Goal: Task Accomplishment & Management: Manage account settings

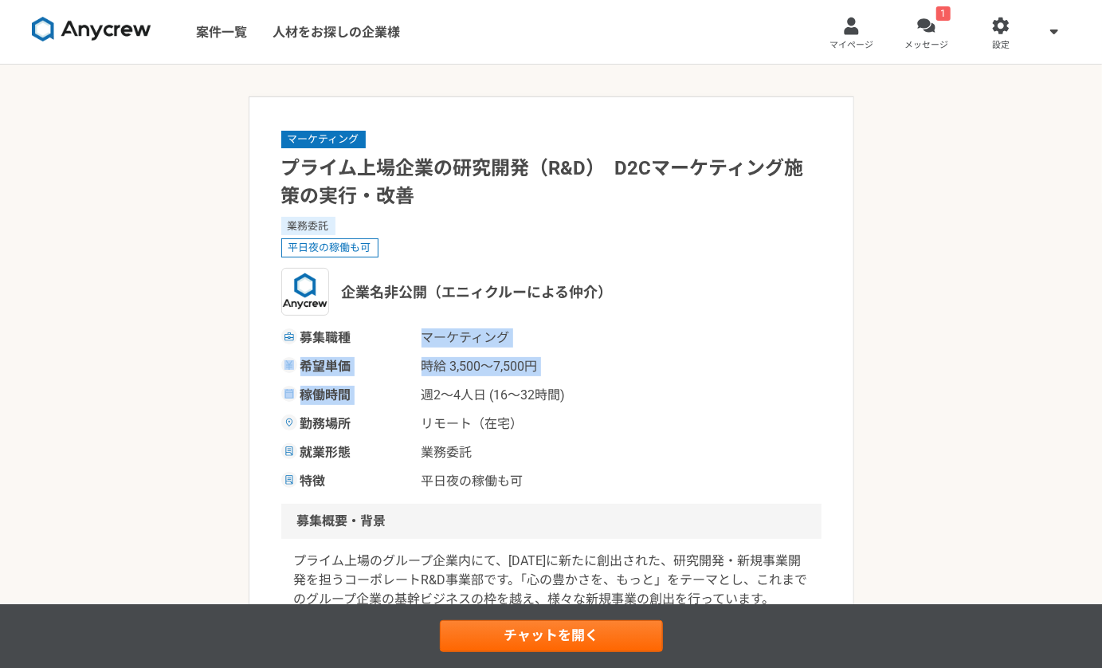
drag, startPoint x: 412, startPoint y: 341, endPoint x: 631, endPoint y: 378, distance: 222.1
click at [631, 378] on div "募集職種 マーケティング 希望単価 時給 3,500〜7,500円 稼働時間 週2〜4人日 (16〜32時間) 勤務場所 リモート（在宅） 就業形態 業務委託…" at bounding box center [551, 409] width 540 height 163
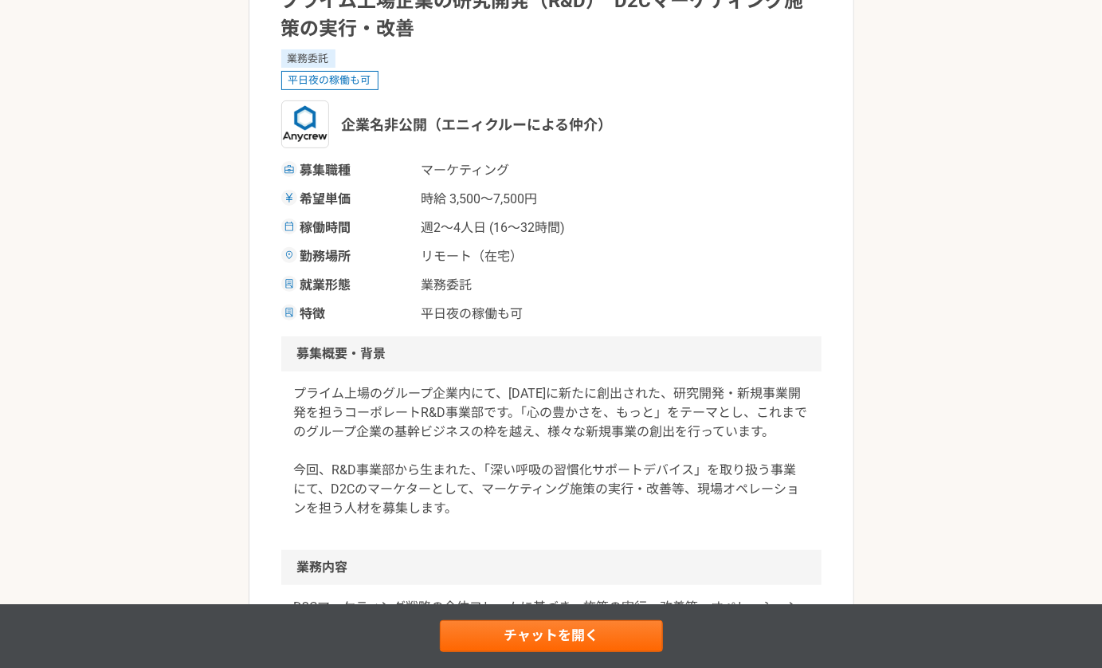
scroll to position [184, 0]
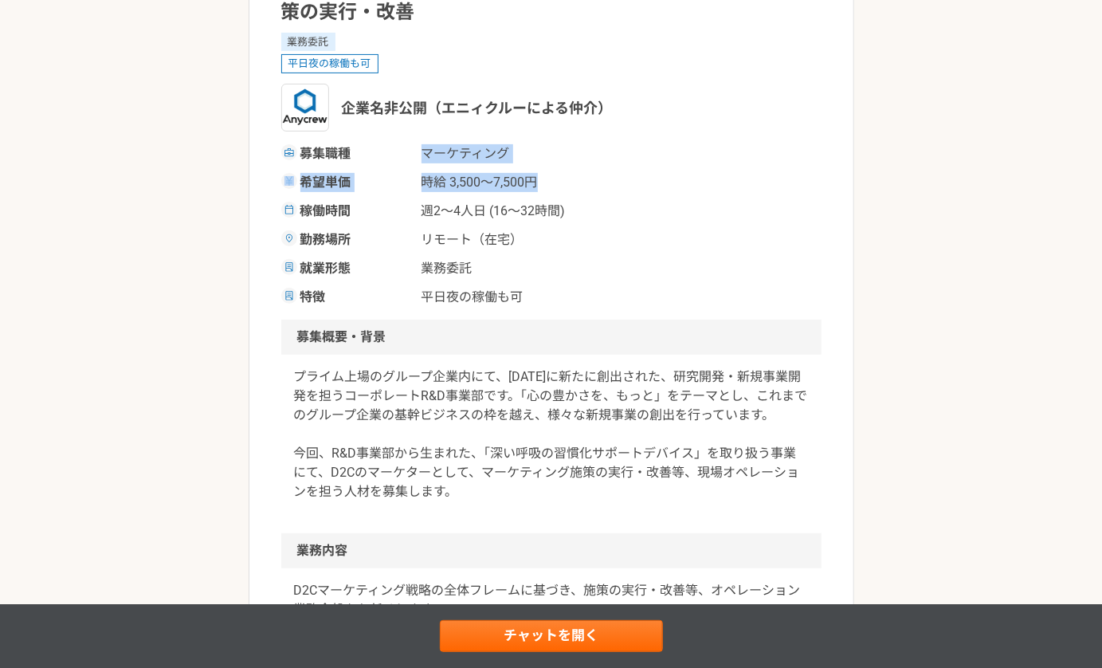
drag, startPoint x: 417, startPoint y: 152, endPoint x: 598, endPoint y: 186, distance: 183.3
click at [598, 186] on div "募集職種 マーケティング 希望単価 時給 3,500〜7,500円 稼働時間 週2〜4人日 (16〜32時間) 勤務場所 リモート（在宅） 就業形態 業務委託…" at bounding box center [551, 225] width 540 height 163
click at [598, 186] on div "希望単価 時給 3,500〜7,500円" at bounding box center [551, 182] width 540 height 19
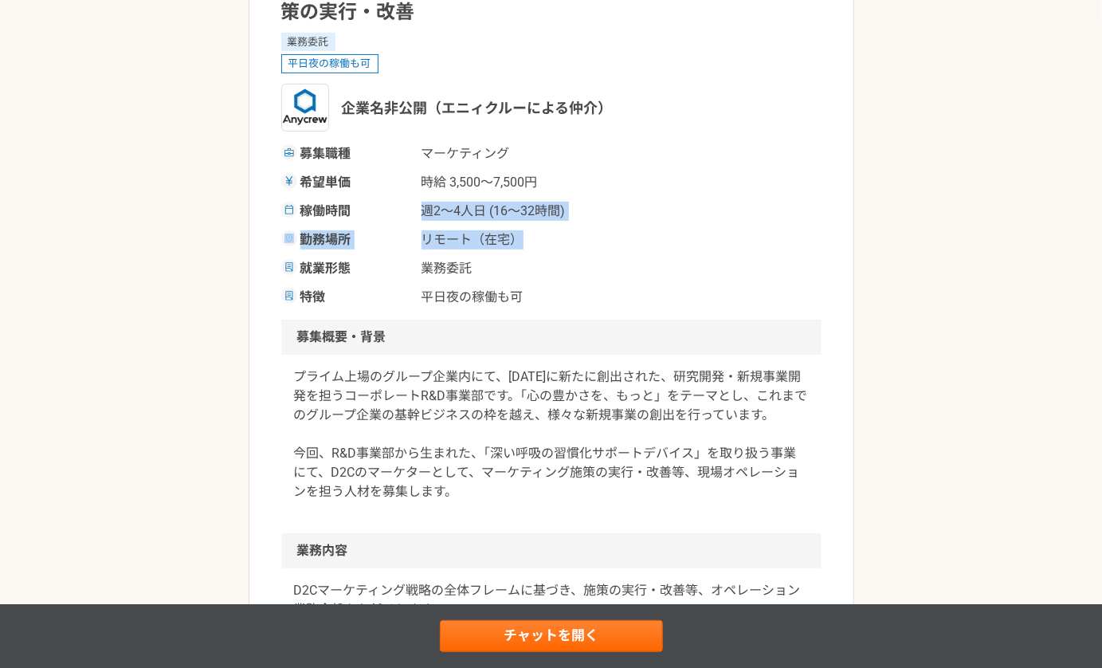
drag, startPoint x: 421, startPoint y: 202, endPoint x: 559, endPoint y: 245, distance: 143.6
click at [559, 245] on div "募集職種 マーケティング 希望単価 時給 3,500〜7,500円 稼働時間 週2〜4人日 (16〜32時間) 勤務場所 リモート（在宅） 就業形態 業務委託…" at bounding box center [551, 225] width 540 height 163
click at [559, 245] on span "リモート（在宅）" at bounding box center [500, 239] width 159 height 19
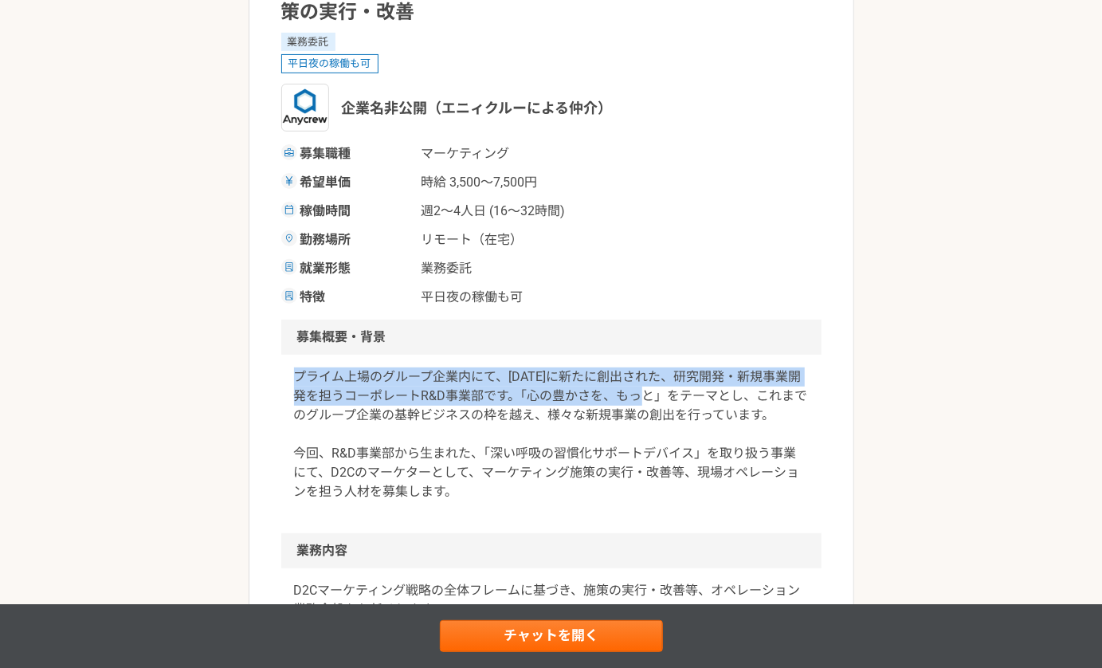
drag, startPoint x: 292, startPoint y: 377, endPoint x: 662, endPoint y: 397, distance: 371.0
click at [662, 397] on div "プライム上場のグループ企業内にて、[DATE]に新たに創出された、研究開発・新規事業開発を担うコーポレートR&D事業部です。「心の豊かさを、もっと」をテーマと…" at bounding box center [551, 444] width 540 height 178
click at [662, 397] on p "プライム上場のグループ企業内にて、[DATE]に新たに創出された、研究開発・新規事業開発を担うコーポレートR&D事業部です。「心の豊かさを、もっと」をテーマと…" at bounding box center [551, 434] width 515 height 134
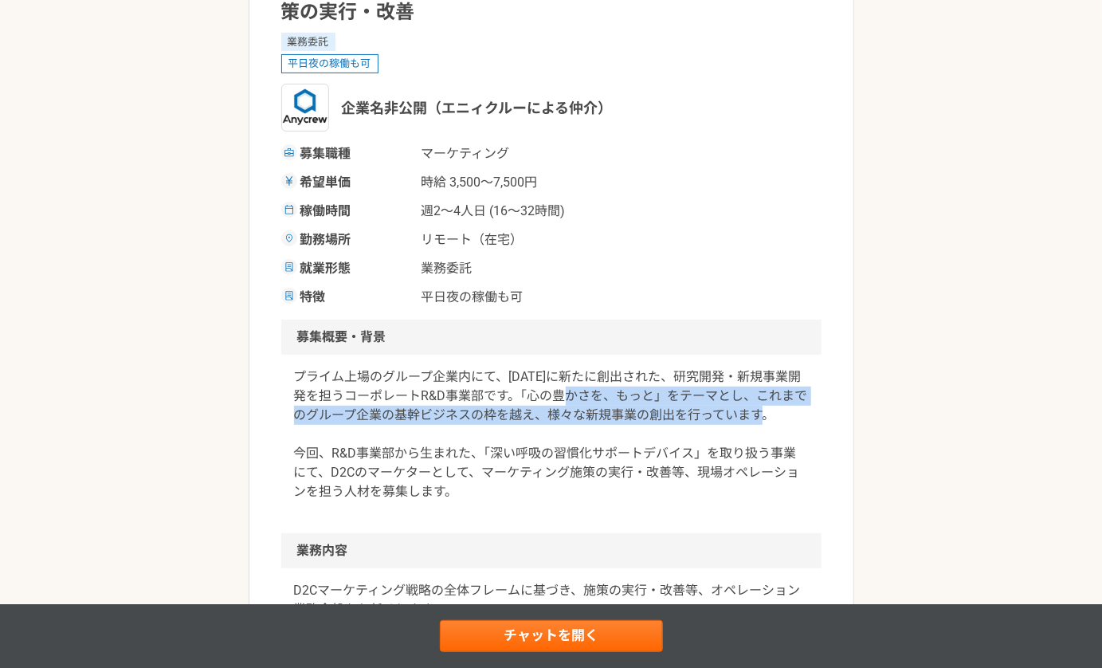
drag, startPoint x: 579, startPoint y: 397, endPoint x: 791, endPoint y: 421, distance: 213.3
click at [791, 421] on p "プライム上場のグループ企業内にて、[DATE]に新たに創出された、研究開発・新規事業開発を担うコーポレートR&D事業部です。「心の豊かさを、もっと」をテーマと…" at bounding box center [551, 434] width 515 height 134
drag, startPoint x: 791, startPoint y: 420, endPoint x: 525, endPoint y: 394, distance: 267.3
click at [525, 394] on p "プライム上場のグループ企業内にて、[DATE]に新たに創出された、研究開発・新規事業開発を担うコーポレートR&D事業部です。「心の豊かさを、もっと」をテーマと…" at bounding box center [551, 434] width 515 height 134
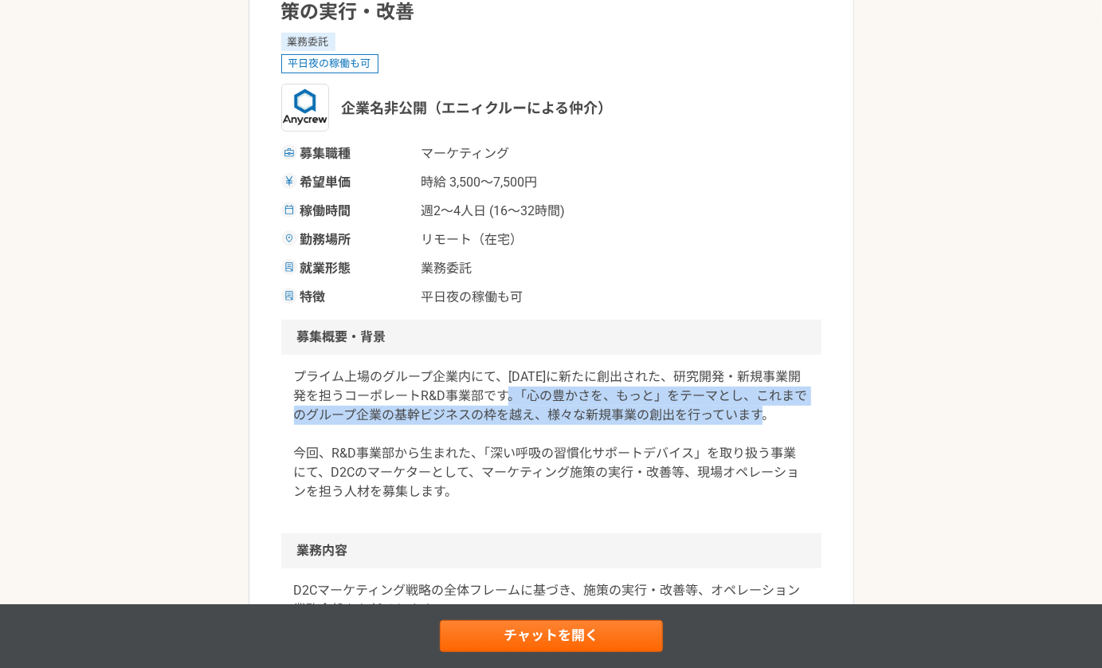
click at [525, 394] on p "プライム上場のグループ企業内にて、[DATE]に新たに創出された、研究開発・新規事業開発を担うコーポレートR&D事業部です。「心の豊かさを、もっと」をテーマと…" at bounding box center [551, 434] width 515 height 134
drag, startPoint x: 523, startPoint y: 388, endPoint x: 799, endPoint y: 409, distance: 277.2
click at [799, 409] on p "プライム上場のグループ企業内にて、[DATE]に新たに創出された、研究開発・新規事業開発を担うコーポレートR&D事業部です。「心の豊かさを、もっと」をテーマと…" at bounding box center [551, 434] width 515 height 134
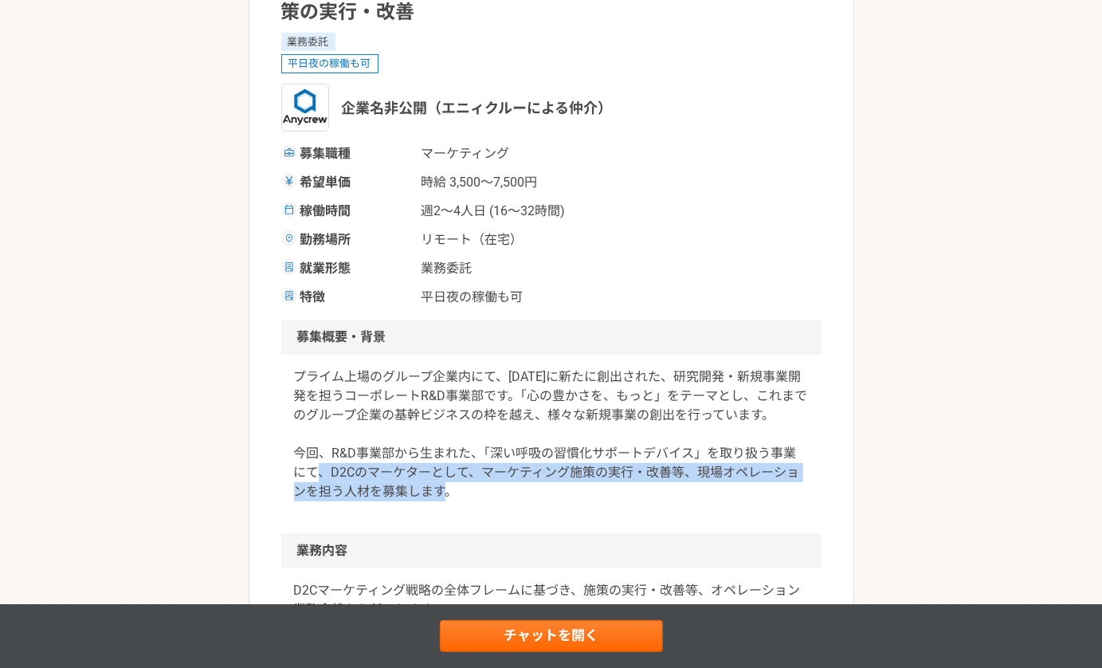
drag, startPoint x: 331, startPoint y: 472, endPoint x: 549, endPoint y: 489, distance: 219.0
click at [549, 489] on p "プライム上場のグループ企業内にて、[DATE]に新たに創出された、研究開発・新規事業開発を担うコーポレートR&D事業部です。「心の豊かさを、もっと」をテーマと…" at bounding box center [551, 434] width 515 height 134
drag, startPoint x: 330, startPoint y: 472, endPoint x: 524, endPoint y: 494, distance: 195.7
click at [524, 494] on p "プライム上場のグループ企業内にて、[DATE]に新たに創出された、研究開発・新規事業開発を担うコーポレートR&D事業部です。「心の豊かさを、もっと」をテーマと…" at bounding box center [551, 434] width 515 height 134
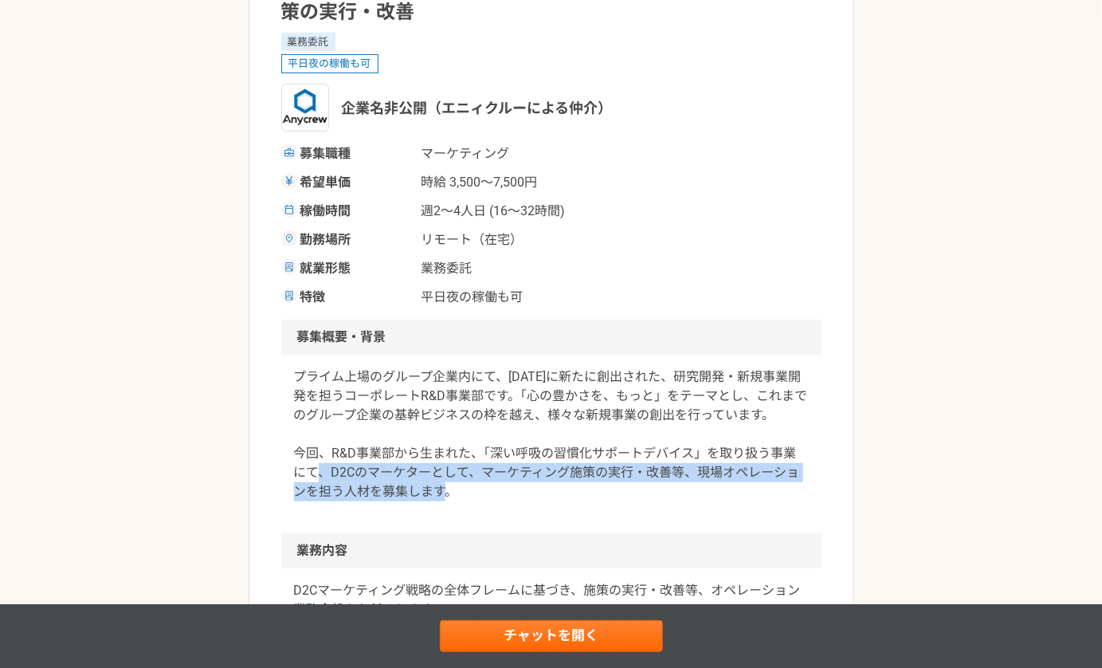
click at [524, 494] on p "プライム上場のグループ企業内にて、[DATE]に新たに創出された、研究開発・新規事業開発を担うコーポレートR&D事業部です。「心の豊かさを、もっと」をテーマと…" at bounding box center [551, 434] width 515 height 134
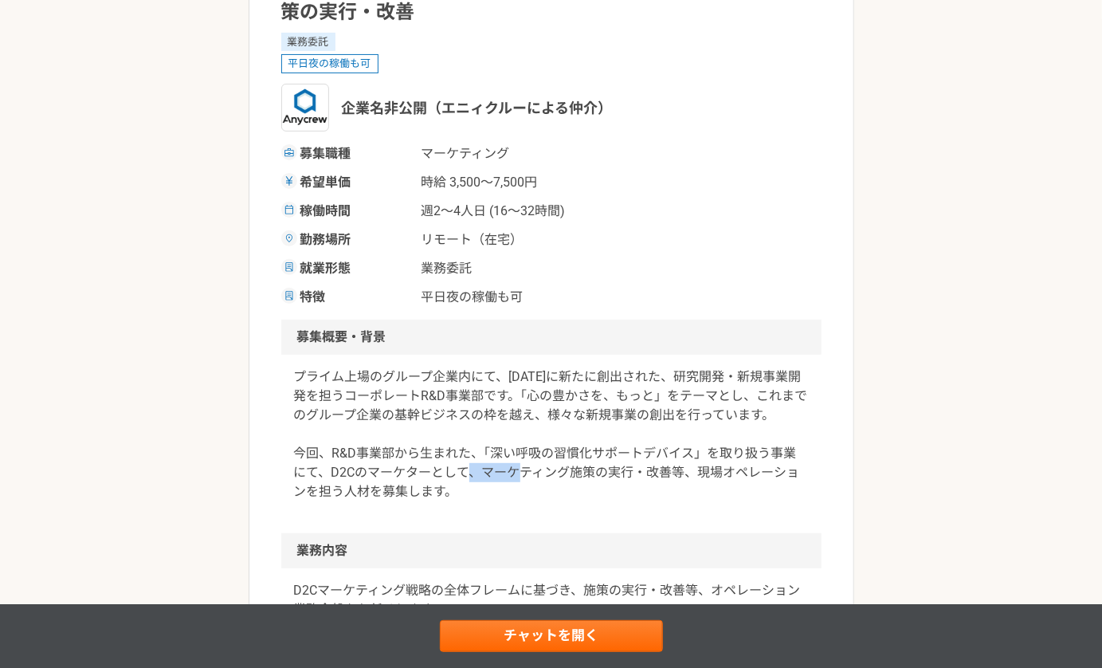
drag, startPoint x: 479, startPoint y: 471, endPoint x: 527, endPoint y: 480, distance: 49.4
click at [527, 480] on p "プライム上場のグループ企業内にて、[DATE]に新たに創出された、研究開発・新規事業開発を担うコーポレートR&D事業部です。「心の豊かさを、もっと」をテーマと…" at bounding box center [551, 434] width 515 height 134
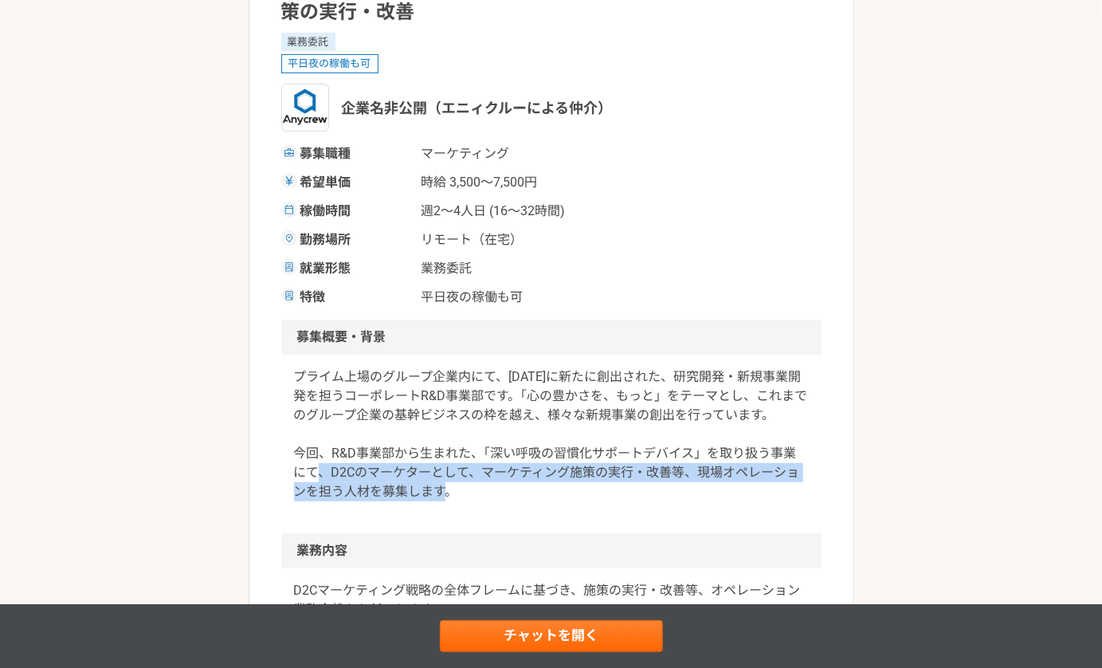
drag, startPoint x: 331, startPoint y: 471, endPoint x: 505, endPoint y: 498, distance: 176.6
click at [505, 498] on p "プライム上場のグループ企業内にて、[DATE]に新たに創出された、研究開発・新規事業開発を担うコーポレートR&D事業部です。「心の豊かさを、もっと」をテーマと…" at bounding box center [551, 434] width 515 height 134
drag, startPoint x: 331, startPoint y: 471, endPoint x: 508, endPoint y: 499, distance: 179.1
click at [508, 499] on p "プライム上場のグループ企業内にて、[DATE]に新たに創出された、研究開発・新規事業開発を担うコーポレートR&D事業部です。「心の豊かさを、もっと」をテーマと…" at bounding box center [551, 434] width 515 height 134
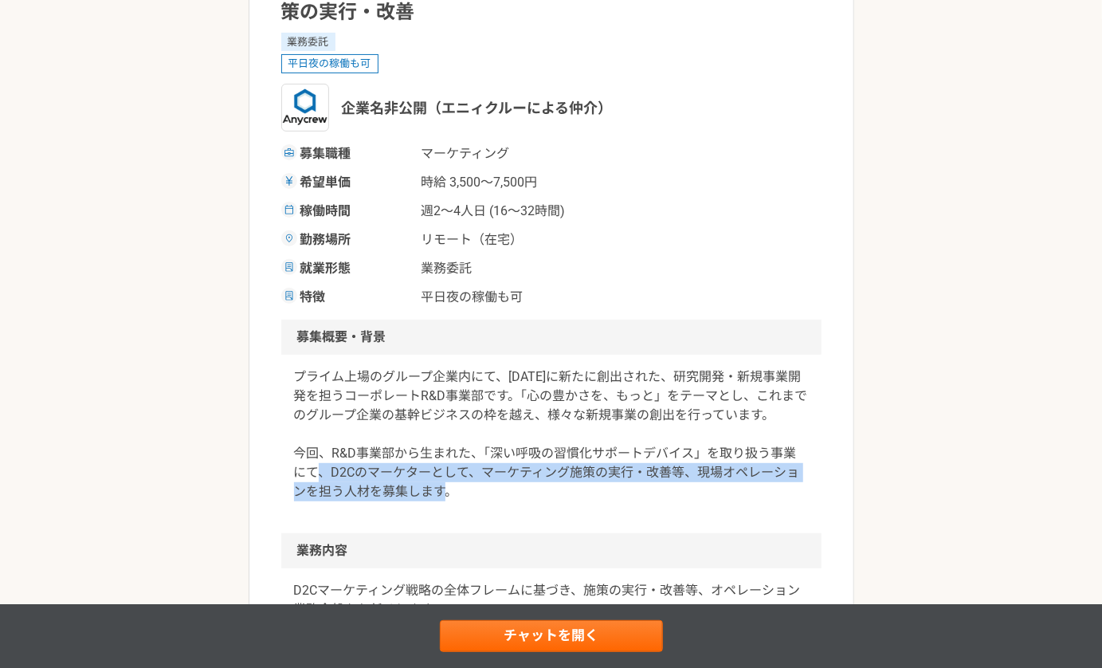
click at [508, 499] on p "プライム上場のグループ企業内にて、[DATE]に新たに創出された、研究開発・新規事業開発を担うコーポレートR&D事業部です。「心の豊かさを、もっと」をテーマと…" at bounding box center [551, 434] width 515 height 134
drag, startPoint x: 328, startPoint y: 466, endPoint x: 521, endPoint y: 487, distance: 193.9
click at [521, 487] on p "プライム上場のグループ企業内にて、[DATE]に新たに創出された、研究開発・新規事業開発を担うコーポレートR&D事業部です。「心の豊かさを、もっと」をテーマと…" at bounding box center [551, 434] width 515 height 134
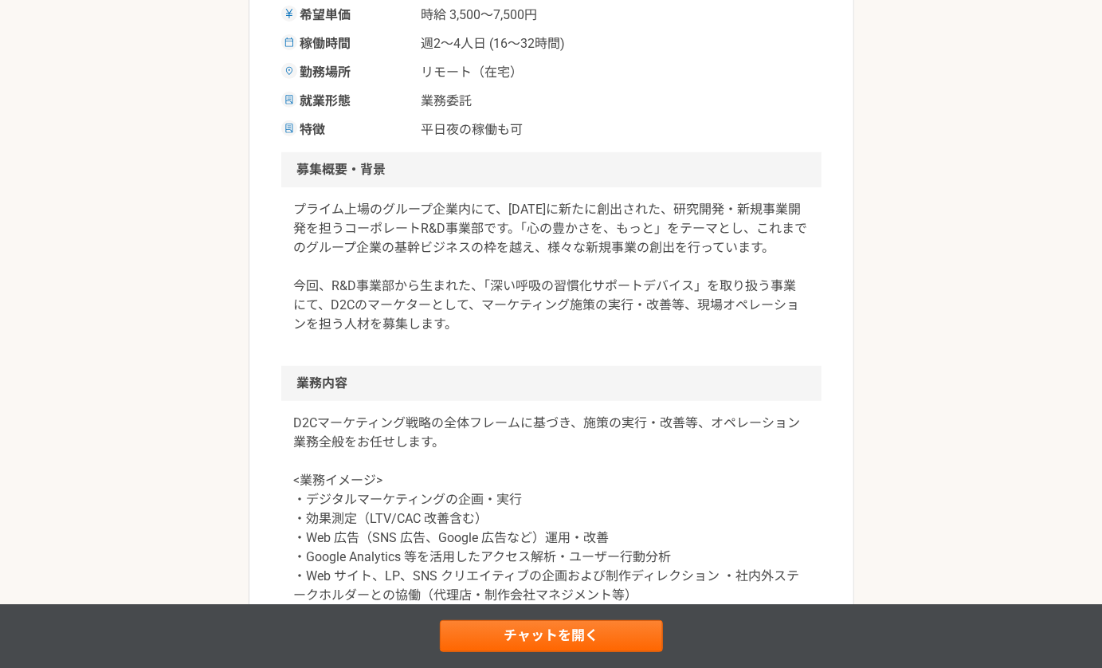
scroll to position [476, 0]
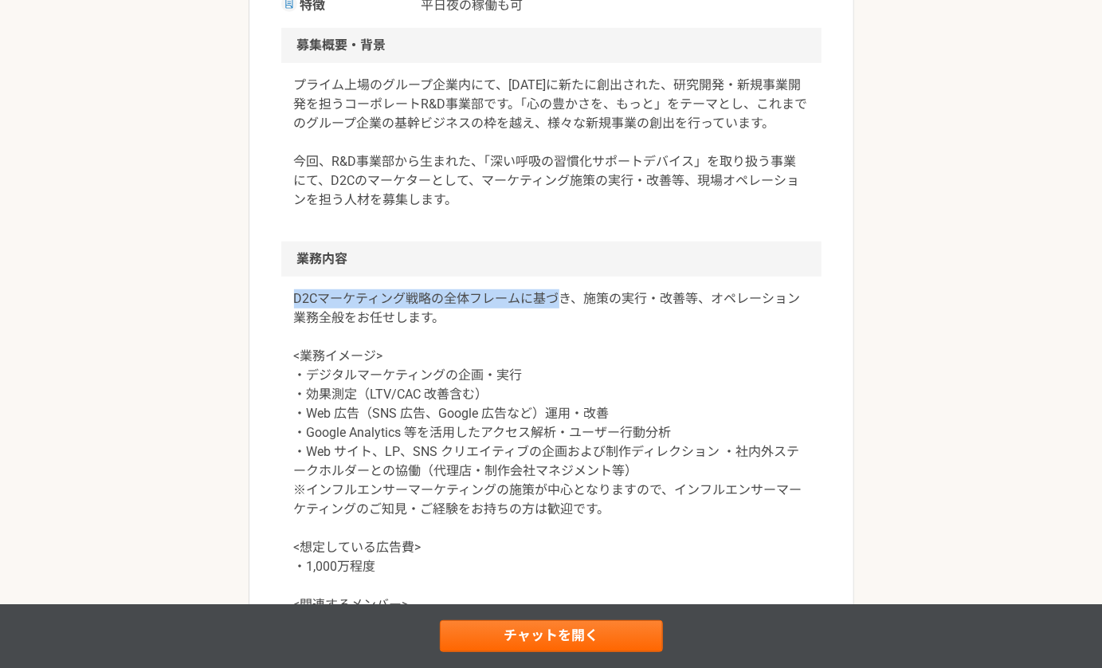
drag, startPoint x: 288, startPoint y: 297, endPoint x: 561, endPoint y: 305, distance: 272.6
click at [561, 305] on div "D2Cマーケティング戦略の全体フレームに基づき、施策の実行・改善等、オペレーション業務全般をお任せします。 <業務イメージ> ・デジタルマーケティングの企画・…" at bounding box center [551, 480] width 540 height 408
click at [561, 305] on p "D2Cマーケティング戦略の全体フレームに基づき、施策の実行・改善等、オペレーション業務全般をお任せします。 <業務イメージ> ・デジタルマーケティングの企画・…" at bounding box center [551, 470] width 515 height 363
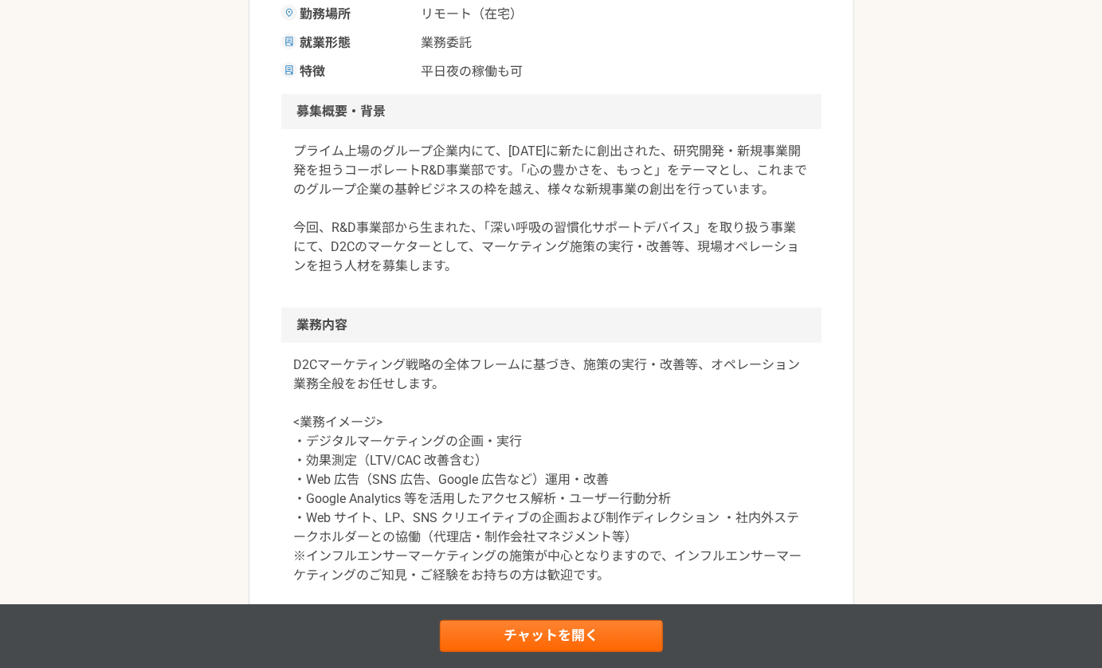
scroll to position [410, 0]
drag, startPoint x: 497, startPoint y: 229, endPoint x: 701, endPoint y: 229, distance: 204.0
click at [701, 229] on p "プライム上場のグループ企業内にて、[DATE]に新たに創出された、研究開発・新規事業開発を担うコーポレートR&D事業部です。「心の豊かさを、もっと」をテーマと…" at bounding box center [551, 208] width 515 height 134
copy p "深い呼吸の習慣化サポートデバイス"
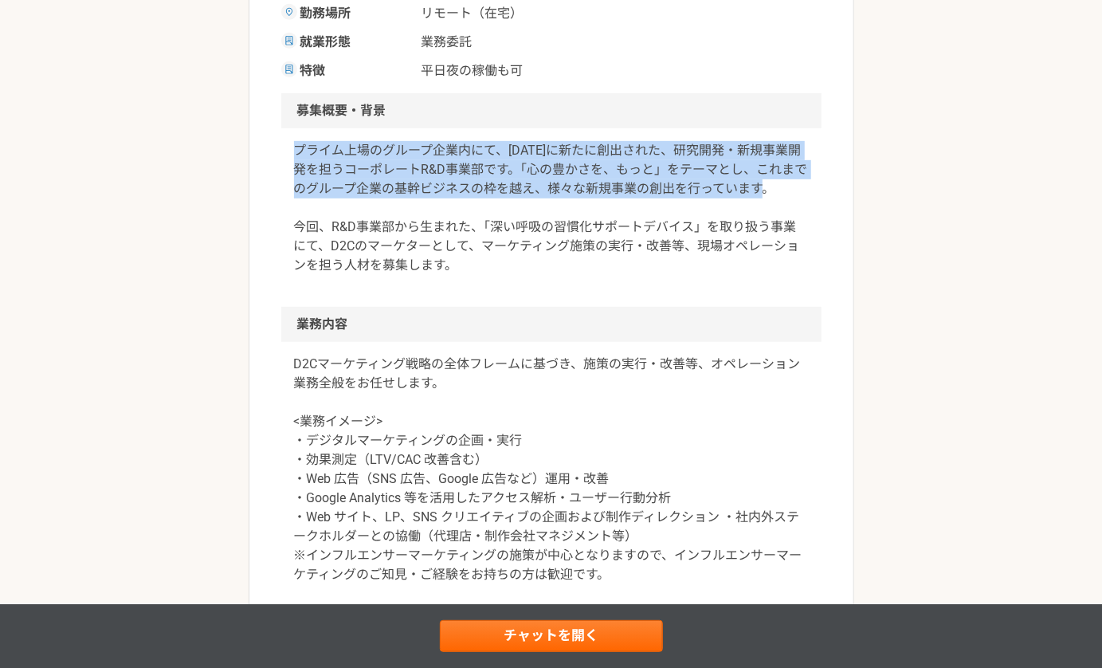
drag, startPoint x: 289, startPoint y: 151, endPoint x: 829, endPoint y: 188, distance: 541.4
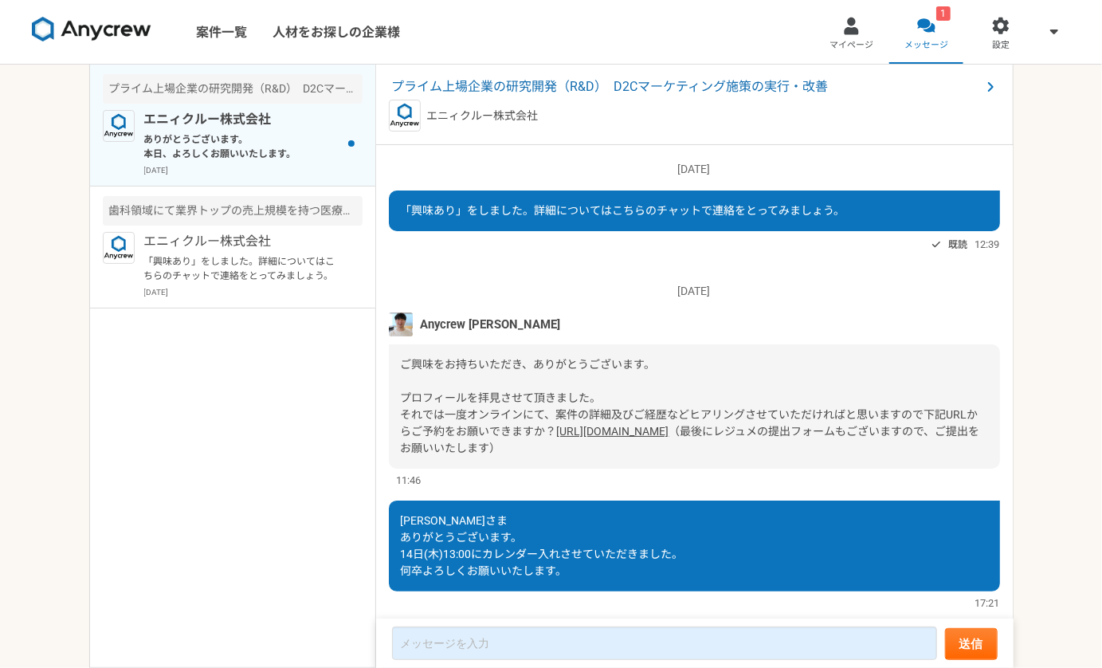
scroll to position [225, 0]
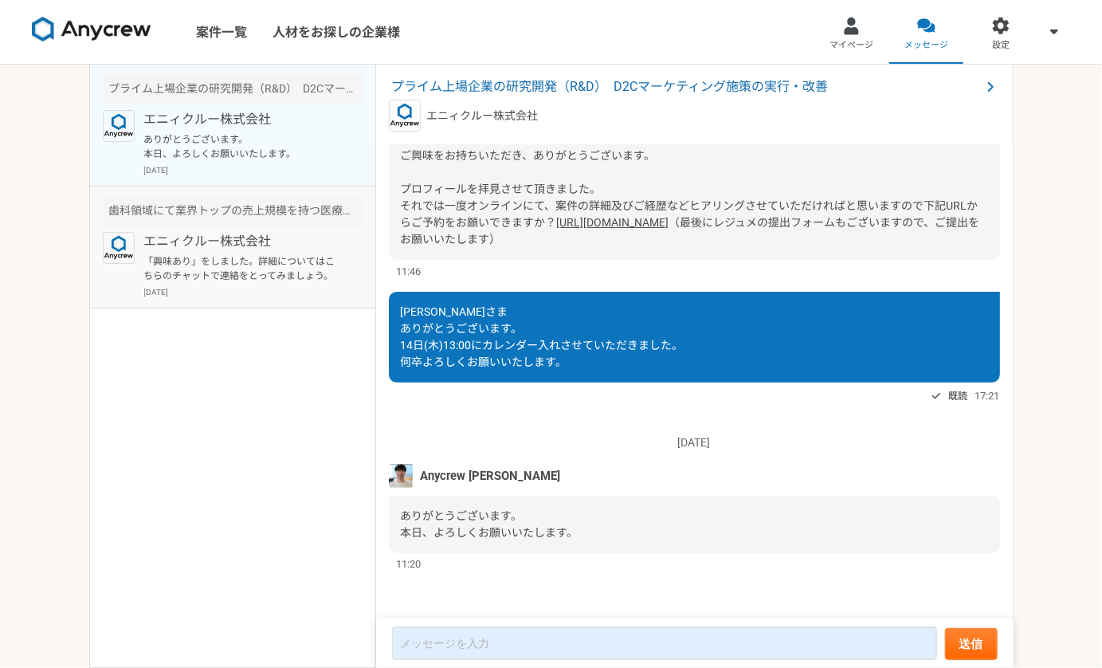
click at [247, 256] on p "「興味あり」をしました。詳細についてはこちらのチャットで連絡をとってみましょう。" at bounding box center [242, 268] width 197 height 29
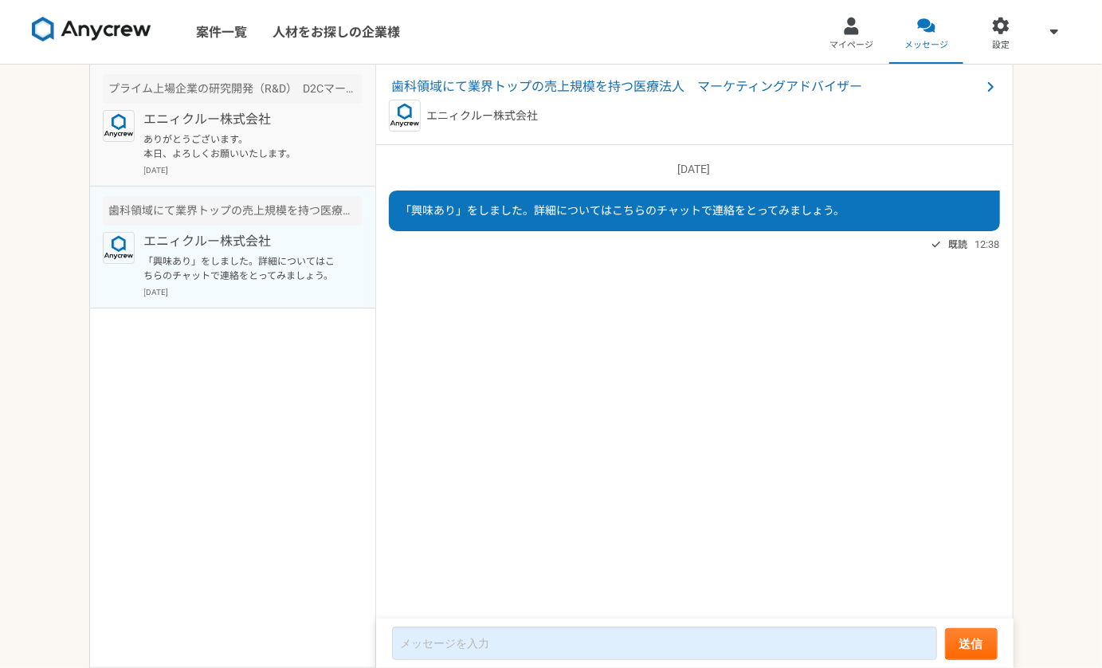
click at [247, 144] on p "ありがとうございます。 本日、よろしくお願いいたします。" at bounding box center [242, 146] width 197 height 29
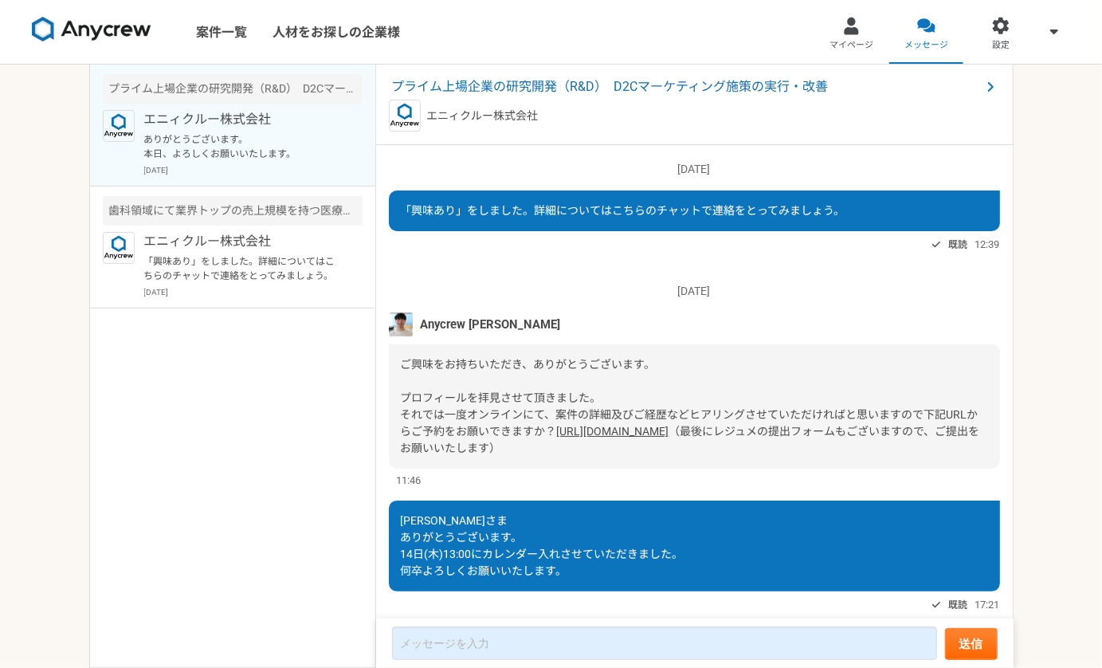
scroll to position [225, 0]
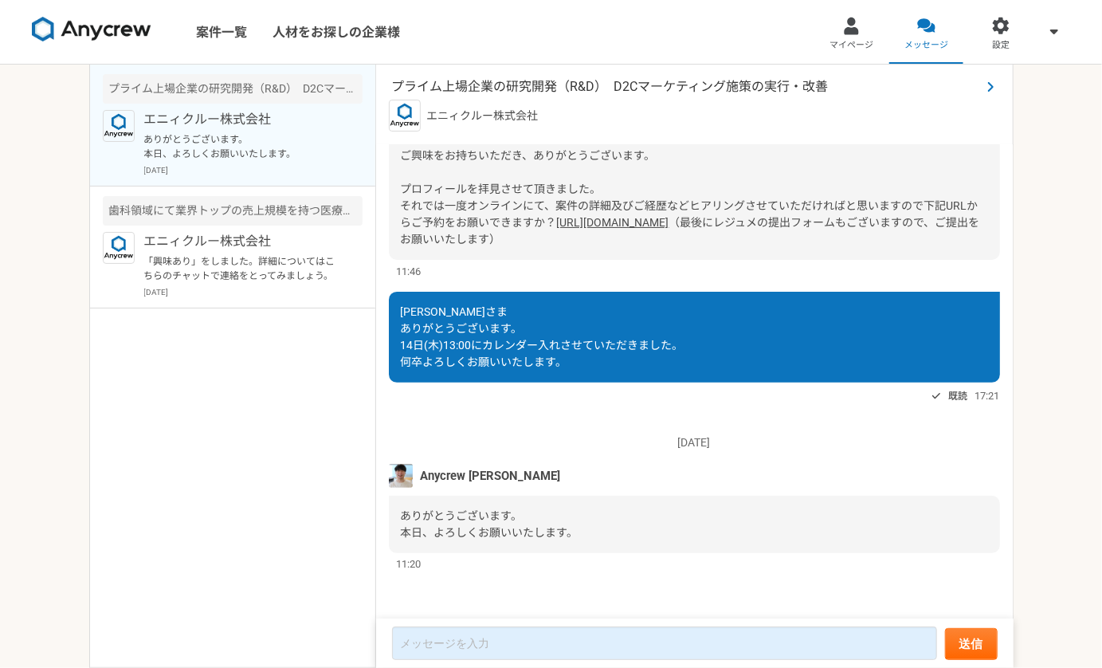
click at [515, 85] on span "プライム上場企業の研究開発（R&D）　D2Cマーケティング施策の実行・改善" at bounding box center [686, 86] width 589 height 19
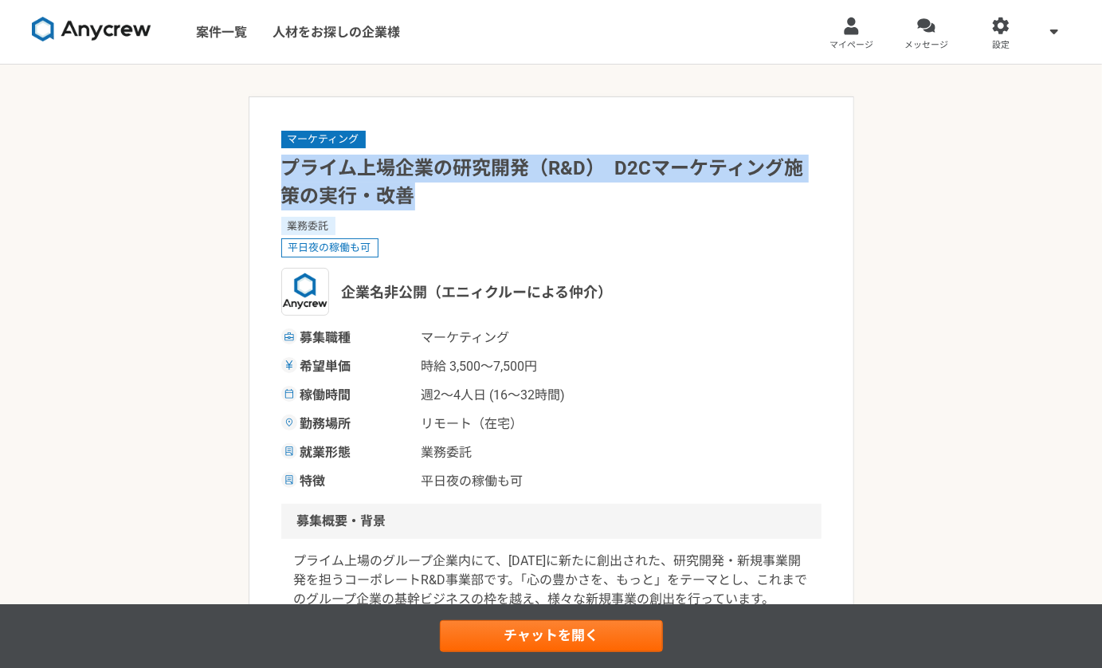
drag, startPoint x: 284, startPoint y: 171, endPoint x: 555, endPoint y: 204, distance: 273.7
click at [555, 204] on h1 "プライム上場企業の研究開発（R&D）　D2Cマーケティング施策の実行・改善" at bounding box center [551, 183] width 540 height 56
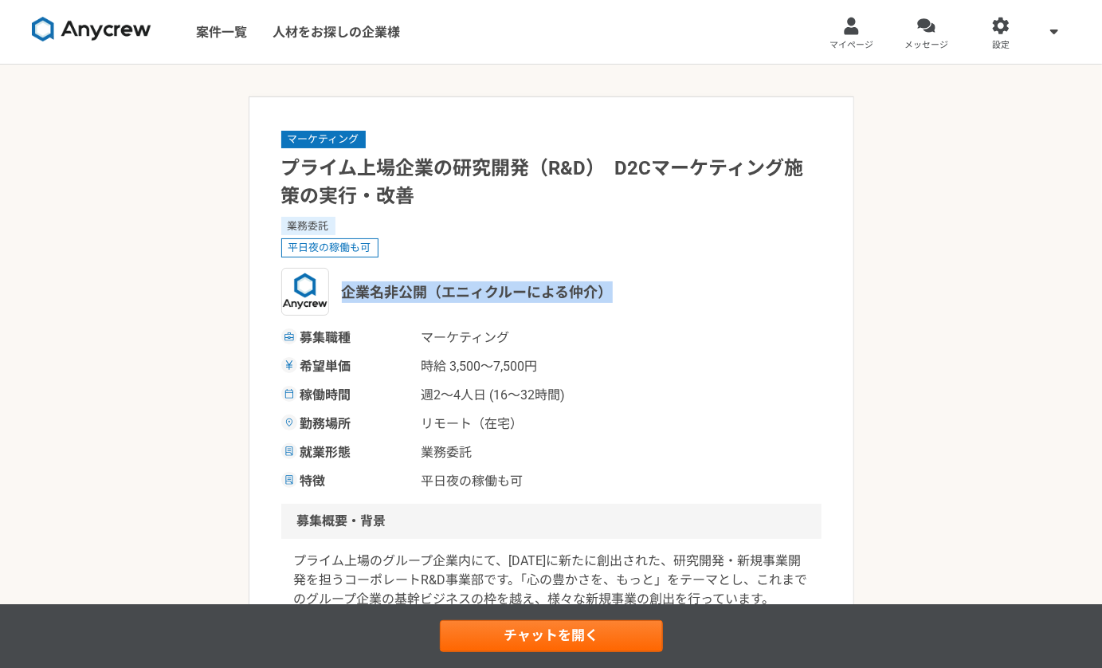
drag, startPoint x: 342, startPoint y: 292, endPoint x: 675, endPoint y: 292, distance: 333.0
click at [675, 292] on div "企業名非公開（エニィクルーによる仲介）" at bounding box center [551, 292] width 540 height 48
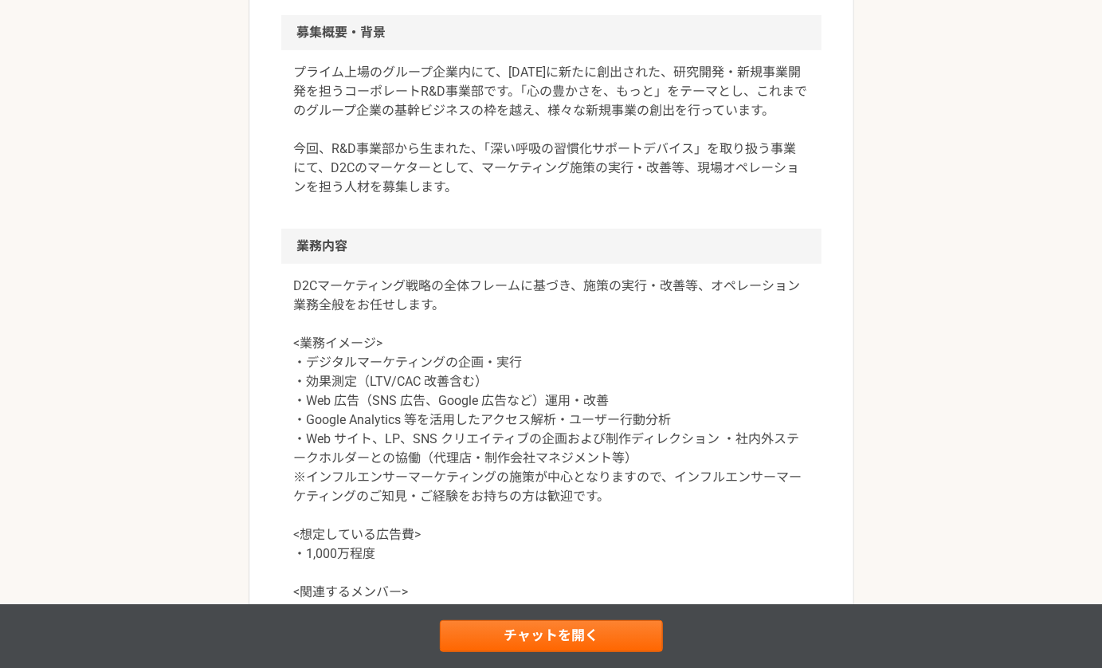
scroll to position [489, 0]
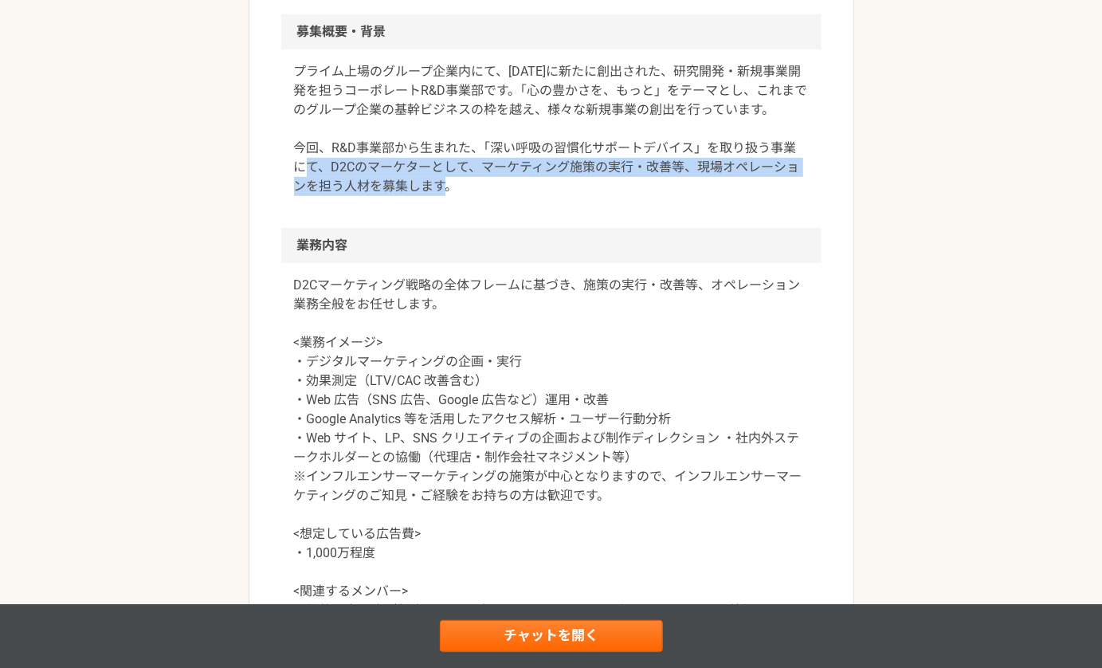
drag, startPoint x: 322, startPoint y: 163, endPoint x: 664, endPoint y: 225, distance: 348.2
click at [661, 225] on div "プライム上場のグループ企業内にて、[DATE]に新たに創出された、研究開発・新規事業開発を担うコーポレートR&D事業部です。「心の豊かさを、もっと」をテーマと…" at bounding box center [551, 138] width 540 height 178
click at [664, 225] on div "プライム上場のグループ企業内にて、[DATE]に新たに創出された、研究開発・新規事業開発を担うコーポレートR&D事業部です。「心の豊かさを、もっと」をテーマと…" at bounding box center [551, 138] width 540 height 178
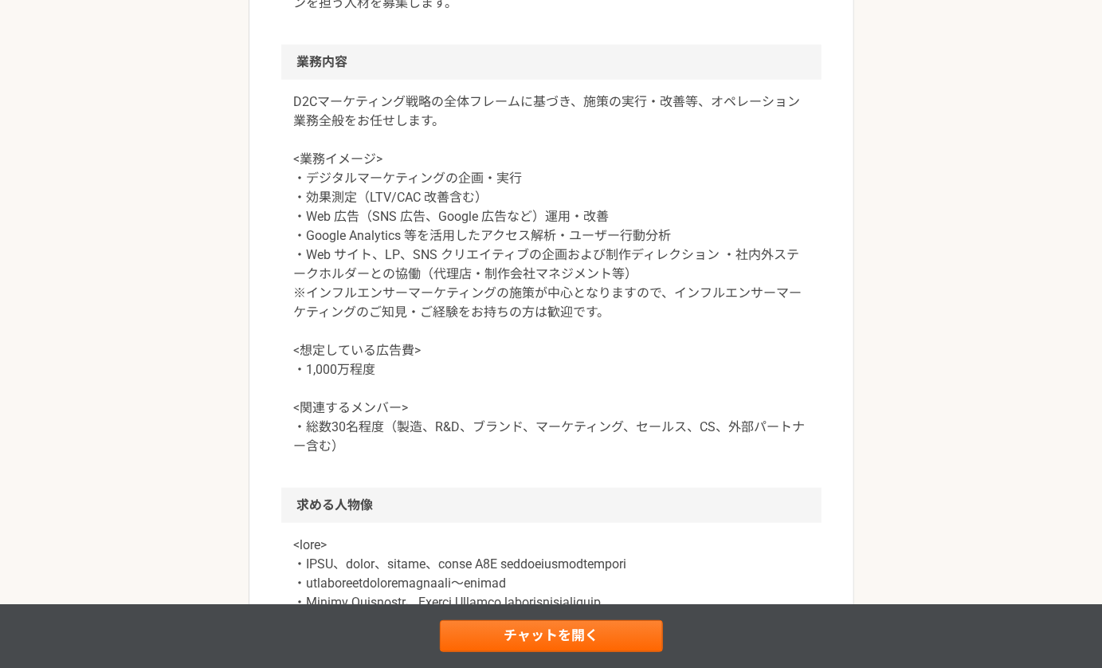
scroll to position [704, 0]
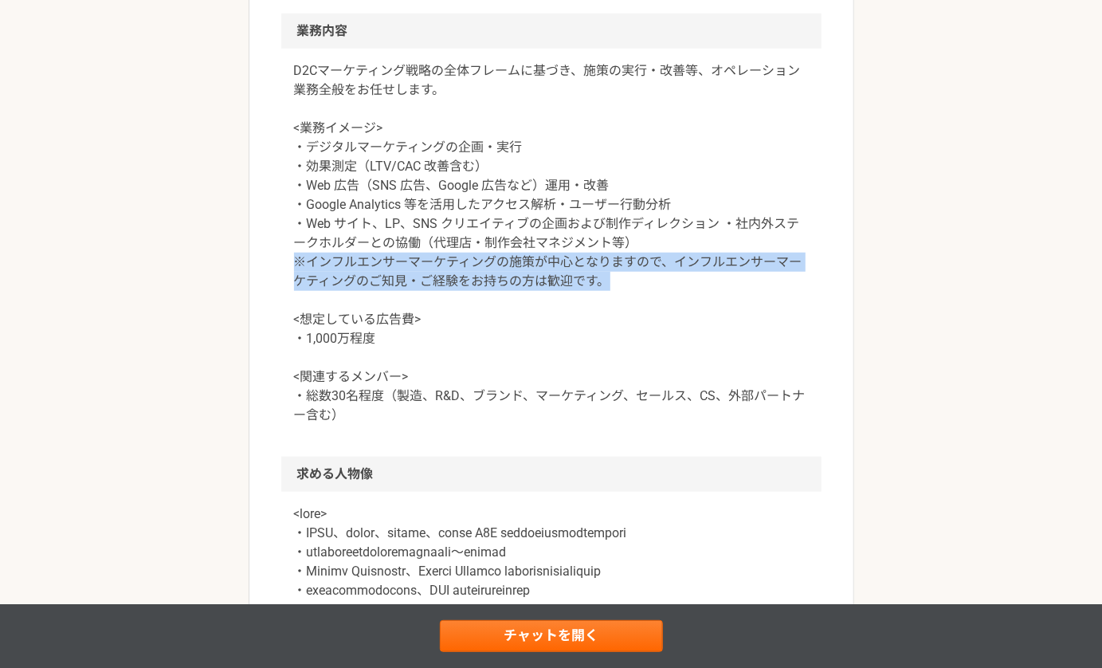
drag, startPoint x: 284, startPoint y: 266, endPoint x: 654, endPoint y: 278, distance: 369.9
click at [654, 278] on div "D2Cマーケティング戦略の全体フレームに基づき、施策の実行・改善等、オペレーション業務全般をお任せします。 <業務イメージ> ・デジタルマーケティングの企画・…" at bounding box center [551, 253] width 540 height 408
click at [654, 278] on p "D2Cマーケティング戦略の全体フレームに基づき、施策の実行・改善等、オペレーション業務全般をお任せします。 <業務イメージ> ・デジタルマーケティングの企画・…" at bounding box center [551, 242] width 515 height 363
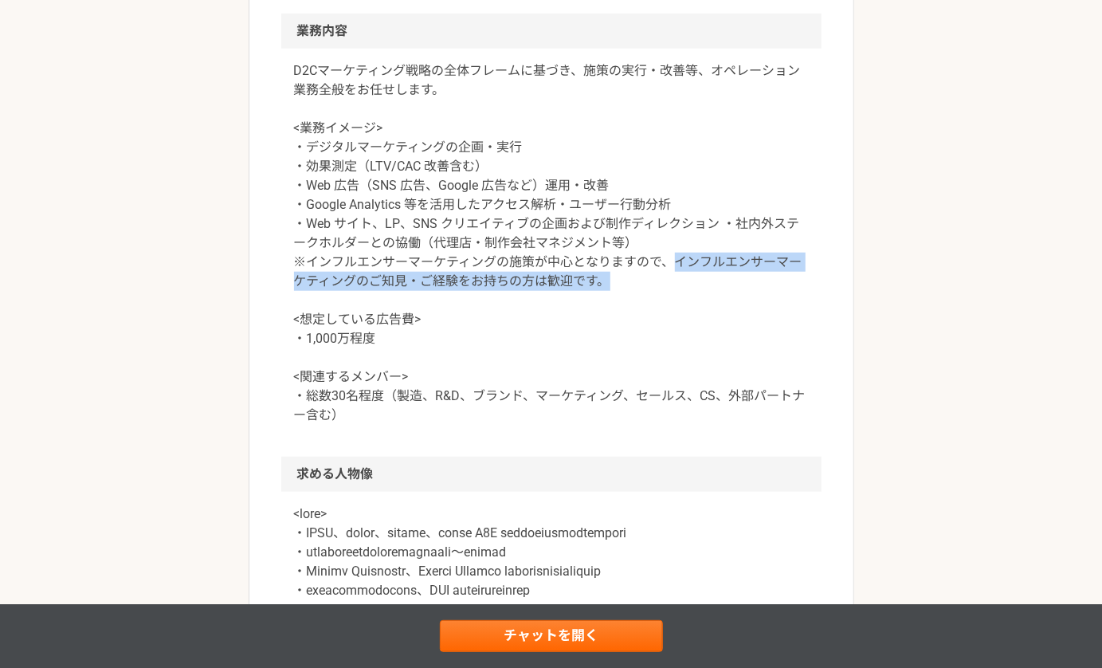
drag, startPoint x: 669, startPoint y: 257, endPoint x: 757, endPoint y: 288, distance: 93.0
click at [757, 288] on p "D2Cマーケティング戦略の全体フレームに基づき、施策の実行・改善等、オペレーション業務全般をお任せします。 <業務イメージ> ・デジタルマーケティングの企画・…" at bounding box center [551, 242] width 515 height 363
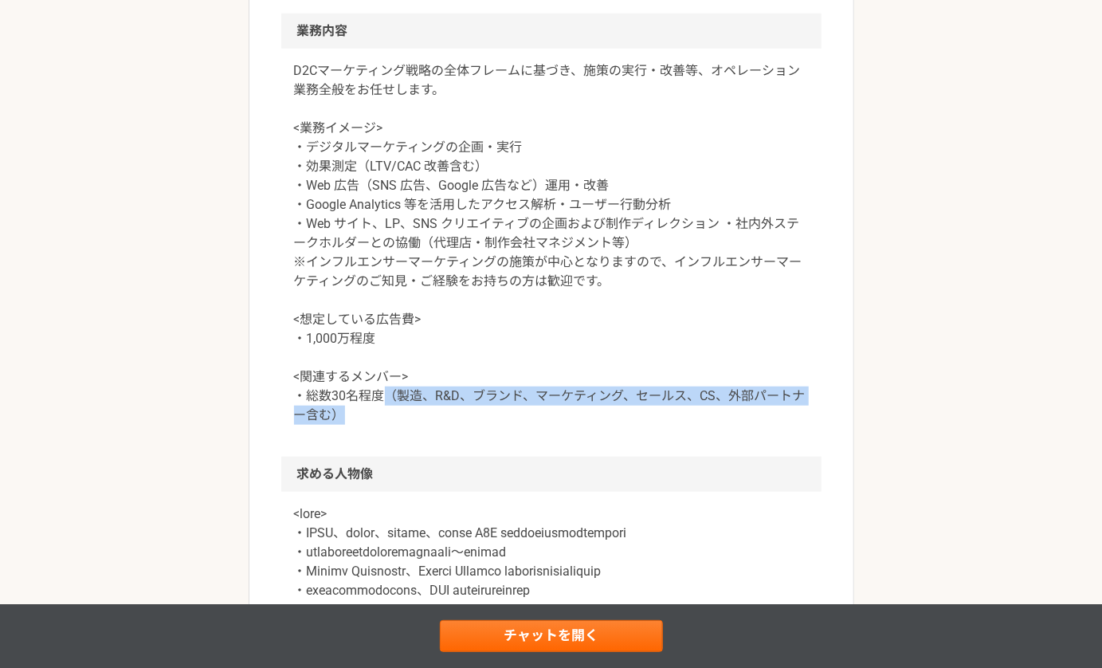
drag, startPoint x: 383, startPoint y: 393, endPoint x: 517, endPoint y: 406, distance: 134.5
click at [517, 406] on p "D2Cマーケティング戦略の全体フレームに基づき、施策の実行・改善等、オペレーション業務全般をお任せします。 <業務イメージ> ・デジタルマーケティングの企画・…" at bounding box center [551, 242] width 515 height 363
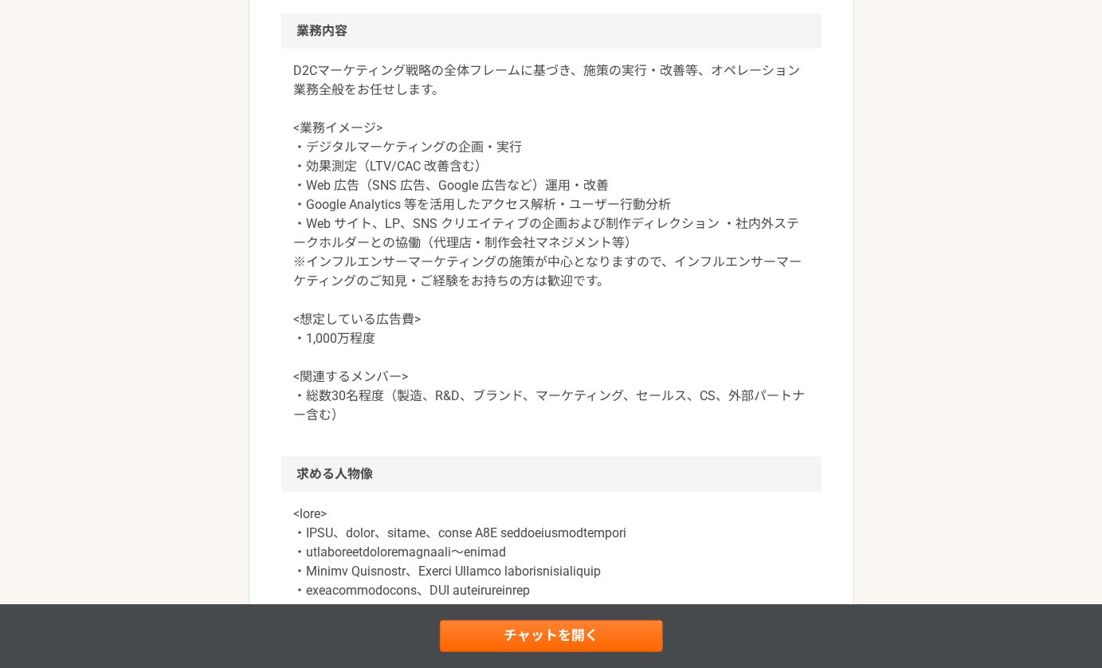
scroll to position [813, 0]
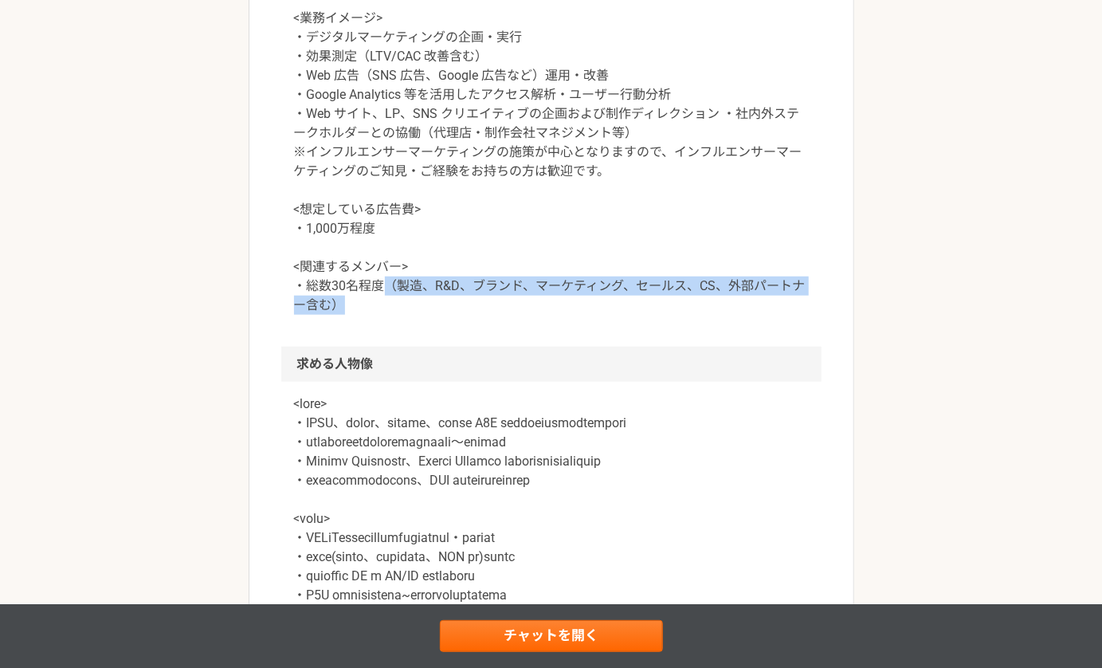
drag, startPoint x: 390, startPoint y: 288, endPoint x: 519, endPoint y: 303, distance: 130.0
click at [519, 303] on p "D2Cマーケティング戦略の全体フレームに基づき、施策の実行・改善等、オペレーション業務全般をお任せします。 <業務イメージ> ・デジタルマーケティングの企画・…" at bounding box center [551, 132] width 515 height 363
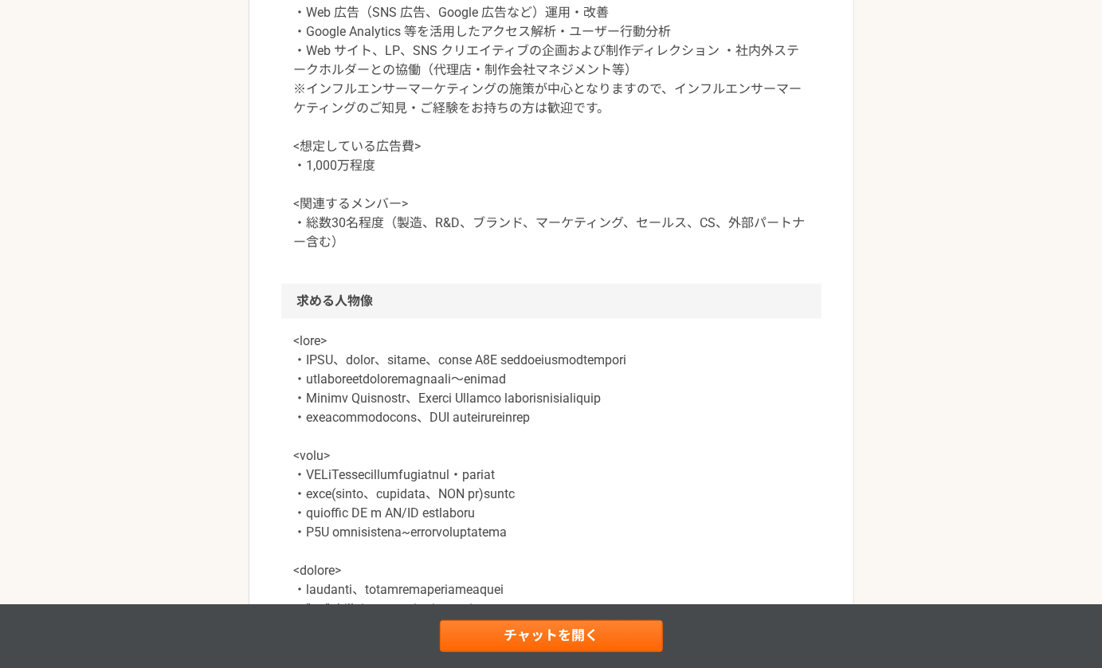
scroll to position [910, 0]
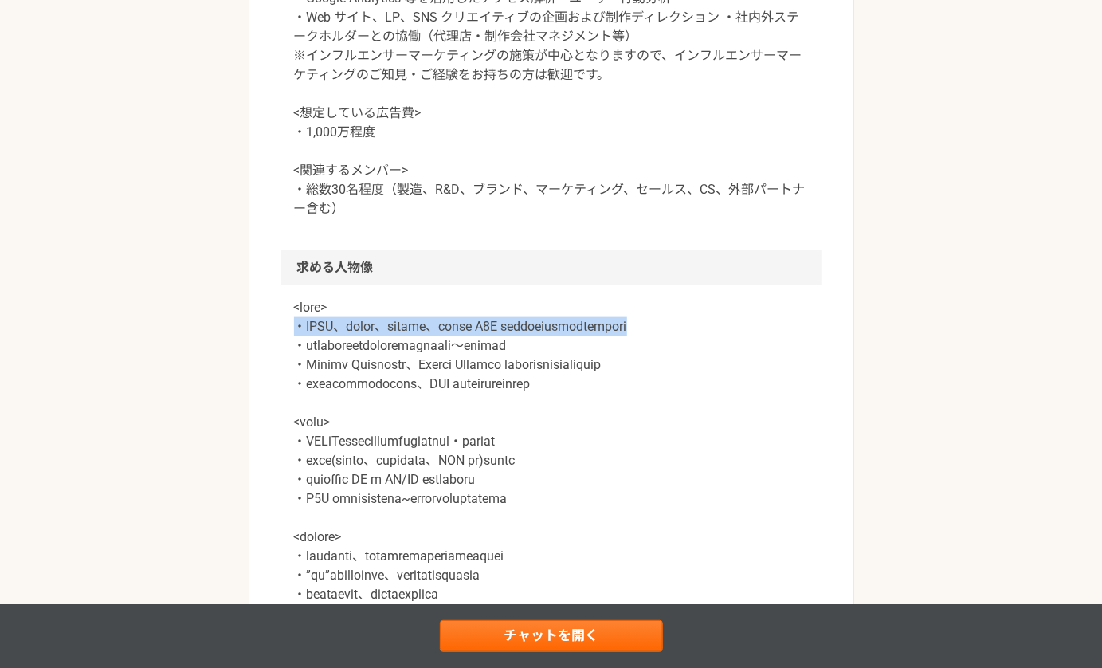
drag, startPoint x: 295, startPoint y: 327, endPoint x: 618, endPoint y: 350, distance: 324.3
click at [618, 350] on p at bounding box center [551, 546] width 515 height 497
drag, startPoint x: 614, startPoint y: 335, endPoint x: 692, endPoint y: 349, distance: 79.4
click at [692, 349] on p at bounding box center [551, 546] width 515 height 497
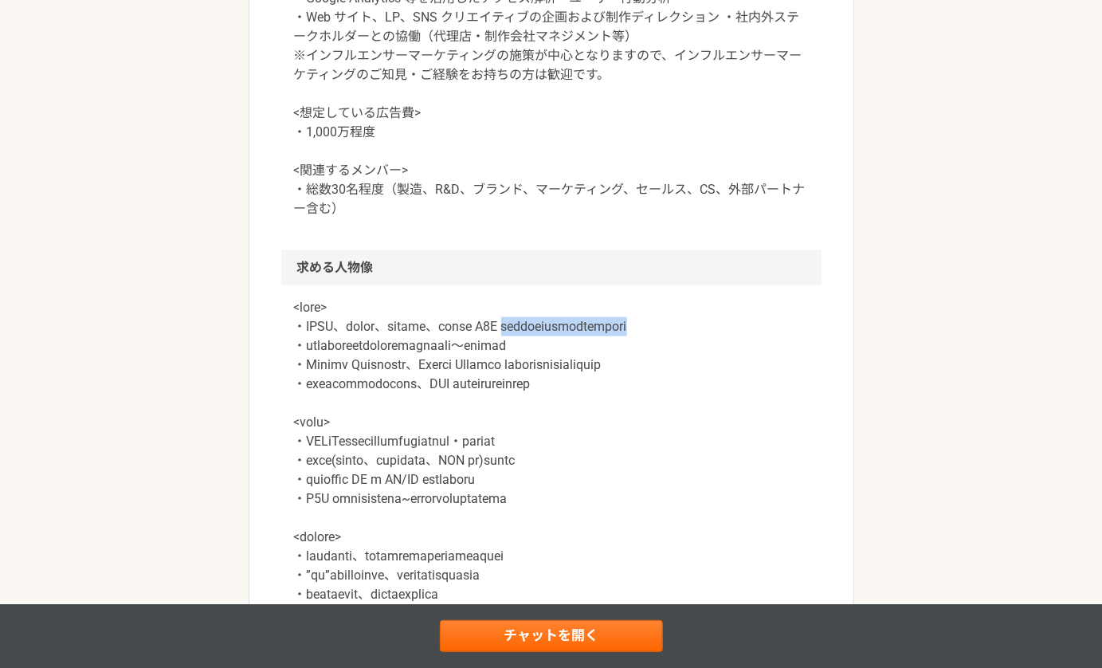
click at [692, 349] on p at bounding box center [551, 546] width 515 height 497
drag, startPoint x: 612, startPoint y: 331, endPoint x: 713, endPoint y: 351, distance: 103.1
click at [713, 351] on p at bounding box center [551, 546] width 515 height 497
drag, startPoint x: 598, startPoint y: 366, endPoint x: 733, endPoint y: 366, distance: 134.6
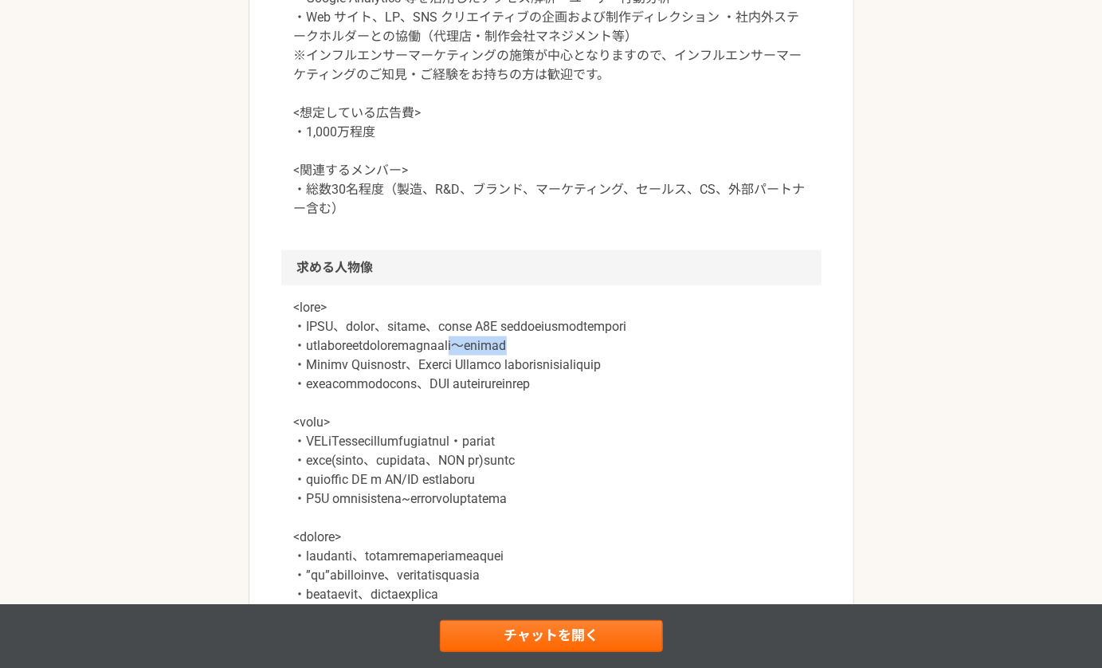
click at [733, 366] on p at bounding box center [551, 546] width 515 height 497
drag, startPoint x: 498, startPoint y: 399, endPoint x: 792, endPoint y: 399, distance: 294.0
click at [792, 399] on p at bounding box center [551, 546] width 515 height 497
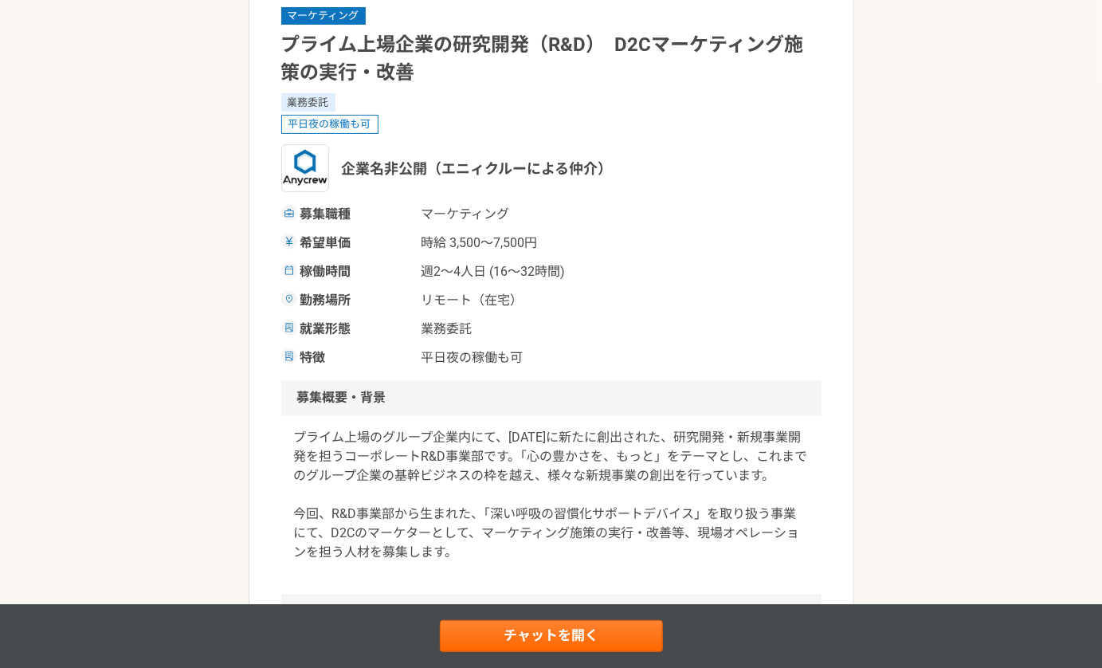
scroll to position [0, 0]
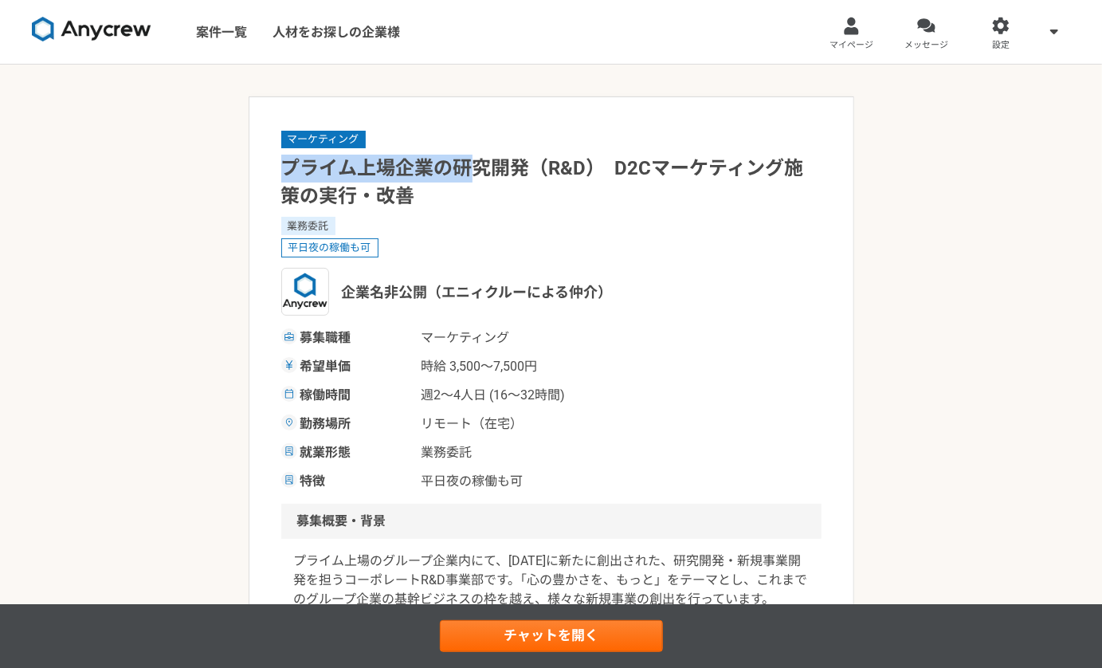
drag, startPoint x: 282, startPoint y: 167, endPoint x: 488, endPoint y: 178, distance: 206.7
click at [488, 178] on h1 "プライム上場企業の研究開発（R&D）　D2Cマーケティング施策の実行・改善" at bounding box center [551, 183] width 540 height 56
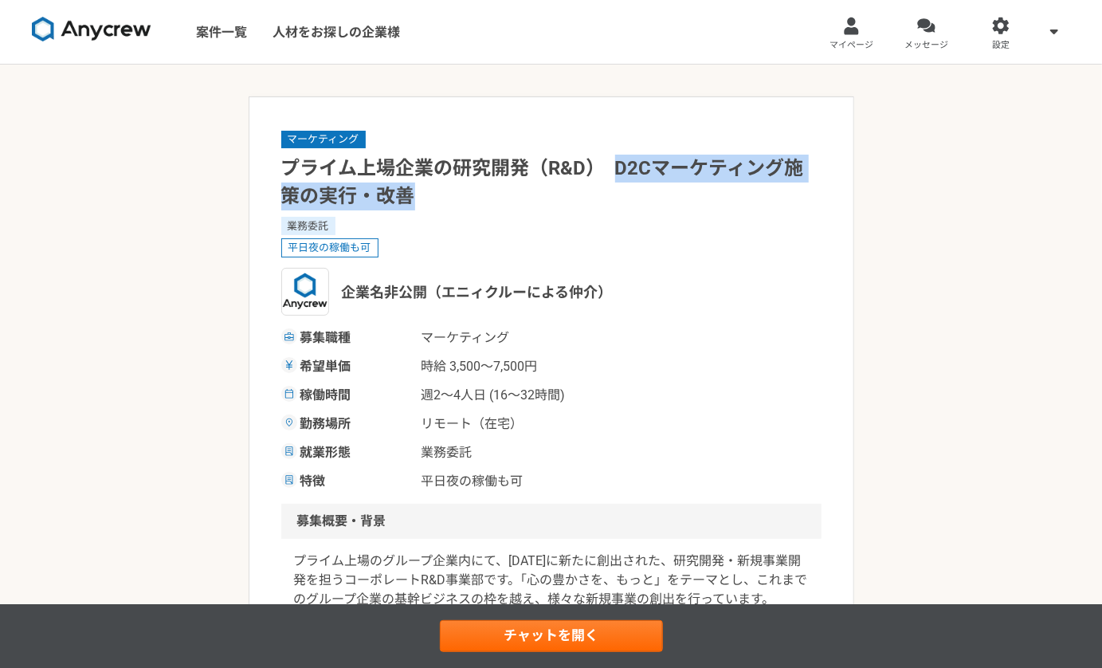
drag, startPoint x: 613, startPoint y: 167, endPoint x: 680, endPoint y: 191, distance: 70.3
click at [680, 191] on h1 "プライム上場企業の研究開発（R&D）　D2Cマーケティング施策の実行・改善" at bounding box center [551, 183] width 540 height 56
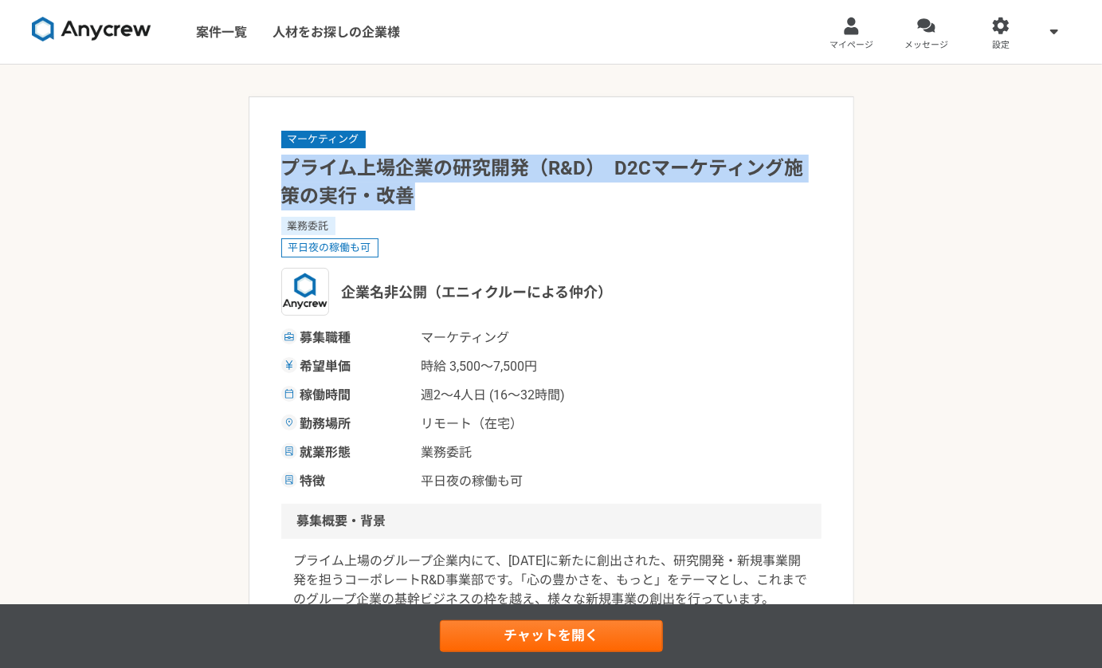
drag, startPoint x: 282, startPoint y: 170, endPoint x: 528, endPoint y: 196, distance: 247.6
click at [528, 196] on h1 "プライム上場企業の研究開発（R&D）　D2Cマーケティング施策の実行・改善" at bounding box center [551, 183] width 540 height 56
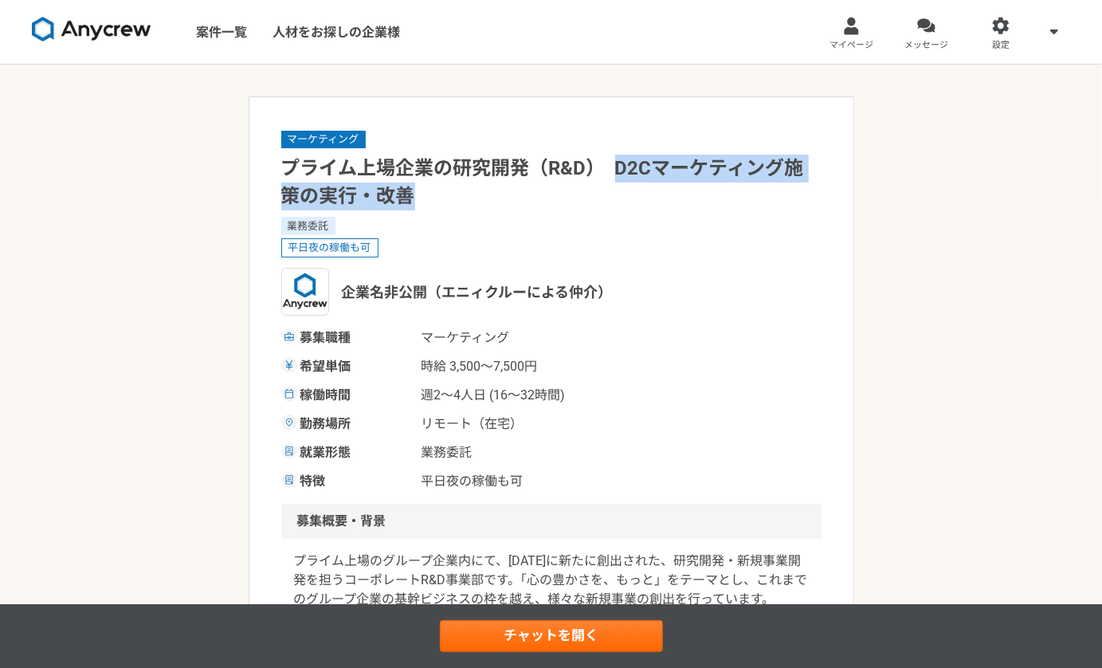
drag, startPoint x: 611, startPoint y: 171, endPoint x: 724, endPoint y: 202, distance: 117.5
click at [724, 202] on h1 "プライム上場企業の研究開発（R&D）　D2Cマーケティング施策の実行・改善" at bounding box center [551, 183] width 540 height 56
drag, startPoint x: 290, startPoint y: 187, endPoint x: 525, endPoint y: 187, distance: 235.0
click at [525, 187] on h1 "プライム上場企業の研究開発（R&D）　D2Cマーケティング施策の実行・改善" at bounding box center [551, 183] width 540 height 56
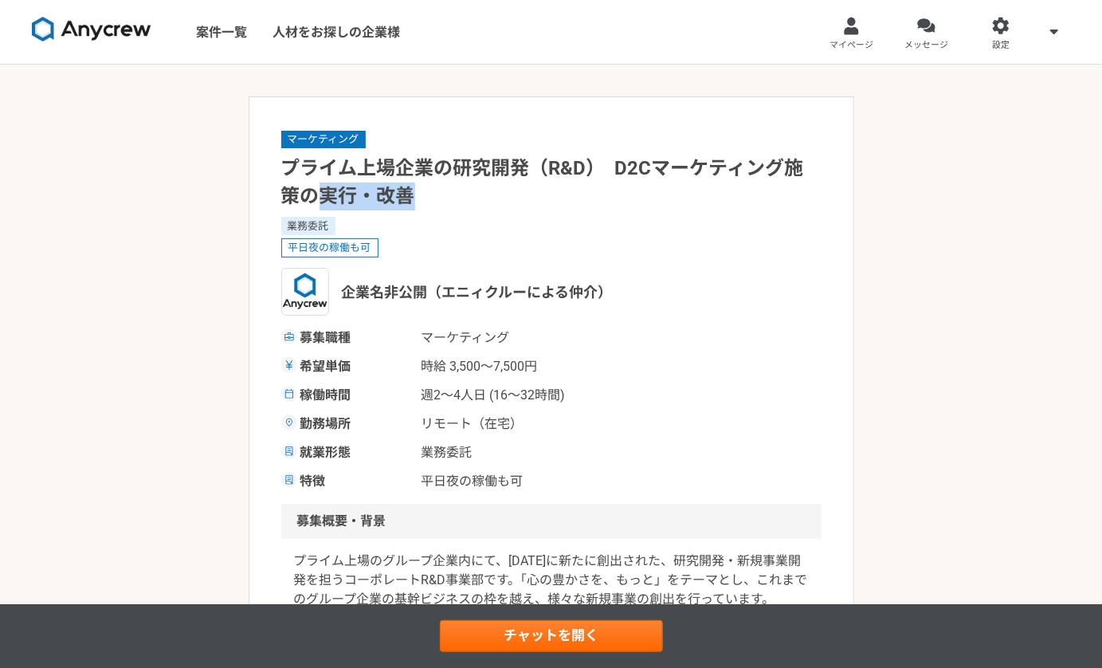
click at [525, 187] on h1 "プライム上場企業の研究開発（R&D）　D2Cマーケティング施策の実行・改善" at bounding box center [551, 183] width 540 height 56
drag, startPoint x: 288, startPoint y: 249, endPoint x: 470, endPoint y: 249, distance: 181.7
click at [470, 249] on div "平日夜の稼働も可" at bounding box center [551, 247] width 540 height 19
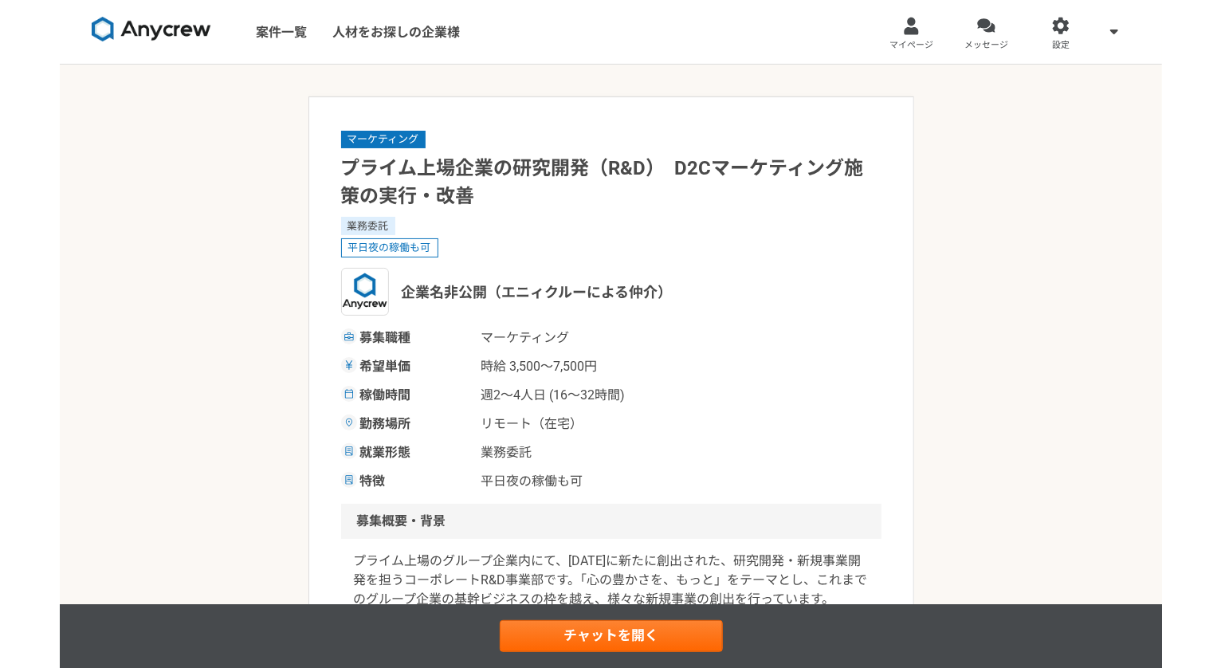
scroll to position [269, 0]
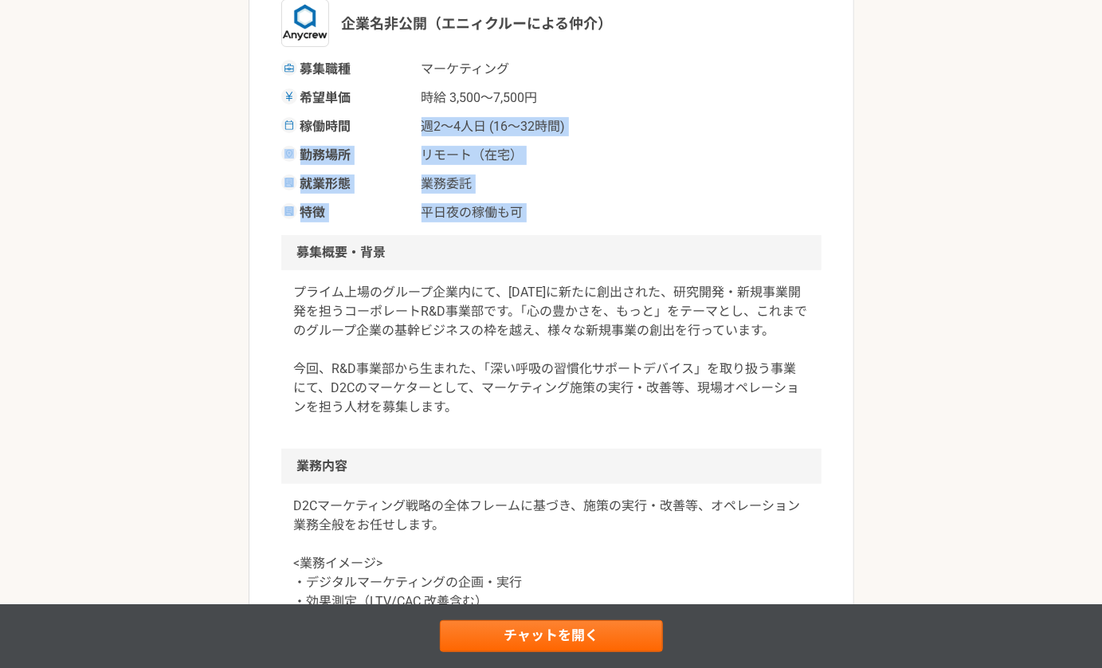
drag, startPoint x: 418, startPoint y: 117, endPoint x: 592, endPoint y: 242, distance: 214.0
click at [592, 242] on h2 "募集概要・背景" at bounding box center [551, 252] width 540 height 35
drag, startPoint x: 423, startPoint y: 133, endPoint x: 563, endPoint y: 218, distance: 163.7
click at [563, 218] on div "募集職種 マーケティング 希望単価 時給 3,500〜7,500円 稼働時間 週2〜4人日 (16〜32時間) 勤務場所 リモート（在宅） 就業形態 業務委託…" at bounding box center [551, 141] width 540 height 163
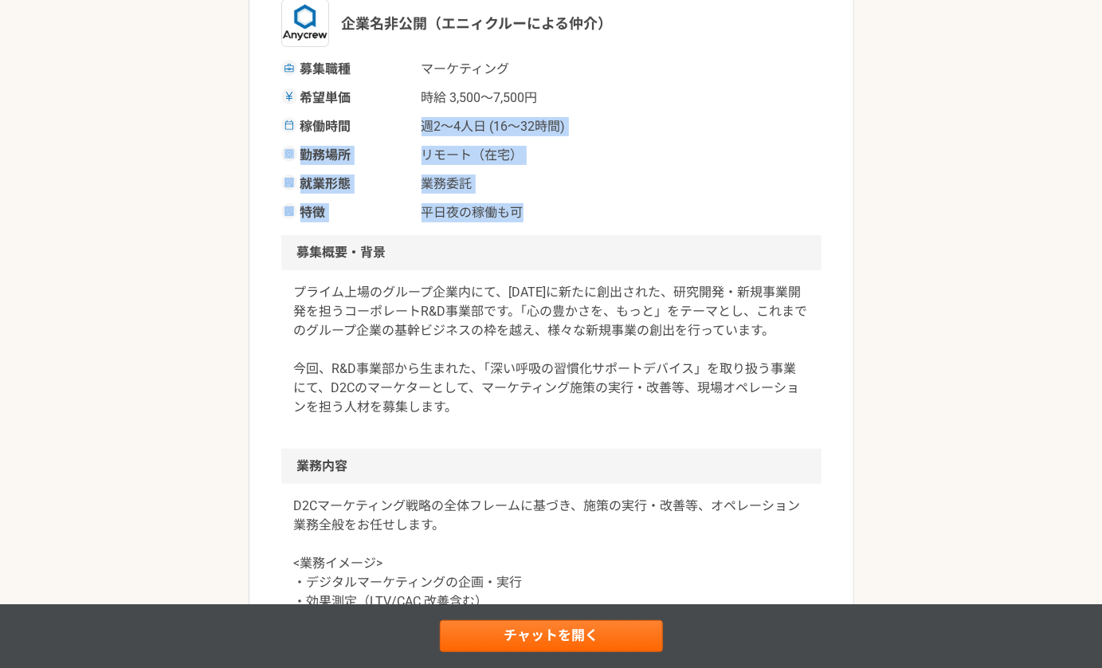
click at [563, 218] on span "平日夜の稼働も可" at bounding box center [500, 212] width 159 height 19
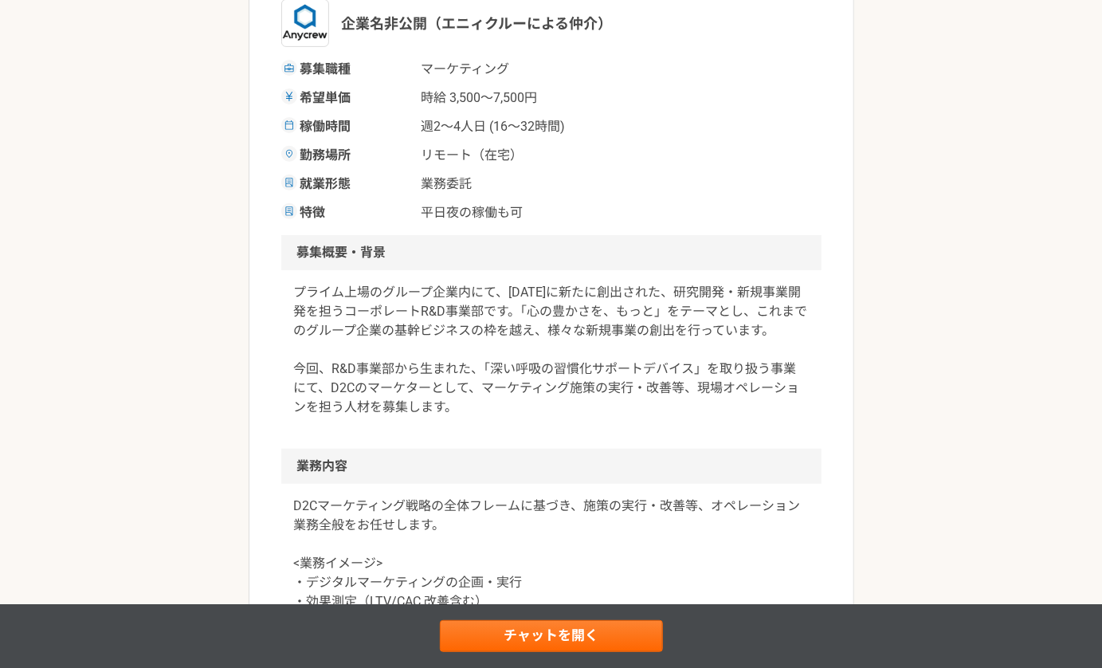
click at [602, 210] on div "特徴 平日夜の稼働も可" at bounding box center [551, 212] width 540 height 19
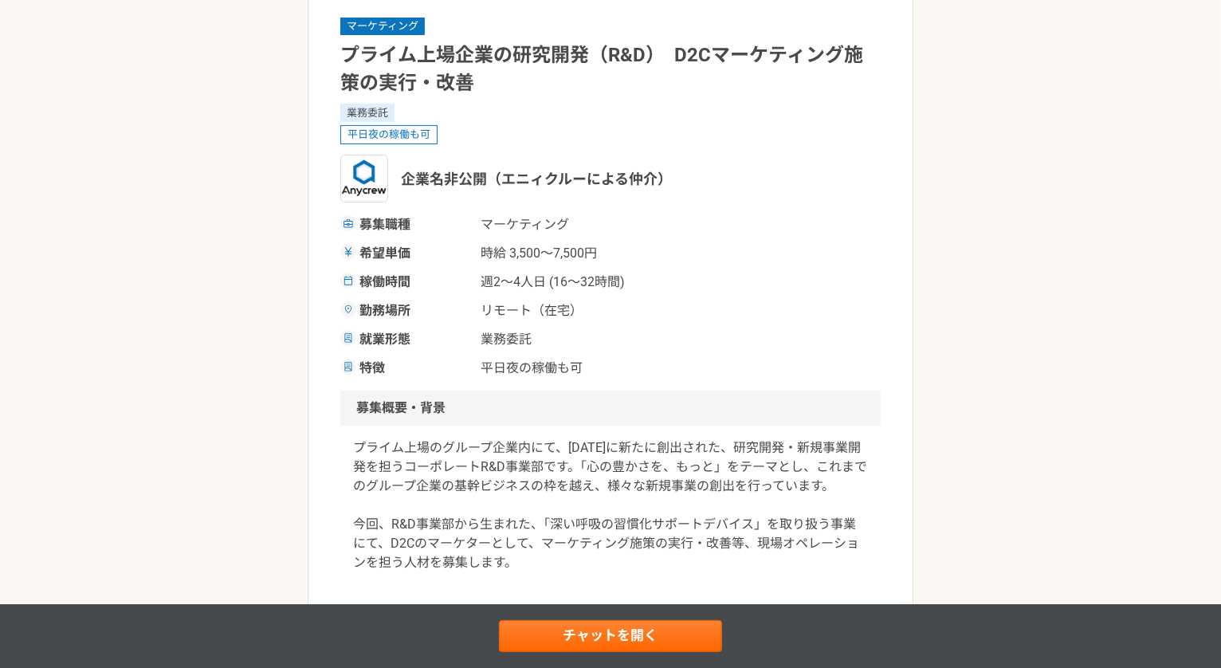
scroll to position [2, 0]
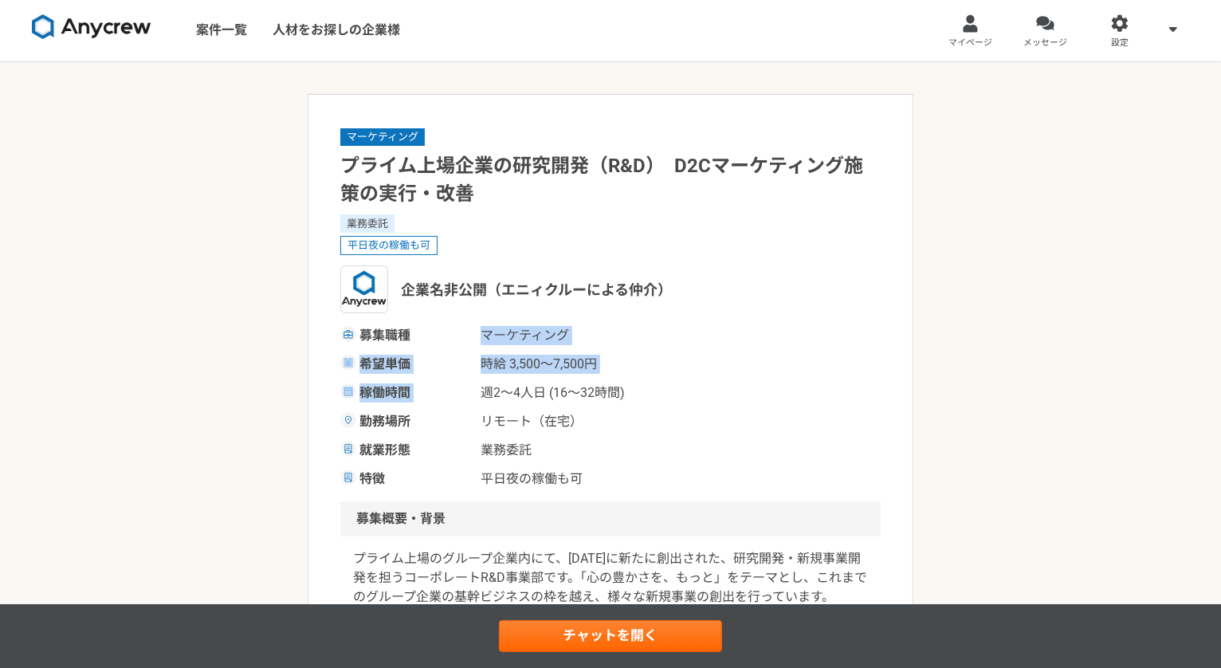
drag, startPoint x: 476, startPoint y: 335, endPoint x: 684, endPoint y: 382, distance: 214.0
click at [684, 382] on div "募集職種 マーケティング 希望単価 時給 3,500〜7,500円 稼働時間 週2〜4人日 (16〜32時間) 勤務場所 リモート（在宅） 就業形態 業務委託…" at bounding box center [610, 407] width 540 height 163
click at [684, 383] on div "稼働時間 週2〜4人日 (16〜32時間)" at bounding box center [610, 392] width 540 height 19
drag, startPoint x: 480, startPoint y: 363, endPoint x: 676, endPoint y: 386, distance: 197.4
click at [676, 386] on div "募集職種 マーケティング 希望単価 時給 3,500〜7,500円 稼働時間 週2〜4人日 (16〜32時間) 勤務場所 リモート（在宅） 就業形態 業務委託…" at bounding box center [610, 407] width 540 height 163
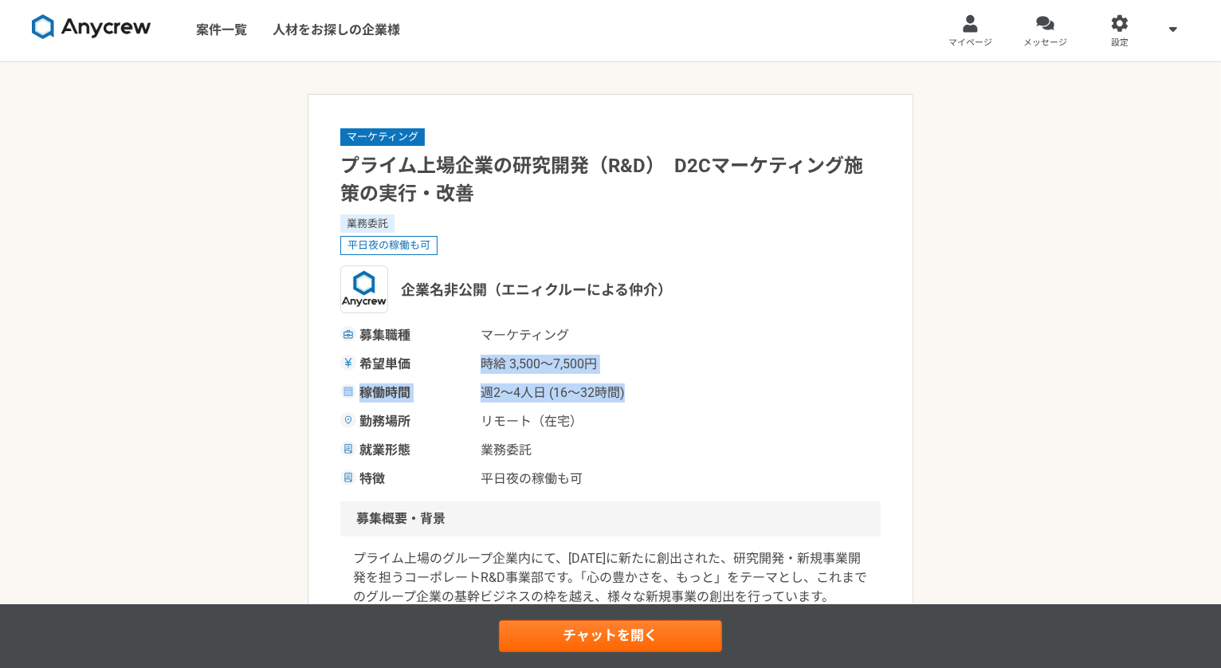
click at [676, 386] on div "稼働時間 週2〜4人日 (16〜32時間)" at bounding box center [610, 392] width 540 height 19
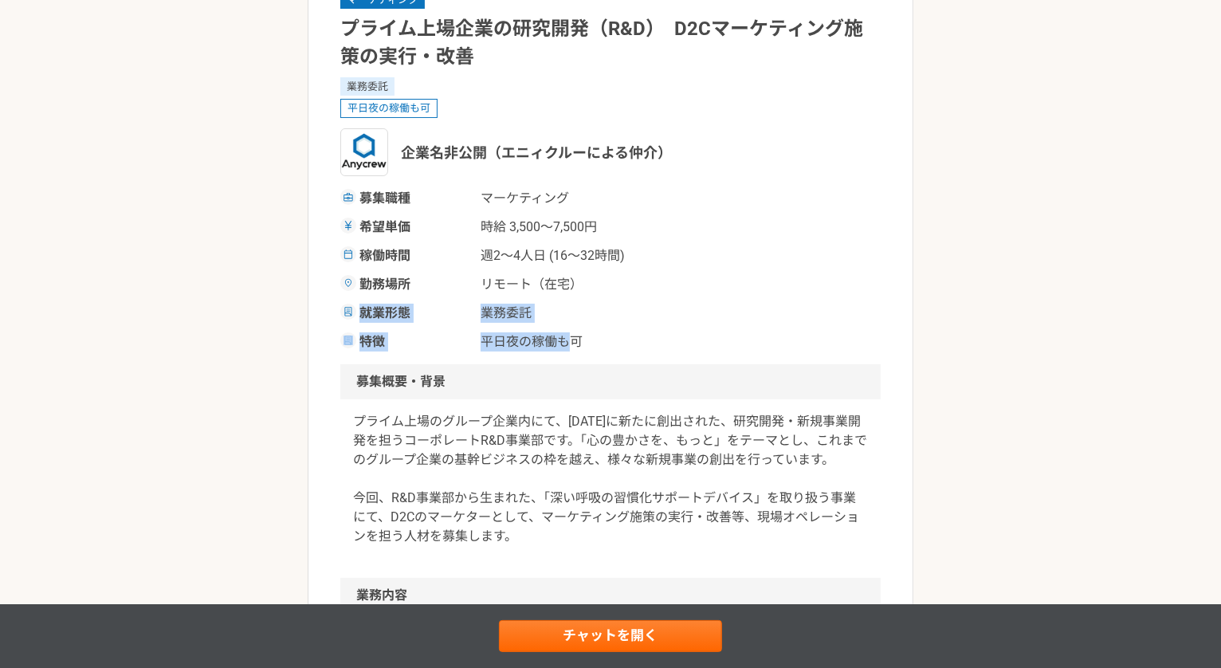
drag, startPoint x: 356, startPoint y: 311, endPoint x: 568, endPoint y: 345, distance: 214.7
click at [568, 345] on div "募集職種 マーケティング 希望単価 時給 3,500〜7,500円 稼働時間 週2〜4人日 (16〜32時間) 勤務場所 リモート（在宅） 就業形態 業務委託…" at bounding box center [610, 270] width 540 height 163
click at [568, 345] on span "平日夜の稼働も可" at bounding box center [559, 341] width 159 height 19
drag, startPoint x: 471, startPoint y: 339, endPoint x: 621, endPoint y: 338, distance: 149.8
click at [621, 338] on div "特徴 平日夜の稼働も可" at bounding box center [610, 341] width 540 height 19
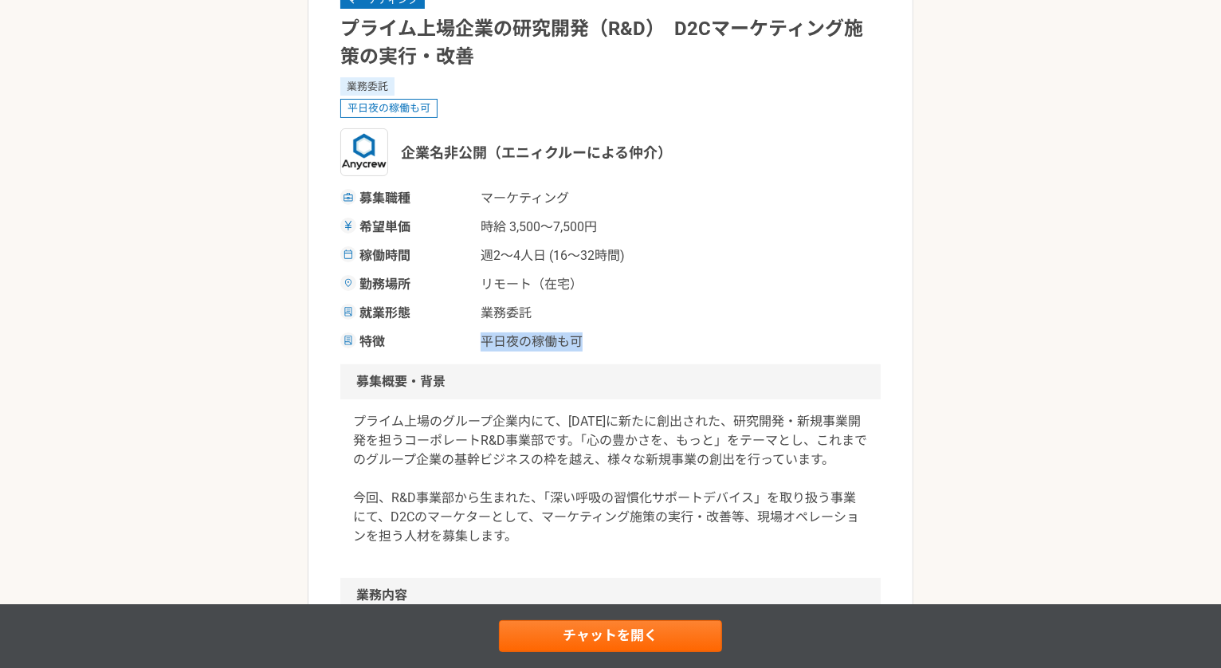
click at [621, 338] on span "平日夜の稼働も可" at bounding box center [559, 341] width 159 height 19
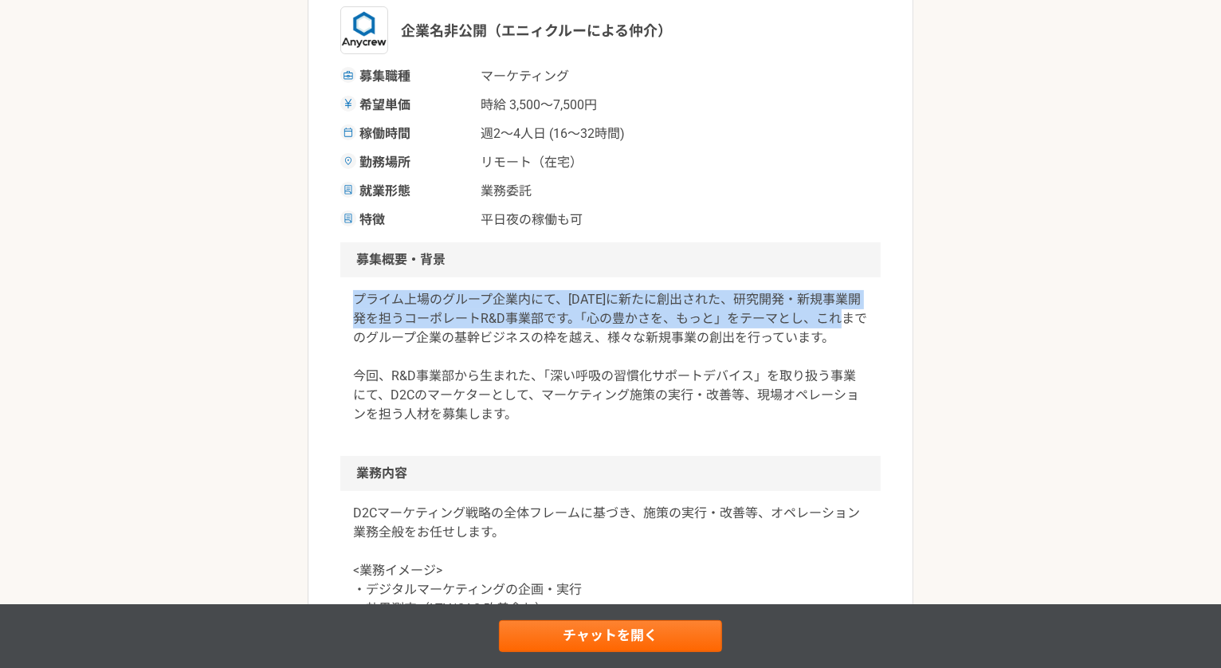
drag, startPoint x: 350, startPoint y: 298, endPoint x: 914, endPoint y: 321, distance: 564.6
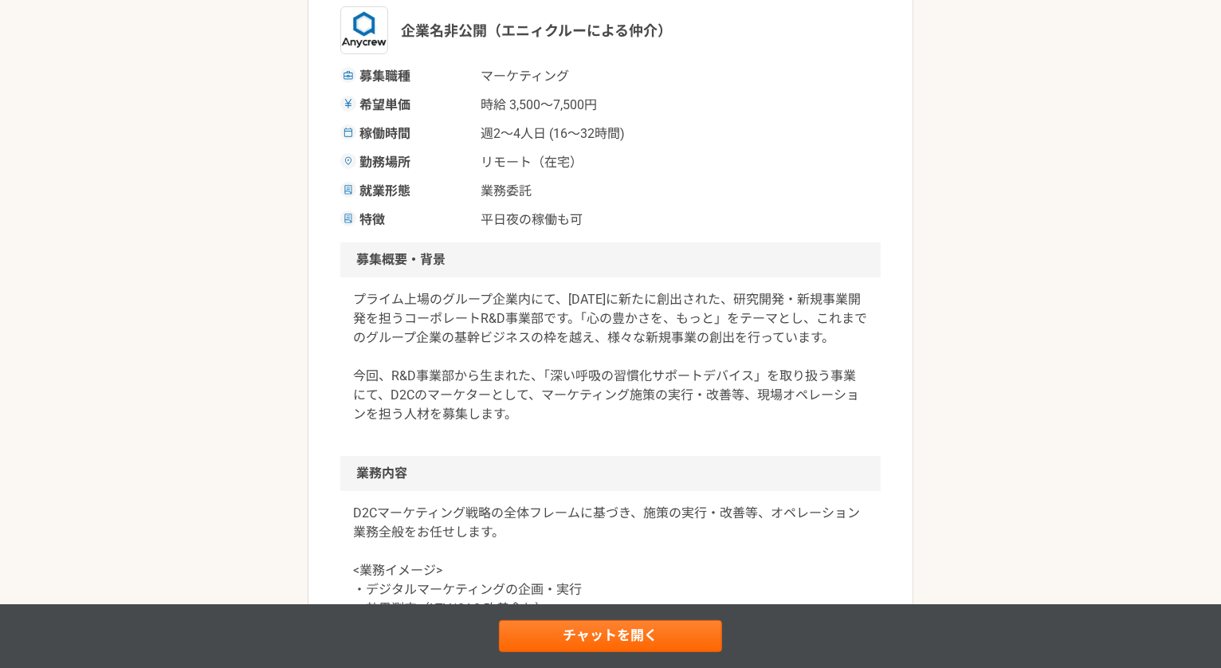
scroll to position [0, 0]
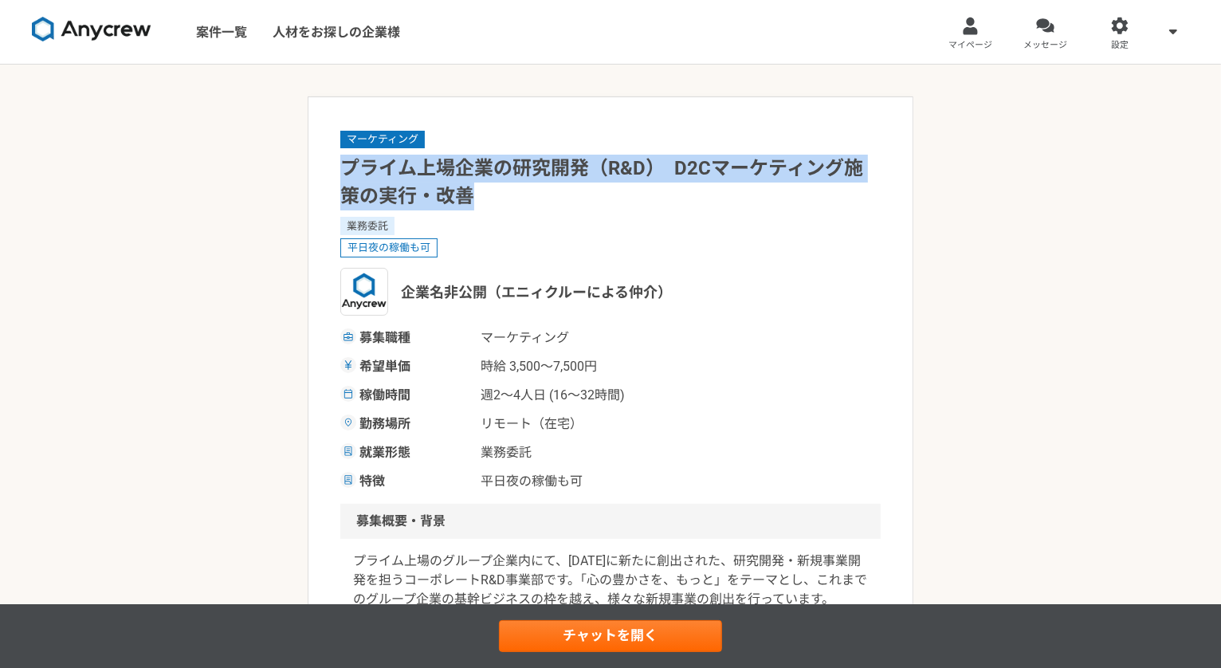
drag, startPoint x: 343, startPoint y: 177, endPoint x: 621, endPoint y: 197, distance: 278.8
click at [621, 197] on h1 "プライム上場企業の研究開発（R&D）　D2Cマーケティング施策の実行・改善" at bounding box center [610, 183] width 540 height 56
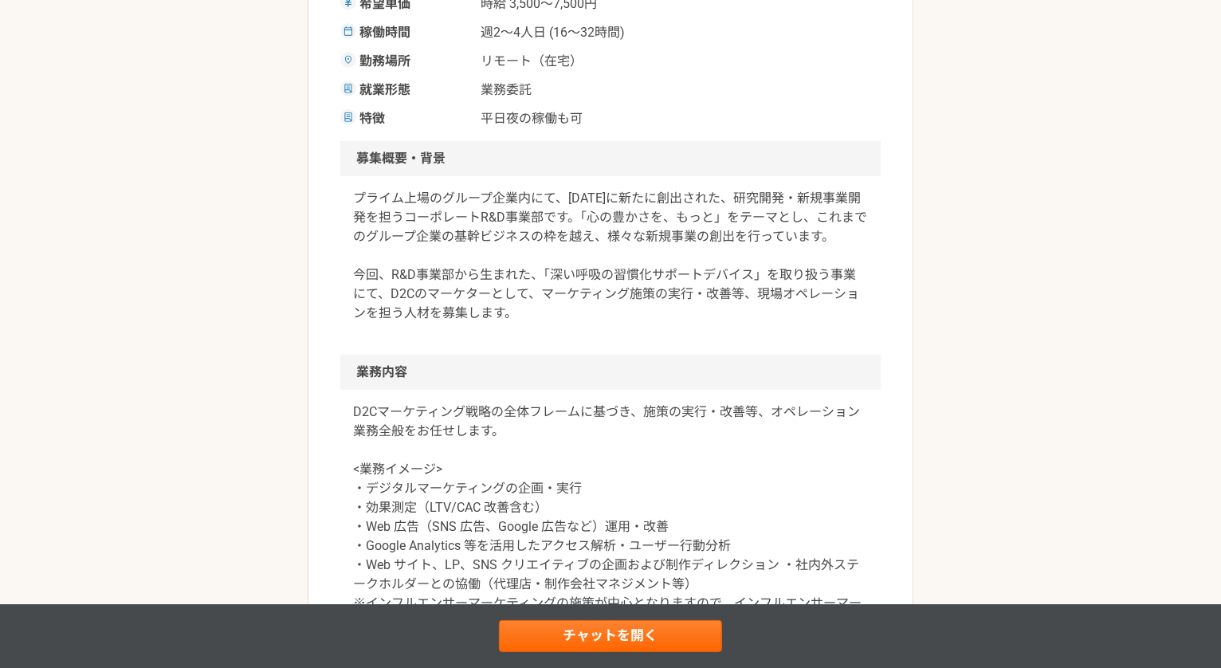
scroll to position [403, 0]
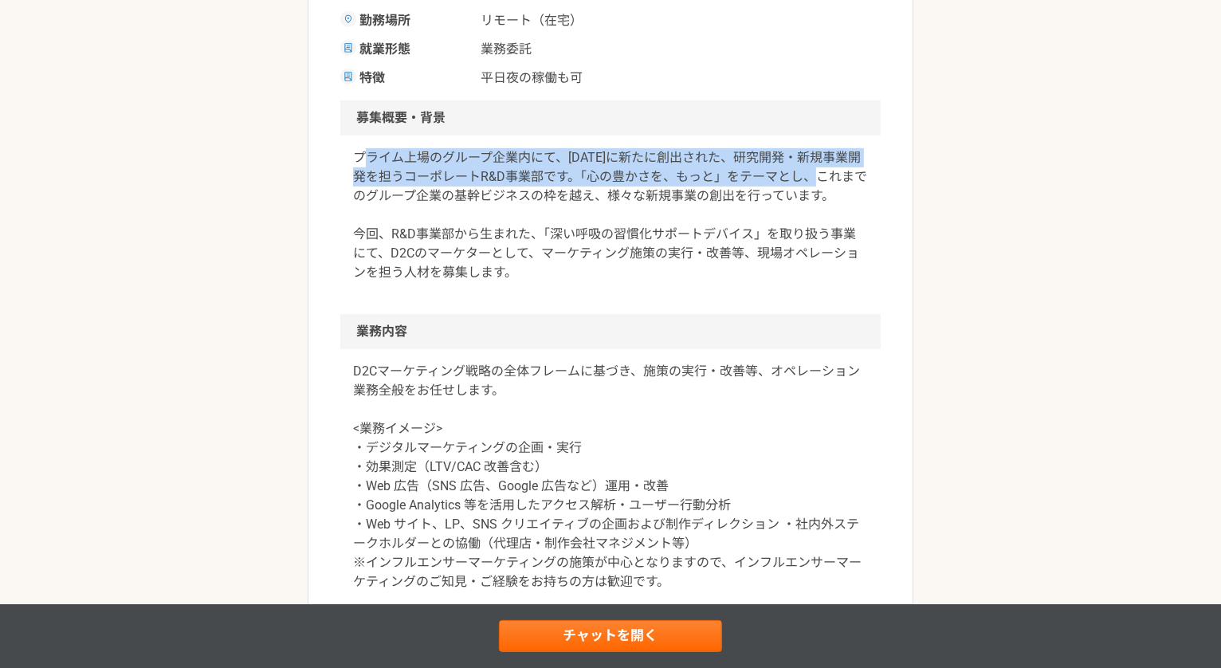
drag, startPoint x: 370, startPoint y: 155, endPoint x: 854, endPoint y: 182, distance: 484.3
click at [854, 182] on p "プライム上場のグループ企業内にて、[DATE]に新たに創出された、研究開発・新規事業開発を担うコーポレートR&D事業部です。「心の豊かさを、もっと」をテーマと…" at bounding box center [610, 215] width 515 height 134
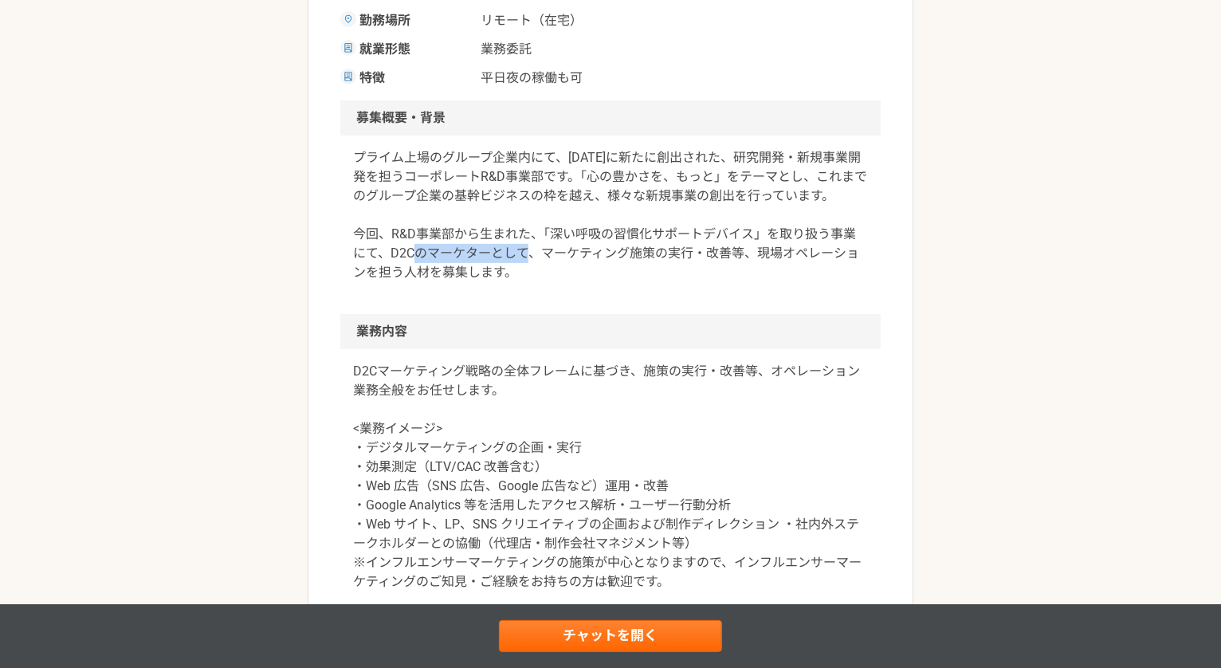
drag, startPoint x: 429, startPoint y: 245, endPoint x: 551, endPoint y: 262, distance: 123.2
click at [551, 262] on p "プライム上場のグループ企業内にて、[DATE]に新たに創出された、研究開発・新規事業開発を担うコーポレートR&D事業部です。「心の豊かさを、もっと」をテーマと…" at bounding box center [610, 215] width 515 height 134
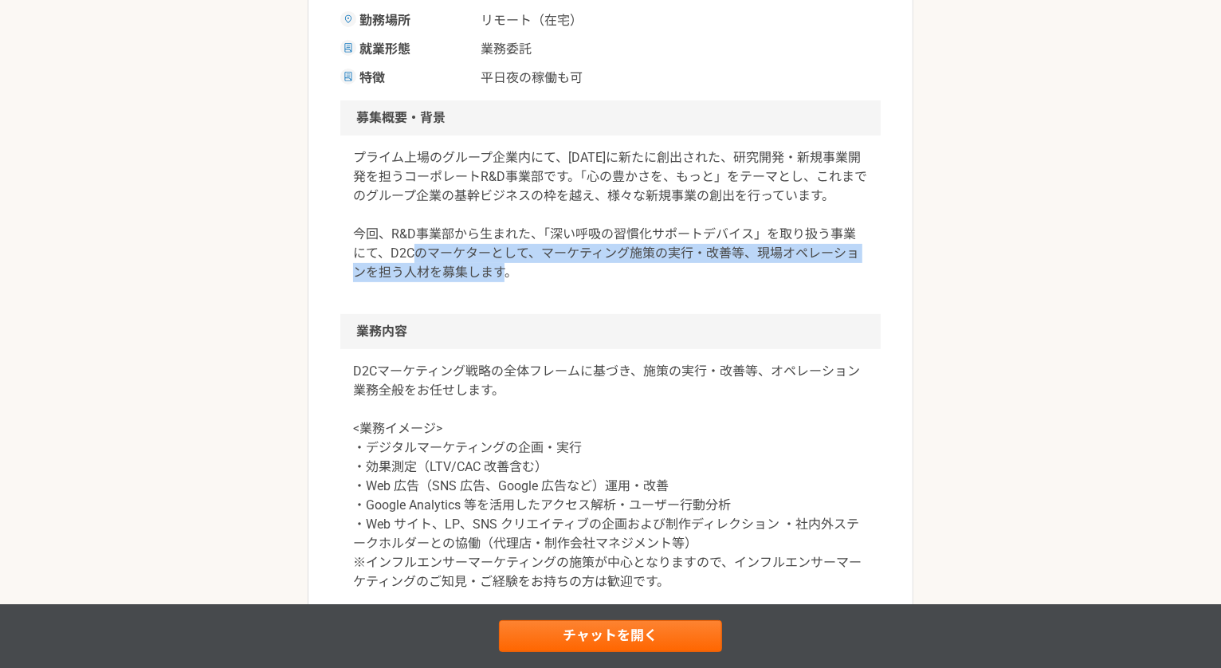
click at [551, 262] on p "プライム上場のグループ企業内にて、[DATE]に新たに創出された、研究開発・新規事業開発を担うコーポレートR&D事業部です。「心の豊かさを、もっと」をテーマと…" at bounding box center [610, 215] width 515 height 134
drag, startPoint x: 389, startPoint y: 255, endPoint x: 593, endPoint y: 281, distance: 205.7
click at [593, 281] on div "プライム上場のグループ企業内にて、[DATE]に新たに創出された、研究開発・新規事業開発を担うコーポレートR&D事業部です。「心の豊かさを、もっと」をテーマと…" at bounding box center [610, 224] width 540 height 178
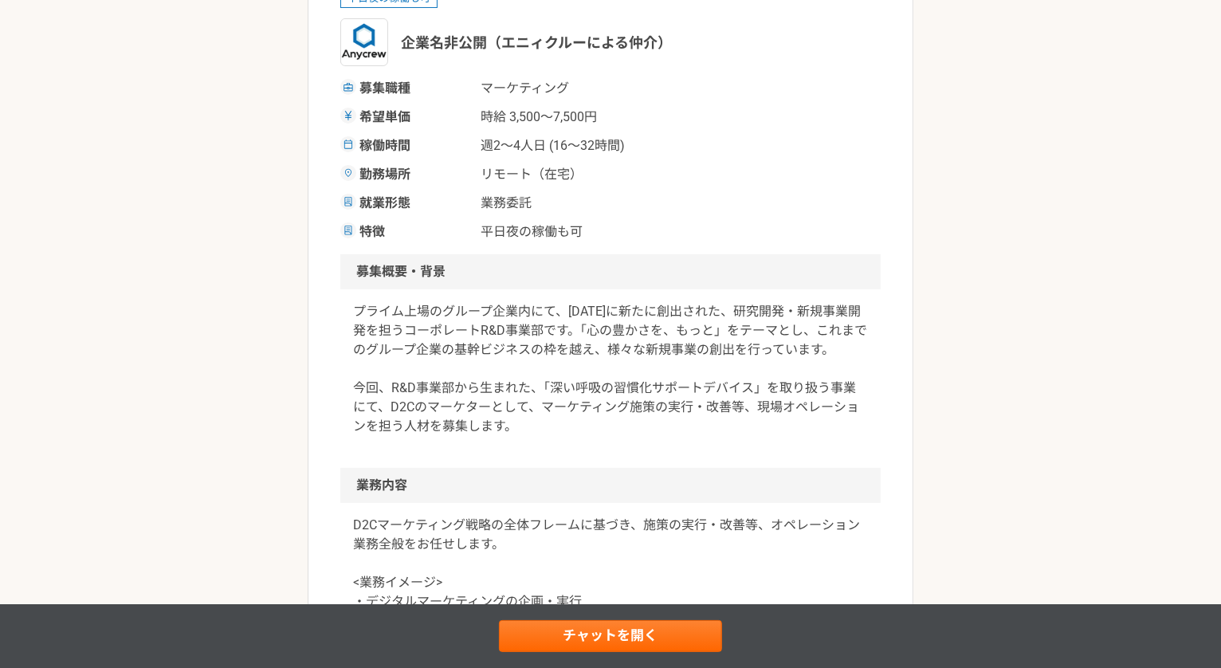
scroll to position [190, 0]
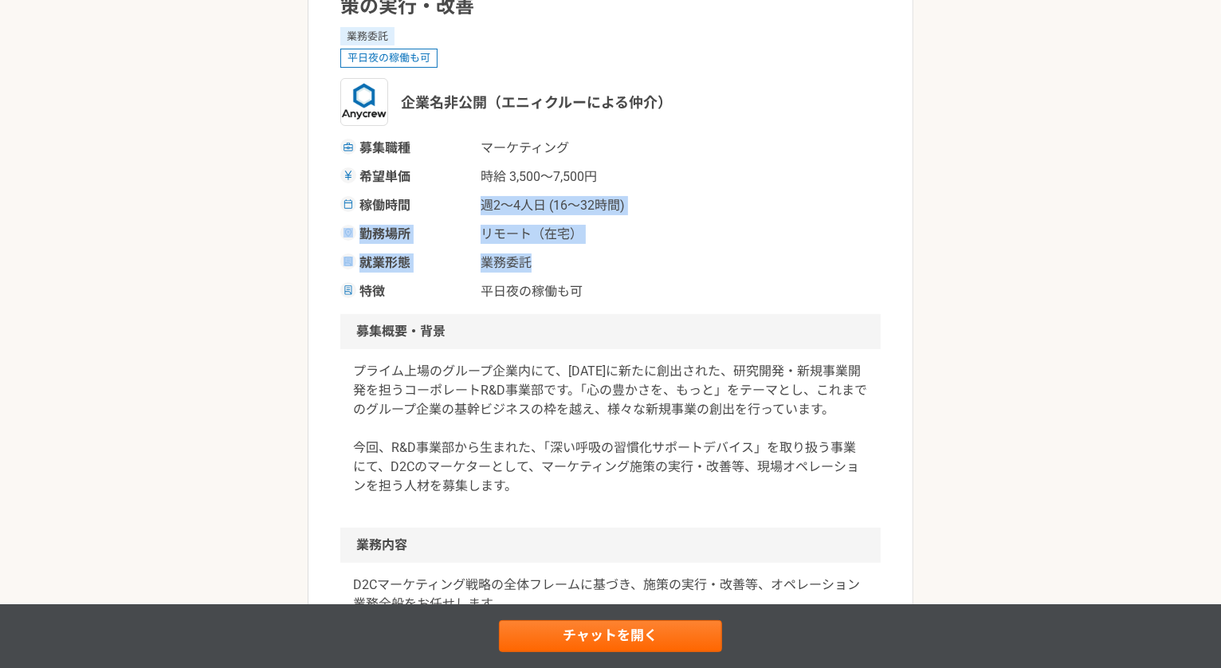
drag, startPoint x: 451, startPoint y: 198, endPoint x: 703, endPoint y: 269, distance: 261.6
click at [703, 269] on div "募集職種 マーケティング 希望単価 時給 3,500〜7,500円 稼働時間 週2〜4人日 (16〜32時間) 勤務場所 リモート（在宅） 就業形態 業務委託…" at bounding box center [610, 220] width 540 height 163
click at [703, 269] on div "就業形態 業務委託" at bounding box center [610, 262] width 540 height 19
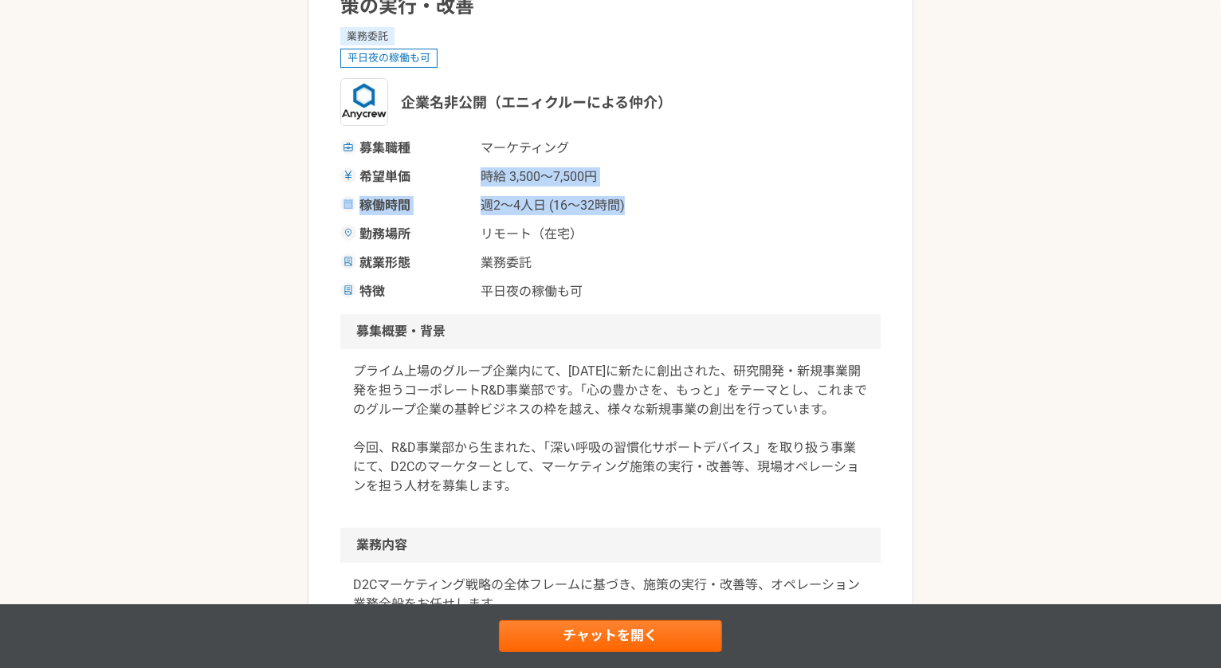
drag, startPoint x: 470, startPoint y: 183, endPoint x: 692, endPoint y: 209, distance: 223.0
click at [692, 209] on div "募集職種 マーケティング 希望単価 時給 3,500〜7,500円 稼働時間 週2〜4人日 (16〜32時間) 勤務場所 リモート（在宅） 就業形態 業務委託…" at bounding box center [610, 220] width 540 height 163
click at [692, 209] on div "稼働時間 週2〜4人日 (16〜32時間)" at bounding box center [610, 205] width 540 height 19
drag, startPoint x: 362, startPoint y: 171, endPoint x: 747, endPoint y: 198, distance: 385.7
click at [747, 198] on div "募集職種 マーケティング 希望単価 時給 3,500〜7,500円 稼働時間 週2〜4人日 (16〜32時間) 勤務場所 リモート（在宅） 就業形態 業務委託…" at bounding box center [610, 220] width 540 height 163
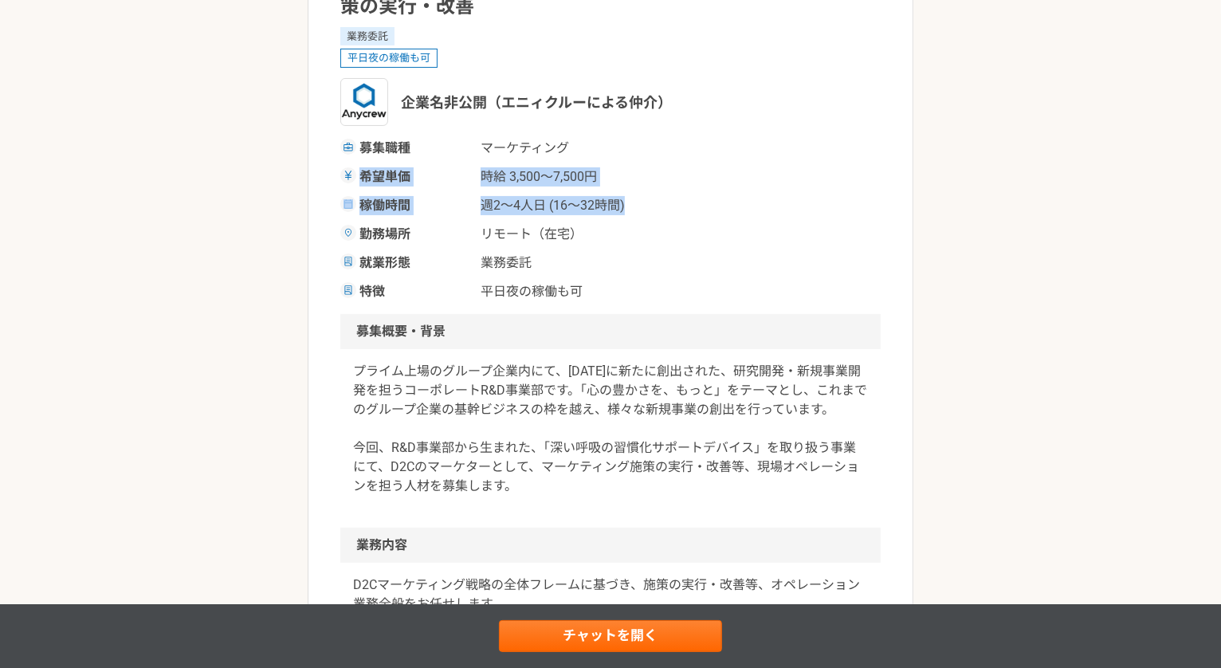
click at [747, 198] on div "稼働時間 週2〜4人日 (16〜32時間)" at bounding box center [610, 205] width 540 height 19
drag, startPoint x: 365, startPoint y: 171, endPoint x: 723, endPoint y: 206, distance: 359.5
click at [723, 206] on div "募集職種 マーケティング 希望単価 時給 3,500〜7,500円 稼働時間 週2〜4人日 (16〜32時間) 勤務場所 リモート（在宅） 就業形態 業務委託…" at bounding box center [610, 220] width 540 height 163
click at [723, 206] on div "稼働時間 週2〜4人日 (16〜32時間)" at bounding box center [610, 205] width 540 height 19
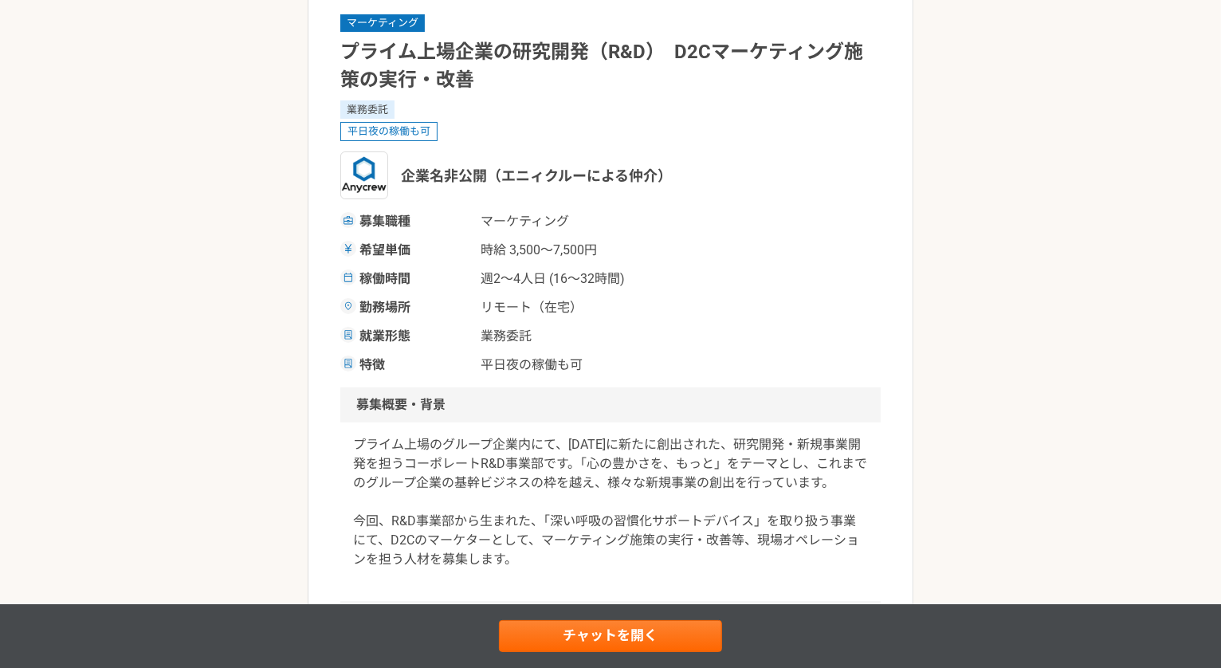
scroll to position [41, 0]
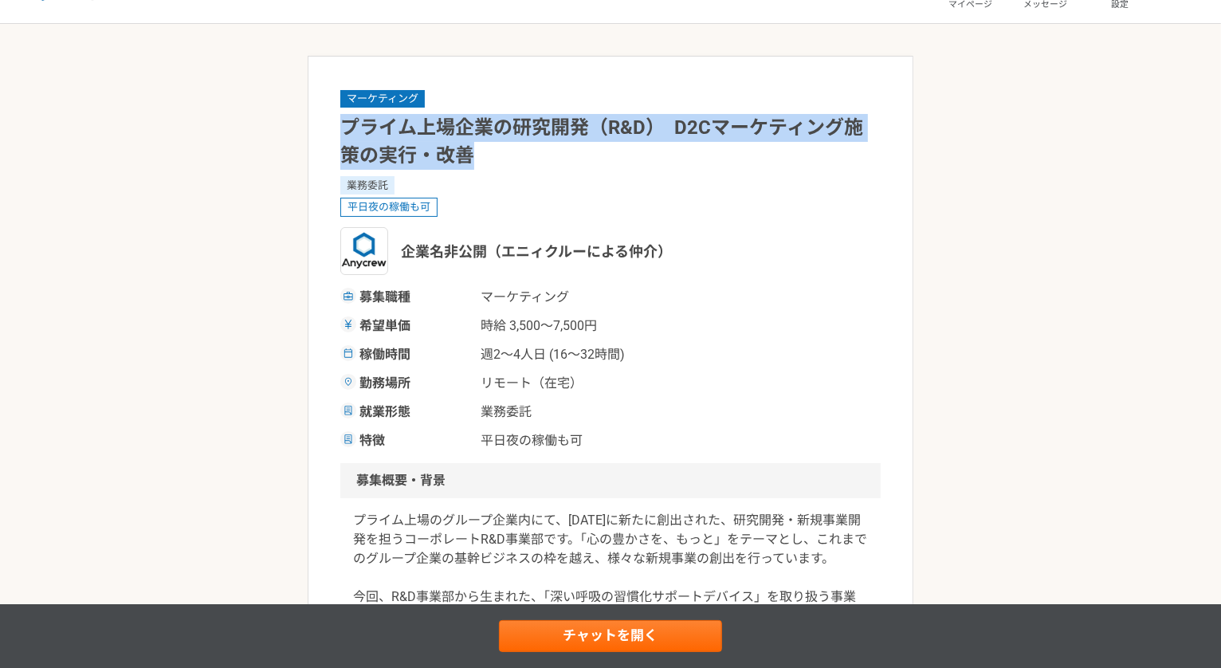
drag, startPoint x: 343, startPoint y: 129, endPoint x: 570, endPoint y: 155, distance: 229.3
click at [570, 155] on h1 "プライム上場企業の研究開発（R&D）　D2Cマーケティング施策の実行・改善" at bounding box center [610, 142] width 540 height 56
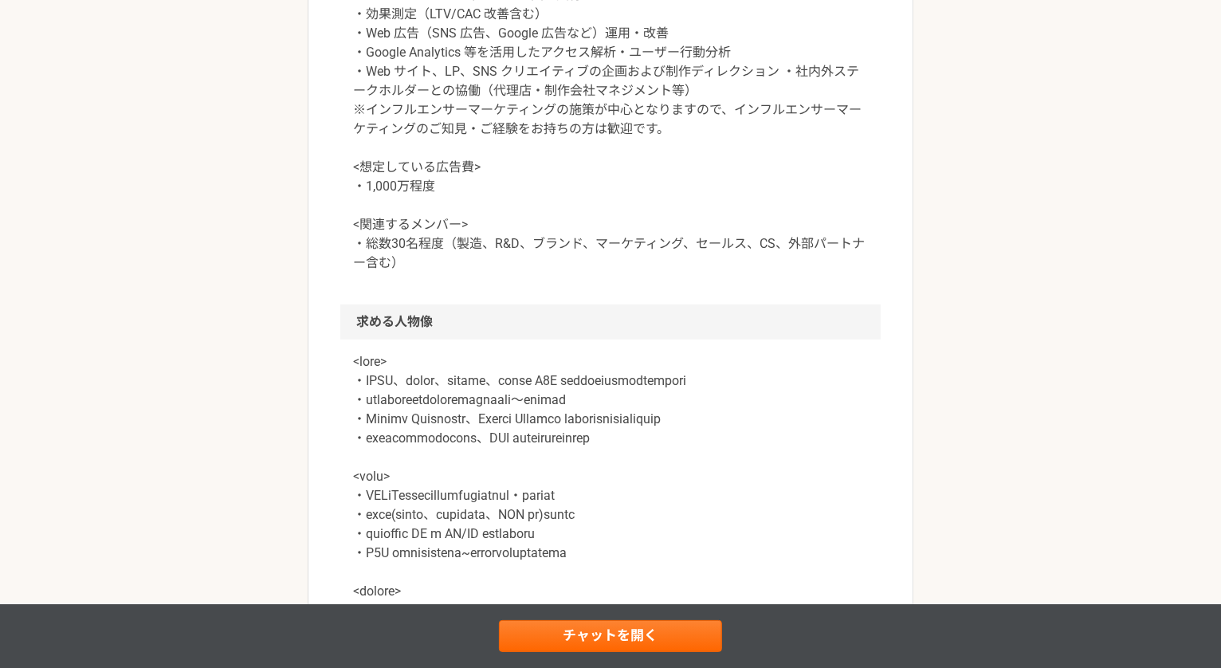
scroll to position [962, 0]
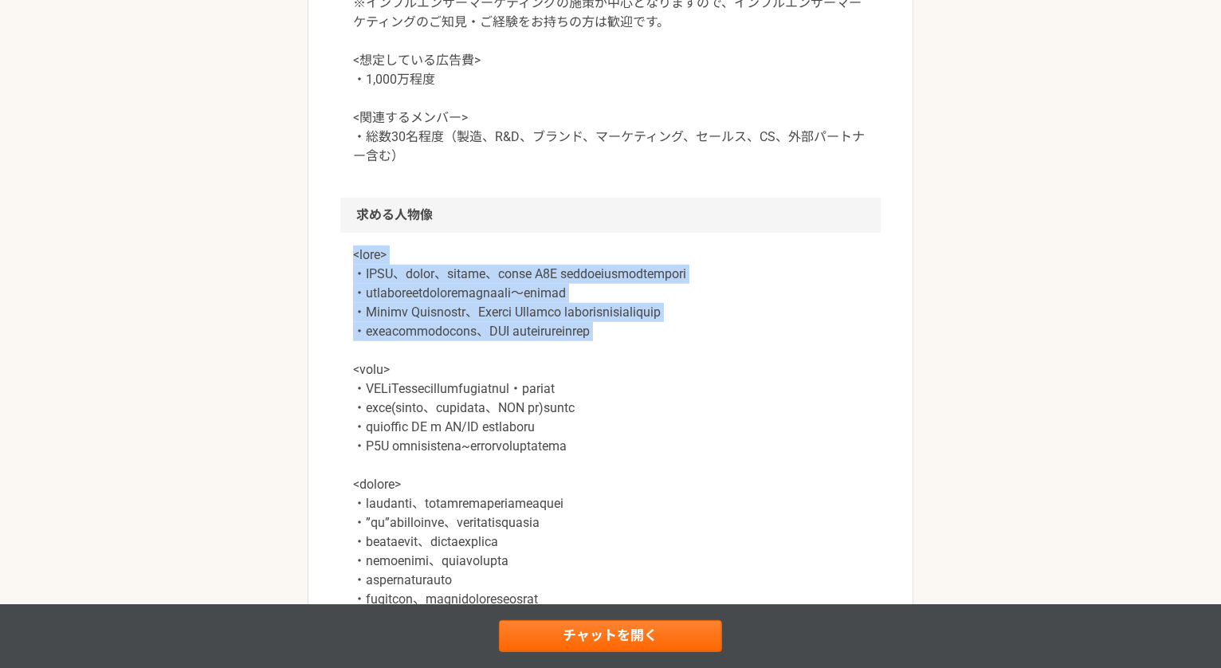
drag, startPoint x: 351, startPoint y: 254, endPoint x: 825, endPoint y: 365, distance: 486.8
click at [825, 365] on div at bounding box center [610, 504] width 540 height 542
click at [825, 365] on p at bounding box center [610, 493] width 515 height 497
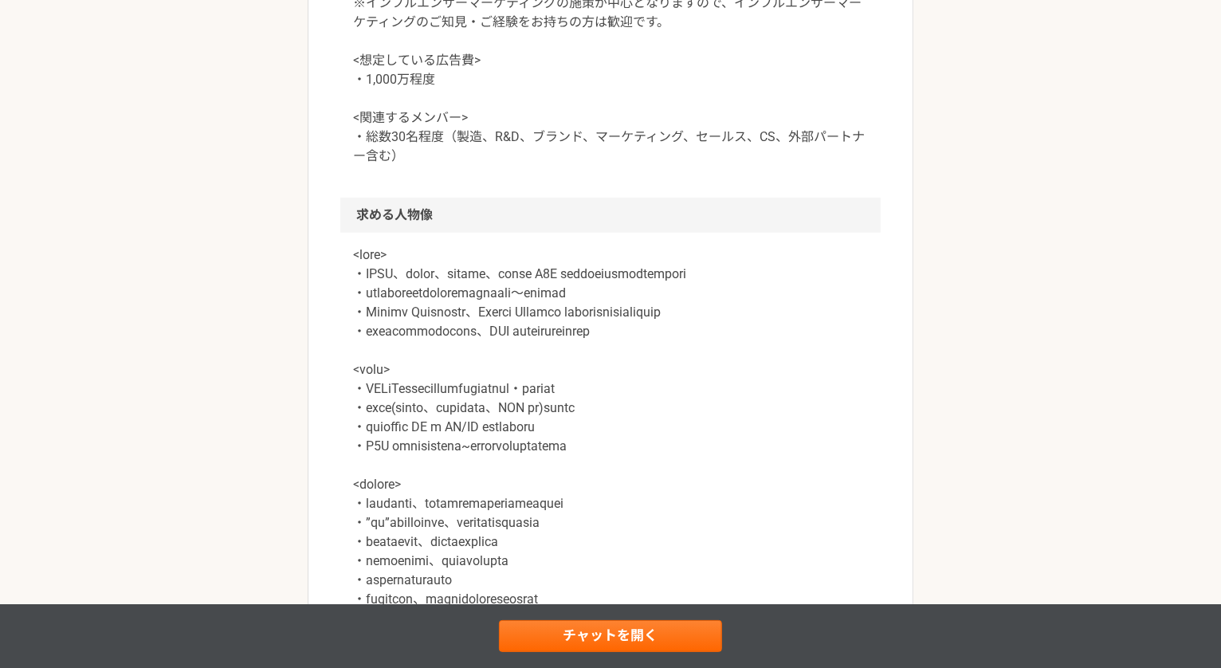
scroll to position [1205, 0]
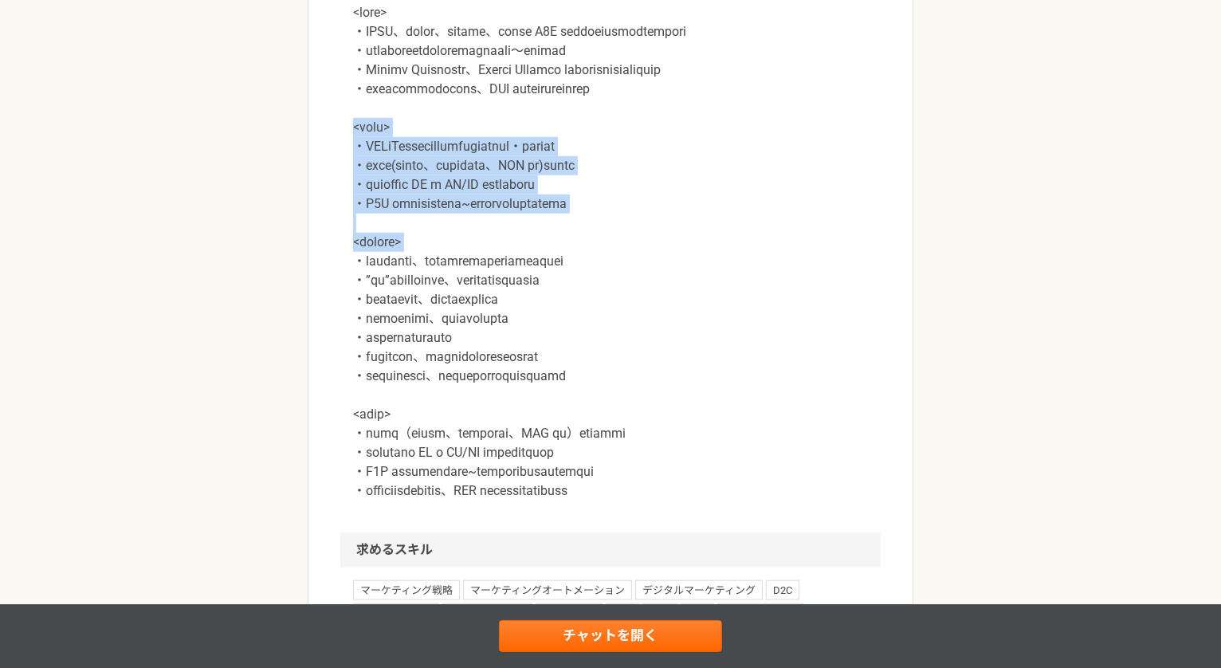
drag, startPoint x: 338, startPoint y: 143, endPoint x: 904, endPoint y: 268, distance: 579.2
click at [904, 268] on article "マーケティング プライム上場企業の研究開発（R&D）　D2Cマーケティング施策の実行・改善 業務委託 平日夜の稼働も可 企業名非公開（エニィクルーによる仲介）…" at bounding box center [611, 51] width 606 height 2319
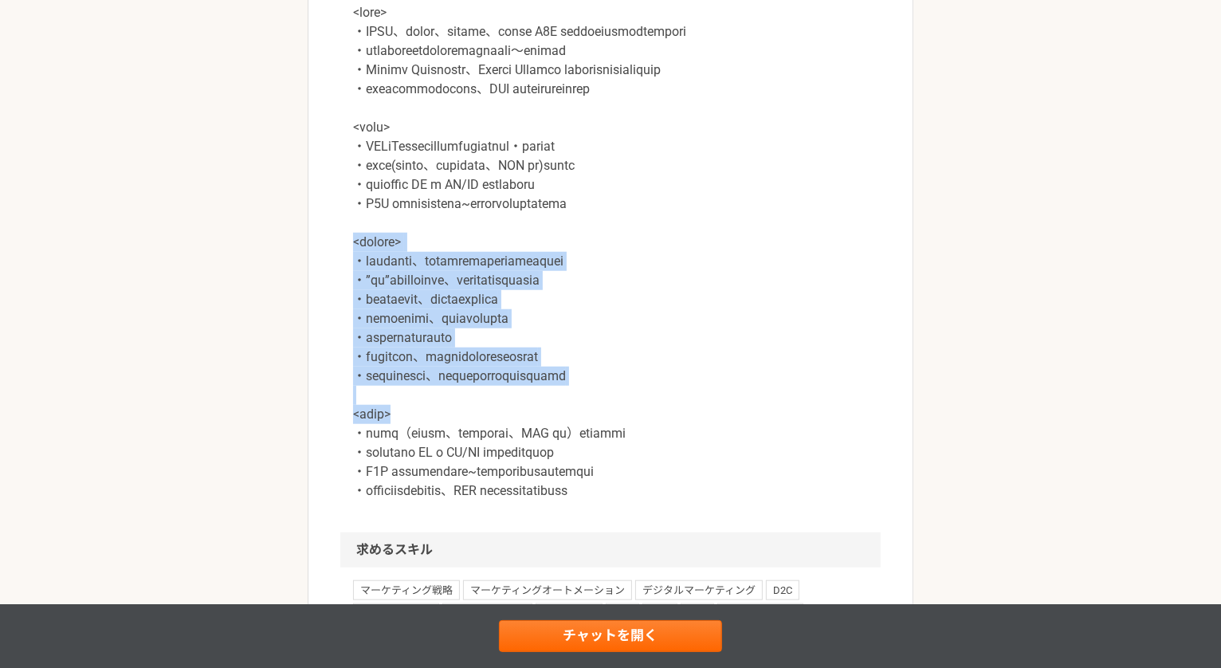
drag, startPoint x: 351, startPoint y: 266, endPoint x: 857, endPoint y: 439, distance: 535.4
click at [857, 439] on div at bounding box center [610, 261] width 540 height 542
click at [857, 439] on p at bounding box center [610, 251] width 515 height 497
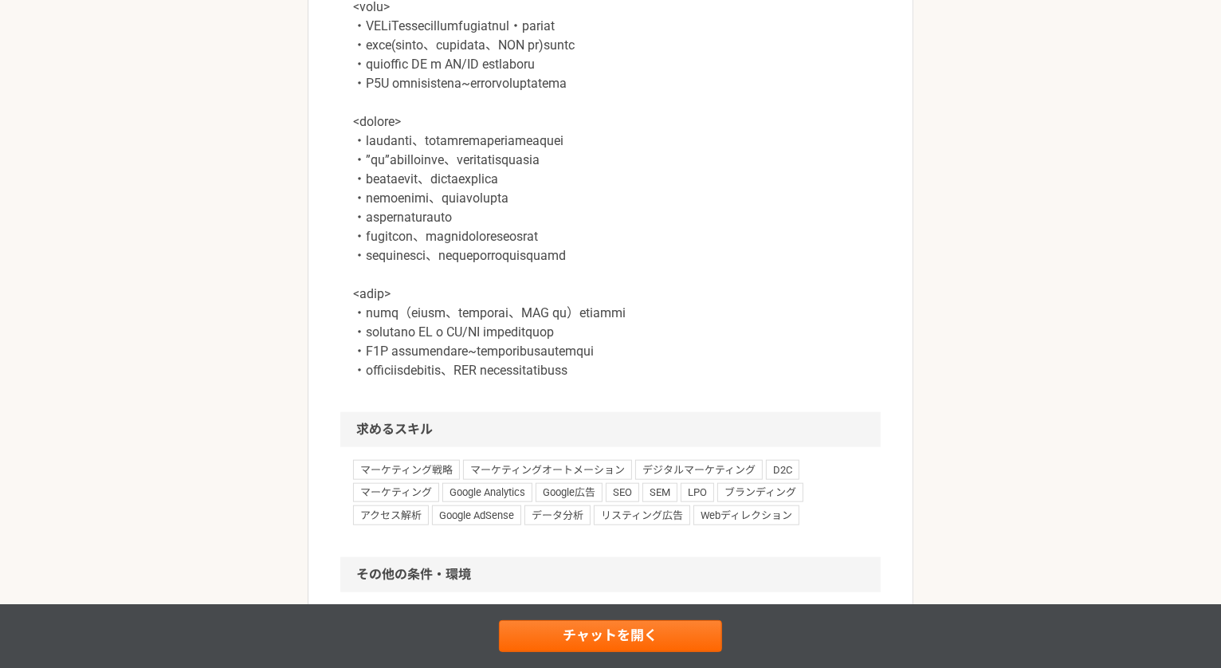
scroll to position [1535, 0]
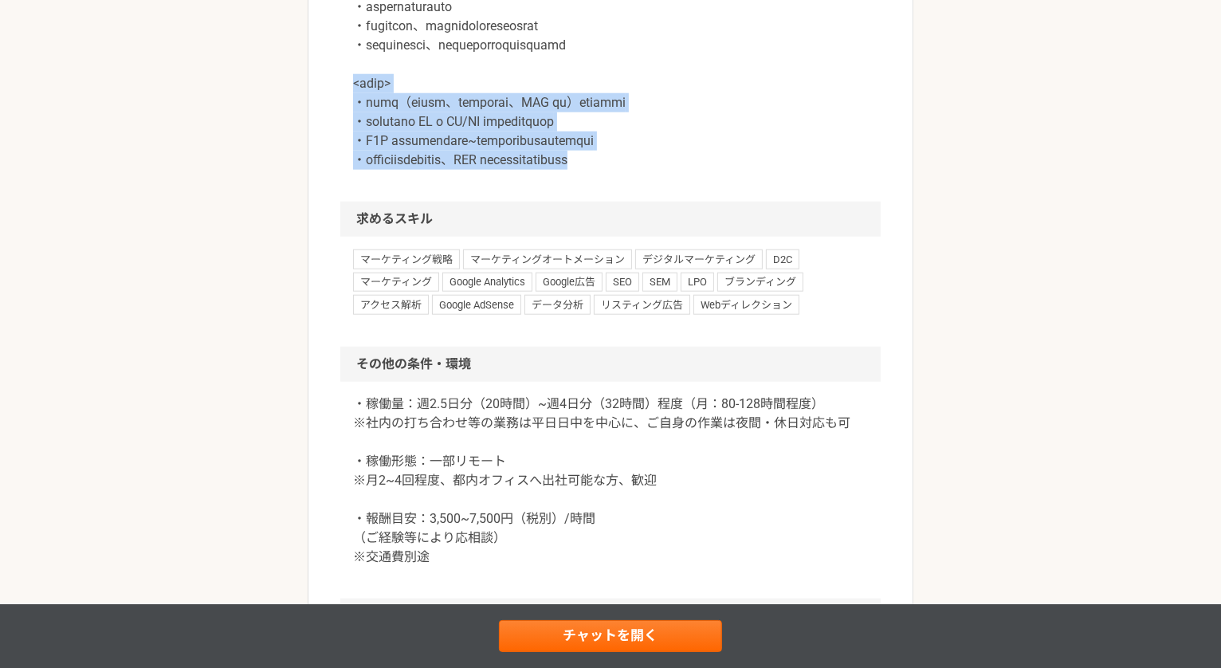
drag, startPoint x: 353, startPoint y: 98, endPoint x: 849, endPoint y: 190, distance: 504.8
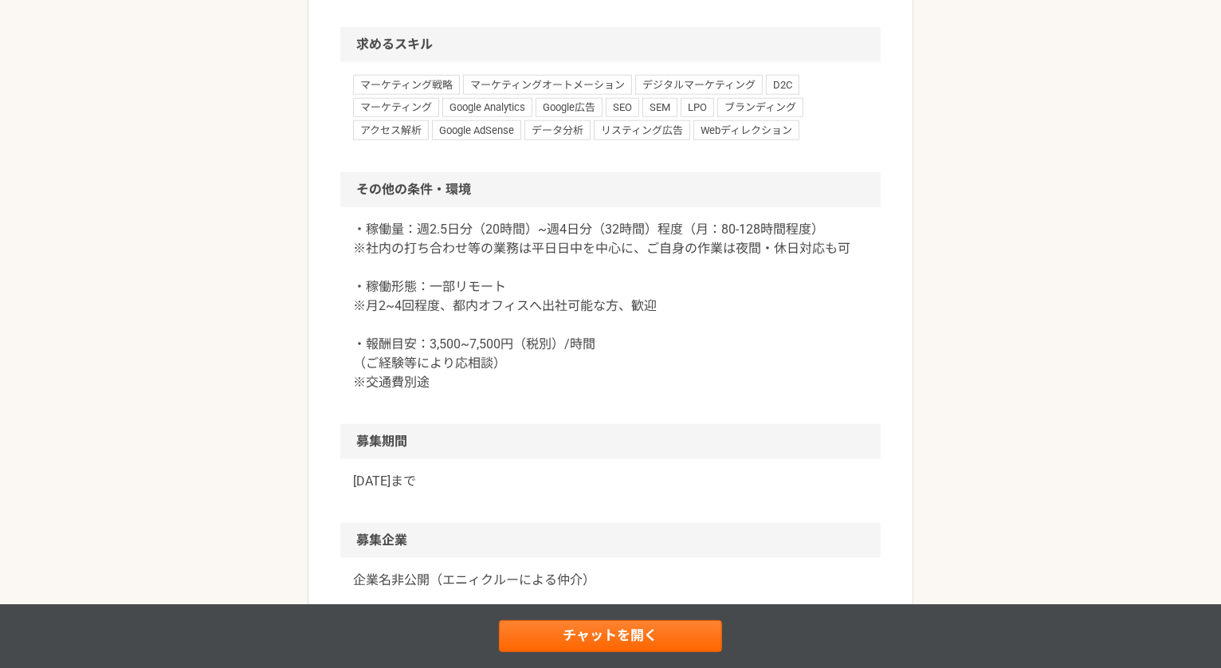
scroll to position [1753, 0]
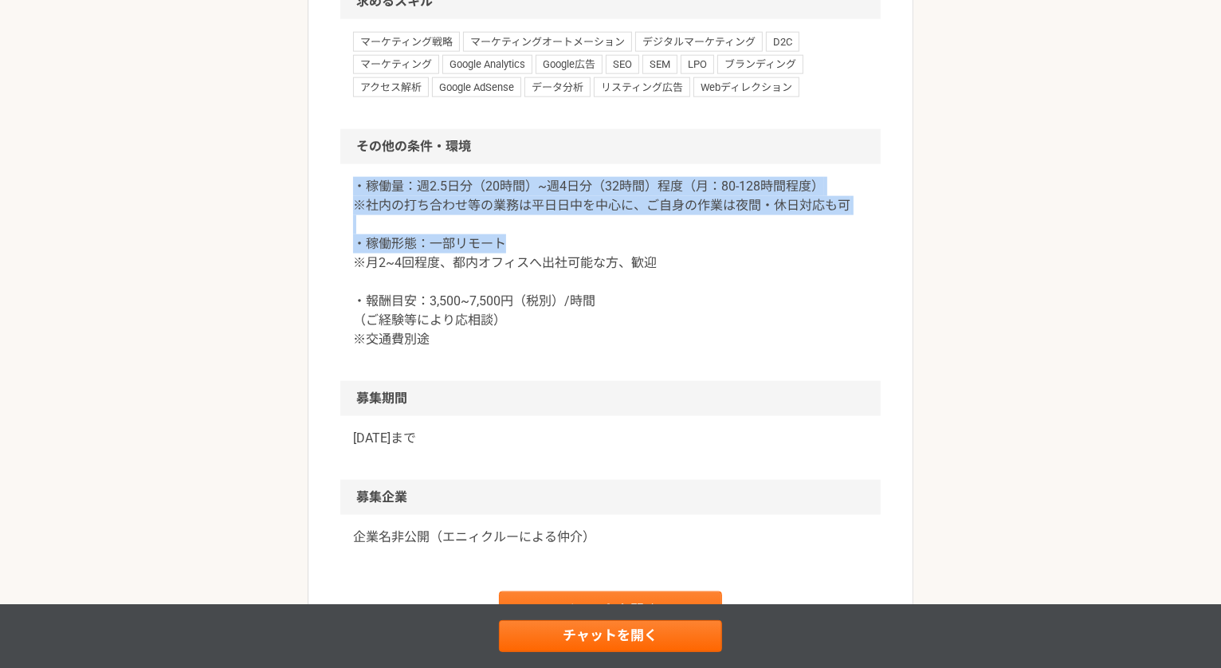
drag, startPoint x: 357, startPoint y: 203, endPoint x: 740, endPoint y: 262, distance: 387.7
click at [740, 262] on p "・稼働量：週2.5日分（20時間）~週4日分（32時間）程度（月：80-128時間程度） ※社内の打ち合わせ等の業務は平日日中を中心に、ご自身の作業は夜間・休…" at bounding box center [610, 263] width 515 height 172
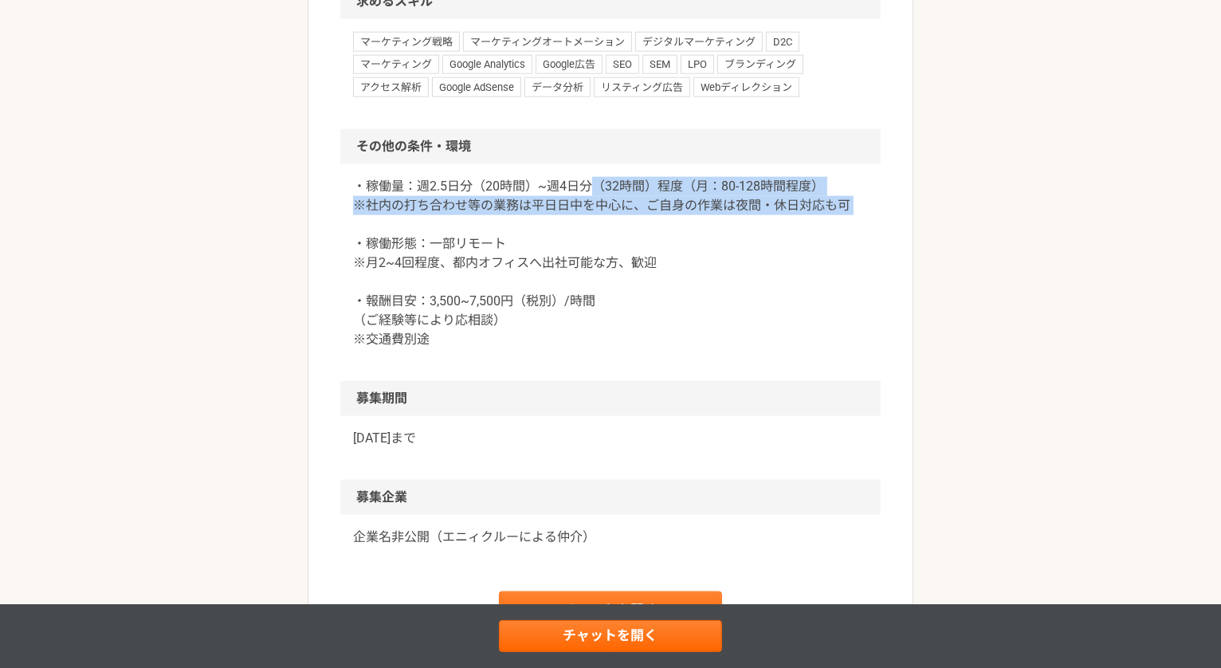
drag, startPoint x: 586, startPoint y: 198, endPoint x: 882, endPoint y: 237, distance: 298.9
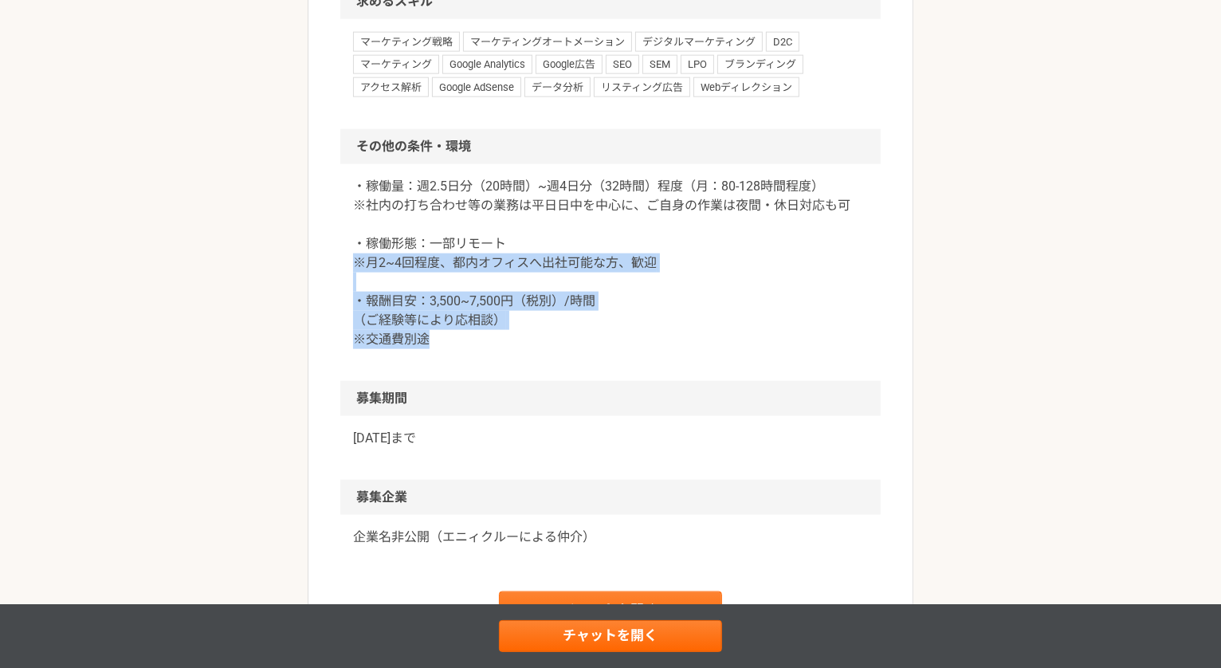
drag, startPoint x: 342, startPoint y: 273, endPoint x: 553, endPoint y: 356, distance: 226.8
click at [553, 356] on div "・稼働量：週2.5日分（20時間）~週4日分（32時間）程度（月：80-128時間程度） ※社内の打ち合わせ等の業務は平日日中を中心に、ご自身の作業は夜間・休…" at bounding box center [610, 272] width 540 height 217
click at [553, 349] on p "・稼働量：週2.5日分（20時間）~週4日分（32時間）程度（月：80-128時間程度） ※社内の打ち合わせ等の業務は平日日中を中心に、ご自身の作業は夜間・休…" at bounding box center [610, 263] width 515 height 172
drag, startPoint x: 345, startPoint y: 317, endPoint x: 583, endPoint y: 364, distance: 242.8
click at [583, 364] on div "・稼働量：週2.5日分（20時間）~週4日分（32時間）程度（月：80-128時間程度） ※社内の打ち合わせ等の業務は平日日中を中心に、ご自身の作業は夜間・休…" at bounding box center [610, 272] width 540 height 217
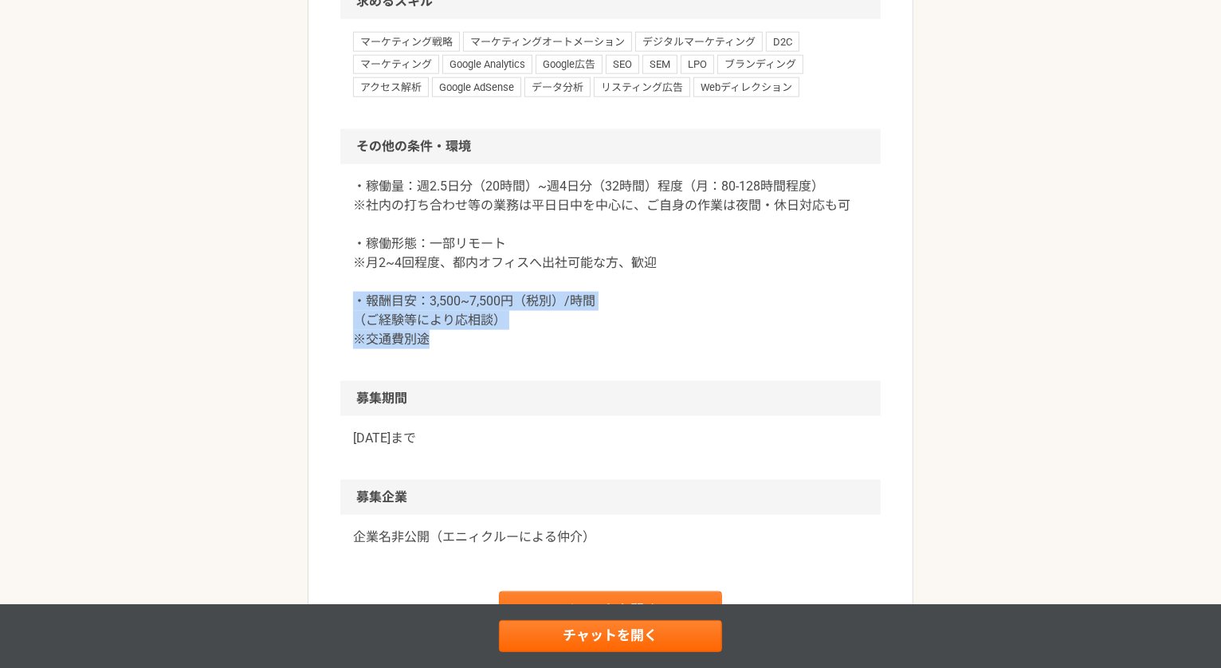
click at [583, 364] on div "・稼働量：週2.5日分（20時間）~週4日分（32時間）程度（月：80-128時間程度） ※社内の打ち合わせ等の業務は平日日中を中心に、ご自身の作業は夜間・休…" at bounding box center [610, 272] width 540 height 217
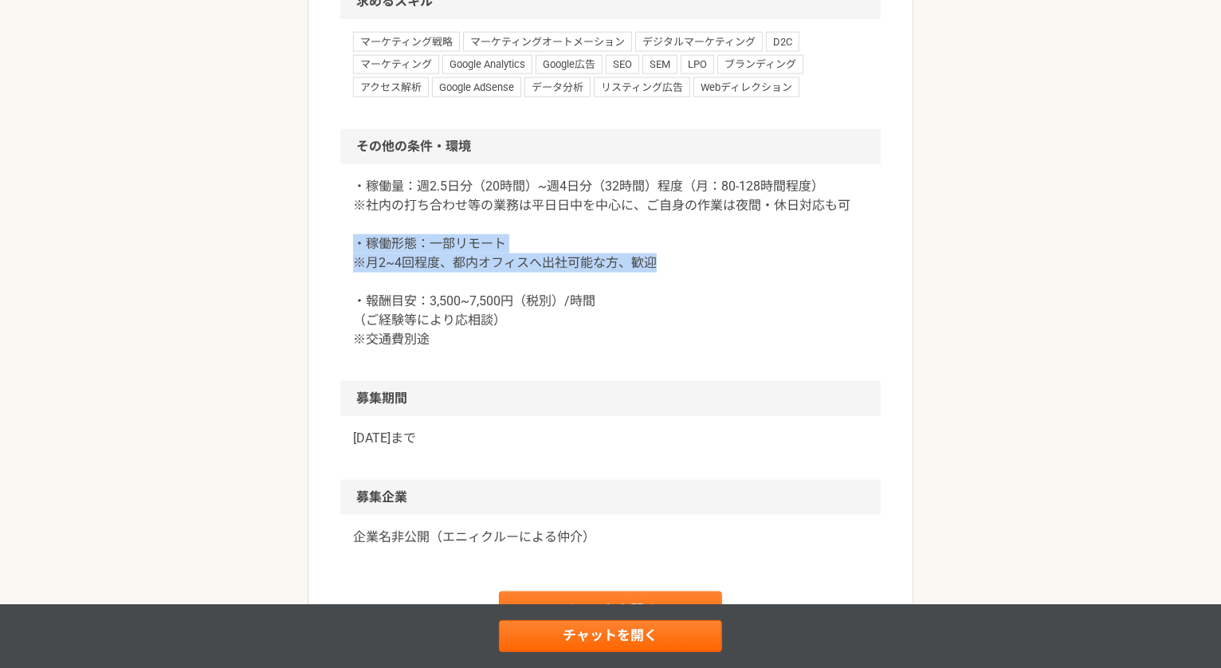
drag, startPoint x: 358, startPoint y: 267, endPoint x: 751, endPoint y: 282, distance: 393.1
click at [751, 282] on p "・稼働量：週2.5日分（20時間）~週4日分（32時間）程度（月：80-128時間程度） ※社内の打ち合わせ等の業務は平日日中を中心に、ご自身の作業は夜間・休…" at bounding box center [610, 263] width 515 height 172
drag, startPoint x: 331, startPoint y: 259, endPoint x: 758, endPoint y: 276, distance: 427.4
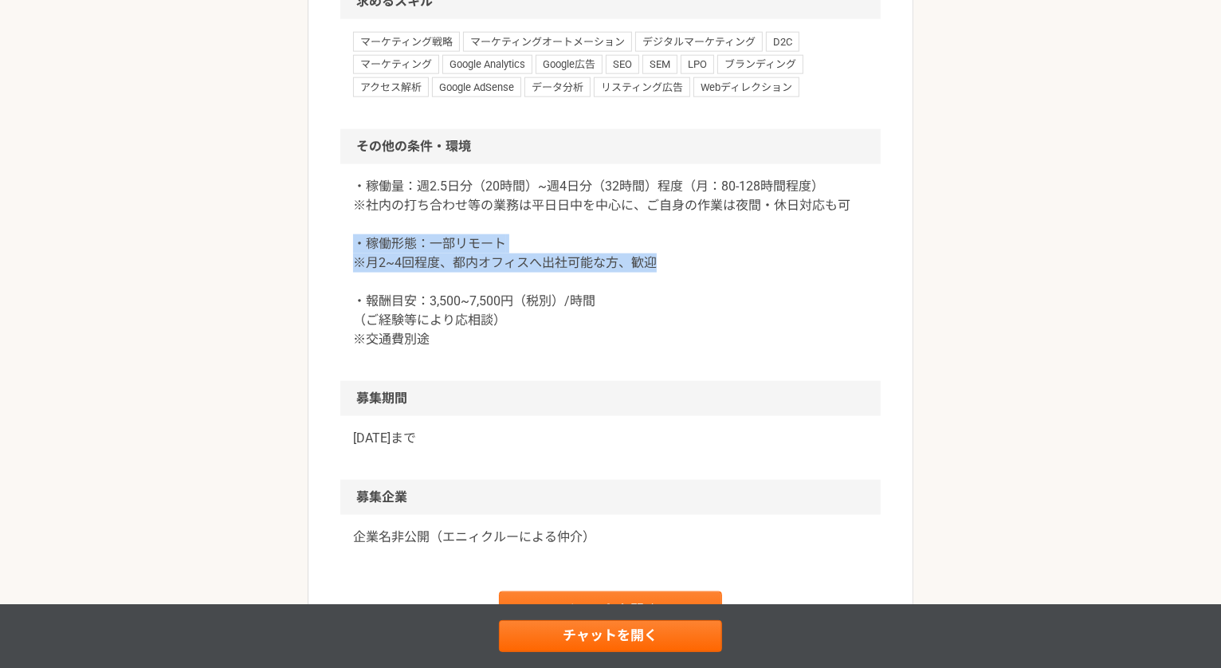
click at [758, 276] on p "・稼働量：週2.5日分（20時間）~週4日分（32時間）程度（月：80-128時間程度） ※社内の打ち合わせ等の業務は平日日中を中心に、ご自身の作業は夜間・休…" at bounding box center [610, 263] width 515 height 172
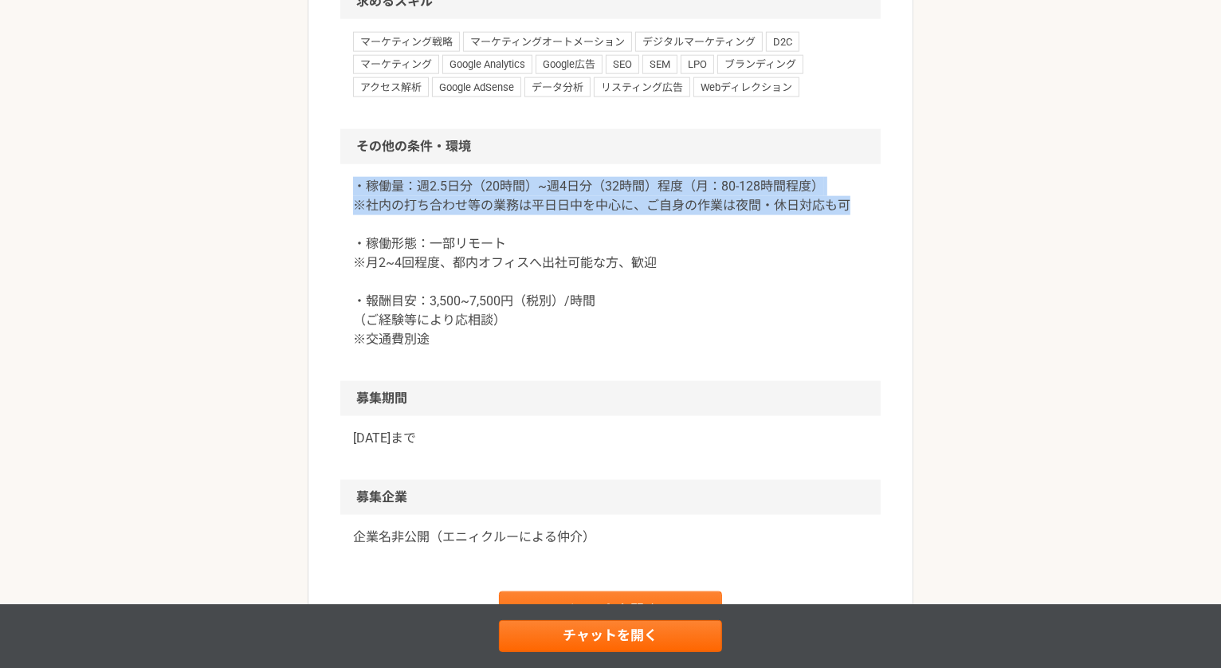
drag, startPoint x: 351, startPoint y: 202, endPoint x: 951, endPoint y: 229, distance: 600.5
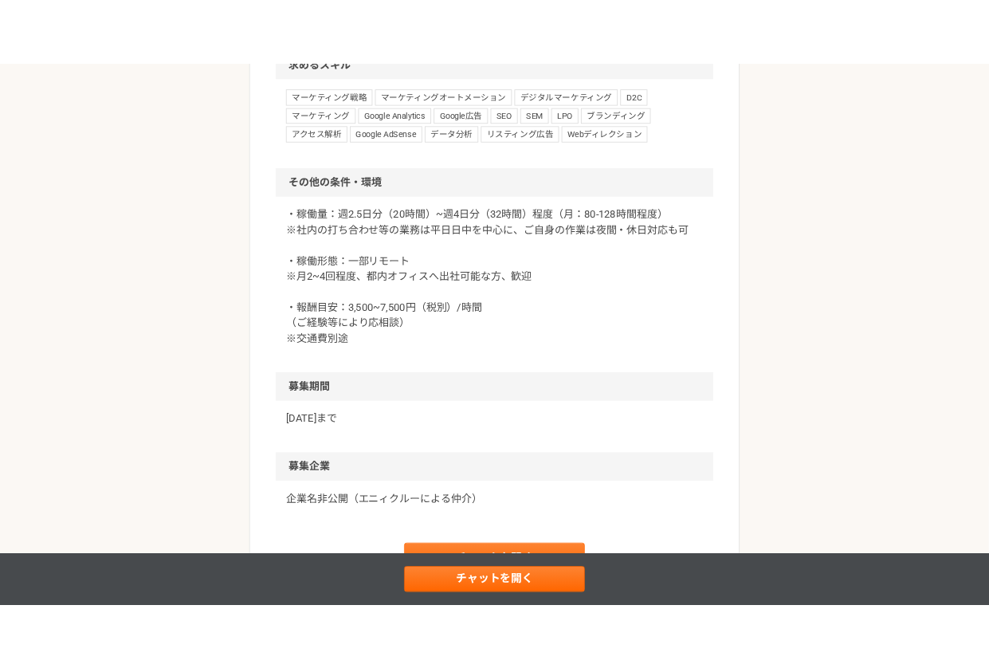
scroll to position [2001, 0]
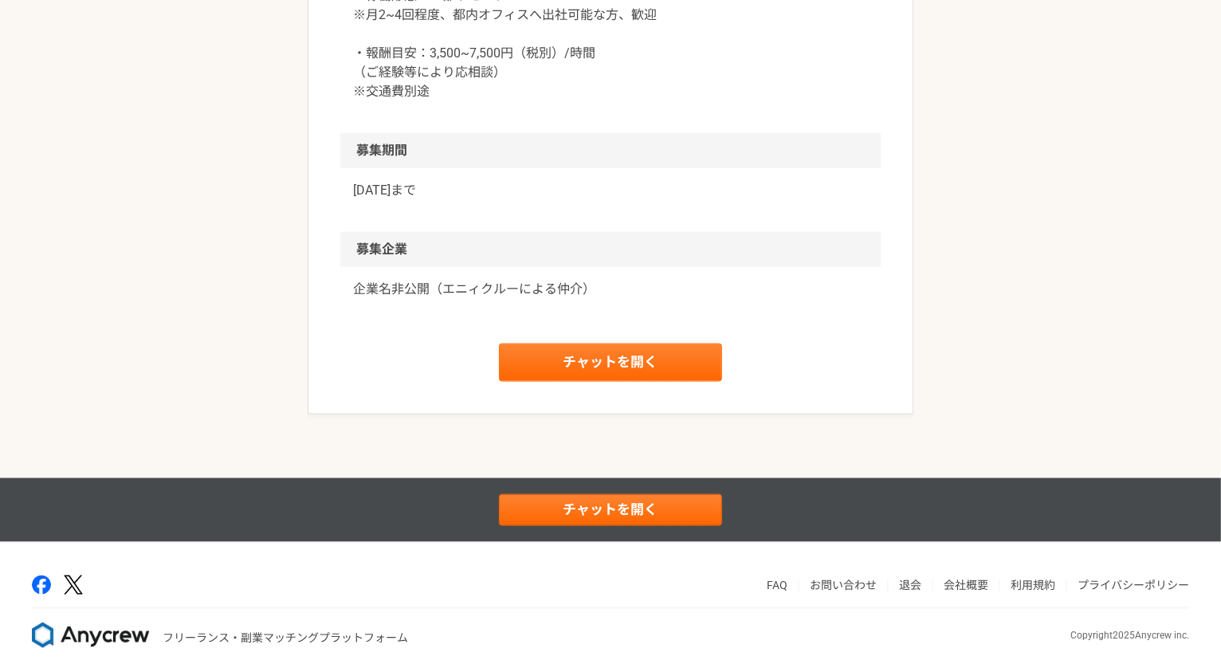
drag, startPoint x: 348, startPoint y: 206, endPoint x: 577, endPoint y: 206, distance: 228.7
click at [576, 206] on div "[DATE]まで" at bounding box center [610, 200] width 540 height 64
click at [577, 200] on p "[DATE]まで" at bounding box center [610, 190] width 515 height 19
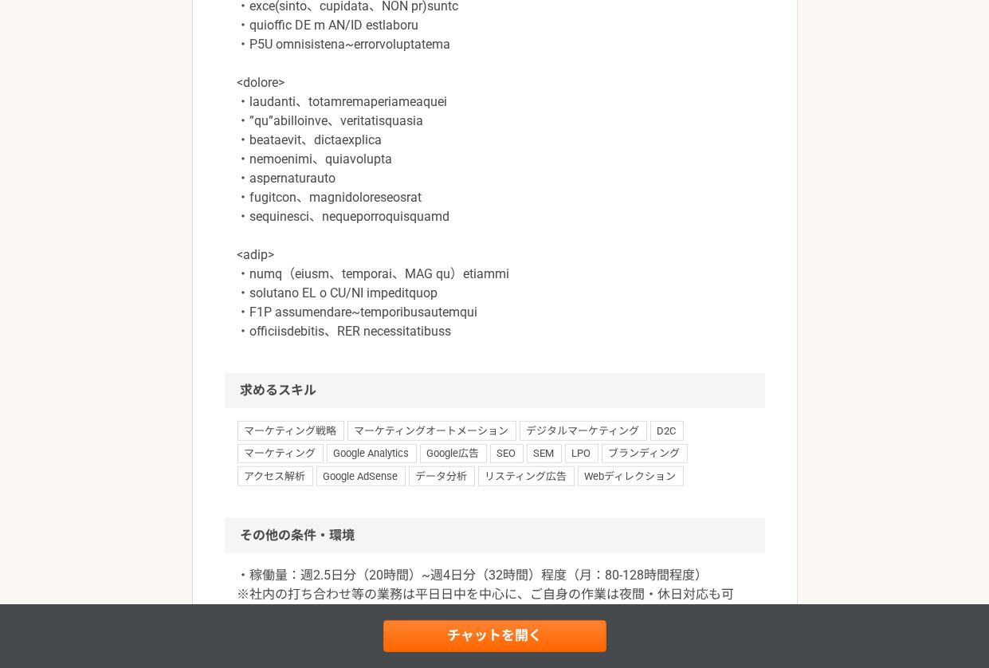
scroll to position [1324, 0]
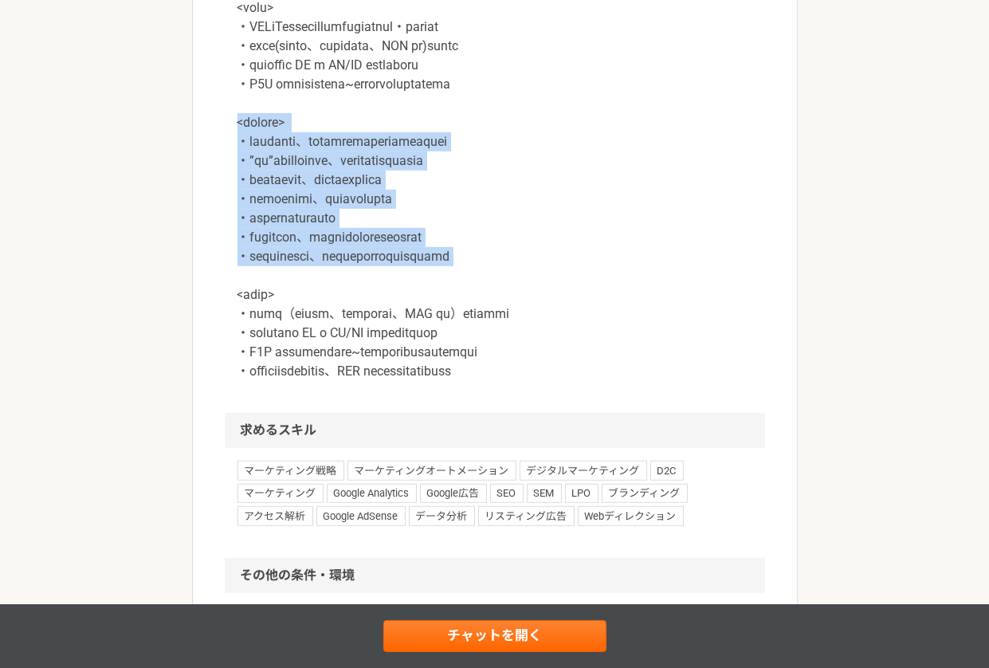
drag, startPoint x: 237, startPoint y: 139, endPoint x: 657, endPoint y: 303, distance: 450.5
click at [657, 303] on p at bounding box center [494, 132] width 515 height 497
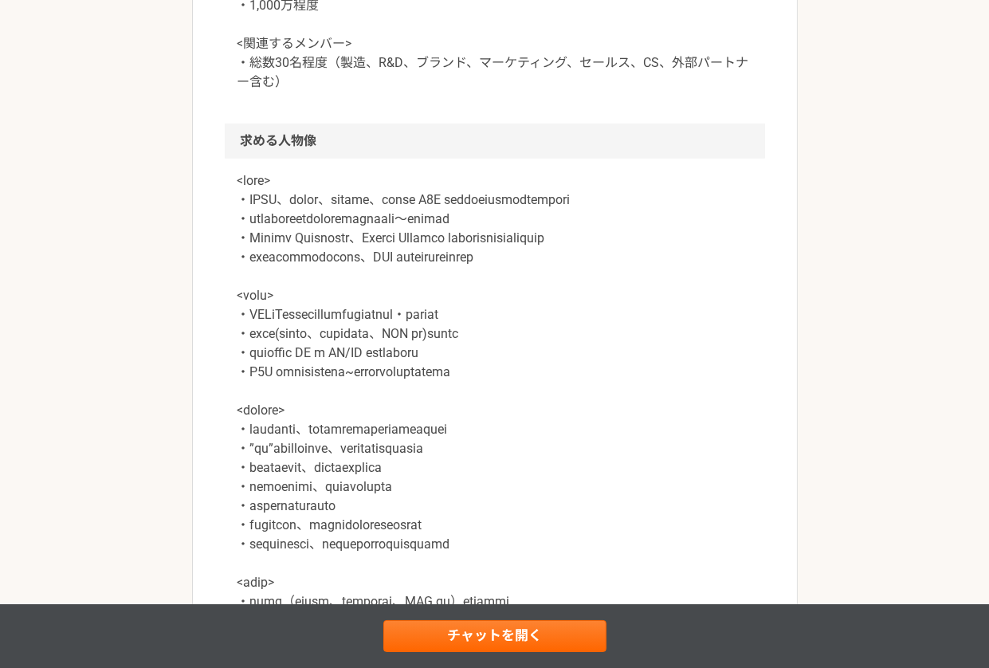
scroll to position [1017, 0]
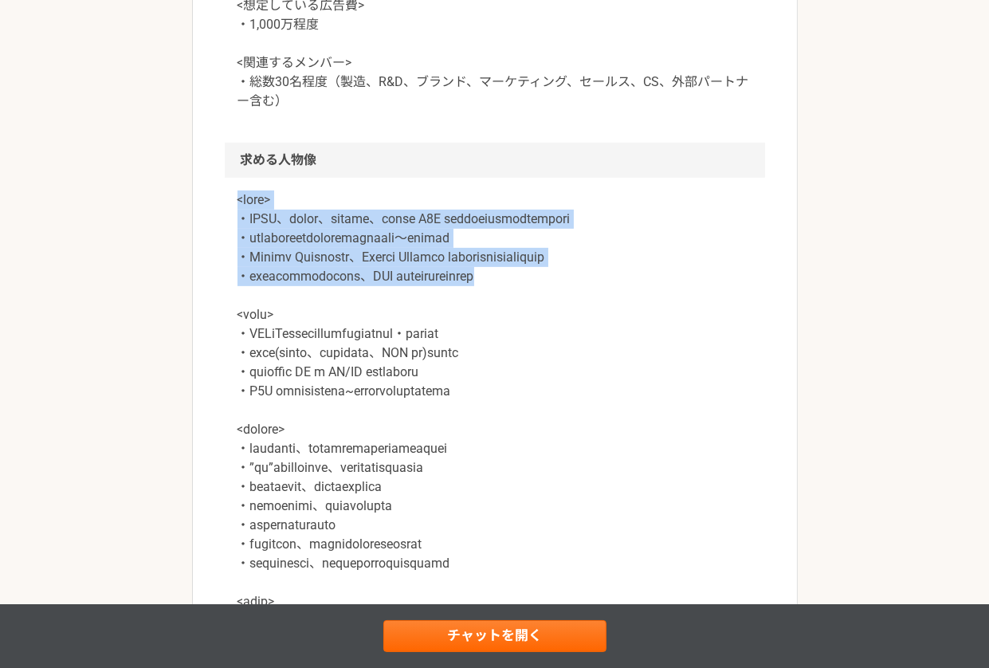
drag, startPoint x: 239, startPoint y: 203, endPoint x: 735, endPoint y: 304, distance: 506.4
click at [735, 304] on p at bounding box center [494, 438] width 515 height 497
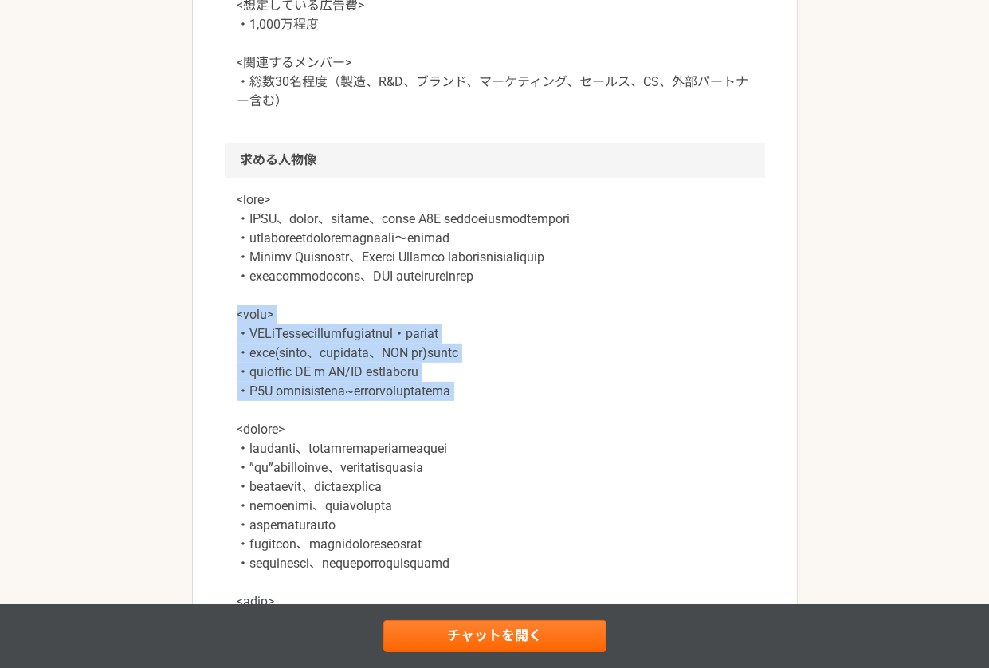
drag, startPoint x: 239, startPoint y: 335, endPoint x: 676, endPoint y: 435, distance: 448.0
click at [676, 435] on p at bounding box center [494, 438] width 515 height 497
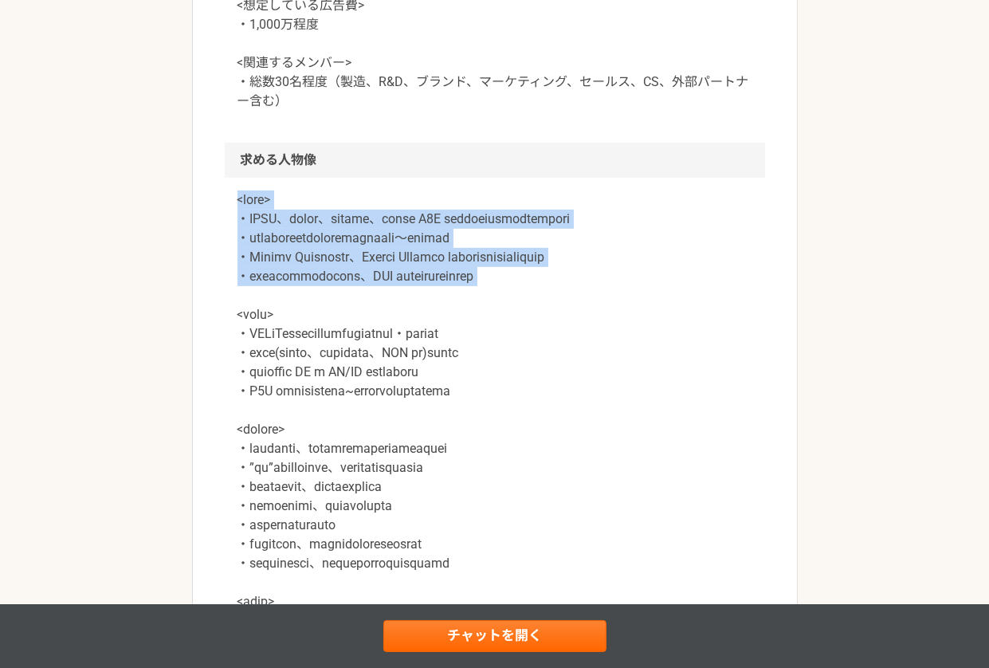
drag, startPoint x: 232, startPoint y: 195, endPoint x: 706, endPoint y: 311, distance: 487.9
click at [706, 311] on div at bounding box center [495, 449] width 540 height 542
click at [706, 311] on p at bounding box center [494, 438] width 515 height 497
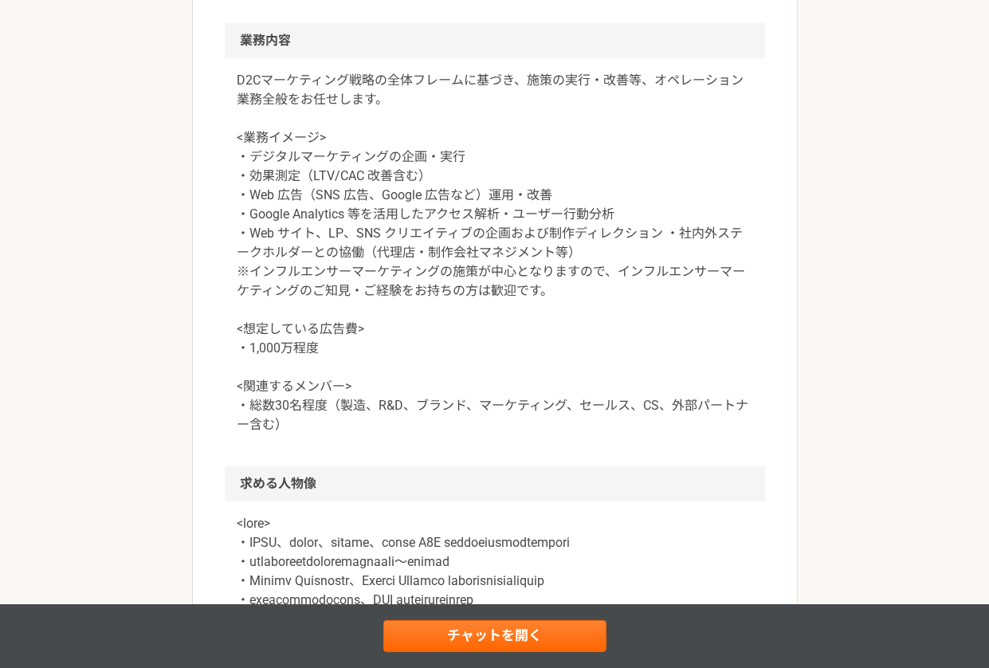
scroll to position [675, 0]
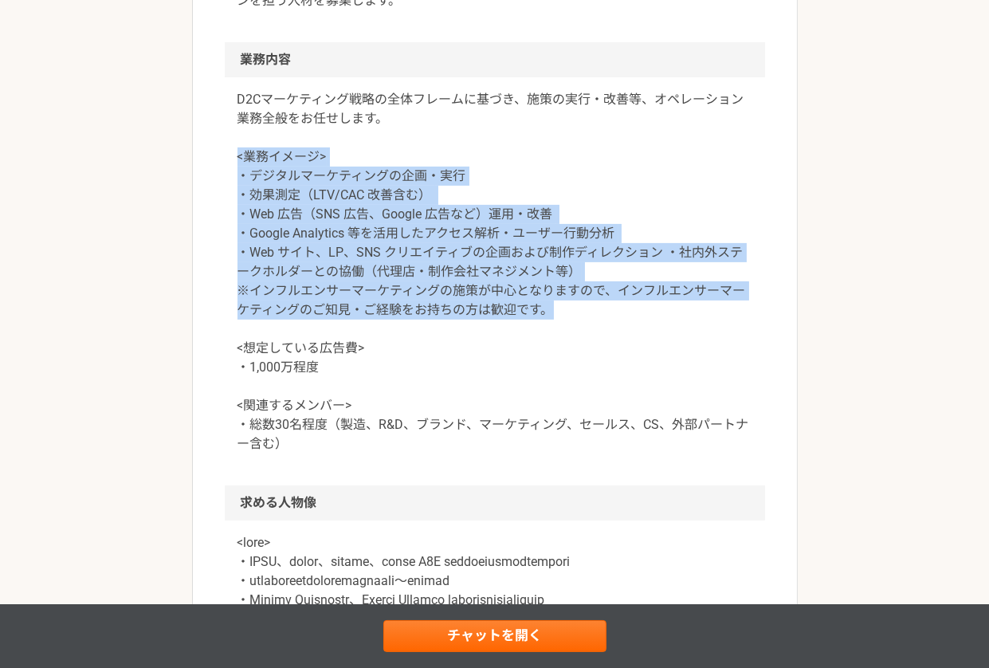
drag, startPoint x: 233, startPoint y: 151, endPoint x: 574, endPoint y: 312, distance: 377.8
click at [574, 312] on div "D2Cマーケティング戦略の全体フレームに基づき、施策の実行・改善等、オペレーション業務全般をお任せします。 <業務イメージ> ・デジタルマーケティングの企画・…" at bounding box center [495, 281] width 540 height 408
click at [574, 312] on p "D2Cマーケティング戦略の全体フレームに基づき、施策の実行・改善等、オペレーション業務全般をお任せします。 <業務イメージ> ・デジタルマーケティングの企画・…" at bounding box center [494, 271] width 515 height 363
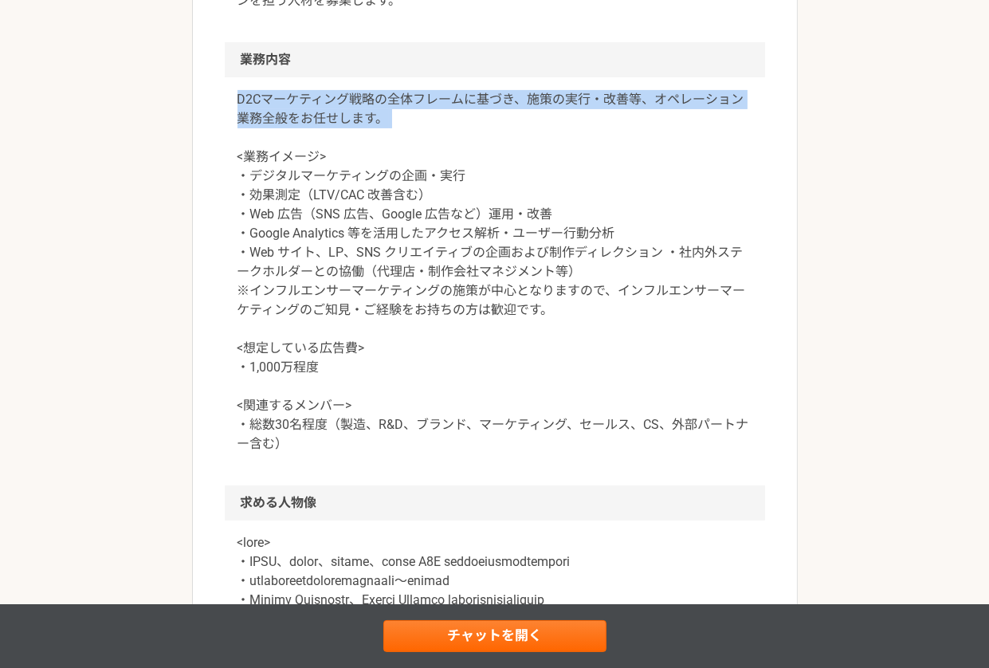
drag, startPoint x: 235, startPoint y: 95, endPoint x: 503, endPoint y: 135, distance: 270.7
click at [503, 135] on div "D2Cマーケティング戦略の全体フレームに基づき、施策の実行・改善等、オペレーション業務全般をお任せします。 <業務イメージ> ・デジタルマーケティングの企画・…" at bounding box center [495, 281] width 540 height 408
click at [503, 135] on p "D2Cマーケティング戦略の全体フレームに基づき、施策の実行・改善等、オペレーション業務全般をお任せします。 <業務イメージ> ・デジタルマーケティングの企画・…" at bounding box center [494, 271] width 515 height 363
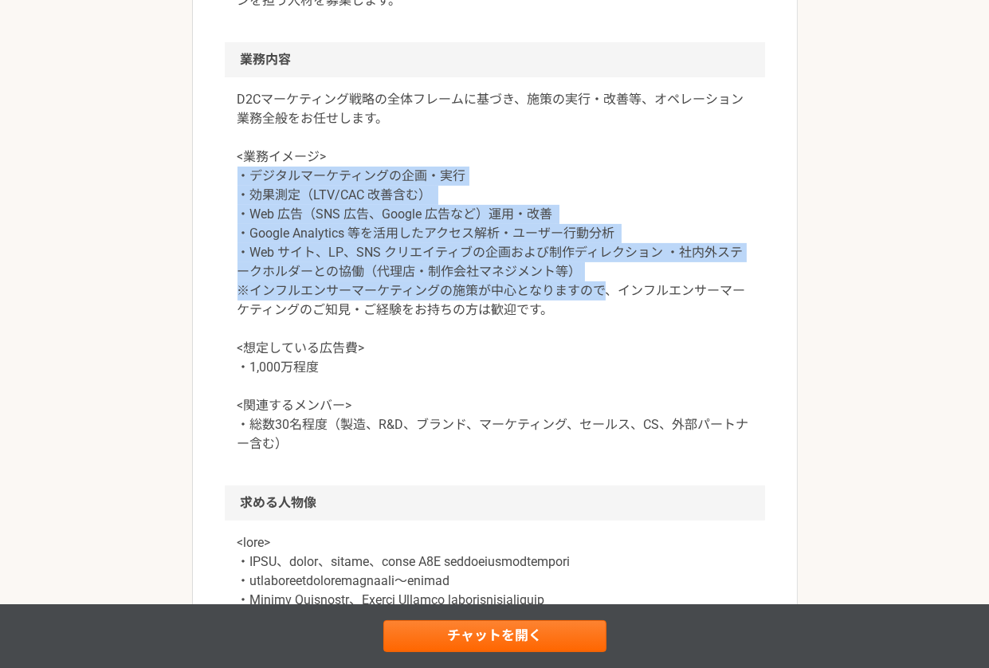
drag, startPoint x: 240, startPoint y: 175, endPoint x: 604, endPoint y: 301, distance: 385.3
click at [604, 301] on p "D2Cマーケティング戦略の全体フレームに基づき、施策の実行・改善等、オペレーション業務全般をお任せします。 <業務イメージ> ・デジタルマーケティングの企画・…" at bounding box center [494, 271] width 515 height 363
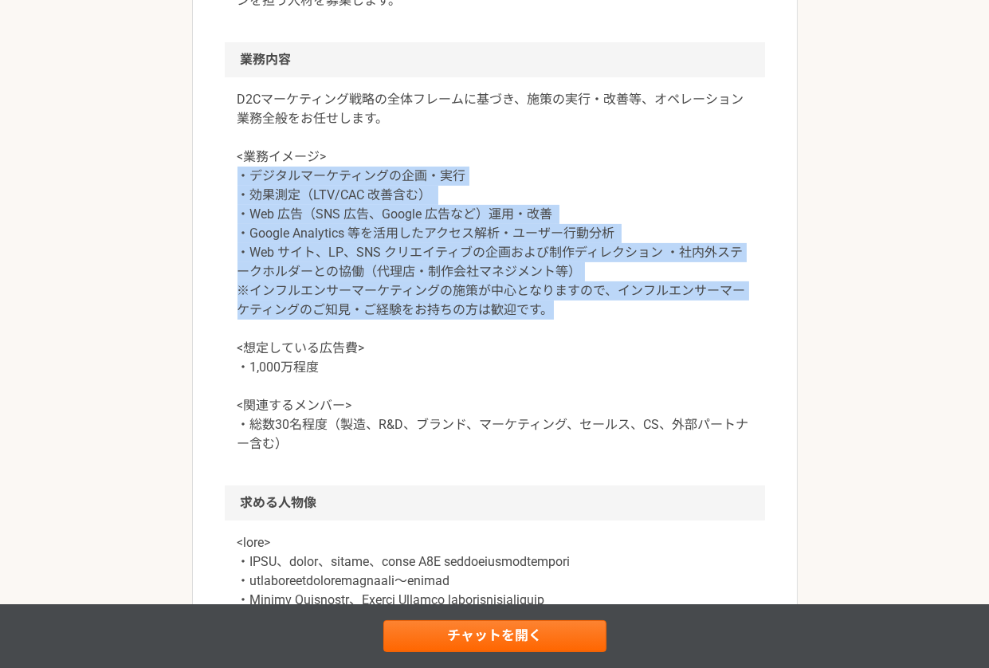
click at [604, 301] on p "D2Cマーケティング戦略の全体フレームに基づき、施策の実行・改善等、オペレーション業務全般をお任せします。 <業務イメージ> ・デジタルマーケティングの企画・…" at bounding box center [494, 271] width 515 height 363
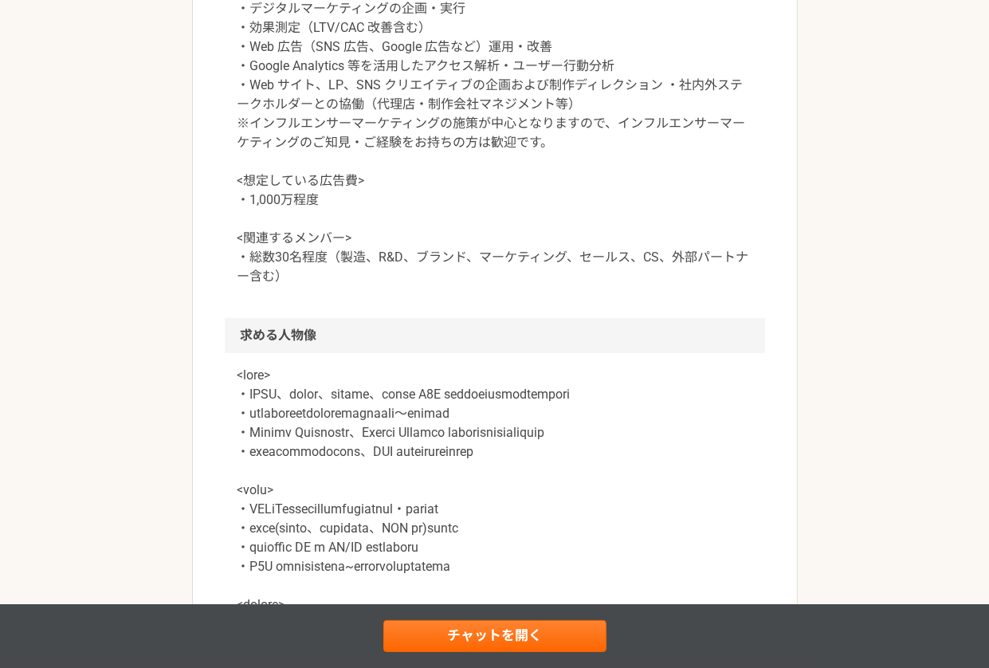
scroll to position [856, 0]
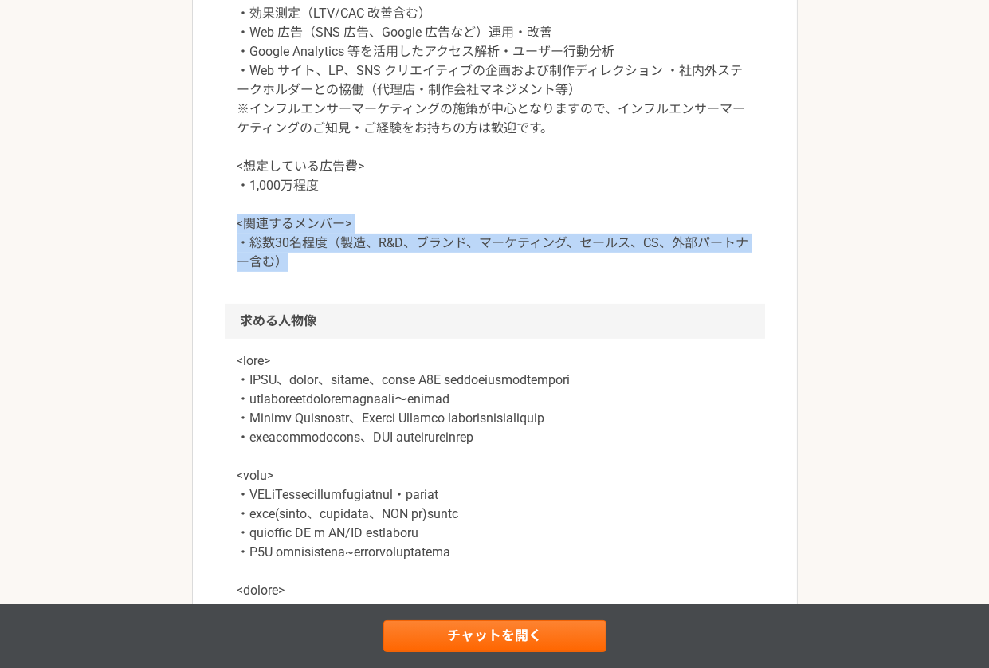
drag, startPoint x: 237, startPoint y: 222, endPoint x: 359, endPoint y: 273, distance: 132.1
click at [359, 273] on div "D2Cマーケティング戦略の全体フレームに基づき、施策の実行・改善等、オペレーション業務全般をお任せします。 <業務イメージ> ・デジタルマーケティングの企画・…" at bounding box center [495, 100] width 540 height 408
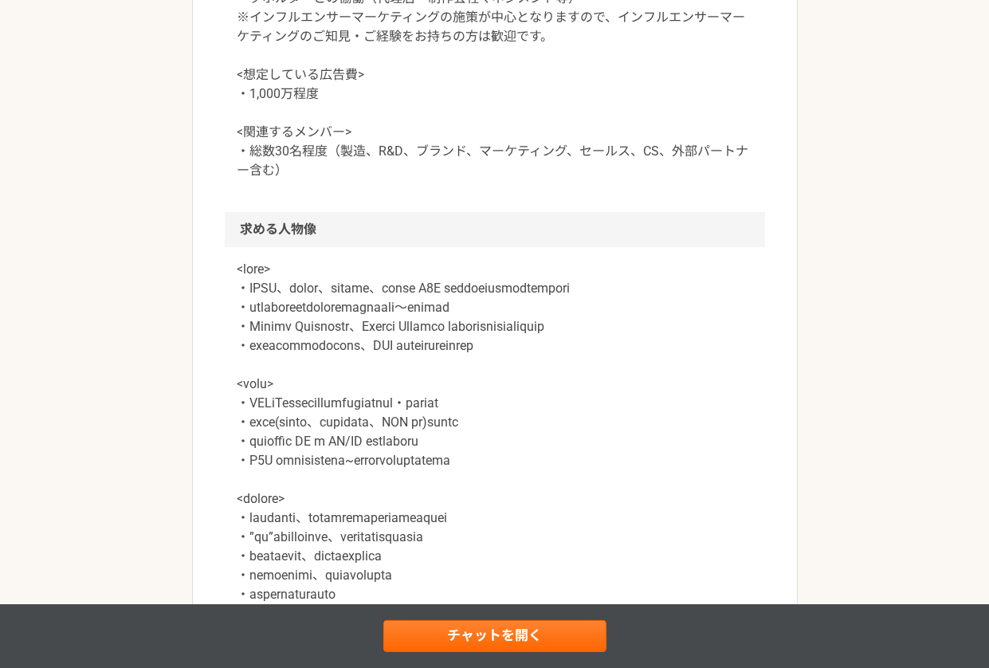
click at [243, 276] on p at bounding box center [494, 508] width 515 height 497
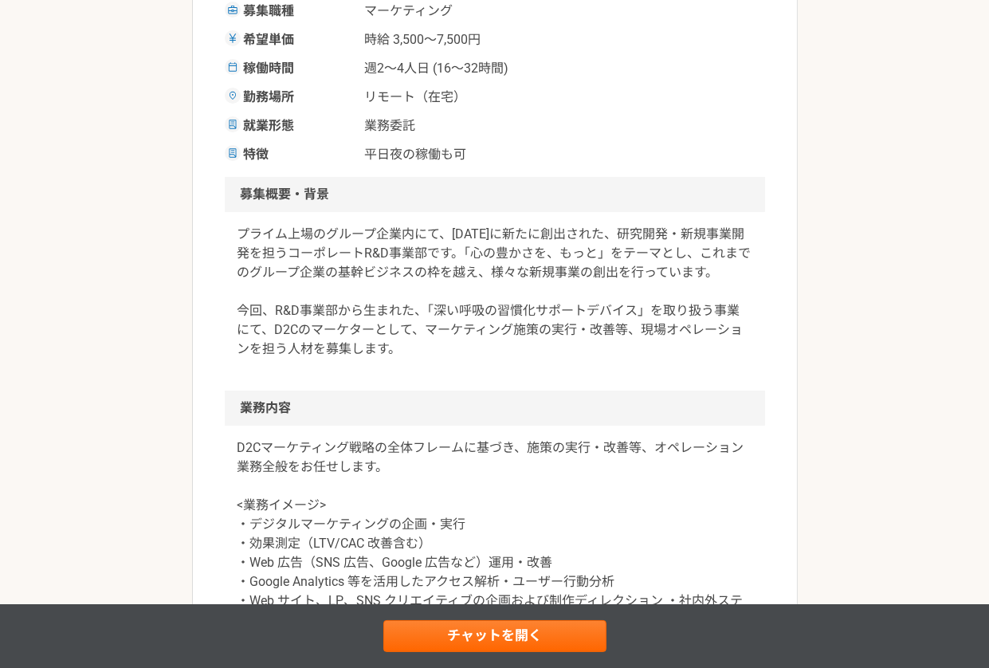
scroll to position [313, 0]
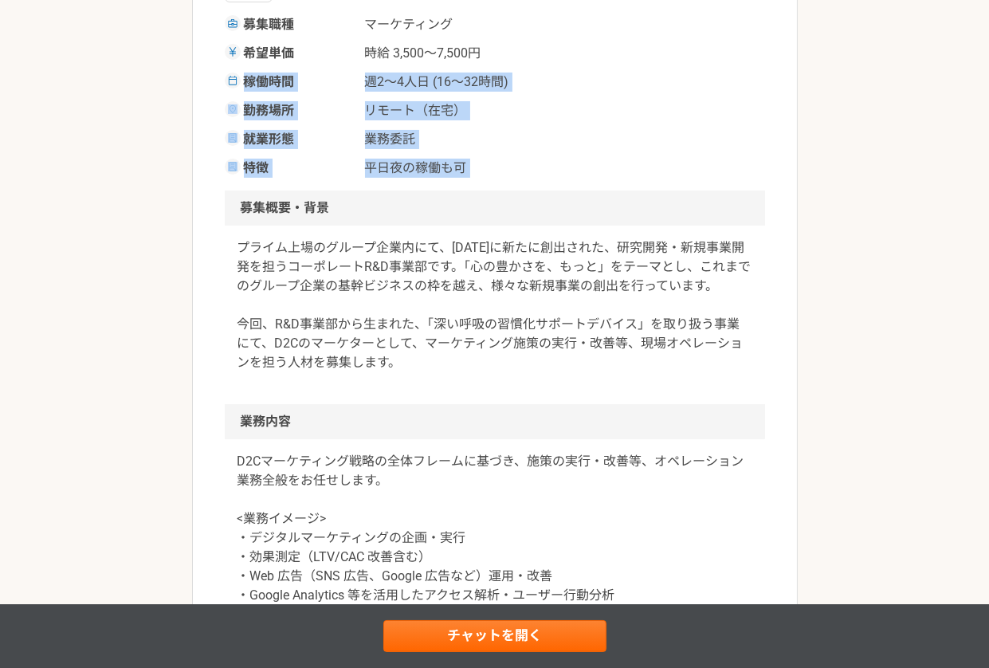
drag, startPoint x: 243, startPoint y: 81, endPoint x: 513, endPoint y: 199, distance: 294.7
click at [513, 199] on h2 "募集概要・背景" at bounding box center [495, 207] width 540 height 35
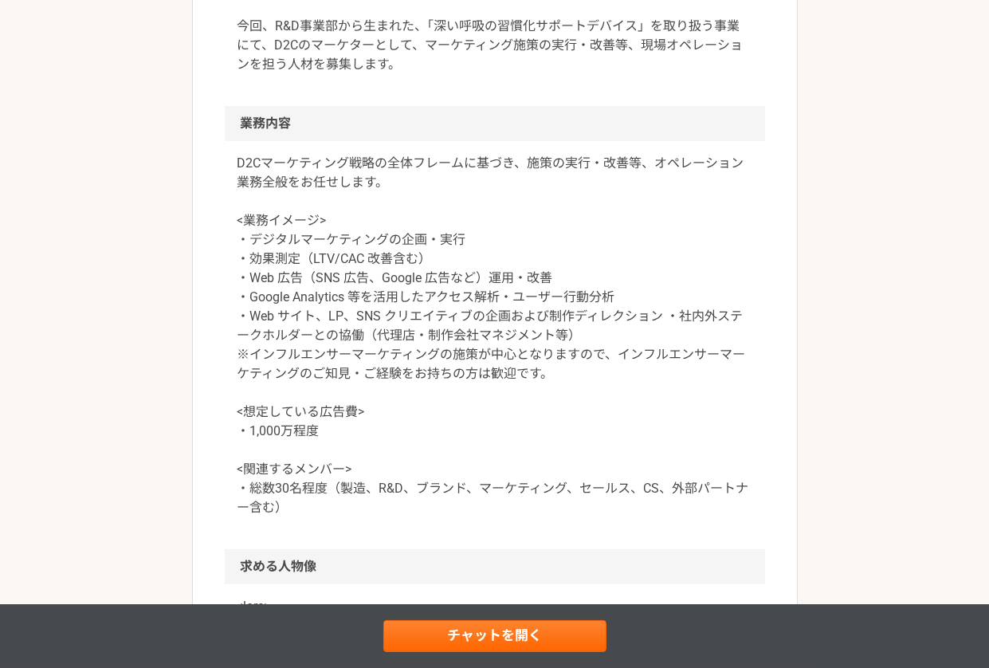
scroll to position [655, 0]
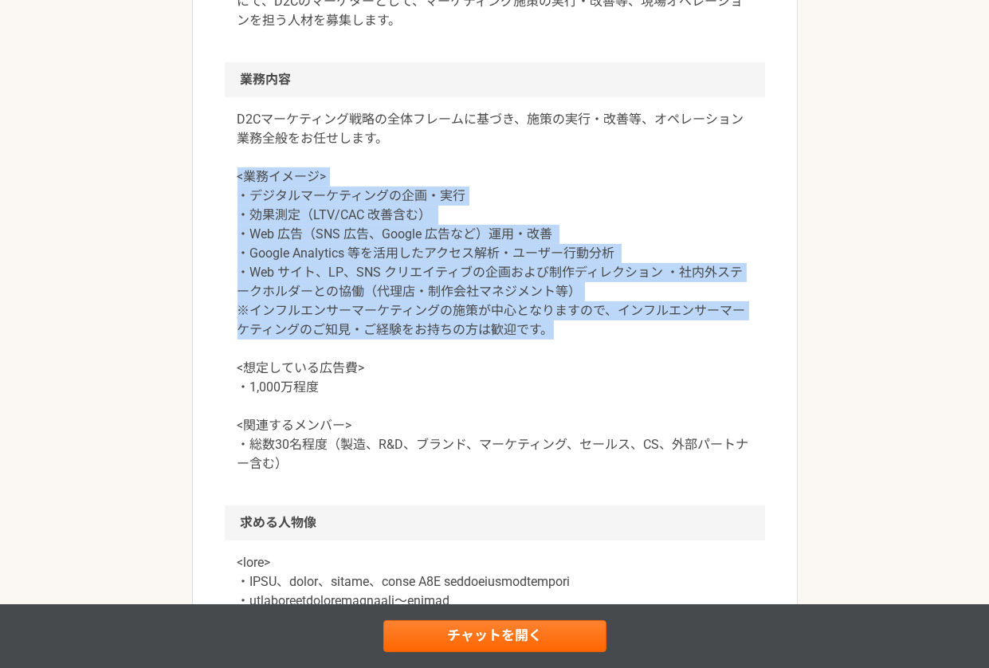
drag, startPoint x: 236, startPoint y: 174, endPoint x: 577, endPoint y: 323, distance: 372.5
click at [577, 323] on div "D2Cマーケティング戦略の全体フレームに基づき、施策の実行・改善等、オペレーション業務全般をお任せします。 <業務イメージ> ・デジタルマーケティングの企画・…" at bounding box center [495, 301] width 540 height 408
click at [577, 323] on p "D2Cマーケティング戦略の全体フレームに基づき、施策の実行・改善等、オペレーション業務全般をお任せします。 <業務イメージ> ・デジタルマーケティングの企画・…" at bounding box center [494, 291] width 515 height 363
drag, startPoint x: 231, startPoint y: 173, endPoint x: 563, endPoint y: 325, distance: 365.4
click at [563, 325] on div "D2Cマーケティング戦略の全体フレームに基づき、施策の実行・改善等、オペレーション業務全般をお任せします。 <業務イメージ> ・デジタルマーケティングの企画・…" at bounding box center [495, 301] width 540 height 408
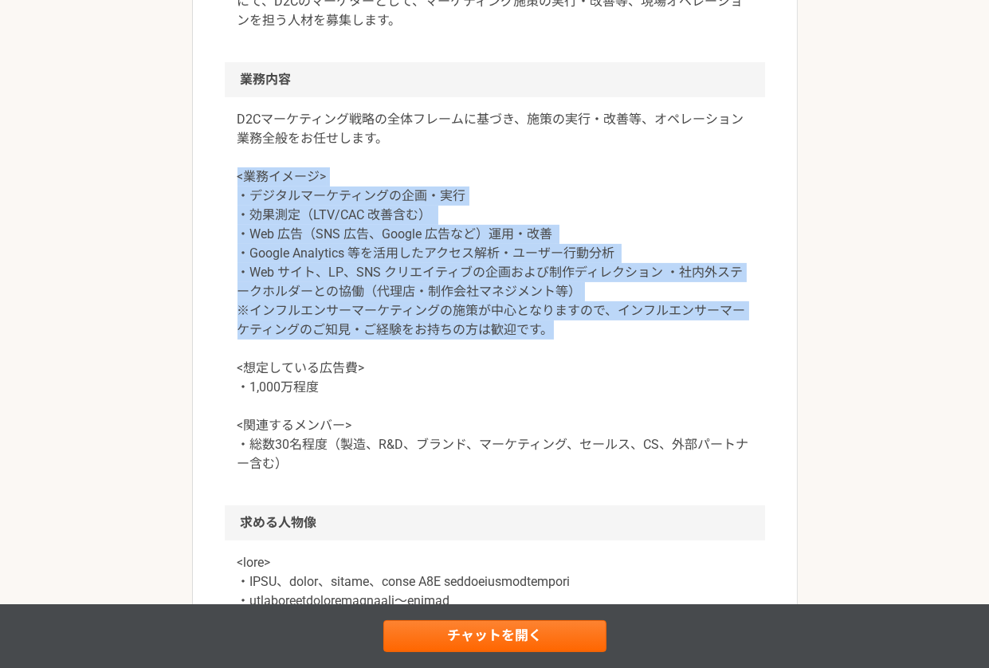
click at [563, 325] on p "D2Cマーケティング戦略の全体フレームに基づき、施策の実行・改善等、オペレーション業務全般をお任せします。 <業務イメージ> ・デジタルマーケティングの企画・…" at bounding box center [494, 291] width 515 height 363
drag, startPoint x: 236, startPoint y: 175, endPoint x: 583, endPoint y: 325, distance: 378.3
click at [583, 325] on div "D2Cマーケティング戦略の全体フレームに基づき、施策の実行・改善等、オペレーション業務全般をお任せします。 <業務イメージ> ・デジタルマーケティングの企画・…" at bounding box center [495, 301] width 540 height 408
click at [583, 325] on p "D2Cマーケティング戦略の全体フレームに基づき、施策の実行・改善等、オペレーション業務全般をお任せします。 <業務イメージ> ・デジタルマーケティングの企画・…" at bounding box center [494, 291] width 515 height 363
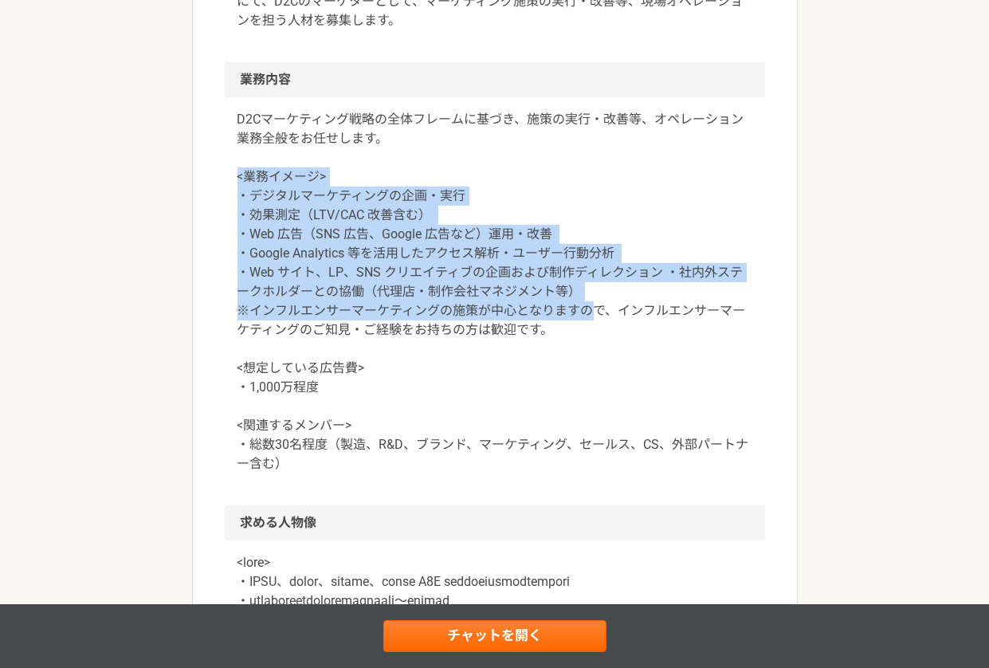
drag, startPoint x: 236, startPoint y: 177, endPoint x: 596, endPoint y: 311, distance: 384.2
click at [596, 311] on p "D2Cマーケティング戦略の全体フレームに基づき、施策の実行・改善等、オペレーション業務全般をお任せします。 <業務イメージ> ・デジタルマーケティングの企画・…" at bounding box center [494, 291] width 515 height 363
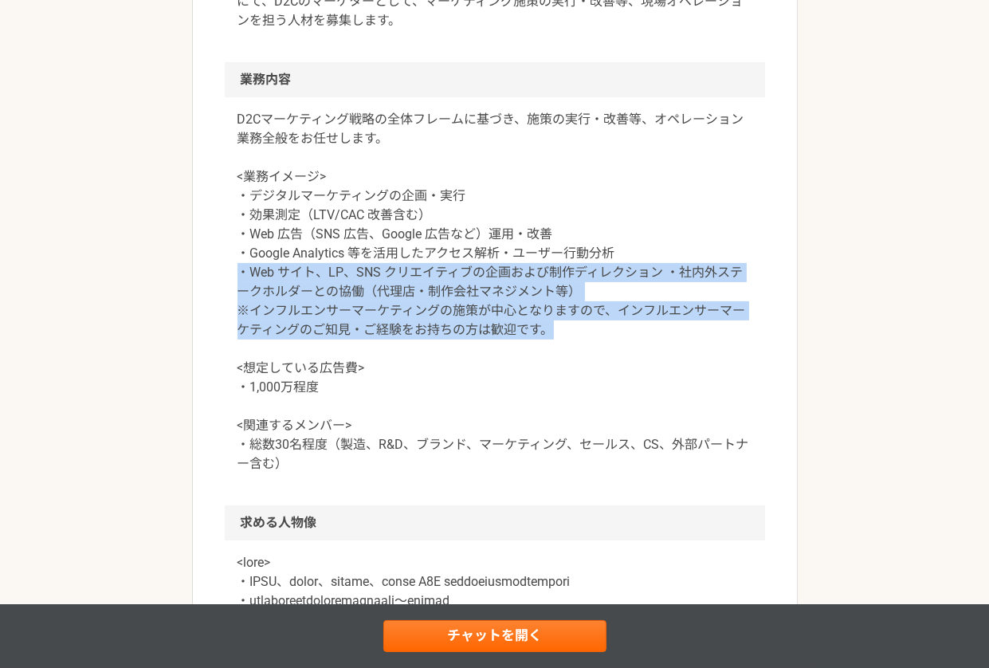
drag, startPoint x: 227, startPoint y: 267, endPoint x: 621, endPoint y: 339, distance: 400.2
click at [621, 339] on div "D2Cマーケティング戦略の全体フレームに基づき、施策の実行・改善等、オペレーション業務全般をお任せします。 <業務イメージ> ・デジタルマーケティングの企画・…" at bounding box center [495, 301] width 540 height 408
click at [621, 339] on p "D2Cマーケティング戦略の全体フレームに基づき、施策の実行・改善等、オペレーション業務全般をお任せします。 <業務イメージ> ・デジタルマーケティングの企画・…" at bounding box center [494, 291] width 515 height 363
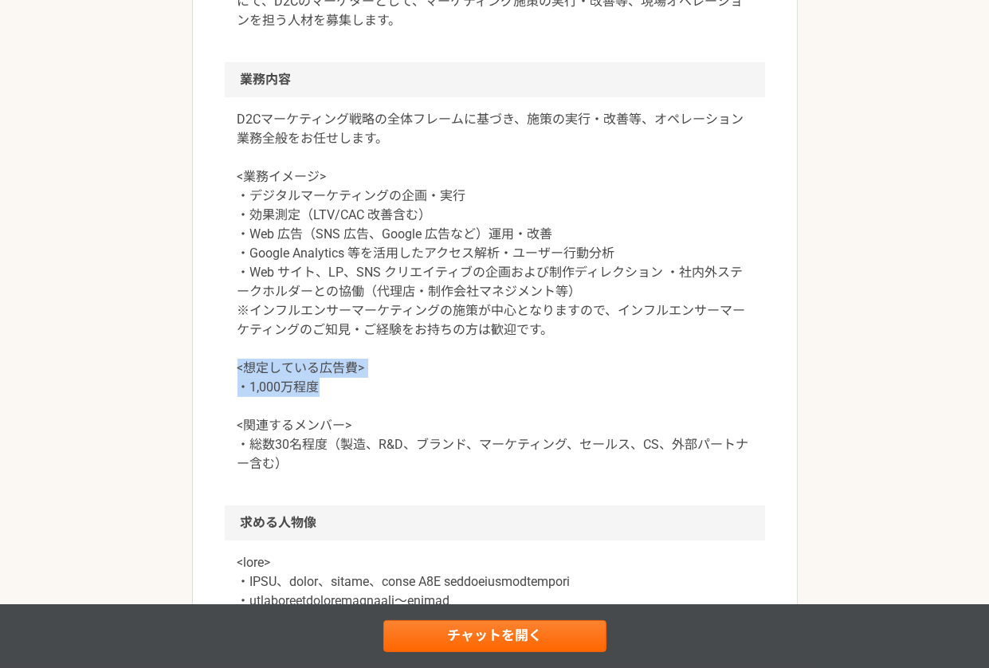
drag, startPoint x: 235, startPoint y: 369, endPoint x: 378, endPoint y: 386, distance: 143.6
click at [378, 386] on div "D2Cマーケティング戦略の全体フレームに基づき、施策の実行・改善等、オペレーション業務全般をお任せします。 <業務イメージ> ・デジタルマーケティングの企画・…" at bounding box center [495, 301] width 540 height 408
click at [378, 386] on p "D2Cマーケティング戦略の全体フレームに基づき、施策の実行・改善等、オペレーション業務全般をお任せします。 <業務イメージ> ・デジタルマーケティングの企画・…" at bounding box center [494, 291] width 515 height 363
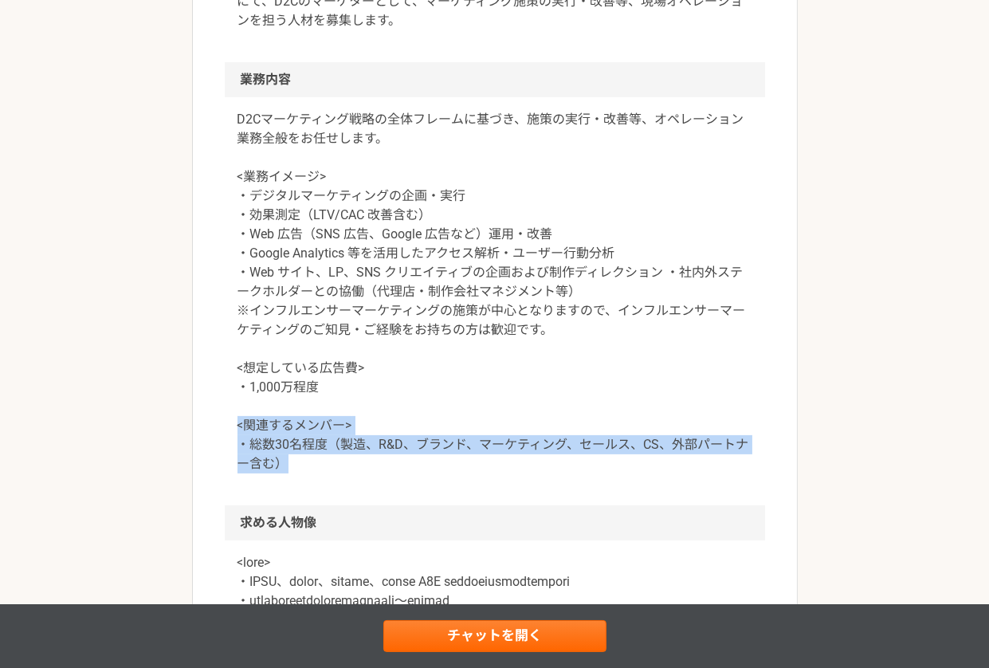
drag, startPoint x: 227, startPoint y: 425, endPoint x: 369, endPoint y: 472, distance: 149.4
click at [369, 472] on div "D2Cマーケティング戦略の全体フレームに基づき、施策の実行・改善等、オペレーション業務全般をお任せします。 <業務イメージ> ・デジタルマーケティングの企画・…" at bounding box center [495, 301] width 540 height 408
click at [369, 472] on p "D2Cマーケティング戦略の全体フレームに基づき、施策の実行・改善等、オペレーション業務全般をお任せします。 <業務イメージ> ・デジタルマーケティングの企画・…" at bounding box center [494, 291] width 515 height 363
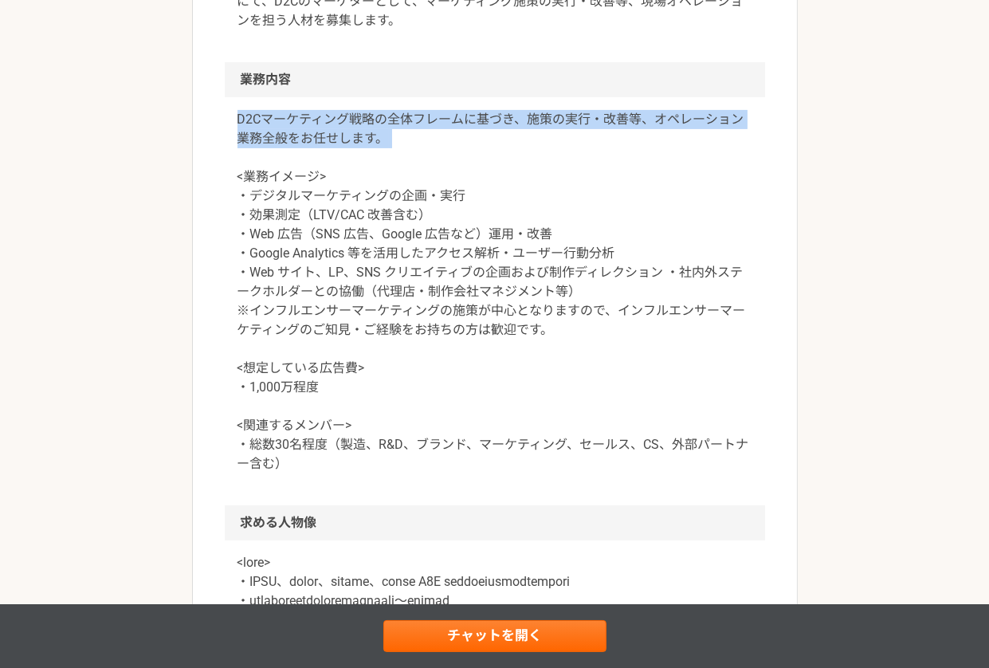
drag, startPoint x: 244, startPoint y: 123, endPoint x: 547, endPoint y: 153, distance: 305.1
click at [547, 153] on div "D2Cマーケティング戦略の全体フレームに基づき、施策の実行・改善等、オペレーション業務全般をお任せします。 <業務イメージ> ・デジタルマーケティングの企画・…" at bounding box center [495, 301] width 540 height 408
click at [547, 153] on p "D2Cマーケティング戦略の全体フレームに基づき、施策の実行・改善等、オペレーション業務全般をお任せします。 <業務イメージ> ・デジタルマーケティングの企画・…" at bounding box center [494, 291] width 515 height 363
drag, startPoint x: 521, startPoint y: 120, endPoint x: 627, endPoint y: 146, distance: 109.0
click at [627, 146] on p "D2Cマーケティング戦略の全体フレームに基づき、施策の実行・改善等、オペレーション業務全般をお任せします。 <業務イメージ> ・デジタルマーケティングの企画・…" at bounding box center [494, 291] width 515 height 363
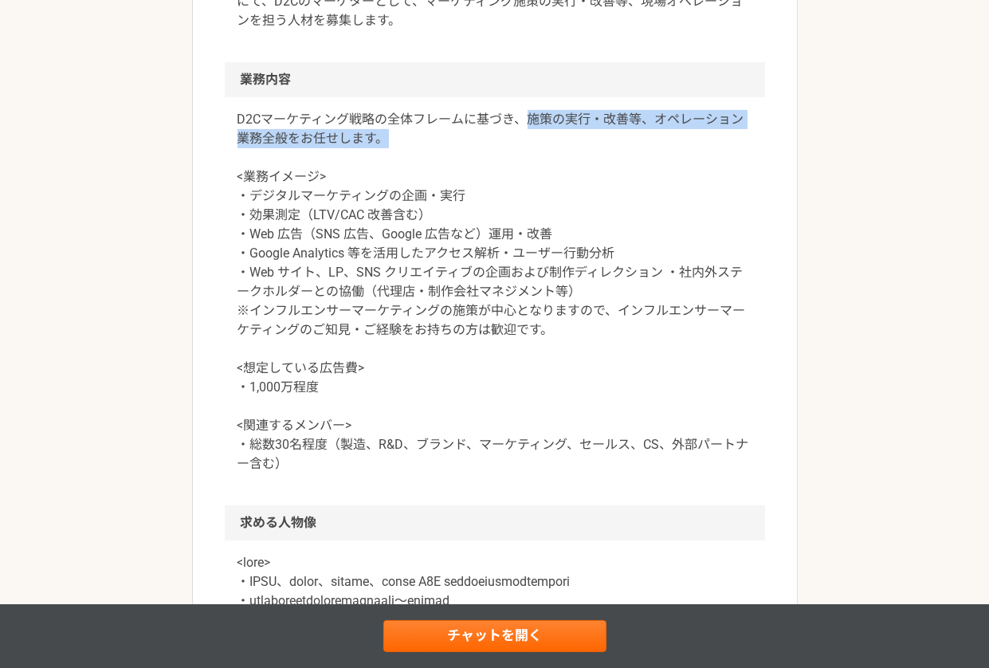
click at [627, 146] on p "D2Cマーケティング戦略の全体フレームに基づき、施策の実行・改善等、オペレーション業務全般をお任せします。 <業務イメージ> ・デジタルマーケティングの企画・…" at bounding box center [494, 291] width 515 height 363
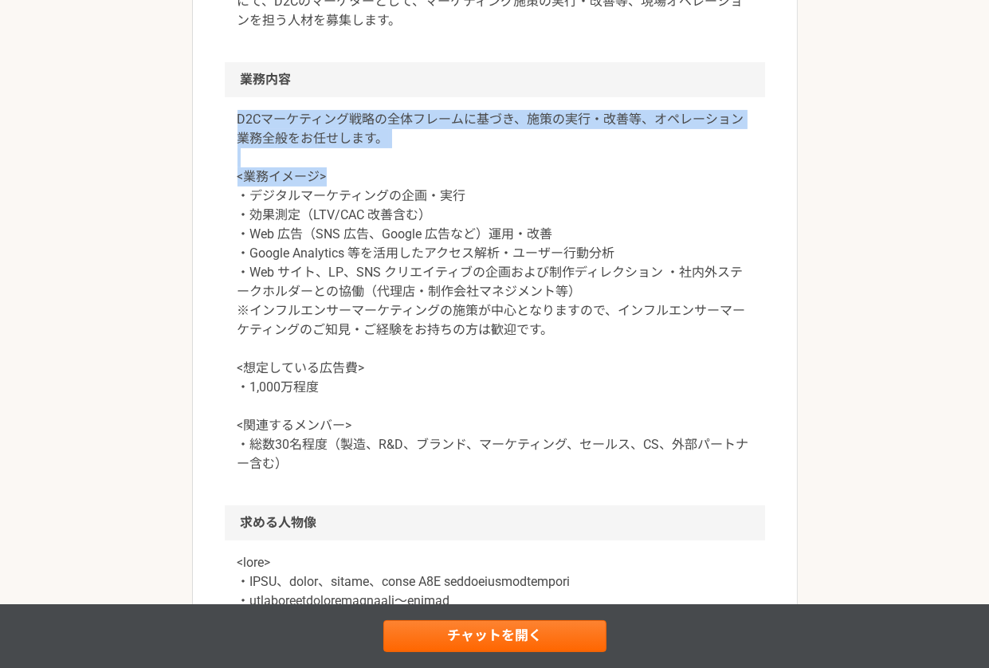
drag, startPoint x: 229, startPoint y: 110, endPoint x: 498, endPoint y: 171, distance: 275.2
click at [498, 171] on div "D2Cマーケティング戦略の全体フレームに基づき、施策の実行・改善等、オペレーション業務全般をお任せします。 <業務イメージ> ・デジタルマーケティングの企画・…" at bounding box center [495, 301] width 540 height 408
click at [498, 171] on p "D2Cマーケティング戦略の全体フレームに基づき、施策の実行・改善等、オペレーション業務全般をお任せします。 <業務イメージ> ・デジタルマーケティングの企画・…" at bounding box center [494, 291] width 515 height 363
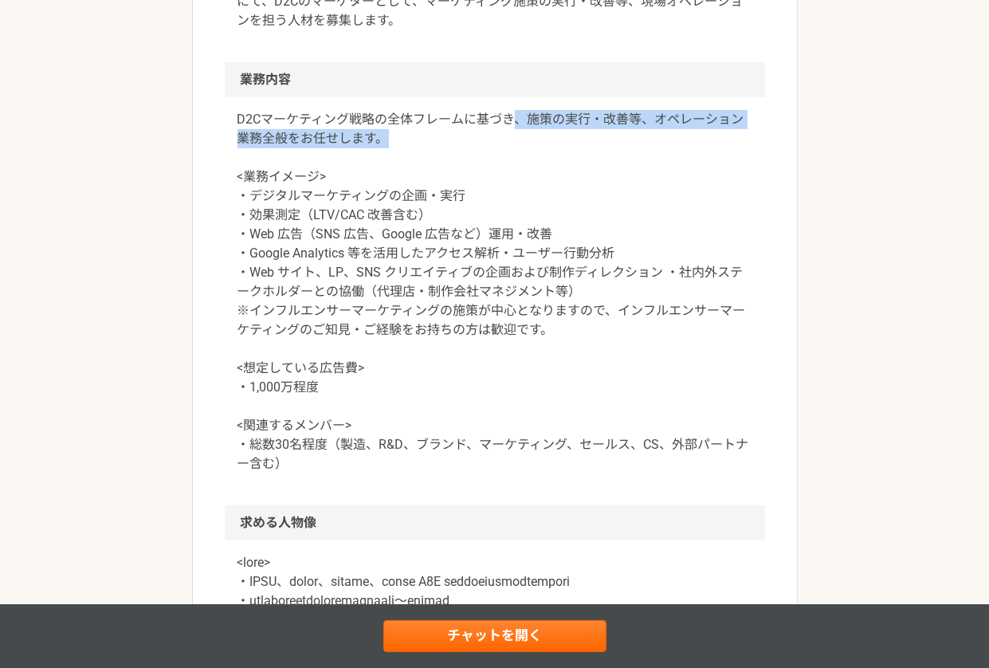
drag, startPoint x: 518, startPoint y: 117, endPoint x: 595, endPoint y: 142, distance: 81.1
click at [595, 143] on p "D2Cマーケティング戦略の全体フレームに基づき、施策の実行・改善等、オペレーション業務全般をお任せします。 <業務イメージ> ・デジタルマーケティングの企画・…" at bounding box center [494, 291] width 515 height 363
click at [595, 142] on p "D2Cマーケティング戦略の全体フレームに基づき、施策の実行・改善等、オペレーション業務全般をお任せします。 <業務イメージ> ・デジタルマーケティングの企画・…" at bounding box center [494, 291] width 515 height 363
drag, startPoint x: 230, startPoint y: 116, endPoint x: 477, endPoint y: 151, distance: 249.6
click at [477, 151] on div "D2Cマーケティング戦略の全体フレームに基づき、施策の実行・改善等、オペレーション業務全般をお任せします。 <業務イメージ> ・デジタルマーケティングの企画・…" at bounding box center [495, 301] width 540 height 408
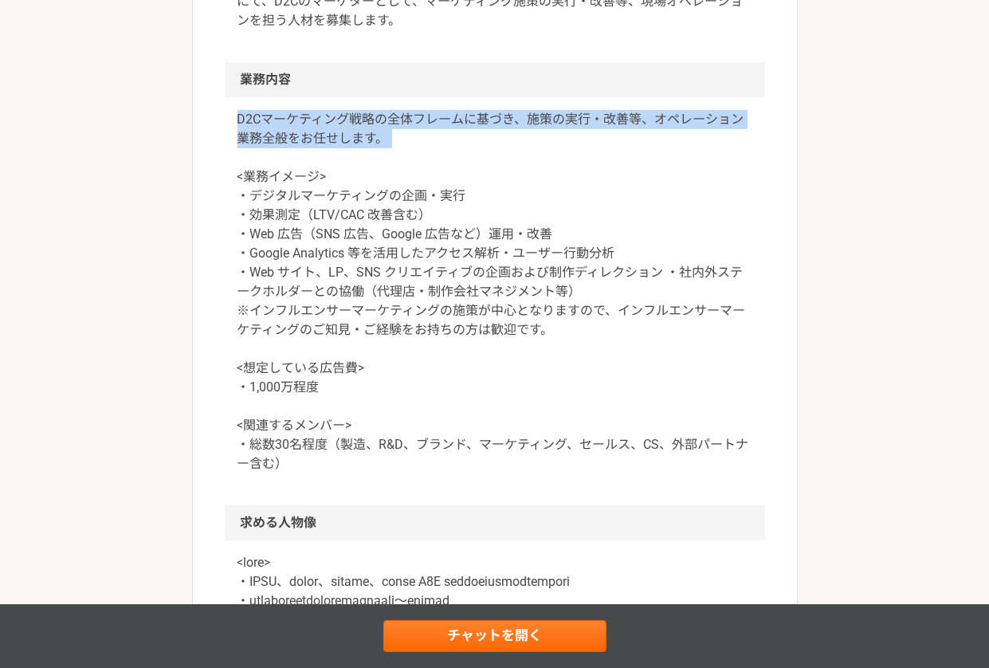
click at [477, 151] on p "D2Cマーケティング戦略の全体フレームに基づき、施策の実行・改善等、オペレーション業務全般をお任せします。 <業務イメージ> ・デジタルマーケティングの企画・…" at bounding box center [494, 291] width 515 height 363
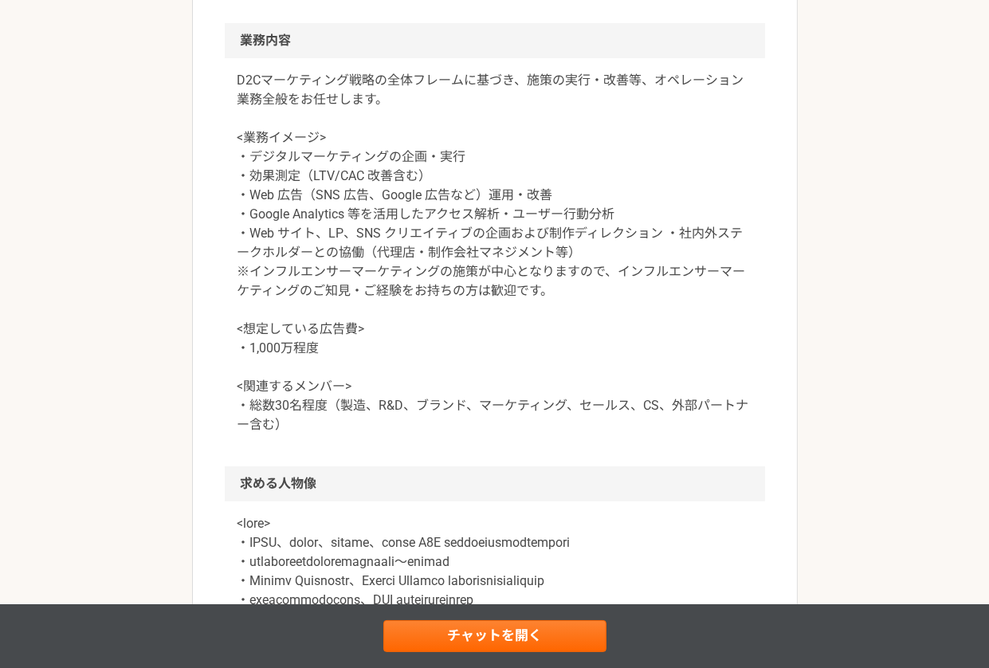
scroll to position [704, 0]
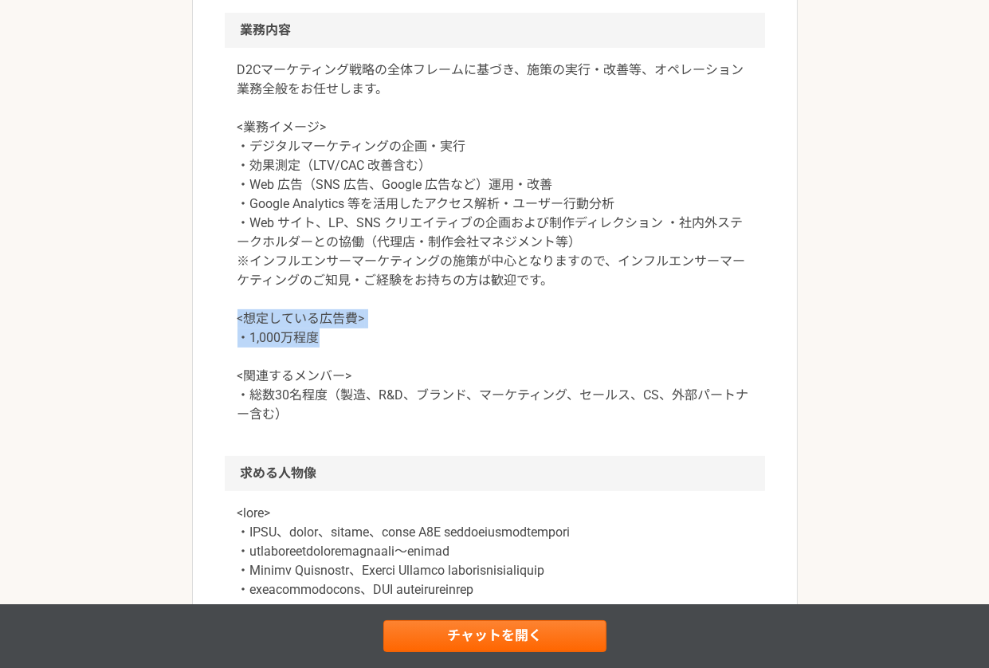
drag, startPoint x: 236, startPoint y: 309, endPoint x: 422, endPoint y: 342, distance: 189.3
click at [422, 342] on p "D2Cマーケティング戦略の全体フレームに基づき、施策の実行・改善等、オペレーション業務全般をお任せします。 <業務イメージ> ・デジタルマーケティングの企画・…" at bounding box center [494, 242] width 515 height 363
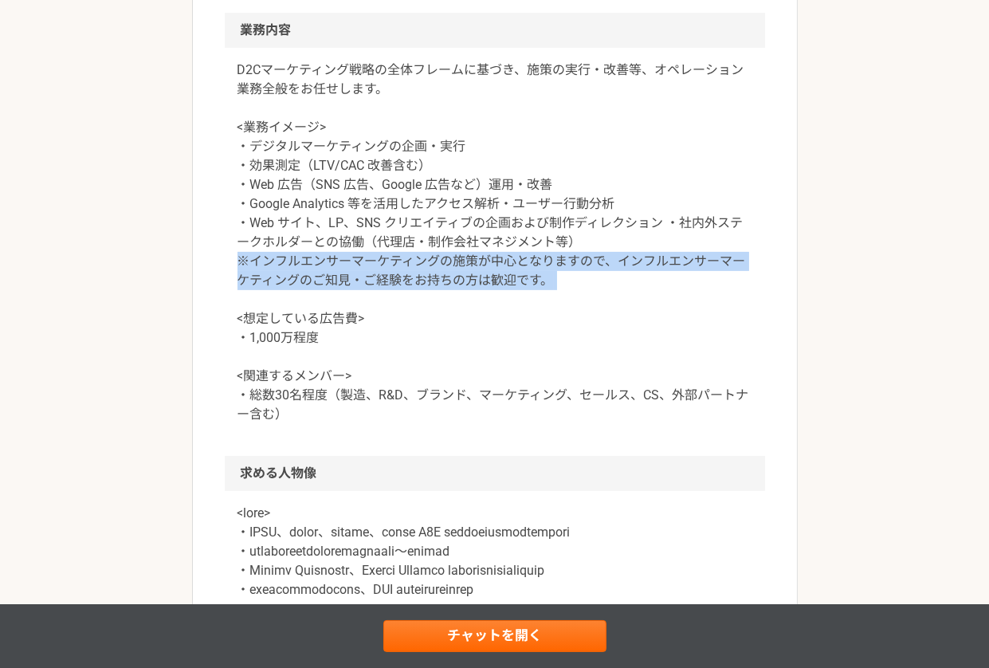
drag, startPoint x: 230, startPoint y: 259, endPoint x: 700, endPoint y: 311, distance: 472.1
click at [700, 311] on div "D2Cマーケティング戦略の全体フレームに基づき、施策の実行・改善等、オペレーション業務全般をお任せします。 <業務イメージ> ・デジタルマーケティングの企画・…" at bounding box center [495, 252] width 540 height 408
click at [700, 311] on p "D2Cマーケティング戦略の全体フレームに基づき、施策の実行・改善等、オペレーション業務全般をお任せします。 <業務イメージ> ・デジタルマーケティングの企画・…" at bounding box center [494, 242] width 515 height 363
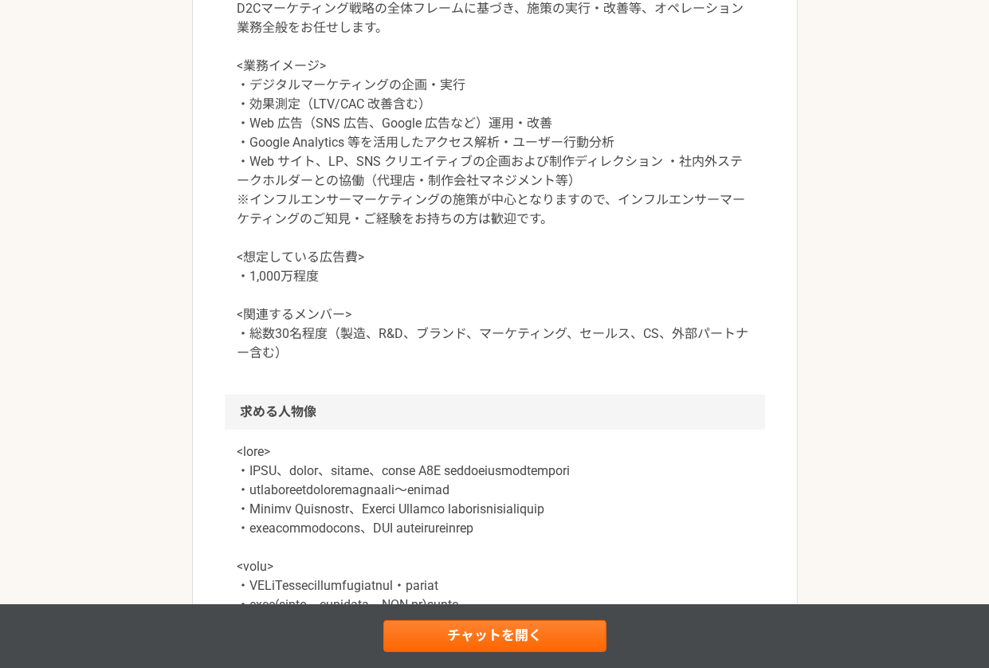
scroll to position [817, 0]
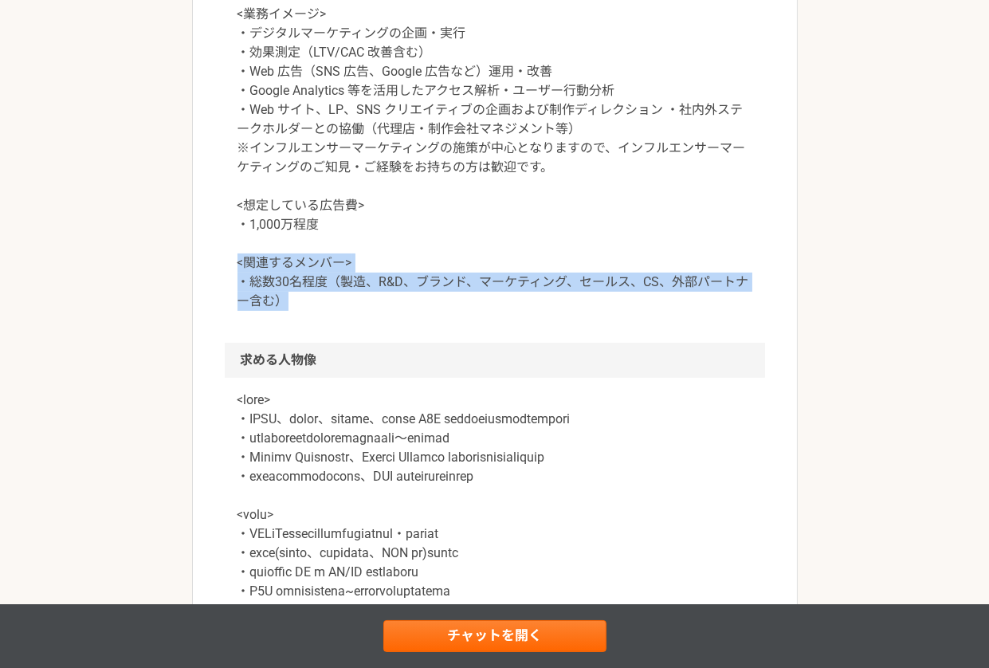
drag, startPoint x: 237, startPoint y: 256, endPoint x: 406, endPoint y: 324, distance: 181.5
click at [406, 324] on div "D2Cマーケティング戦略の全体フレームに基づき、施策の実行・改善等、オペレーション業務全般をお任せします。 <業務イメージ> ・デジタルマーケティングの企画・…" at bounding box center [495, 139] width 540 height 408
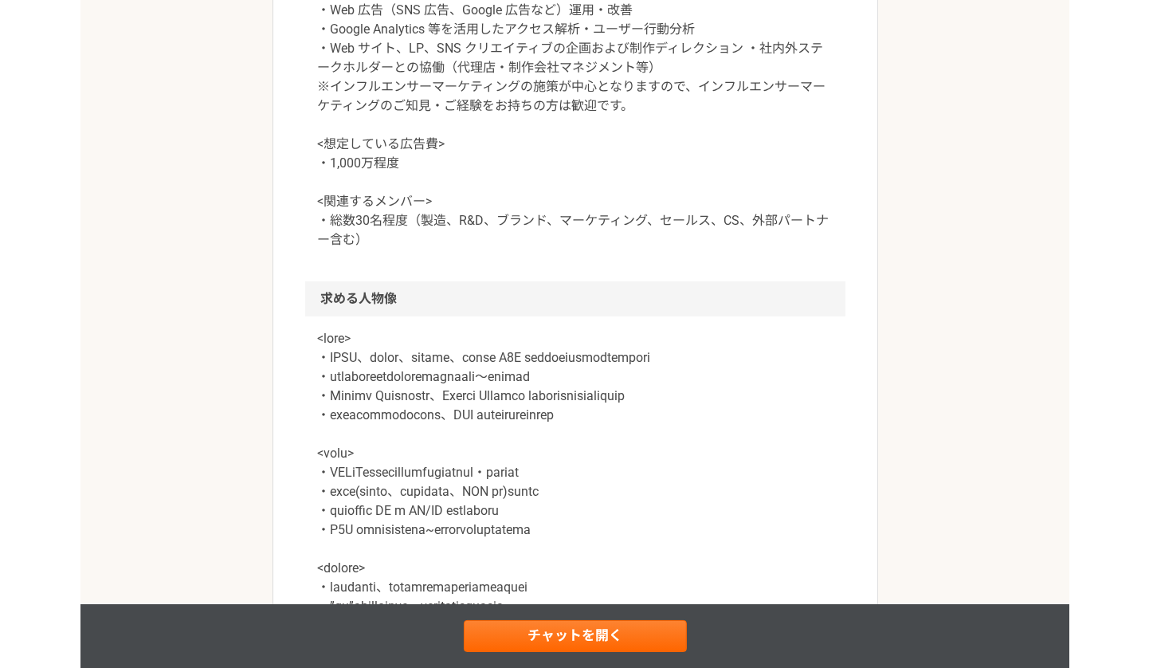
scroll to position [960, 0]
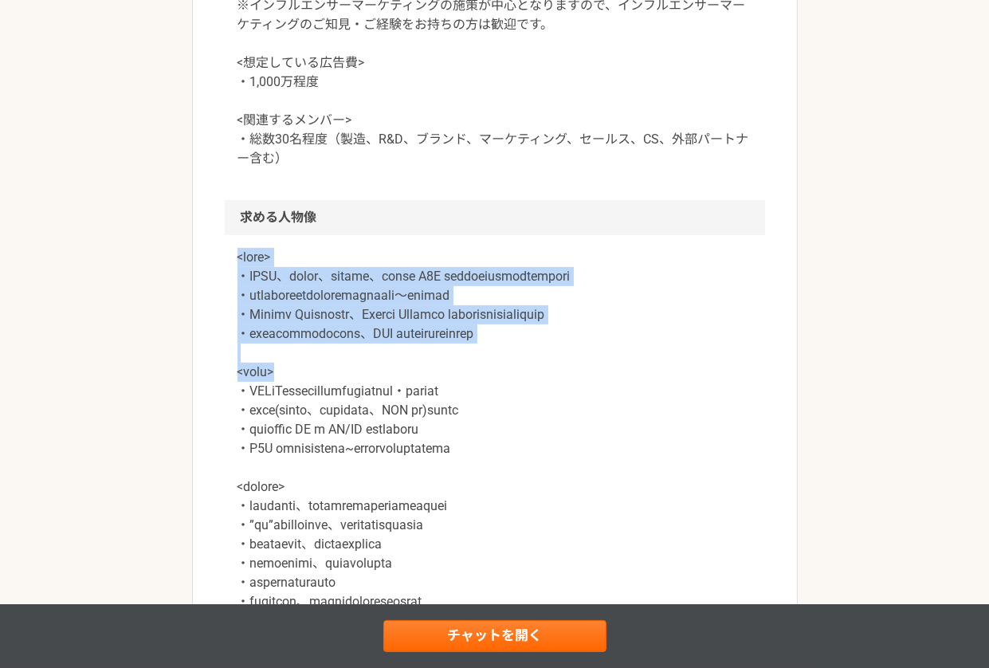
drag, startPoint x: 234, startPoint y: 253, endPoint x: 727, endPoint y: 402, distance: 515.2
click at [727, 402] on div at bounding box center [495, 506] width 540 height 542
click at [727, 402] on p at bounding box center [494, 496] width 515 height 497
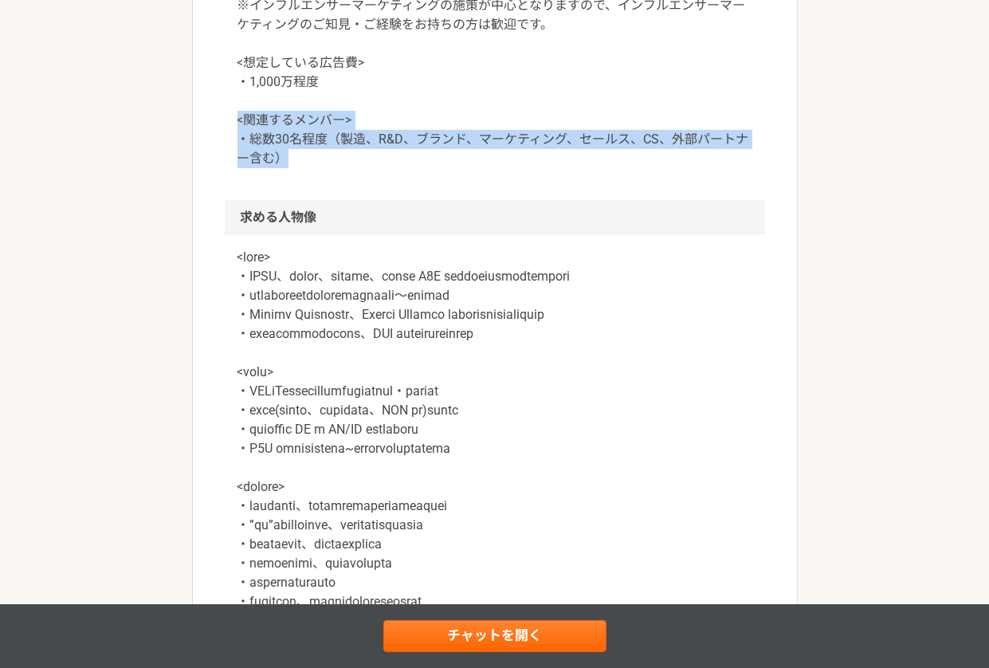
drag, startPoint x: 229, startPoint y: 116, endPoint x: 370, endPoint y: 167, distance: 150.2
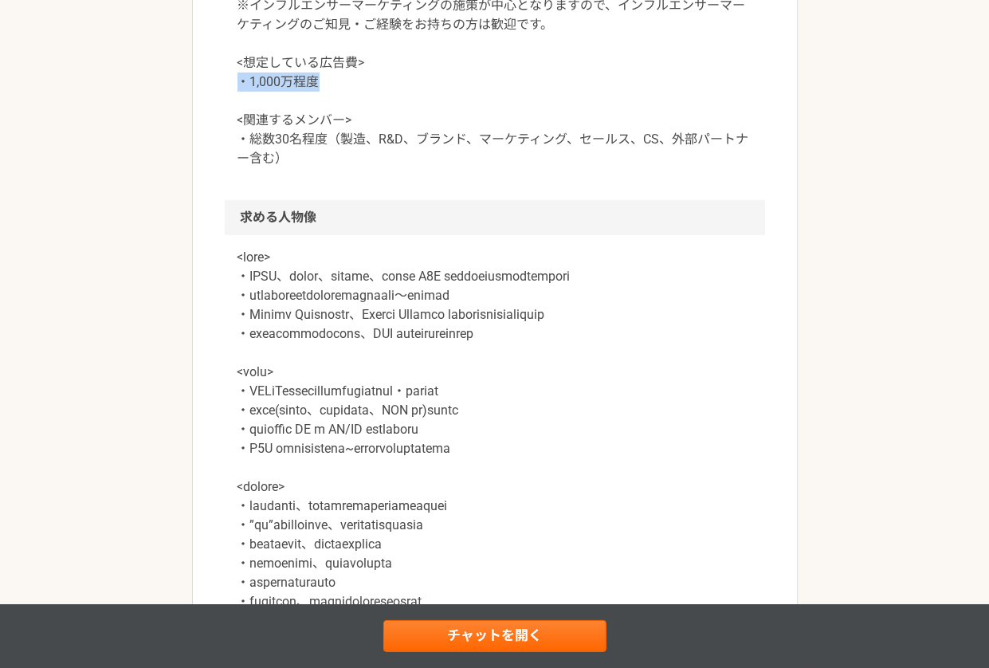
drag, startPoint x: 242, startPoint y: 71, endPoint x: 417, endPoint y: 82, distance: 175.6
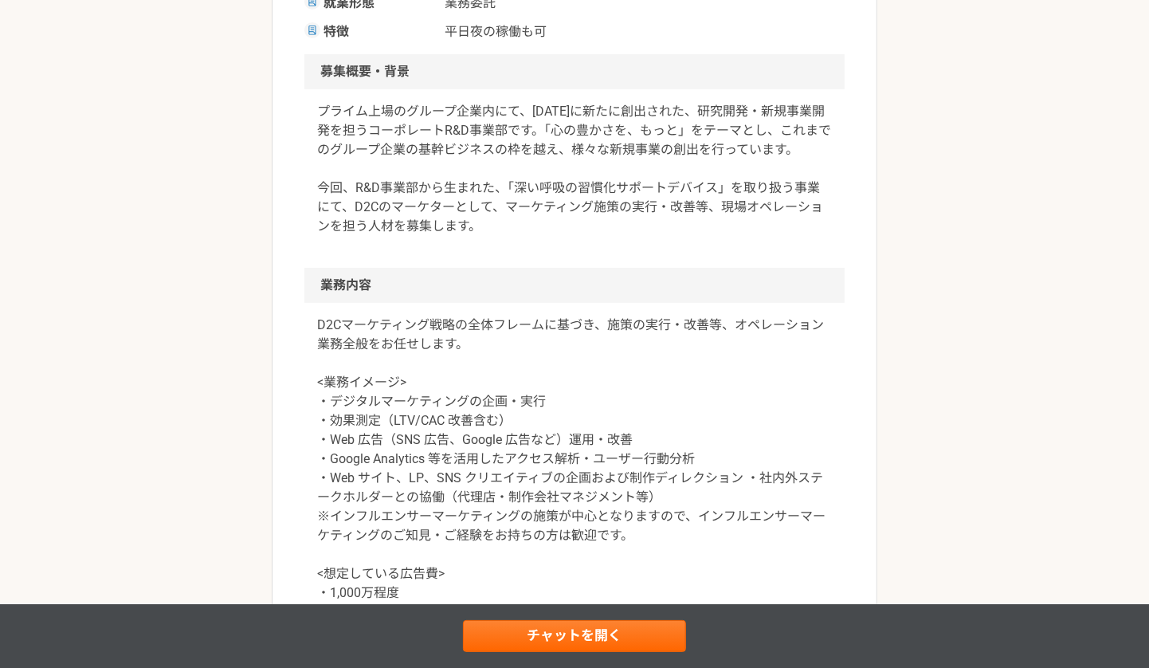
scroll to position [0, 0]
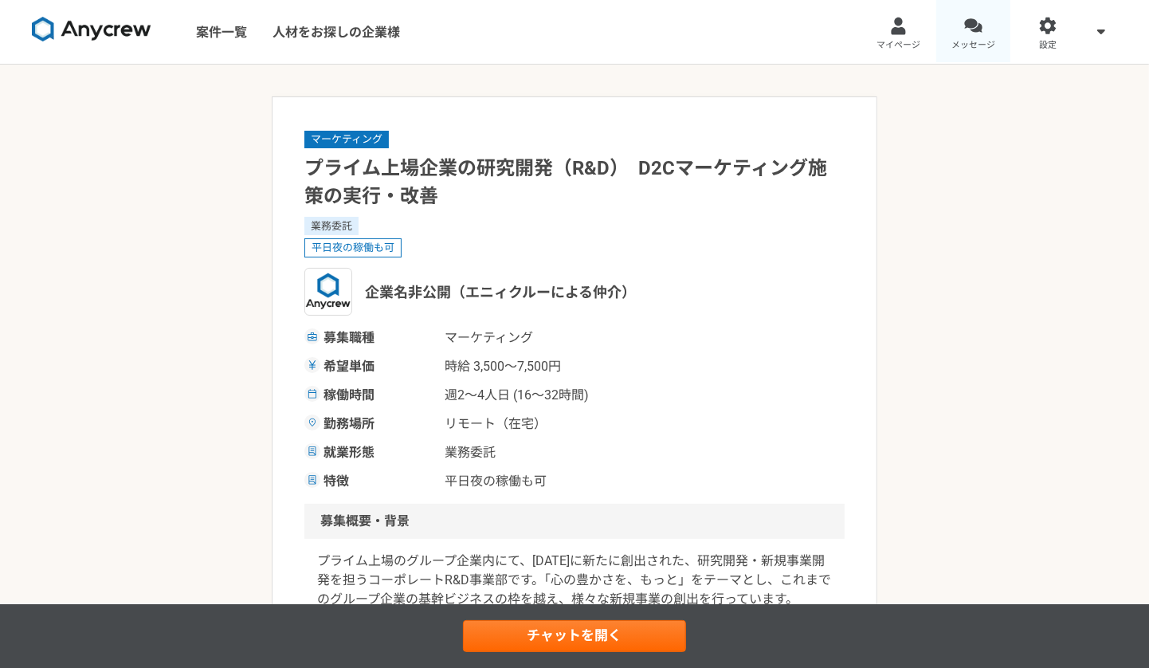
click at [971, 30] on div at bounding box center [973, 26] width 18 height 18
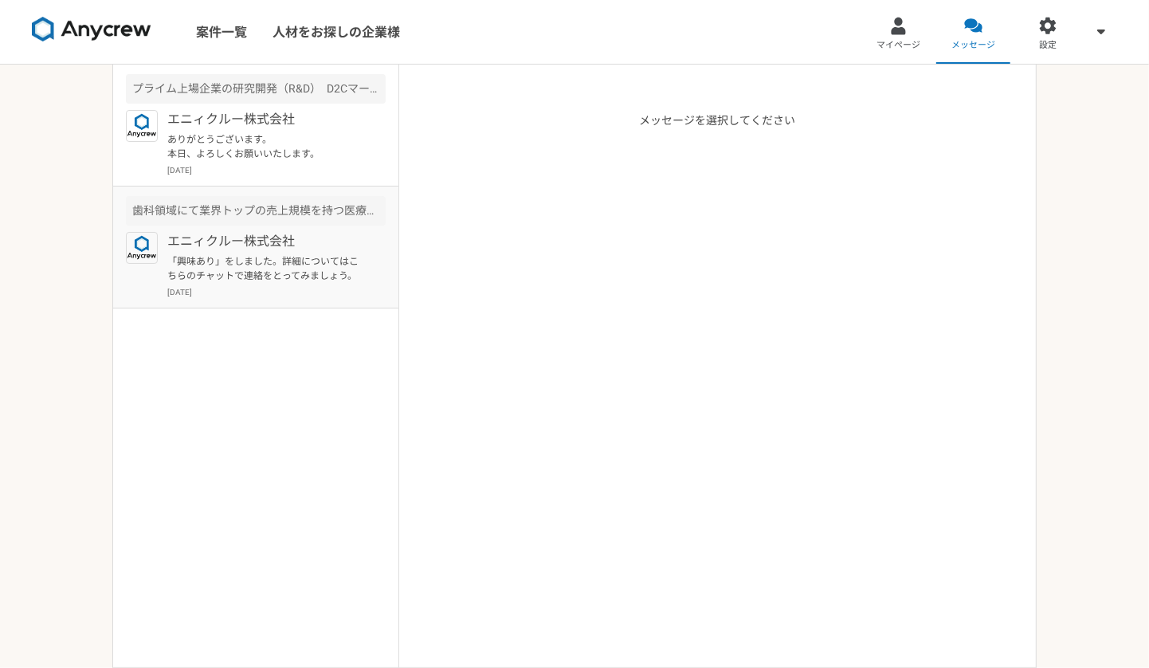
click at [280, 260] on p "「興味あり」をしました。詳細についてはこちらのチャットで連絡をとってみましょう。" at bounding box center [265, 268] width 197 height 29
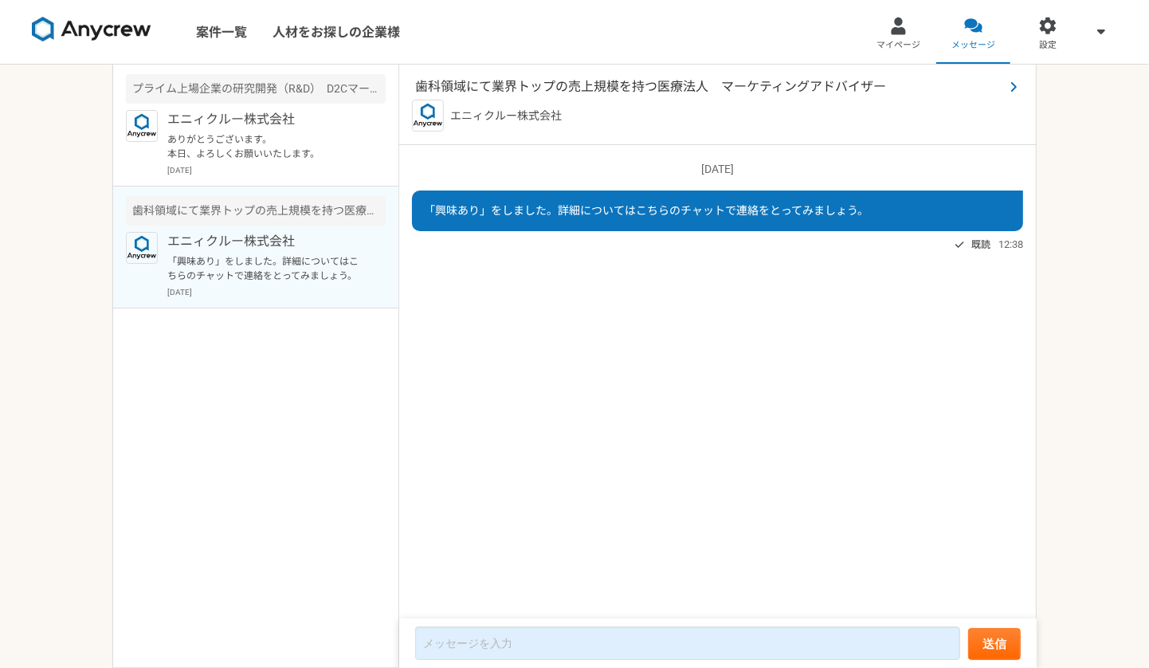
click at [509, 93] on span "歯科領域にて業界トップの売上規模を持つ医療法人　マーケティングアドバイザー" at bounding box center [709, 86] width 589 height 19
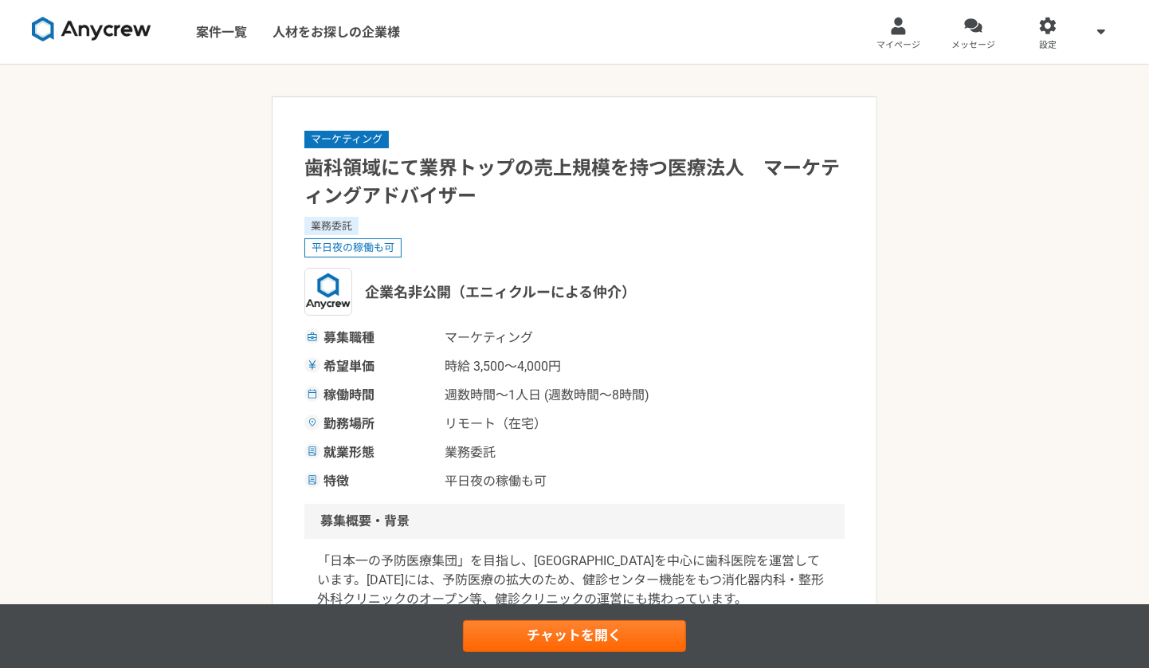
click at [124, 29] on img at bounding box center [92, 29] width 120 height 25
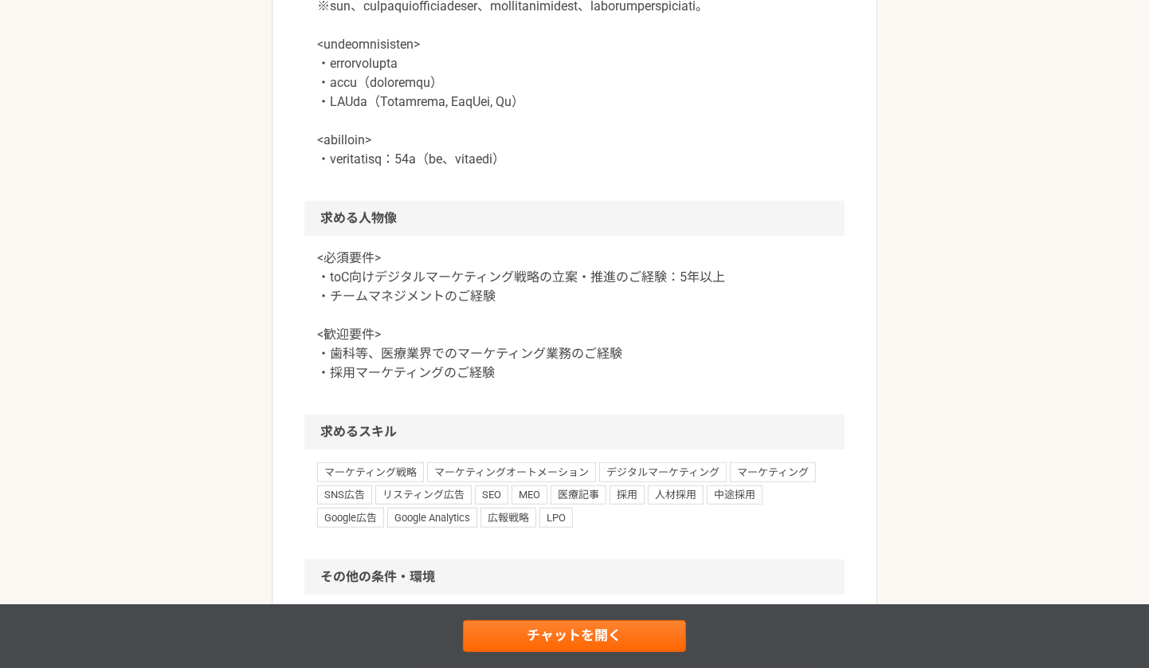
scroll to position [856, 0]
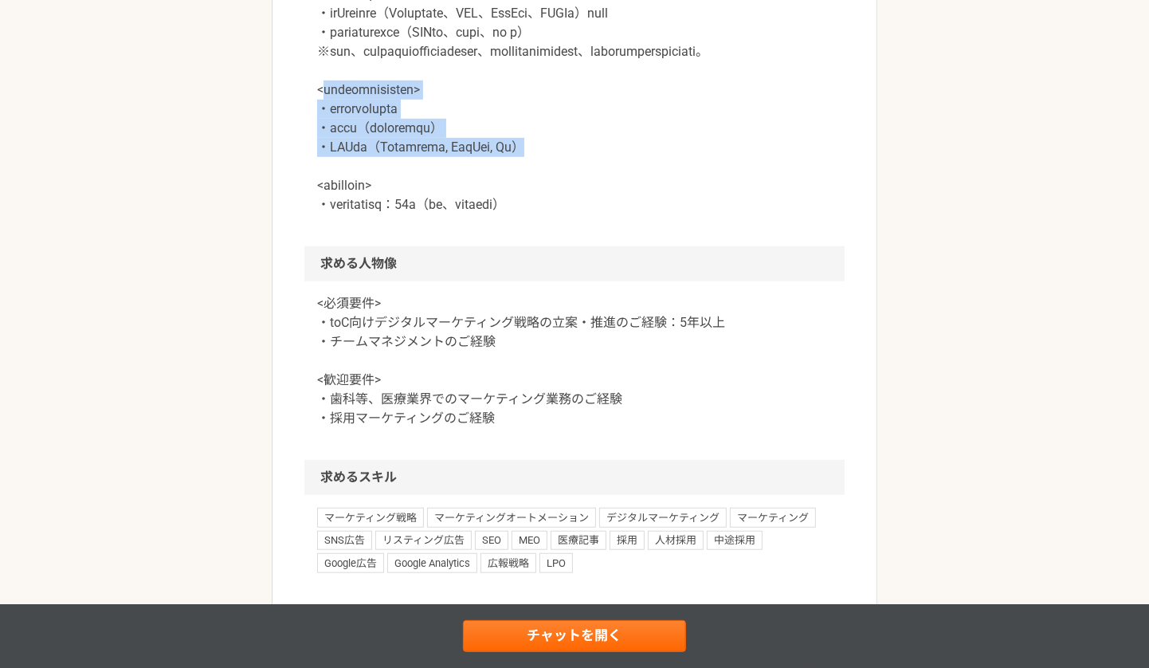
drag, startPoint x: 320, startPoint y: 151, endPoint x: 645, endPoint y: 200, distance: 328.0
click at [645, 200] on p at bounding box center [574, 51] width 515 height 325
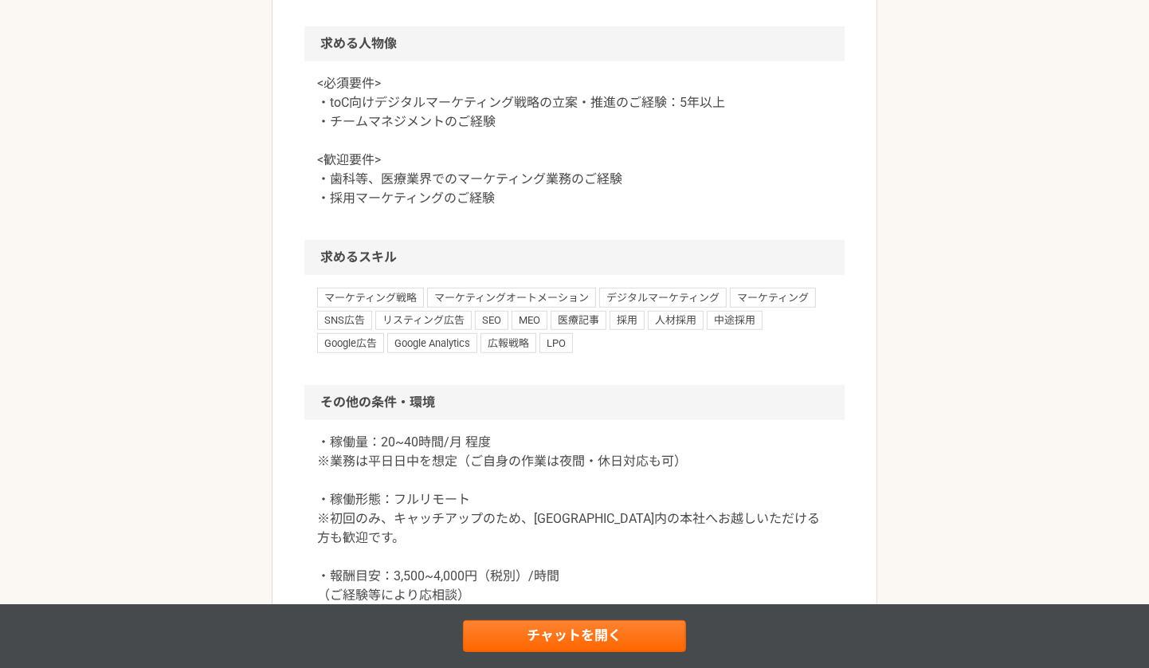
scroll to position [1084, 0]
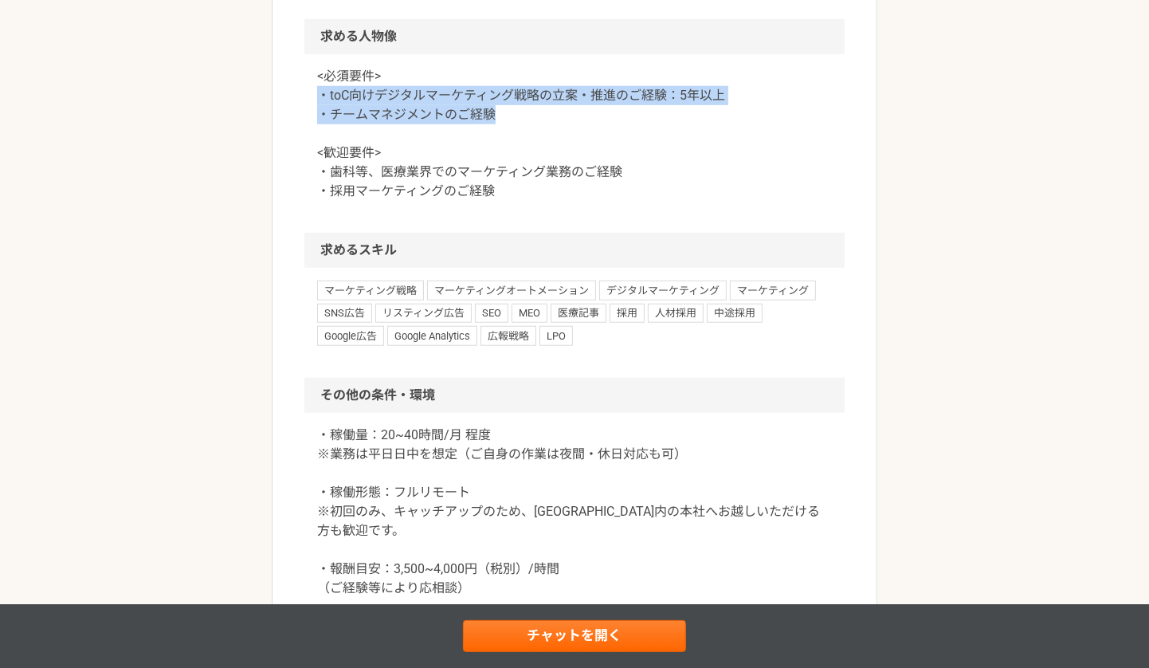
drag, startPoint x: 305, startPoint y: 155, endPoint x: 624, endPoint y: 174, distance: 319.3
click at [624, 174] on div "<必須要件> ・toC向けデジタルマーケティング戦略の立案・推進のご経験：5年以上 ・チームマネジメントのご経験 <歓迎要件> ・歯科等、医療業界でのマーケテ…" at bounding box center [574, 143] width 540 height 178
click at [624, 174] on p "<必須要件> ・toC向けデジタルマーケティング戦略の立案・推進のご経験：5年以上 ・チームマネジメントのご経験 <歓迎要件> ・歯科等、医療業界でのマーケテ…" at bounding box center [574, 134] width 515 height 134
drag, startPoint x: 304, startPoint y: 147, endPoint x: 577, endPoint y: 174, distance: 273.8
click at [577, 174] on div "<必須要件> ・toC向けデジタルマーケティング戦略の立案・推進のご経験：5年以上 ・チームマネジメントのご経験 <歓迎要件> ・歯科等、医療業界でのマーケテ…" at bounding box center [574, 143] width 540 height 178
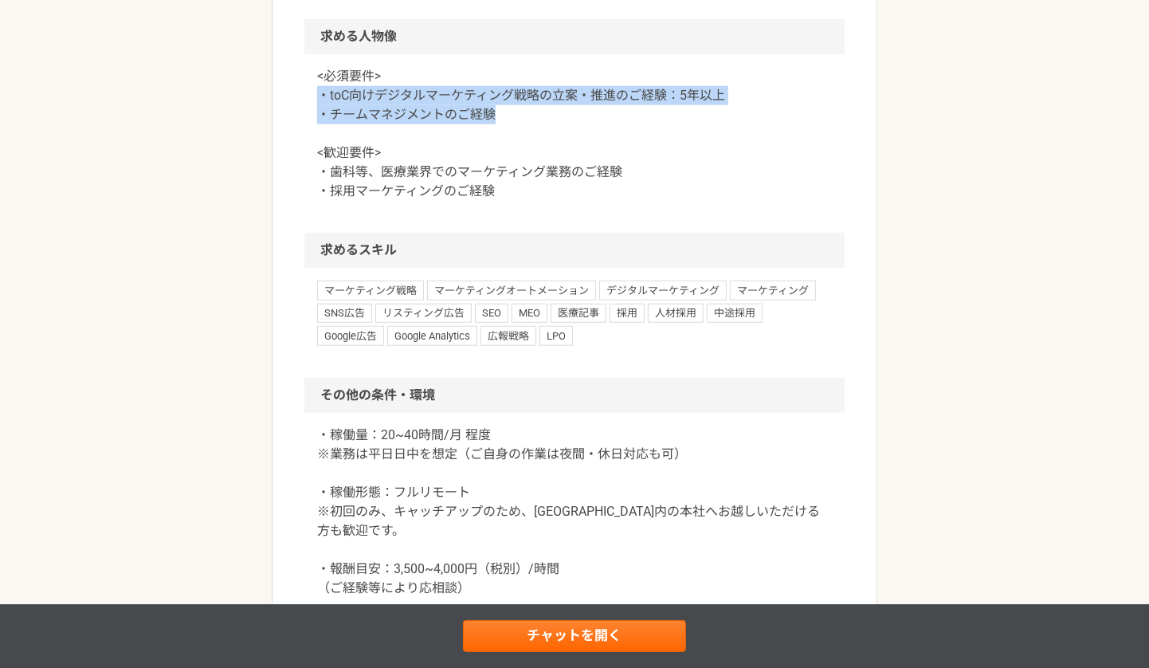
click at [577, 174] on p "<必須要件> ・toC向けデジタルマーケティング戦略の立案・推進のご経験：5年以上 ・チームマネジメントのご経験 <歓迎要件> ・歯科等、医療業界でのマーケテ…" at bounding box center [574, 134] width 515 height 134
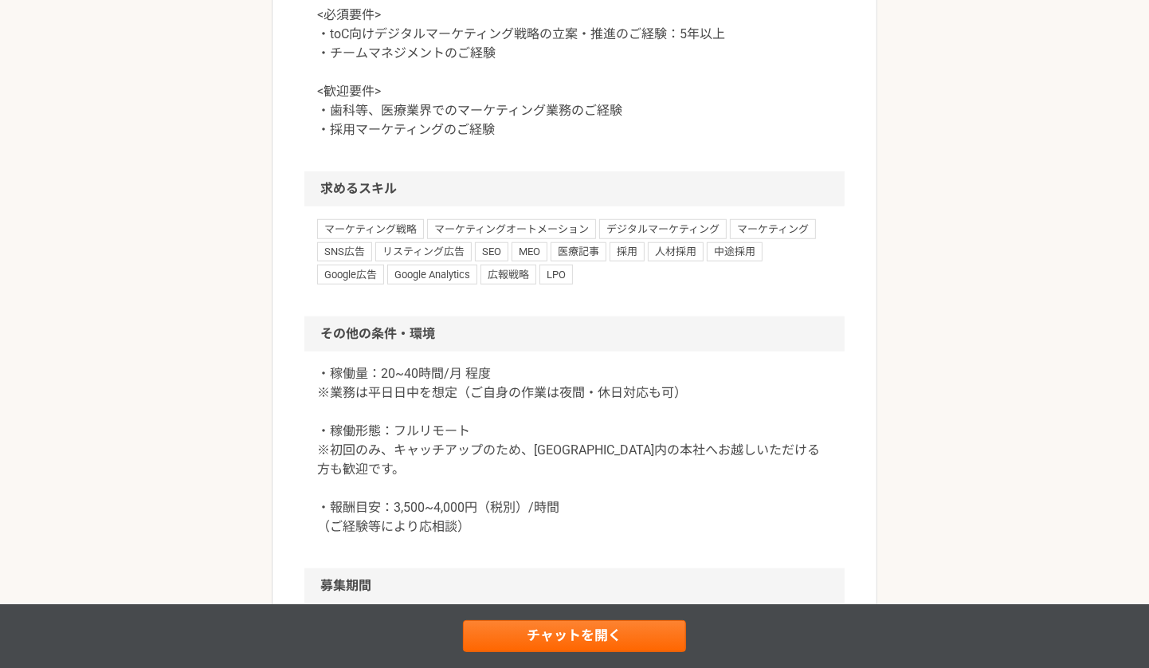
scroll to position [1201, 0]
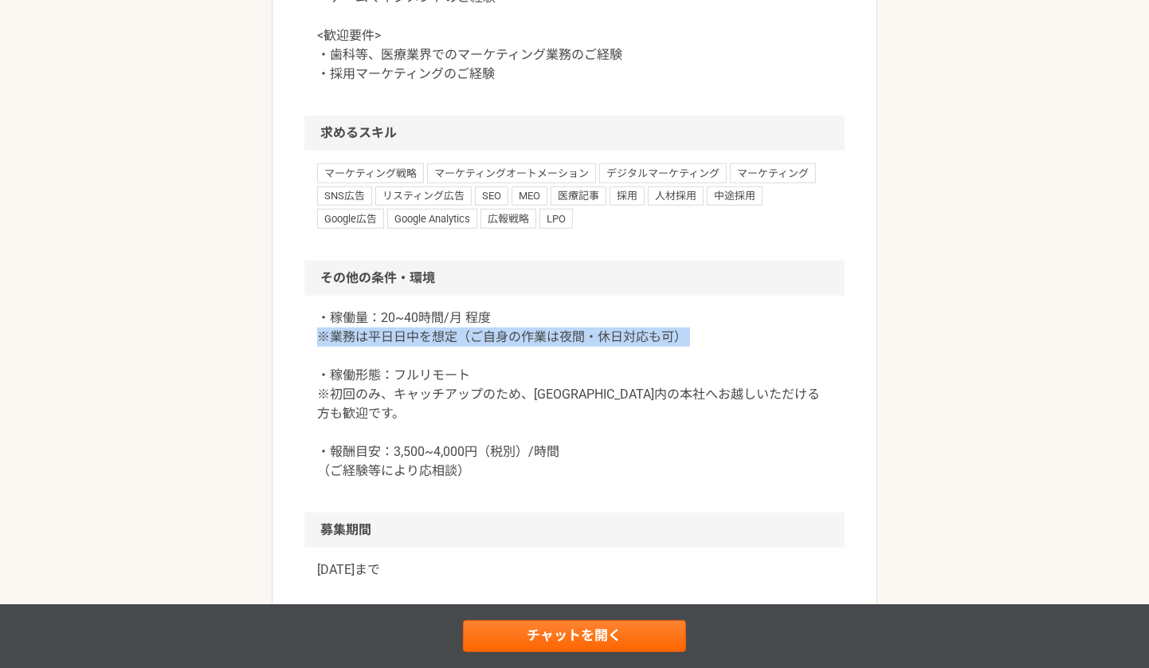
drag, startPoint x: 294, startPoint y: 385, endPoint x: 787, endPoint y: 410, distance: 493.8
click at [787, 410] on p "・稼働量：20~40時間/月 程度 ※業務は平日日中を想定（ご自身の作業は夜間・休日対応も可） ・稼働形態：フルリモート ※初回のみ、キャッチアップのため、[…" at bounding box center [574, 394] width 515 height 172
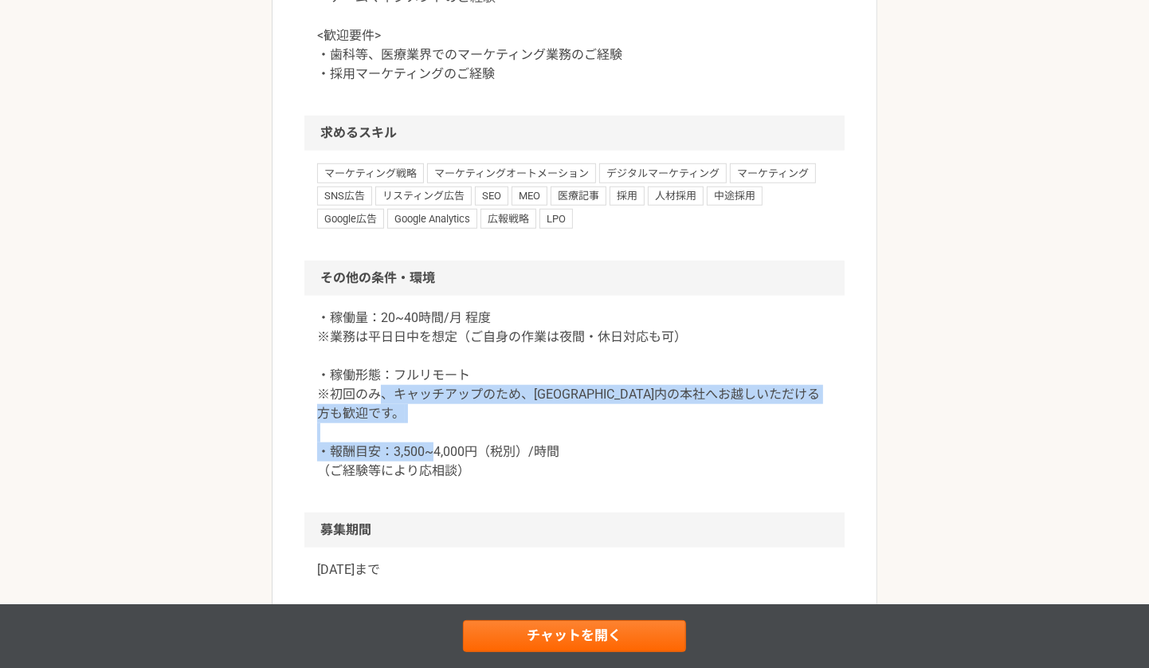
drag, startPoint x: 374, startPoint y: 450, endPoint x: 649, endPoint y: 515, distance: 281.6
click at [649, 480] on p "・稼働量：20~40時間/月 程度 ※業務は平日日中を想定（ご自身の作業は夜間・休日対応も可） ・稼働形態：フルリモート ※初回のみ、キャッチアップのため、[…" at bounding box center [574, 394] width 515 height 172
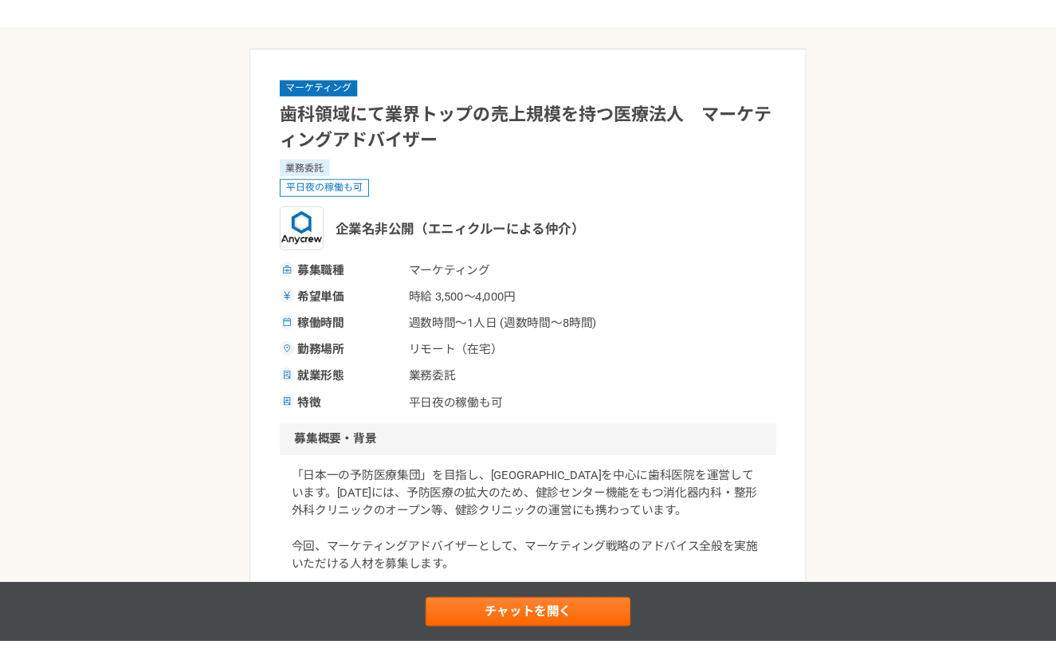
scroll to position [131, 0]
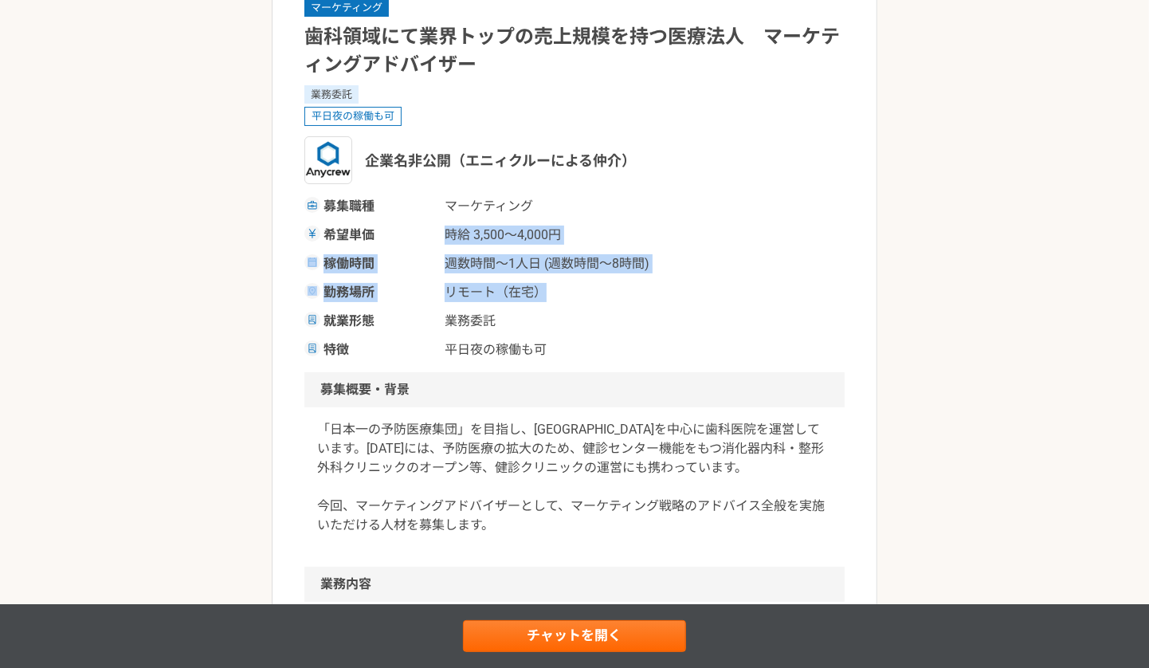
drag, startPoint x: 437, startPoint y: 235, endPoint x: 761, endPoint y: 297, distance: 329.4
click at [761, 297] on div "募集職種 マーケティング 希望単価 時給 3,500〜4,000円 稼働時間 週数時間〜1人日 (週数時間〜8時間) 勤務場所 リモート（在宅） 就業形態 業…" at bounding box center [574, 278] width 540 height 163
click at [761, 297] on div "勤務場所 リモート（在宅）" at bounding box center [574, 292] width 540 height 19
drag, startPoint x: 443, startPoint y: 264, endPoint x: 622, endPoint y: 301, distance: 183.1
click at [622, 301] on div "募集職種 マーケティング 希望単価 時給 3,500〜4,000円 稼働時間 週数時間〜1人日 (週数時間〜8時間) 勤務場所 リモート（在宅） 就業形態 業…" at bounding box center [574, 278] width 540 height 163
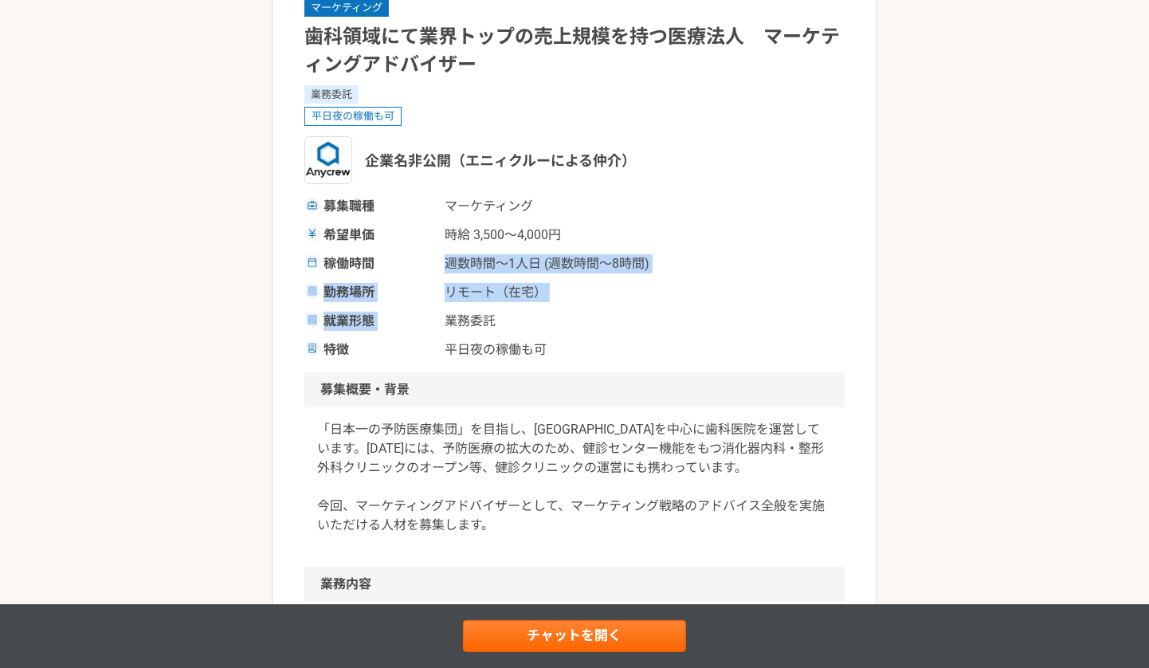
click at [622, 301] on div "募集職種 マーケティング 希望単価 時給 3,500〜4,000円 稼働時間 週数時間〜1人日 (週数時間〜8時間) 勤務場所 リモート（在宅） 就業形態 業…" at bounding box center [574, 278] width 540 height 163
drag, startPoint x: 414, startPoint y: 265, endPoint x: 656, endPoint y: 319, distance: 248.0
click at [656, 319] on div "募集職種 マーケティング 希望単価 時給 3,500〜4,000円 稼働時間 週数時間〜1人日 (週数時間〜8時間) 勤務場所 リモート（在宅） 就業形態 業…" at bounding box center [574, 278] width 540 height 163
click at [656, 319] on div "就業形態 業務委託" at bounding box center [574, 321] width 540 height 19
drag, startPoint x: 433, startPoint y: 226, endPoint x: 638, endPoint y: 278, distance: 211.2
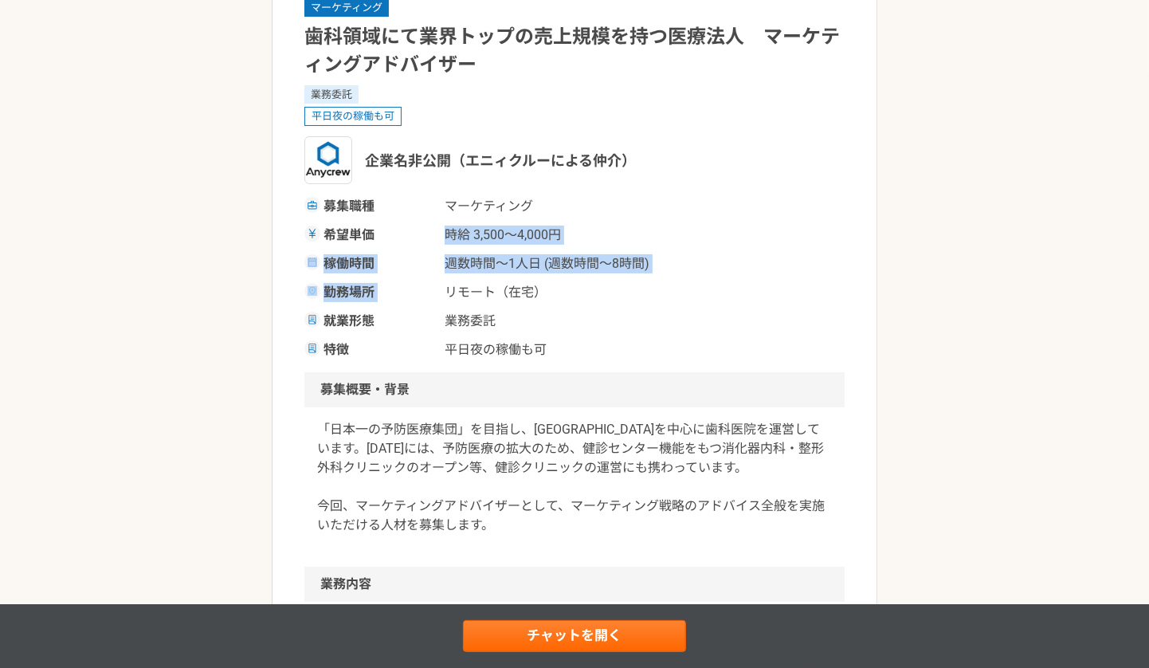
click at [638, 278] on div "募集職種 マーケティング 希望単価 時給 3,500〜4,000円 稼働時間 週数時間〜1人日 (週数時間〜8時間) 勤務場所 リモート（在宅） 就業形態 業…" at bounding box center [574, 278] width 540 height 163
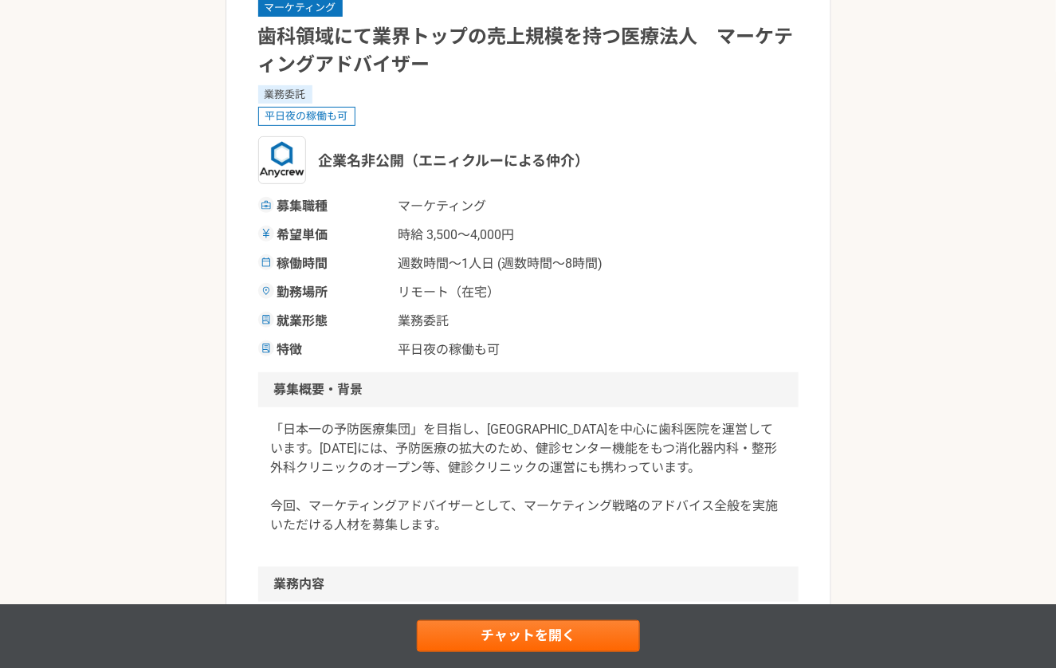
click at [396, 483] on p "「日本一の予防医療集団」を目指し、[GEOGRAPHIC_DATA]を中心に歯科医院を運営しています。[DATE]には、予防医療の拡大のため、健診センター機能…" at bounding box center [528, 477] width 515 height 115
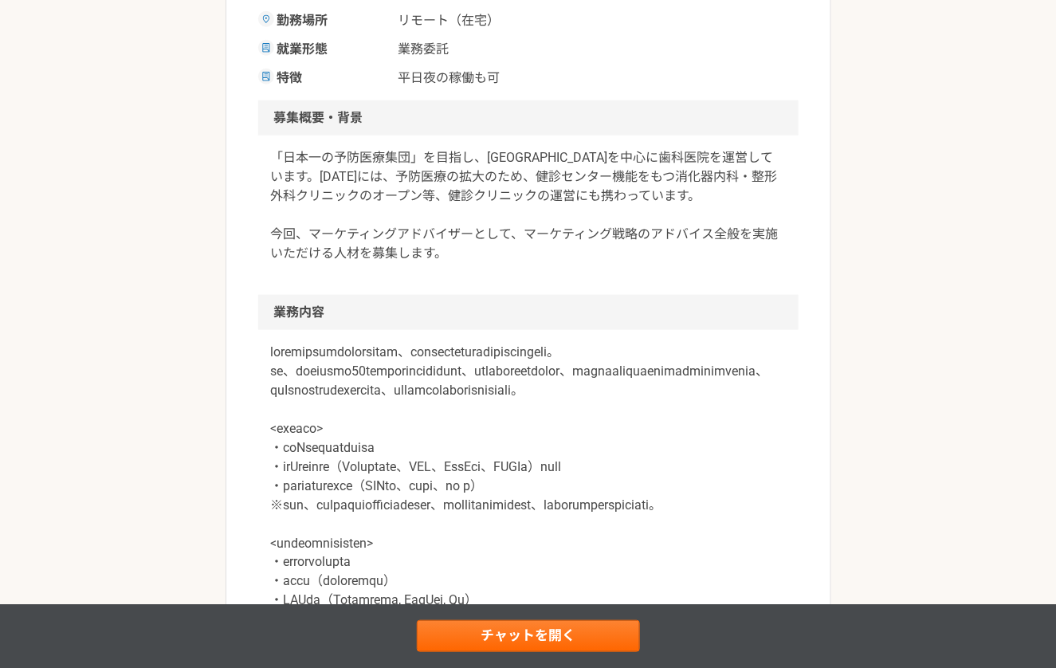
scroll to position [424, 0]
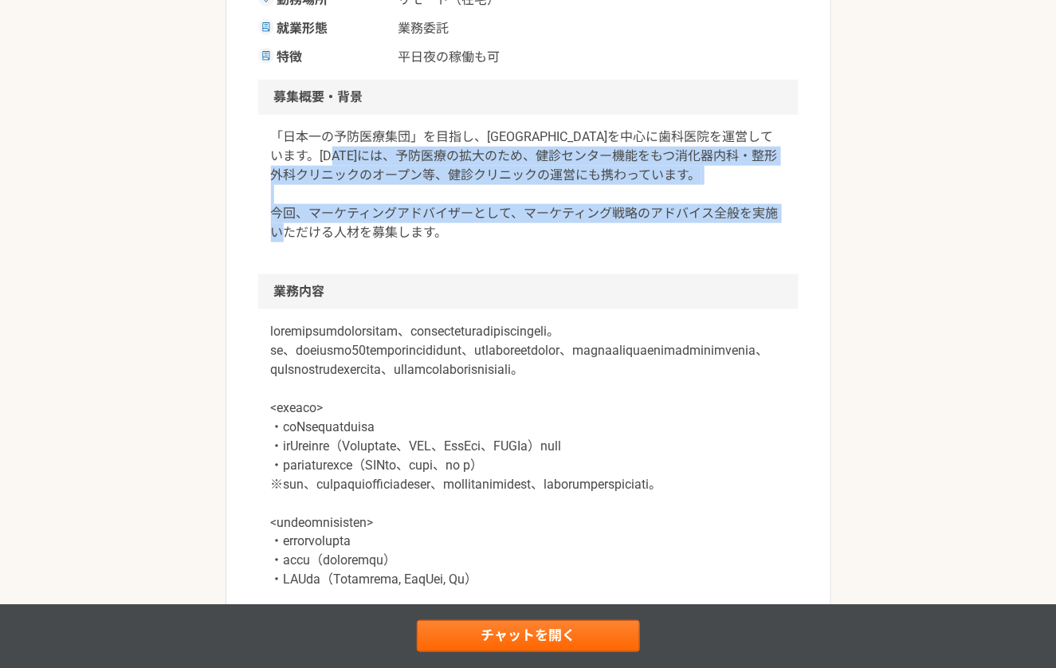
drag, startPoint x: 407, startPoint y: 164, endPoint x: 581, endPoint y: 234, distance: 187.3
click at [581, 234] on p "「日本一の予防医療集団」を目指し、[GEOGRAPHIC_DATA]を中心に歯科医院を運営しています。[DATE]には、予防医療の拡大のため、健診センター機能…" at bounding box center [528, 184] width 515 height 115
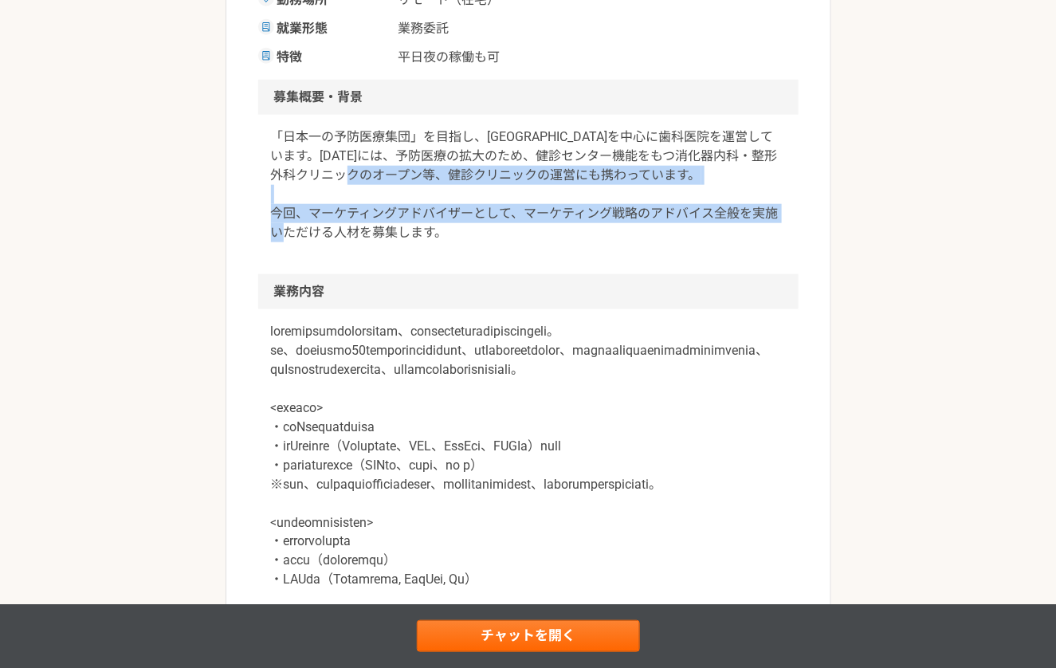
drag, startPoint x: 453, startPoint y: 169, endPoint x: 608, endPoint y: 249, distance: 175.0
click at [608, 250] on div "「日本一の予防医療集団」を目指し、[GEOGRAPHIC_DATA]を中心に歯科医院を運営しています。[DATE]には、予防医療の拡大のため、健診センター機能…" at bounding box center [528, 194] width 540 height 159
click at [608, 249] on div "「日本一の予防医療集団」を目指し、[GEOGRAPHIC_DATA]を中心に歯科医院を運営しています。[DATE]には、予防医療の拡大のため、健診センター機能…" at bounding box center [528, 194] width 540 height 159
drag, startPoint x: 380, startPoint y: 169, endPoint x: 549, endPoint y: 233, distance: 180.5
click at [549, 233] on p "「日本一の予防医療集団」を目指し、[GEOGRAPHIC_DATA]を中心に歯科医院を運営しています。[DATE]には、予防医療の拡大のため、健診センター機能…" at bounding box center [528, 184] width 515 height 115
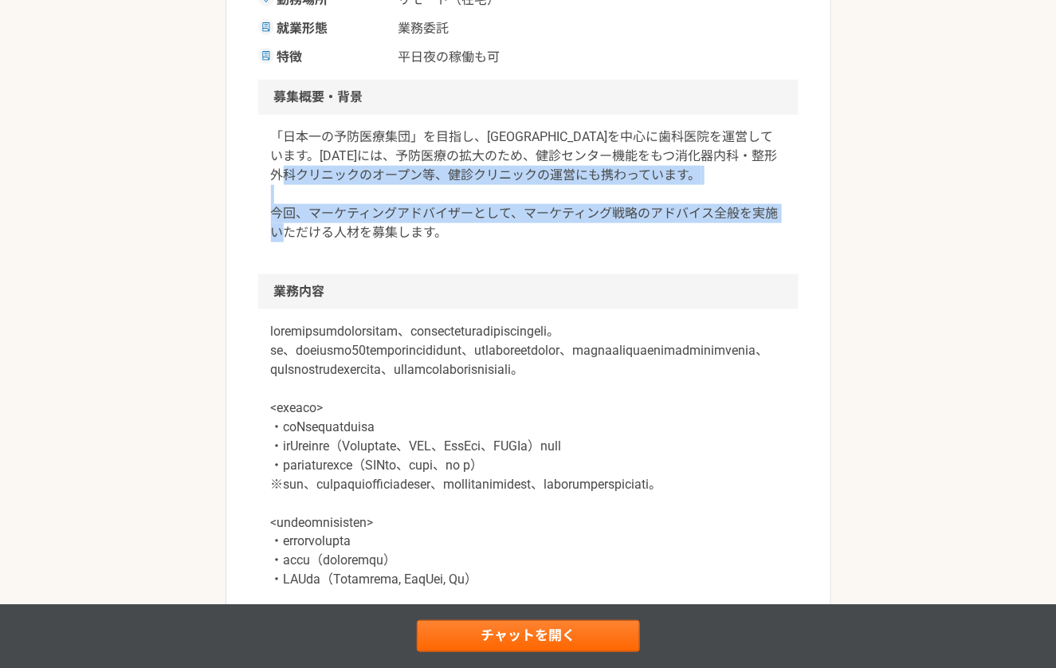
click at [549, 233] on p "「日本一の予防医療集団」を目指し、[GEOGRAPHIC_DATA]を中心に歯科医院を運営しています。[DATE]には、予防医療の拡大のため、健診センター機能…" at bounding box center [528, 184] width 515 height 115
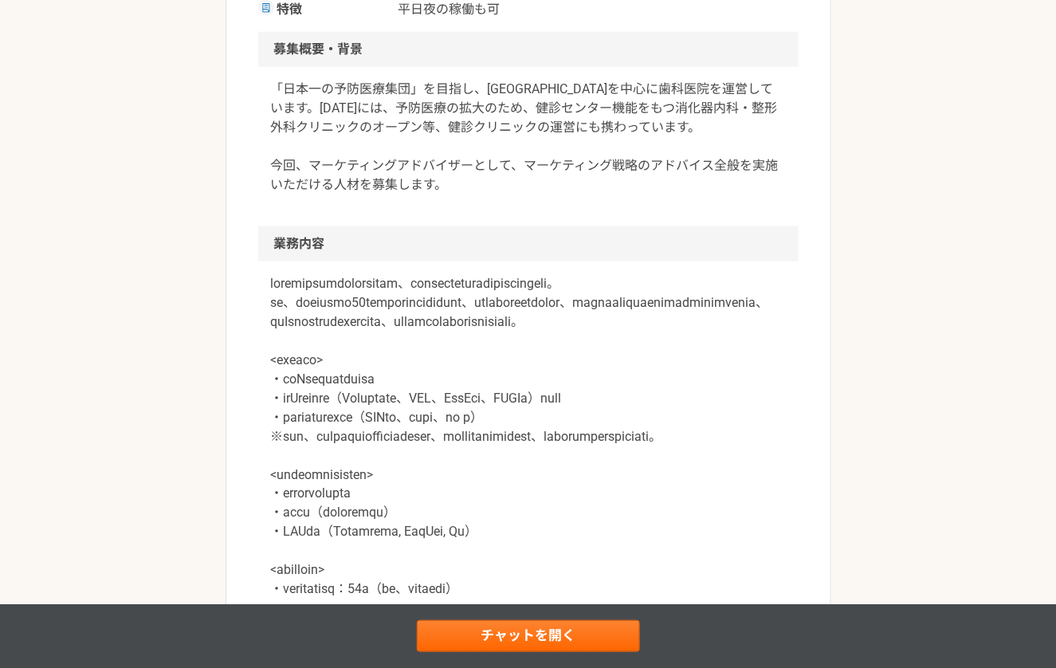
scroll to position [522, 0]
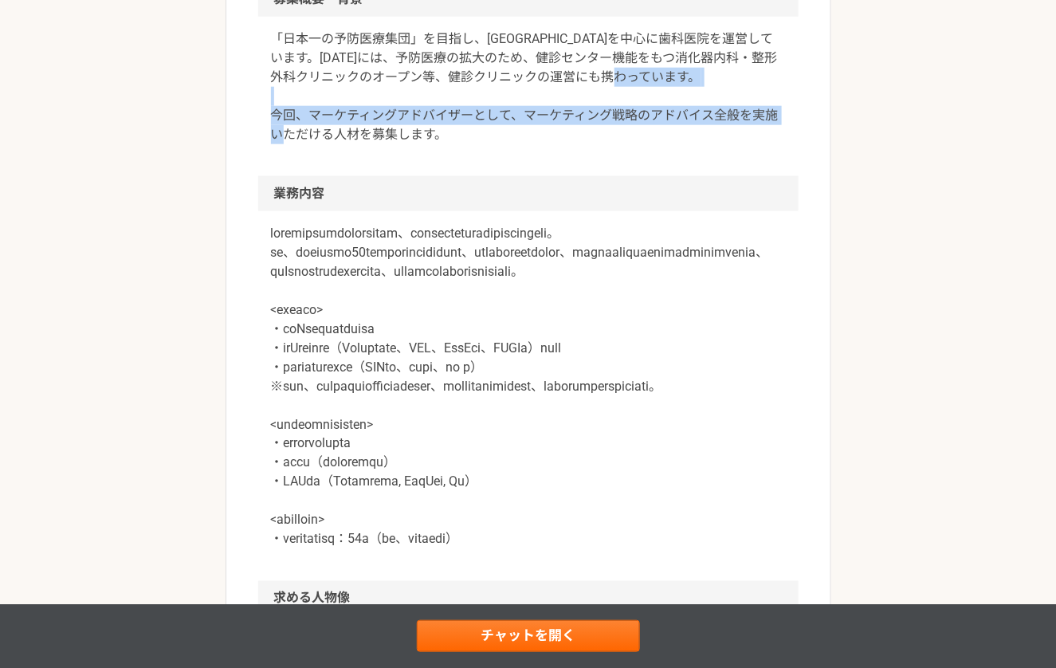
drag, startPoint x: 323, startPoint y: 114, endPoint x: 499, endPoint y: 143, distance: 178.4
click at [499, 143] on p "「日本一の予防医療集団」を目指し、[GEOGRAPHIC_DATA]を中心に歯科医院を運営しています。[DATE]には、予防医療の拡大のため、健診センター機能…" at bounding box center [528, 86] width 515 height 115
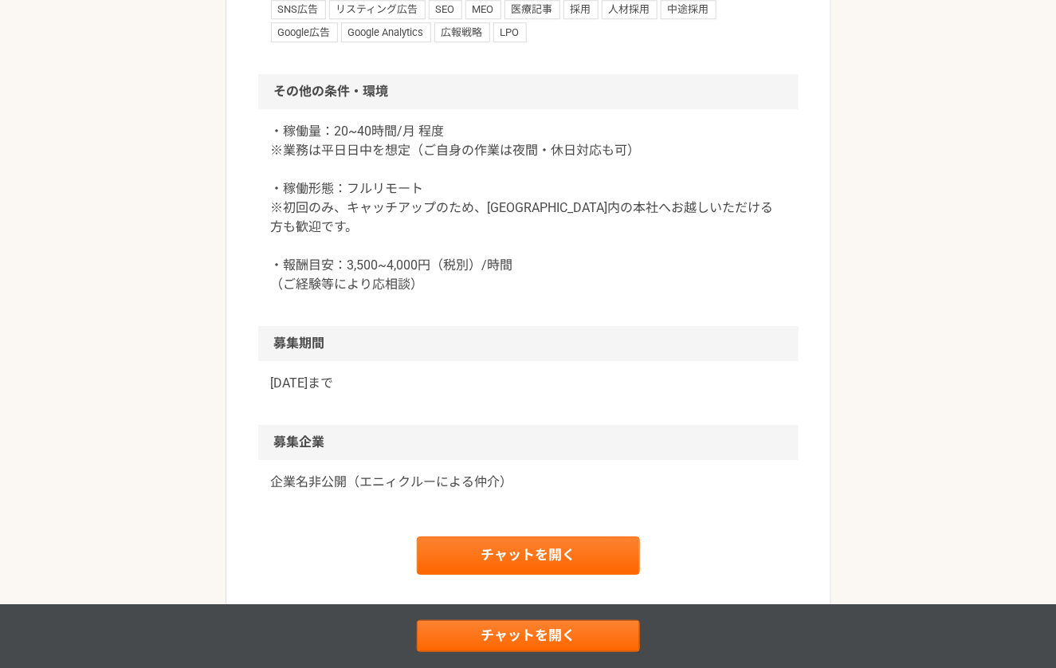
scroll to position [1444, 0]
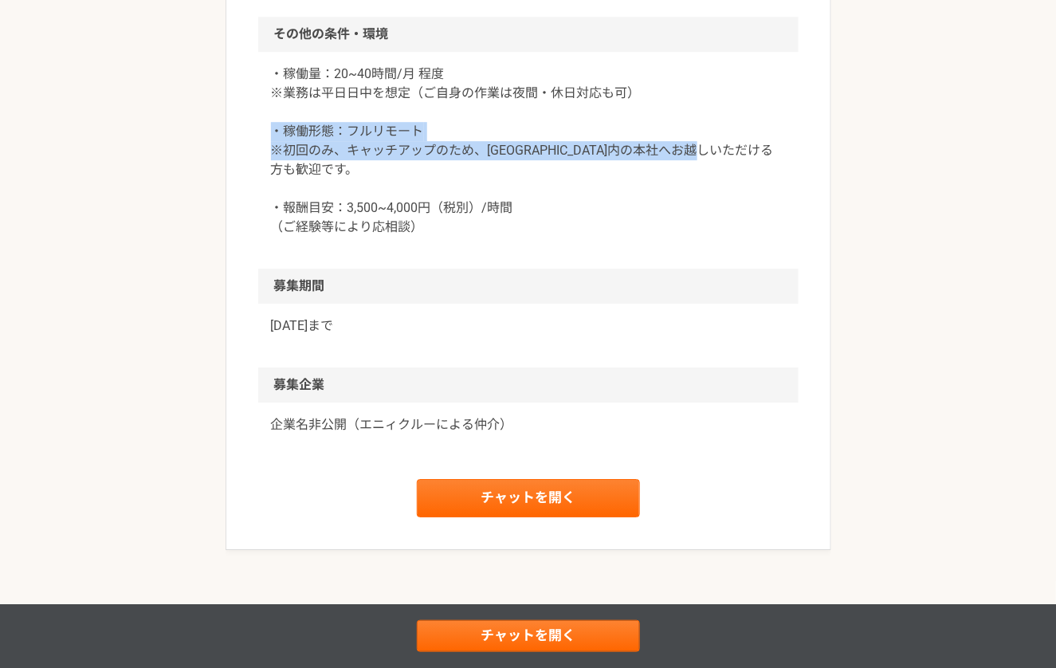
drag, startPoint x: 260, startPoint y: 178, endPoint x: 534, endPoint y: 234, distance: 279.7
click at [534, 234] on div "・稼働量：20~40時間/月 程度 ※業務は平日日中を想定（ご自身の作業は夜間・休日対応も可） ・稼働形態：フルリモート ※初回のみ、キャッチアップのため、[…" at bounding box center [528, 160] width 540 height 217
click at [534, 234] on p "・稼働量：20~40時間/月 程度 ※業務は平日日中を想定（ご自身の作業は夜間・休日対応も可） ・稼働形態：フルリモート ※初回のみ、キャッチアップのため、[…" at bounding box center [528, 151] width 515 height 172
drag, startPoint x: 477, startPoint y: 202, endPoint x: 612, endPoint y: 225, distance: 136.8
click at [612, 225] on p "・稼働量：20~40時間/月 程度 ※業務は平日日中を想定（ご自身の作業は夜間・休日対応も可） ・稼働形態：フルリモート ※初回のみ、キャッチアップのため、[…" at bounding box center [528, 151] width 515 height 172
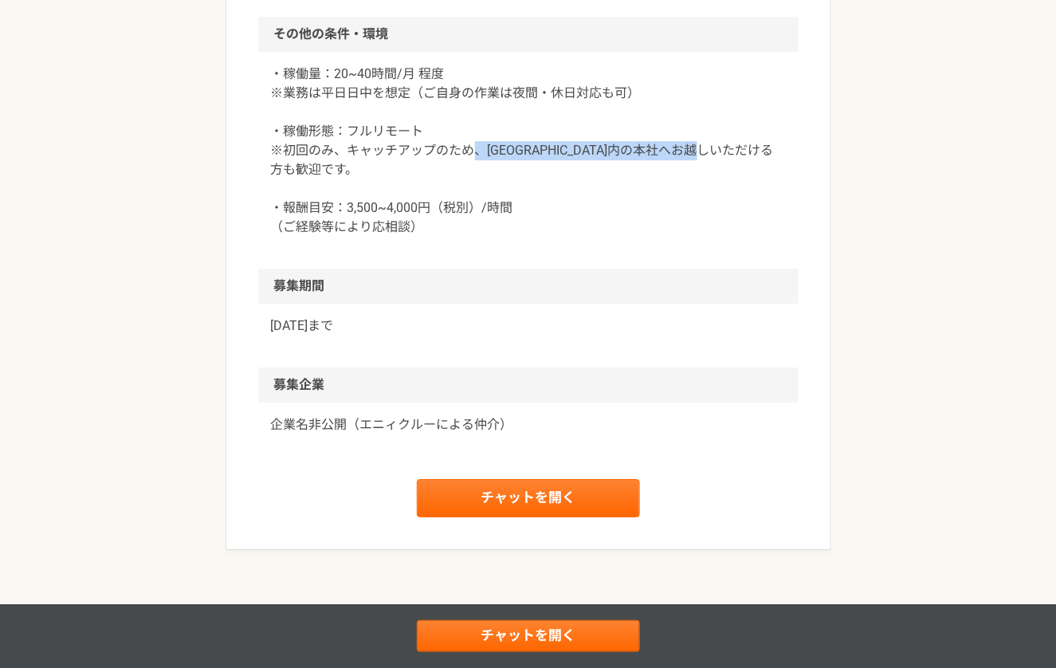
click at [612, 225] on p "・稼働量：20~40時間/月 程度 ※業務は平日日中を想定（ご自身の作業は夜間・休日対応も可） ・稼働形態：フルリモート ※初回のみ、キャッチアップのため、[…" at bounding box center [528, 151] width 515 height 172
drag, startPoint x: 252, startPoint y: 176, endPoint x: 411, endPoint y: 230, distance: 168.3
click at [411, 230] on p "・稼働量：20~40時間/月 程度 ※業務は平日日中を想定（ご自身の作業は夜間・休日対応も可） ・稼働形態：フルリモート ※初回のみ、キャッチアップのため、[…" at bounding box center [528, 151] width 515 height 172
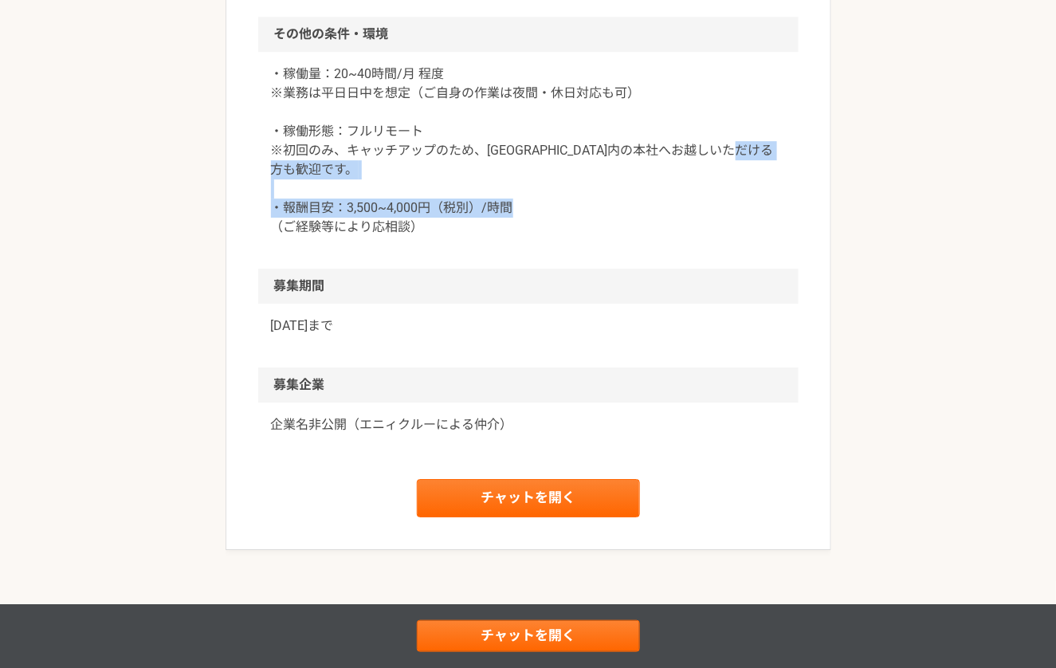
drag, startPoint x: 280, startPoint y: 264, endPoint x: 481, endPoint y: 297, distance: 204.3
click at [481, 269] on div "・稼働量：20~40時間/月 程度 ※業務は平日日中を想定（ご自身の作業は夜間・休日対応も可） ・稼働形態：フルリモート ※初回のみ、キャッチアップのため、[…" at bounding box center [528, 160] width 540 height 217
drag, startPoint x: 266, startPoint y: 261, endPoint x: 500, endPoint y: 285, distance: 234.7
click at [500, 269] on div "・稼働量：20~40時間/月 程度 ※業務は平日日中を想定（ご自身の作業は夜間・休日対応も可） ・稼働形態：フルリモート ※初回のみ、キャッチアップのため、[…" at bounding box center [528, 160] width 540 height 217
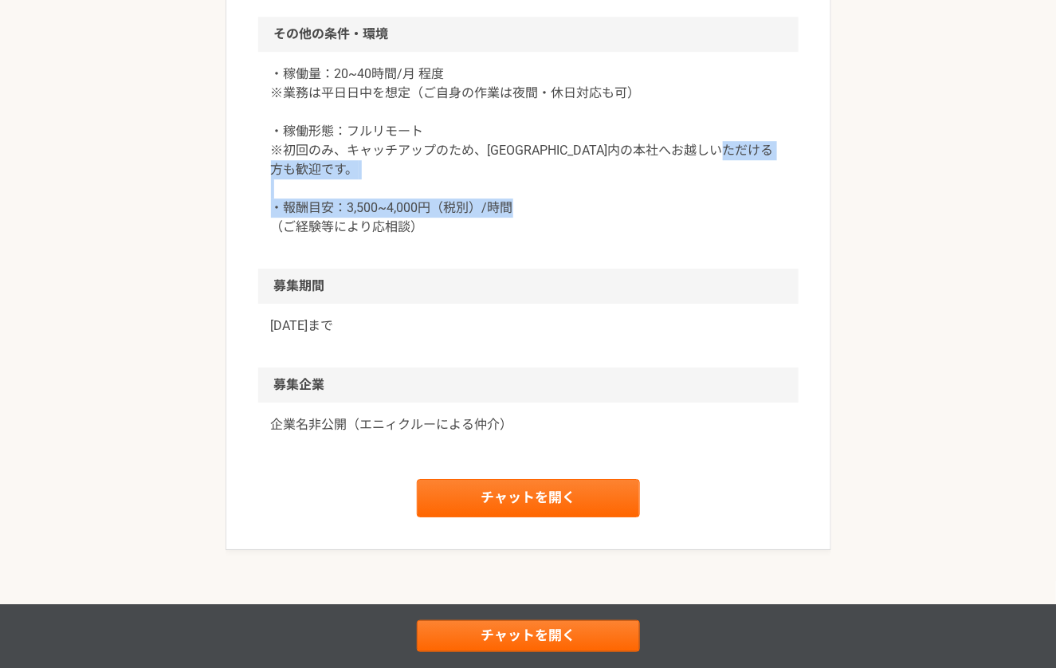
click at [500, 237] on p "・稼働量：20~40時間/月 程度 ※業務は平日日中を想定（ご自身の作業は夜間・休日対応も可） ・稼働形態：フルリモート ※初回のみ、キャッチアップのため、[…" at bounding box center [528, 151] width 515 height 172
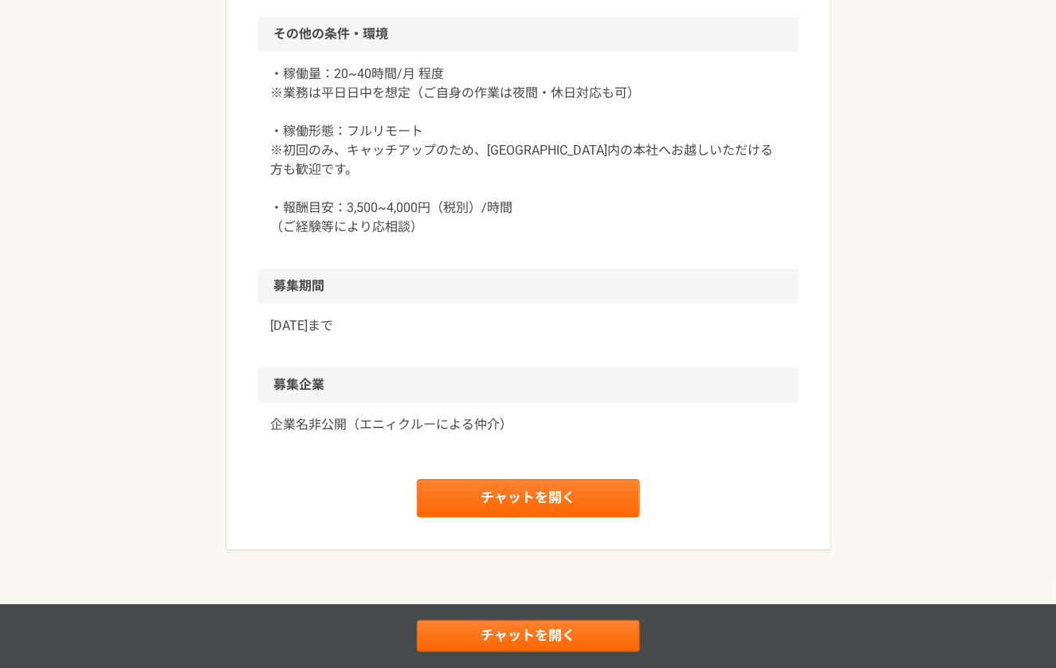
click at [314, 237] on p "・稼働量：20~40時間/月 程度 ※業務は平日日中を想定（ご自身の作業は夜間・休日対応も可） ・稼働形態：フルリモート ※初回のみ、キャッチアップのため、[…" at bounding box center [528, 151] width 515 height 172
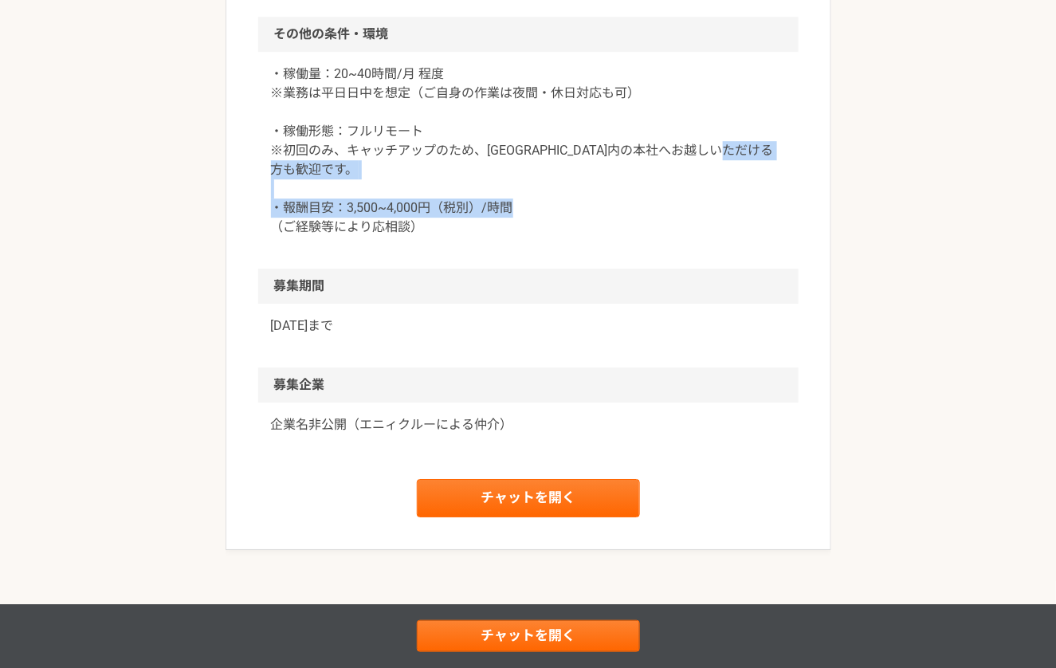
drag, startPoint x: 270, startPoint y: 259, endPoint x: 544, endPoint y: 275, distance: 274.5
click at [544, 269] on div "・稼働量：20~40時間/月 程度 ※業務は平日日中を想定（ご自身の作業は夜間・休日対応も可） ・稼働形態：フルリモート ※初回のみ、キャッチアップのため、[…" at bounding box center [528, 160] width 540 height 217
click at [544, 237] on p "・稼働量：20~40時間/月 程度 ※業務は平日日中を想定（ご自身の作業は夜間・休日対応も可） ・稼働形態：フルリモート ※初回のみ、キャッチアップのため、[…" at bounding box center [528, 151] width 515 height 172
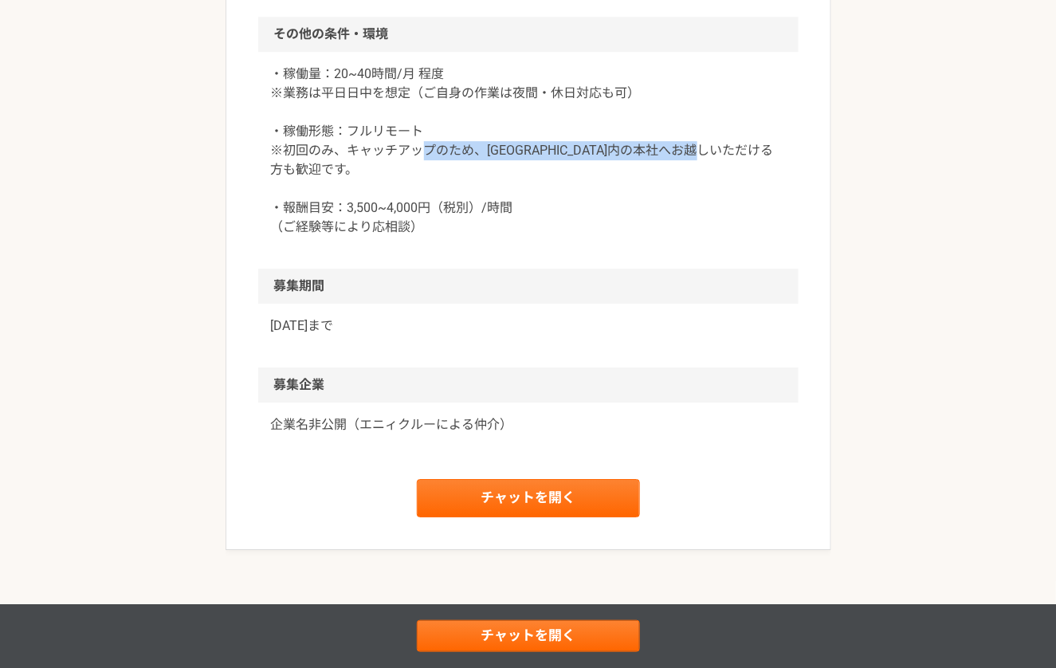
drag, startPoint x: 425, startPoint y: 198, endPoint x: 698, endPoint y: 218, distance: 274.0
click at [698, 218] on p "・稼働量：20~40時間/月 程度 ※業務は平日日中を想定（ご自身の作業は夜間・休日対応も可） ・稼働形態：フルリモート ※初回のみ、キャッチアップのため、[…" at bounding box center [528, 151] width 515 height 172
drag, startPoint x: 541, startPoint y: 205, endPoint x: 700, endPoint y: 224, distance: 159.7
click at [700, 224] on p "・稼働量：20~40時間/月 程度 ※業務は平日日中を想定（ご自身の作業は夜間・休日対応も可） ・稼働形態：フルリモート ※初回のみ、キャッチアップのため、[…" at bounding box center [528, 151] width 515 height 172
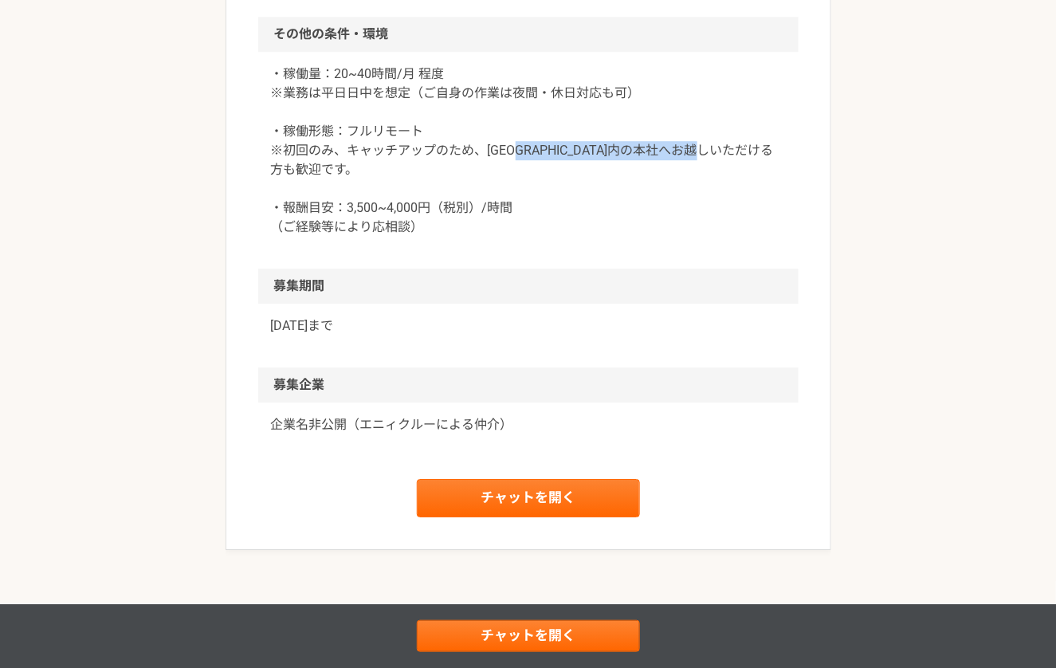
click at [700, 224] on p "・稼働量：20~40時間/月 程度 ※業務は平日日中を想定（ご自身の作業は夜間・休日対応も可） ・稼働形態：フルリモート ※初回のみ、キャッチアップのため、[…" at bounding box center [528, 151] width 515 height 172
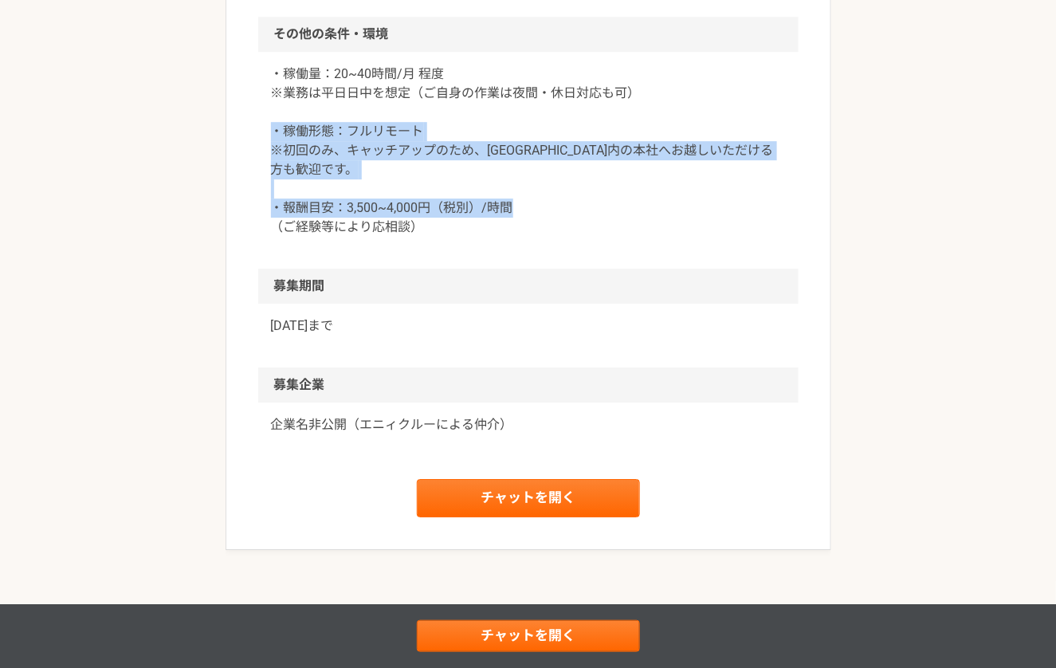
drag, startPoint x: 253, startPoint y: 194, endPoint x: 466, endPoint y: 297, distance: 236.6
click at [466, 269] on div "・稼働量：20~40時間/月 程度 ※業務は平日日中を想定（ご自身の作業は夜間・休日対応も可） ・稼働形態：フルリモート ※初回のみ、キャッチアップのため、[…" at bounding box center [528, 160] width 540 height 217
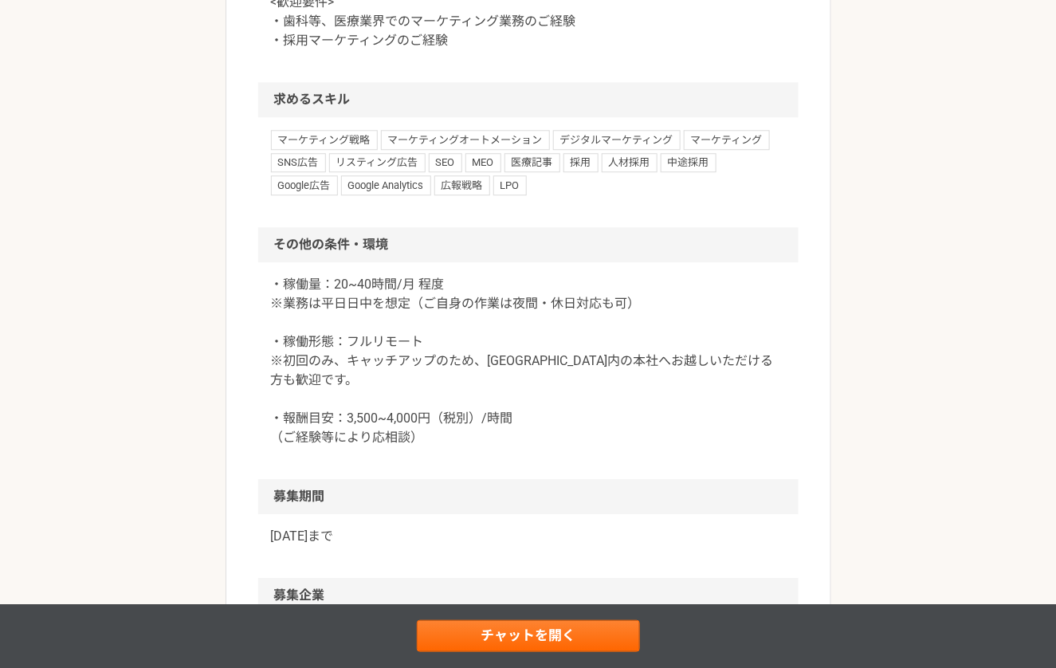
scroll to position [1205, 0]
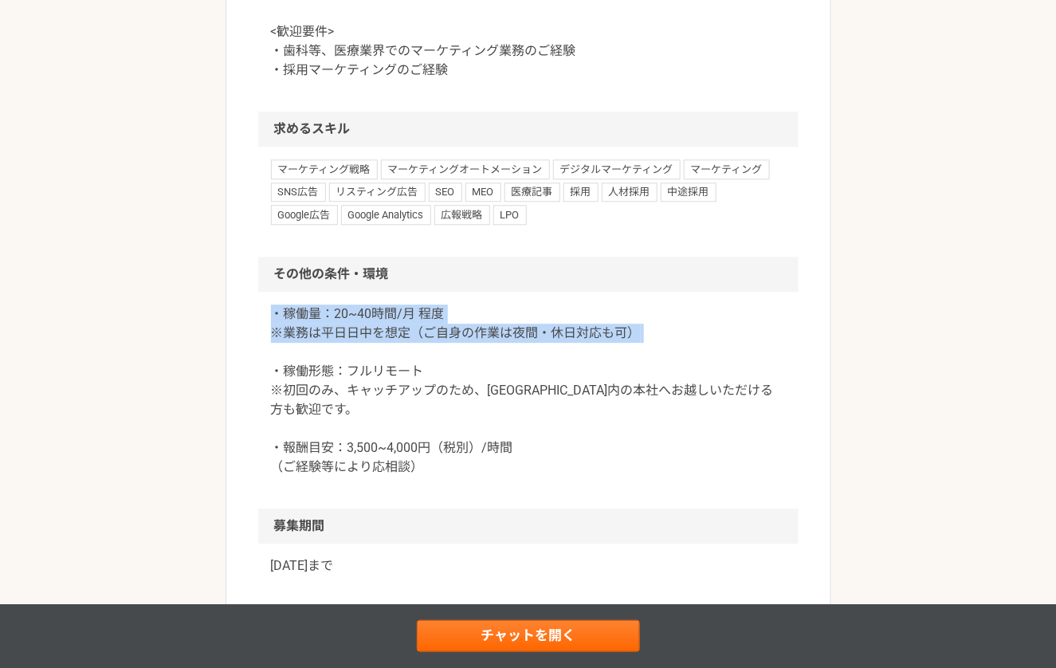
drag, startPoint x: 262, startPoint y: 367, endPoint x: 717, endPoint y: 399, distance: 456.1
click at [717, 399] on div "・稼働量：20~40時間/月 程度 ※業務は平日日中を想定（ご自身の作業は夜間・休日対応も可） ・稼働形態：フルリモート ※初回のみ、キャッチアップのため、[…" at bounding box center [528, 400] width 540 height 217
click at [717, 399] on p "・稼働量：20~40時間/月 程度 ※業務は平日日中を想定（ご自身の作業は夜間・休日対応も可） ・稼働形態：フルリモート ※初回のみ、キャッチアップのため、[…" at bounding box center [528, 390] width 515 height 172
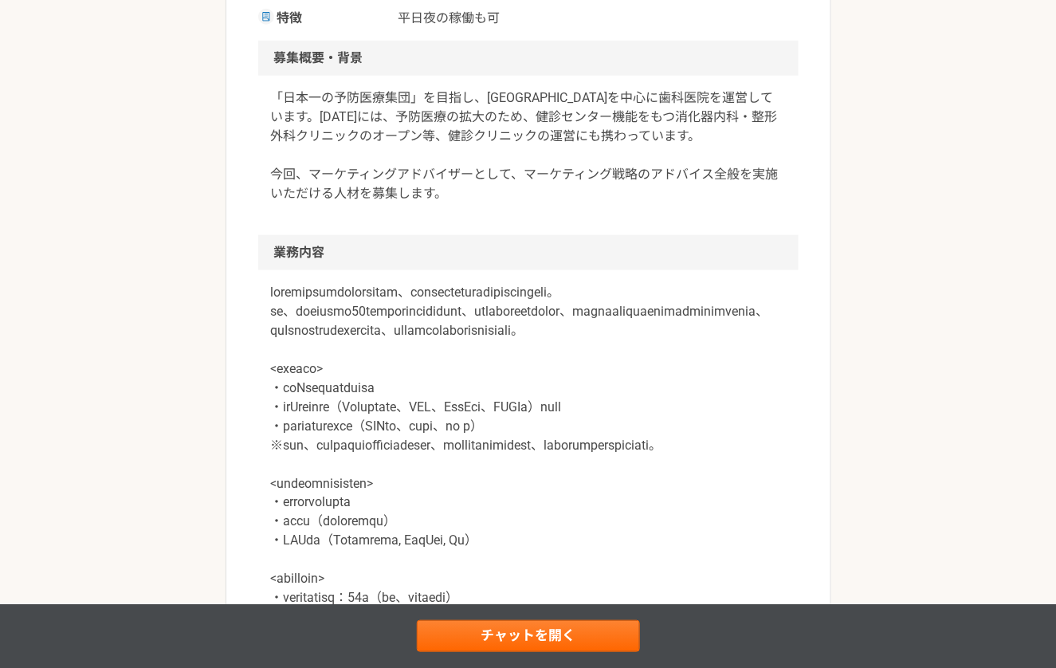
scroll to position [0, 0]
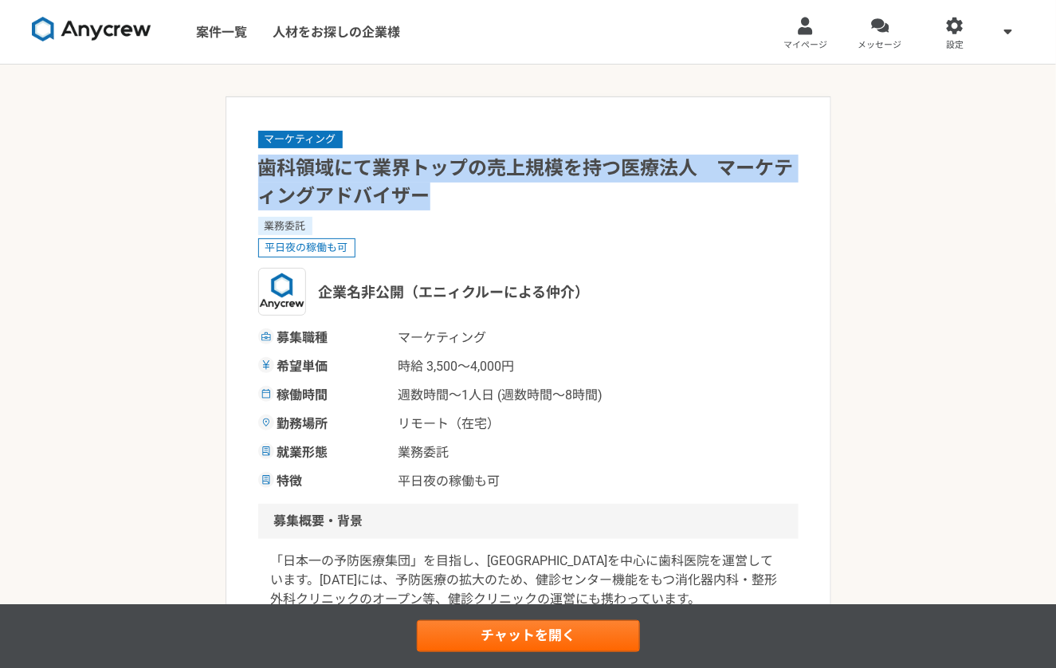
drag, startPoint x: 246, startPoint y: 163, endPoint x: 622, endPoint y: 191, distance: 377.1
click at [622, 191] on h1 "歯科領域にて業界トップの売上規模を持つ医療法人　マーケティングアドバイザー" at bounding box center [528, 183] width 540 height 56
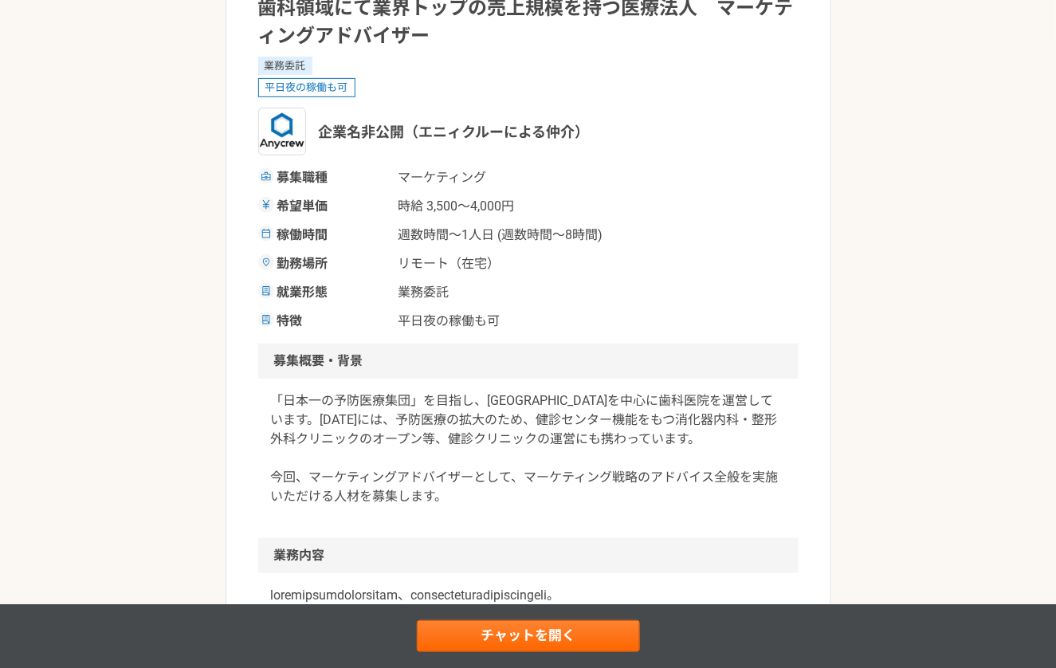
scroll to position [196, 0]
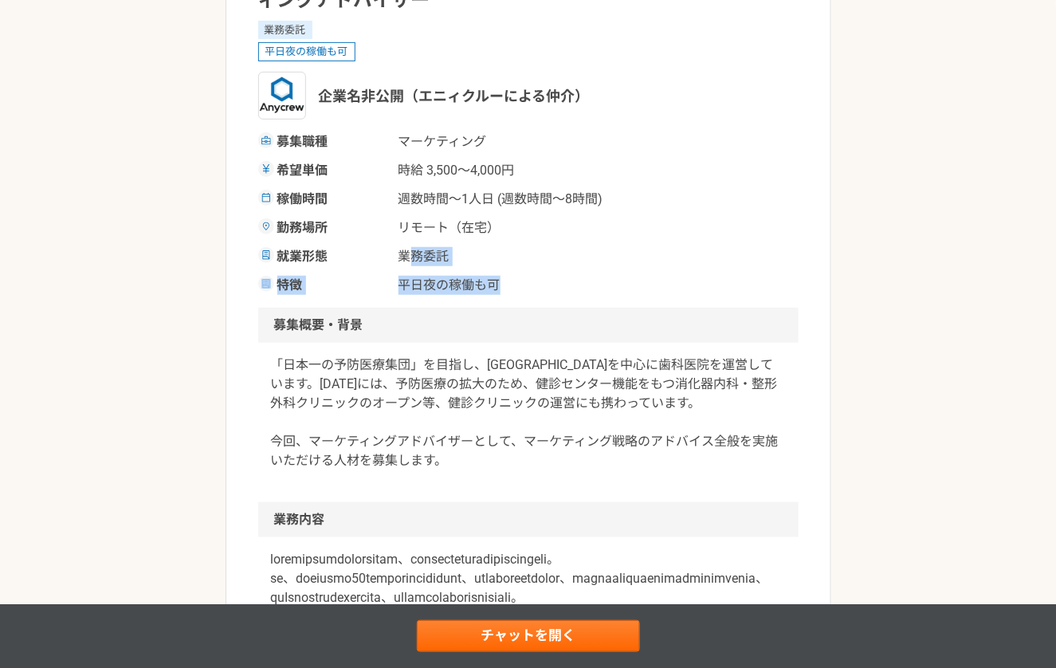
drag, startPoint x: 404, startPoint y: 264, endPoint x: 578, endPoint y: 293, distance: 176.2
click at [578, 293] on div "募集職種 マーケティング 希望単価 時給 3,500〜4,000円 稼働時間 週数時間〜1人日 (週数時間〜8時間) 勤務場所 リモート（在宅） 就業形態 業…" at bounding box center [528, 213] width 540 height 163
click at [578, 293] on div "特徴 平日夜の稼働も可" at bounding box center [528, 285] width 540 height 19
drag, startPoint x: 273, startPoint y: 265, endPoint x: 512, endPoint y: 284, distance: 239.7
click at [512, 284] on div "募集職種 マーケティング 希望単価 時給 3,500〜4,000円 稼働時間 週数時間〜1人日 (週数時間〜8時間) 勤務場所 リモート（在宅） 就業形態 業…" at bounding box center [528, 213] width 540 height 163
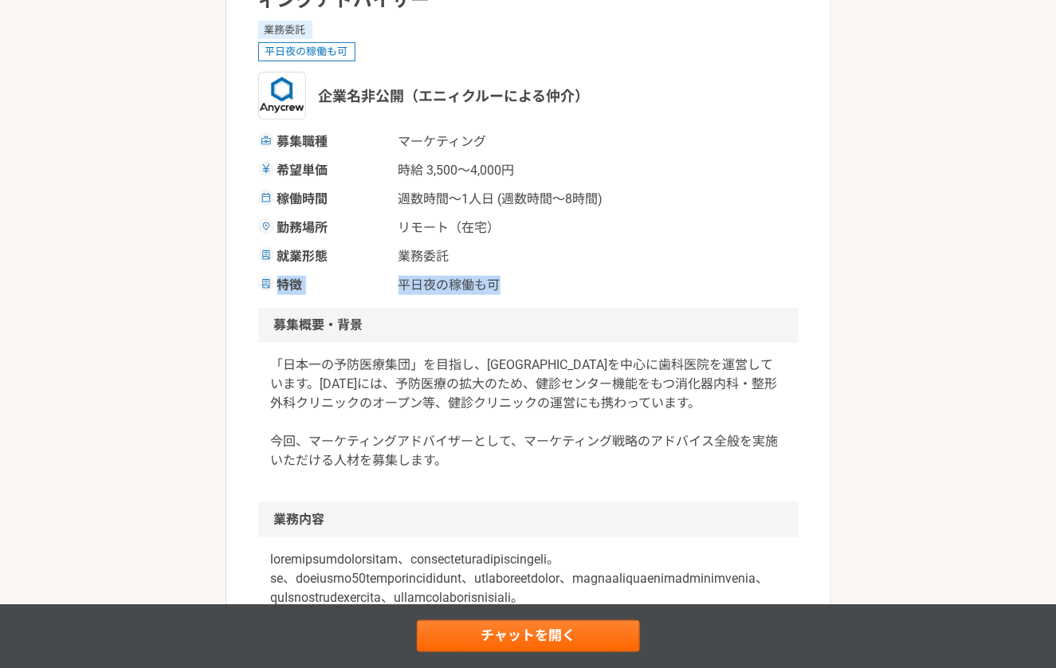
click at [512, 284] on span "平日夜の稼働も可" at bounding box center [477, 285] width 159 height 19
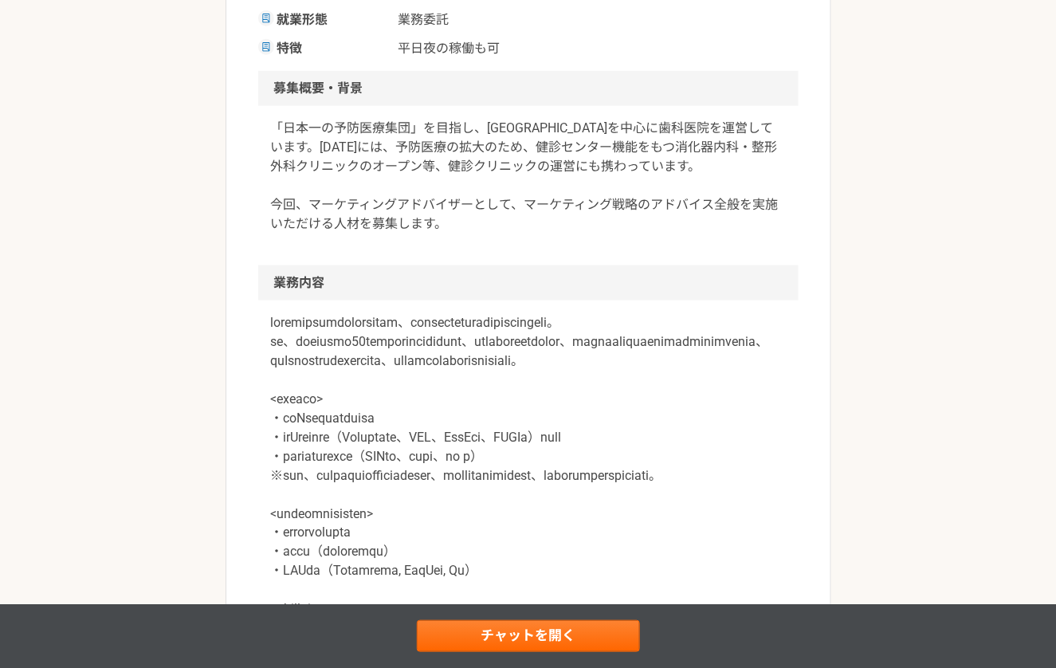
scroll to position [468, 0]
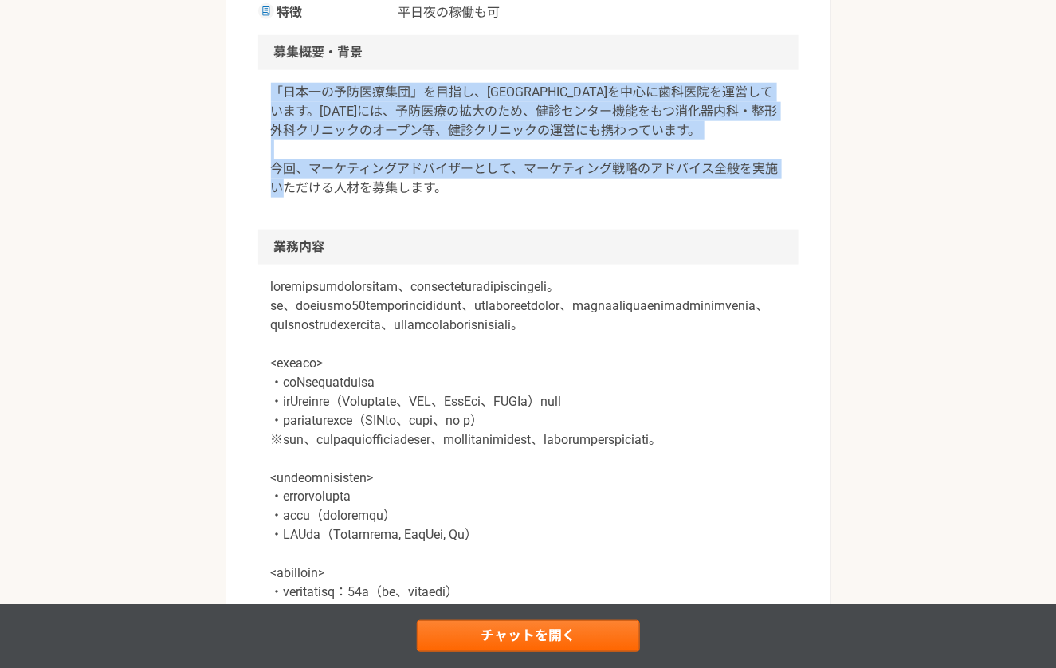
drag, startPoint x: 264, startPoint y: 83, endPoint x: 519, endPoint y: 193, distance: 277.7
click at [519, 193] on div "「日本一の予防医療集団」を目指し、[GEOGRAPHIC_DATA]を中心に歯科医院を運営しています。[DATE]には、予防医療の拡大のため、健診センター機能…" at bounding box center [528, 149] width 540 height 159
click at [519, 193] on p "「日本一の予防医療集団」を目指し、[GEOGRAPHIC_DATA]を中心に歯科医院を運営しています。[DATE]には、予防医療の拡大のため、健診センター機能…" at bounding box center [528, 140] width 515 height 115
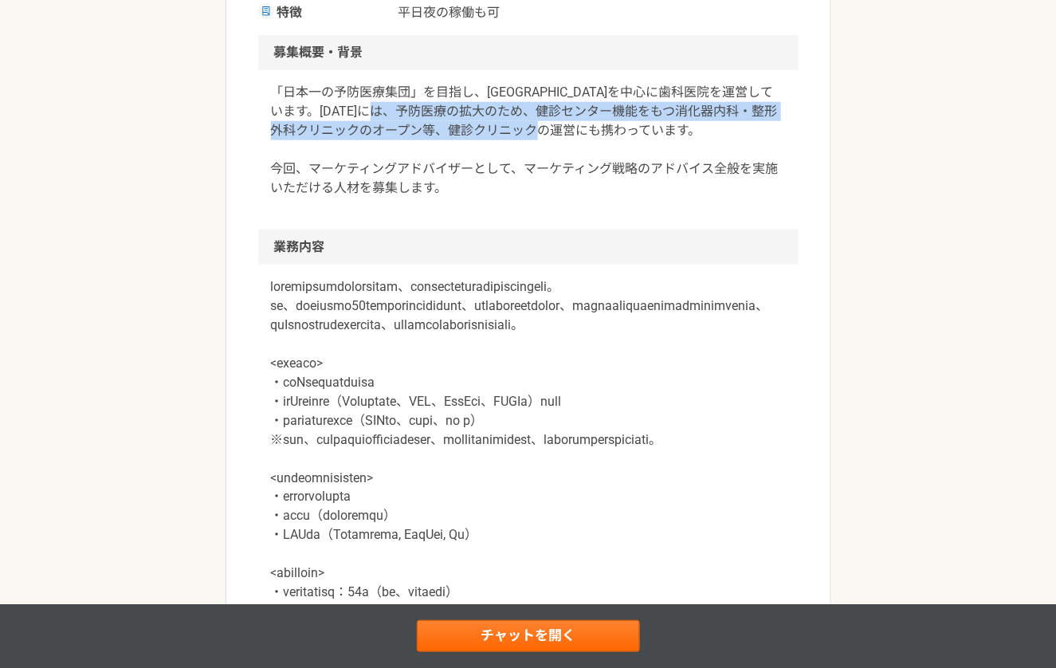
drag, startPoint x: 468, startPoint y: 110, endPoint x: 700, endPoint y: 139, distance: 234.5
click at [700, 139] on p "「日本一の予防医療集団」を目指し、[GEOGRAPHIC_DATA]を中心に歯科医院を運営しています。[DATE]には、予防医療の拡大のため、健診センター機能…" at bounding box center [528, 140] width 515 height 115
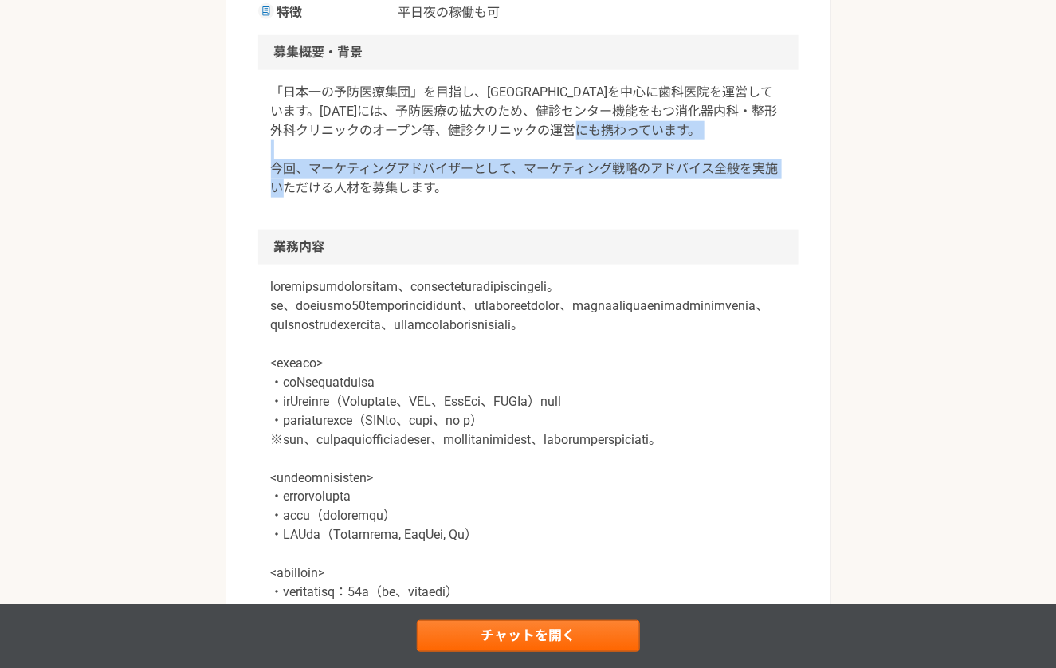
drag, startPoint x: 277, startPoint y: 168, endPoint x: 555, endPoint y: 195, distance: 278.6
click at [555, 195] on p "「日本一の予防医療集団」を目指し、[GEOGRAPHIC_DATA]を中心に歯科医院を運営しています。[DATE]には、予防医療の拡大のため、健診センター機能…" at bounding box center [528, 140] width 515 height 115
drag, startPoint x: 519, startPoint y: 162, endPoint x: 618, endPoint y: 207, distance: 109.5
click at [618, 207] on div "「日本一の予防医療集団」を目指し、[GEOGRAPHIC_DATA]を中心に歯科医院を運営しています。[DATE]には、予防医療の拡大のため、健診センター機能…" at bounding box center [528, 149] width 540 height 159
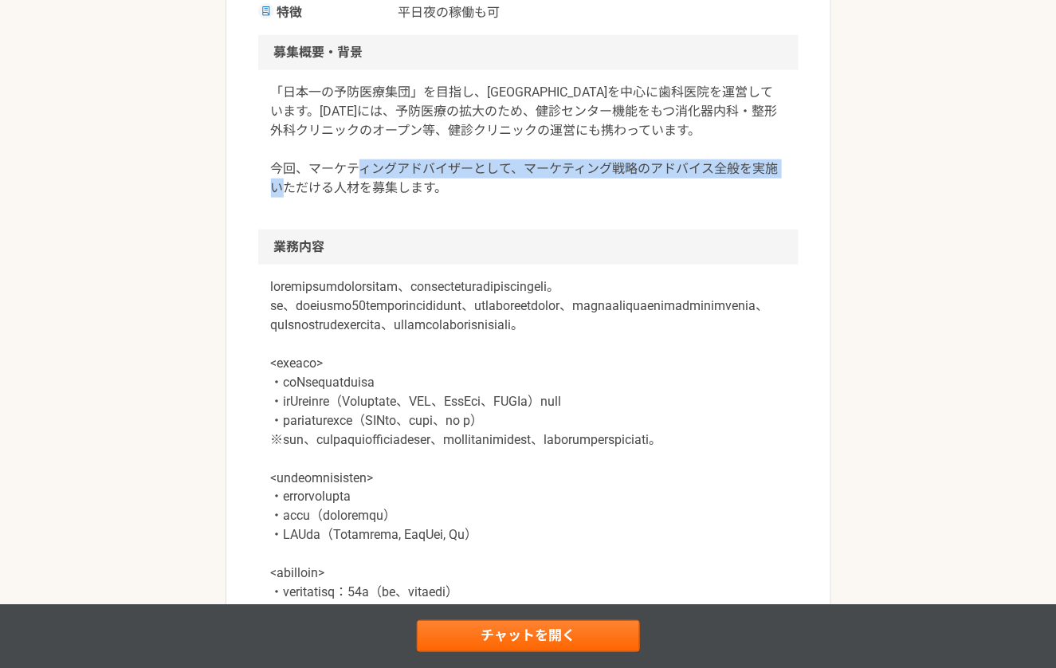
click at [618, 207] on div "「日本一の予防医療集団」を目指し、[GEOGRAPHIC_DATA]を中心に歯科医院を運営しています。[DATE]には、予防医療の拡大のため、健診センター機能…" at bounding box center [528, 149] width 540 height 159
drag, startPoint x: 267, startPoint y: 167, endPoint x: 492, endPoint y: 200, distance: 227.9
click at [492, 200] on div "「日本一の予防医療集団」を目指し、[GEOGRAPHIC_DATA]を中心に歯科医院を運営しています。[DATE]には、予防医療の拡大のため、健診センター機能…" at bounding box center [528, 149] width 540 height 159
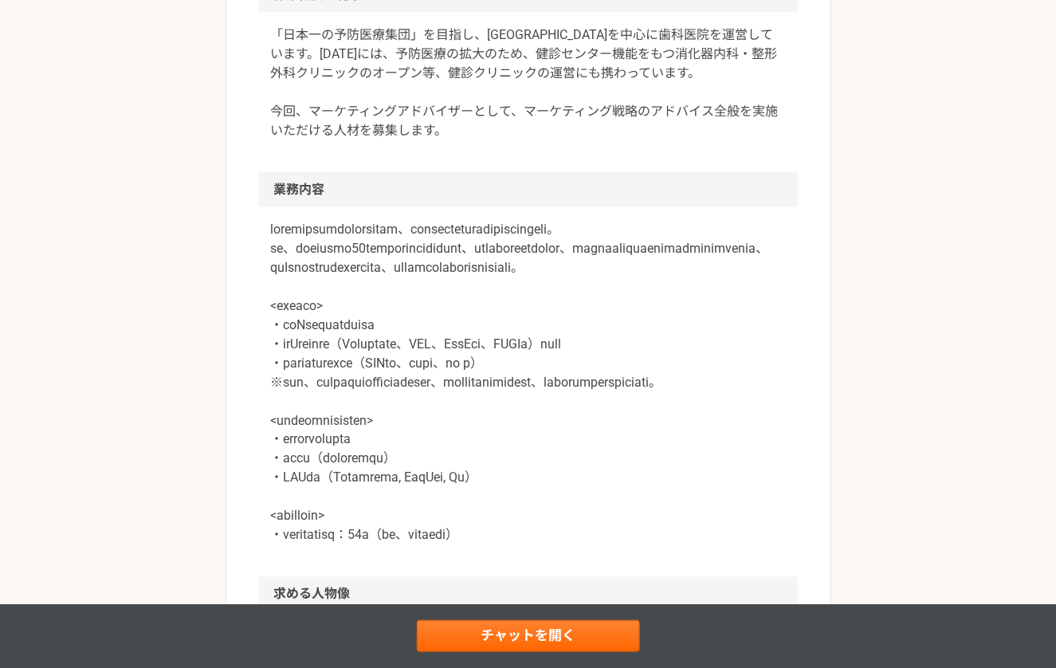
scroll to position [561, 0]
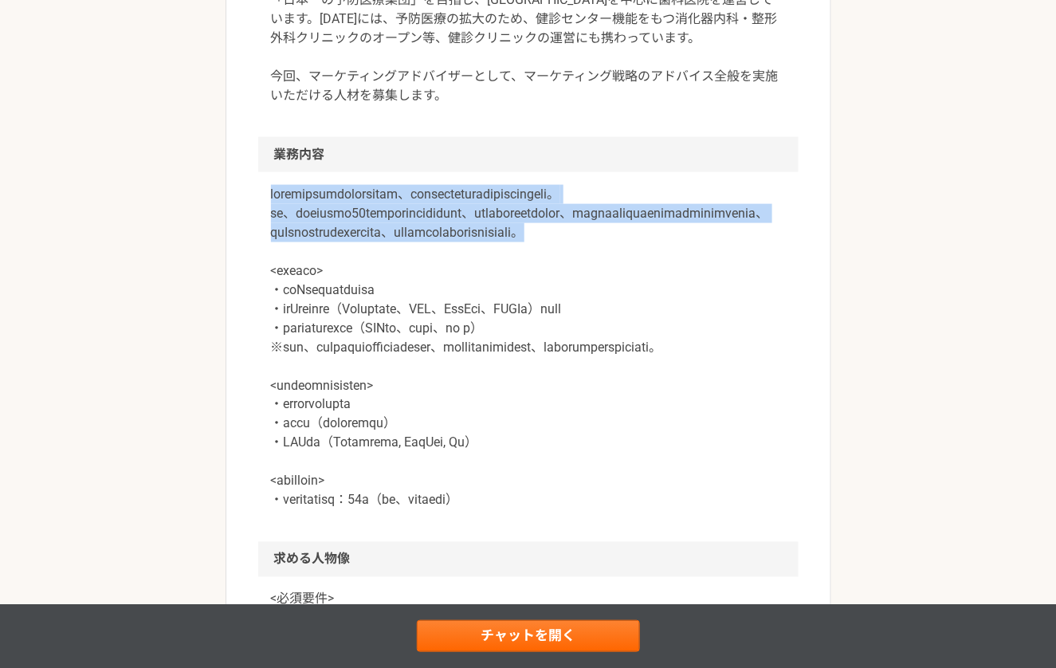
drag, startPoint x: 272, startPoint y: 194, endPoint x: 814, endPoint y: 278, distance: 548.2
click at [814, 278] on article "マーケティング 歯科領域にて業界トップの売上規模を持つ医療法人　マーケティングアドバイザー 業務委託 平日夜の稼働も可 企業名非公開（エニィクルーによる仲介）…" at bounding box center [528, 485] width 606 height 1898
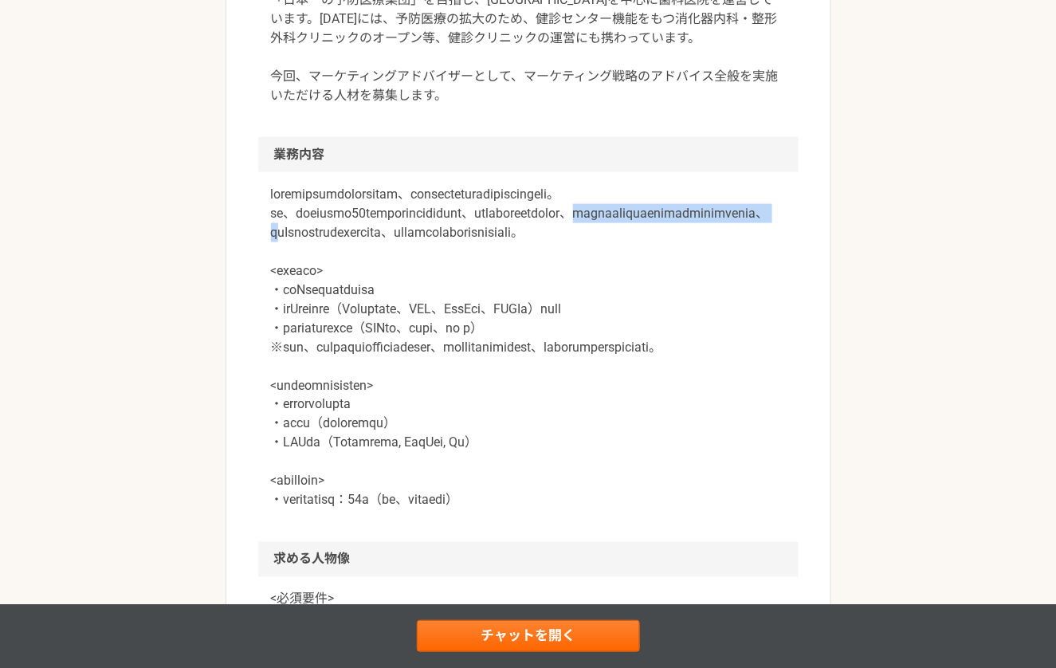
drag, startPoint x: 334, startPoint y: 253, endPoint x: 693, endPoint y: 259, distance: 359.4
click at [693, 259] on p at bounding box center [528, 347] width 515 height 325
drag, startPoint x: 327, startPoint y: 253, endPoint x: 711, endPoint y: 280, distance: 384.2
click at [711, 280] on p at bounding box center [528, 347] width 515 height 325
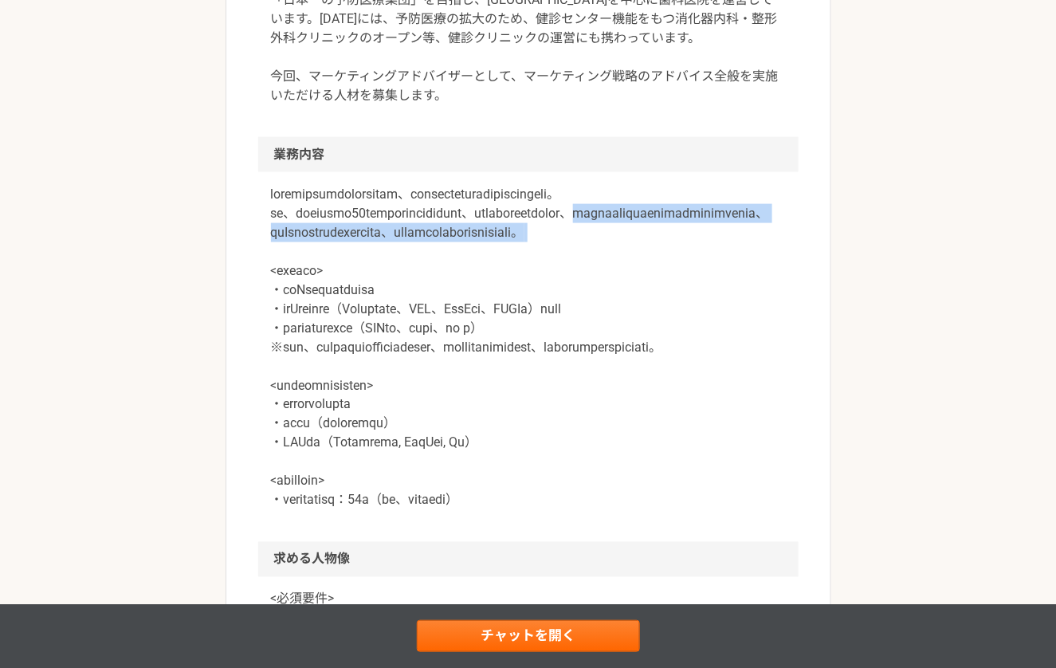
click at [711, 280] on p at bounding box center [528, 347] width 515 height 325
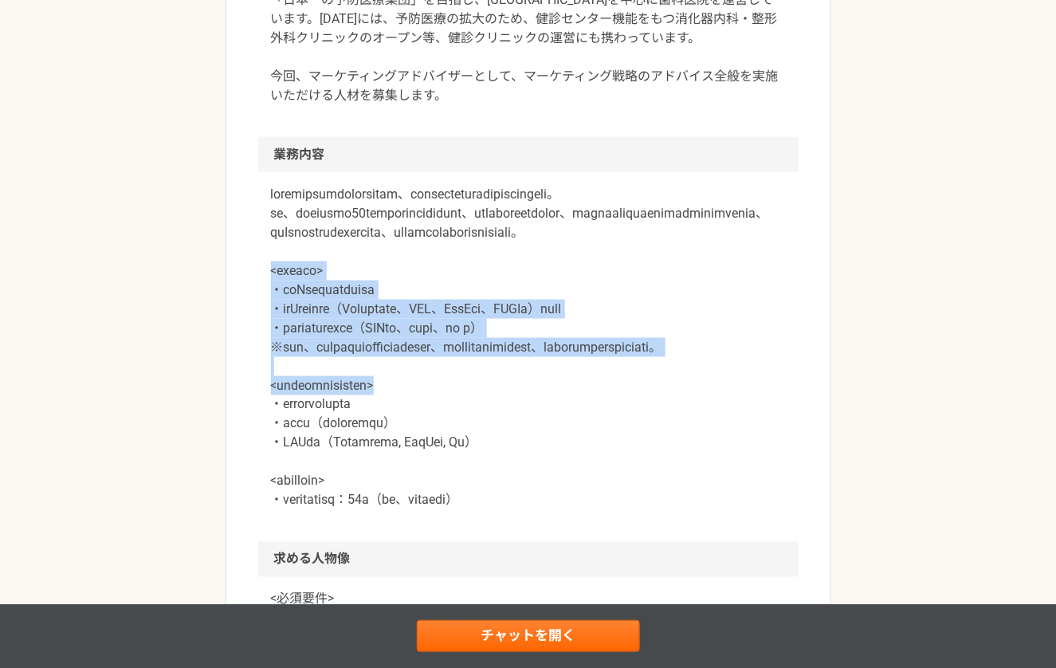
drag, startPoint x: 269, startPoint y: 304, endPoint x: 609, endPoint y: 436, distance: 364.0
click at [609, 436] on div at bounding box center [528, 357] width 540 height 370
click at [609, 436] on p at bounding box center [528, 347] width 515 height 325
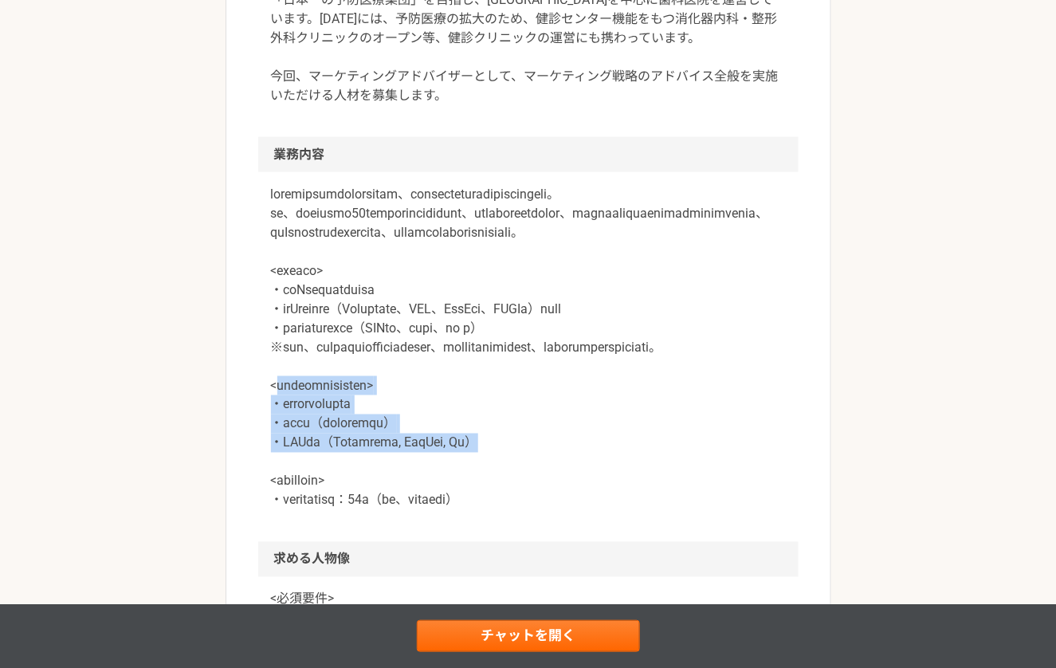
drag, startPoint x: 275, startPoint y: 444, endPoint x: 531, endPoint y: 500, distance: 261.9
click at [531, 500] on p at bounding box center [528, 347] width 515 height 325
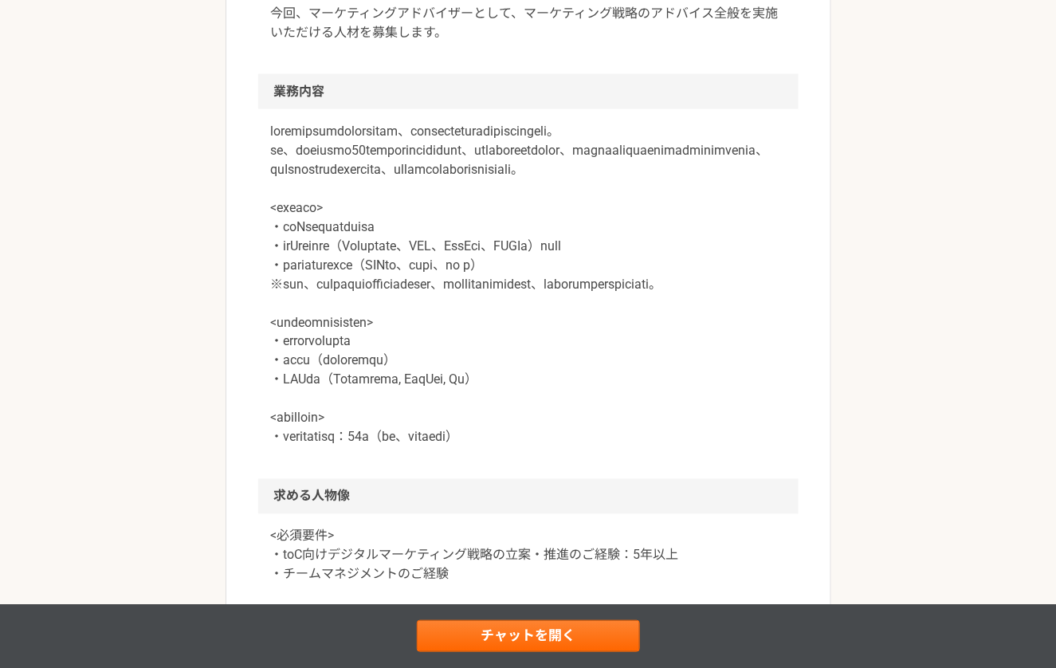
scroll to position [694, 0]
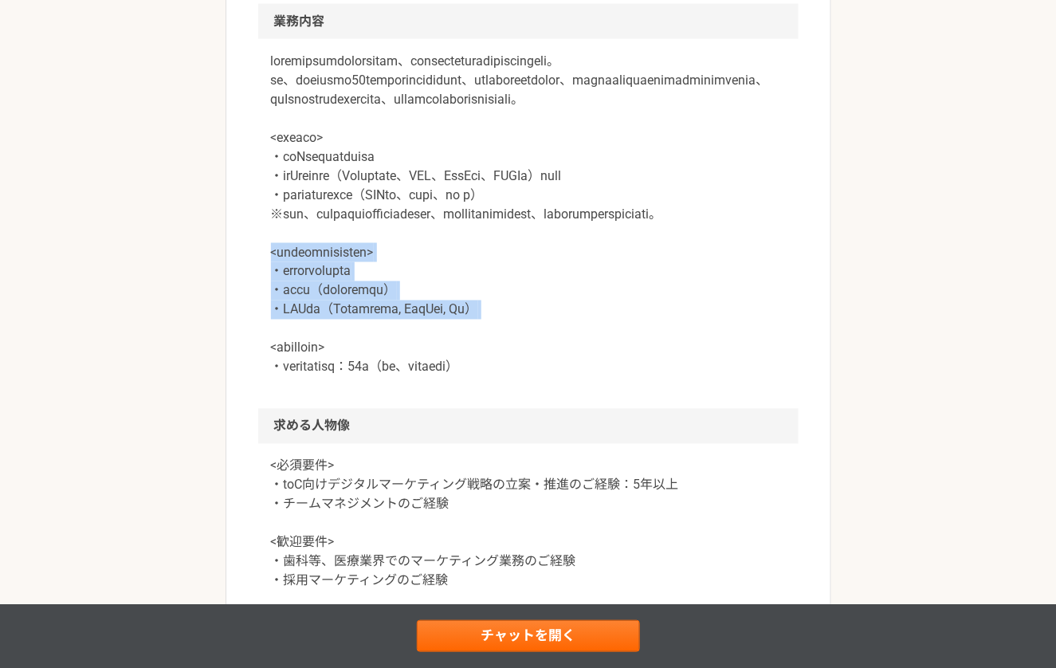
drag, startPoint x: 261, startPoint y: 308, endPoint x: 559, endPoint y: 388, distance: 307.7
click at [559, 388] on div at bounding box center [528, 224] width 540 height 370
click at [559, 377] on p at bounding box center [528, 214] width 515 height 325
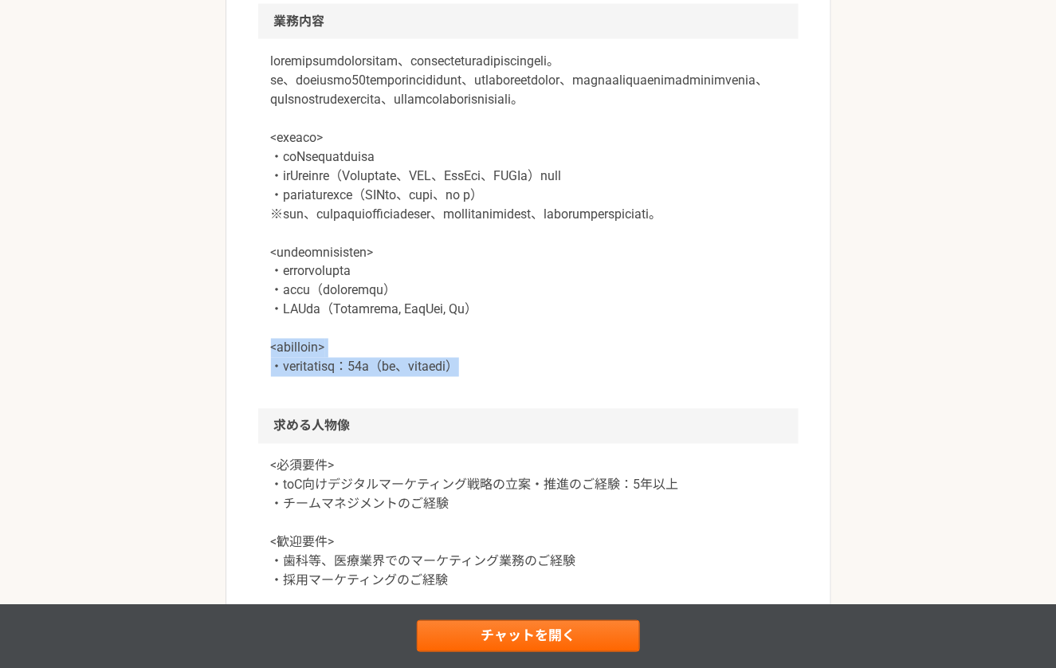
drag, startPoint x: 269, startPoint y: 410, endPoint x: 680, endPoint y: 428, distance: 410.7
click at [680, 409] on div at bounding box center [528, 224] width 540 height 370
click at [680, 377] on p at bounding box center [528, 214] width 515 height 325
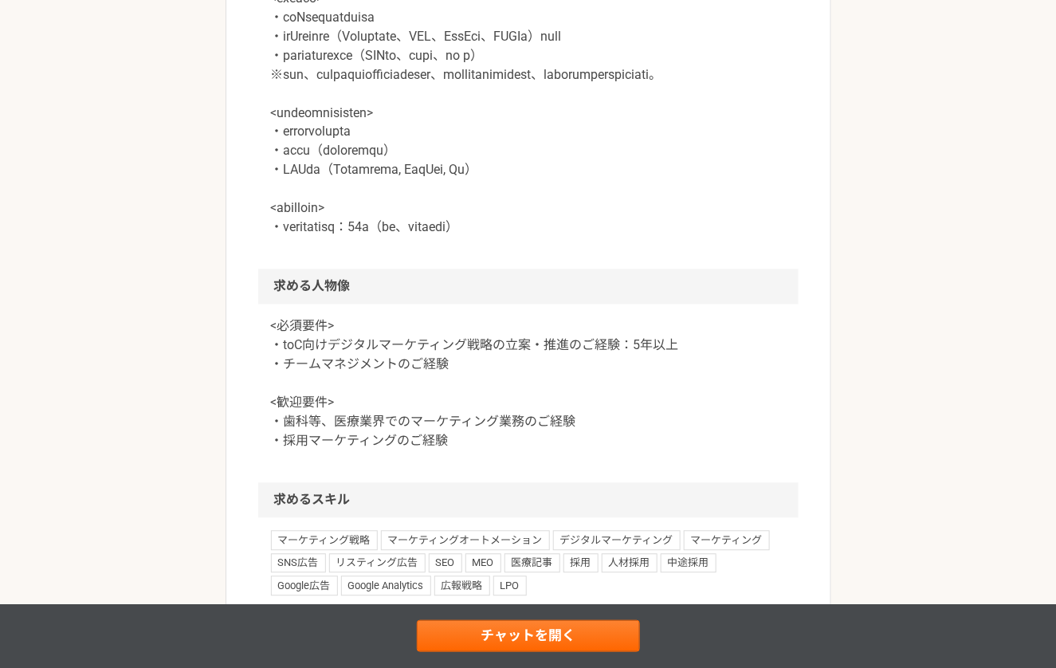
scroll to position [983, 0]
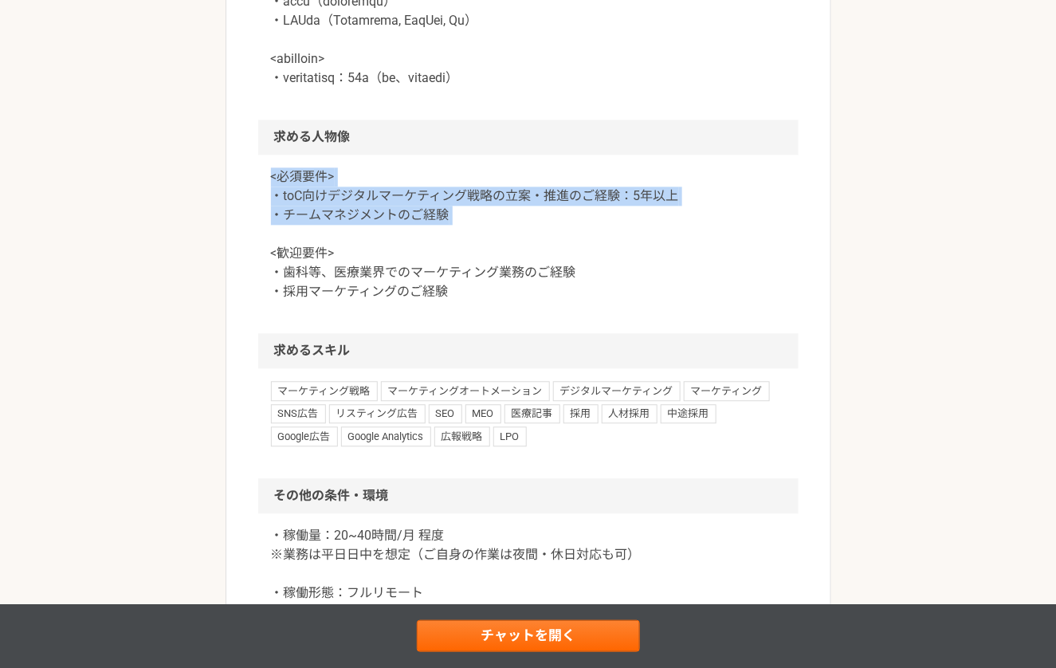
drag, startPoint x: 265, startPoint y: 221, endPoint x: 548, endPoint y: 296, distance: 292.8
click at [548, 296] on div "<必須要件> ・toC向けデジタルマーケティング戦略の立案・推進のご経験：5年以上 ・チームマネジメントのご経験 <歓迎要件> ・歯科等、医療業界でのマーケテ…" at bounding box center [528, 244] width 540 height 178
click at [548, 296] on p "<必須要件> ・toC向けデジタルマーケティング戦略の立案・推進のご経験：5年以上 ・チームマネジメントのご経験 <歓迎要件> ・歯科等、医療業界でのマーケテ…" at bounding box center [528, 234] width 515 height 134
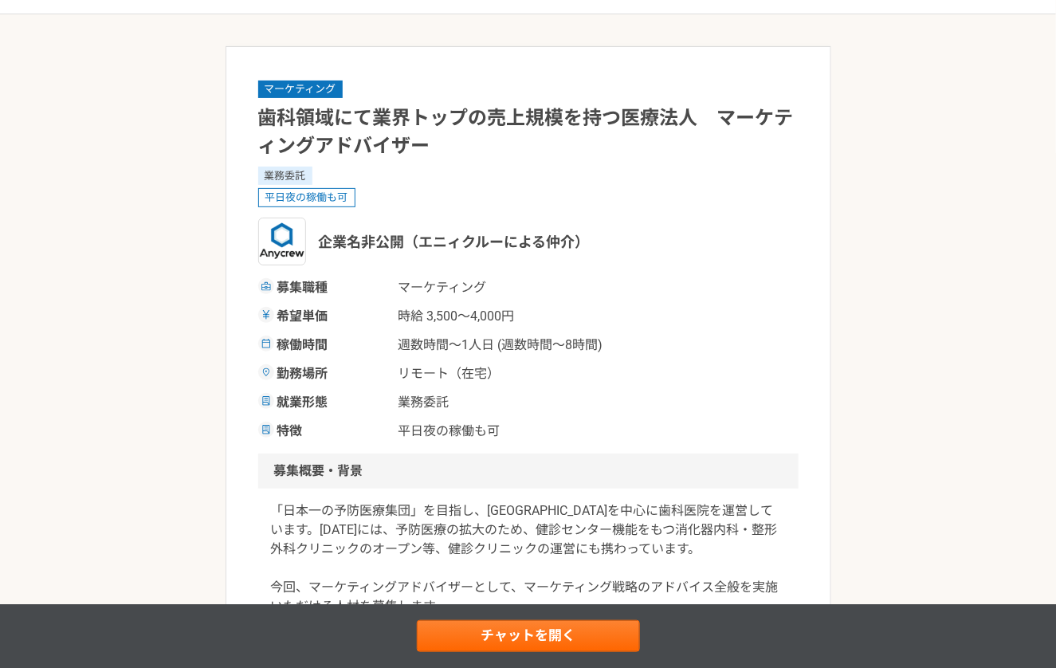
scroll to position [114, 0]
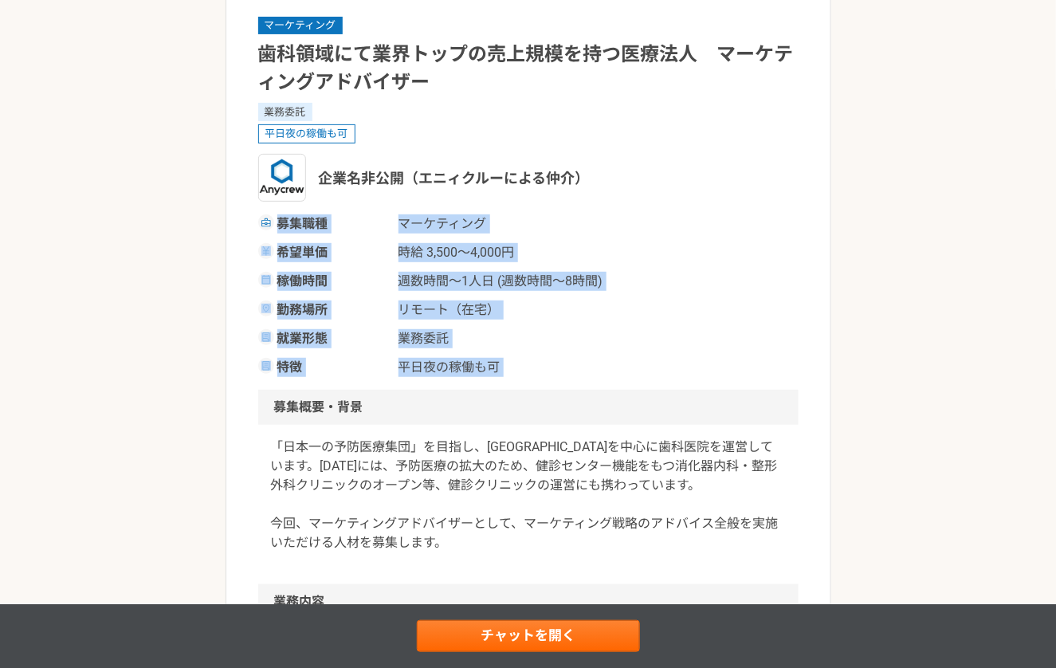
drag, startPoint x: 278, startPoint y: 223, endPoint x: 529, endPoint y: 394, distance: 303.9
click at [529, 394] on h2 "募集概要・背景" at bounding box center [528, 407] width 540 height 35
drag, startPoint x: 281, startPoint y: 226, endPoint x: 545, endPoint y: 365, distance: 297.9
click at [545, 365] on div "募集職種 マーケティング 希望単価 時給 3,500〜4,000円 稼働時間 週数時間〜1人日 (週数時間〜8時間) 勤務場所 リモート（在宅） 就業形態 業…" at bounding box center [528, 295] width 540 height 163
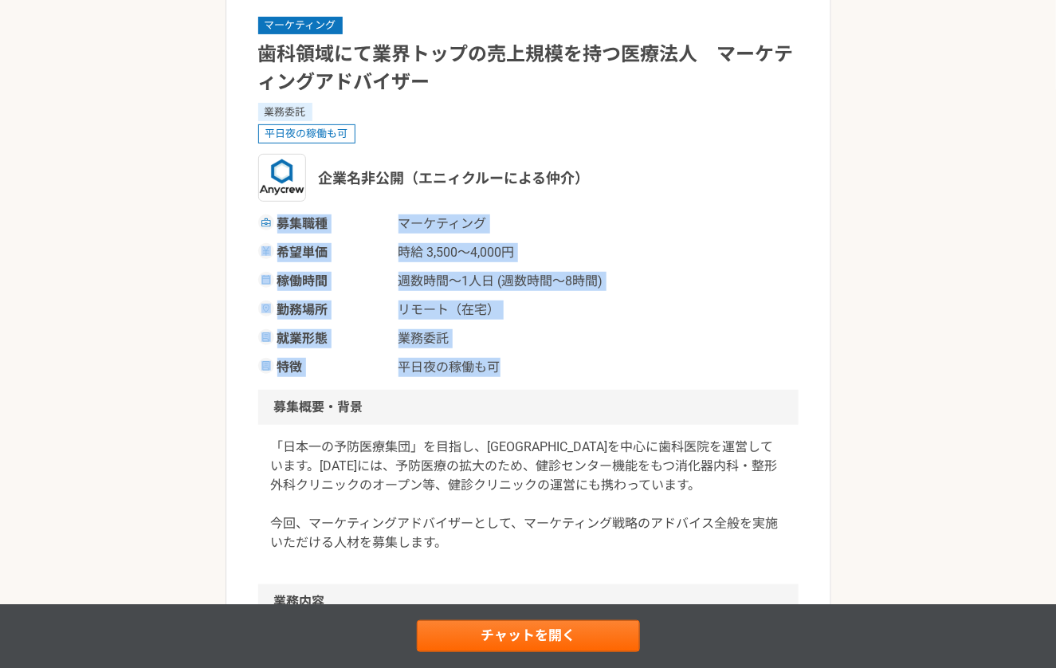
click at [545, 365] on span "平日夜の稼働も可" at bounding box center [477, 367] width 159 height 19
drag, startPoint x: 275, startPoint y: 221, endPoint x: 556, endPoint y: 372, distance: 319.4
click at [556, 372] on div "募集職種 マーケティング 希望単価 時給 3,500〜4,000円 稼働時間 週数時間〜1人日 (週数時間〜8時間) 勤務場所 リモート（在宅） 就業形態 業…" at bounding box center [528, 295] width 540 height 163
click at [556, 372] on span "平日夜の稼働も可" at bounding box center [477, 367] width 159 height 19
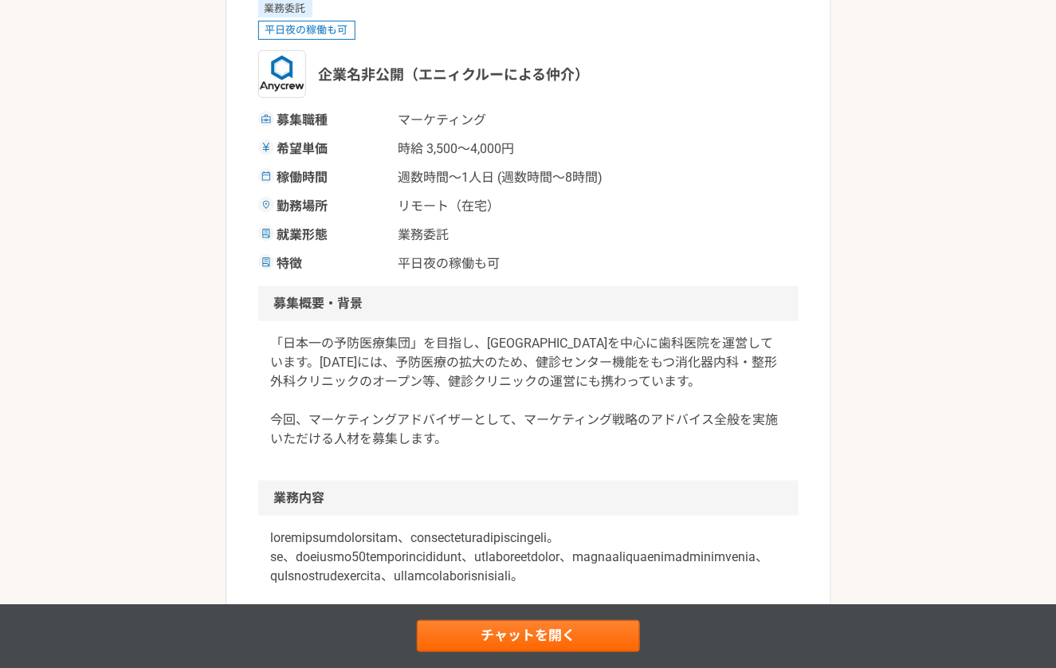
scroll to position [393, 0]
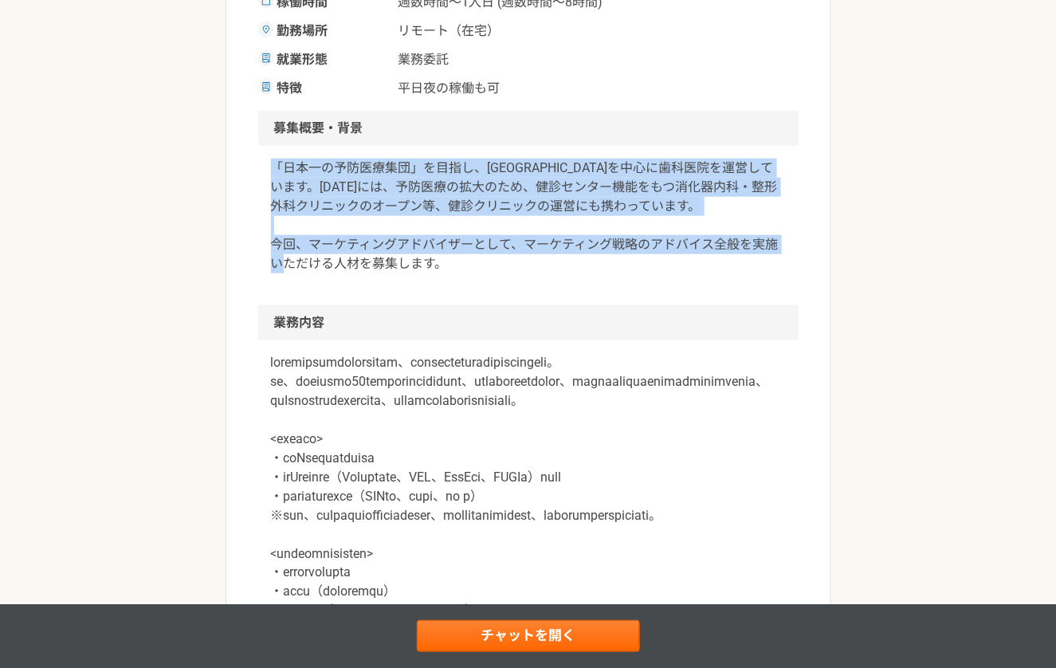
drag, startPoint x: 269, startPoint y: 166, endPoint x: 488, endPoint y: 274, distance: 244.4
click at [488, 274] on div "「日本一の予防医療集団」を目指し、[GEOGRAPHIC_DATA]を中心に歯科医院を運営しています。[DATE]には、予防医療の拡大のため、健診センター機能…" at bounding box center [528, 225] width 540 height 159
drag, startPoint x: 270, startPoint y: 164, endPoint x: 512, endPoint y: 290, distance: 272.3
click at [512, 291] on div "「日本一の予防医療集団」を目指し、[GEOGRAPHIC_DATA]を中心に歯科医院を運営しています。[DATE]には、予防医療の拡大のため、健診センター機能…" at bounding box center [528, 225] width 540 height 159
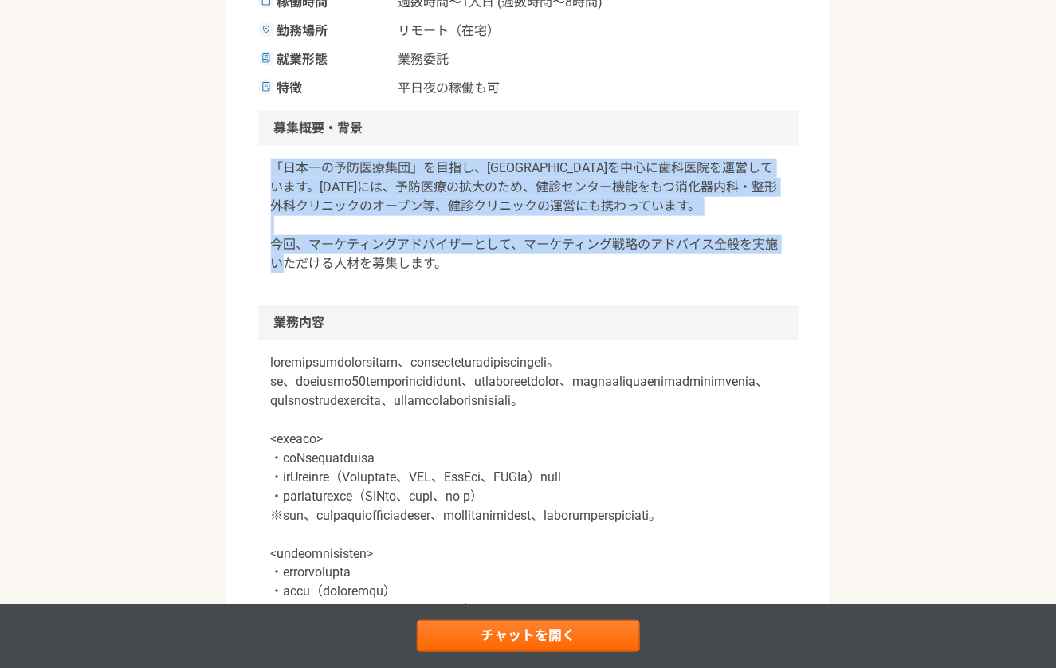
click at [512, 290] on div "「日本一の予防医療集団」を目指し、[GEOGRAPHIC_DATA]を中心に歯科医院を運営しています。[DATE]には、予防医療の拡大のため、健診センター機能…" at bounding box center [528, 225] width 540 height 159
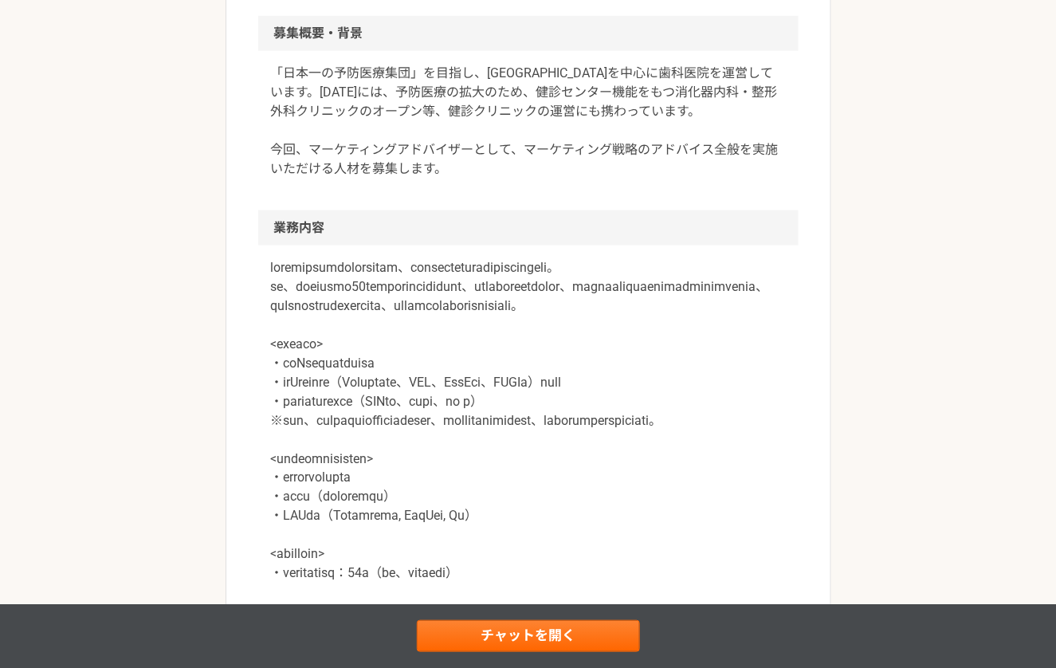
scroll to position [623, 0]
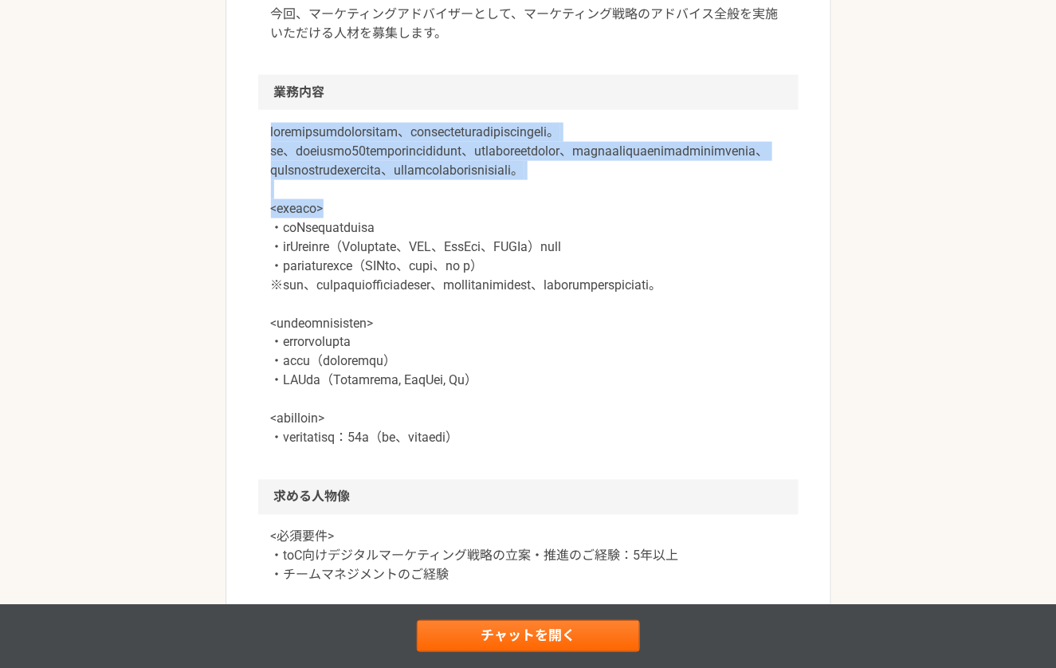
drag, startPoint x: 273, startPoint y: 131, endPoint x: 746, endPoint y: 241, distance: 485.3
click at [746, 241] on p at bounding box center [528, 285] width 515 height 325
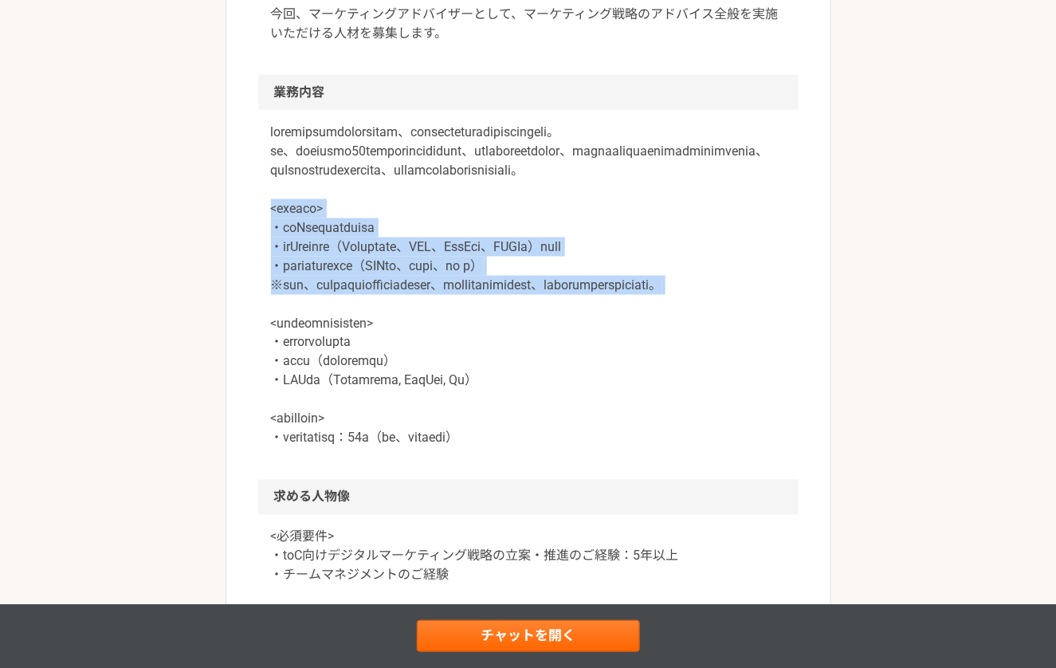
drag, startPoint x: 265, startPoint y: 243, endPoint x: 626, endPoint y: 375, distance: 384.4
click at [626, 375] on div at bounding box center [528, 295] width 540 height 370
click at [626, 375] on p at bounding box center [528, 285] width 515 height 325
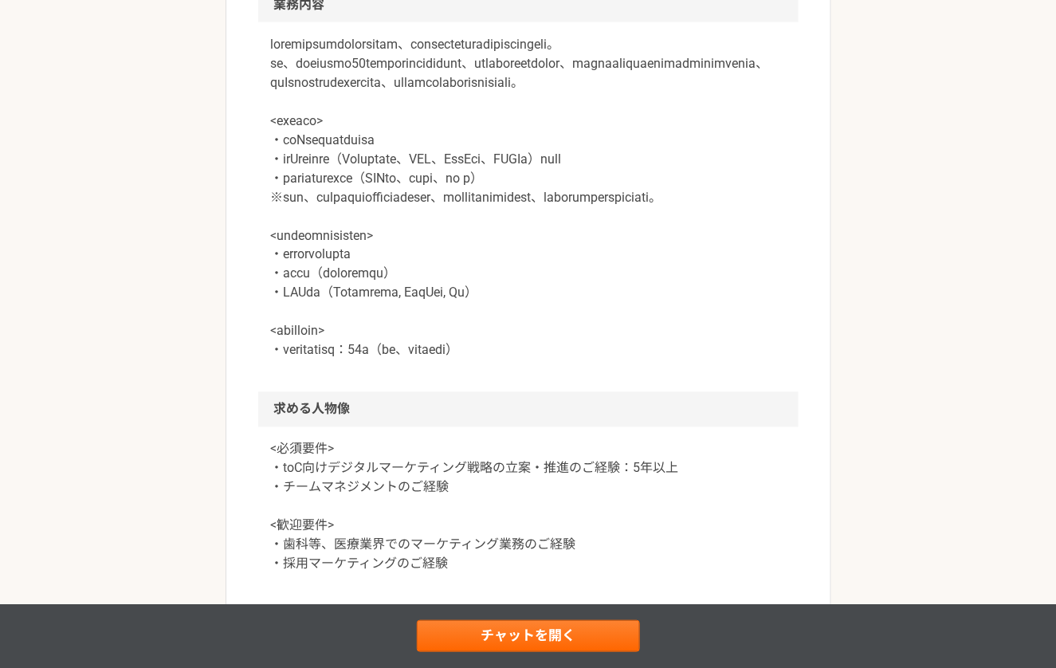
scroll to position [821, 0]
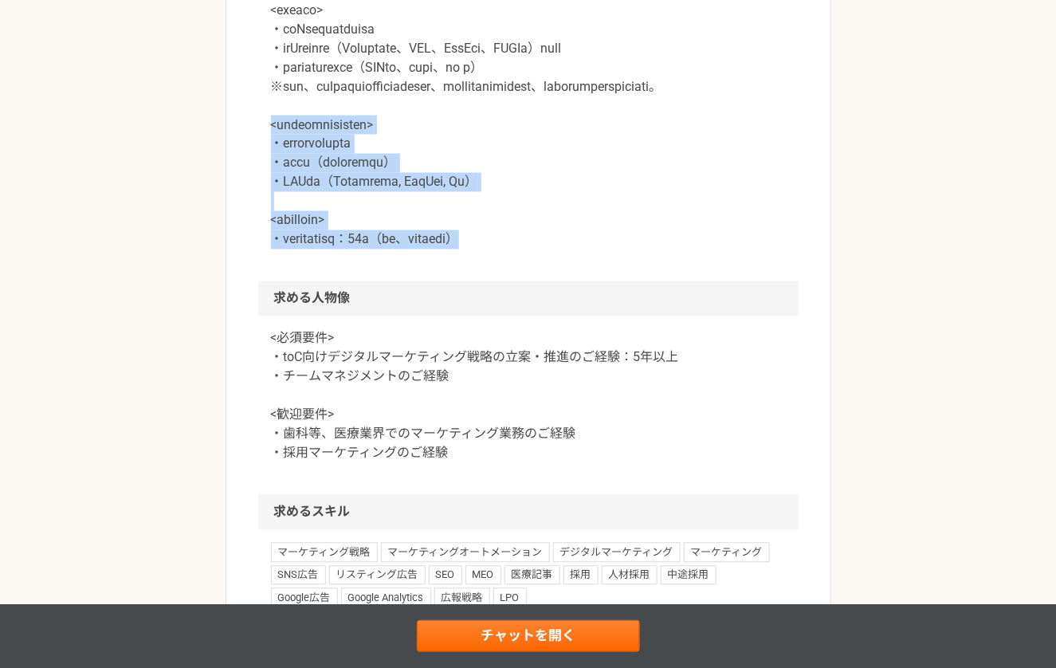
drag, startPoint x: 270, startPoint y: 185, endPoint x: 677, endPoint y: 318, distance: 428.3
click at [677, 281] on div at bounding box center [528, 97] width 540 height 370
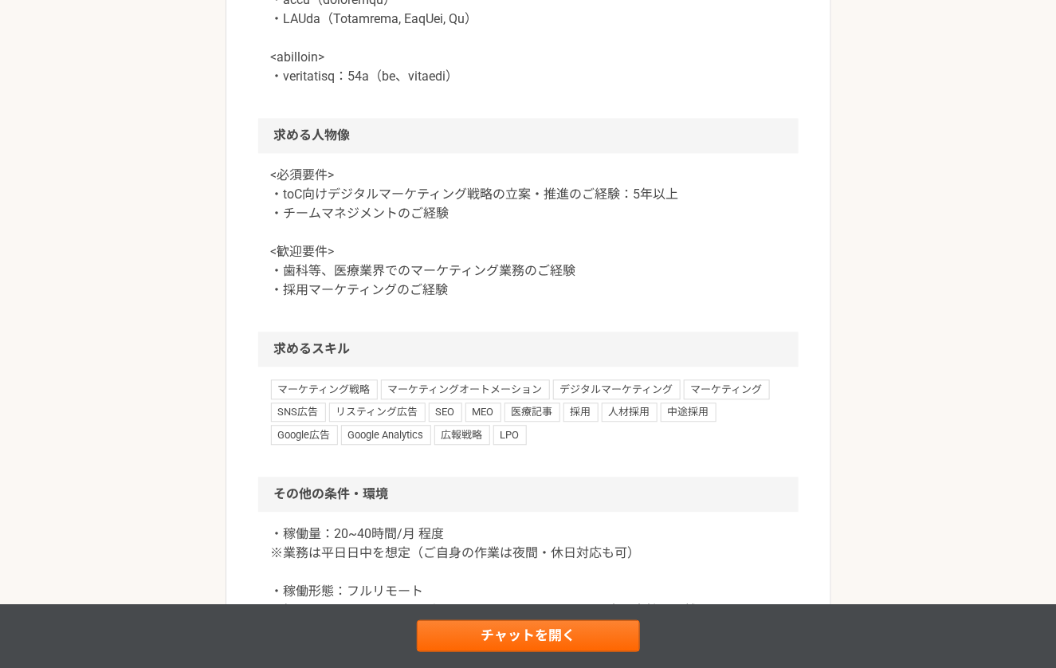
scroll to position [986, 0]
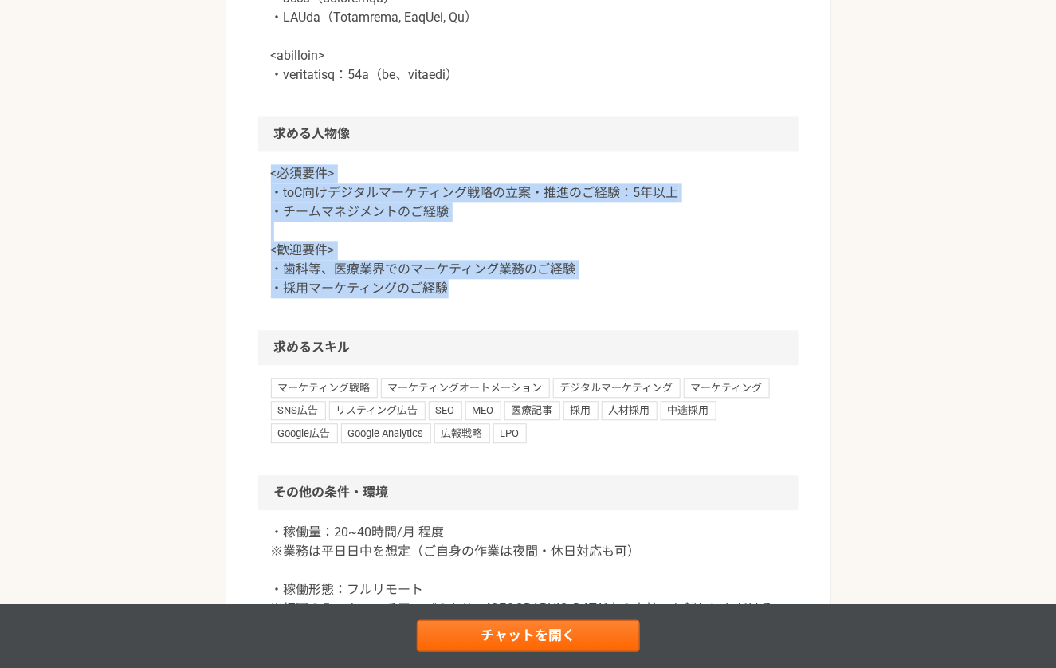
drag, startPoint x: 269, startPoint y: 221, endPoint x: 496, endPoint y: 347, distance: 259.6
click at [496, 330] on div "<必須要件> ・toC向けデジタルマーケティング戦略の立案・推進のご経験：5年以上 ・チームマネジメントのご経験 <歓迎要件> ・歯科等、医療業界でのマーケテ…" at bounding box center [528, 240] width 540 height 178
click at [496, 298] on p "<必須要件> ・toC向けデジタルマーケティング戦略の立案・推進のご経験：5年以上 ・チームマネジメントのご経験 <歓迎要件> ・歯科等、医療業界でのマーケテ…" at bounding box center [528, 231] width 515 height 134
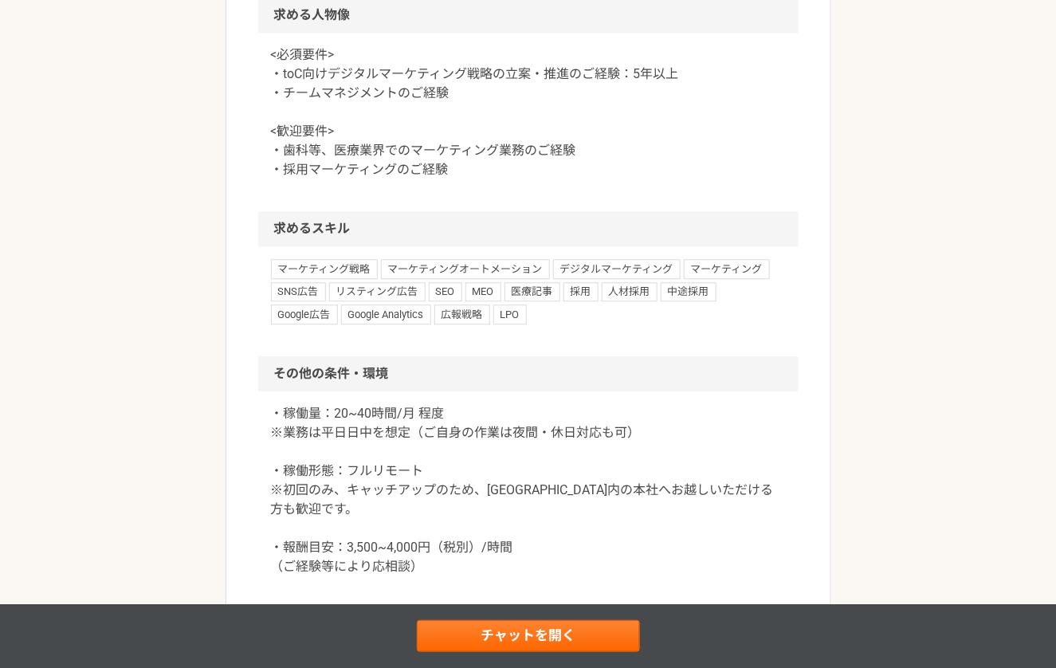
scroll to position [1276, 0]
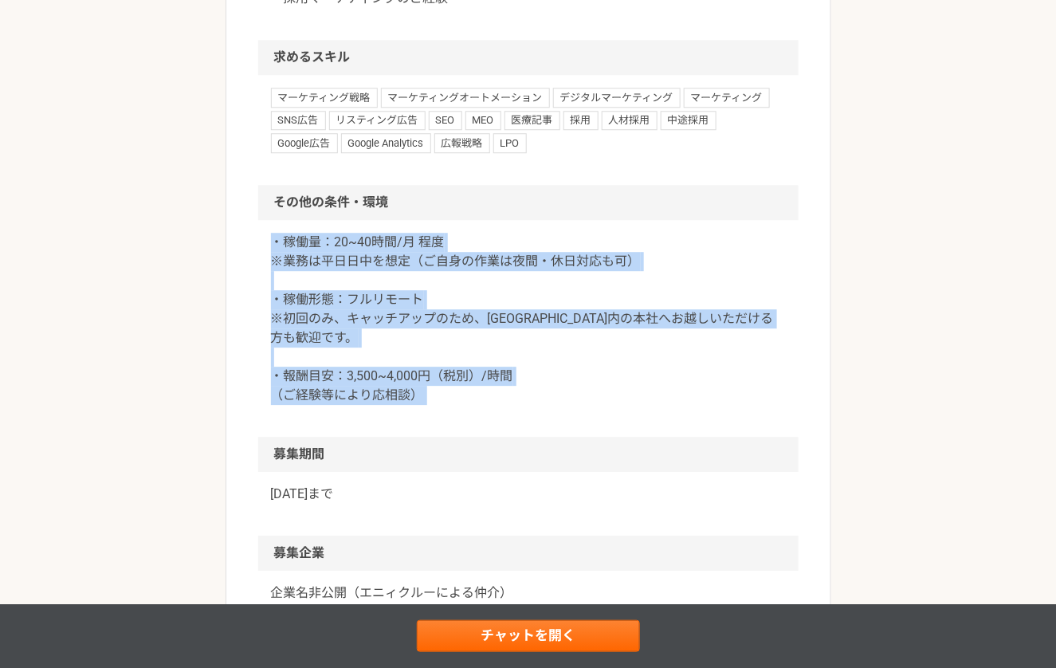
drag, startPoint x: 266, startPoint y: 292, endPoint x: 547, endPoint y: 499, distance: 348.2
click at [547, 472] on h2 "募集期間" at bounding box center [528, 454] width 540 height 35
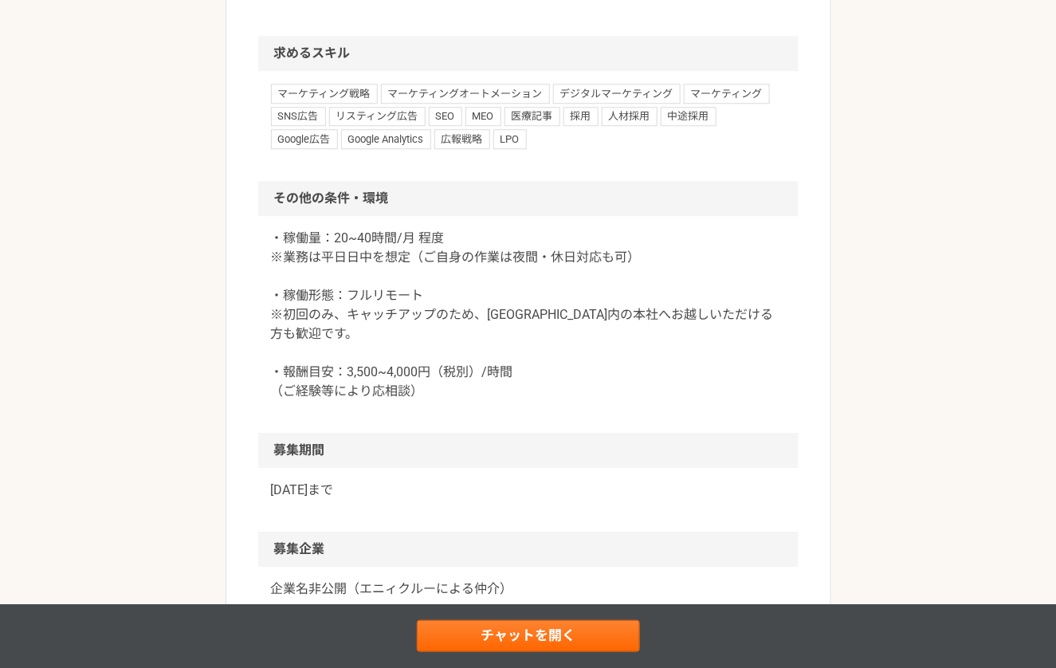
scroll to position [1493, 0]
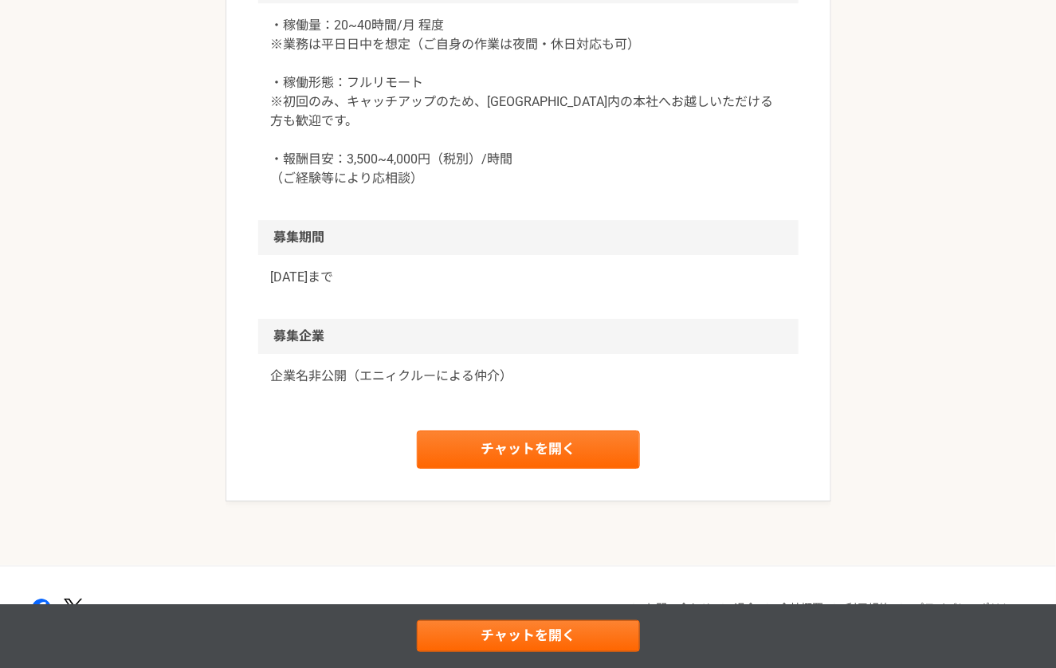
drag, startPoint x: 276, startPoint y: 78, endPoint x: 482, endPoint y: 247, distance: 266.1
click at [482, 220] on div "・稼働量：20~40時間/月 程度 ※業務は平日日中を想定（ご自身の作業は夜間・休日対応も可） ・稼働形態：フルリモート ※初回のみ、キャッチアップのため、[…" at bounding box center [528, 111] width 540 height 217
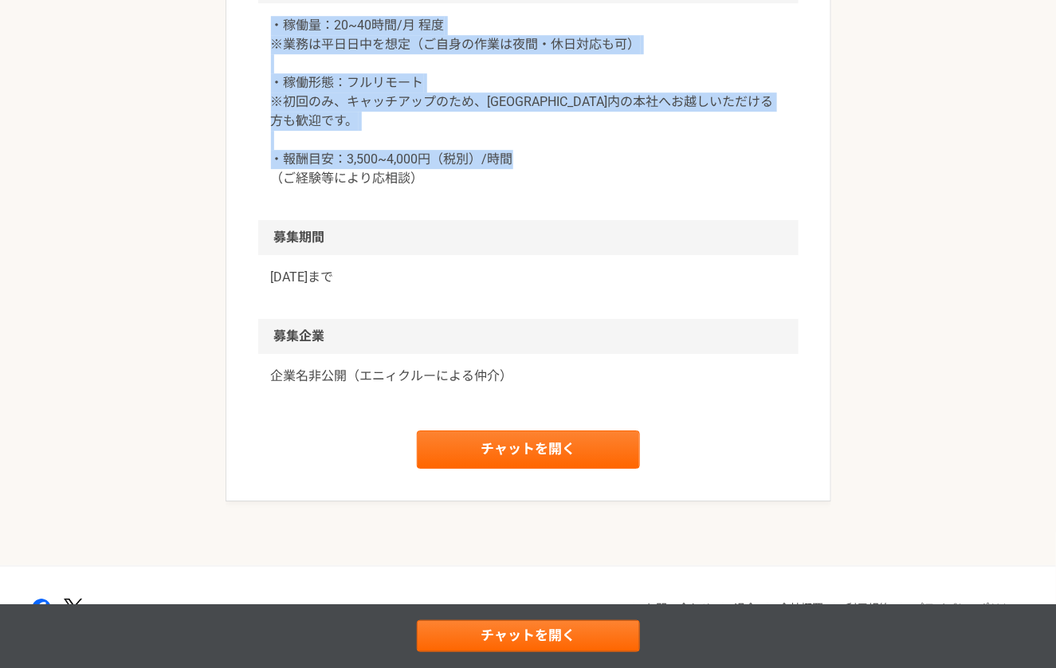
drag, startPoint x: 270, startPoint y: 75, endPoint x: 485, endPoint y: 250, distance: 277.5
click at [485, 220] on div "・稼働量：20~40時間/月 程度 ※業務は平日日中を想定（ご自身の作業は夜間・休日対応も可） ・稼働形態：フルリモート ※初回のみ、キャッチアップのため、[…" at bounding box center [528, 111] width 540 height 217
drag, startPoint x: 262, startPoint y: 80, endPoint x: 530, endPoint y: 283, distance: 336.1
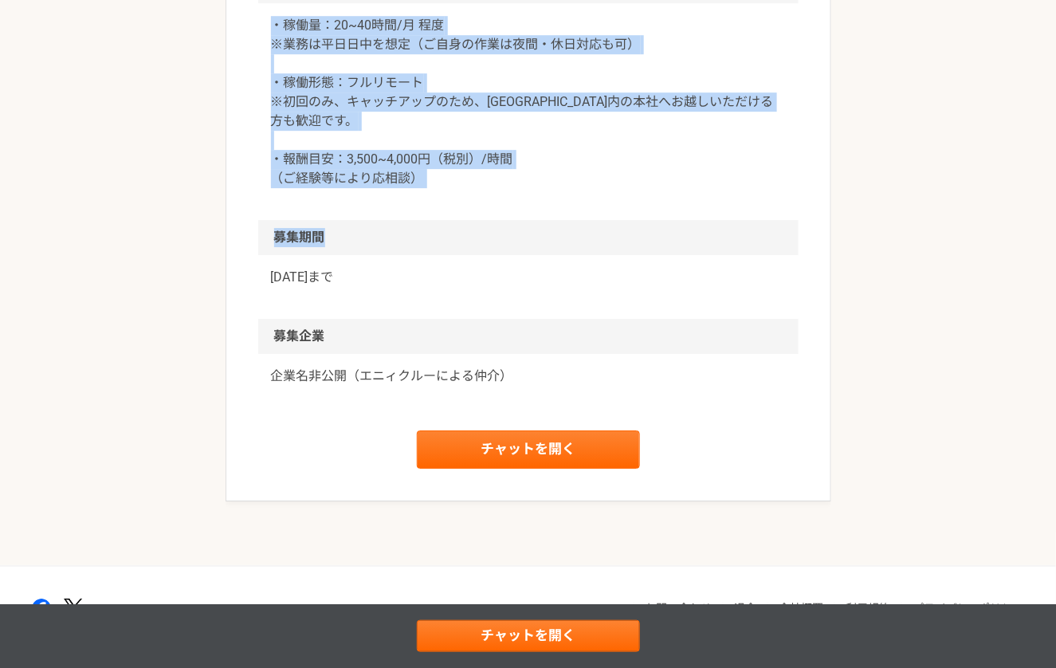
click at [530, 255] on h2 "募集期間" at bounding box center [528, 237] width 540 height 35
drag, startPoint x: 267, startPoint y: 78, endPoint x: 448, endPoint y: 229, distance: 235.3
click at [448, 220] on div "・稼働量：20~40時間/月 程度 ※業務は平日日中を想定（ご自身の作業は夜間・休日対応も可） ・稼働形態：フルリモート ※初回のみ、キャッチアップのため、[…" at bounding box center [528, 111] width 540 height 217
click at [448, 188] on p "・稼働量：20~40時間/月 程度 ※業務は平日日中を想定（ご自身の作業は夜間・休日対応も可） ・稼働形態：フルリモート ※初回のみ、キャッチアップのため、[…" at bounding box center [528, 102] width 515 height 172
drag, startPoint x: 269, startPoint y: 76, endPoint x: 459, endPoint y: 229, distance: 243.6
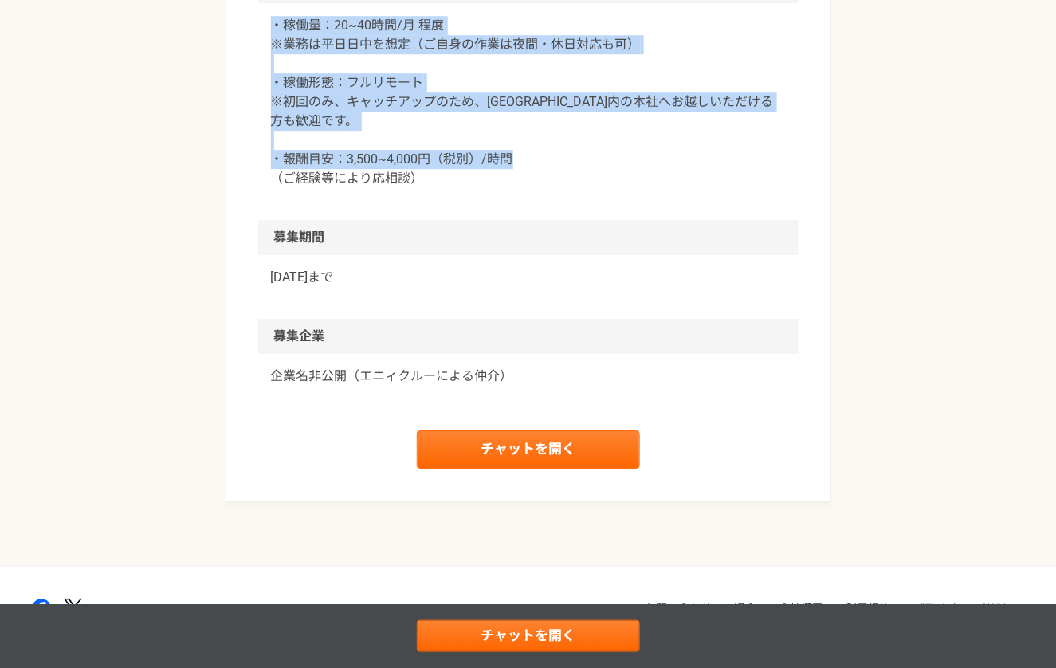
click at [459, 220] on div "・稼働量：20~40時間/月 程度 ※業務は平日日中を想定（ご自身の作業は夜間・休日対応も可） ・稼働形態：フルリモート ※初回のみ、キャッチアップのため、[…" at bounding box center [528, 111] width 540 height 217
click at [459, 188] on p "・稼働量：20~40時間/月 程度 ※業務は平日日中を想定（ご自身の作業は夜間・休日対応も可） ・稼働形態：フルリモート ※初回のみ、キャッチアップのため、[…" at bounding box center [528, 102] width 515 height 172
drag, startPoint x: 265, startPoint y: 74, endPoint x: 446, endPoint y: 222, distance: 234.4
click at [446, 220] on div "・稼働量：20~40時間/月 程度 ※業務は平日日中を想定（ご自身の作業は夜間・休日対応も可） ・稼働形態：フルリモート ※初回のみ、キャッチアップのため、[…" at bounding box center [528, 111] width 540 height 217
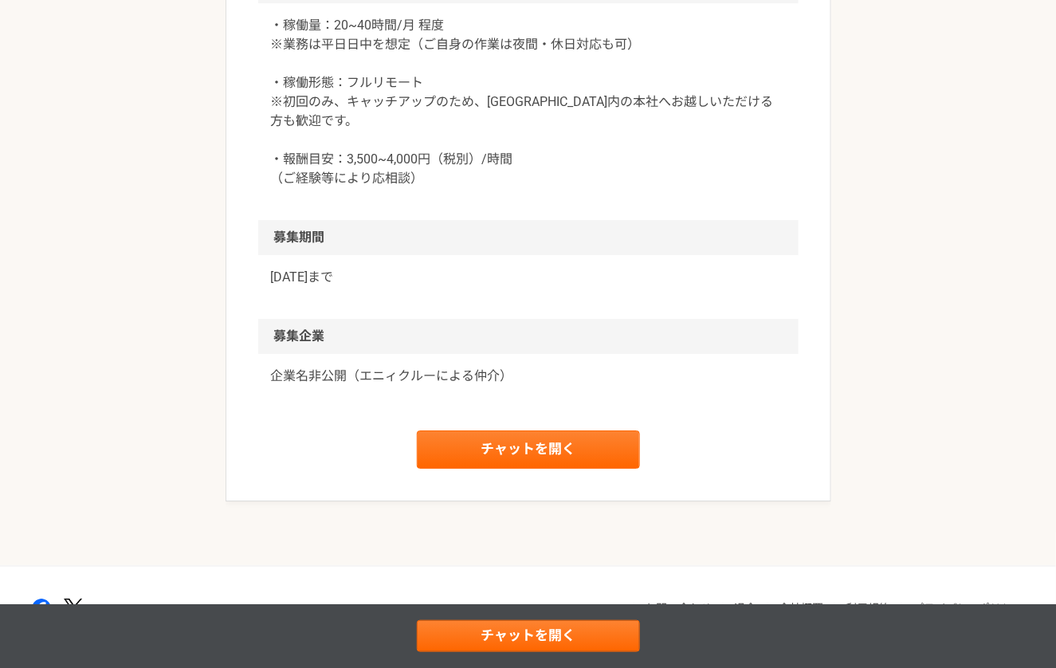
click at [292, 89] on p "・稼働量：20~40時間/月 程度 ※業務は平日日中を想定（ご自身の作業は夜間・休日対応も可） ・稼働形態：フルリモート ※初回のみ、キャッチアップのため、[…" at bounding box center [528, 102] width 515 height 172
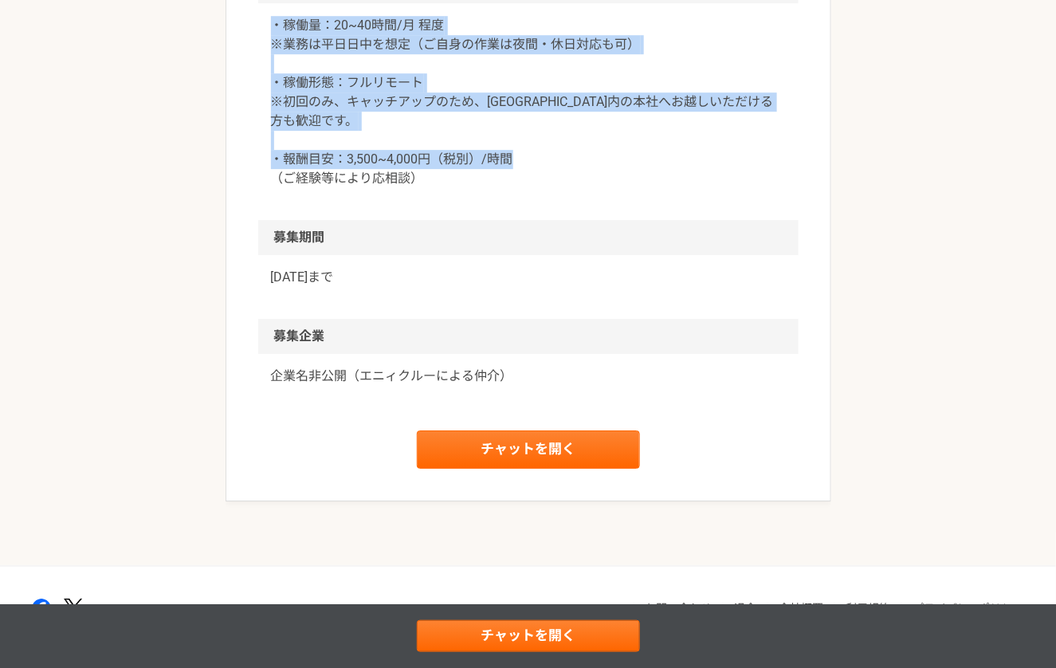
drag, startPoint x: 272, startPoint y: 80, endPoint x: 478, endPoint y: 236, distance: 258.1
click at [478, 188] on p "・稼働量：20~40時間/月 程度 ※業務は平日日中を想定（ご自身の作業は夜間・休日対応も可） ・稼働形態：フルリモート ※初回のみ、キャッチアップのため、[…" at bounding box center [528, 102] width 515 height 172
drag, startPoint x: 269, startPoint y: 75, endPoint x: 462, endPoint y: 239, distance: 253.8
click at [462, 220] on div "・稼働量：20~40時間/月 程度 ※業務は平日日中を想定（ご自身の作業は夜間・休日対応も可） ・稼働形態：フルリモート ※初回のみ、キャッチアップのため、[…" at bounding box center [528, 111] width 540 height 217
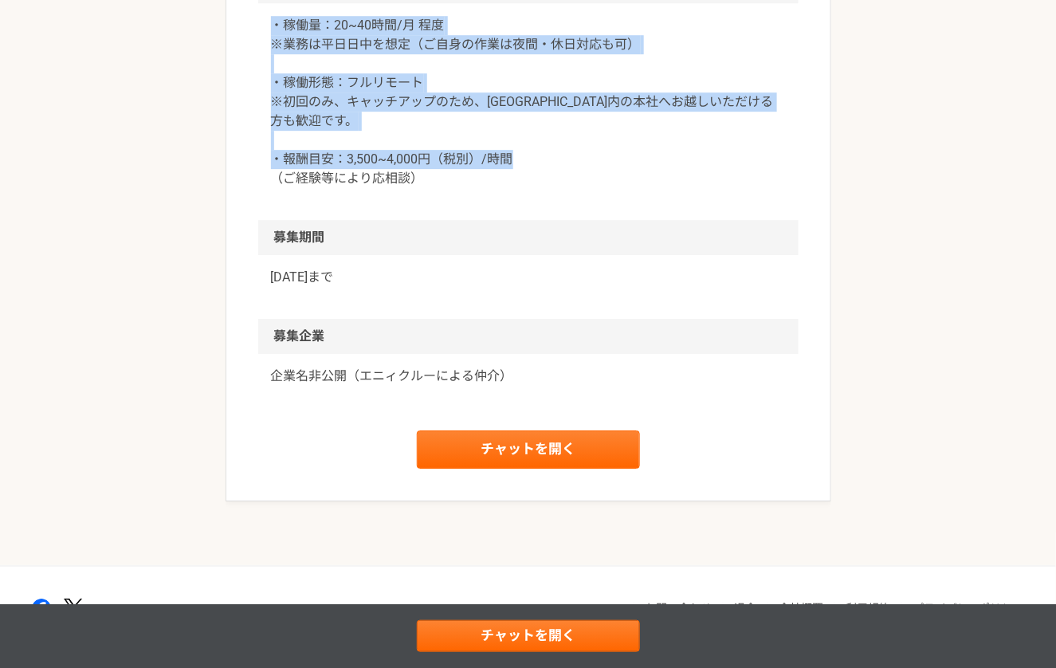
click at [462, 188] on p "・稼働量：20~40時間/月 程度 ※業務は平日日中を想定（ご自身の作業は夜間・休日対応も可） ・稼働形態：フルリモート ※初回のみ、キャッチアップのため、[…" at bounding box center [528, 102] width 515 height 172
drag, startPoint x: 270, startPoint y: 75, endPoint x: 466, endPoint y: 237, distance: 254.6
click at [466, 188] on p "・稼働量：20~40時間/月 程度 ※業務は平日日中を想定（ご自身の作業は夜間・休日対応も可） ・稼働形態：フルリモート ※初回のみ、キャッチアップのため、[…" at bounding box center [528, 102] width 515 height 172
drag, startPoint x: 267, startPoint y: 75, endPoint x: 475, endPoint y: 256, distance: 275.6
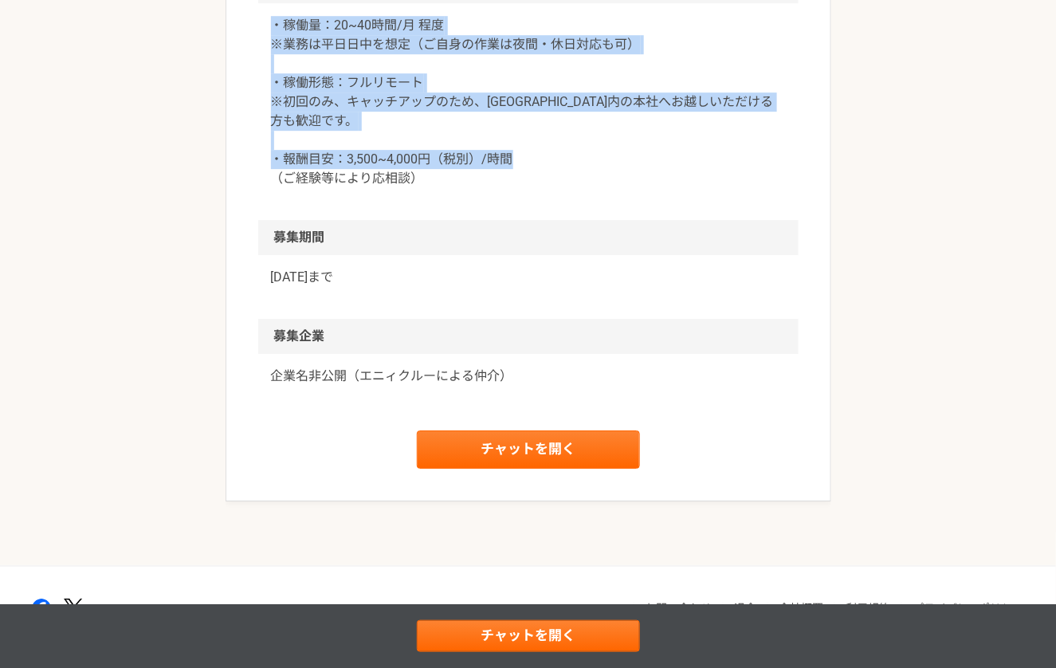
click at [475, 220] on div "・稼働量：20~40時間/月 程度 ※業務は平日日中を想定（ご自身の作業は夜間・休日対応も可） ・稼働形態：フルリモート ※初回のみ、キャッチアップのため、[…" at bounding box center [528, 111] width 540 height 217
drag, startPoint x: 267, startPoint y: 76, endPoint x: 489, endPoint y: 252, distance: 283.1
click at [489, 220] on div "・稼働量：20~40時間/月 程度 ※業務は平日日中を想定（ご自身の作業は夜間・休日対応も可） ・稼働形態：フルリモート ※初回のみ、キャッチアップのため、[…" at bounding box center [528, 111] width 540 height 217
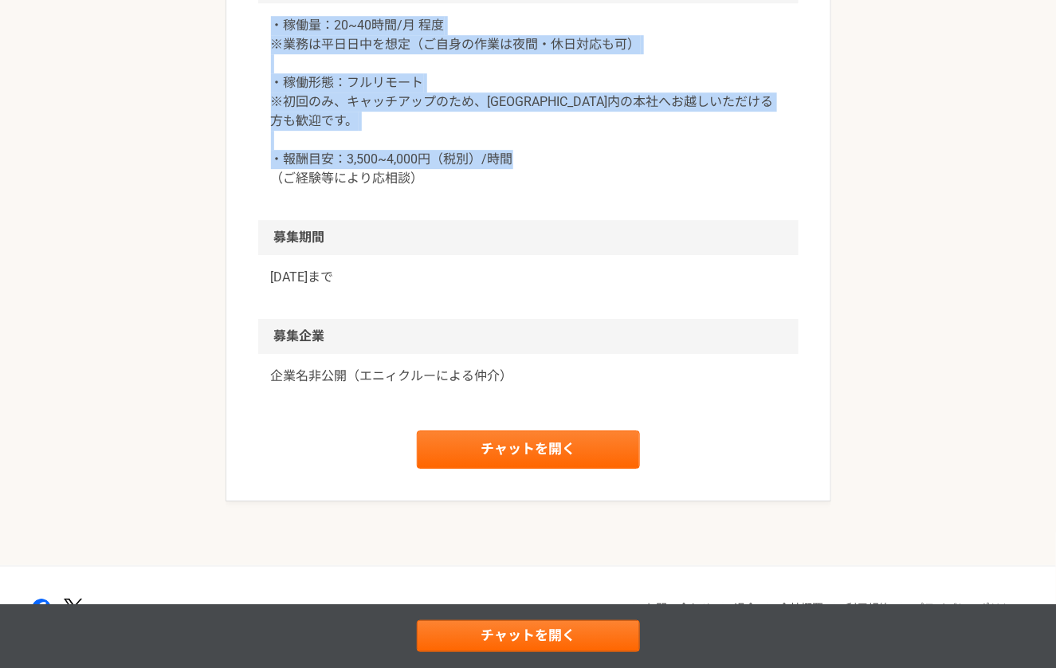
drag, startPoint x: 262, startPoint y: 74, endPoint x: 522, endPoint y: 245, distance: 310.7
click at [522, 220] on div "・稼働量：20~40時間/月 程度 ※業務は平日日中を想定（ご自身の作業は夜間・休日対応も可） ・稼働形態：フルリモート ※初回のみ、キャッチアップのため、[…" at bounding box center [528, 111] width 540 height 217
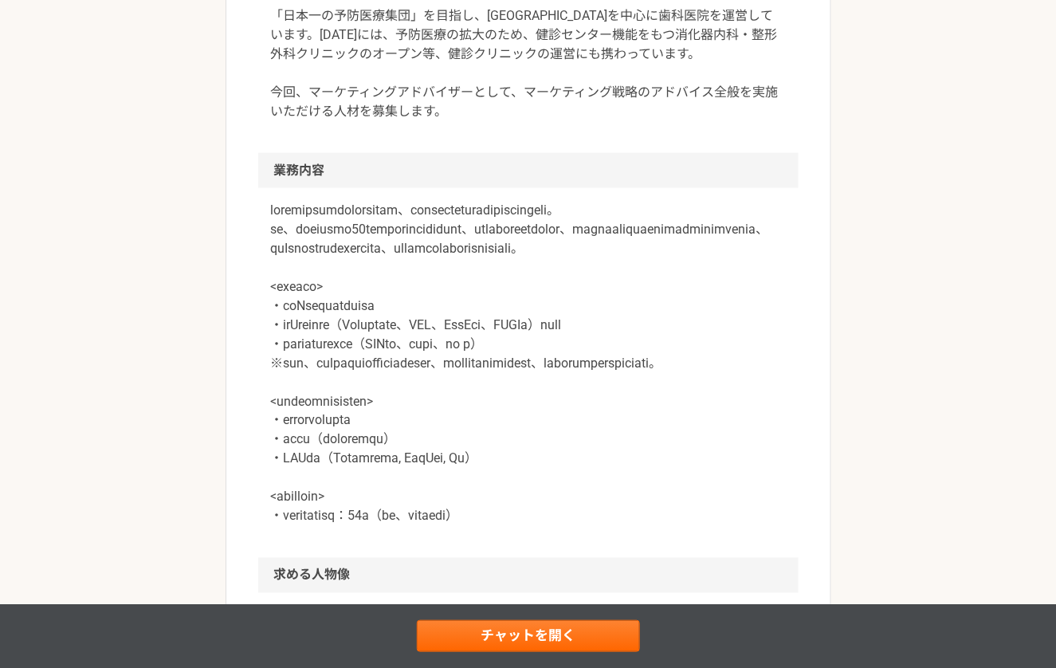
scroll to position [0, 0]
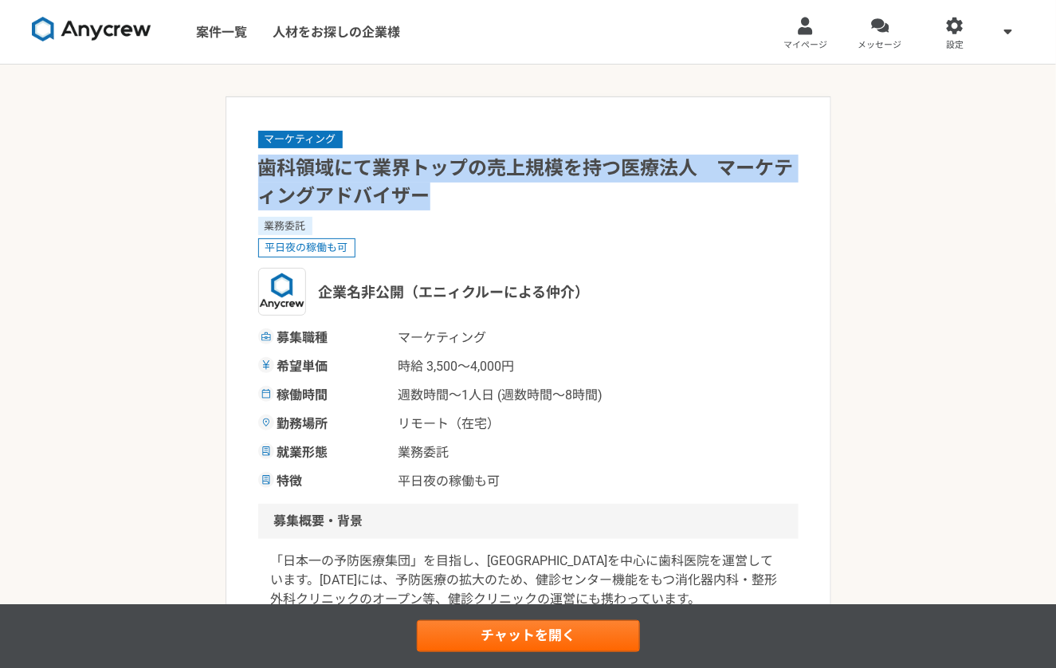
drag, startPoint x: 250, startPoint y: 166, endPoint x: 548, endPoint y: 208, distance: 301.0
click at [548, 208] on h1 "歯科領域にて業界トップの売上規模を持つ医療法人　マーケティングアドバイザー" at bounding box center [528, 183] width 540 height 56
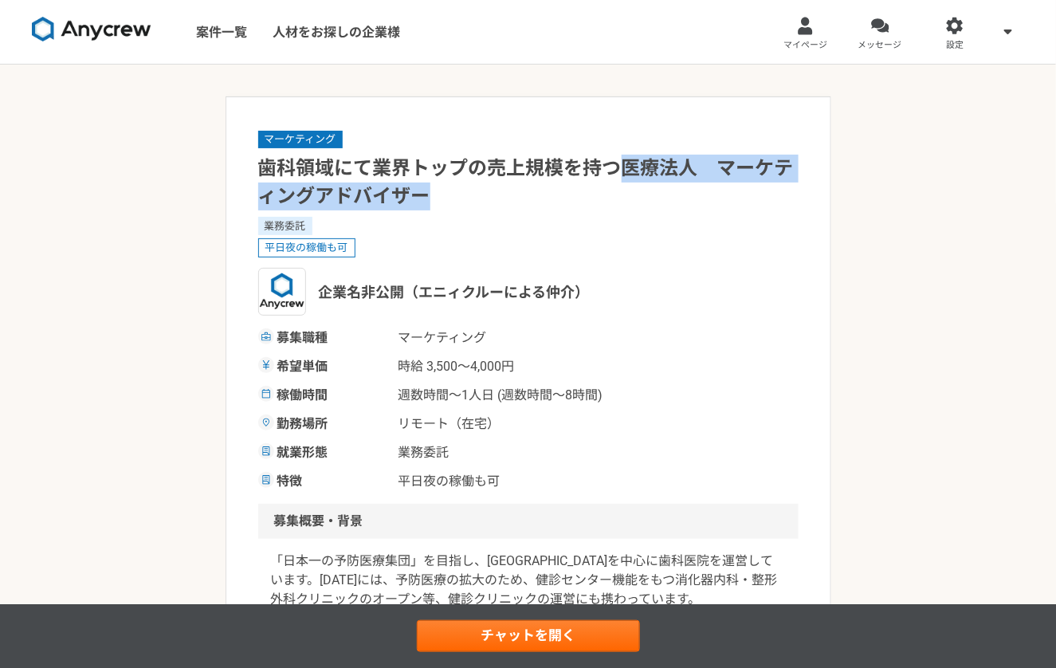
drag, startPoint x: 613, startPoint y: 168, endPoint x: 711, endPoint y: 190, distance: 99.7
click at [711, 190] on h1 "歯科領域にて業界トップの売上規模を持つ医療法人　マーケティングアドバイザー" at bounding box center [528, 183] width 540 height 56
drag, startPoint x: 617, startPoint y: 166, endPoint x: 738, endPoint y: 209, distance: 127.8
click at [738, 209] on h1 "歯科領域にて業界トップの売上規模を持つ医療法人　マーケティングアドバイザー" at bounding box center [528, 183] width 540 height 56
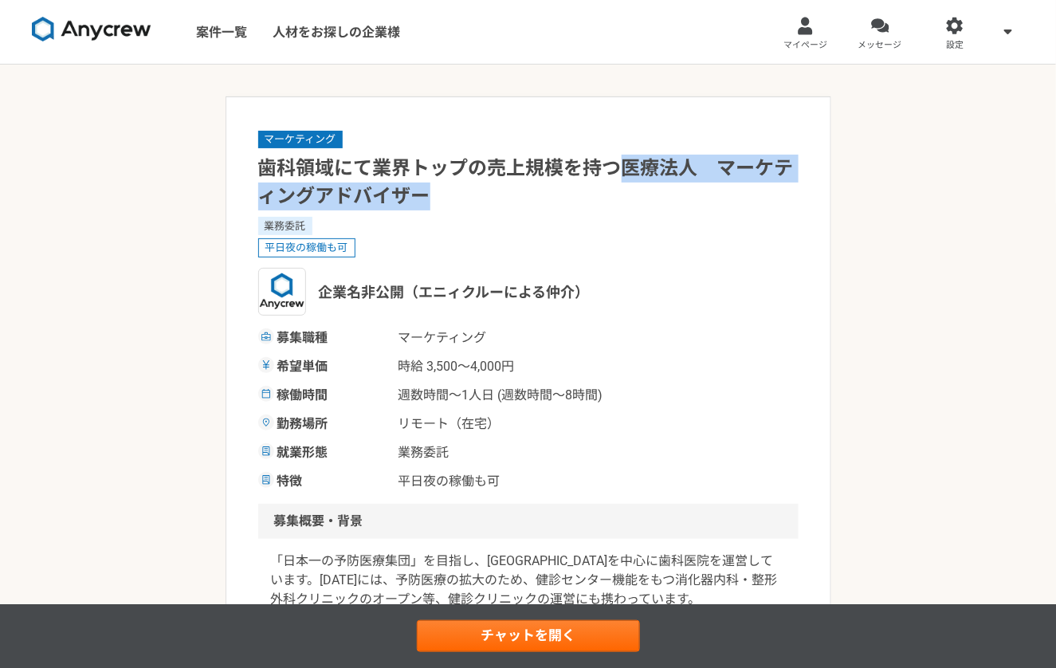
click at [738, 209] on h1 "歯科領域にて業界トップの売上規模を持つ医療法人　マーケティングアドバイザー" at bounding box center [528, 183] width 540 height 56
drag, startPoint x: 621, startPoint y: 168, endPoint x: 727, endPoint y: 202, distance: 110.6
click at [727, 202] on h1 "歯科領域にて業界トップの売上規模を持つ医療法人　マーケティングアドバイザー" at bounding box center [528, 183] width 540 height 56
drag, startPoint x: 620, startPoint y: 161, endPoint x: 741, endPoint y: 202, distance: 127.7
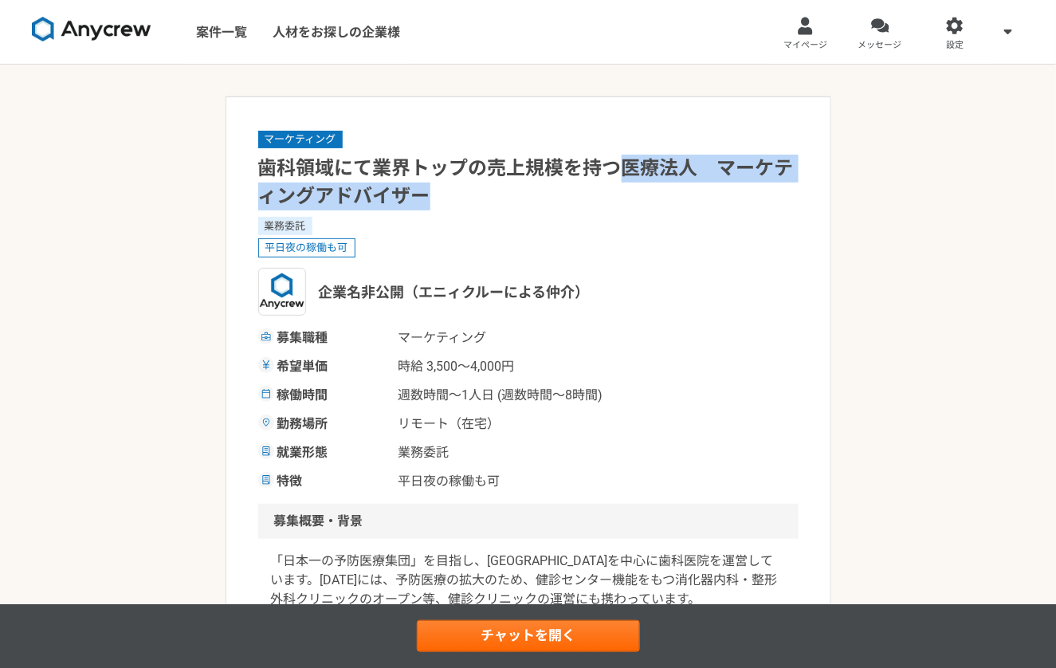
click at [741, 202] on h1 "歯科領域にて業界トップの売上規模を持つ医療法人　マーケティングアドバイザー" at bounding box center [528, 183] width 540 height 56
drag, startPoint x: 621, startPoint y: 167, endPoint x: 727, endPoint y: 204, distance: 111.6
click at [727, 204] on h1 "歯科領域にて業界トップの売上規模を持つ医療法人　マーケティングアドバイザー" at bounding box center [528, 183] width 540 height 56
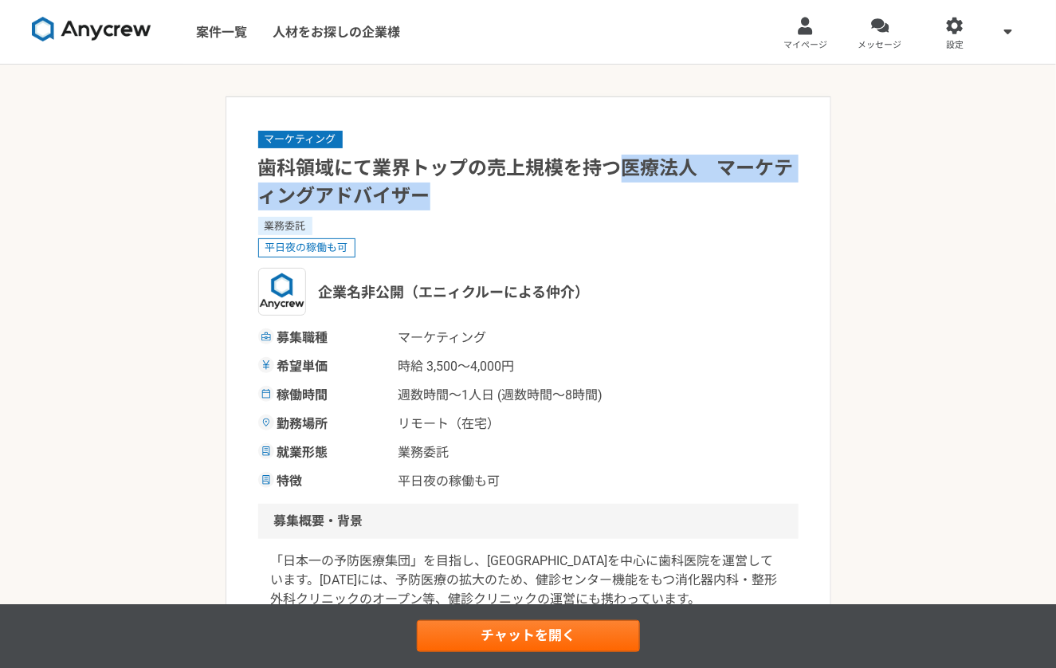
drag, startPoint x: 624, startPoint y: 167, endPoint x: 721, endPoint y: 207, distance: 105.0
click at [721, 207] on h1 "歯科領域にて業界トップの売上規模を持つ医療法人　マーケティングアドバイザー" at bounding box center [528, 183] width 540 height 56
drag, startPoint x: 623, startPoint y: 165, endPoint x: 740, endPoint y: 200, distance: 122.3
click at [740, 200] on h1 "歯科領域にて業界トップの売上規模を持つ医療法人　マーケティングアドバイザー" at bounding box center [528, 183] width 540 height 56
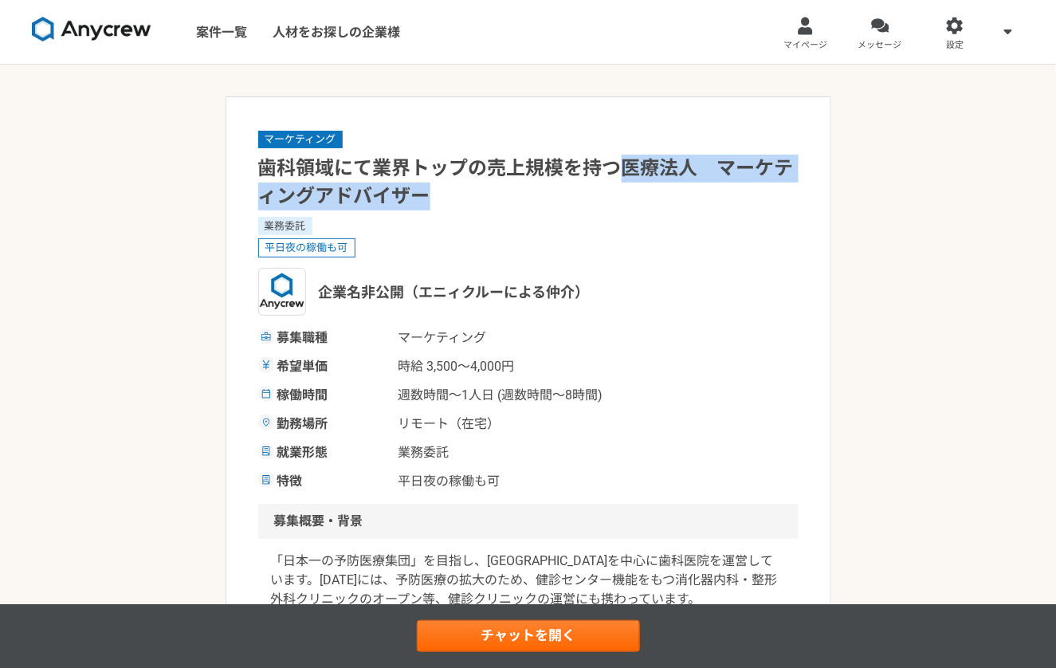
click at [740, 200] on h1 "歯科領域にて業界トップの売上規模を持つ医療法人　マーケティングアドバイザー" at bounding box center [528, 183] width 540 height 56
drag
click at [705, 199] on h1 "歯科領域にて業界トップの売上規模を持つ医療法人　マーケティングアドバイザー" at bounding box center [528, 183] width 540 height 56
click at [712, 194] on h1 "歯科領域にて業界トップの売上規模を持つ医療法人　マーケティングアドバイザー" at bounding box center [528, 183] width 540 height 56
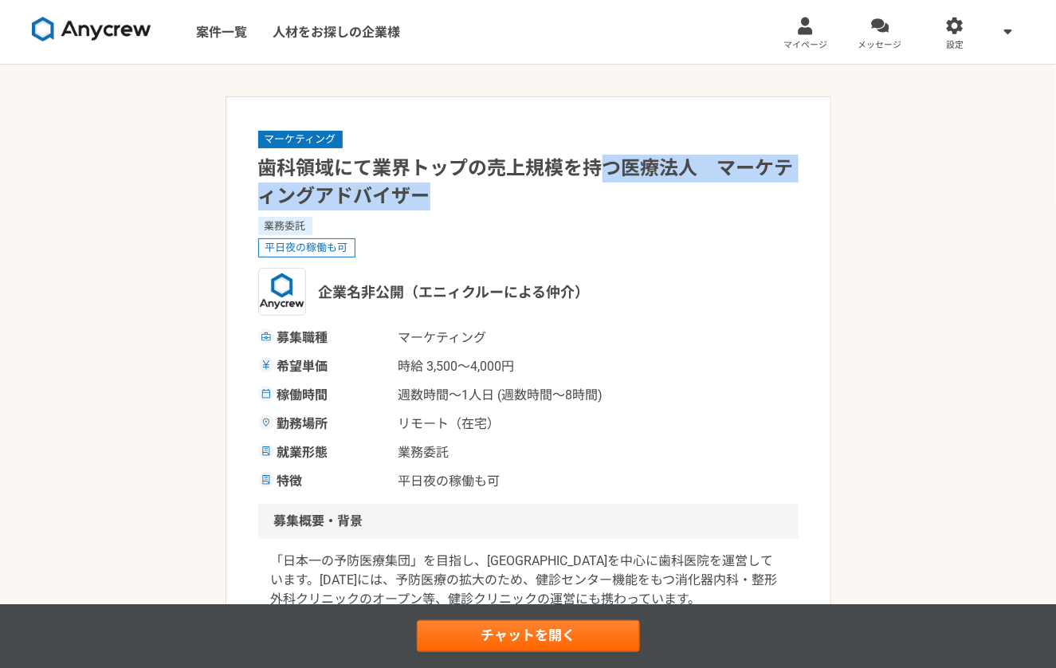
click at [712, 194] on h1 "歯科領域にて業界トップの売上規模を持つ医療法人　マーケティングアドバイザー" at bounding box center [528, 183] width 540 height 56
click at [696, 196] on h1 "歯科領域にて業界トップの売上規模を持つ医療法人　マーケティングアドバイザー" at bounding box center [528, 183] width 540 height 56
click at [700, 186] on h1 "歯科領域にて業界トップの売上規模を持つ医療法人　マーケティングアドバイザー" at bounding box center [528, 183] width 540 height 56
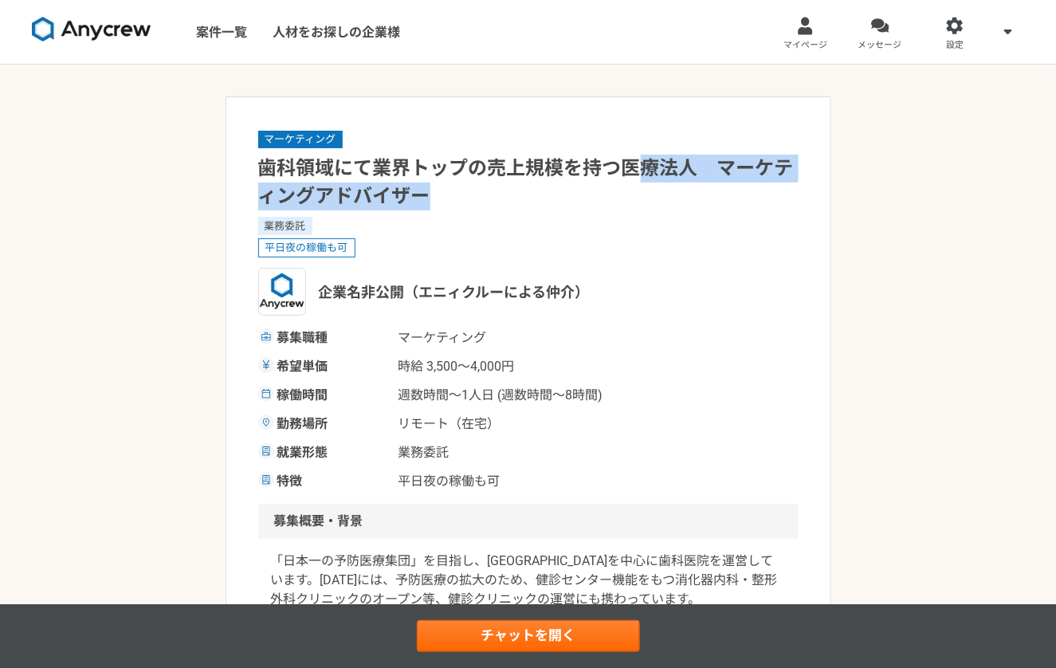
click at [716, 206] on h1 "歯科領域にて業界トップの売上規模を持つ医療法人　マーケティングアドバイザー" at bounding box center [528, 183] width 540 height 56
click at [732, 206] on h1 "歯科領域にて業界トップの売上規模を持つ医療法人　マーケティングアドバイザー" at bounding box center [528, 183] width 540 height 56
click at [711, 203] on h1 "歯科領域にて業界トップの売上規模を持つ医療法人　マーケティングアドバイザー" at bounding box center [528, 183] width 540 height 56
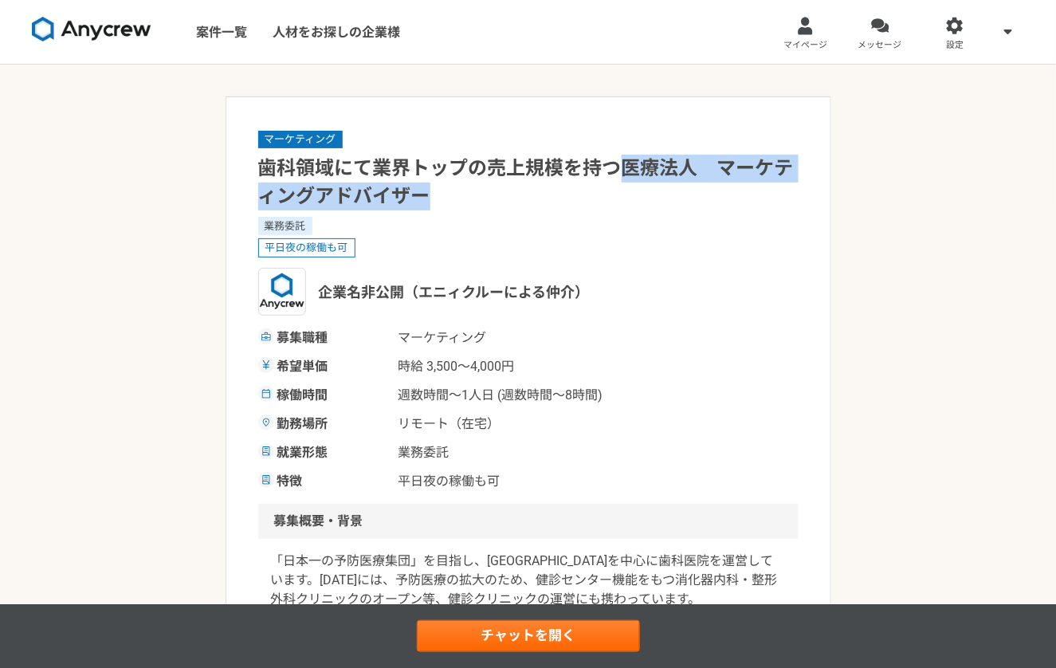
click at [711, 203] on h1 "歯科領域にて業界トップの売上規模を持つ医療法人　マーケティングアドバイザー" at bounding box center [528, 183] width 540 height 56
click at [704, 206] on h1 "歯科領域にて業界トップの売上規模を持つ医療法人　マーケティングアドバイザー" at bounding box center [528, 183] width 540 height 56
click at [706, 202] on h1 "歯科領域にて業界トップの売上規模を持つ医療法人　マーケティングアドバイザー" at bounding box center [528, 183] width 540 height 56
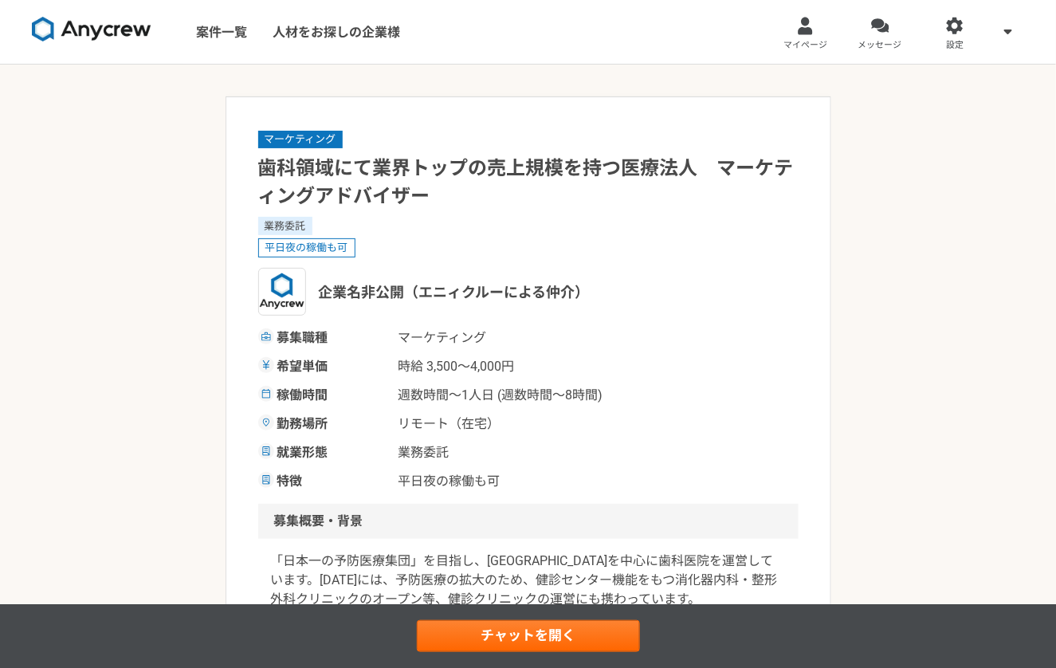
click at [135, 29] on img at bounding box center [92, 29] width 120 height 25
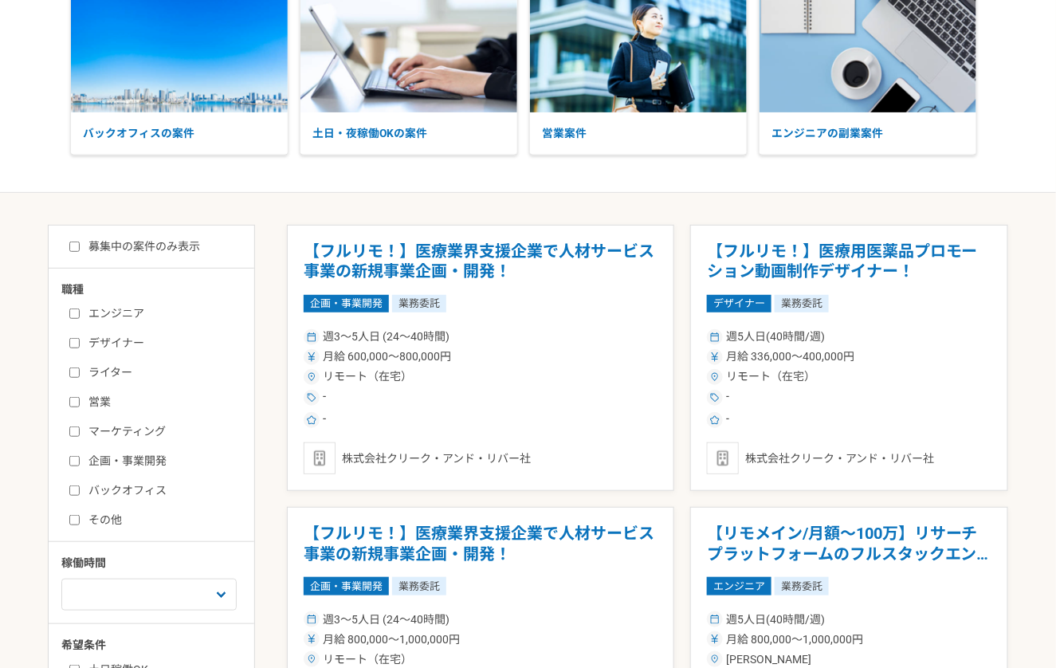
scroll to position [192, 0]
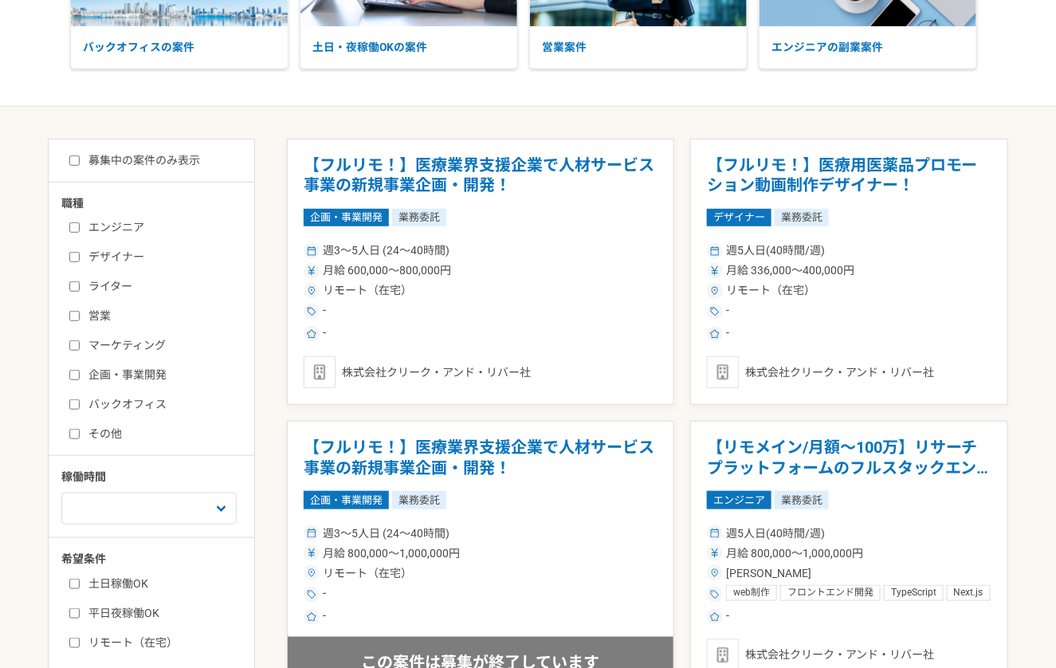
click at [108, 348] on label "マーケティング" at bounding box center [160, 345] width 183 height 17
click at [80, 348] on input "マーケティング" at bounding box center [74, 345] width 10 height 10
checkbox input "true"
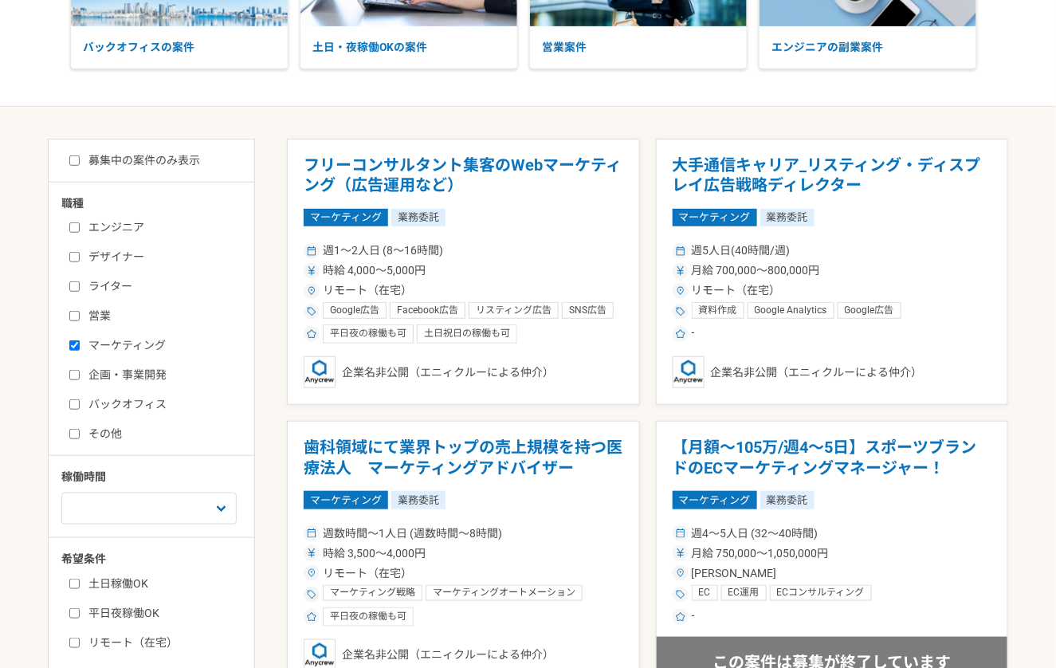
click at [102, 363] on div "エンジニア デザイナー ライター 営業 マーケティング 企画・事業開発 バックオフィス その他" at bounding box center [156, 328] width 191 height 228
click at [120, 373] on label "企画・事業開発" at bounding box center [160, 375] width 183 height 17
click at [80, 373] on input "企画・事業開発" at bounding box center [74, 375] width 10 height 10
checkbox input "true"
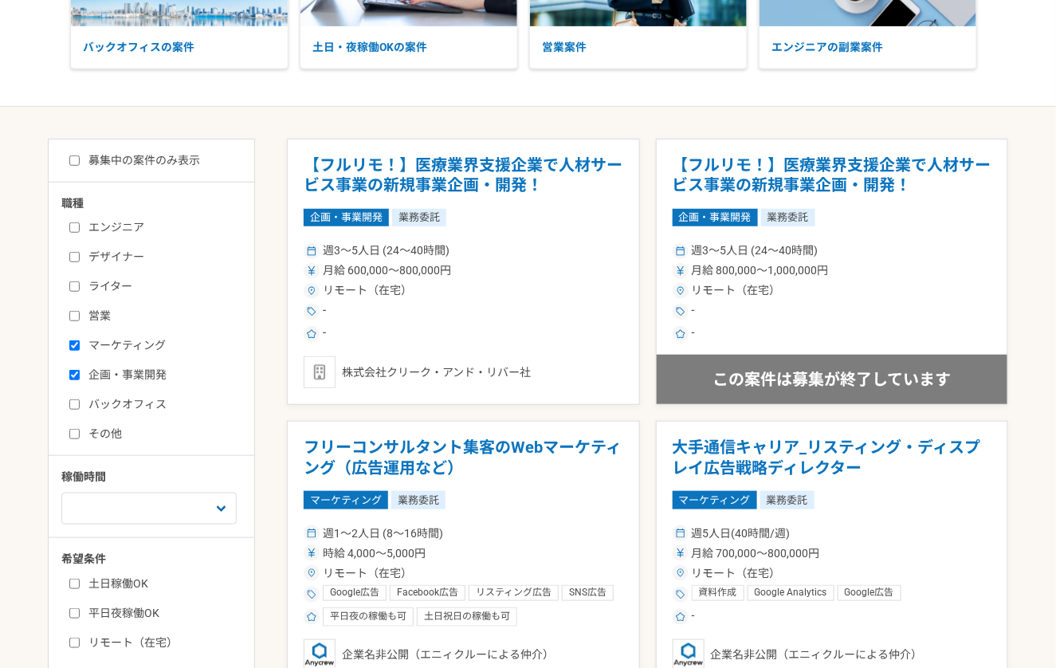
scroll to position [261, 0]
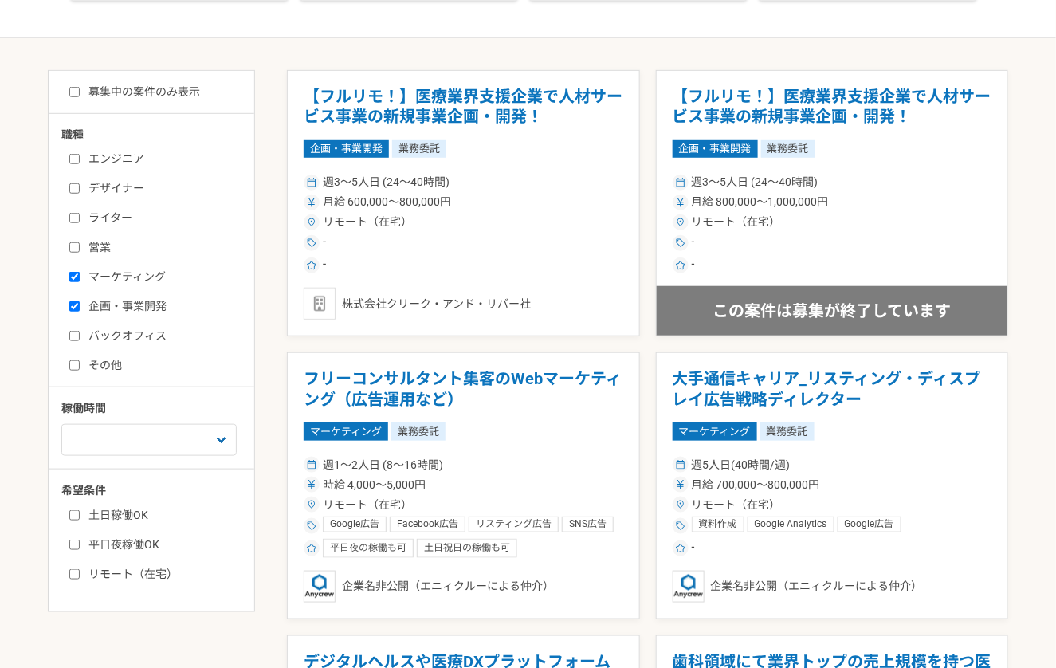
click at [157, 88] on label "募集中の案件のみ表示" at bounding box center [134, 92] width 131 height 17
click at [80, 88] on input "募集中の案件のみ表示" at bounding box center [74, 92] width 10 height 10
checkbox input "true"
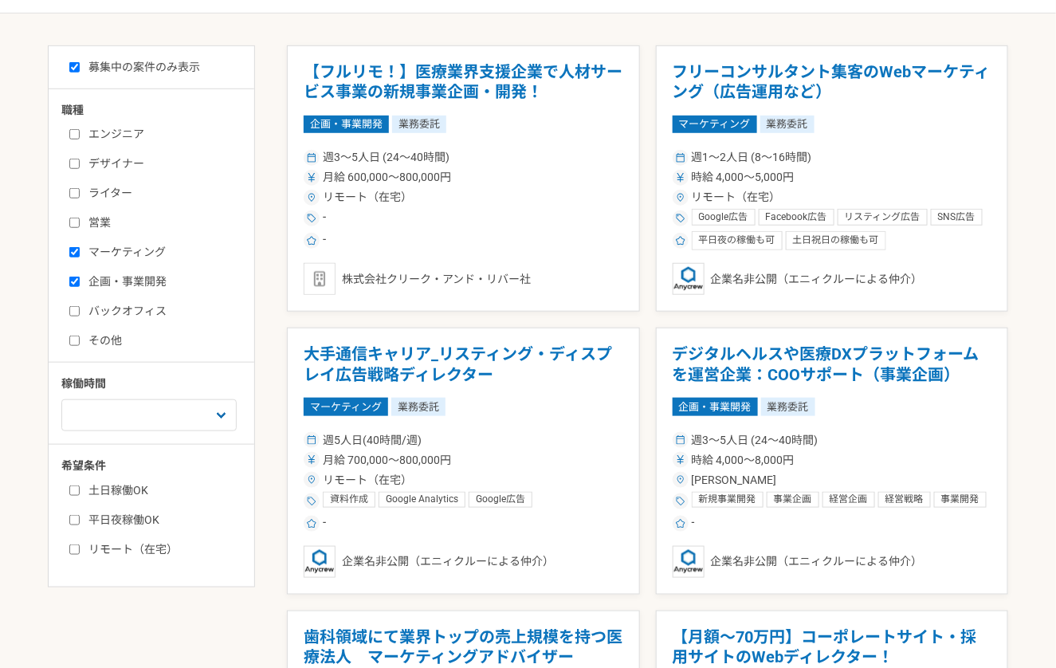
scroll to position [296, 0]
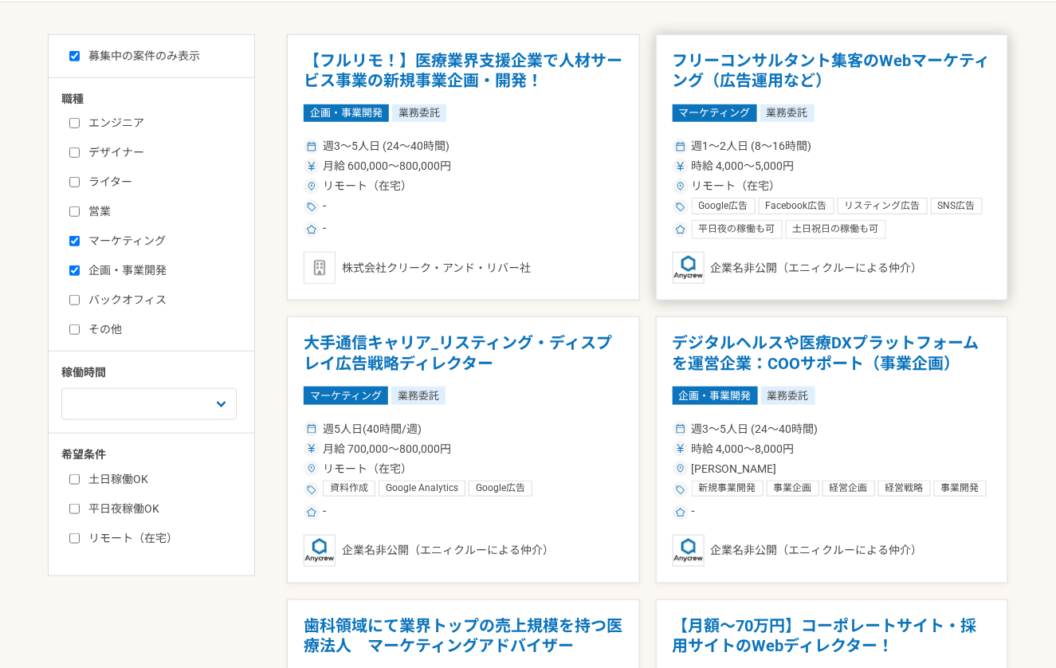
click at [881, 123] on article "フリーコンサルタント集客のWebマーケティング（広告運用など） マーケティング 業務委託 週1〜2人日 (8〜16時間) 時給 4,000〜5,000円 リモ…" at bounding box center [832, 167] width 353 height 267
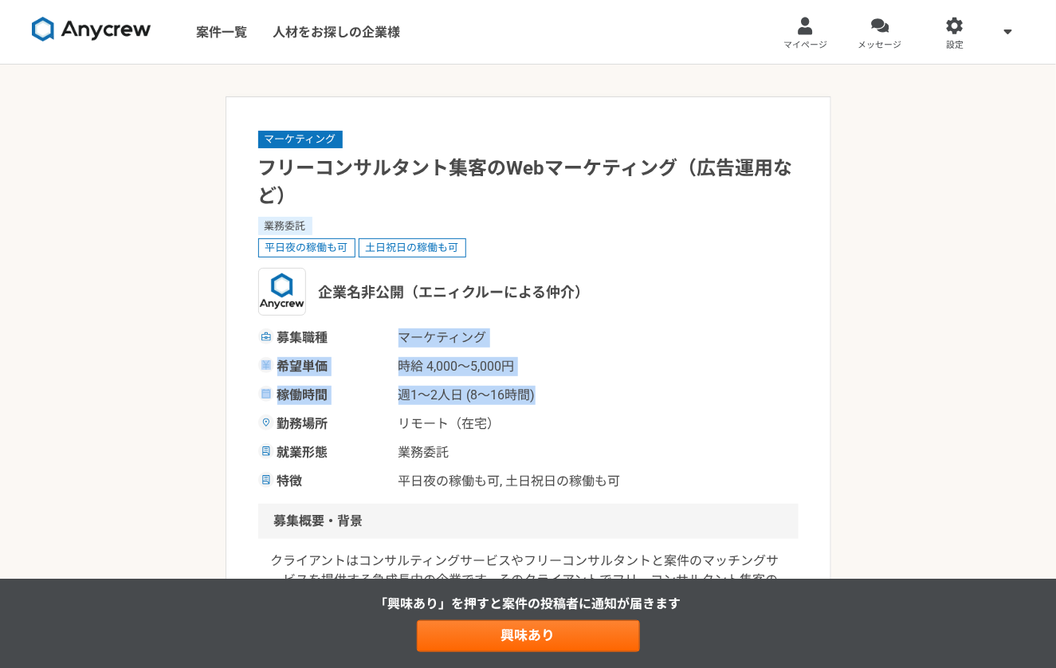
drag, startPoint x: 374, startPoint y: 332, endPoint x: 570, endPoint y: 398, distance: 206.1
click at [570, 398] on div "募集職種 マーケティング 希望単価 時給 4,000〜5,000円 稼働時間 週1〜2人日 (8〜16時間) 勤務場所 リモート（在宅） 就業形態 業務委託 …" at bounding box center [528, 409] width 540 height 163
click at [570, 398] on div "稼働時間 週1〜2人日 (8〜16時間)" at bounding box center [528, 395] width 540 height 19
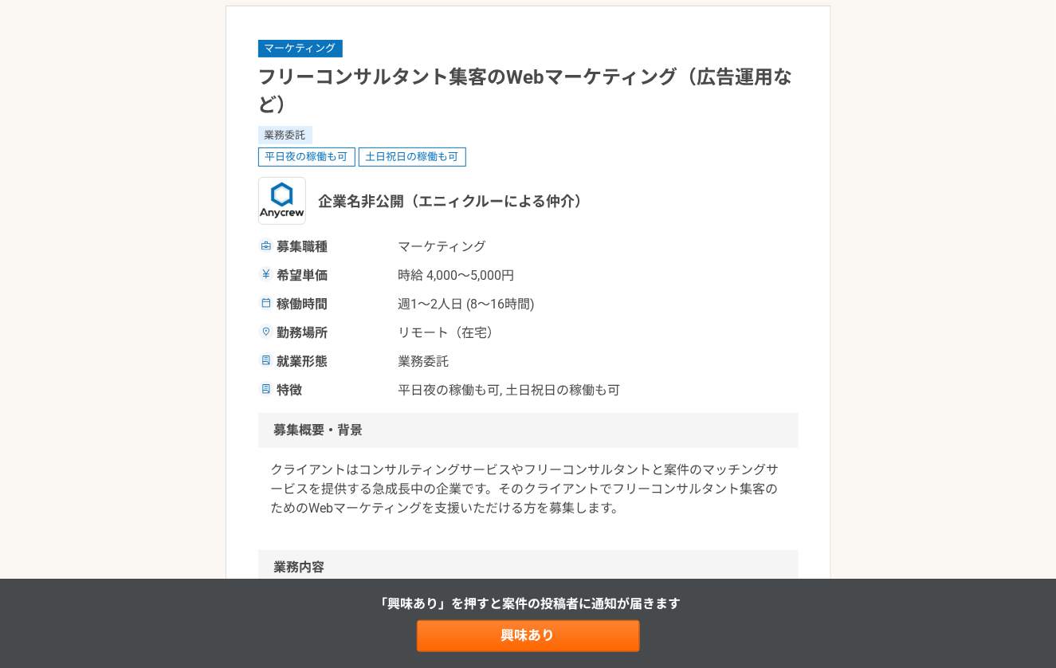
scroll to position [204, 0]
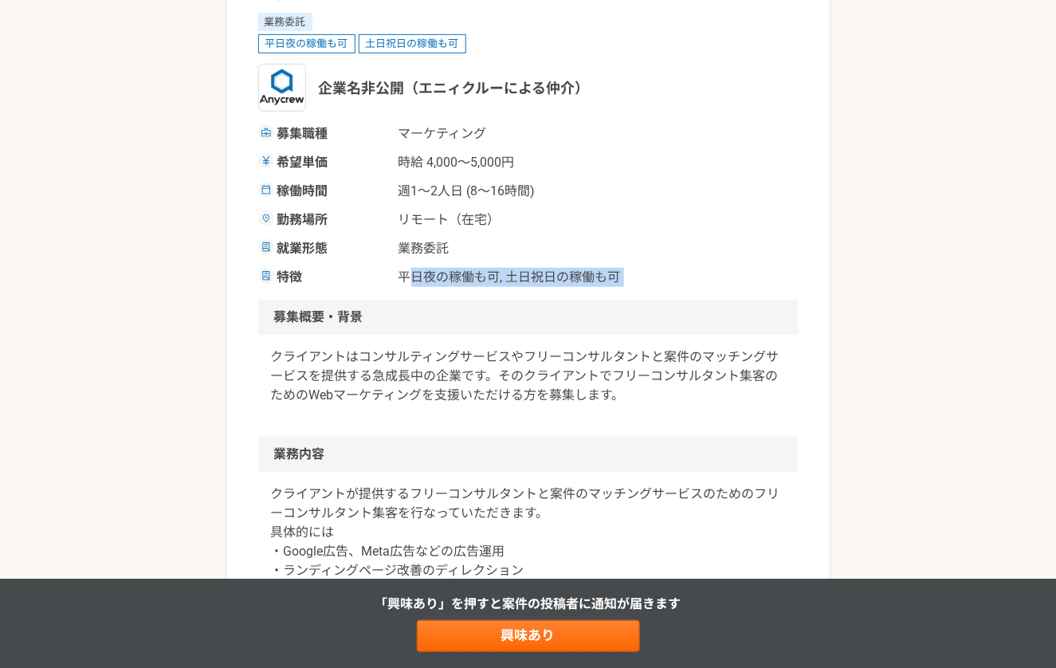
drag, startPoint x: 411, startPoint y: 284, endPoint x: 709, endPoint y: 305, distance: 298.7
click at [709, 305] on article "マーケティング フリーコンサルタント集客のWebマーケティング（広告運用など） 業務委託 平日夜の稼働も可 土日祝日の稼働も可 企業名非公開（エニィクルーによ…" at bounding box center [528, 617] width 606 height 1451
click at [709, 305] on h2 "募集概要・背景" at bounding box center [528, 317] width 540 height 35
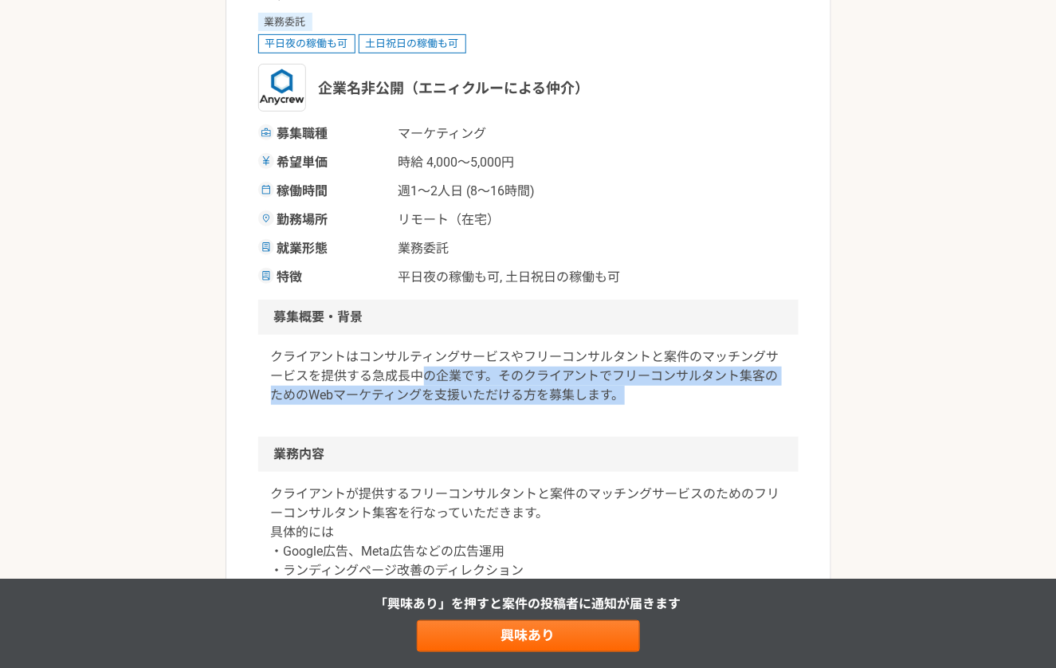
drag, startPoint x: 417, startPoint y: 381, endPoint x: 728, endPoint y: 408, distance: 311.9
click at [728, 408] on div "クライアントはコンサルティングサービスやフリーコンサルタントと案件のマッチングサービスを提供する急成長中の企業です。そのクライアントでフリーコンサルタント集客…" at bounding box center [528, 386] width 540 height 102
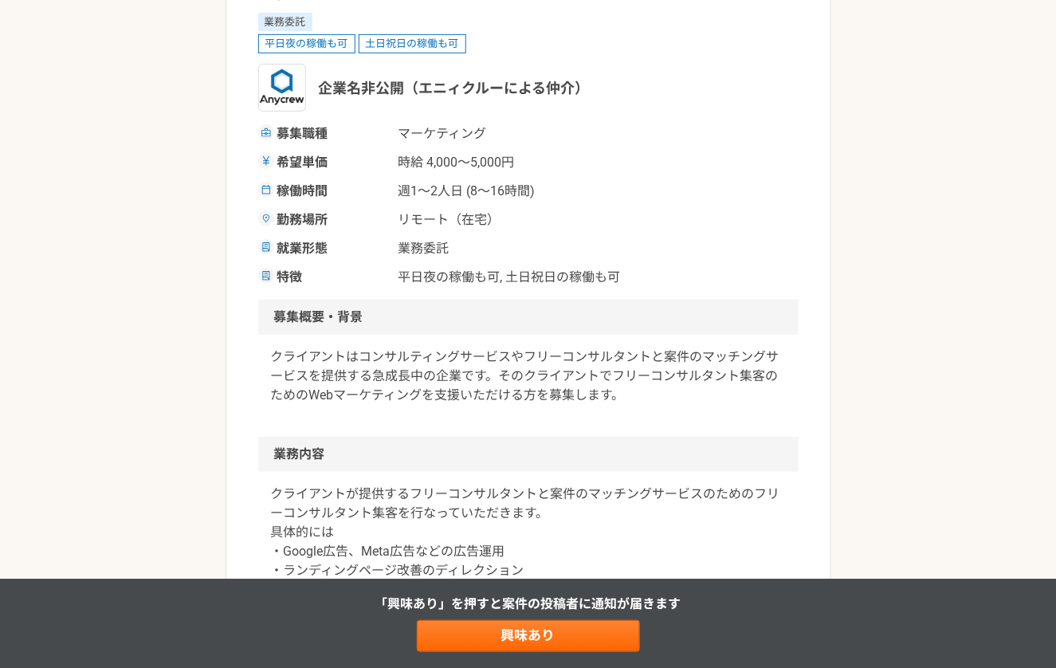
scroll to position [430, 0]
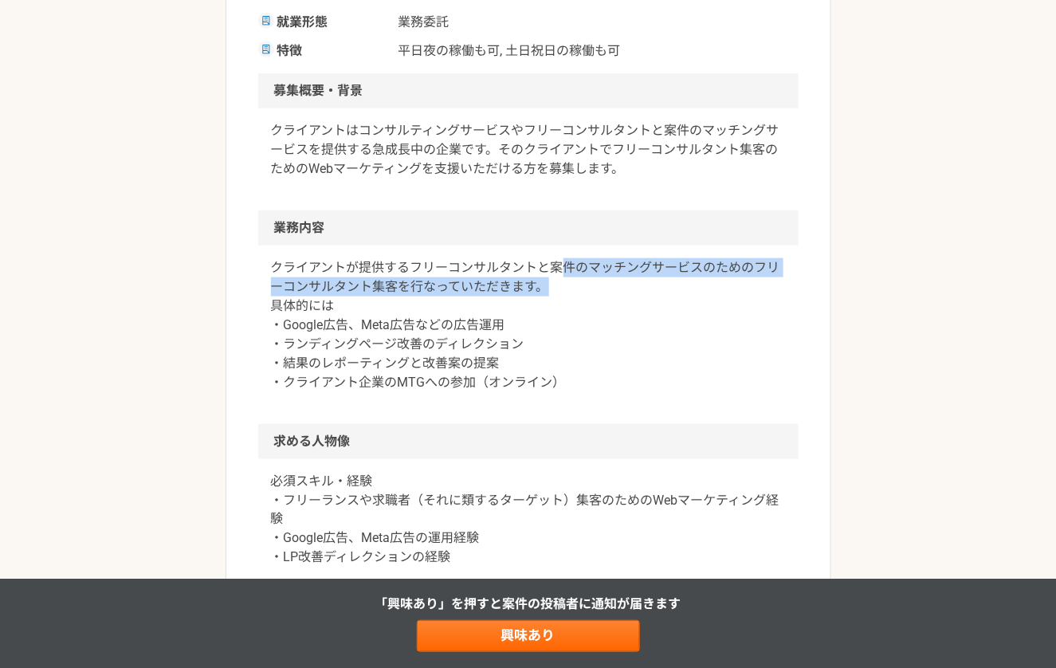
drag, startPoint x: 564, startPoint y: 269, endPoint x: 714, endPoint y: 288, distance: 151.0
click at [714, 288] on p "クライアントが提供するフリーコンサルタントと案件のマッチングサービスのためのフリーコンサルタント集客を行なっていただきます。 具体的には ・Google広告、…" at bounding box center [528, 325] width 515 height 134
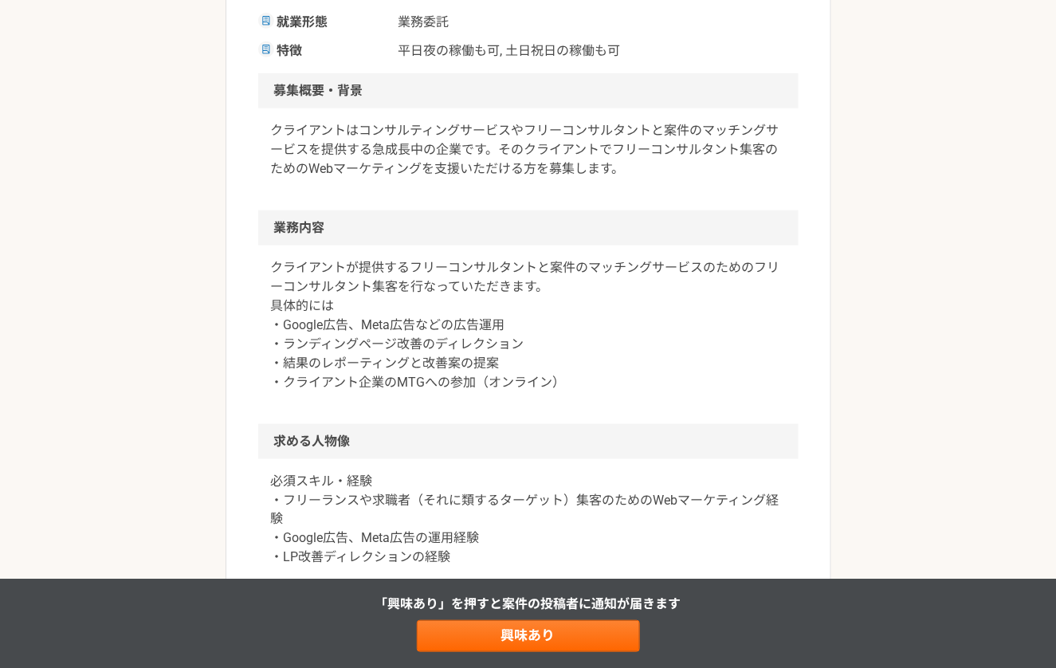
scroll to position [745, 0]
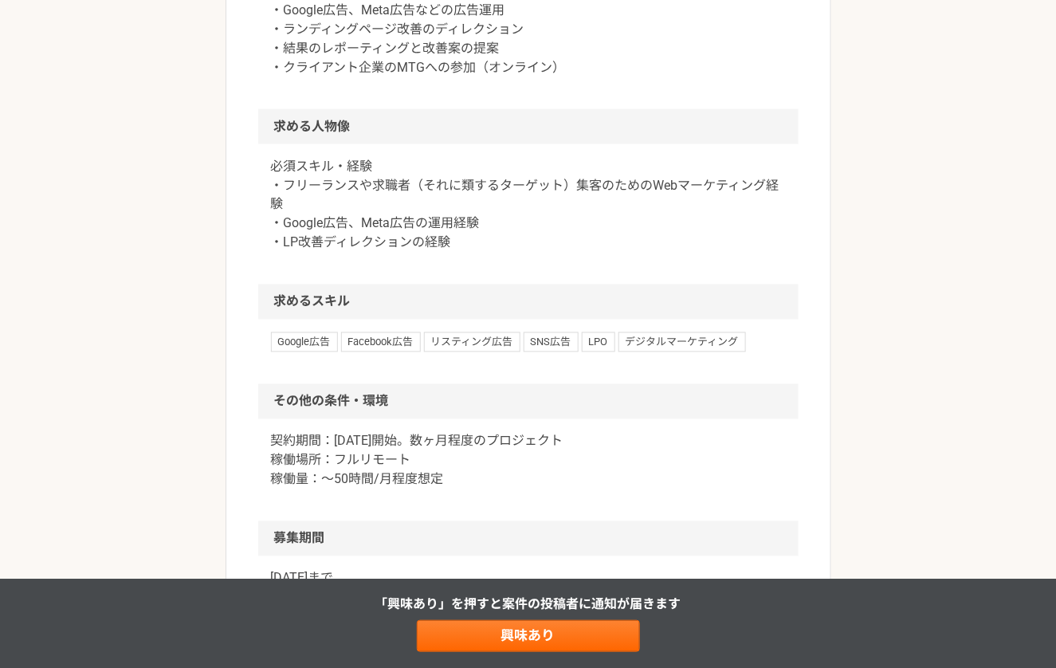
drag, startPoint x: 290, startPoint y: 171, endPoint x: 502, endPoint y: 269, distance: 233.5
click at [502, 269] on article "マーケティング フリーコンサルタント集客のWebマーケティング（広告運用など） 業務委託 平日夜の稼働も可 土日祝日の稼働も可 企業名非公開（エニィクルーによ…" at bounding box center [528, 76] width 606 height 1451
click at [502, 253] on p "必須スキル・経験 ・フリーランスや求職者（それに類するターゲット）集客のためのWebマーケティング経験 ・Google広告、Meta広告の運用経験 ・LP改善…" at bounding box center [528, 205] width 515 height 96
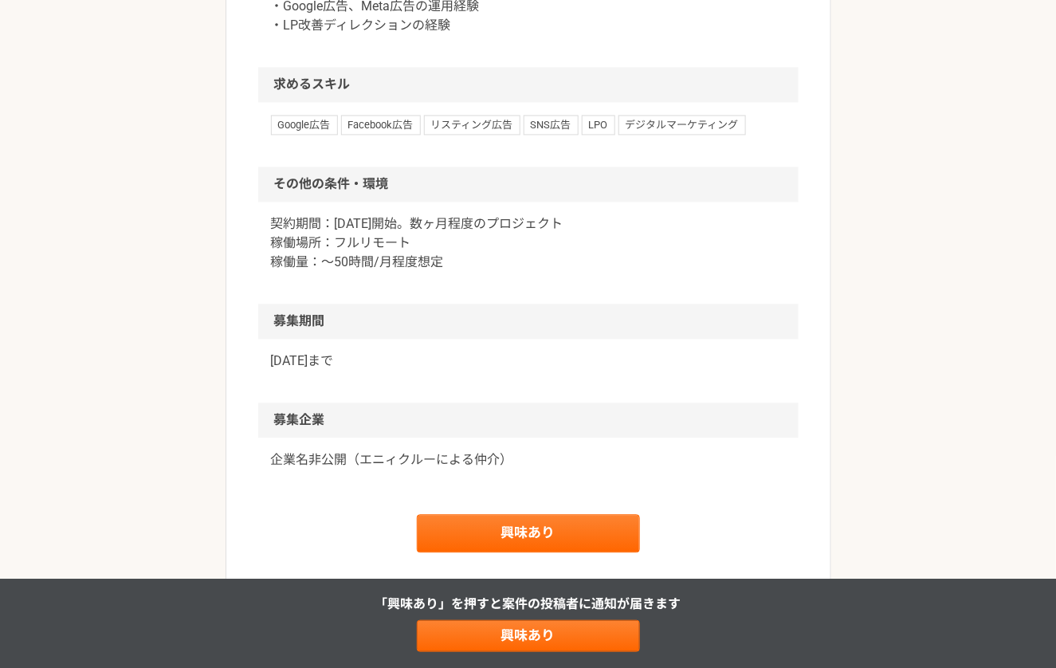
scroll to position [988, 0]
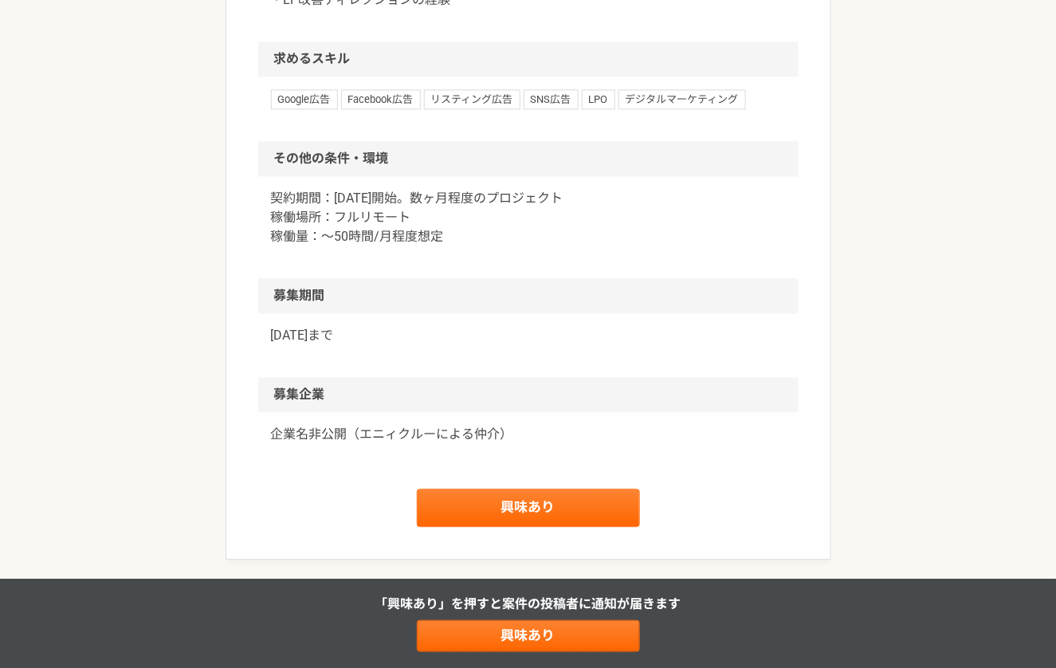
drag, startPoint x: 272, startPoint y: 222, endPoint x: 482, endPoint y: 283, distance: 218.1
click at [482, 278] on div "契約期間：[DATE]開始。数ヶ月程度のプロジェクト 稼働場所：フルリモート 稼働量：〜50時間/月程度想定" at bounding box center [528, 227] width 540 height 102
drag, startPoint x: 265, startPoint y: 223, endPoint x: 537, endPoint y: 287, distance: 279.8
click at [537, 278] on div "契約期間：[DATE]開始。数ヶ月程度のプロジェクト 稼働場所：フルリモート 稼働量：〜50時間/月程度想定" at bounding box center [528, 227] width 540 height 102
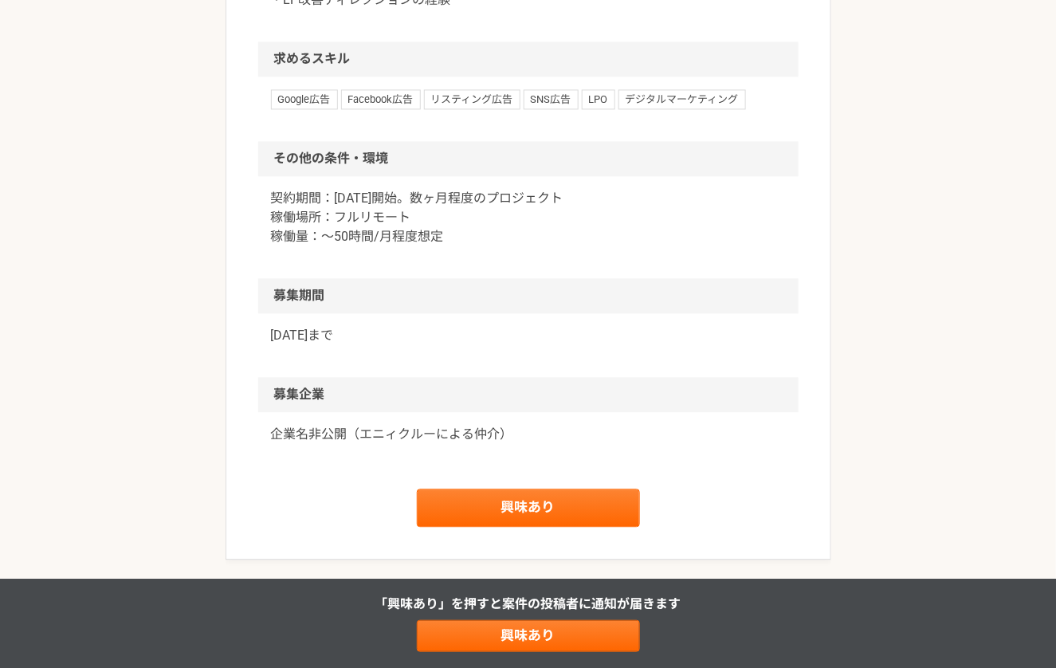
click at [537, 278] on div "契約期間：[DATE]開始。数ヶ月程度のプロジェクト 稼働場所：フルリモート 稼働量：〜50時間/月程度想定" at bounding box center [528, 227] width 540 height 102
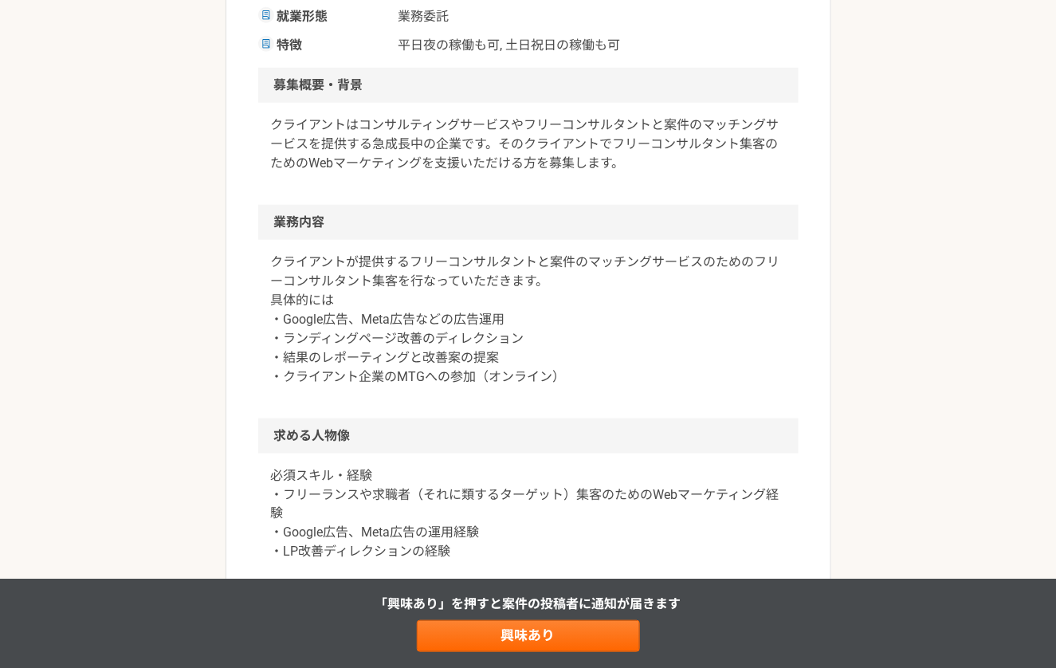
scroll to position [0, 0]
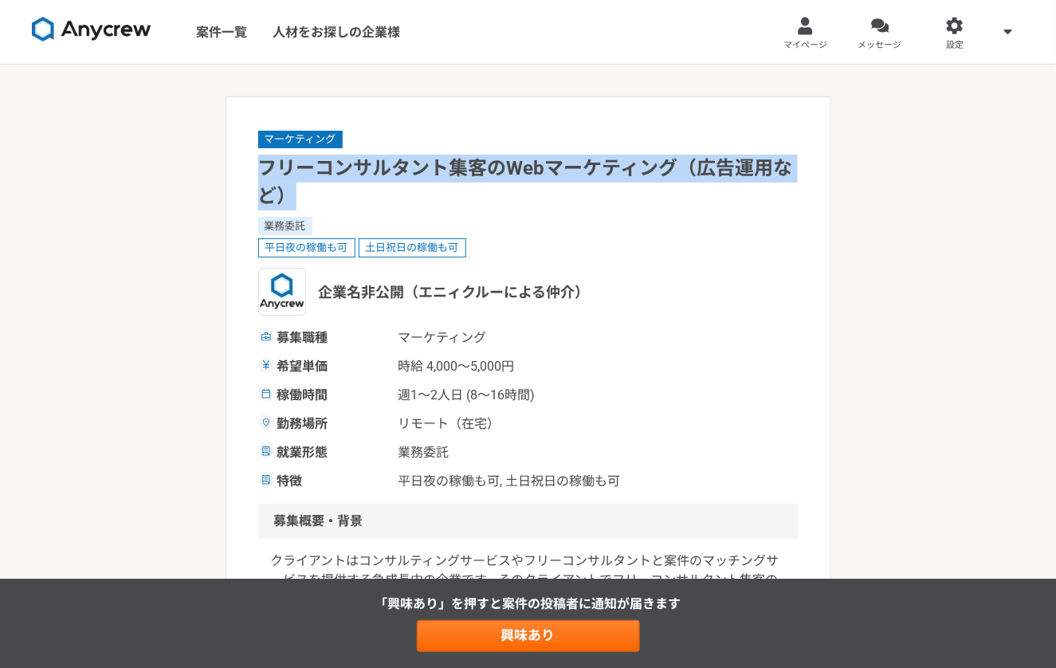
drag, startPoint x: 261, startPoint y: 174, endPoint x: 451, endPoint y: 186, distance: 190.0
click at [451, 186] on h1 "フリーコンサルタント集客のWebマーケティング（広告運用など）" at bounding box center [528, 183] width 540 height 56
drag, startPoint x: 443, startPoint y: 150, endPoint x: 567, endPoint y: 200, distance: 134.0
click at [567, 200] on div "マーケティング フリーコンサルタント集客のWebマーケティング（広告運用など） 業務委託 平日夜の稼働も可 土日祝日の稼働も可 企業名非公開（エニィクルーによ…" at bounding box center [528, 310] width 540 height 362
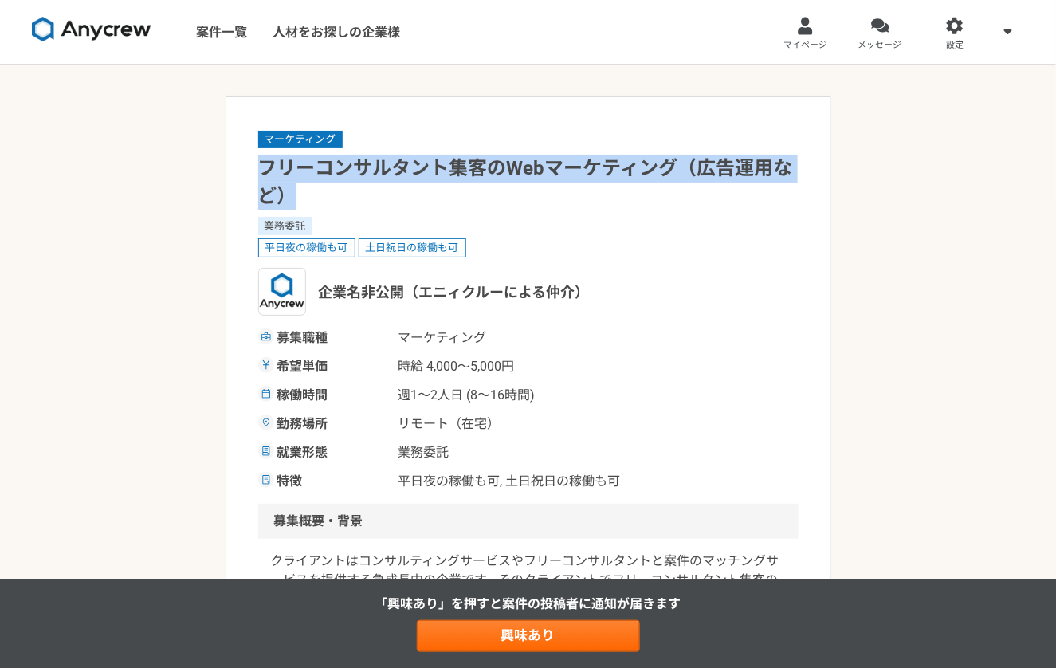
click at [567, 200] on h1 "フリーコンサルタント集客のWebマーケティング（広告運用など）" at bounding box center [528, 183] width 540 height 56
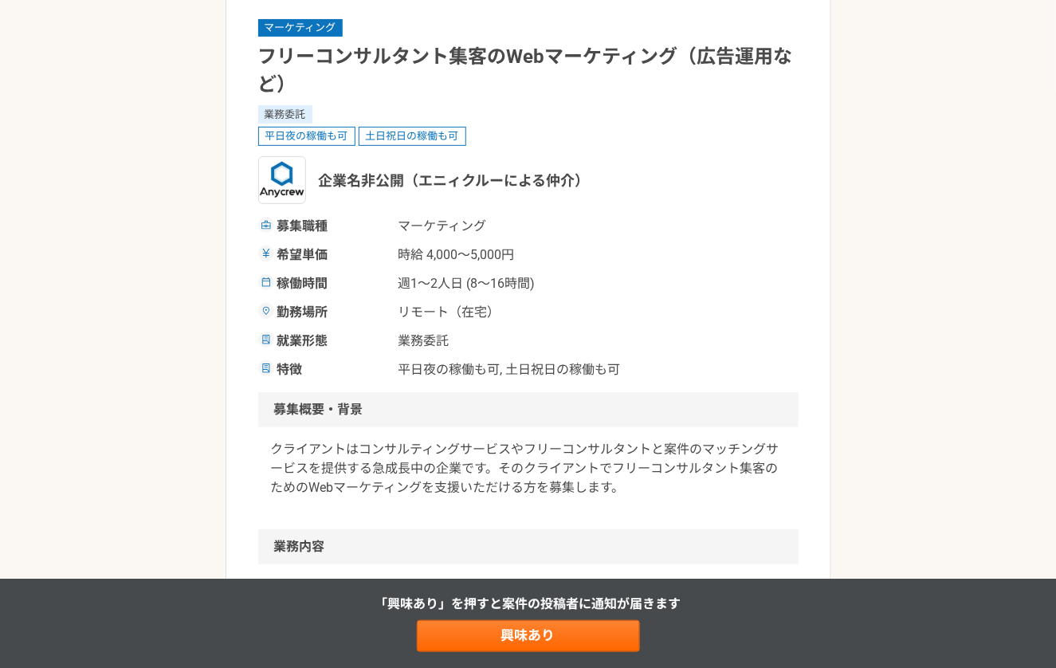
scroll to position [249, 0]
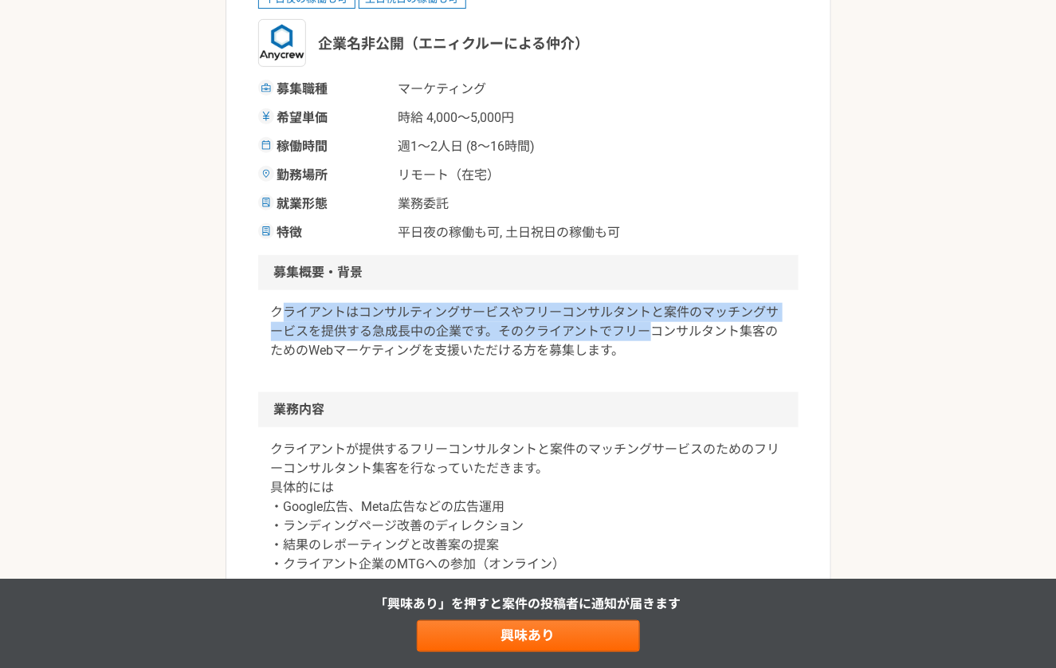
drag, startPoint x: 281, startPoint y: 311, endPoint x: 697, endPoint y: 340, distance: 416.9
click at [697, 340] on p "クライアントはコンサルティングサービスやフリーコンサルタントと案件のマッチングサービスを提供する急成長中の企業です。そのクライアントでフリーコンサルタント集客…" at bounding box center [528, 331] width 515 height 57
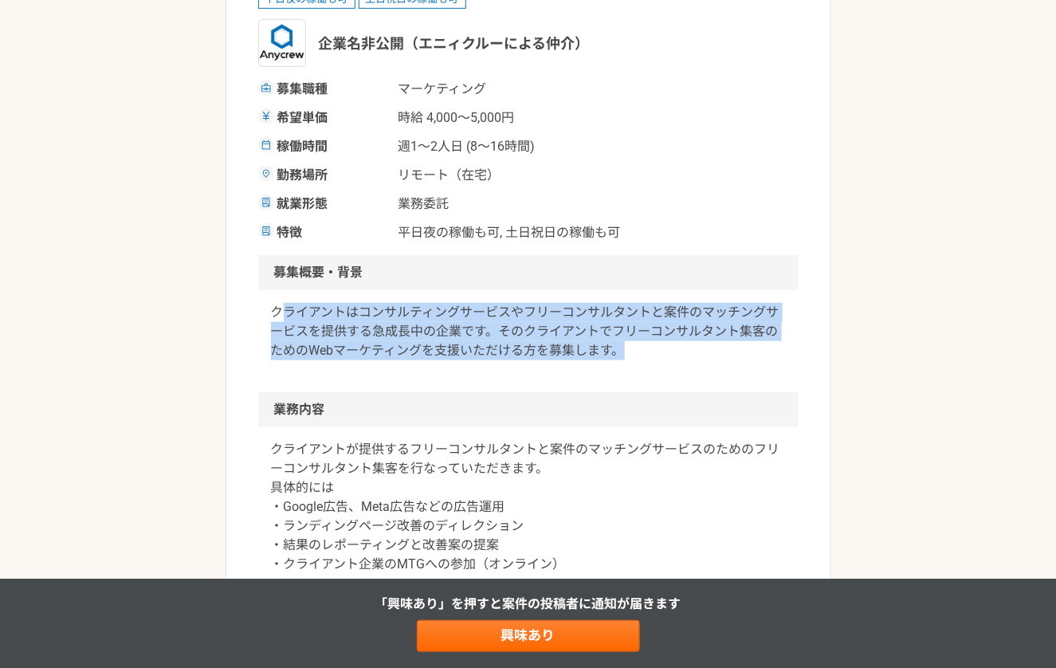
click at [697, 340] on p "クライアントはコンサルティングサービスやフリーコンサルタントと案件のマッチングサービスを提供する急成長中の企業です。そのクライアントでフリーコンサルタント集客…" at bounding box center [528, 331] width 515 height 57
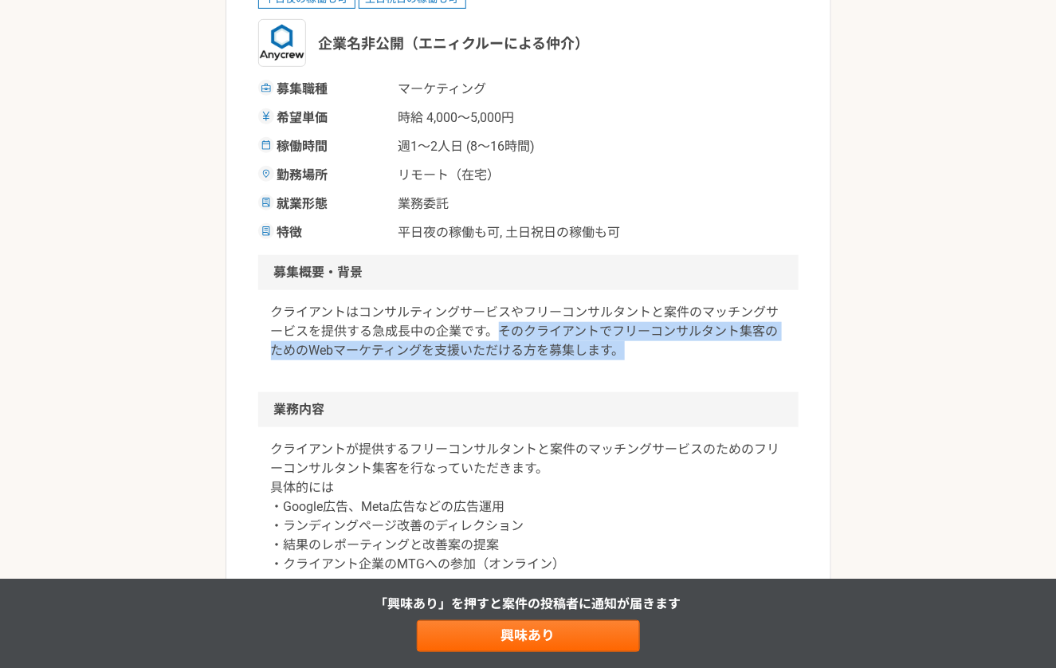
drag, startPoint x: 498, startPoint y: 331, endPoint x: 663, endPoint y: 349, distance: 165.9
click at [663, 349] on p "クライアントはコンサルティングサービスやフリーコンサルタントと案件のマッチングサービスを提供する急成長中の企業です。そのクライアントでフリーコンサルタント集客…" at bounding box center [528, 331] width 515 height 57
drag, startPoint x: 492, startPoint y: 331, endPoint x: 673, endPoint y: 355, distance: 183.1
click at [673, 355] on p "クライアントはコンサルティングサービスやフリーコンサルタントと案件のマッチングサービスを提供する急成長中の企業です。そのクライアントでフリーコンサルタント集客…" at bounding box center [528, 331] width 515 height 57
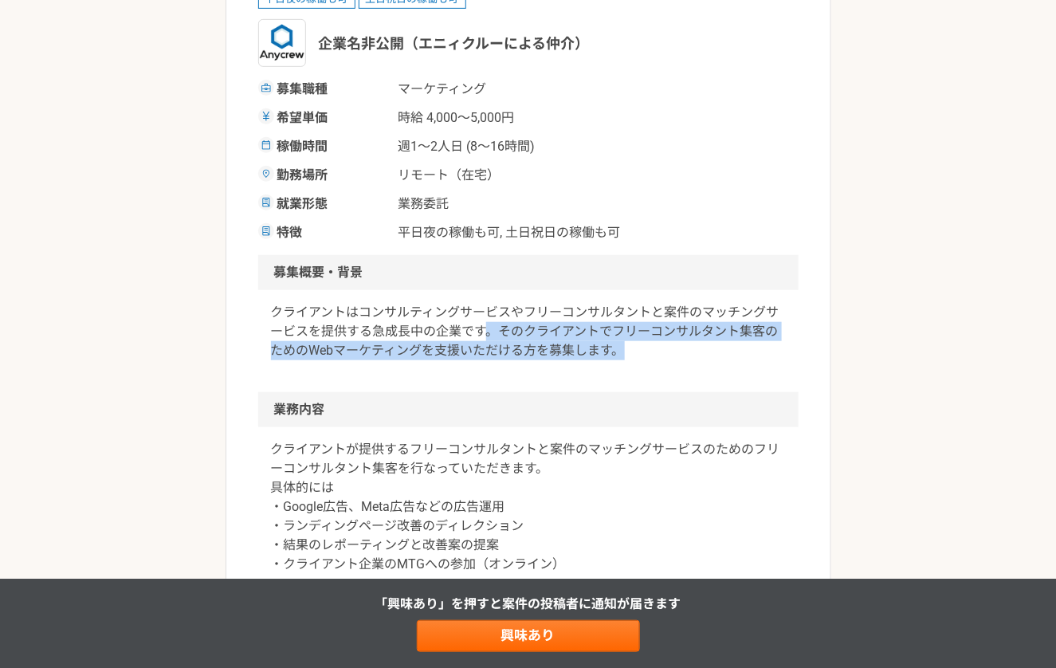
click at [673, 355] on p "クライアントはコンサルティングサービスやフリーコンサルタントと案件のマッチングサービスを提供する急成長中の企業です。そのクライアントでフリーコンサルタント集客…" at bounding box center [528, 331] width 515 height 57
drag, startPoint x: 492, startPoint y: 334, endPoint x: 691, endPoint y: 361, distance: 200.2
click at [691, 361] on div "クライアントはコンサルティングサービスやフリーコンサルタントと案件のマッチングサービスを提供する急成長中の企業です。そのクライアントでフリーコンサルタント集客…" at bounding box center [528, 341] width 540 height 102
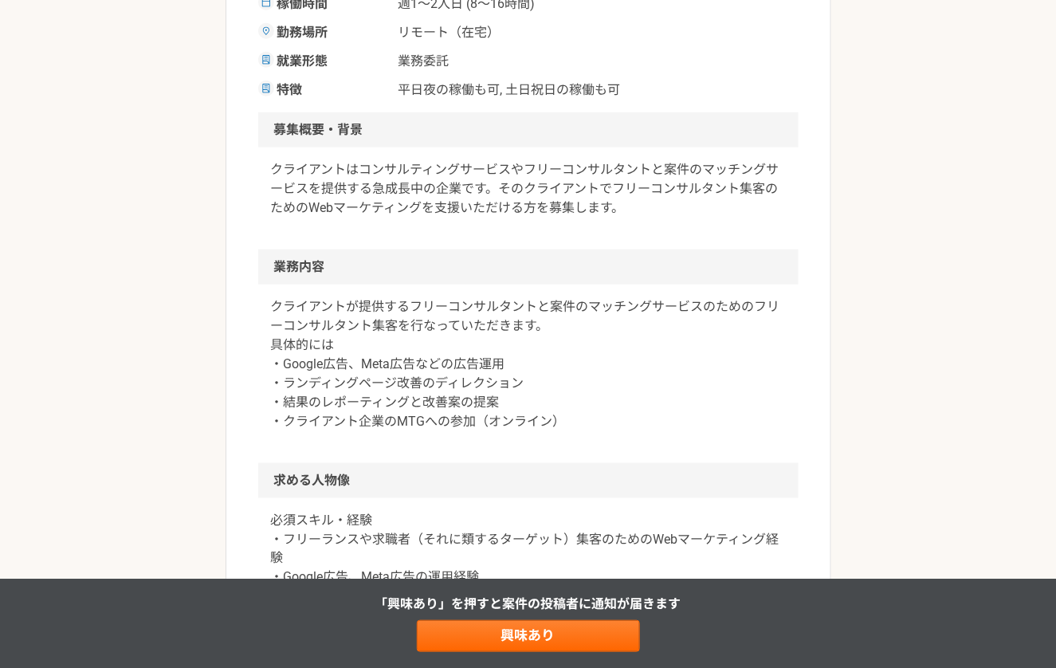
scroll to position [405, 0]
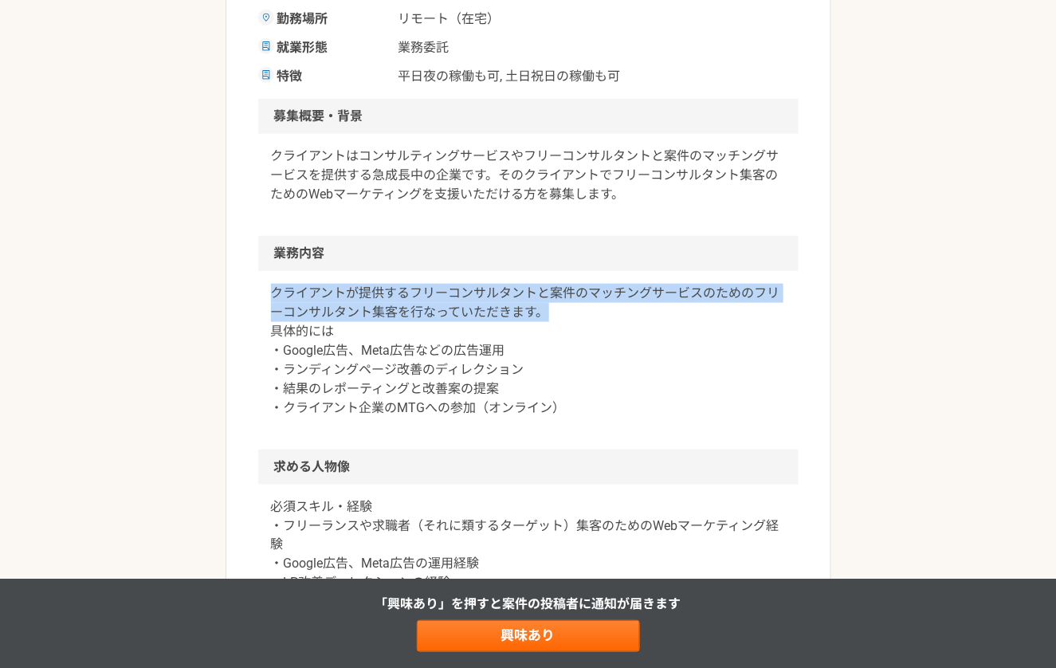
drag, startPoint x: 269, startPoint y: 294, endPoint x: 595, endPoint y: 312, distance: 327.1
click at [595, 312] on div "クライアントが提供するフリーコンサルタントと案件のマッチングサービスのためのフリーコンサルタント集客を行なっていただきます。 具体的には ・Google広告、…" at bounding box center [528, 360] width 540 height 178
click at [595, 312] on p "クライアントが提供するフリーコンサルタントと案件のマッチングサービスのためのフリーコンサルタント集客を行なっていただきます。 具体的には ・Google広告、…" at bounding box center [528, 351] width 515 height 134
drag, startPoint x: 256, startPoint y: 296, endPoint x: 657, endPoint y: 320, distance: 402.3
click at [657, 320] on article "マーケティング フリーコンサルタント集客のWebマーケティング（広告運用など） 業務委託 平日夜の稼働も可 土日祝日の稼働も可 企業名非公開（エニィクルーによ…" at bounding box center [528, 417] width 606 height 1451
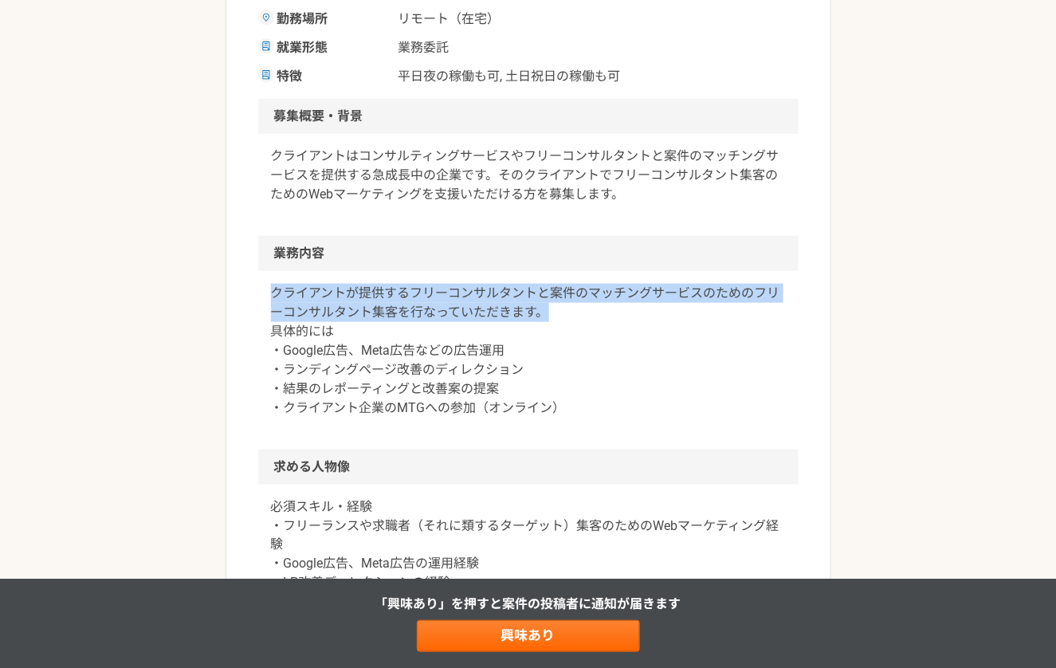
click at [657, 320] on p "クライアントが提供するフリーコンサルタントと案件のマッチングサービスのためのフリーコンサルタント集客を行なっていただきます。 具体的には ・Google広告、…" at bounding box center [528, 351] width 515 height 134
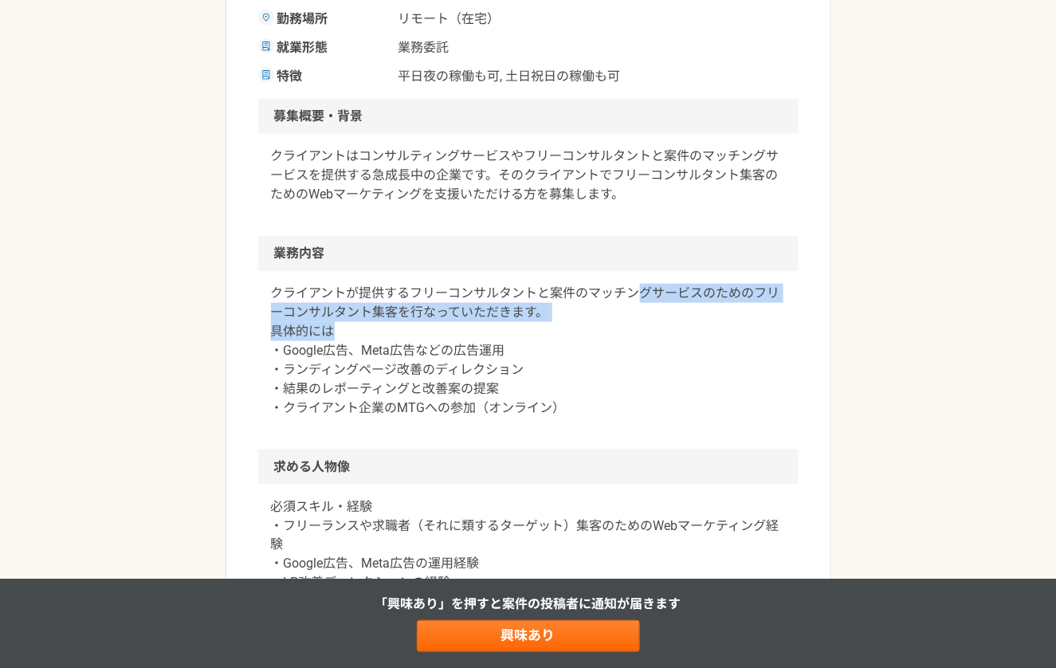
drag, startPoint x: 639, startPoint y: 293, endPoint x: 734, endPoint y: 325, distance: 100.0
click at [734, 325] on p "クライアントが提供するフリーコンサルタントと案件のマッチングサービスのためのフリーコンサルタント集客を行なっていただきます。 具体的には ・Google広告、…" at bounding box center [528, 351] width 515 height 134
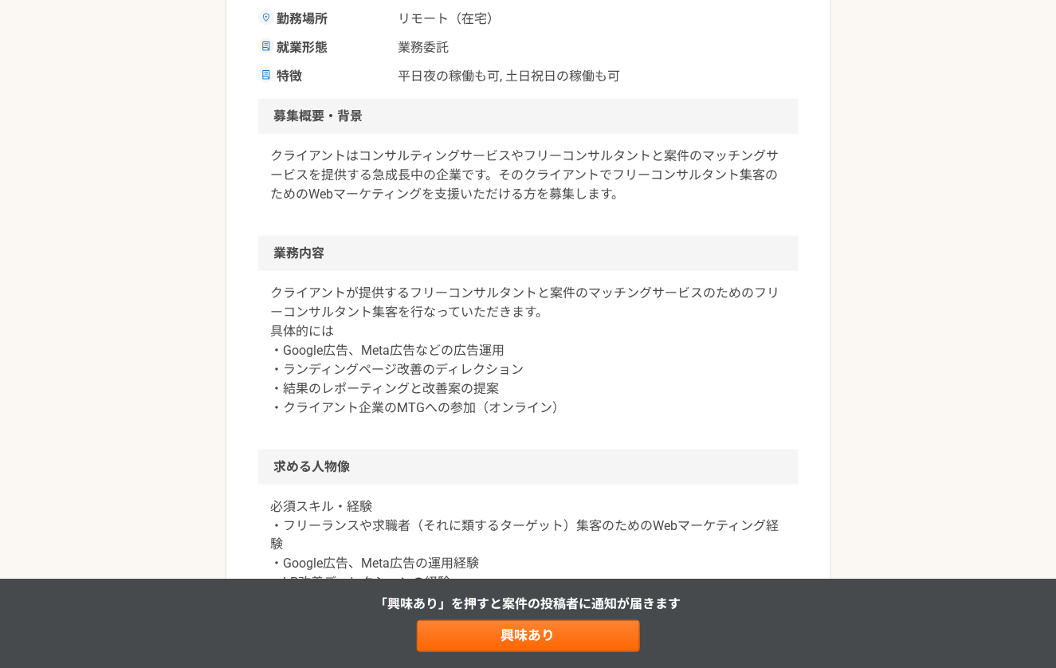
click at [238, 131] on article "マーケティング フリーコンサルタント集客のWebマーケティング（広告運用など） 業務委託 平日夜の稼働も可 土日祝日の稼働も可 企業名非公開（エニィクルーによ…" at bounding box center [528, 417] width 606 height 1451
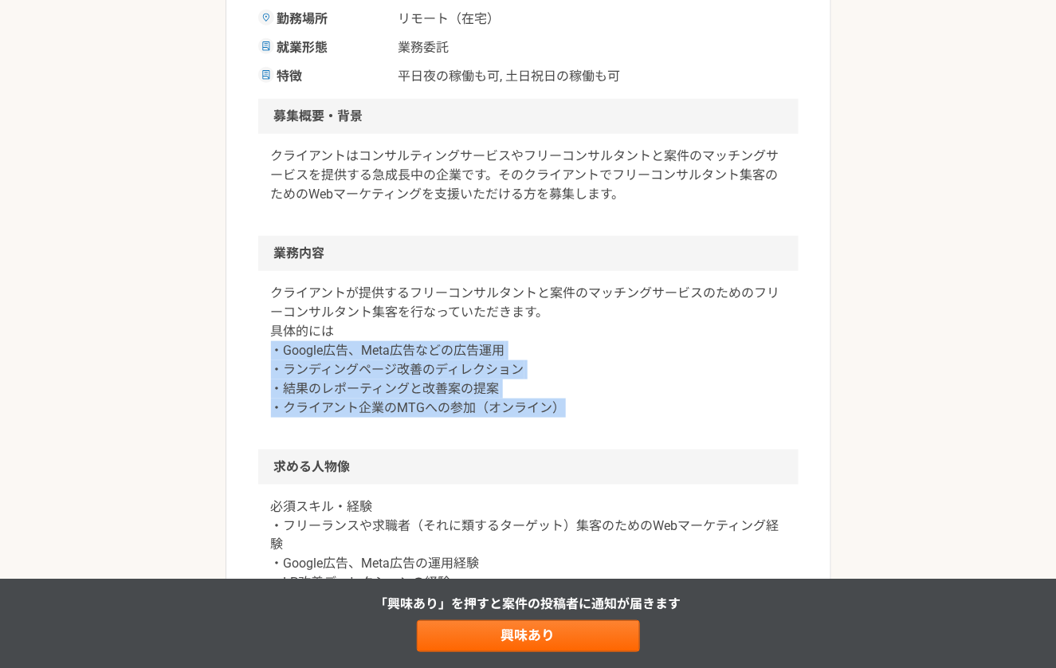
drag, startPoint x: 269, startPoint y: 342, endPoint x: 597, endPoint y: 420, distance: 336.6
click at [597, 420] on div "クライアントが提供するフリーコンサルタントと案件のマッチングサービスのためのフリーコンサルタント集客を行なっていただきます。 具体的には ・Google広告、…" at bounding box center [528, 360] width 540 height 178
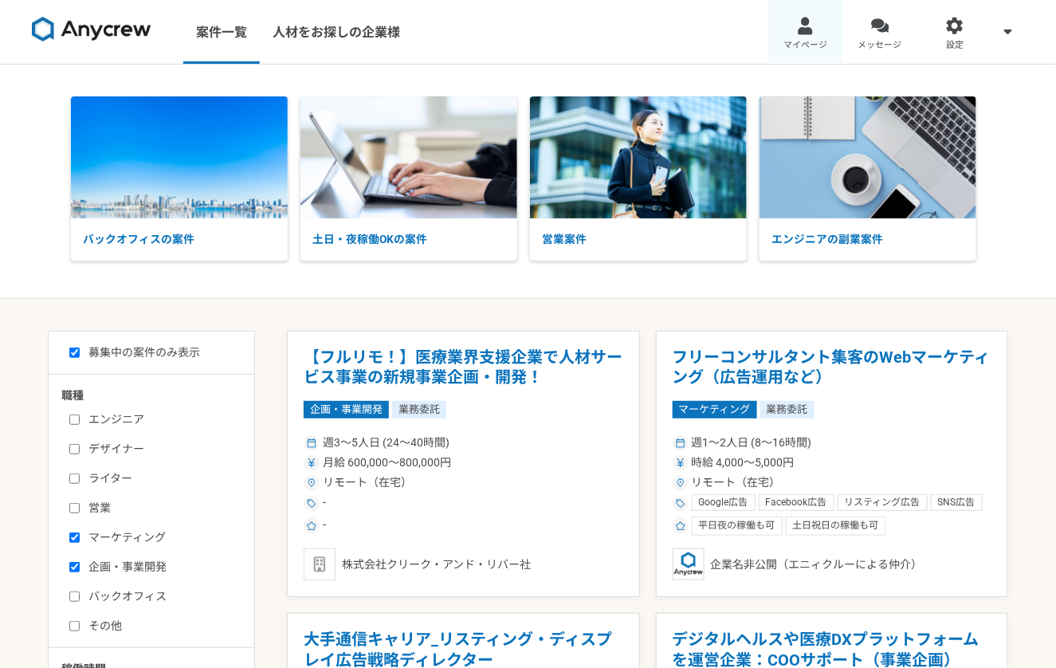
click at [805, 38] on link "マイページ" at bounding box center [805, 32] width 75 height 64
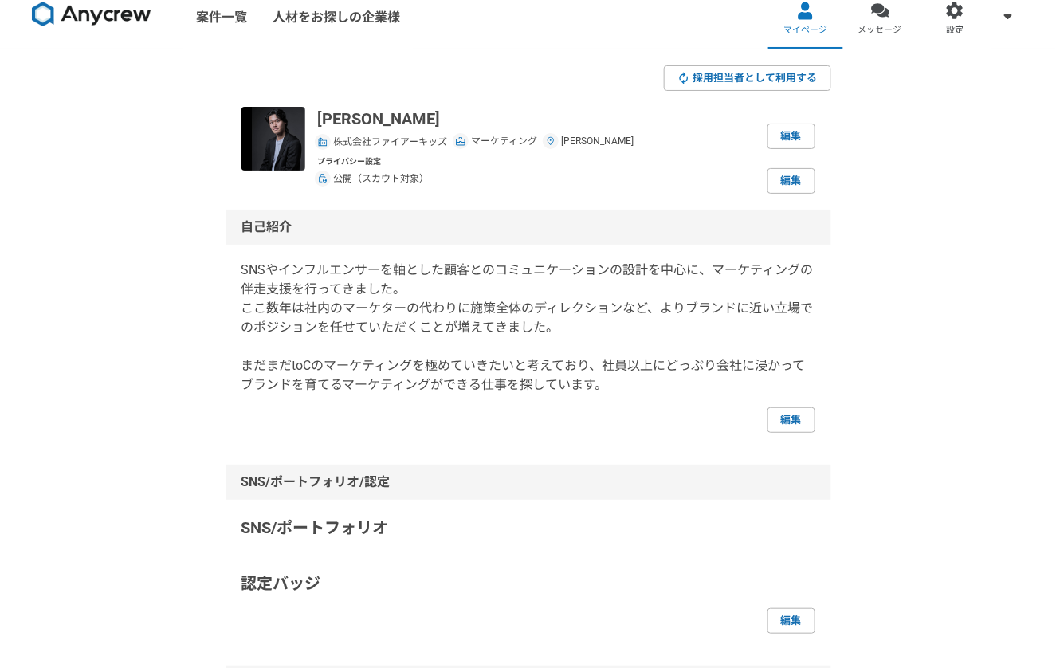
scroll to position [6, 0]
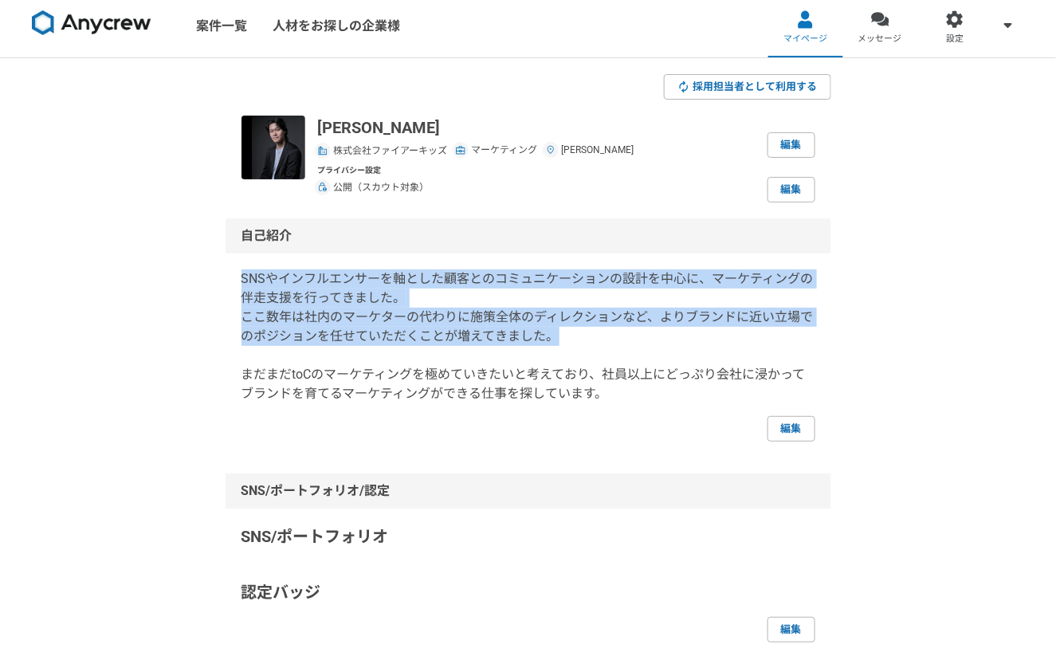
drag, startPoint x: 236, startPoint y: 273, endPoint x: 586, endPoint y: 345, distance: 357.0
click at [586, 345] on div "自己紹介 SNSやインフルエンサーを軸とした顧客とのコミュニケーションの設計を中心に、マーケティングの伴走支援を行ってきました。 ここ数年は社内のマーケターの…" at bounding box center [528, 329] width 606 height 223
click at [586, 345] on p "SNSやインフルエンサーを軸とした顧客とのコミュニケーションの設計を中心に、マーケティングの伴走支援を行ってきました。 ここ数年は社内のマーケターの代わりに施…" at bounding box center [528, 336] width 574 height 134
drag, startPoint x: 239, startPoint y: 275, endPoint x: 660, endPoint y: 341, distance: 425.8
click at [660, 341] on div "自己紹介 SNSやインフルエンサーを軸とした顧客とのコミュニケーションの設計を中心に、マーケティングの伴走支援を行ってきました。 ここ数年は社内のマーケターの…" at bounding box center [528, 329] width 606 height 223
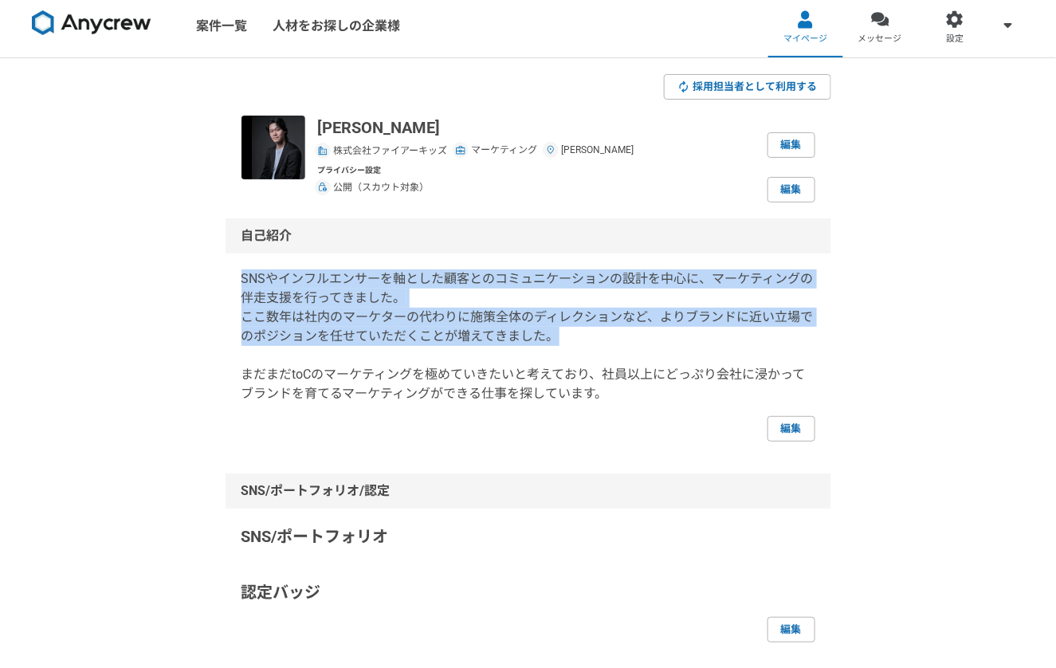
click at [660, 341] on p "SNSやインフルエンサーを軸とした顧客とのコミュニケーションの設計を中心に、マーケティングの伴走支援を行ってきました。 ここ数年は社内のマーケターの代わりに施…" at bounding box center [528, 336] width 574 height 134
drag, startPoint x: 241, startPoint y: 275, endPoint x: 631, endPoint y: 359, distance: 398.7
click at [631, 359] on p "SNSやインフルエンサーを軸とした顧客とのコミュニケーションの設計を中心に、マーケティングの伴走支援を行ってきました。 ここ数年は社内のマーケターの代わりに施…" at bounding box center [528, 336] width 574 height 134
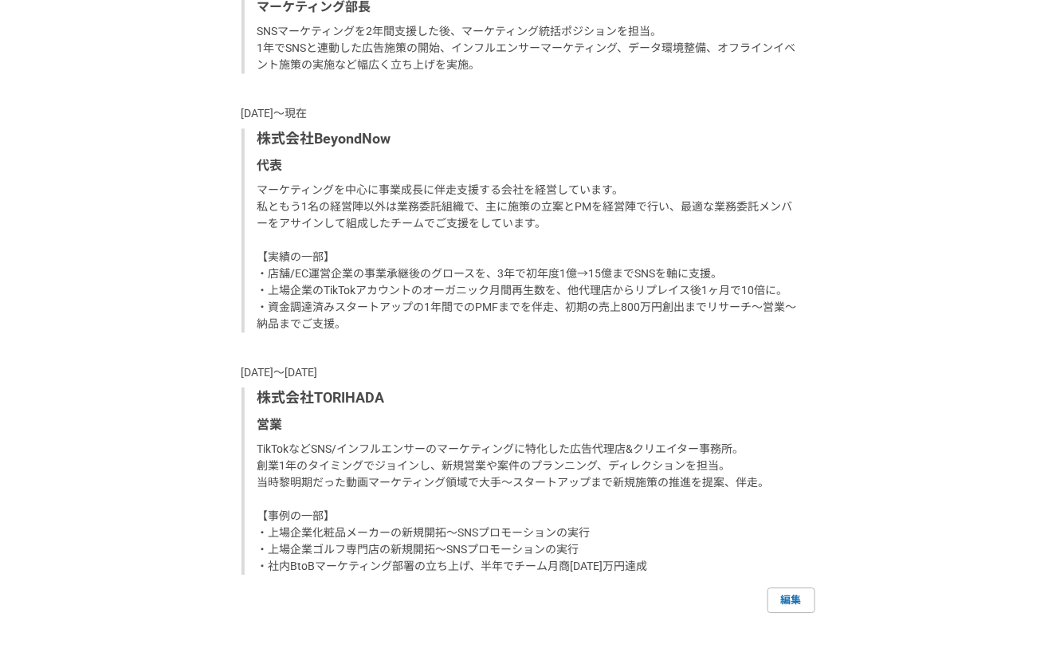
scroll to position [1199, 0]
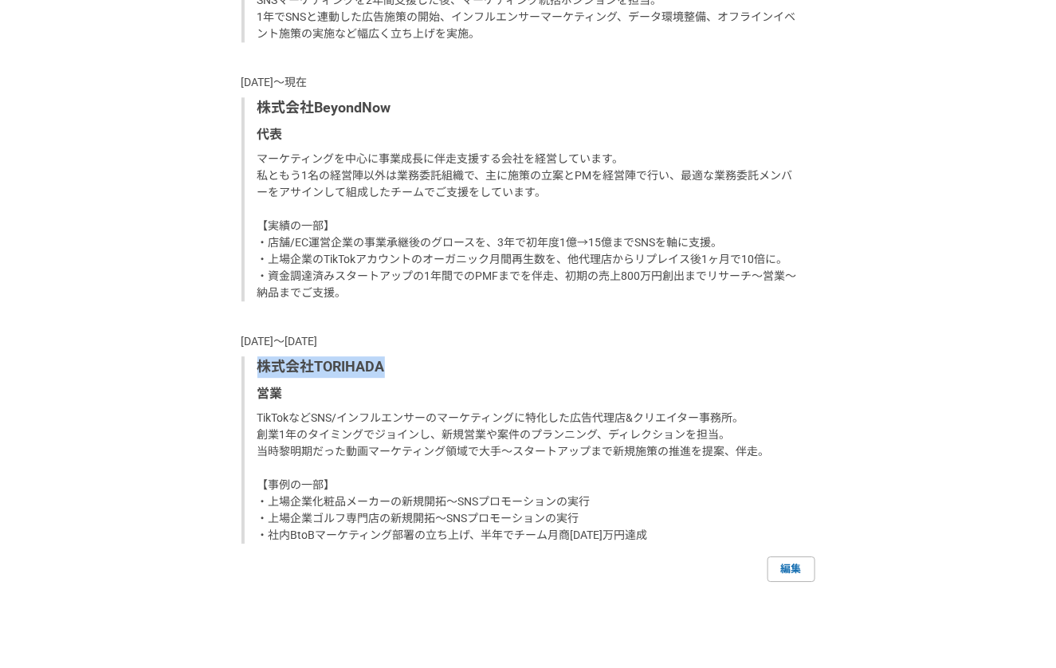
drag, startPoint x: 257, startPoint y: 364, endPoint x: 481, endPoint y: 364, distance: 224.7
click at [481, 364] on p "株式会社TORIHADA" at bounding box center [529, 367] width 545 height 22
drag, startPoint x: 236, startPoint y: 342, endPoint x: 441, endPoint y: 367, distance: 207.0
click at [441, 367] on div "職歴 [DATE]〜現在 株式会社ファイアーキッズ マーケティング部長 SNSマーケティングを2年間支援した後、マーケティング統括ポジションを担当。 1年でS…" at bounding box center [528, 223] width 606 height 717
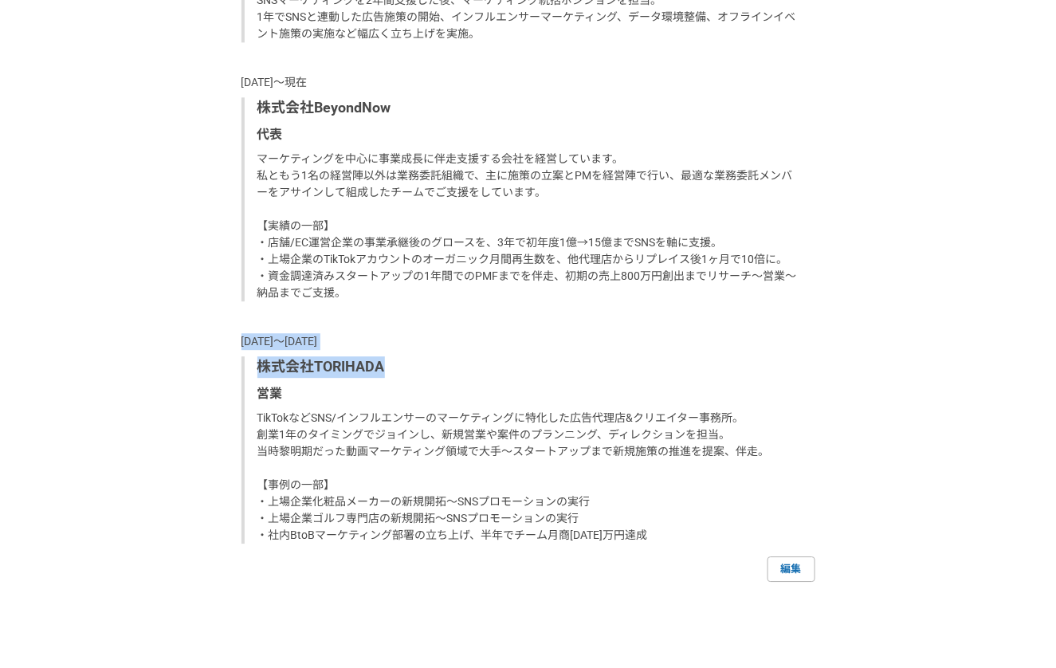
click at [441, 367] on p "株式会社TORIHADA" at bounding box center [529, 367] width 545 height 22
drag, startPoint x: 263, startPoint y: 358, endPoint x: 339, endPoint y: 398, distance: 86.2
click at [339, 398] on div "株式会社TORIHADA 営業 TikTokなどSNS/インフルエンサーのマーケティングに特化した広告代理店&クリエイター事務所。 創業1年のタイミングでジョ…" at bounding box center [528, 449] width 574 height 187
click at [339, 398] on p "営業" at bounding box center [529, 393] width 545 height 19
drag, startPoint x: 258, startPoint y: 366, endPoint x: 335, endPoint y: 394, distance: 82.2
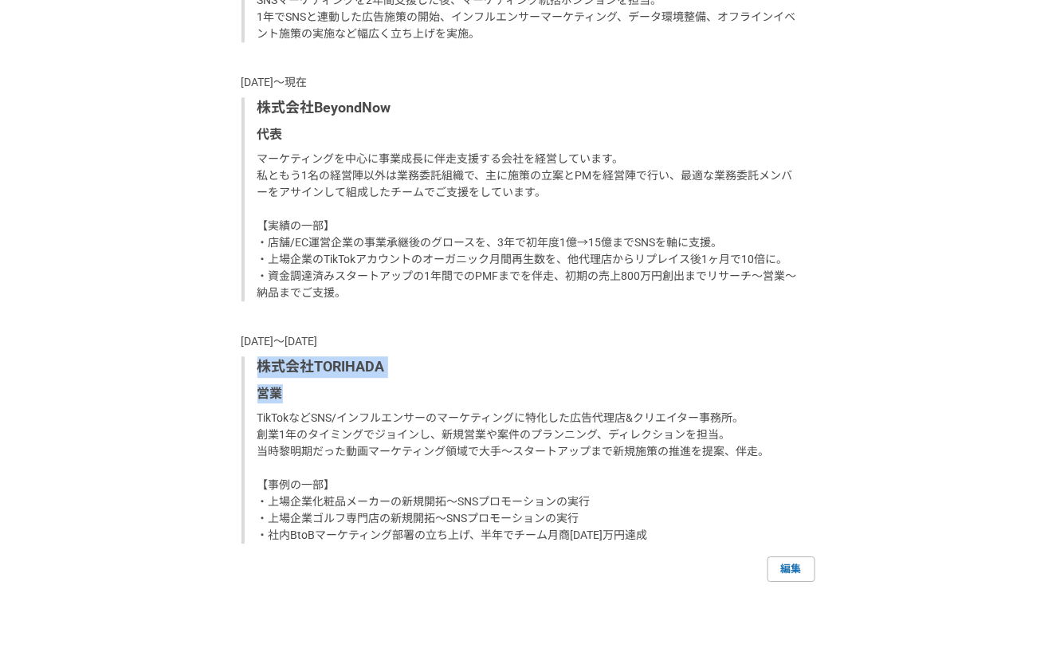
click at [335, 394] on div "株式会社TORIHADA 営業 TikTokなどSNS/インフルエンサーのマーケティングに特化した広告代理店&クリエイター事務所。 創業1年のタイミングでジョ…" at bounding box center [528, 449] width 574 height 187
click at [335, 394] on p "営業" at bounding box center [529, 393] width 545 height 19
drag, startPoint x: 260, startPoint y: 365, endPoint x: 332, endPoint y: 399, distance: 80.2
click at [332, 399] on div "株式会社TORIHADA 営業 TikTokなどSNS/インフルエンサーのマーケティングに特化した広告代理店&クリエイター事務所。 創業1年のタイミングでジョ…" at bounding box center [528, 449] width 574 height 187
click at [332, 399] on p "営業" at bounding box center [529, 393] width 545 height 19
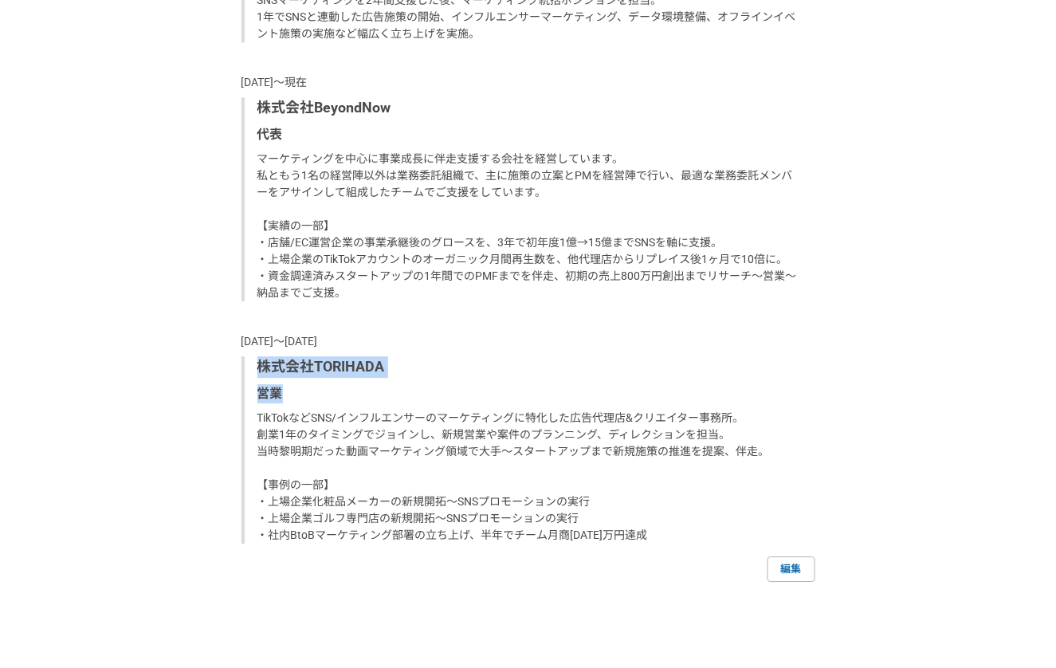
drag, startPoint x: 256, startPoint y: 365, endPoint x: 306, endPoint y: 390, distance: 56.3
click at [306, 390] on div "株式会社TORIHADA 営業 TikTokなどSNS/インフルエンサーのマーケティングに特化した広告代理店&クリエイター事務所。 創業1年のタイミングでジョ…" at bounding box center [528, 449] width 574 height 187
click at [306, 390] on p "営業" at bounding box center [529, 393] width 545 height 19
drag, startPoint x: 257, startPoint y: 365, endPoint x: 339, endPoint y: 399, distance: 89.7
click at [339, 399] on div "株式会社TORIHADA 営業 TikTokなどSNS/インフルエンサーのマーケティングに特化した広告代理店&クリエイター事務所。 創業1年のタイミングでジョ…" at bounding box center [528, 449] width 574 height 187
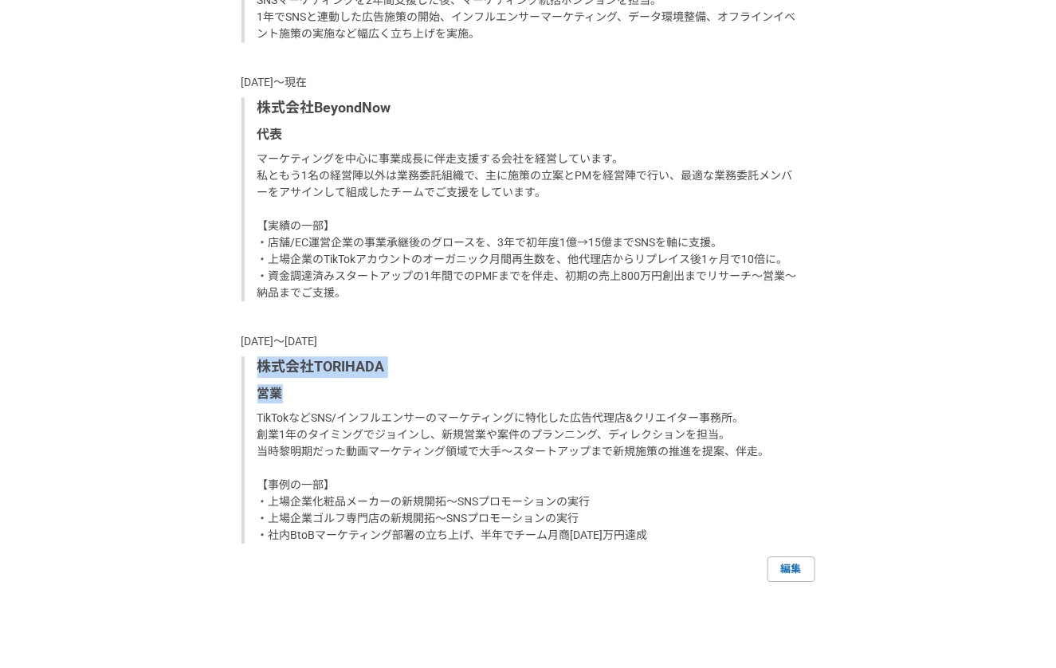
click at [339, 399] on p "営業" at bounding box center [529, 393] width 545 height 19
drag, startPoint x: 261, startPoint y: 363, endPoint x: 347, endPoint y: 402, distance: 95.5
click at [347, 402] on div "株式会社TORIHADA 営業 TikTokなどSNS/インフルエンサーのマーケティングに特化した広告代理店&クリエイター事務所。 創業1年のタイミングでジョ…" at bounding box center [528, 449] width 574 height 187
drag, startPoint x: 257, startPoint y: 367, endPoint x: 339, endPoint y: 402, distance: 88.8
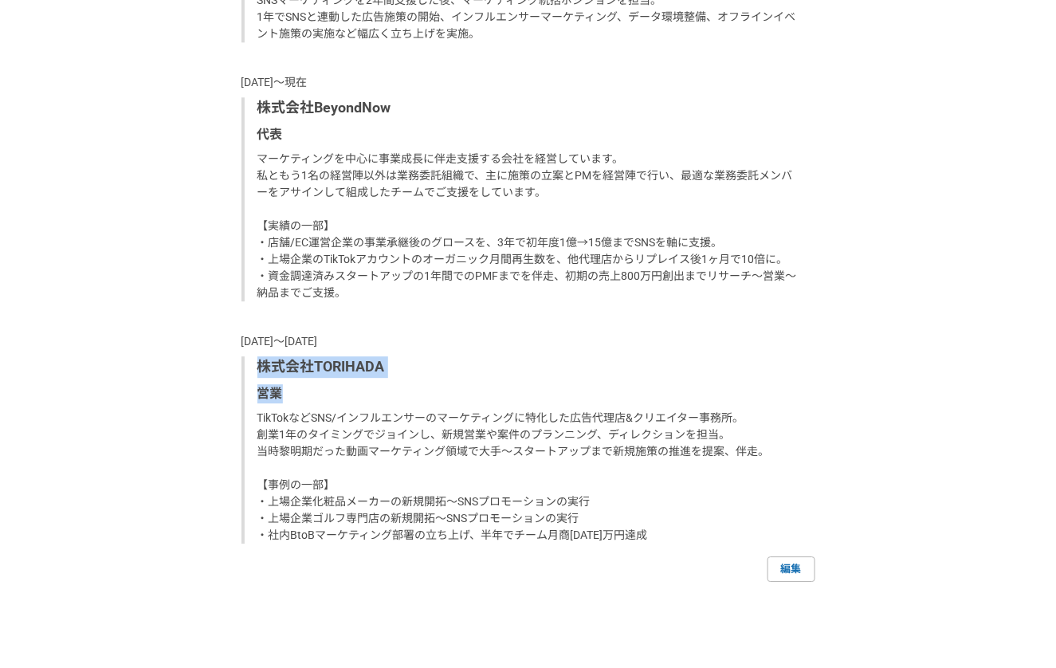
click at [339, 402] on div "株式会社TORIHADA 営業 TikTokなどSNS/インフルエンサーのマーケティングに特化した広告代理店&クリエイター事務所。 創業1年のタイミングでジョ…" at bounding box center [528, 449] width 574 height 187
drag, startPoint x: 257, startPoint y: 370, endPoint x: 335, endPoint y: 394, distance: 81.7
click at [335, 394] on div "株式会社TORIHADA 営業 TikTokなどSNS/インフルエンサーのマーケティングに特化した広告代理店&クリエイター事務所。 創業1年のタイミングでジョ…" at bounding box center [528, 449] width 574 height 187
click at [335, 394] on p "営業" at bounding box center [529, 393] width 545 height 19
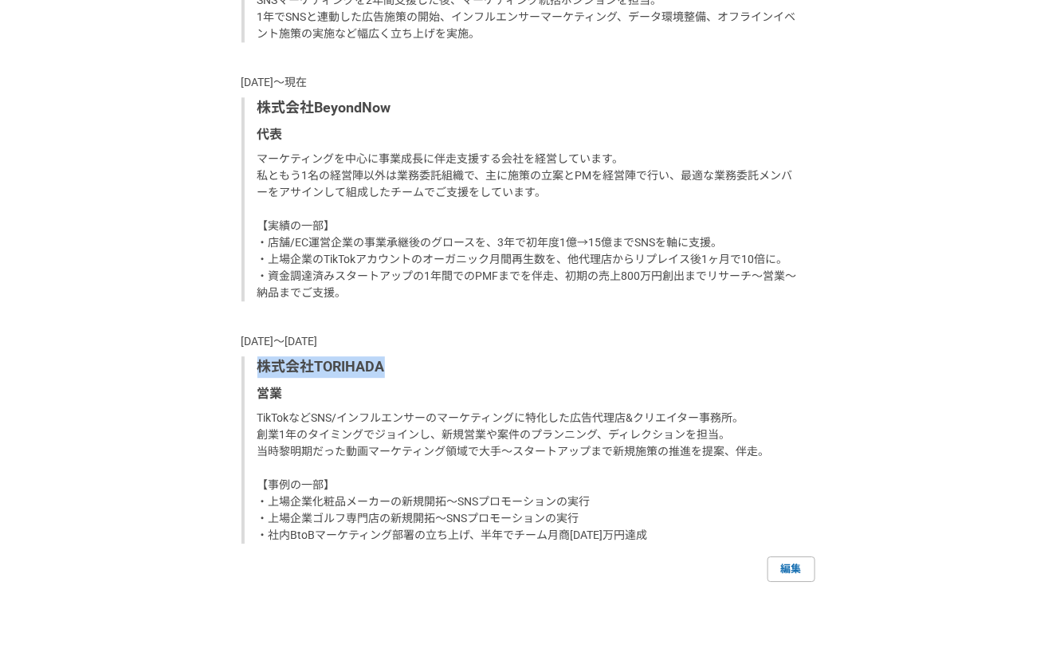
drag, startPoint x: 256, startPoint y: 365, endPoint x: 468, endPoint y: 364, distance: 212.7
click at [468, 364] on div "株式会社TORIHADA 営業 TikTokなどSNS/インフルエンサーのマーケティングに特化した広告代理店&クリエイター事務所。 創業1年のタイミングでジョ…" at bounding box center [528, 449] width 574 height 187
click at [468, 364] on p "株式会社TORIHADA" at bounding box center [529, 367] width 545 height 22
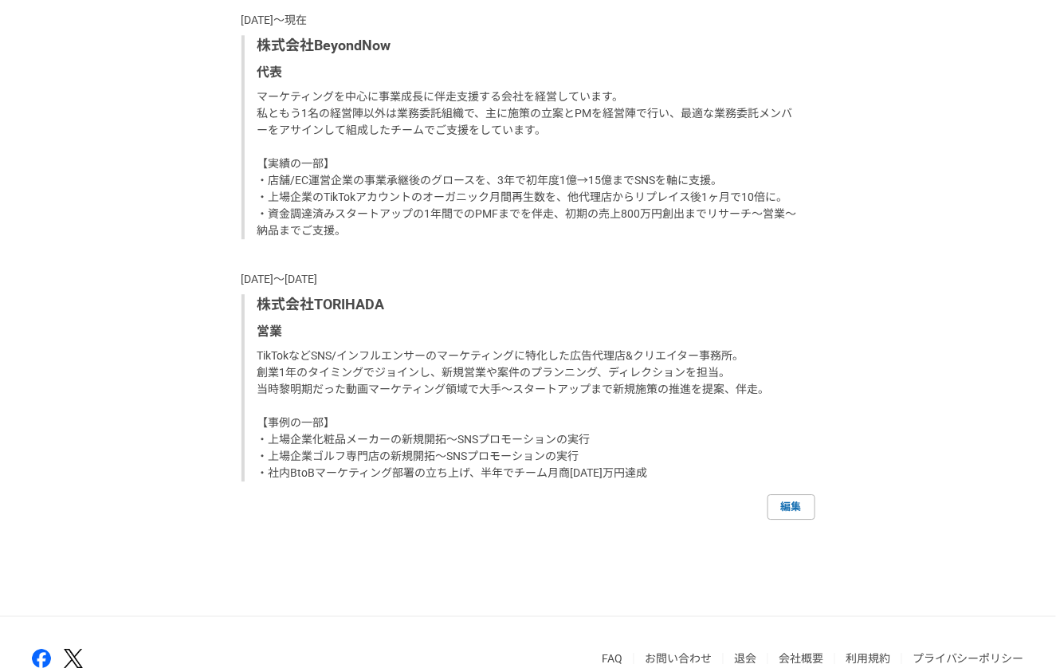
scroll to position [1303, 0]
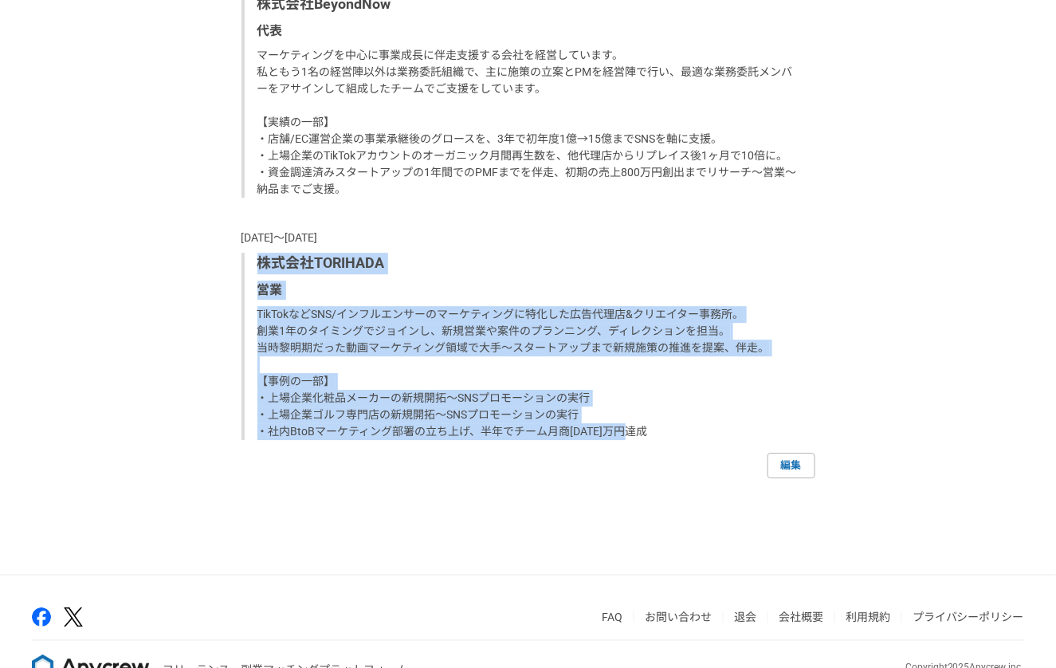
drag, startPoint x: 257, startPoint y: 262, endPoint x: 687, endPoint y: 430, distance: 461.9
click at [687, 430] on div "株式会社TORIHADA 営業 TikTokなどSNS/インフルエンサーのマーケティングに特化した広告代理店&クリエイター事務所。 創業1年のタイミングでジョ…" at bounding box center [528, 346] width 574 height 187
click at [687, 430] on p "TikTokなどSNS/インフルエンサーのマーケティングに特化した広告代理店&クリエイター事務所。 創業1年のタイミングでジョインし、新規営業や案件のプランニ…" at bounding box center [529, 373] width 545 height 134
drag, startPoint x: 259, startPoint y: 264, endPoint x: 661, endPoint y: 437, distance: 437.9
click at [661, 437] on div "株式会社TORIHADA 営業 TikTokなどSNS/インフルエンサーのマーケティングに特化した広告代理店&クリエイター事務所。 創業1年のタイミングでジョ…" at bounding box center [528, 346] width 574 height 187
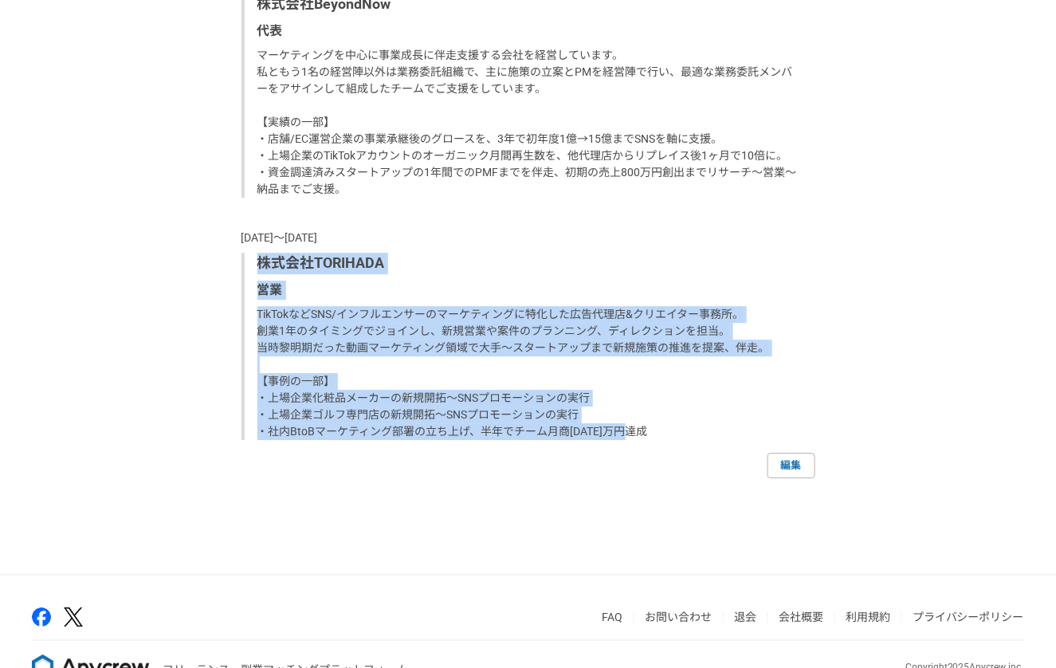
click at [661, 437] on p "TikTokなどSNS/インフルエンサーのマーケティングに特化した広告代理店&クリエイター事務所。 創業1年のタイミングでジョインし、新規営業や案件のプランニ…" at bounding box center [529, 373] width 545 height 134
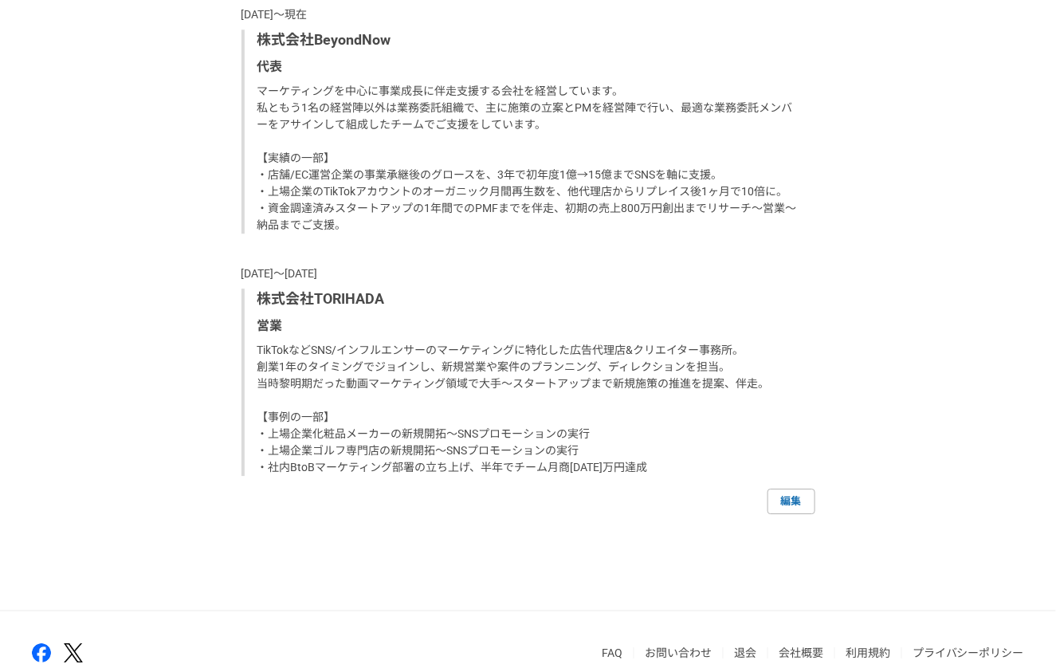
scroll to position [1236, 0]
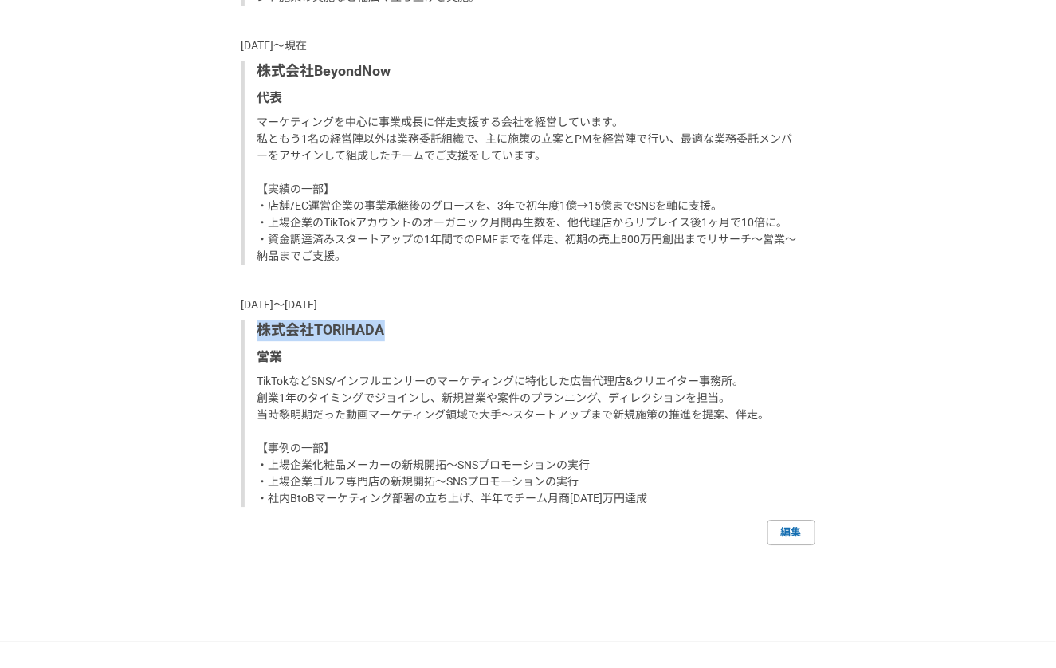
drag, startPoint x: 259, startPoint y: 327, endPoint x: 492, endPoint y: 327, distance: 232.6
click at [492, 327] on p "株式会社TORIHADA" at bounding box center [529, 330] width 545 height 22
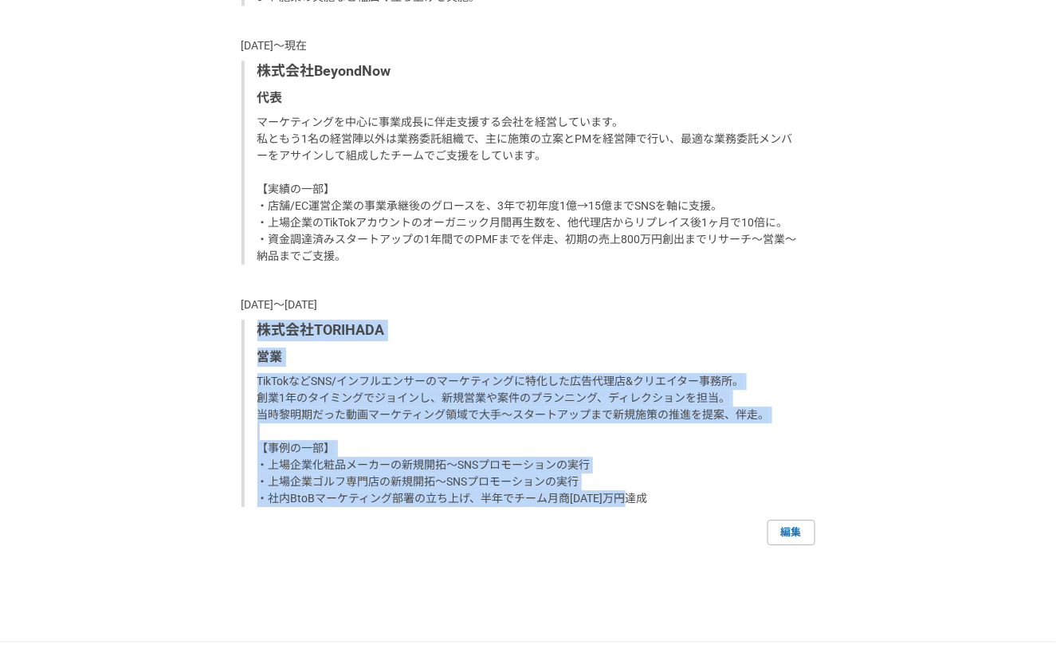
drag, startPoint x: 258, startPoint y: 328, endPoint x: 711, endPoint y: 501, distance: 485.2
click at [711, 501] on div "株式会社TORIHADA 営業 TikTokなどSNS/インフルエンサーのマーケティングに特化した広告代理店&クリエイター事務所。 創業1年のタイミングでジョ…" at bounding box center [528, 412] width 574 height 187
click at [711, 501] on p "TikTokなどSNS/インフルエンサーのマーケティングに特化した広告代理店&クリエイター事務所。 創業1年のタイミングでジョインし、新規営業や案件のプランニ…" at bounding box center [529, 440] width 545 height 134
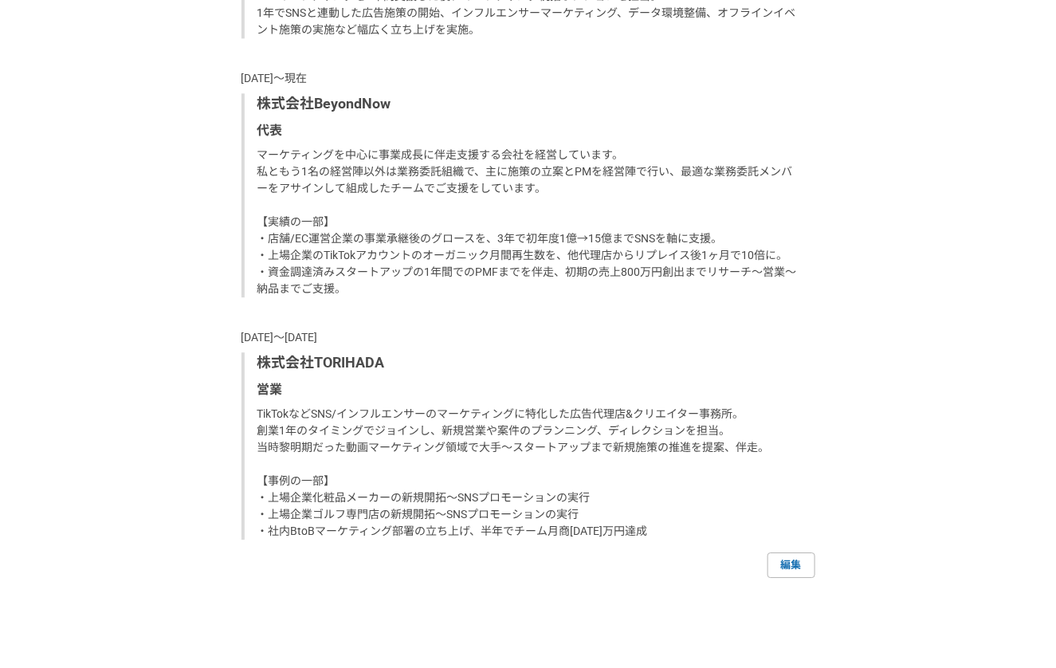
scroll to position [1171, 0]
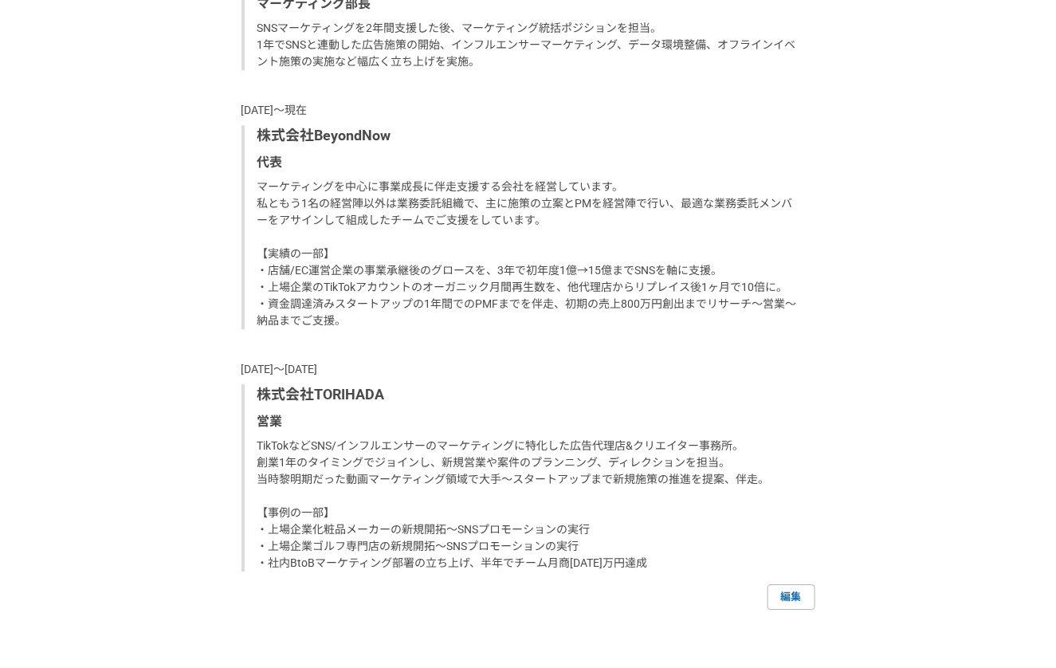
click at [255, 163] on div "株式会社BeyondNow 代表 マーケティングを中心に事業成長に伴走支援する会社を経営しています。 私ともう1名の経営陣以外は業務委託組織で、主に施策の立案…" at bounding box center [528, 227] width 574 height 204
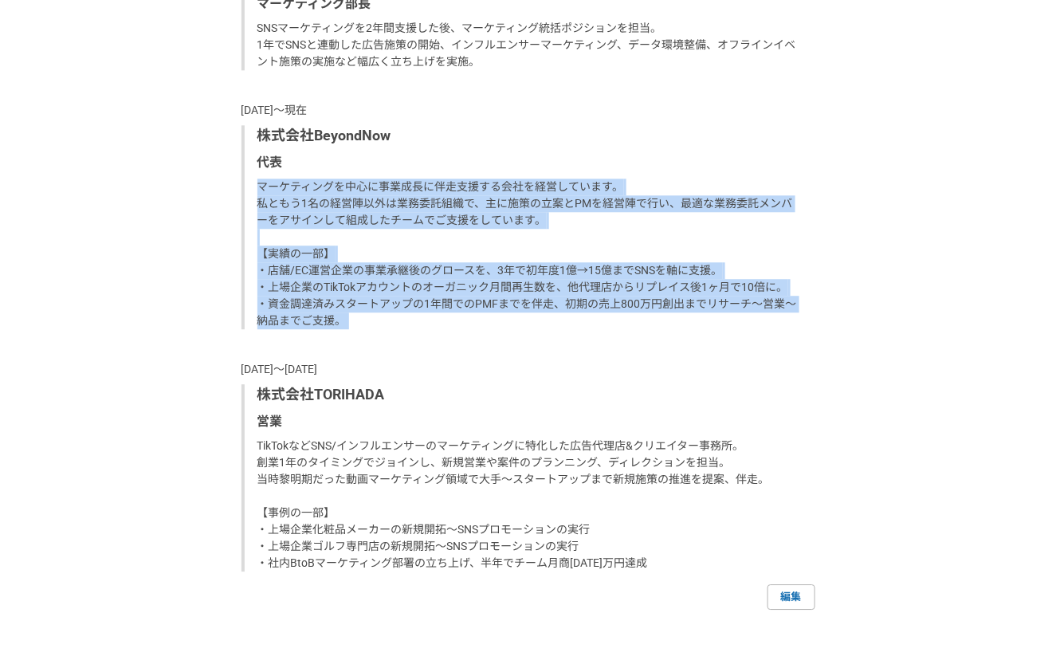
drag, startPoint x: 254, startPoint y: 178, endPoint x: 411, endPoint y: 343, distance: 227.7
click at [411, 343] on div "[DATE]〜現在 株式会社ファイアーキッズ マーケティング部長 SNSマーケティングを2年間支援した後、マーケティング統括ポジションを担当。 1年でSNSと…" at bounding box center [528, 257] width 574 height 628
drag, startPoint x: 260, startPoint y: 189, endPoint x: 432, endPoint y: 331, distance: 223.0
click at [432, 331] on div "[DATE]〜現在 株式会社ファイアーキッズ マーケティング部長 SNSマーケティングを2年間支援した後、マーケティング統括ポジションを担当。 1年でSNSと…" at bounding box center [528, 257] width 574 height 628
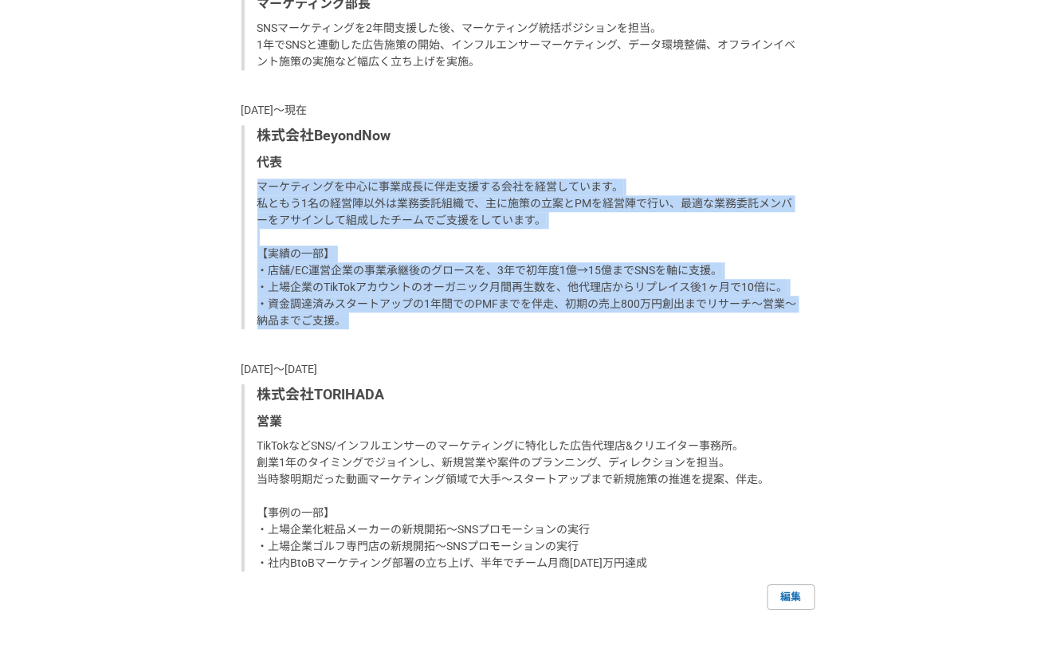
click at [432, 331] on div "[DATE]〜現在 株式会社ファイアーキッズ マーケティング部長 SNSマーケティングを2年間支援した後、マーケティング統括ポジションを担当。 1年でSNSと…" at bounding box center [528, 257] width 574 height 628
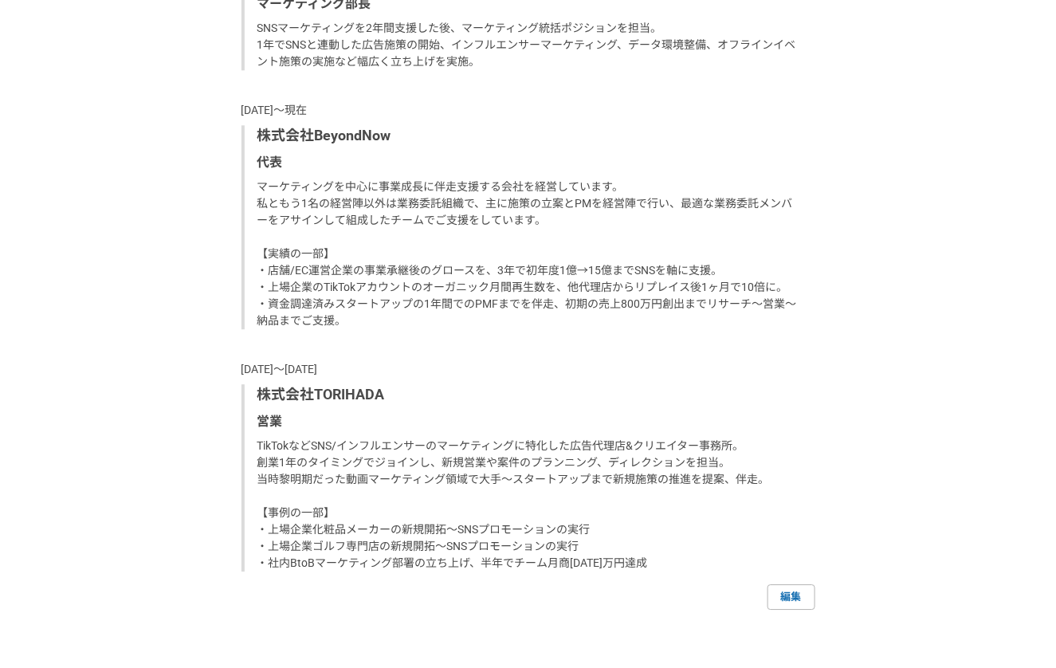
scroll to position [1323, 0]
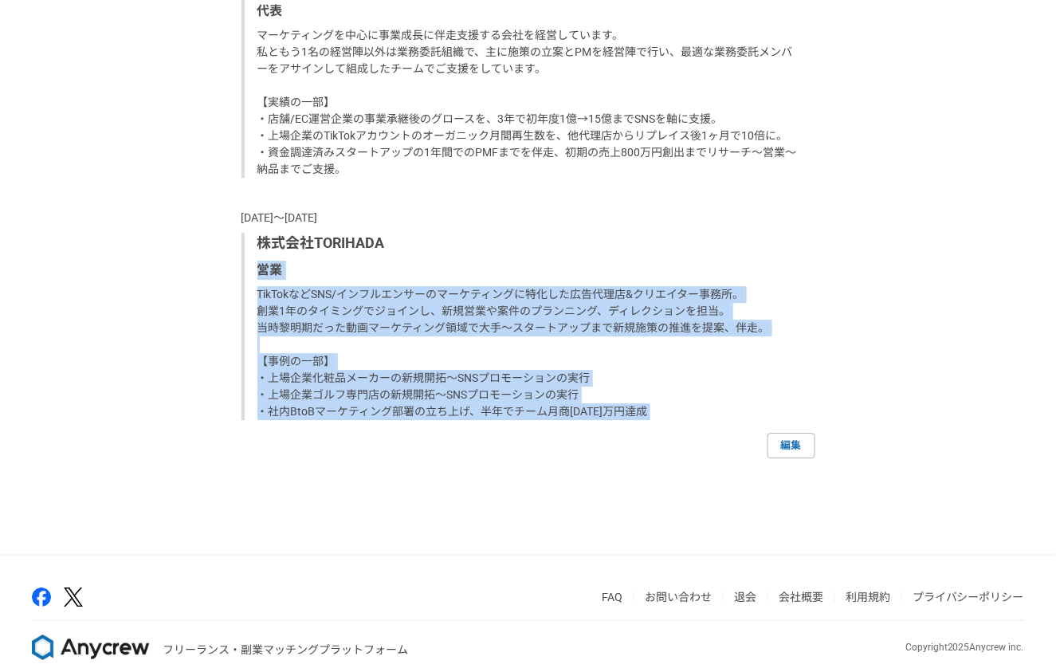
drag, startPoint x: 259, startPoint y: 254, endPoint x: 657, endPoint y: 418, distance: 430.1
click at [657, 418] on div "[DATE]〜現在 株式会社ファイアーキッズ マーケティング部長 SNSマーケティングを2年間支援した後、マーケティング統括ポジションを担当。 1年でSNSと…" at bounding box center [528, 125] width 574 height 666
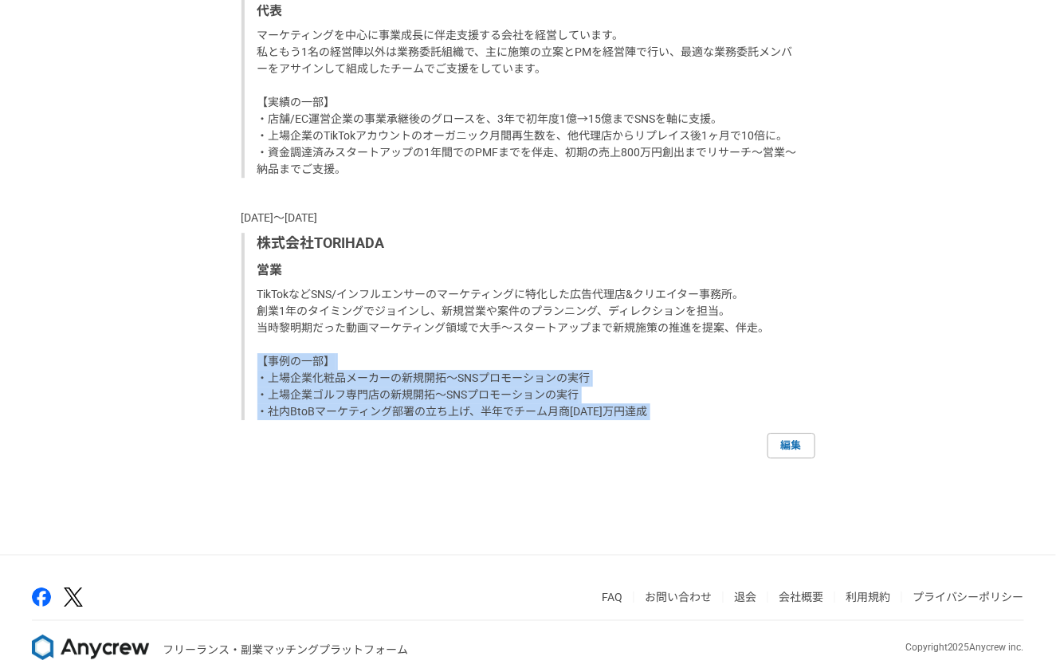
drag, startPoint x: 259, startPoint y: 363, endPoint x: 723, endPoint y: 428, distance: 469.0
click at [723, 428] on div "[DATE]〜現在 株式会社ファイアーキッズ マーケティング部長 SNSマーケティングを2年間支援した後、マーケティング統括ポジションを担当。 1年でSNSと…" at bounding box center [528, 125] width 574 height 666
drag, startPoint x: 257, startPoint y: 360, endPoint x: 668, endPoint y: 417, distance: 415.1
click at [668, 417] on div "[DATE]〜現在 株式会社ファイアーキッズ マーケティング部長 SNSマーケティングを2年間支援した後、マーケティング統括ポジションを担当。 1年でSNSと…" at bounding box center [528, 125] width 574 height 666
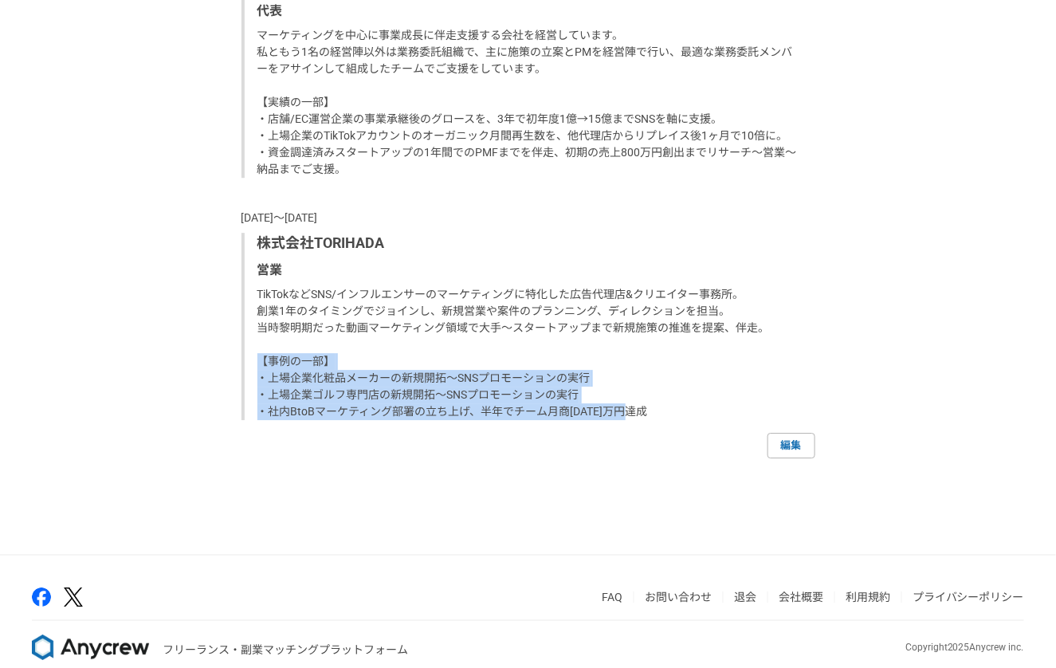
click at [668, 417] on div "[DATE]〜現在 株式会社ファイアーキッズ マーケティング部長 SNSマーケティングを2年間支援した後、マーケティング統括ポジションを担当。 1年でSNSと…" at bounding box center [528, 125] width 574 height 666
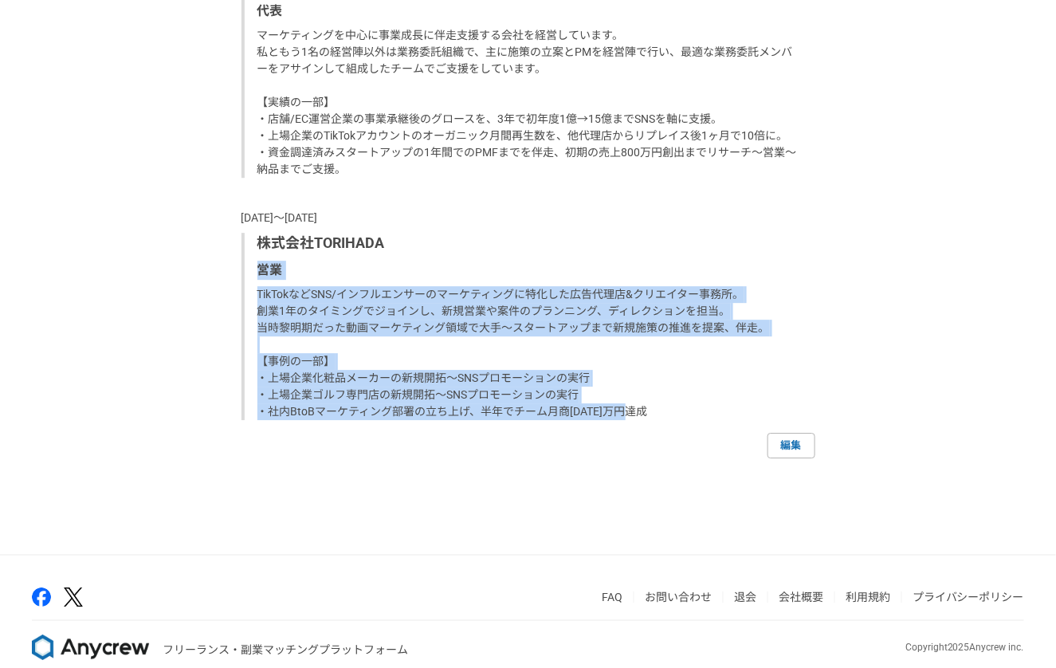
drag, startPoint x: 258, startPoint y: 272, endPoint x: 645, endPoint y: 408, distance: 409.7
click at [645, 408] on div "株式会社TORIHADA 営業 TikTokなどSNS/インフルエンサーのマーケティングに特化した広告代理店&クリエイター事務所。 創業1年のタイミングでジョ…" at bounding box center [528, 326] width 574 height 187
click at [645, 408] on p "TikTokなどSNS/インフルエンサーのマーケティングに特化した広告代理店&クリエイター事務所。 創業1年のタイミングでジョインし、新規営業や案件のプランニ…" at bounding box center [529, 353] width 545 height 134
drag, startPoint x: 257, startPoint y: 267, endPoint x: 727, endPoint y: 423, distance: 495.3
click at [727, 423] on div "[DATE]〜現在 株式会社ファイアーキッズ マーケティング部長 SNSマーケティングを2年間支援した後、マーケティング統括ポジションを担当。 1年でSNSと…" at bounding box center [528, 125] width 574 height 666
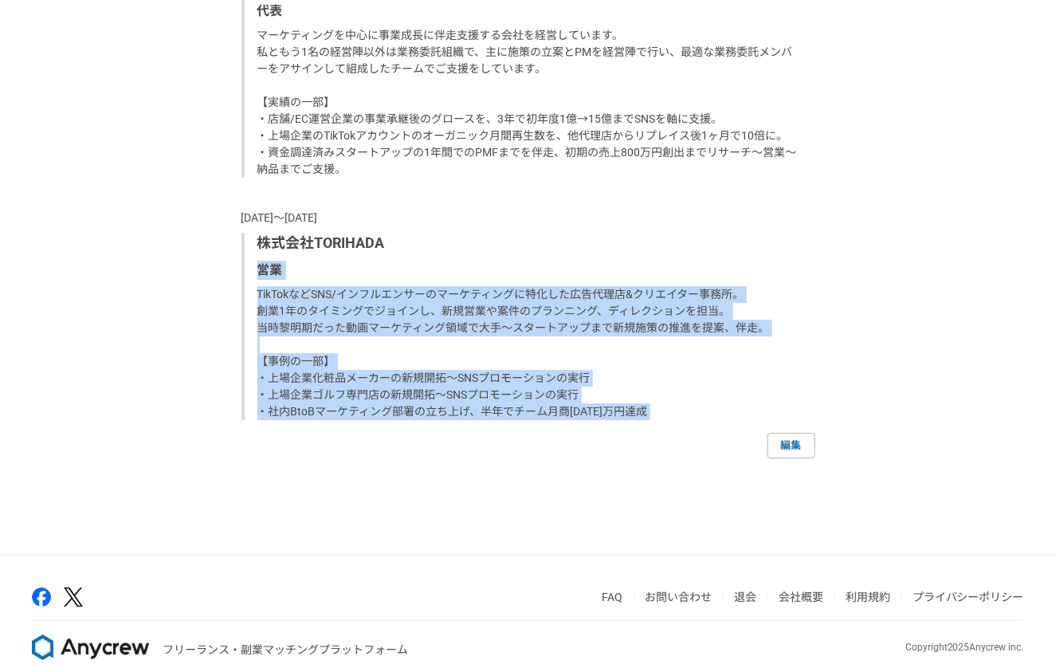
click at [727, 423] on div "[DATE]〜現在 株式会社ファイアーキッズ マーケティング部長 SNSマーケティングを2年間支援した後、マーケティング統括ポジションを担当。 1年でSNSと…" at bounding box center [528, 125] width 574 height 666
drag, startPoint x: 256, startPoint y: 269, endPoint x: 657, endPoint y: 430, distance: 432.6
click at [657, 430] on div "[DATE]〜現在 株式会社ファイアーキッズ マーケティング部長 SNSマーケティングを2年間支援した後、マーケティング統括ポジションを担当。 1年でSNSと…" at bounding box center [528, 125] width 574 height 666
click at [657, 433] on div "編集" at bounding box center [528, 445] width 574 height 25
drag, startPoint x: 255, startPoint y: 269, endPoint x: 673, endPoint y: 421, distance: 444.8
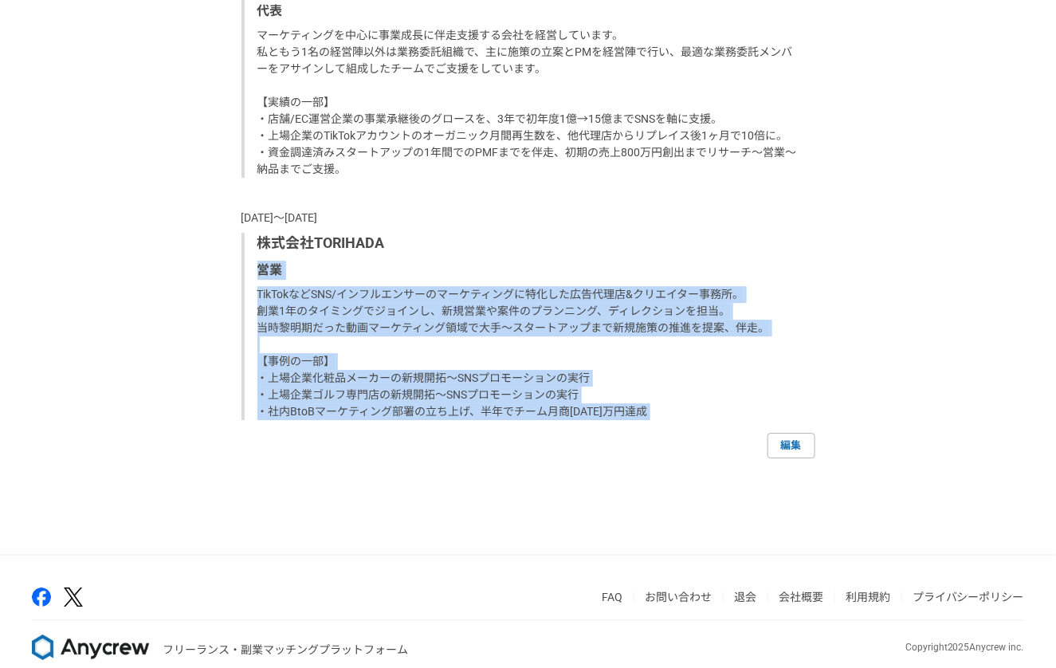
click at [673, 421] on div "[DATE]〜現在 株式会社ファイアーキッズ マーケティング部長 SNSマーケティングを2年間支援した後、マーケティング統括ポジションを担当。 1年でSNSと…" at bounding box center [528, 125] width 574 height 666
drag, startPoint x: 252, startPoint y: 288, endPoint x: 709, endPoint y: 417, distance: 475.0
click at [709, 417] on div "株式会社TORIHADA 営業 TikTokなどSNS/インフルエンサーのマーケティングに特化した広告代理店&クリエイター事務所。 創業1年のタイミングでジョ…" at bounding box center [528, 326] width 574 height 187
click at [709, 417] on p "TikTokなどSNS/インフルエンサーのマーケティングに特化した広告代理店&クリエイター事務所。 創業1年のタイミングでジョインし、新規営業や案件のプランニ…" at bounding box center [529, 353] width 545 height 134
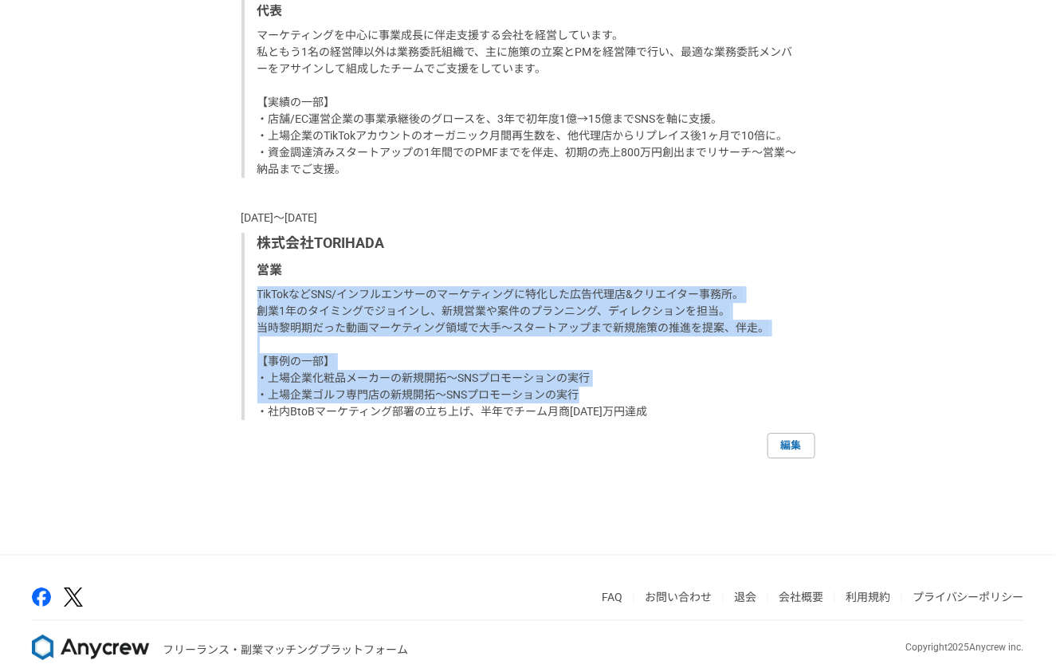
drag, startPoint x: 253, startPoint y: 288, endPoint x: 707, endPoint y: 403, distance: 468.6
click at [707, 401] on div "株式会社TORIHADA 営業 TikTokなどSNS/インフルエンサーのマーケティングに特化した広告代理店&クリエイター事務所。 創業1年のタイミングでジョ…" at bounding box center [528, 326] width 574 height 187
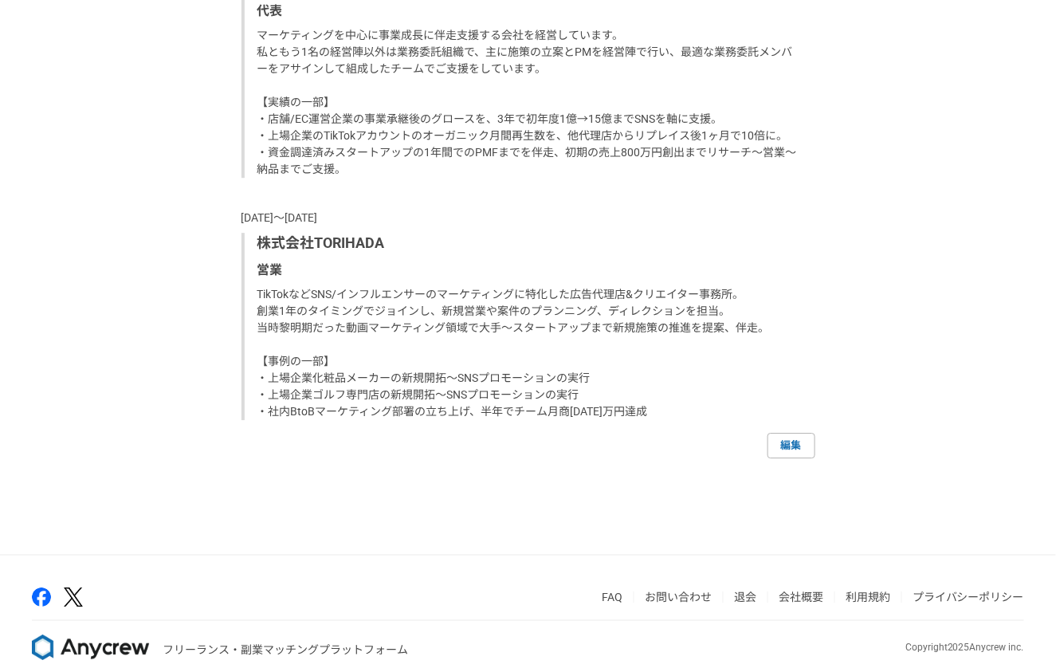
click at [707, 403] on p "TikTokなどSNS/インフルエンサーのマーケティングに特化した広告代理店&クリエイター事務所。 創業1年のタイミングでジョインし、新規営業や案件のプランニ…" at bounding box center [529, 353] width 545 height 134
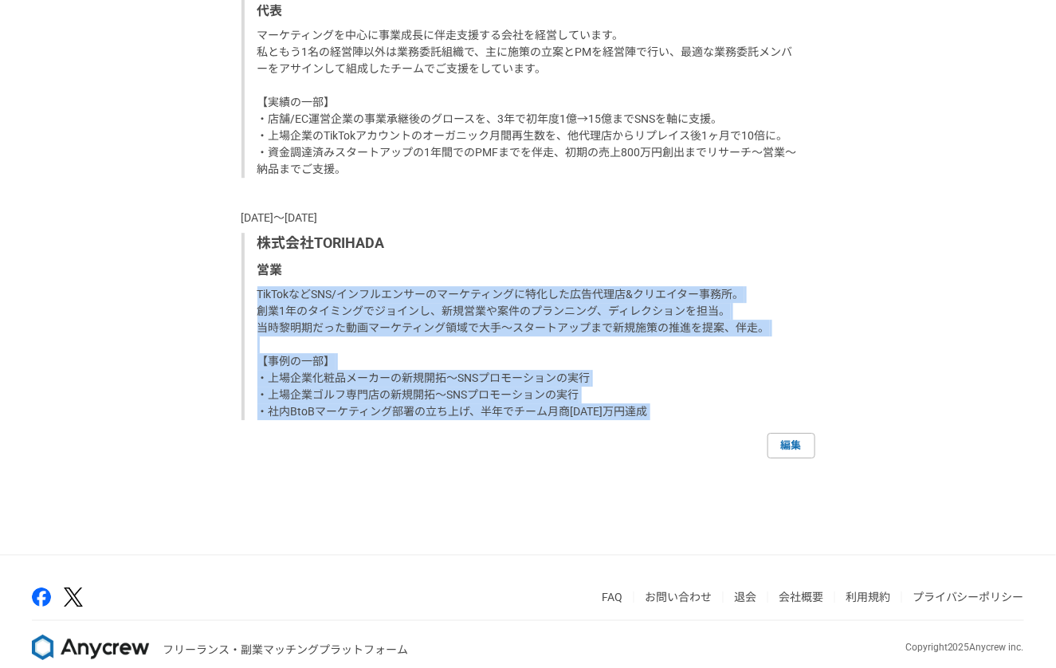
drag, startPoint x: 253, startPoint y: 290, endPoint x: 821, endPoint y: 428, distance: 583.8
click at [821, 428] on div "職歴 [DATE]〜現在 株式会社ファイアーキッズ マーケティング部長 SNSマーケティングを2年間支援した後、マーケティング統括ポジションを担当。 1年でS…" at bounding box center [528, 99] width 606 height 717
drag, startPoint x: 256, startPoint y: 289, endPoint x: 695, endPoint y: 405, distance: 454.0
click at [695, 405] on div "株式会社TORIHADA 営業 TikTokなどSNS/インフルエンサーのマーケティングに特化した広告代理店&クリエイター事務所。 創業1年のタイミングでジョ…" at bounding box center [528, 326] width 574 height 187
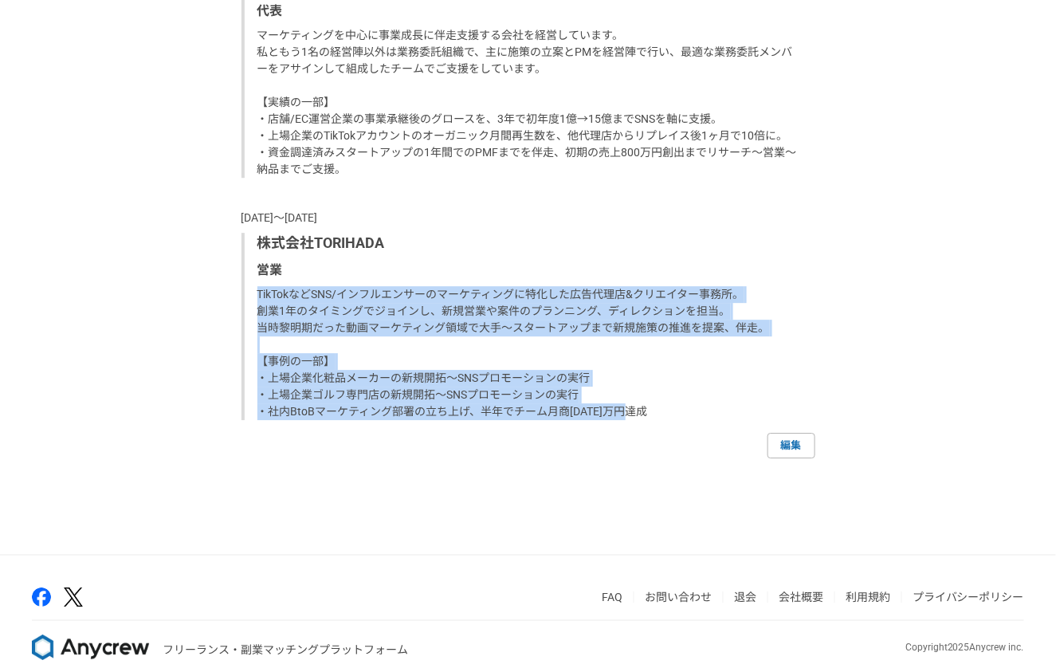
click at [695, 405] on p "TikTokなどSNS/インフルエンサーのマーケティングに特化した広告代理店&クリエイター事務所。 創業1年のタイミングでジョインし、新規営業や案件のプランニ…" at bounding box center [529, 353] width 545 height 134
drag, startPoint x: 255, startPoint y: 292, endPoint x: 746, endPoint y: 417, distance: 506.5
click at [746, 417] on div "株式会社TORIHADA 営業 TikTokなどSNS/インフルエンサーのマーケティングに特化した広告代理店&クリエイター事務所。 創業1年のタイミングでジョ…" at bounding box center [528, 326] width 574 height 187
click at [746, 417] on p "TikTokなどSNS/インフルエンサーのマーケティングに特化した広告代理店&クリエイター事務所。 創業1年のタイミングでジョインし、新規営業や案件のプランニ…" at bounding box center [529, 353] width 545 height 134
drag, startPoint x: 257, startPoint y: 293, endPoint x: 748, endPoint y: 422, distance: 508.3
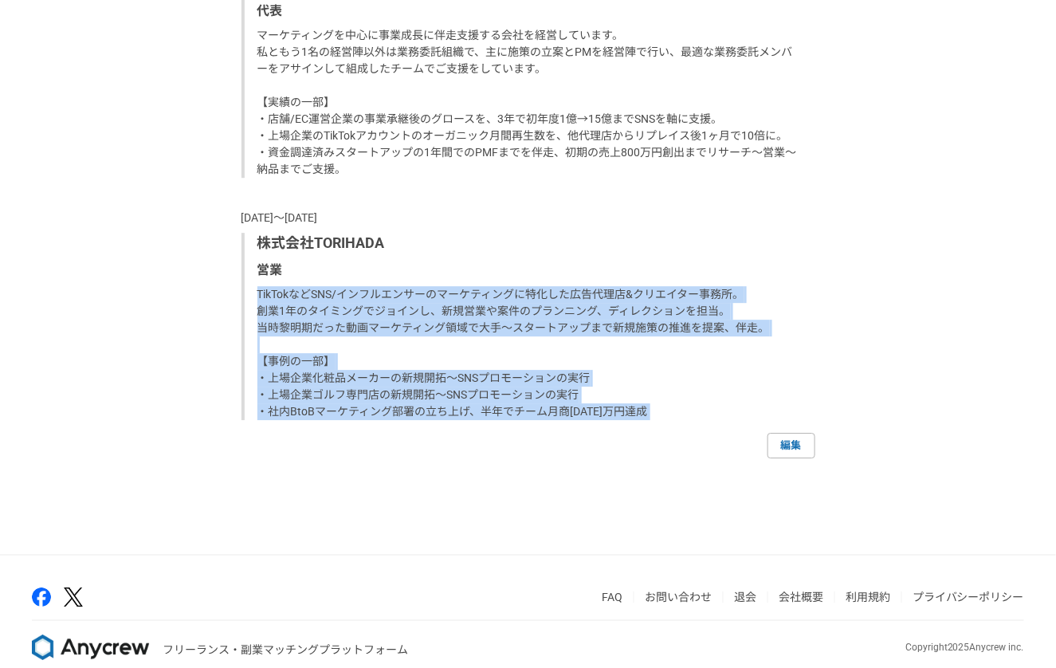
click at [748, 422] on div "[DATE]〜現在 株式会社ファイアーキッズ マーケティング部長 SNSマーケティングを2年間支援した後、マーケティング統括ポジションを担当。 1年でSNSと…" at bounding box center [528, 125] width 574 height 666
drag, startPoint x: 253, startPoint y: 293, endPoint x: 687, endPoint y: 417, distance: 451.4
click at [687, 417] on div "株式会社TORIHADA 営業 TikTokなどSNS/インフルエンサーのマーケティングに特化した広告代理店&クリエイター事務所。 創業1年のタイミングでジョ…" at bounding box center [528, 326] width 574 height 187
click at [687, 417] on p "TikTokなどSNS/インフルエンサーのマーケティングに特化した広告代理店&クリエイター事務所。 創業1年のタイミングでジョインし、新規営業や案件のプランニ…" at bounding box center [529, 353] width 545 height 134
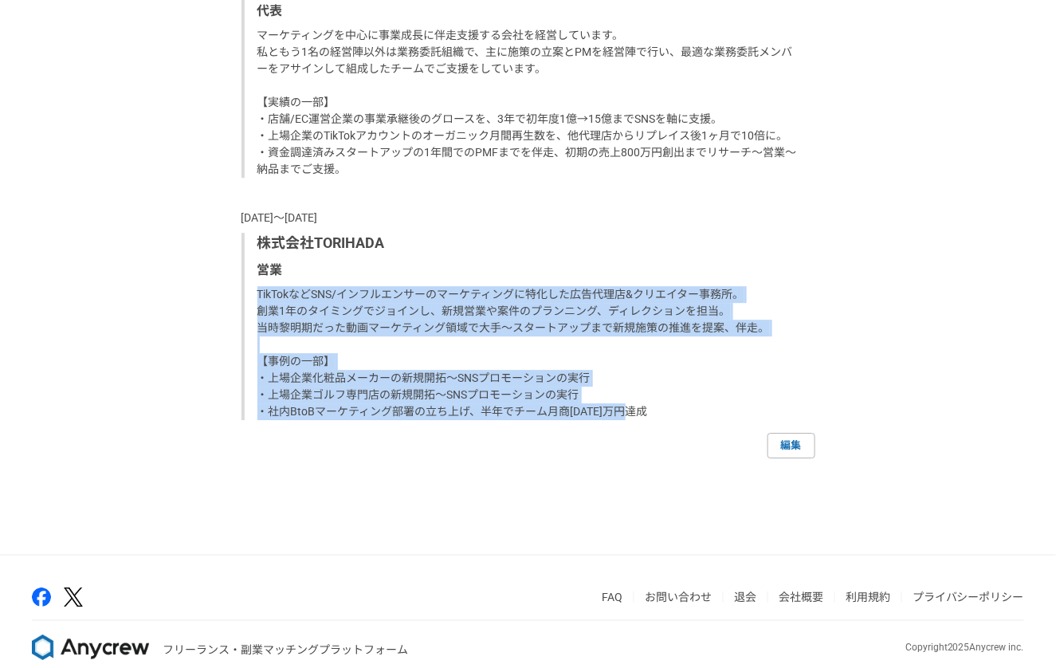
drag, startPoint x: 255, startPoint y: 292, endPoint x: 715, endPoint y: 416, distance: 477.0
click at [715, 416] on div "株式会社TORIHADA 営業 TikTokなどSNS/インフルエンサーのマーケティングに特化した広告代理店&クリエイター事務所。 創業1年のタイミングでジョ…" at bounding box center [528, 326] width 574 height 187
click at [715, 416] on p "TikTokなどSNS/インフルエンサーのマーケティングに特化した広告代理店&クリエイター事務所。 創業1年のタイミングでジョインし、新規営業や案件のプランニ…" at bounding box center [529, 353] width 545 height 134
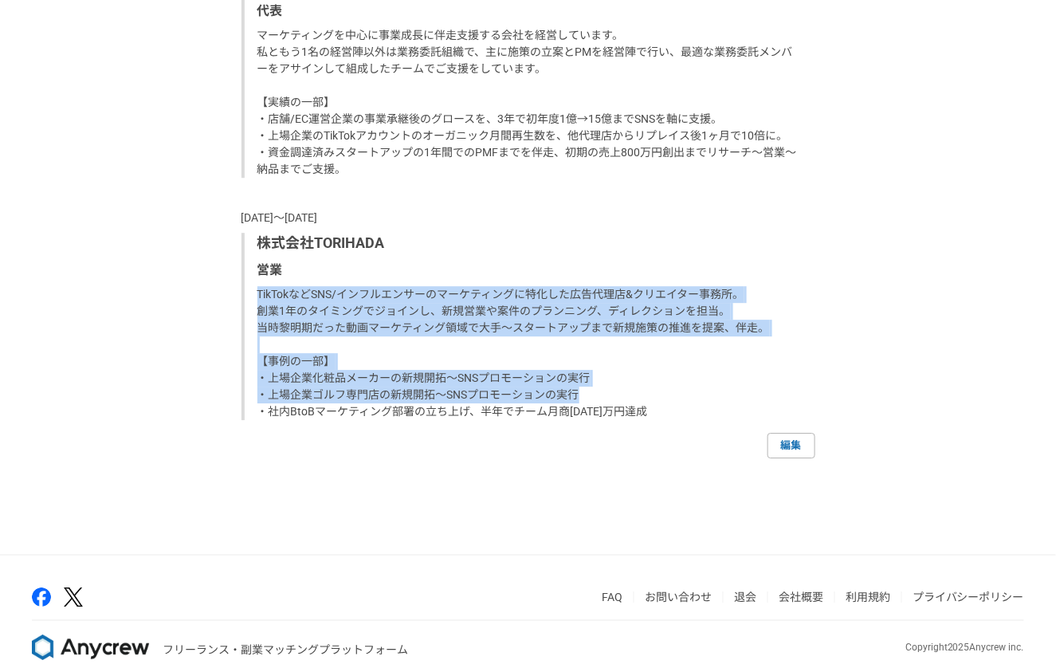
drag, startPoint x: 256, startPoint y: 290, endPoint x: 666, endPoint y: 389, distance: 422.0
click at [666, 389] on div "株式会社TORIHADA 営業 TikTokなどSNS/インフルエンサーのマーケティングに特化した広告代理店&クリエイター事務所。 創業1年のタイミングでジョ…" at bounding box center [528, 326] width 574 height 187
click at [666, 389] on p "TikTokなどSNS/インフルエンサーのマーケティングに特化した広告代理店&クリエイター事務所。 創業1年のタイミングでジョインし、新規営業や案件のプランニ…" at bounding box center [529, 353] width 545 height 134
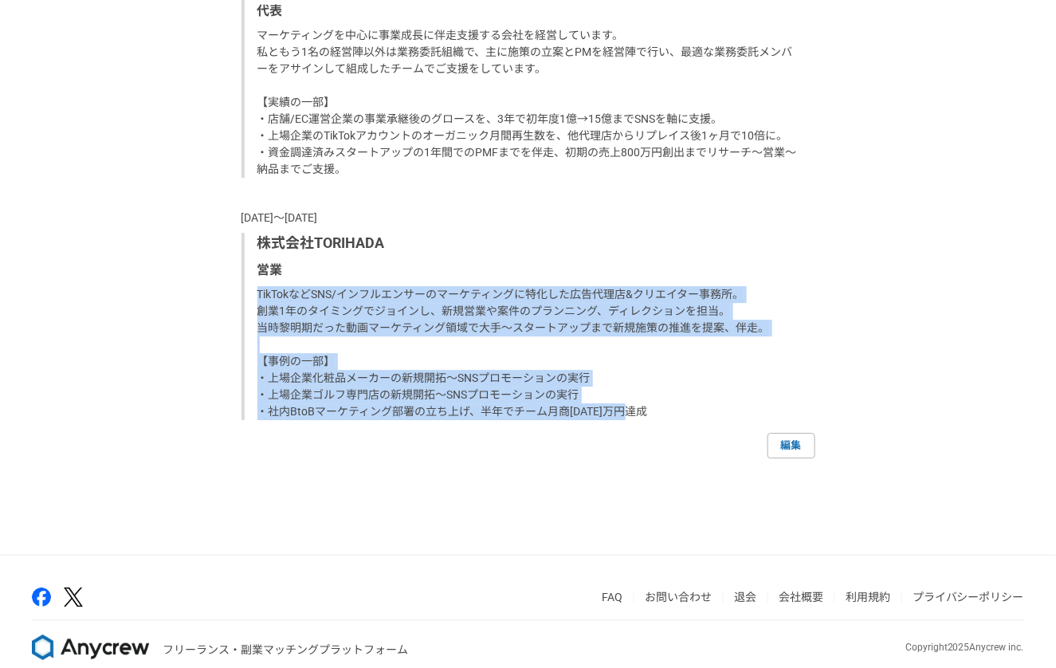
drag, startPoint x: 259, startPoint y: 288, endPoint x: 674, endPoint y: 414, distance: 433.8
click at [674, 414] on p "TikTokなどSNS/インフルエンサーのマーケティングに特化した広告代理店&クリエイター事務所。 創業1年のタイミングでジョインし、新規営業や案件のプランニ…" at bounding box center [529, 353] width 545 height 134
drag, startPoint x: 257, startPoint y: 291, endPoint x: 680, endPoint y: 405, distance: 438.1
click at [680, 405] on p "TikTokなどSNS/インフルエンサーのマーケティングに特化した広告代理店&クリエイター事務所。 創業1年のタイミングでジョインし、新規営業や案件のプランニ…" at bounding box center [529, 353] width 545 height 134
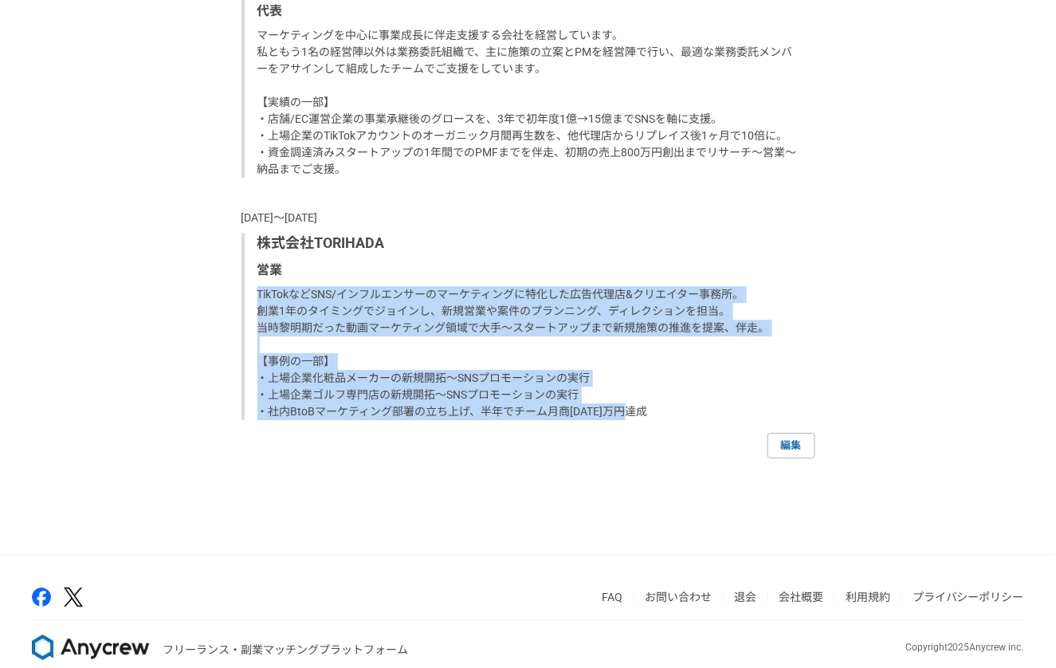
click at [680, 405] on p "TikTokなどSNS/インフルエンサーのマーケティングに特化した広告代理店&クリエイター事務所。 創業1年のタイミングでジョインし、新規営業や案件のプランニ…" at bounding box center [529, 353] width 545 height 134
drag, startPoint x: 249, startPoint y: 288, endPoint x: 722, endPoint y: 436, distance: 495.7
click at [722, 436] on div "[DATE]〜現在 株式会社ファイアーキッズ マーケティング部長 SNSマーケティングを2年間支援した後、マーケティング統括ポジションを担当。 1年でSNSと…" at bounding box center [528, 125] width 574 height 666
click at [722, 436] on div "編集" at bounding box center [528, 445] width 574 height 25
drag, startPoint x: 255, startPoint y: 293, endPoint x: 742, endPoint y: 410, distance: 500.5
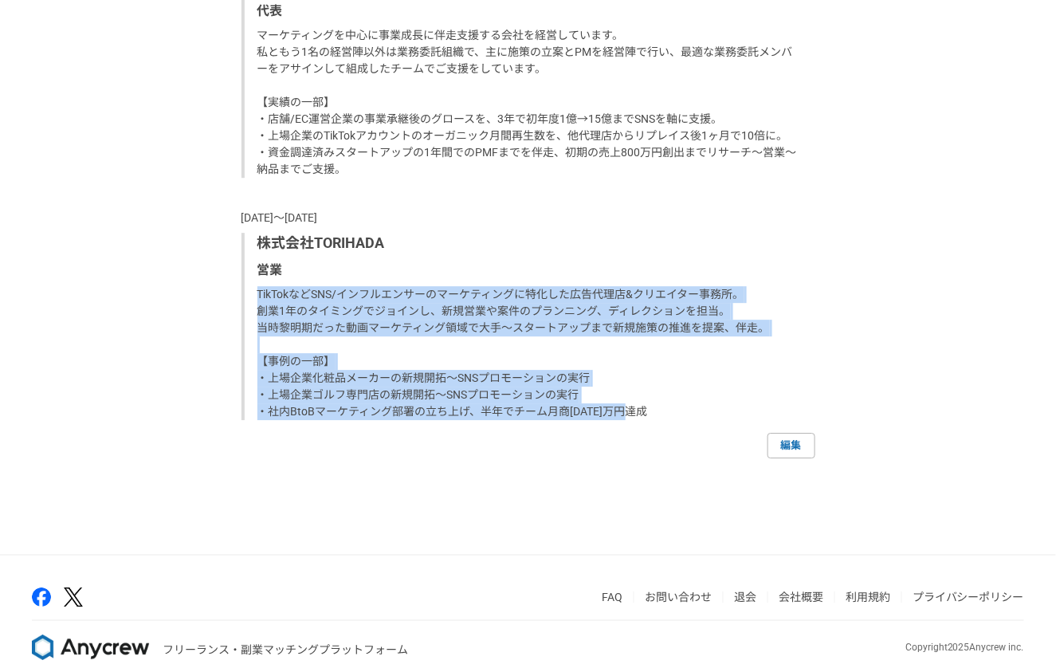
click at [742, 410] on div "株式会社TORIHADA 営業 TikTokなどSNS/インフルエンサーのマーケティングに特化した広告代理店&クリエイター事務所。 創業1年のタイミングでジョ…" at bounding box center [528, 326] width 574 height 187
click at [742, 410] on p "TikTokなどSNS/インフルエンサーのマーケティングに特化した広告代理店&クリエイター事務所。 創業1年のタイミングでジョインし、新規営業や案件のプランニ…" at bounding box center [529, 353] width 545 height 134
drag, startPoint x: 258, startPoint y: 267, endPoint x: 652, endPoint y: 429, distance: 425.8
click at [652, 429] on div "[DATE]〜現在 株式会社ファイアーキッズ マーケティング部長 SNSマーケティングを2年間支援した後、マーケティング統括ポジションを担当。 1年でSNSと…" at bounding box center [528, 125] width 574 height 666
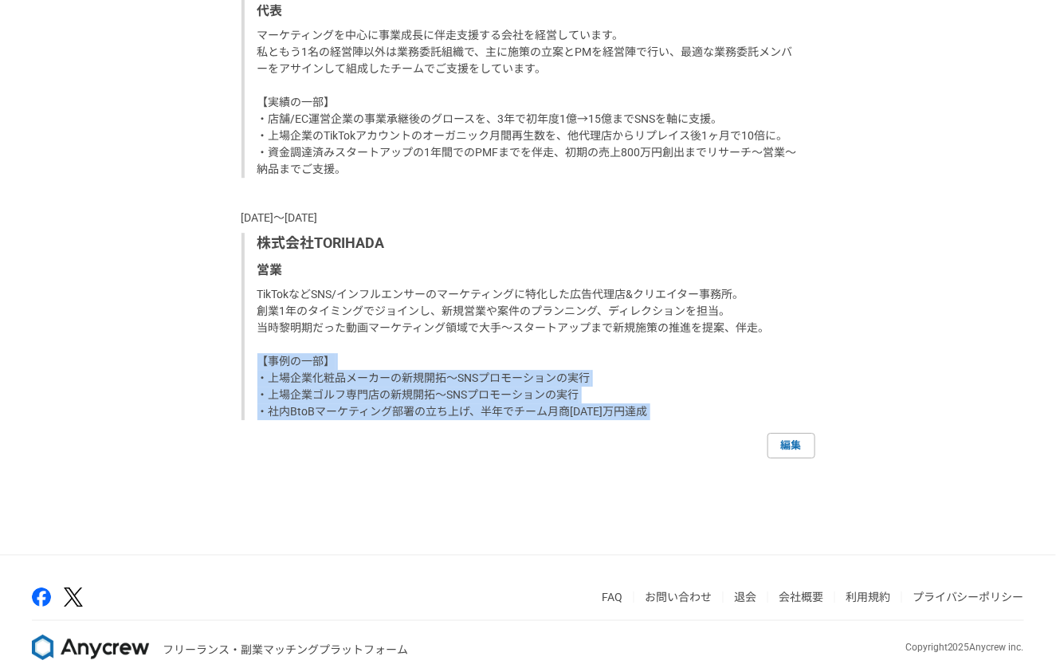
drag, startPoint x: 254, startPoint y: 359, endPoint x: 707, endPoint y: 440, distance: 459.6
click at [707, 440] on div "[DATE]〜現在 株式会社ファイアーキッズ マーケティング部長 SNSマーケティングを2年間支援した後、マーケティング統括ポジションを担当。 1年でSNSと…" at bounding box center [528, 125] width 574 height 666
click at [707, 440] on div "編集" at bounding box center [528, 445] width 574 height 25
drag, startPoint x: 257, startPoint y: 358, endPoint x: 752, endPoint y: 433, distance: 500.4
click at [752, 433] on div "[DATE]〜現在 株式会社ファイアーキッズ マーケティング部長 SNSマーケティングを2年間支援した後、マーケティング統括ポジションを担当。 1年でSNSと…" at bounding box center [528, 125] width 574 height 666
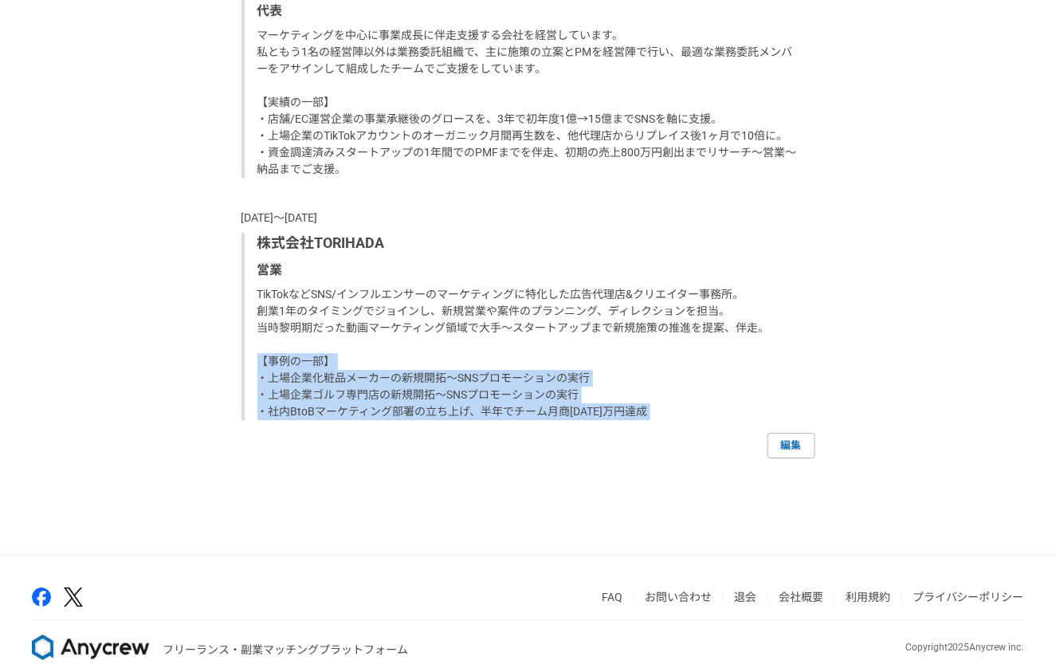
click at [752, 433] on div "編集" at bounding box center [528, 445] width 574 height 25
drag, startPoint x: 251, startPoint y: 360, endPoint x: 710, endPoint y: 413, distance: 461.9
click at [710, 413] on div "株式会社TORIHADA 営業 TikTokなどSNS/インフルエンサーのマーケティングに特化した広告代理店&クリエイター事務所。 創業1年のタイミングでジョ…" at bounding box center [528, 326] width 574 height 187
click at [710, 413] on p "TikTokなどSNS/インフルエンサーのマーケティングに特化した広告代理店&クリエイター事務所。 創業1年のタイミングでジョインし、新規営業や案件のプランニ…" at bounding box center [529, 353] width 545 height 134
drag, startPoint x: 251, startPoint y: 355, endPoint x: 727, endPoint y: 420, distance: 480.9
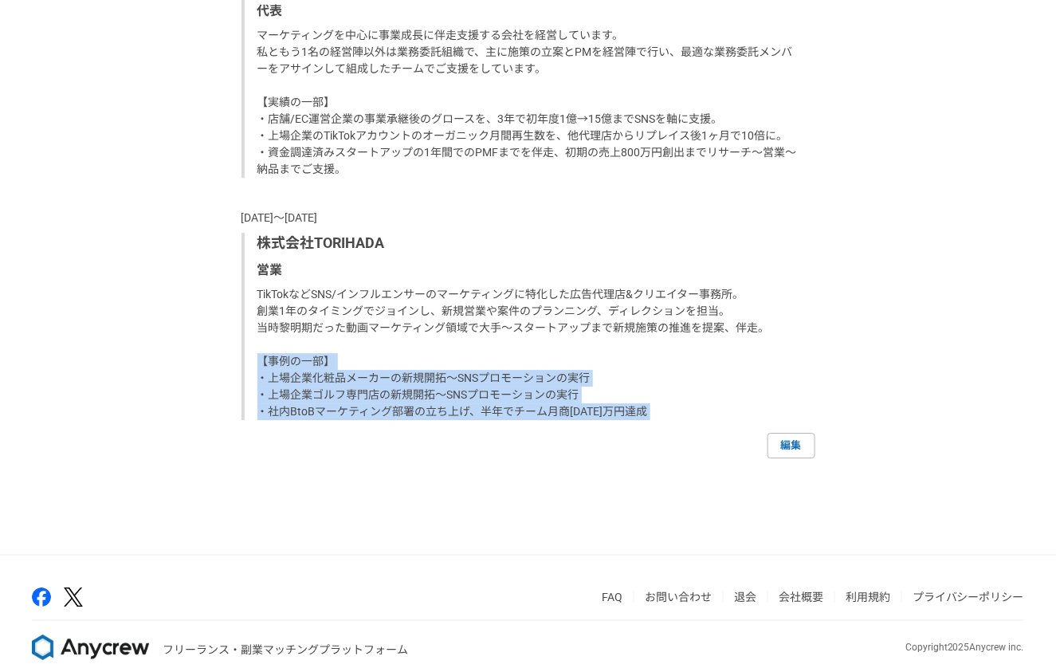
click at [727, 420] on div "[DATE]〜現在 株式会社ファイアーキッズ マーケティング部長 SNSマーケティングを2年間支援した後、マーケティング統括ポジションを担当。 1年でSNSと…" at bounding box center [528, 125] width 574 height 666
drag, startPoint x: 255, startPoint y: 360, endPoint x: 720, endPoint y: 410, distance: 467.9
click at [720, 410] on div "株式会社TORIHADA 営業 TikTokなどSNS/インフルエンサーのマーケティングに特化した広告代理店&クリエイター事務所。 創業1年のタイミングでジョ…" at bounding box center [528, 326] width 574 height 187
click at [720, 410] on p "TikTokなどSNS/インフルエンサーのマーケティングに特化した広告代理店&クリエイター事務所。 創業1年のタイミングでジョインし、新規営業や案件のプランニ…" at bounding box center [529, 353] width 545 height 134
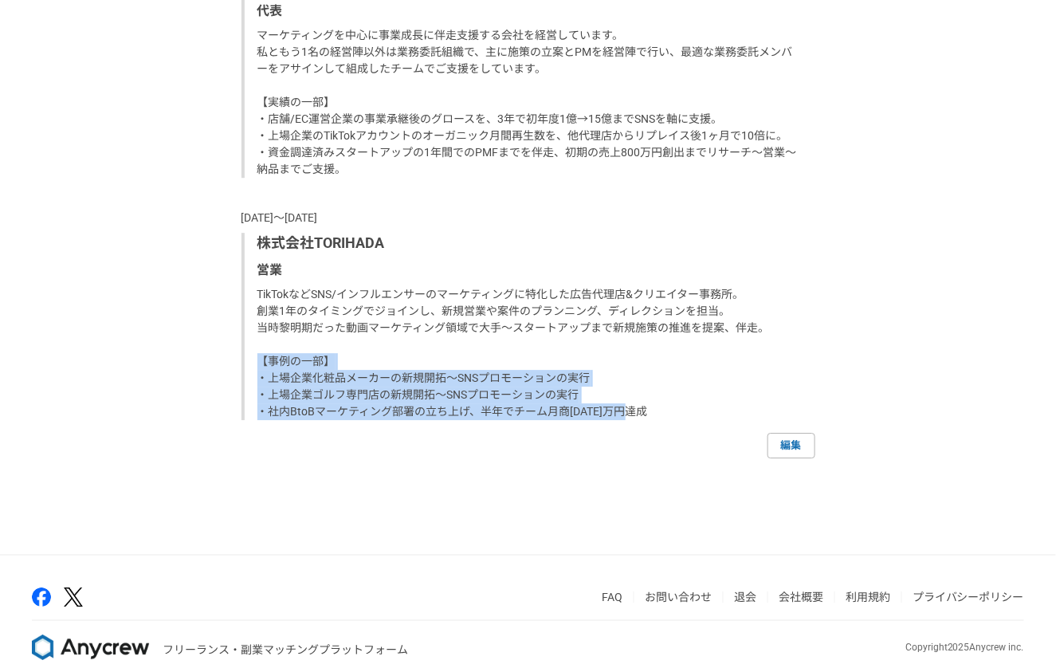
drag, startPoint x: 257, startPoint y: 359, endPoint x: 703, endPoint y: 410, distance: 448.2
click at [703, 410] on p "TikTokなどSNS/インフルエンサーのマーケティングに特化した広告代理店&クリエイター事務所。 創業1年のタイミングでジョインし、新規営業や案件のプランニ…" at bounding box center [529, 353] width 545 height 134
click at [711, 404] on p "TikTokなどSNS/インフルエンサーのマーケティングに特化した広告代理店&クリエイター事務所。 創業1年のタイミングでジョインし、新規営業や案件のプランニ…" at bounding box center [529, 353] width 545 height 134
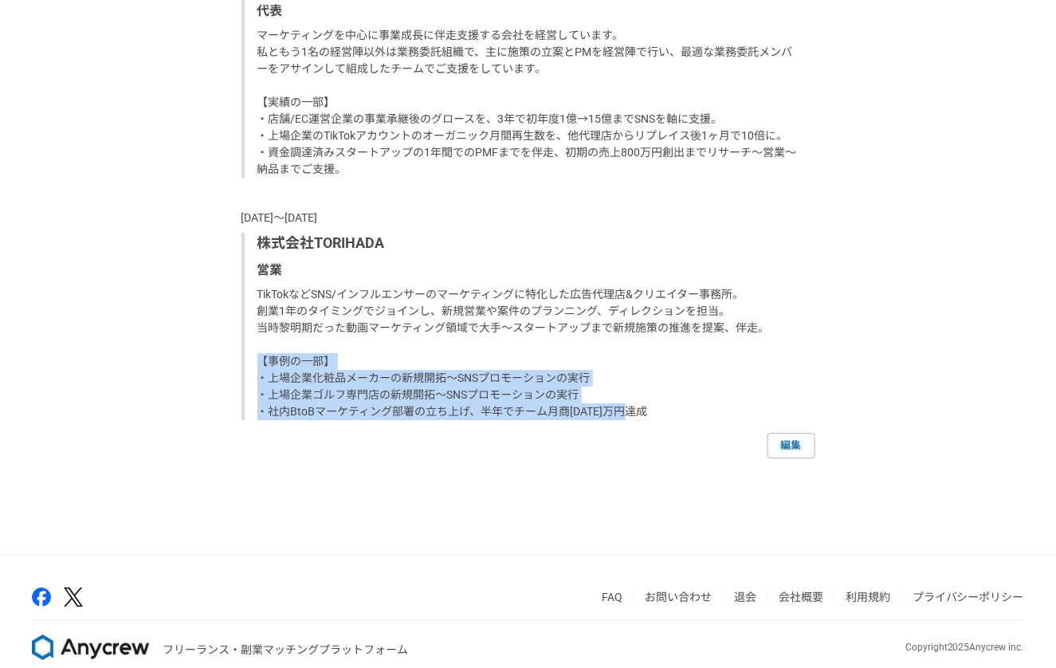
click at [647, 415] on div "株式会社TORIHADA 営業 TikTokなどSNS/インフルエンサーのマーケティングに特化した広告代理店&クリエイター事務所。 創業1年のタイミングでジョ…" at bounding box center [528, 326] width 574 height 187
click at [647, 415] on p "TikTokなどSNS/インフルエンサーのマーケティングに特化した広告代理店&クリエイター事務所。 創業1年のタイミングでジョインし、新規営業や案件のプランニ…" at bounding box center [529, 353] width 545 height 134
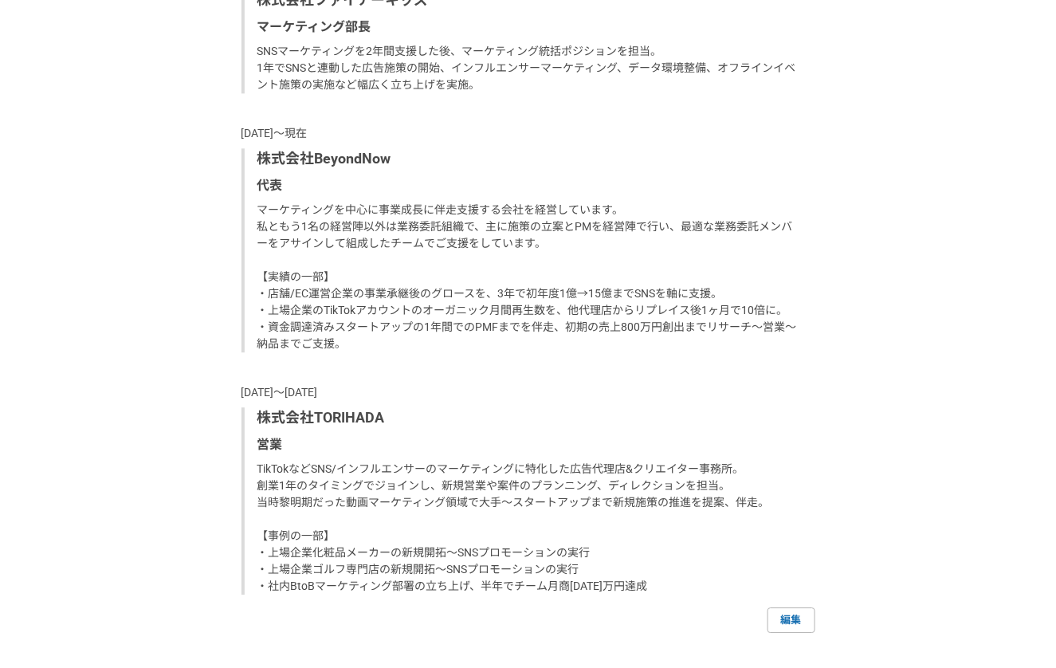
scroll to position [1146, 0]
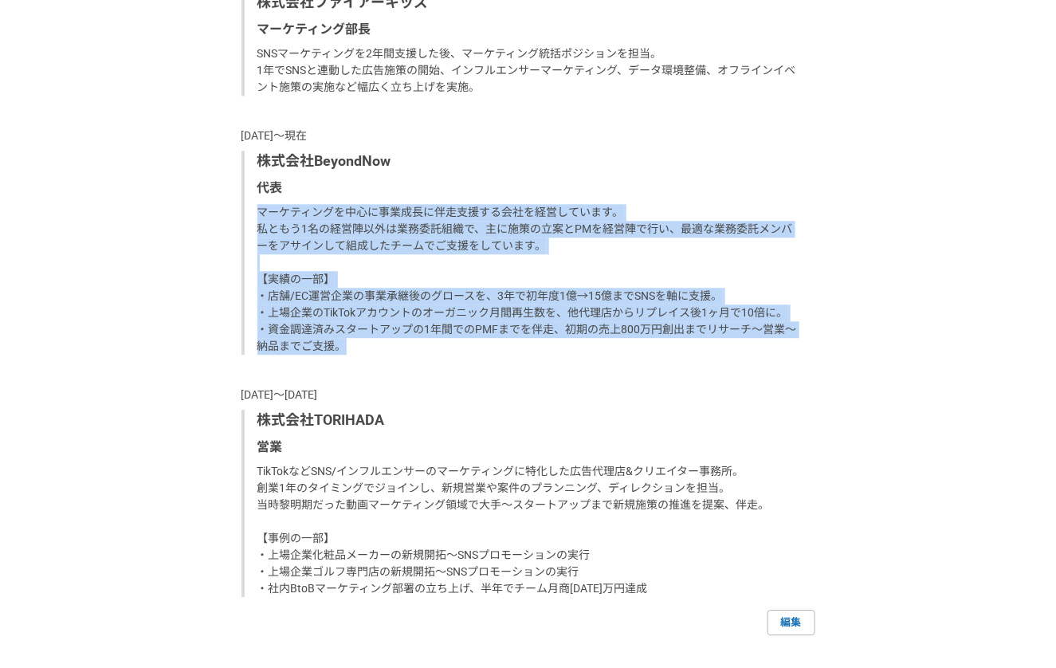
click at [449, 339] on p "マーケティングを中心に事業成長に伴走支援する会社を経営しています。 私ともう1名の経営陣以外は業務委託組織で、主に施策の立案とPMを経営陣で行い、最適な業務委…" at bounding box center [529, 279] width 545 height 151
click at [449, 338] on div "株式会社BeyondNow 代表 マーケティングを中心に事業成長に伴走支援する会社を経営しています。 私ともう1名の経営陣以外は業務委託組織で、主に施策の立案…" at bounding box center [528, 253] width 574 height 204
click at [449, 337] on p "マーケティングを中心に事業成長に伴走支援する会社を経営しています。 私ともう1名の経営陣以外は業務委託組織で、主に施策の立案とPMを経営陣で行い、最適な業務委…" at bounding box center [529, 279] width 545 height 151
click at [443, 363] on div "[DATE]〜現在 株式会社ファイアーキッズ マーケティング部長 SNSマーケティングを2年間支援した後、マーケティング統括ポジションを担当。 1年でSNSと…" at bounding box center [528, 283] width 574 height 628
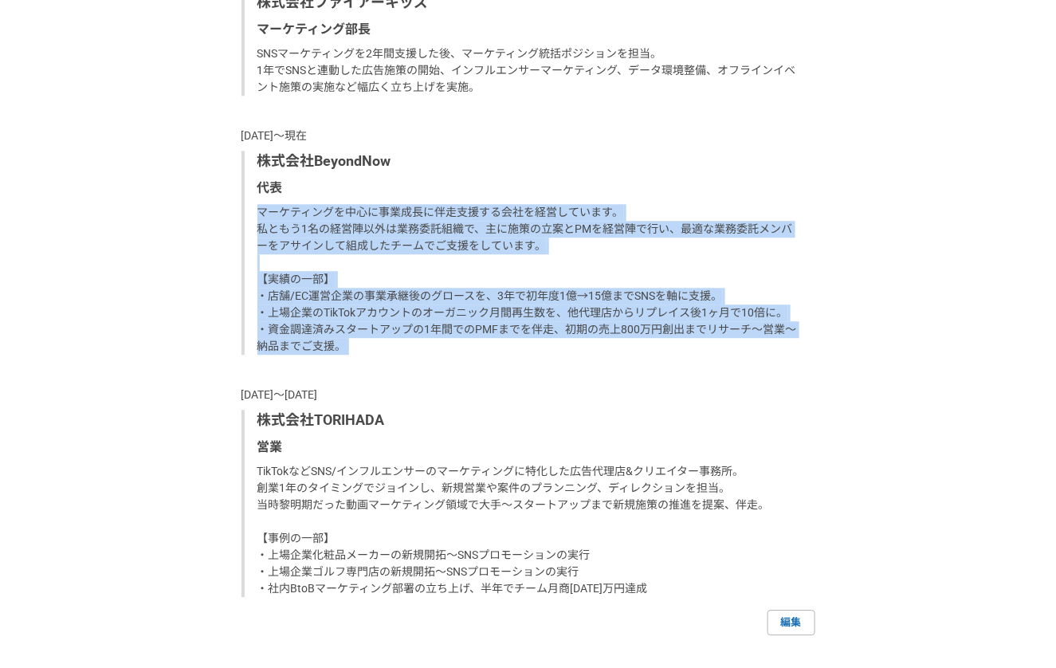
click at [443, 363] on div "[DATE]〜現在 株式会社ファイアーキッズ マーケティング部長 SNSマーケティングを2年間支援した後、マーケティング統括ポジションを担当。 1年でSNSと…" at bounding box center [528, 283] width 574 height 628
click at [431, 351] on div "株式会社BeyondNow 代表 マーケティングを中心に事業成長に伴走支援する会社を経営しています。 私ともう1名の経営陣以外は業務委託組織で、主に施策の立案…" at bounding box center [528, 253] width 574 height 204
click at [431, 351] on p "マーケティングを中心に事業成長に伴走支援する会社を経営しています。 私ともう1名の経営陣以外は業務委託組織で、主に施策の立案とPMを経営陣で行い、最適な業務委…" at bounding box center [529, 279] width 545 height 151
click at [429, 343] on p "マーケティングを中心に事業成長に伴走支援する会社を経営しています。 私ともう1名の経営陣以外は業務委託組織で、主に施策の立案とPMを経営陣で行い、最適な業務委…" at bounding box center [529, 279] width 545 height 151
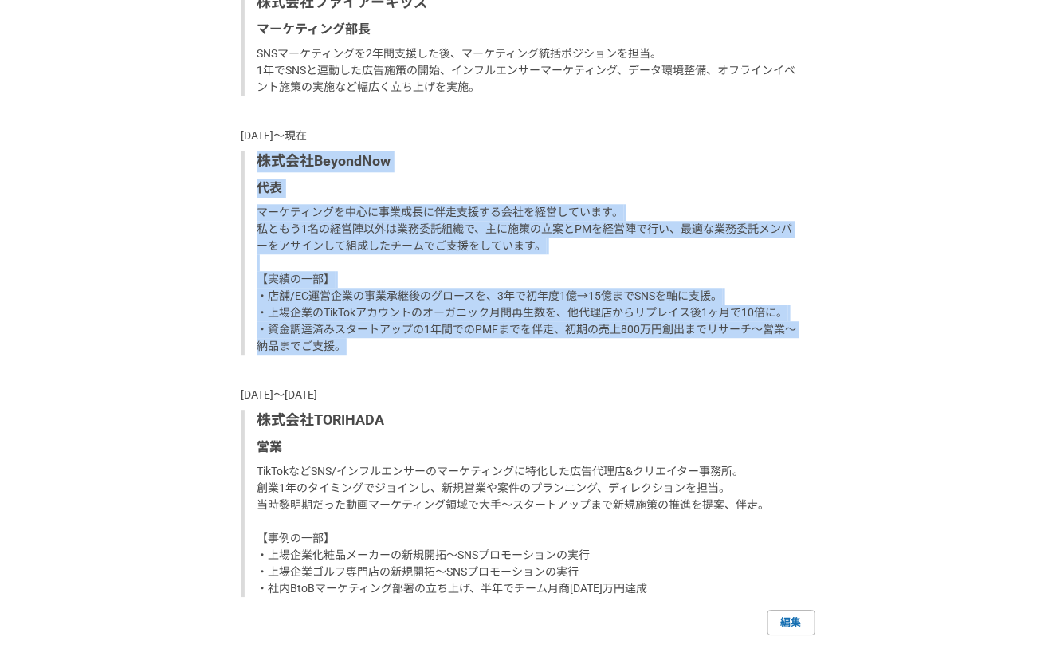
drag, startPoint x: 259, startPoint y: 159, endPoint x: 418, endPoint y: 343, distance: 242.8
click at [418, 343] on div "株式会社BeyondNow 代表 マーケティングを中心に事業成長に伴走支援する会社を経営しています。 私ともう1名の経営陣以外は業務委託組織で、主に施策の立案…" at bounding box center [528, 253] width 574 height 204
click at [418, 343] on p "マーケティングを中心に事業成長に伴走支援する会社を経営しています。 私ともう1名の経営陣以外は業務委託組織で、主に施策の立案とPMを経営陣で行い、最適な業務委…" at bounding box center [529, 279] width 545 height 151
drag, startPoint x: 257, startPoint y: 161, endPoint x: 415, endPoint y: 374, distance: 266.0
click at [415, 374] on div "[DATE]〜現在 株式会社ファイアーキッズ マーケティング部長 SNSマーケティングを2年間支援した後、マーケティング統括ポジションを担当。 1年でSNSと…" at bounding box center [528, 283] width 574 height 628
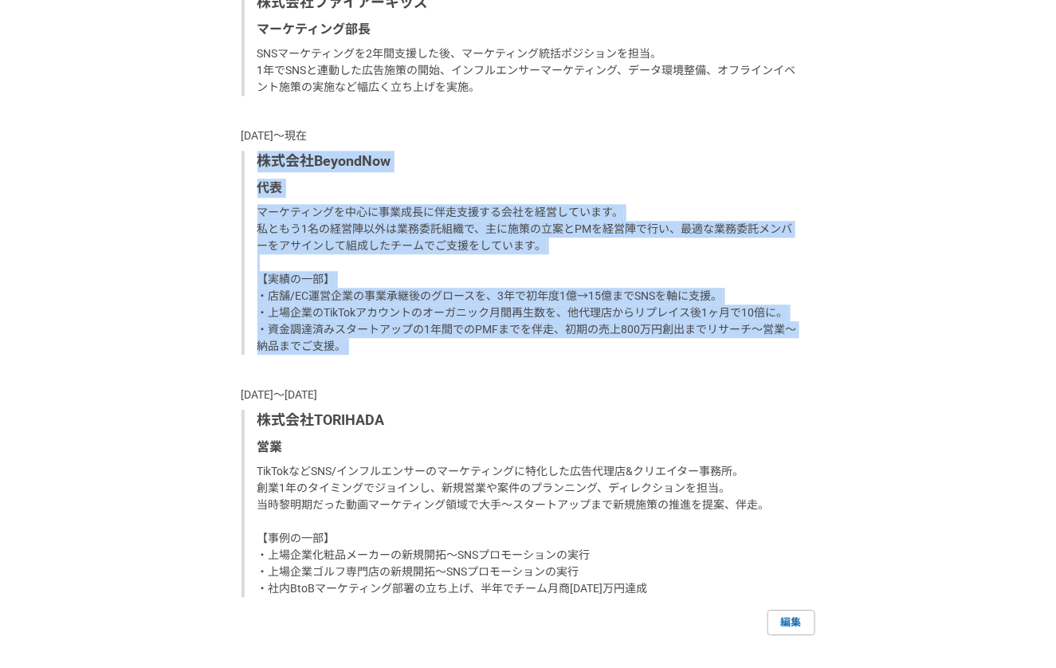
click at [415, 374] on div "[DATE]〜現在 株式会社ファイアーキッズ マーケティング部長 SNSマーケティングを2年間支援した後、マーケティング統括ポジションを担当。 1年でSNSと…" at bounding box center [528, 283] width 574 height 628
drag, startPoint x: 258, startPoint y: 149, endPoint x: 413, endPoint y: 355, distance: 257.2
click at [413, 355] on div "[DATE]〜現在 株式会社ファイアーキッズ マーケティング部長 SNSマーケティングを2年間支援した後、マーケティング統括ポジションを担当。 1年でSNSと…" at bounding box center [528, 283] width 574 height 628
drag, startPoint x: 260, startPoint y: 160, endPoint x: 402, endPoint y: 346, distance: 234.1
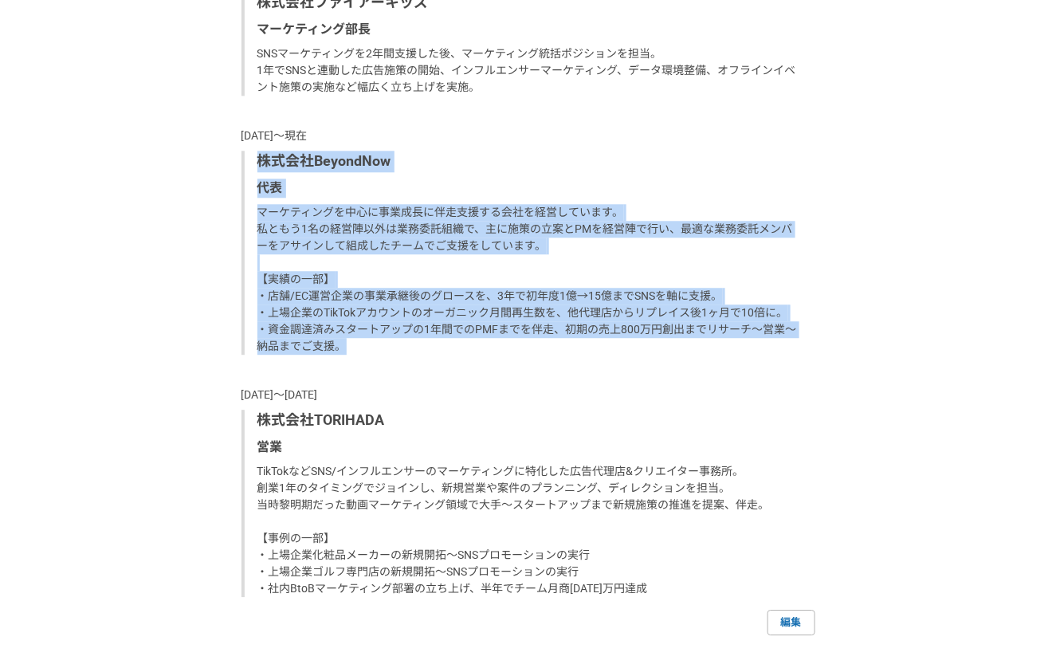
click at [402, 346] on div "株式会社BeyondNow 代表 マーケティングを中心に事業成長に伴走支援する会社を経営しています。 私ともう1名の経営陣以外は業務委託組織で、主に施策の立案…" at bounding box center [528, 253] width 574 height 204
click at [402, 346] on p "マーケティングを中心に事業成長に伴走支援する会社を経営しています。 私ともう1名の経営陣以外は業務委託組織で、主に施策の立案とPMを経営陣で行い、最適な業務委…" at bounding box center [529, 279] width 545 height 151
drag, startPoint x: 257, startPoint y: 163, endPoint x: 437, endPoint y: 381, distance: 282.4
click at [437, 381] on div "[DATE]〜現在 株式会社ファイアーキッズ マーケティング部長 SNSマーケティングを2年間支援した後、マーケティング統括ポジションを担当。 1年でSNSと…" at bounding box center [528, 283] width 574 height 628
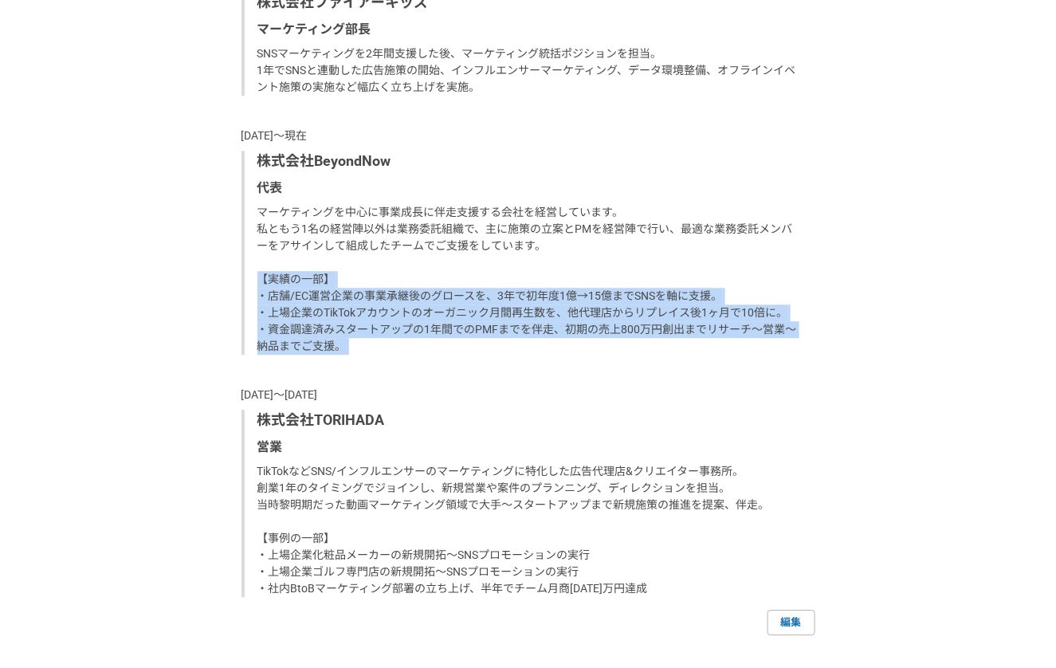
drag, startPoint x: 259, startPoint y: 277, endPoint x: 421, endPoint y: 371, distance: 187.8
click at [421, 371] on div "[DATE]〜現在 株式会社ファイアーキッズ マーケティング部長 SNSマーケティングを2年間支援した後、マーケティング統括ポジションを担当。 1年でSNSと…" at bounding box center [528, 283] width 574 height 628
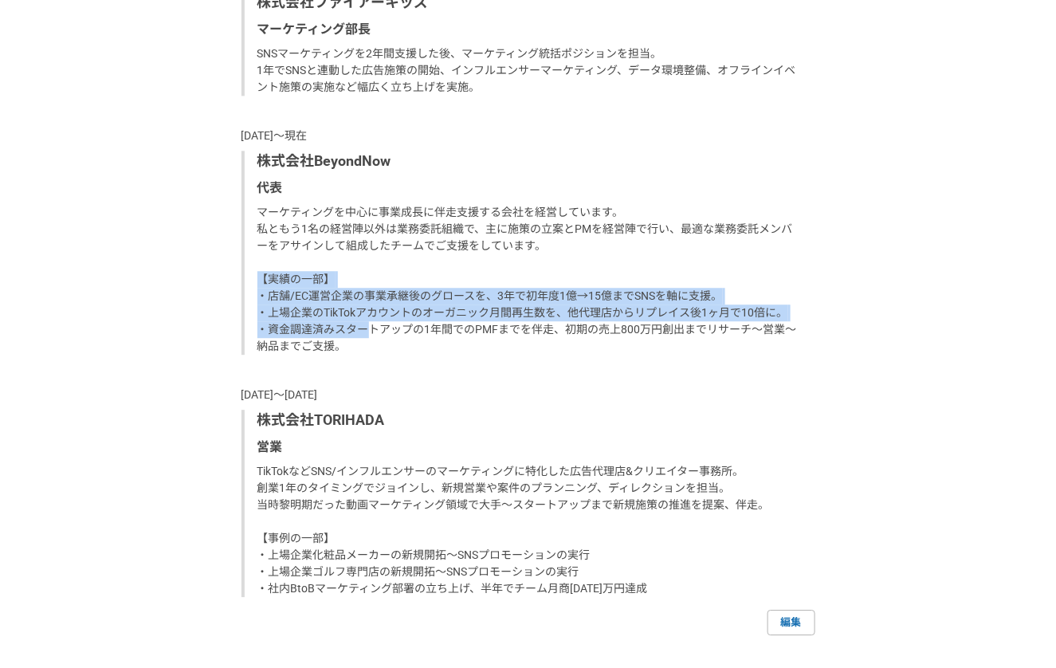
drag, startPoint x: 257, startPoint y: 276, endPoint x: 374, endPoint y: 332, distance: 129.7
click at [374, 332] on p "マーケティングを中心に事業成長に伴走支援する会社を経営しています。 私ともう1名の経営陣以外は業務委託組織で、主に施策の立案とPMを経営陣で行い、最適な業務委…" at bounding box center [529, 279] width 545 height 151
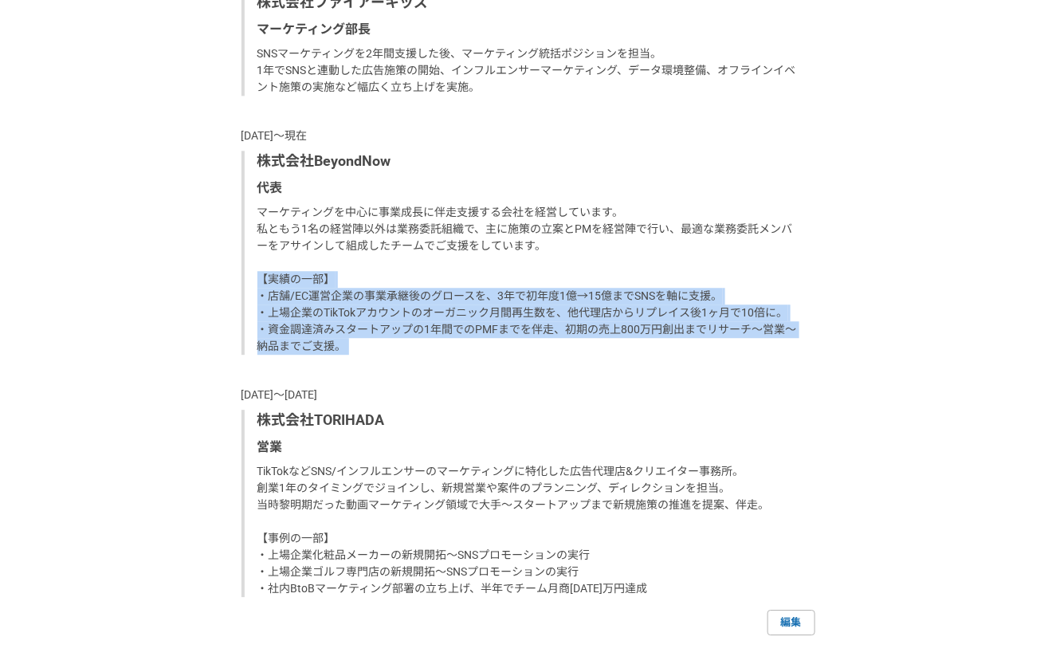
drag, startPoint x: 261, startPoint y: 281, endPoint x: 418, endPoint y: 371, distance: 180.9
click at [418, 371] on div "[DATE]〜現在 株式会社ファイアーキッズ マーケティング部長 SNSマーケティングを2年間支援した後、マーケティング統括ポジションを担当。 1年でSNSと…" at bounding box center [528, 283] width 574 height 628
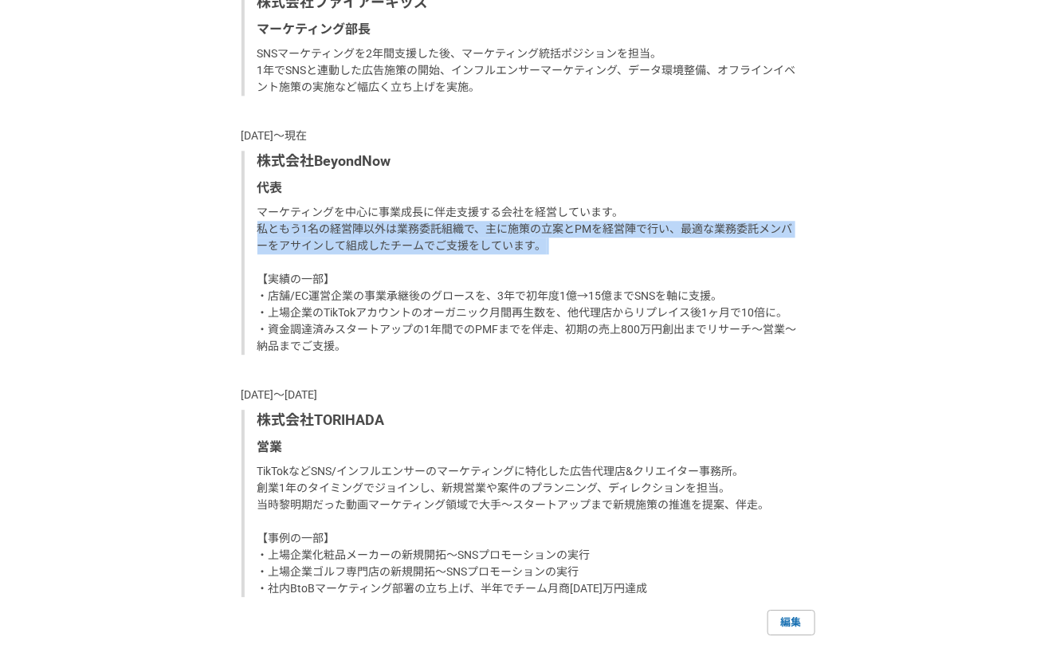
drag, startPoint x: 259, startPoint y: 230, endPoint x: 645, endPoint y: 265, distance: 388.0
click at [645, 265] on p "マーケティングを中心に事業成長に伴走支援する会社を経営しています。 私ともう1名の経営陣以外は業務委託組織で、主に施策の立案とPMを経営陣で行い、最適な業務委…" at bounding box center [529, 279] width 545 height 151
drag, startPoint x: 677, startPoint y: 227, endPoint x: 755, endPoint y: 249, distance: 81.0
click at [755, 249] on p "マーケティングを中心に事業成長に伴走支援する会社を経営しています。 私ともう1名の経営陣以外は業務委託組織で、主に施策の立案とPMを経営陣で行い、最適な業務委…" at bounding box center [529, 279] width 545 height 151
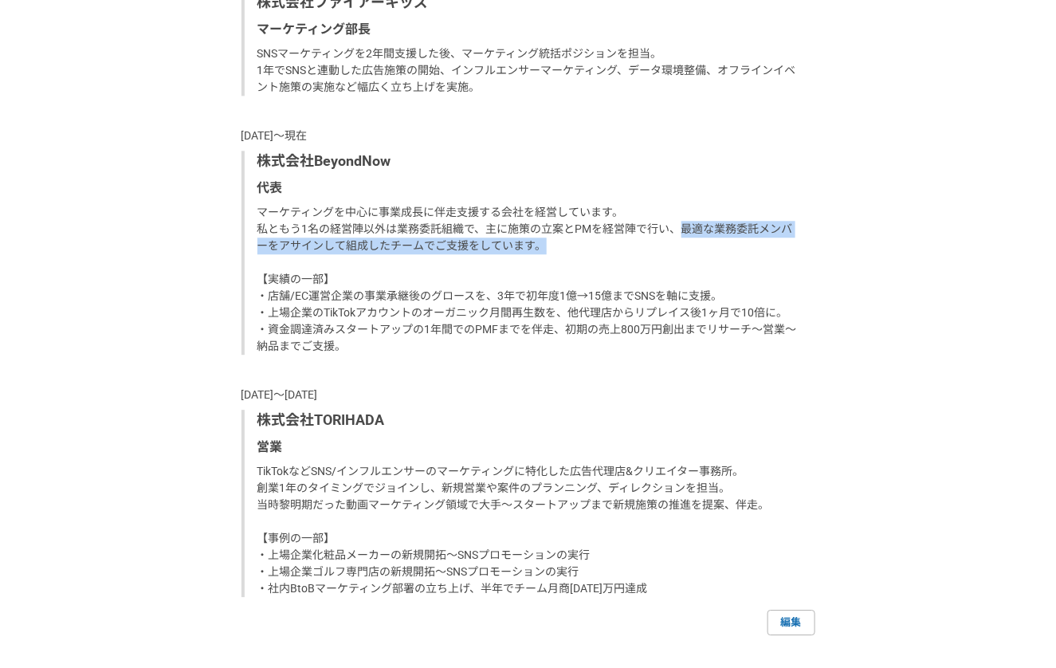
click at [755, 249] on p "マーケティングを中心に事業成長に伴走支援する会社を経営しています。 私ともう1名の経営陣以外は業務委託組織で、主に施策の立案とPMを経営陣で行い、最適な業務委…" at bounding box center [529, 279] width 545 height 151
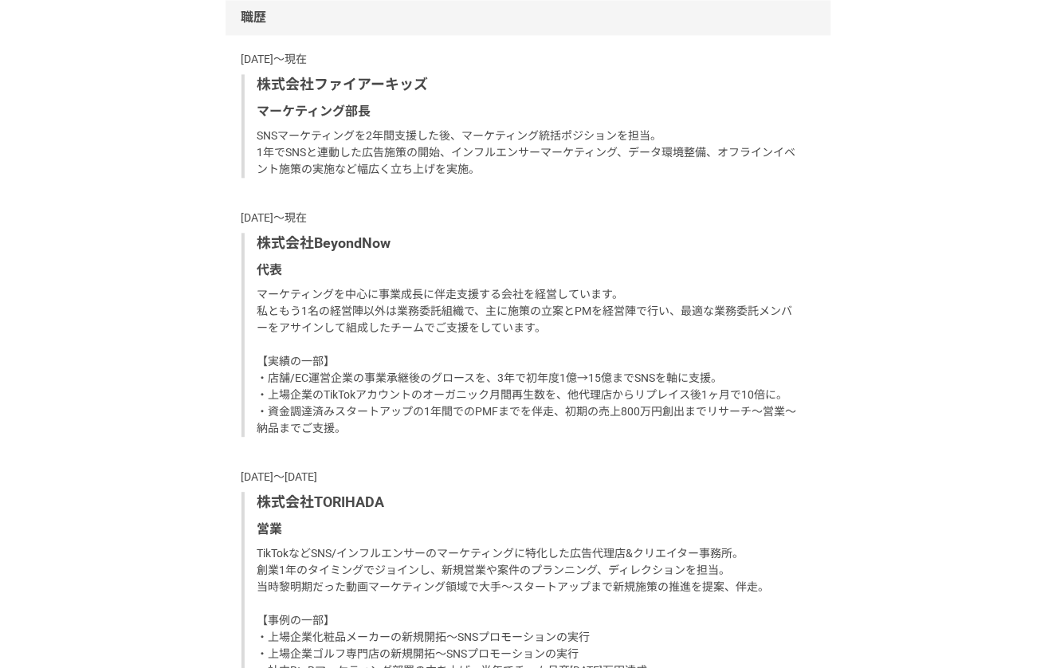
scroll to position [1037, 0]
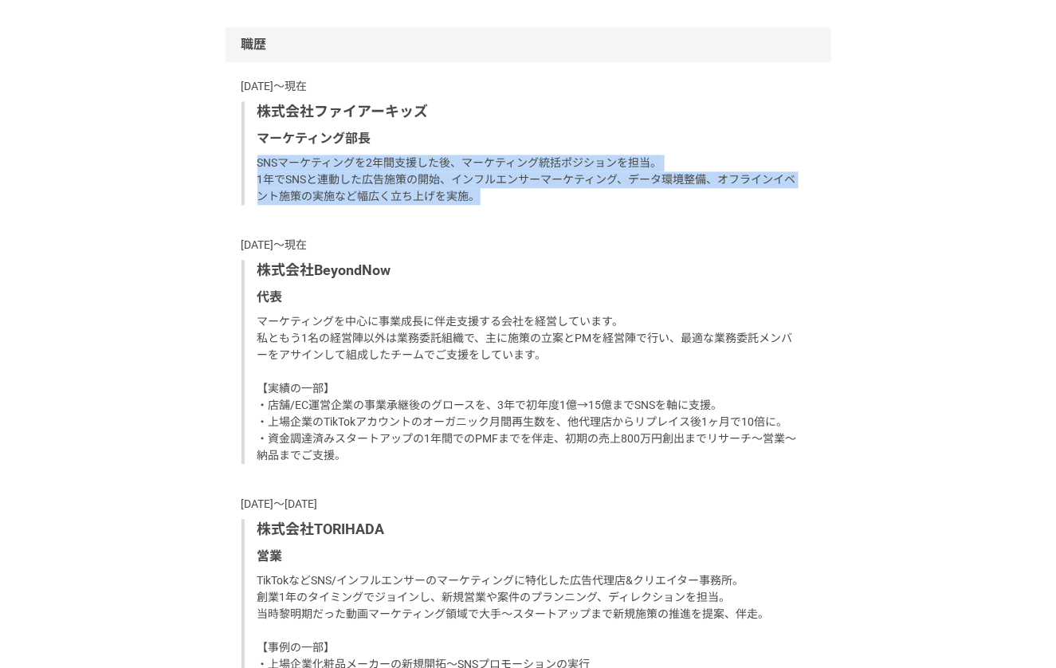
drag, startPoint x: 254, startPoint y: 155, endPoint x: 580, endPoint y: 187, distance: 327.4
click at [580, 187] on div "株式会社ファイアーキッズ マーケティング部長 SNSマーケティングを2年間支援した後、マーケティング統括ポジションを担当。 1年でSNSと連動した広告施策の開…" at bounding box center [528, 153] width 574 height 104
click at [580, 187] on p "SNSマーケティングを2年間支援した後、マーケティング統括ポジションを担当。 1年でSNSと連動した広告施策の開始、インフルエンサーマーケティング、データ環境…" at bounding box center [529, 180] width 545 height 50
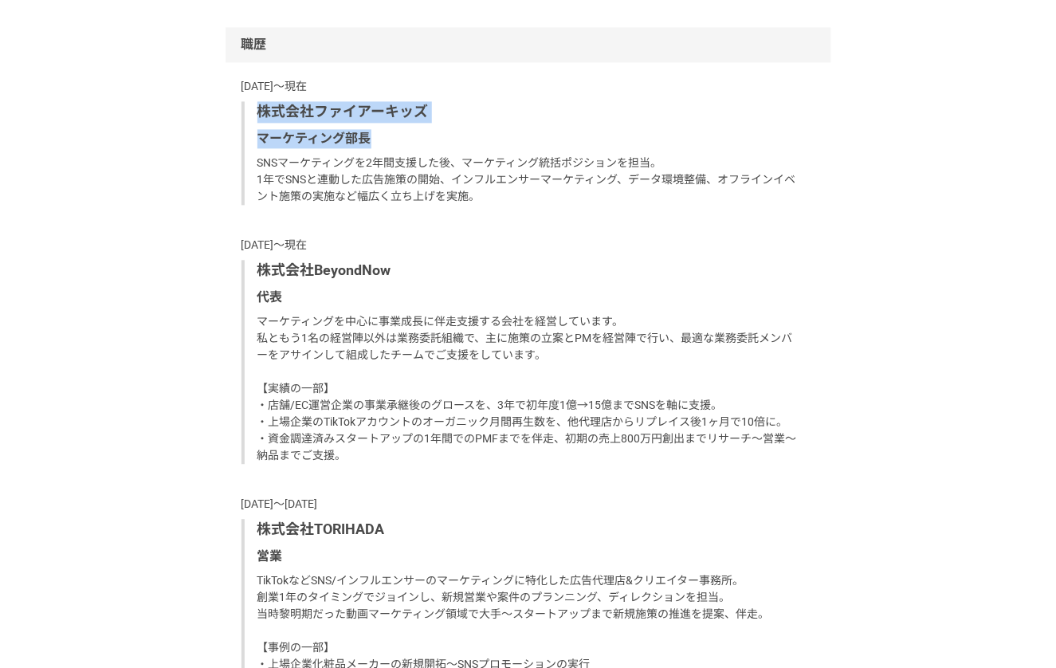
drag, startPoint x: 257, startPoint y: 108, endPoint x: 468, endPoint y: 135, distance: 212.1
click at [468, 135] on div "株式会社ファイアーキッズ マーケティング部長 SNSマーケティングを2年間支援した後、マーケティング統括ポジションを担当。 1年でSNSと連動した広告施策の開…" at bounding box center [528, 153] width 574 height 104
click at [468, 135] on p "マーケティング部長" at bounding box center [529, 138] width 545 height 19
drag, startPoint x: 251, startPoint y: 108, endPoint x: 451, endPoint y: 146, distance: 203.5
click at [451, 146] on div "株式会社ファイアーキッズ マーケティング部長 SNSマーケティングを2年間支援した後、マーケティング統括ポジションを担当。 1年でSNSと連動した広告施策の開…" at bounding box center [528, 153] width 574 height 104
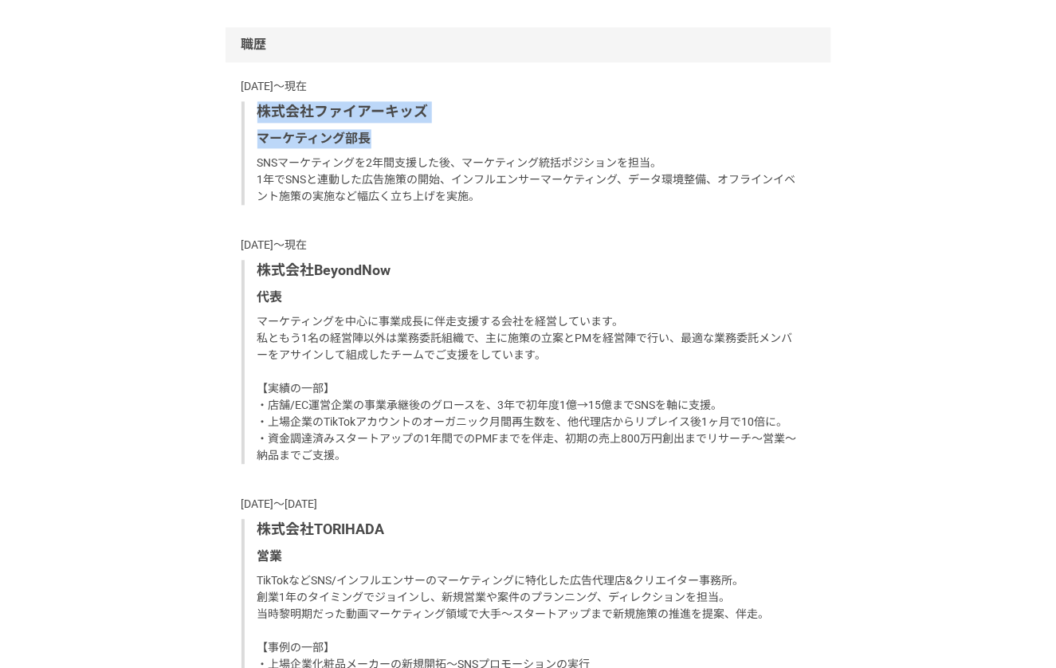
click at [451, 146] on p "マーケティング部長" at bounding box center [529, 138] width 545 height 19
drag, startPoint x: 255, startPoint y: 114, endPoint x: 441, endPoint y: 149, distance: 188.9
click at [441, 149] on div "株式会社ファイアーキッズ マーケティング部長 SNSマーケティングを2年間支援した後、マーケティング統括ポジションを担当。 1年でSNSと連動した広告施策の開…" at bounding box center [528, 153] width 574 height 104
drag, startPoint x: 254, startPoint y: 113, endPoint x: 421, endPoint y: 143, distance: 169.1
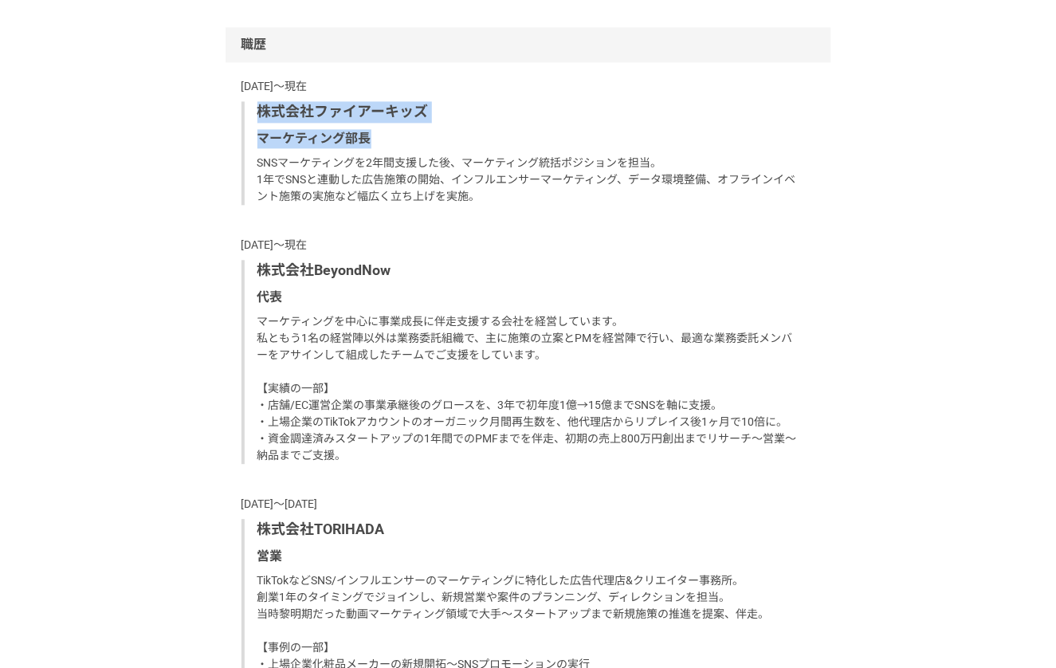
click at [421, 143] on div "株式会社ファイアーキッズ マーケティング部長 SNSマーケティングを2年間支援した後、マーケティング統括ポジションを担当。 1年でSNSと連動した広告施策の開…" at bounding box center [528, 153] width 574 height 104
click at [421, 143] on p "マーケティング部長" at bounding box center [529, 138] width 545 height 19
drag, startPoint x: 260, startPoint y: 112, endPoint x: 518, endPoint y: 110, distance: 258.1
click at [518, 111] on p "株式会社ファイアーキッズ" at bounding box center [529, 112] width 545 height 22
click at [518, 110] on p "株式会社ファイアーキッズ" at bounding box center [529, 112] width 545 height 22
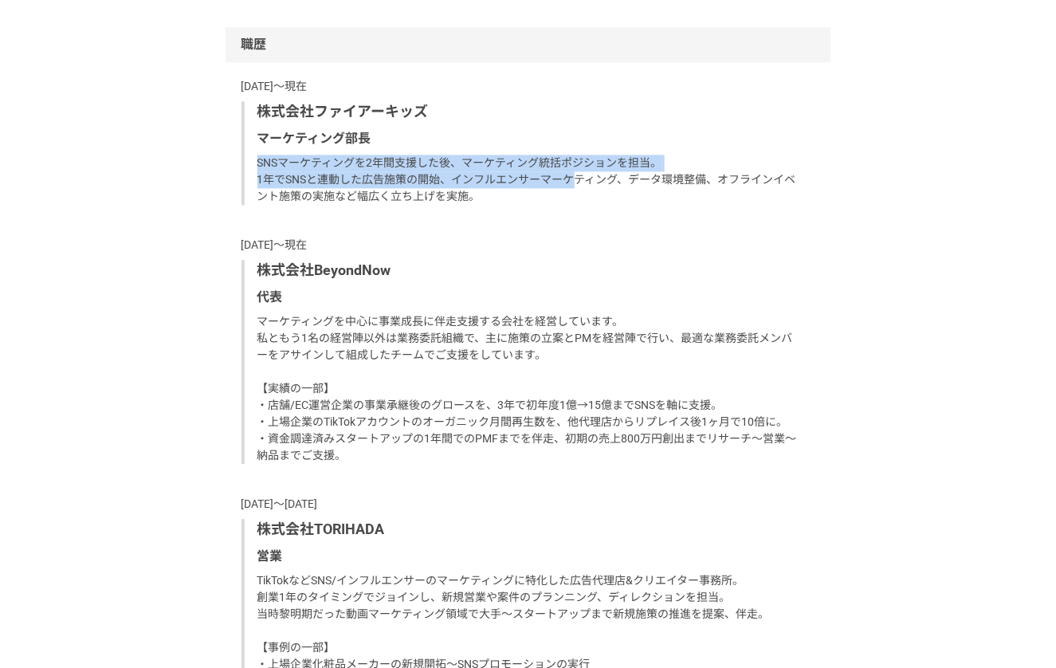
drag, startPoint x: 255, startPoint y: 164, endPoint x: 596, endPoint y: 187, distance: 341.8
click at [596, 187] on div "株式会社ファイアーキッズ マーケティング部長 SNSマーケティングを2年間支援した後、マーケティング統括ポジションを担当。 1年でSNSと連動した広告施策の開…" at bounding box center [528, 153] width 574 height 104
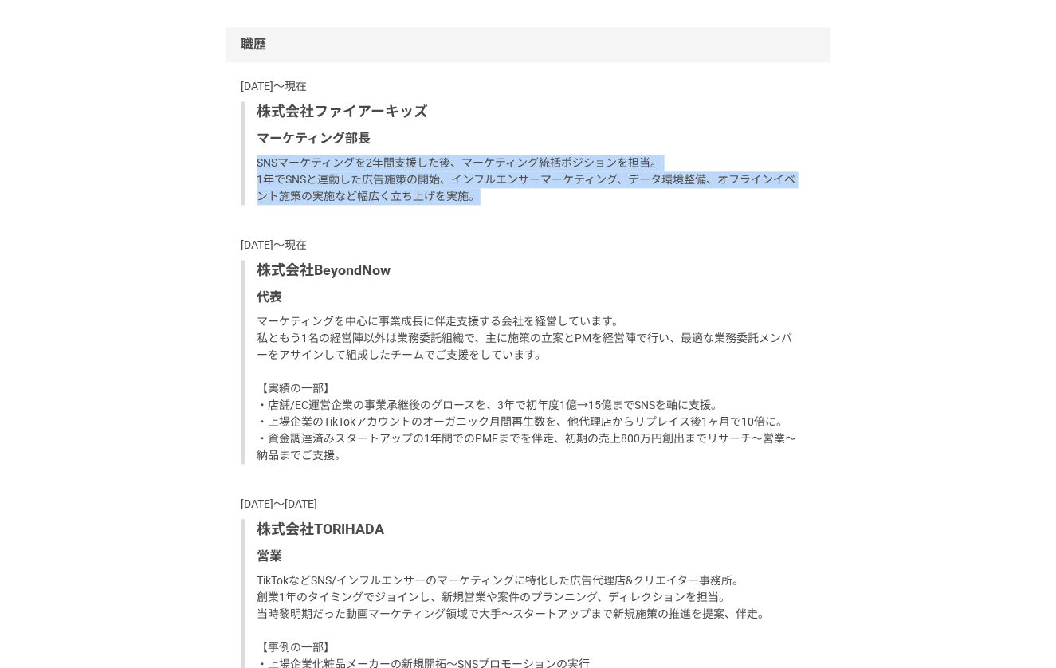
click at [596, 187] on p "SNSマーケティングを2年間支援した後、マーケティング統括ポジションを担当。 1年でSNSと連動した広告施策の開始、インフルエンサーマーケティング、データ環境…" at bounding box center [529, 180] width 545 height 50
drag, startPoint x: 255, startPoint y: 160, endPoint x: 582, endPoint y: 202, distance: 329.3
click at [582, 202] on div "株式会社ファイアーキッズ マーケティング部長 SNSマーケティングを2年間支援した後、マーケティング統括ポジションを担当。 1年でSNSと連動した広告施策の開…" at bounding box center [528, 153] width 574 height 104
click at [582, 202] on p "SNSマーケティングを2年間支援した後、マーケティング統括ポジションを担当。 1年でSNSと連動した広告施策の開始、インフルエンサーマーケティング、データ環境…" at bounding box center [529, 180] width 545 height 50
drag, startPoint x: 253, startPoint y: 161, endPoint x: 576, endPoint y: 194, distance: 324.3
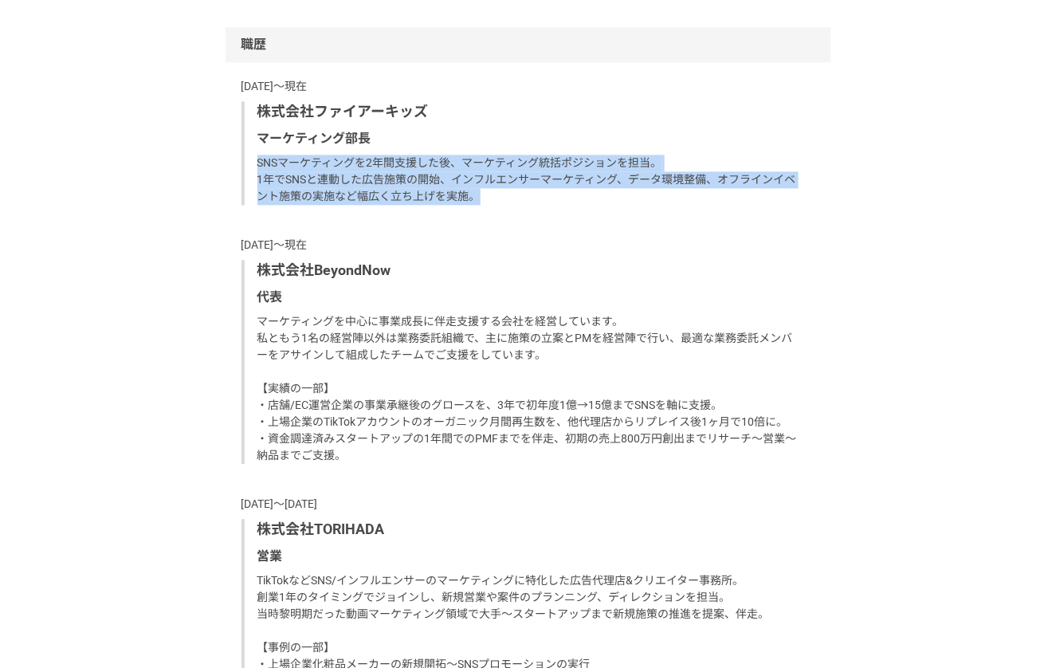
click at [576, 194] on div "株式会社ファイアーキッズ マーケティング部長 SNSマーケティングを2年間支援した後、マーケティング統括ポジションを担当。 1年でSNSと連動した広告施策の開…" at bounding box center [528, 153] width 574 height 104
click at [576, 194] on p "SNSマーケティングを2年間支援した後、マーケティング統括ポジションを担当。 1年でSNSと連動した広告施策の開始、インフルエンサーマーケティング、データ環境…" at bounding box center [529, 180] width 545 height 50
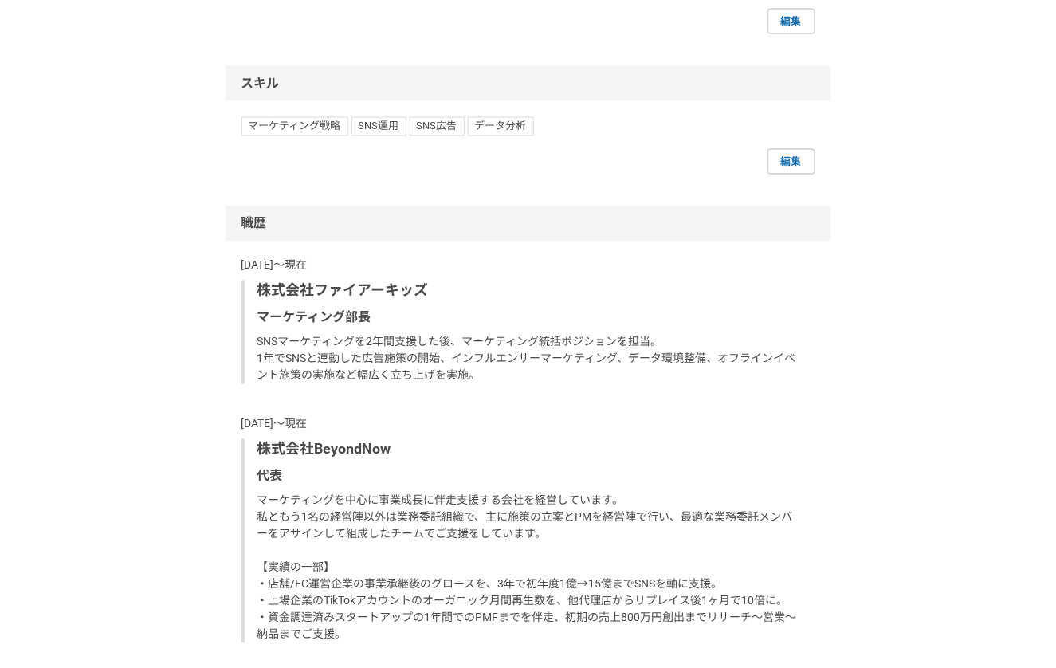
scroll to position [873, 0]
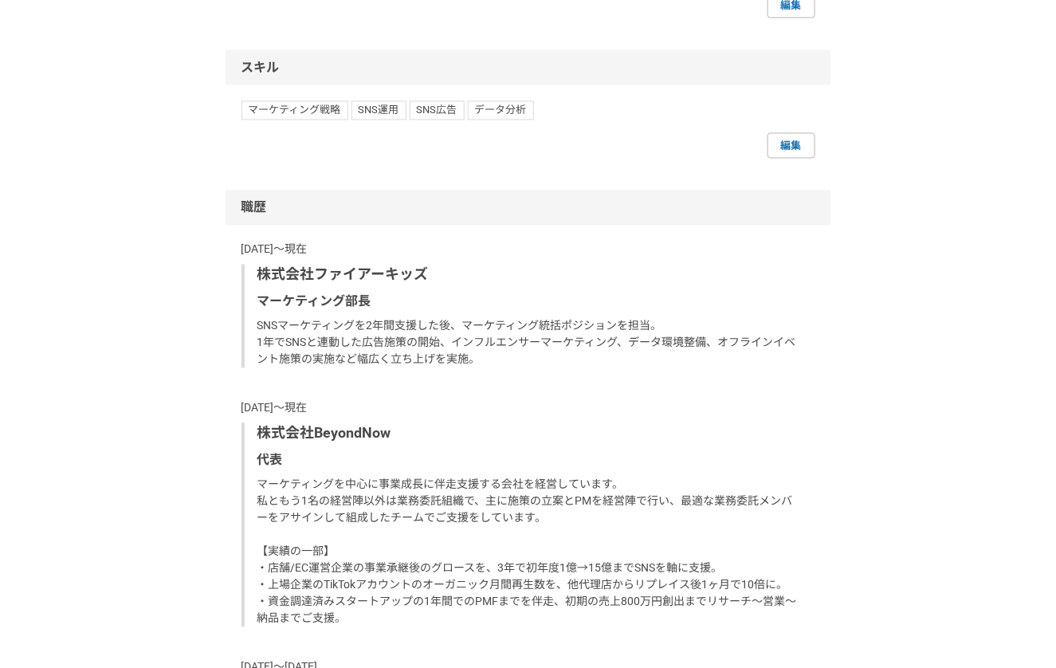
click at [254, 321] on div "株式会社ファイアーキッズ マーケティング部長 SNSマーケティングを2年間支援した後、マーケティング統括ポジションを担当。 1年でSNSと連動した広告施策の開…" at bounding box center [528, 317] width 574 height 104
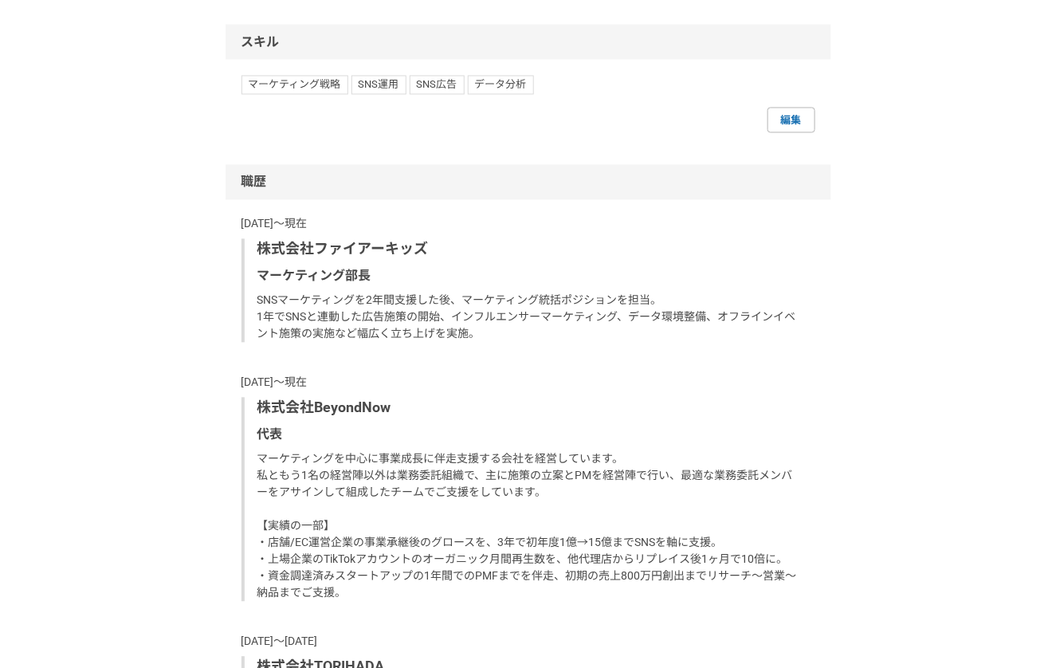
scroll to position [900, 0]
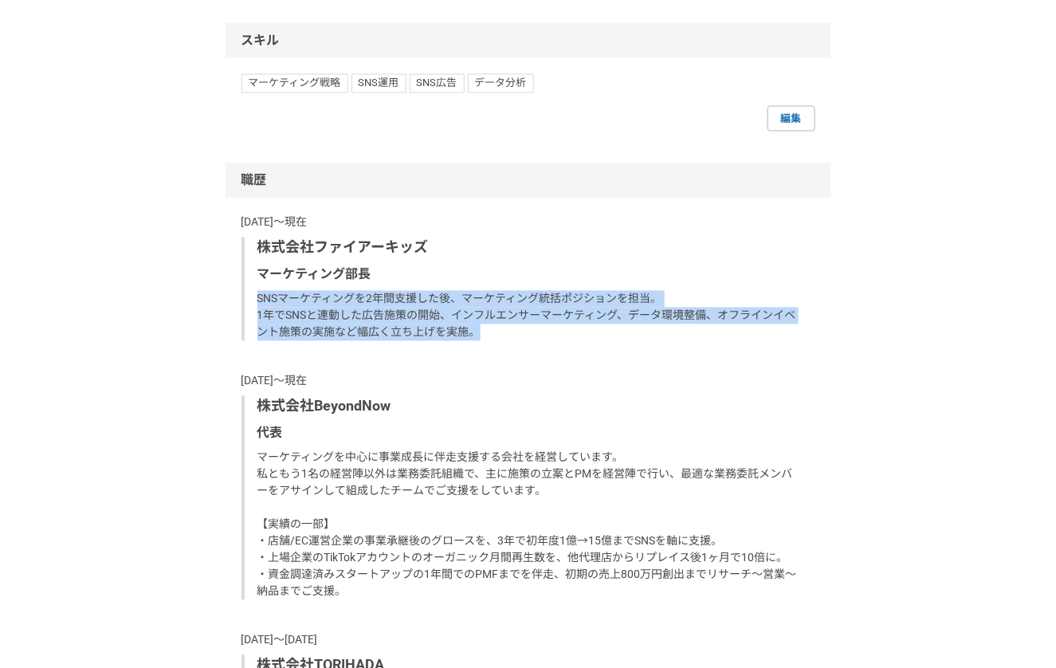
drag, startPoint x: 256, startPoint y: 293, endPoint x: 536, endPoint y: 329, distance: 282.7
click at [536, 329] on div "株式会社ファイアーキッズ マーケティング部長 SNSマーケティングを2年間支援した後、マーケティング統括ポジションを担当。 1年でSNSと連動した広告施策の開…" at bounding box center [528, 289] width 574 height 104
click at [536, 329] on p "SNSマーケティングを2年間支援した後、マーケティング統括ポジションを担当。 1年でSNSと連動した広告施策の開始、インフルエンサーマーケティング、データ環境…" at bounding box center [529, 316] width 545 height 50
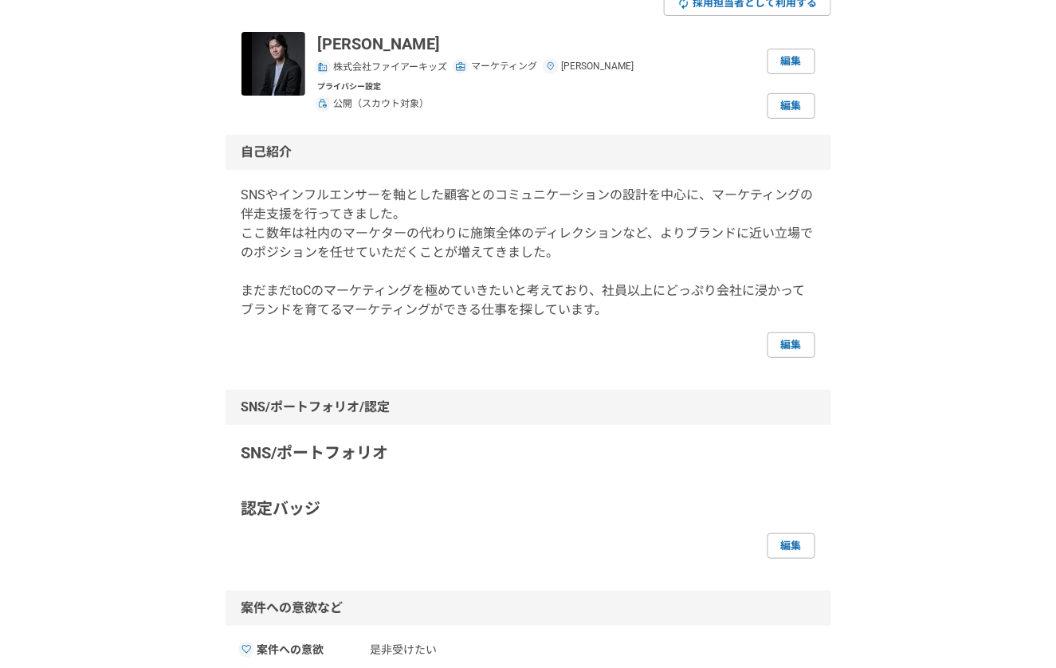
scroll to position [76, 0]
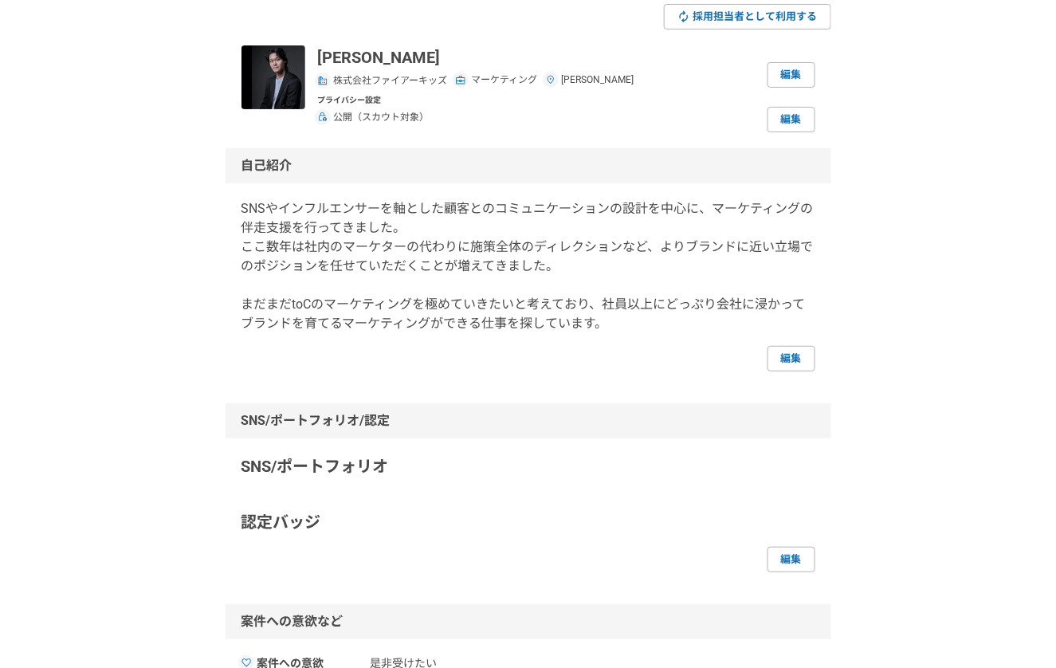
click at [241, 208] on p "SNSやインフルエンサーを軸とした顧客とのコミュニケーションの設計を中心に、マーケティングの伴走支援を行ってきました。 ここ数年は社内のマーケターの代わりに施…" at bounding box center [528, 266] width 574 height 134
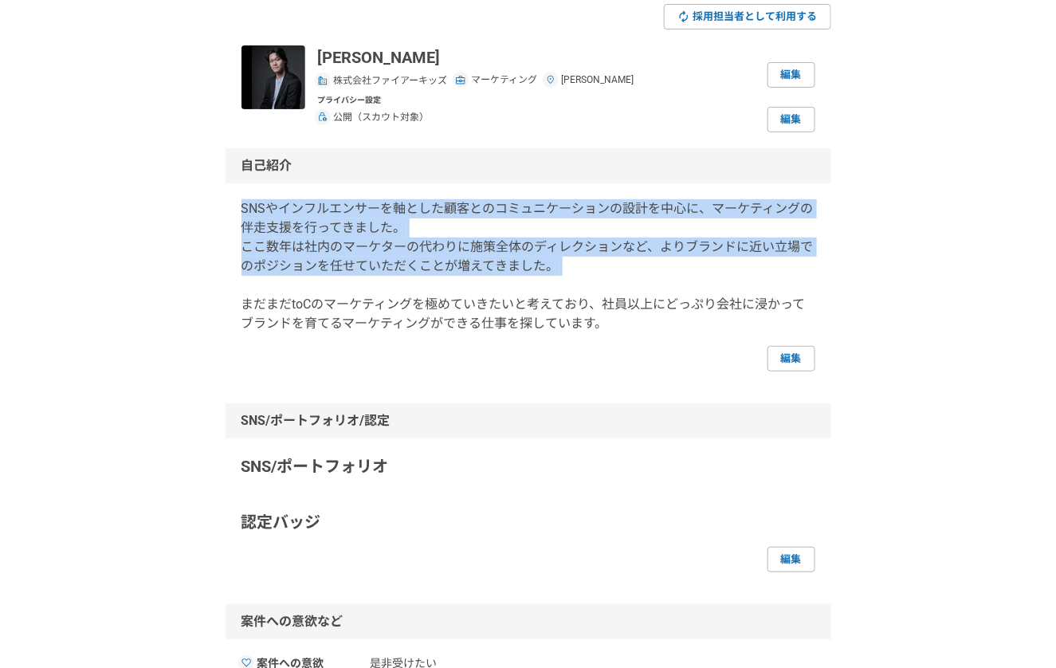
drag, startPoint x: 242, startPoint y: 210, endPoint x: 590, endPoint y: 277, distance: 353.9
click at [590, 277] on p "SNSやインフルエンサーを軸とした顧客とのコミュニケーションの設計を中心に、マーケティングの伴走支援を行ってきました。 ここ数年は社内のマーケターの代わりに施…" at bounding box center [528, 266] width 574 height 134
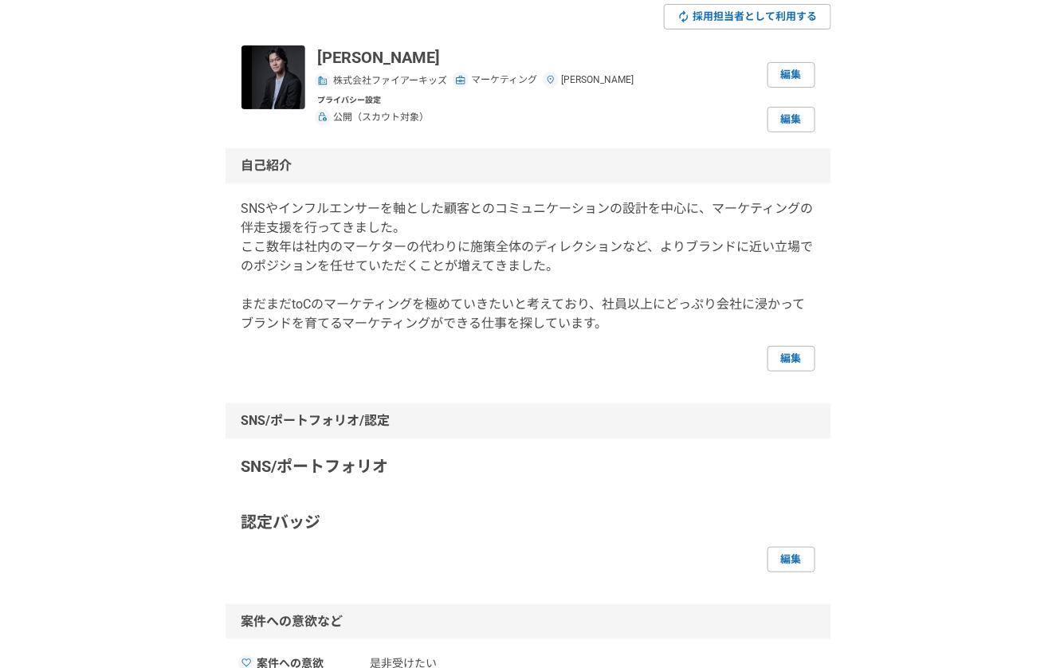
click at [248, 303] on p "SNSやインフルエンサーを軸とした顧客とのコミュニケーションの設計を中心に、マーケティングの伴走支援を行ってきました。 ここ数年は社内のマーケターの代わりに施…" at bounding box center [528, 266] width 574 height 134
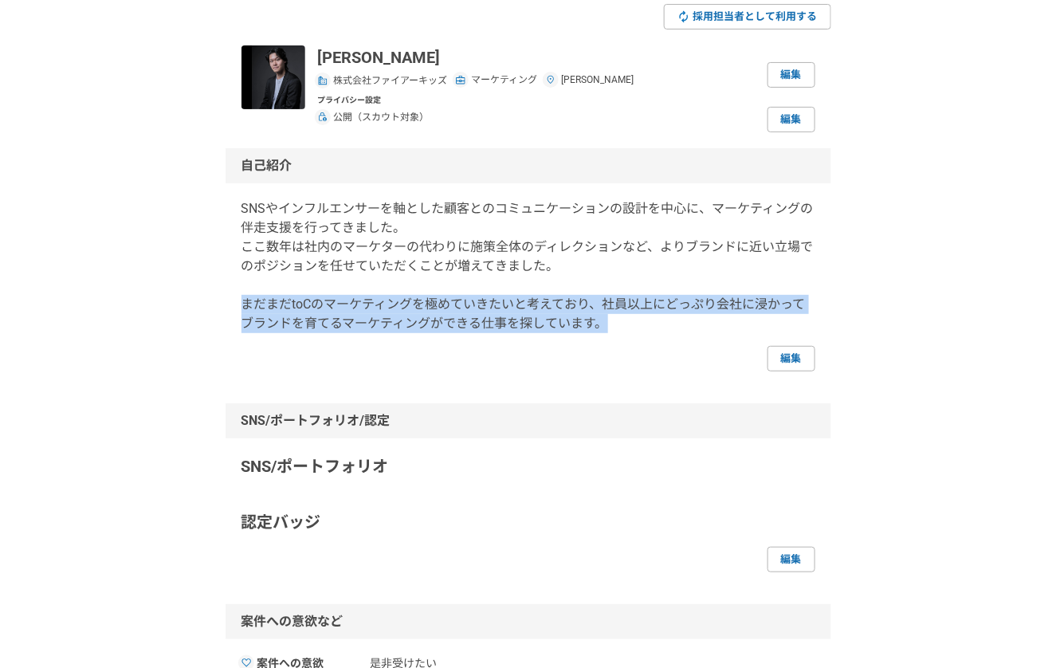
drag, startPoint x: 243, startPoint y: 303, endPoint x: 676, endPoint y: 325, distance: 433.2
click at [676, 325] on p "SNSやインフルエンサーを軸とした顧客とのコミュニケーションの設計を中心に、マーケティングの伴走支援を行ってきました。 ここ数年は社内のマーケターの代わりに施…" at bounding box center [528, 266] width 574 height 134
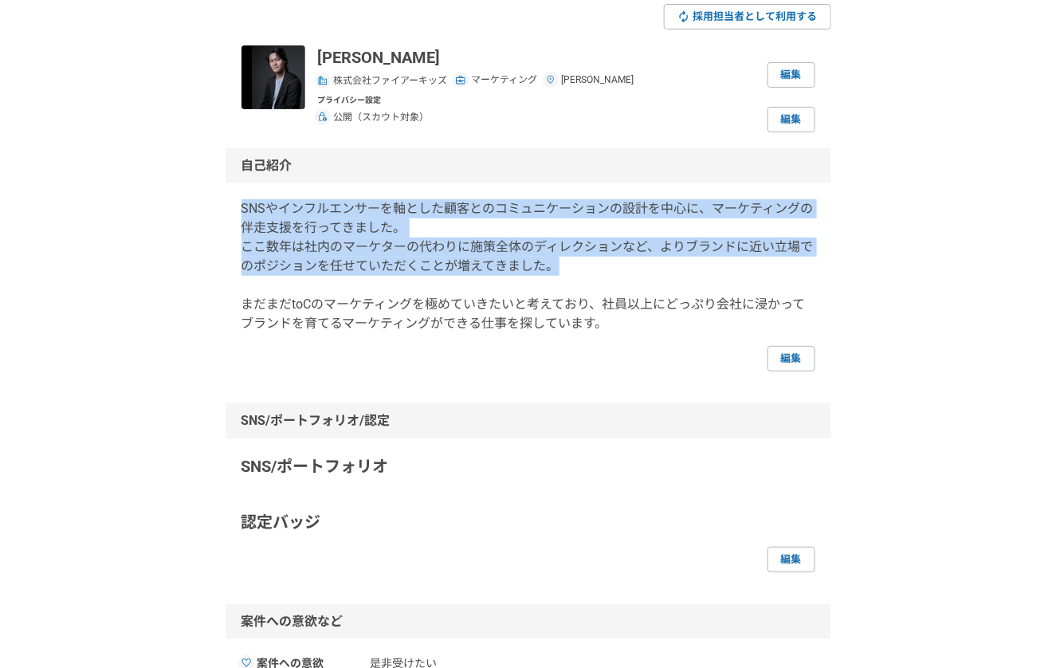
drag, startPoint x: 233, startPoint y: 206, endPoint x: 651, endPoint y: 264, distance: 421.4
click at [651, 264] on div "自己紹介 SNSやインフルエンサーを軸とした顧客とのコミュニケーションの設計を中心に、マーケティングの伴走支援を行ってきました。 ここ数年は社内のマーケターの…" at bounding box center [528, 259] width 606 height 223
click at [651, 264] on p "SNSやインフルエンサーを軸とした顧客とのコミュニケーションの設計を中心に、マーケティングの伴走支援を行ってきました。 ここ数年は社内のマーケターの代わりに施…" at bounding box center [528, 266] width 574 height 134
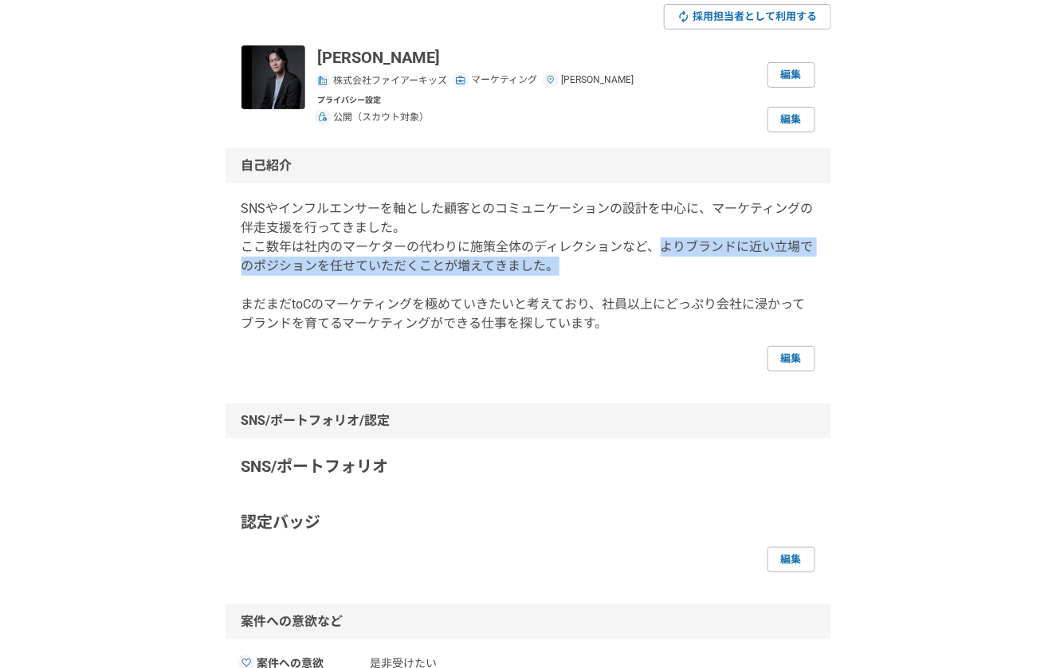
drag, startPoint x: 659, startPoint y: 245, endPoint x: 753, endPoint y: 273, distance: 98.1
click at [753, 273] on p "SNSやインフルエンサーを軸とした顧客とのコミュニケーションの設計を中心に、マーケティングの伴走支援を行ってきました。 ここ数年は社内のマーケターの代わりに施…" at bounding box center [528, 266] width 574 height 134
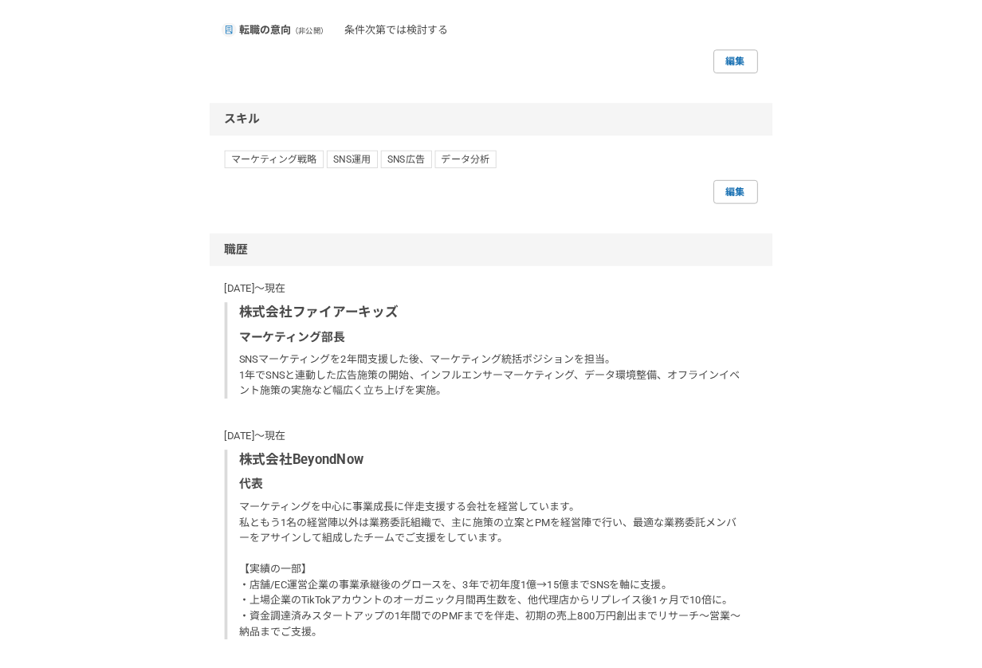
scroll to position [859, 0]
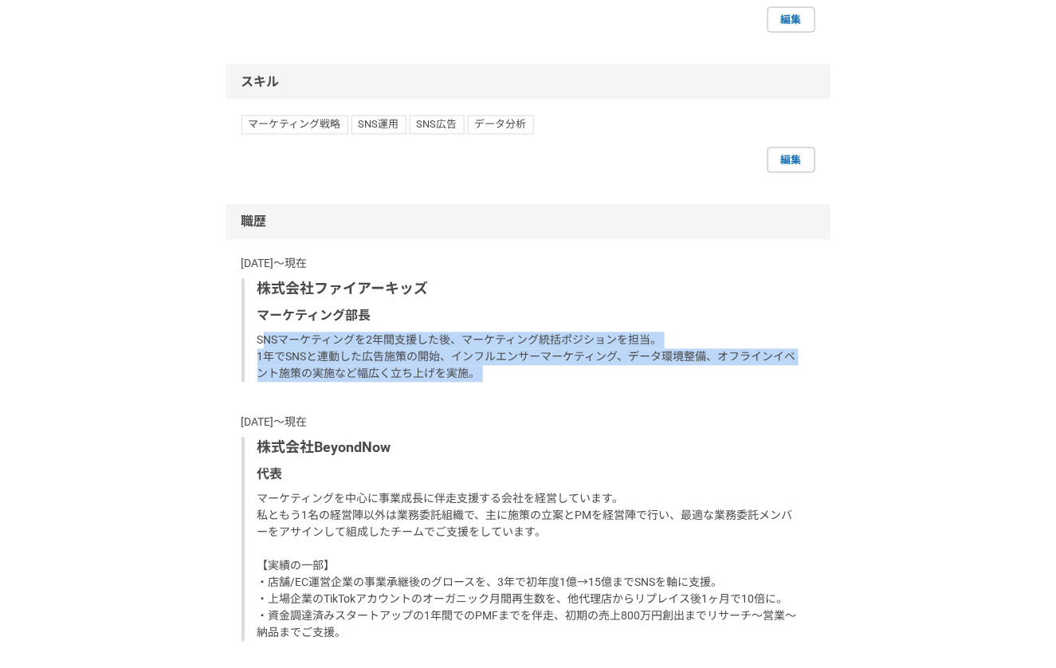
drag, startPoint x: 261, startPoint y: 336, endPoint x: 561, endPoint y: 383, distance: 303.2
click at [561, 383] on div "[DATE]〜現在 株式会社ファイアーキッズ マーケティング部長 SNSマーケティングを2年間支援した後、マーケティング統括ポジションを担当。 1年でSNSと…" at bounding box center [528, 570] width 574 height 628
drag, startPoint x: 255, startPoint y: 339, endPoint x: 560, endPoint y: 378, distance: 307.5
click at [560, 378] on div "株式会社ファイアーキッズ マーケティング部長 SNSマーケティングを2年間支援した後、マーケティング統括ポジションを担当。 1年でSNSと連動した広告施策の開…" at bounding box center [528, 331] width 574 height 104
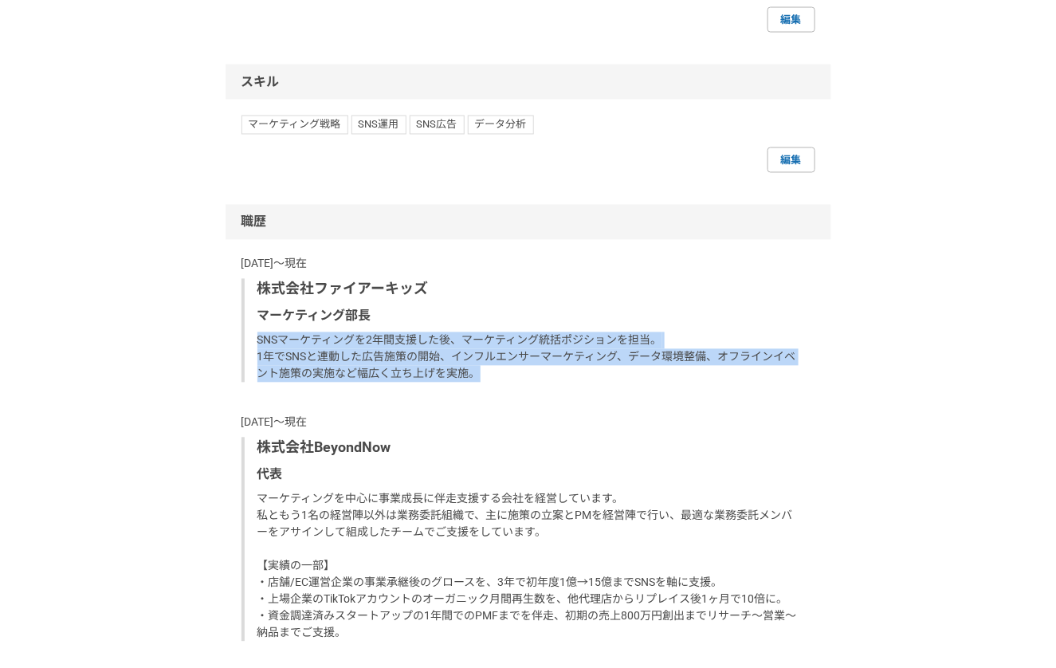
click at [560, 378] on p "SNSマーケティングを2年間支援した後、マーケティング統括ポジションを担当。 1年でSNSと連動した広告施策の開始、インフルエンサーマーケティング、データ環境…" at bounding box center [529, 357] width 545 height 50
drag, startPoint x: 257, startPoint y: 340, endPoint x: 524, endPoint y: 374, distance: 269.1
click at [524, 374] on p "SNSマーケティングを2年間支援した後、マーケティング統括ポジションを担当。 1年でSNSと連動した広告施策の開始、インフルエンサーマーケティング、データ環境…" at bounding box center [529, 357] width 545 height 50
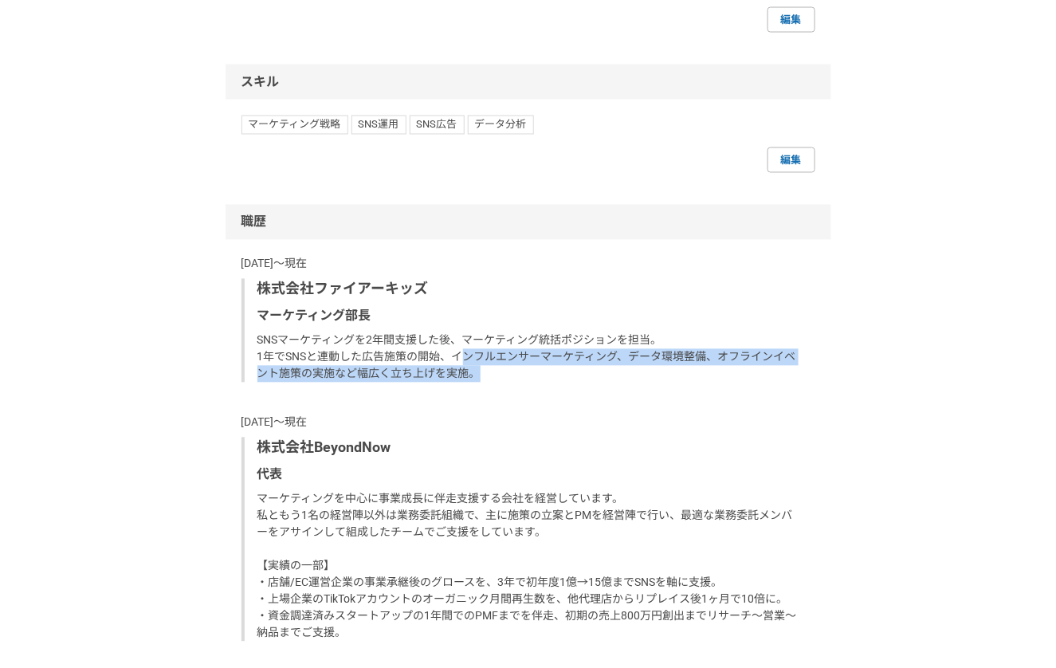
drag, startPoint x: 461, startPoint y: 360, endPoint x: 523, endPoint y: 374, distance: 64.4
click at [523, 374] on p "SNSマーケティングを2年間支援した後、マーケティング統括ポジションを担当。 1年でSNSと連動した広告施策の開始、インフルエンサーマーケティング、データ環境…" at bounding box center [529, 357] width 545 height 50
drag, startPoint x: 449, startPoint y: 357, endPoint x: 519, endPoint y: 374, distance: 71.3
click at [519, 374] on p "SNSマーケティングを2年間支援した後、マーケティング統括ポジションを担当。 1年でSNSと連動した広告施策の開始、インフルエンサーマーケティング、データ環境…" at bounding box center [529, 357] width 545 height 50
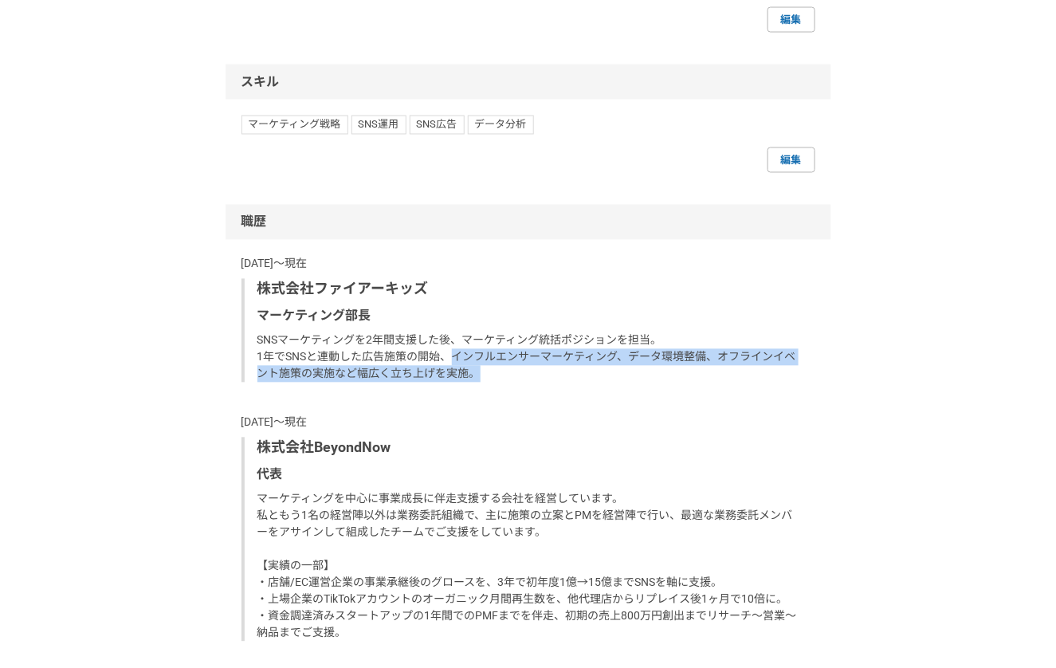
click at [519, 374] on p "SNSマーケティングを2年間支援した後、マーケティング統括ポジションを担当。 1年でSNSと連動した広告施策の開始、インフルエンサーマーケティング、データ環境…" at bounding box center [529, 357] width 545 height 50
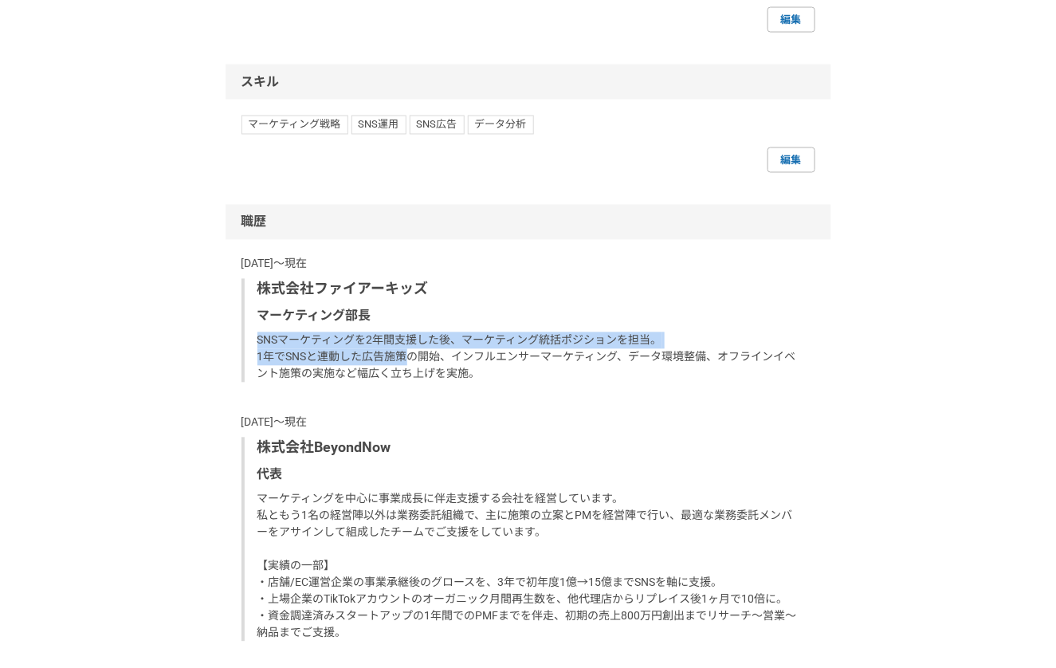
drag, startPoint x: 258, startPoint y: 341, endPoint x: 406, endPoint y: 358, distance: 148.3
click at [406, 358] on p "SNSマーケティングを2年間支援した後、マーケティング統括ポジションを担当。 1年でSNSと連動した広告施策の開始、インフルエンサーマーケティング、データ環境…" at bounding box center [529, 357] width 545 height 50
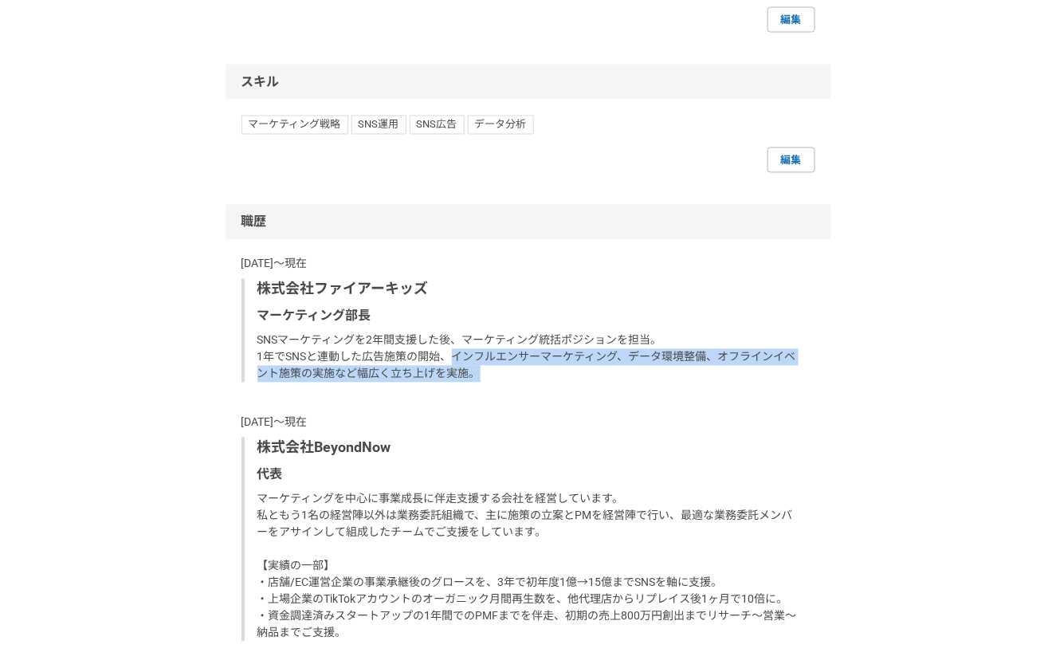
drag, startPoint x: 451, startPoint y: 358, endPoint x: 527, endPoint y: 375, distance: 78.5
click at [527, 375] on p "SNSマーケティングを2年間支援した後、マーケティング統括ポジションを担当。 1年でSNSと連動した広告施策の開始、インフルエンサーマーケティング、データ環境…" at bounding box center [529, 357] width 545 height 50
drag, startPoint x: 453, startPoint y: 359, endPoint x: 507, endPoint y: 375, distance: 55.7
click at [507, 375] on p "SNSマーケティングを2年間支援した後、マーケティング統括ポジションを担当。 1年でSNSと連動した広告施策の開始、インフルエンサーマーケティング、データ環境…" at bounding box center [529, 357] width 545 height 50
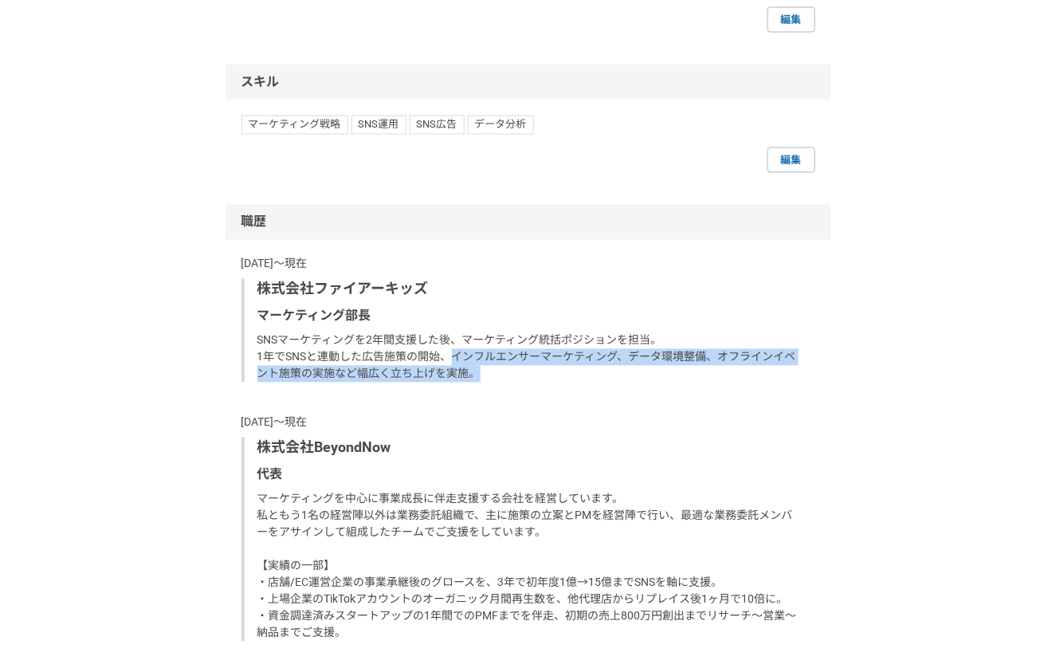
click at [507, 375] on p "SNSマーケティングを2年間支援した後、マーケティング統括ポジションを担当。 1年でSNSと連動した広告施策の開始、インフルエンサーマーケティング、データ環境…" at bounding box center [529, 357] width 545 height 50
drag, startPoint x: 451, startPoint y: 359, endPoint x: 496, endPoint y: 368, distance: 45.6
click at [496, 368] on p "SNSマーケティングを2年間支援した後、マーケティング統括ポジションを担当。 1年でSNSと連動した広告施策の開始、インフルエンサーマーケティング、データ環境…" at bounding box center [529, 357] width 545 height 50
drag, startPoint x: 452, startPoint y: 355, endPoint x: 511, endPoint y: 372, distance: 61.5
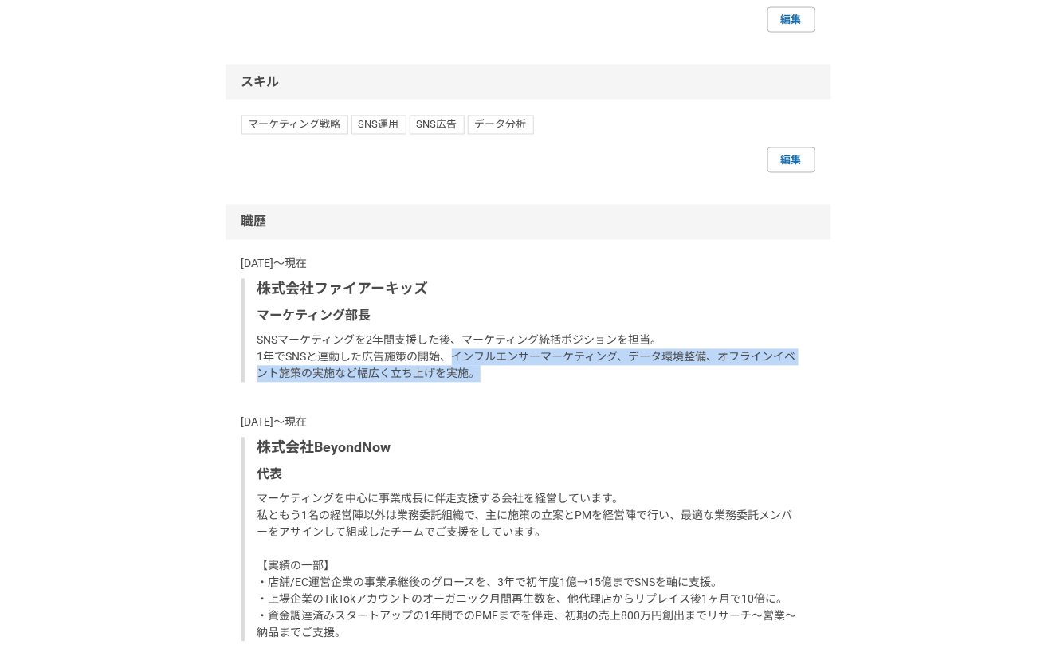
click at [511, 372] on p "SNSマーケティングを2年間支援した後、マーケティング統括ポジションを担当。 1年でSNSと連動した広告施策の開始、インフルエンサーマーケティング、データ環境…" at bounding box center [529, 357] width 545 height 50
drag, startPoint x: 449, startPoint y: 356, endPoint x: 507, endPoint y: 372, distance: 59.5
click at [507, 372] on p "SNSマーケティングを2年間支援した後、マーケティング統括ポジションを担当。 1年でSNSと連動した広告施策の開始、インフルエンサーマーケティング、データ環境…" at bounding box center [529, 357] width 545 height 50
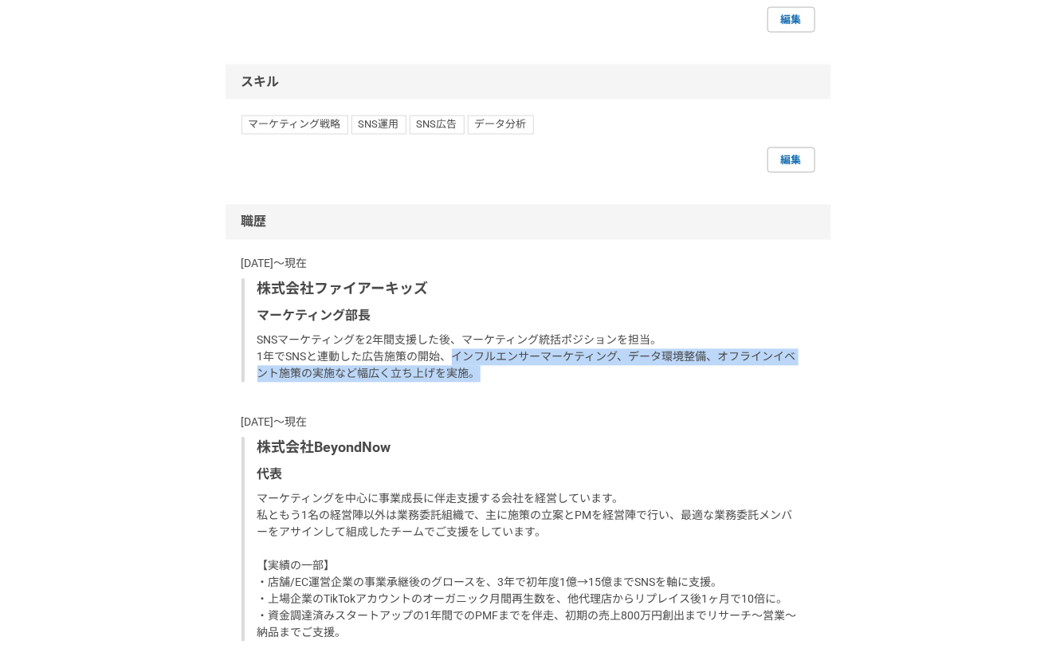
drag, startPoint x: 449, startPoint y: 355, endPoint x: 513, endPoint y: 382, distance: 69.6
click at [513, 382] on div "[DATE]〜現在 株式会社ファイアーキッズ マーケティング部長 SNSマーケティングを2年間支援した後、マーケティング統括ポジションを担当。 1年でSNSと…" at bounding box center [528, 570] width 574 height 628
drag, startPoint x: 452, startPoint y: 359, endPoint x: 491, endPoint y: 379, distance: 43.8
click at [491, 379] on p "SNSマーケティングを2年間支援した後、マーケティング統括ポジションを担当。 1年でSNSと連動した広告施策の開始、インフルエンサーマーケティング、データ環境…" at bounding box center [529, 357] width 545 height 50
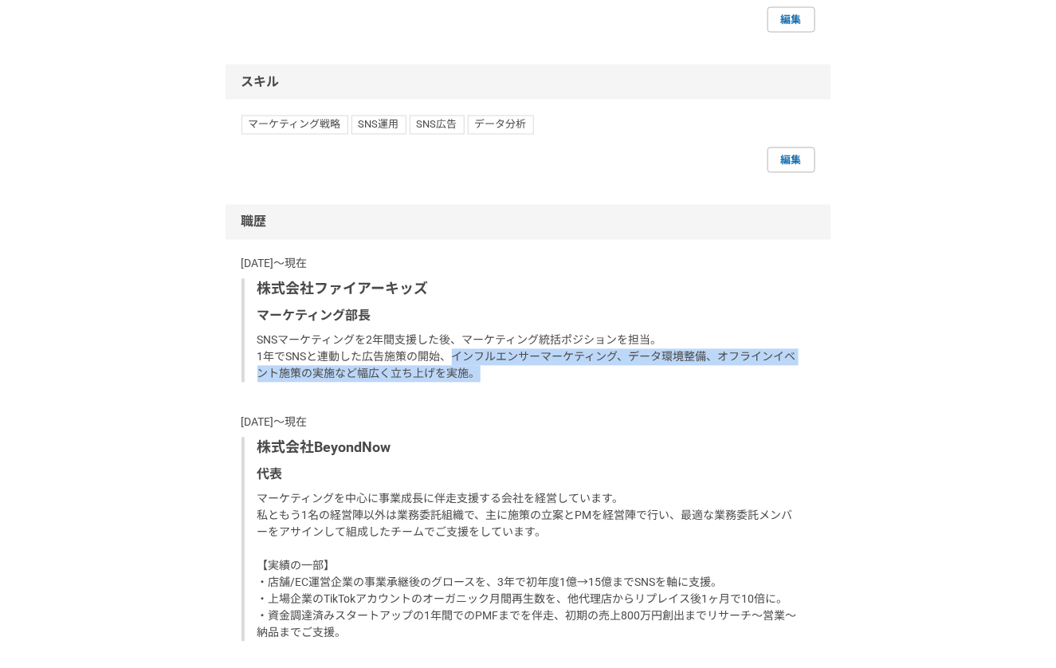
click at [491, 379] on p "SNSマーケティングを2年間支援した後、マーケティング統括ポジションを担当。 1年でSNSと連動した広告施策の開始、インフルエンサーマーケティング、データ環境…" at bounding box center [529, 357] width 545 height 50
drag, startPoint x: 482, startPoint y: 379, endPoint x: 448, endPoint y: 357, distance: 40.9
click at [448, 357] on p "SNSマーケティングを2年間支援した後、マーケティング統括ポジションを担当。 1年でSNSと連動した広告施策の開始、インフルエンサーマーケティング、データ環境…" at bounding box center [529, 357] width 545 height 50
drag, startPoint x: 451, startPoint y: 356, endPoint x: 508, endPoint y: 374, distance: 60.2
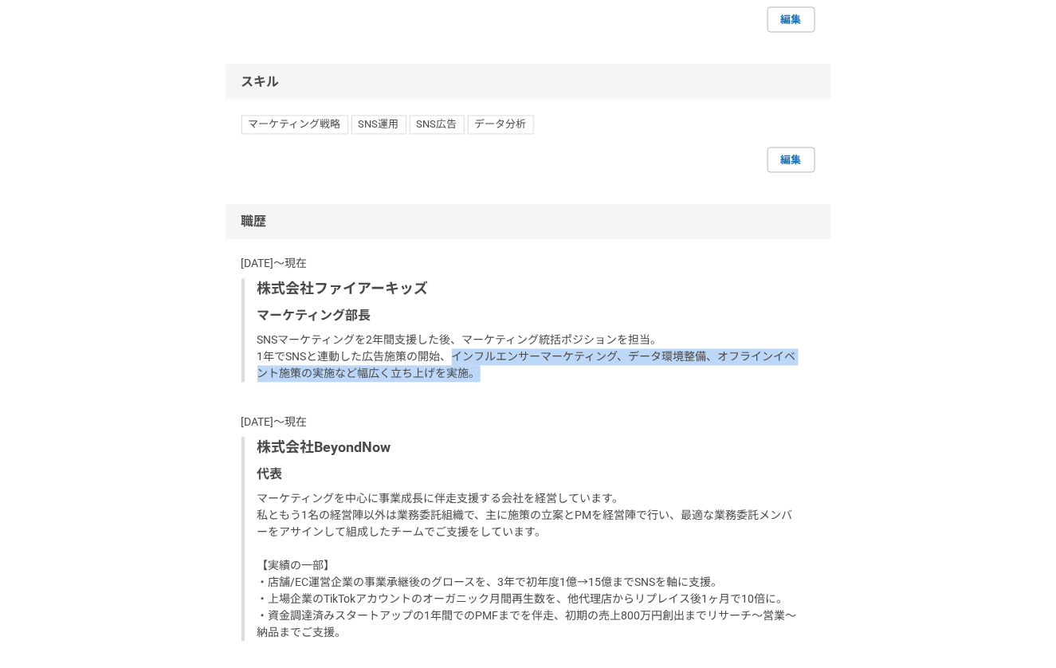
click at [508, 374] on p "SNSマーケティングを2年間支援した後、マーケティング統括ポジションを担当。 1年でSNSと連動した広告施策の開始、インフルエンサーマーケティング、データ環境…" at bounding box center [529, 357] width 545 height 50
drag, startPoint x: 453, startPoint y: 357, endPoint x: 500, endPoint y: 378, distance: 51.4
click at [500, 378] on p "SNSマーケティングを2年間支援した後、マーケティング統括ポジションを担当。 1年でSNSと連動した広告施策の開始、インフルエンサーマーケティング、データ環境…" at bounding box center [529, 357] width 545 height 50
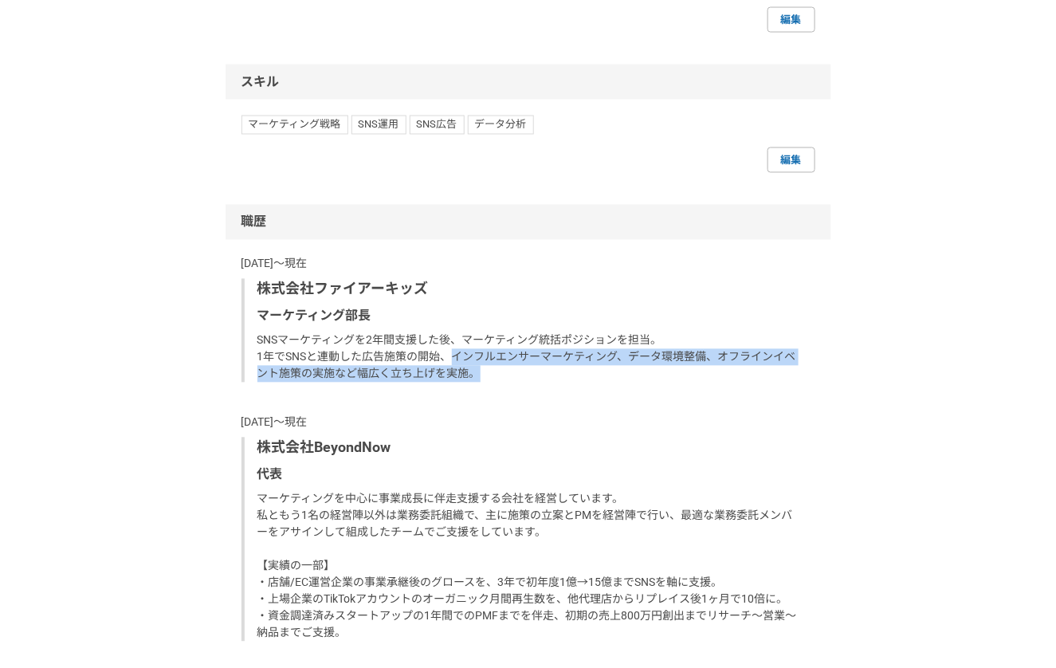
drag, startPoint x: 449, startPoint y: 357, endPoint x: 504, endPoint y: 377, distance: 58.5
click at [504, 377] on p "SNSマーケティングを2年間支援した後、マーケティング統括ポジションを担当。 1年でSNSと連動した広告施策の開始、インフルエンサーマーケティング、データ環境…" at bounding box center [529, 357] width 545 height 50
drag, startPoint x: 449, startPoint y: 359, endPoint x: 491, endPoint y: 376, distance: 44.7
click at [491, 376] on p "SNSマーケティングを2年間支援した後、マーケティング統括ポジションを担当。 1年でSNSと連動した広告施策の開始、インフルエンサーマーケティング、データ環境…" at bounding box center [529, 357] width 545 height 50
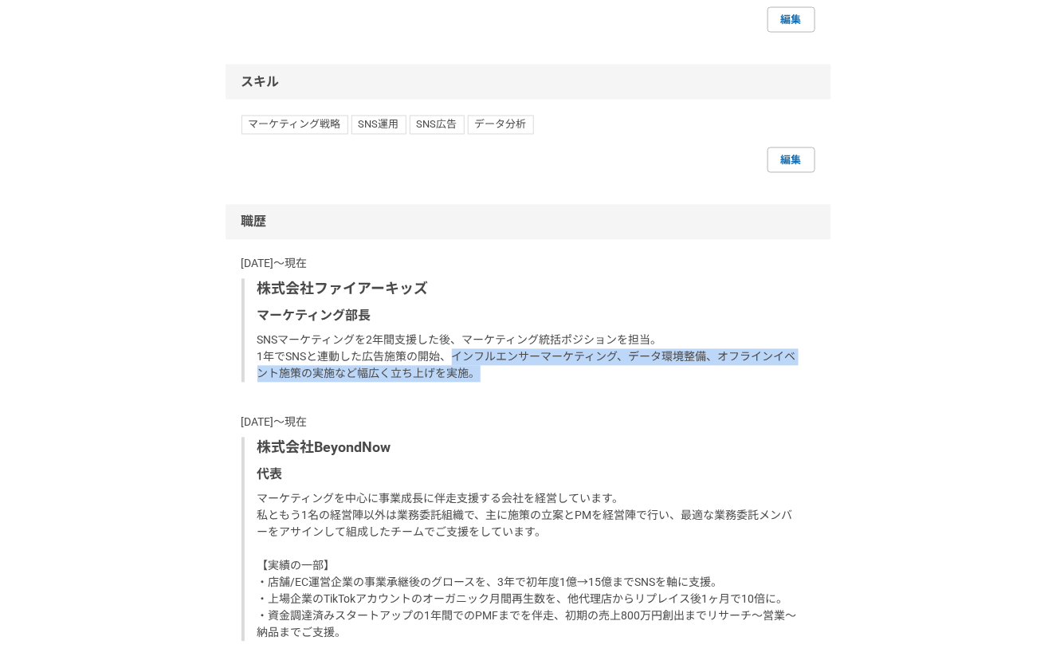
click at [491, 376] on p "SNSマーケティングを2年間支援した後、マーケティング統括ポジションを担当。 1年でSNSと連動した広告施策の開始、インフルエンサーマーケティング、データ環境…" at bounding box center [529, 357] width 545 height 50
drag, startPoint x: 450, startPoint y: 358, endPoint x: 491, endPoint y: 372, distance: 43.1
click at [491, 373] on p "SNSマーケティングを2年間支援した後、マーケティング統括ポジションを担当。 1年でSNSと連動した広告施策の開始、インフルエンサーマーケティング、データ環境…" at bounding box center [529, 357] width 545 height 50
click at [491, 372] on p "SNSマーケティングを2年間支援した後、マーケティング統括ポジションを担当。 1年でSNSと連動した広告施策の開始、インフルエンサーマーケティング、データ環境…" at bounding box center [529, 357] width 545 height 50
drag, startPoint x: 449, startPoint y: 361, endPoint x: 507, endPoint y: 378, distance: 60.7
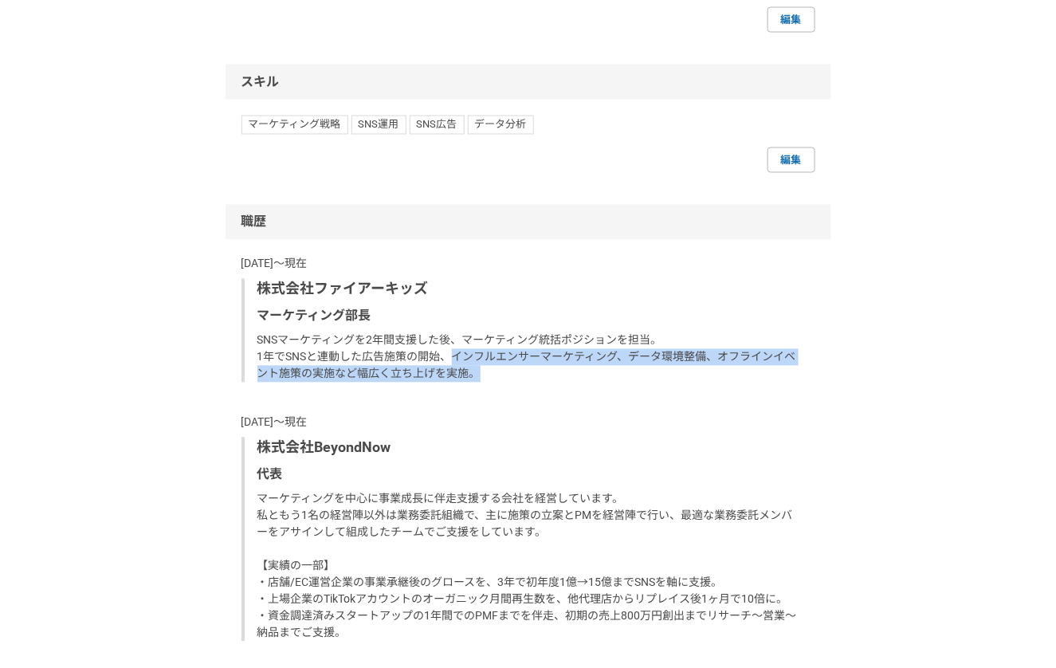
click at [507, 378] on p "SNSマーケティングを2年間支援した後、マーケティング統括ポジションを担当。 1年でSNSと連動した広告施策の開始、インフルエンサーマーケティング、データ環境…" at bounding box center [529, 357] width 545 height 50
drag, startPoint x: 448, startPoint y: 355, endPoint x: 493, endPoint y: 370, distance: 47.9
click at [493, 370] on p "SNSマーケティングを2年間支援した後、マーケティング統括ポジションを担当。 1年でSNSと連動した広告施策の開始、インフルエンサーマーケティング、データ環境…" at bounding box center [529, 357] width 545 height 50
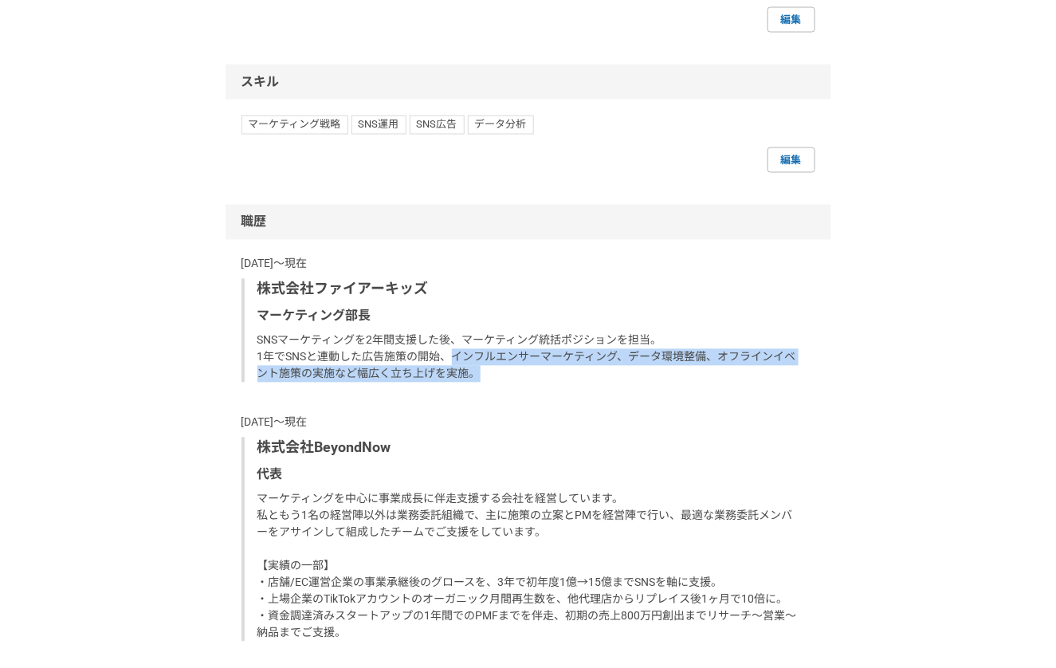
drag, startPoint x: 452, startPoint y: 354, endPoint x: 503, endPoint y: 378, distance: 56.3
click at [503, 378] on p "SNSマーケティングを2年間支援した後、マーケティング統括ポジションを担当。 1年でSNSと連動した広告施策の開始、インフルエンサーマーケティング、データ環境…" at bounding box center [529, 357] width 545 height 50
drag, startPoint x: 452, startPoint y: 358, endPoint x: 502, endPoint y: 373, distance: 52.4
click at [502, 373] on p "SNSマーケティングを2年間支援した後、マーケティング統括ポジションを担当。 1年でSNSと連動した広告施策の開始、インフルエンサーマーケティング、データ環境…" at bounding box center [529, 357] width 545 height 50
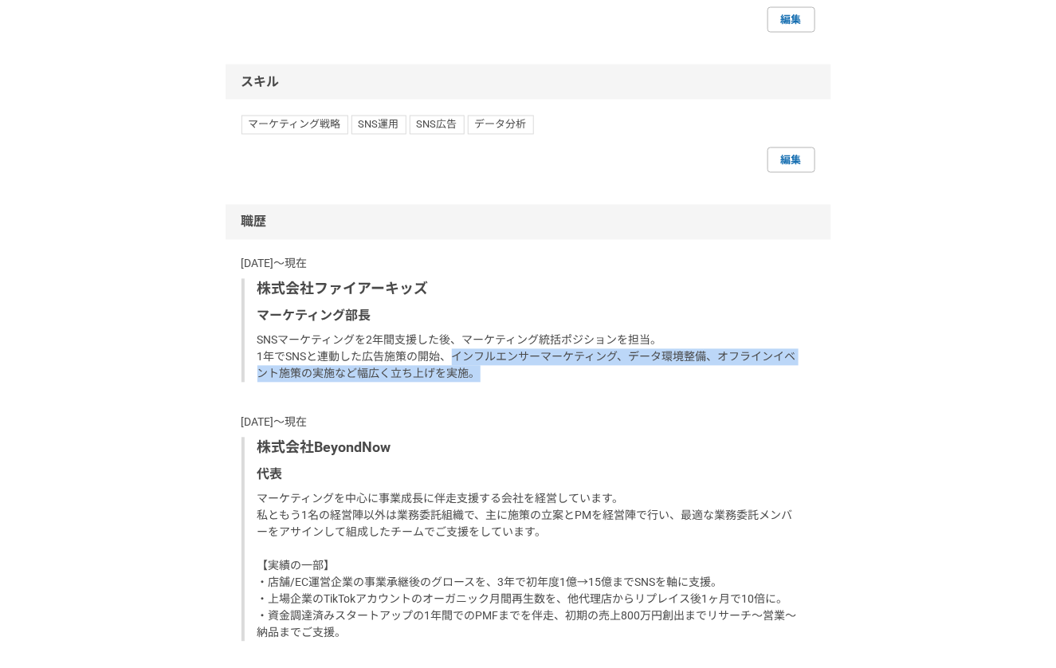
click at [502, 373] on p "SNSマーケティングを2年間支援した後、マーケティング統括ポジションを担当。 1年でSNSと連動した広告施策の開始、インフルエンサーマーケティング、データ環境…" at bounding box center [529, 357] width 545 height 50
drag, startPoint x: 454, startPoint y: 359, endPoint x: 506, endPoint y: 375, distance: 54.2
click at [506, 375] on p "SNSマーケティングを2年間支援した後、マーケティング統括ポジションを担当。 1年でSNSと連動した広告施策の開始、インフルエンサーマーケティング、データ環境…" at bounding box center [529, 357] width 545 height 50
drag, startPoint x: 456, startPoint y: 360, endPoint x: 500, endPoint y: 372, distance: 45.4
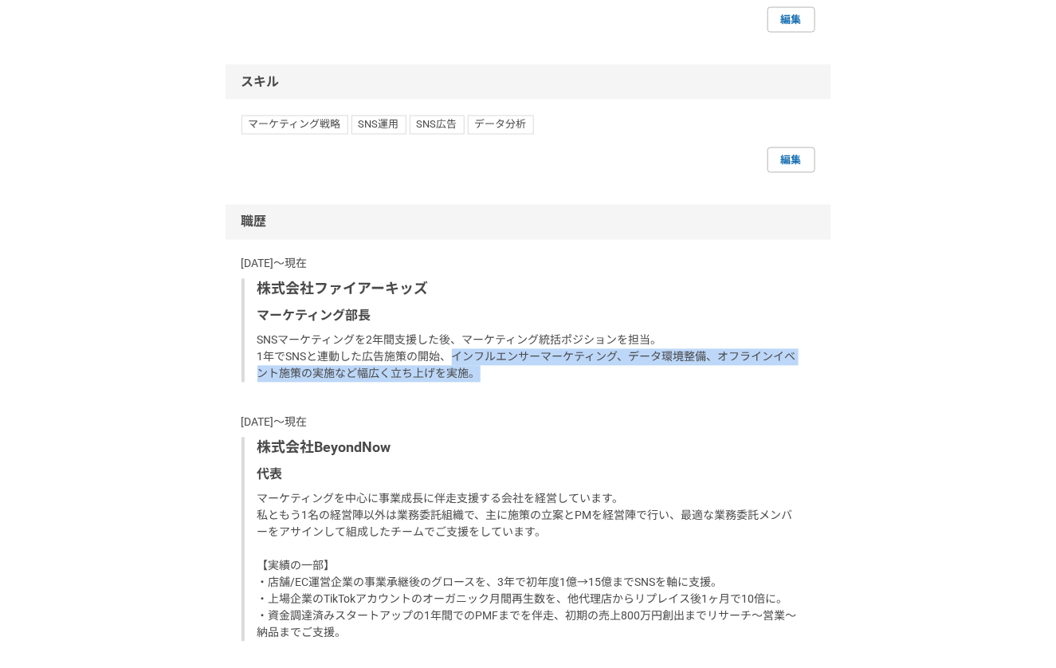
click at [500, 372] on p "SNSマーケティングを2年間支援した後、マーケティング統括ポジションを担当。 1年でSNSと連動した広告施策の開始、インフルエンサーマーケティング、データ環境…" at bounding box center [529, 357] width 545 height 50
drag, startPoint x: 450, startPoint y: 357, endPoint x: 504, endPoint y: 375, distance: 56.4
click at [504, 375] on p "SNSマーケティングを2年間支援した後、マーケティング統括ポジションを担当。 1年でSNSと連動した広告施策の開始、インフルエンサーマーケティング、データ環境…" at bounding box center [529, 357] width 545 height 50
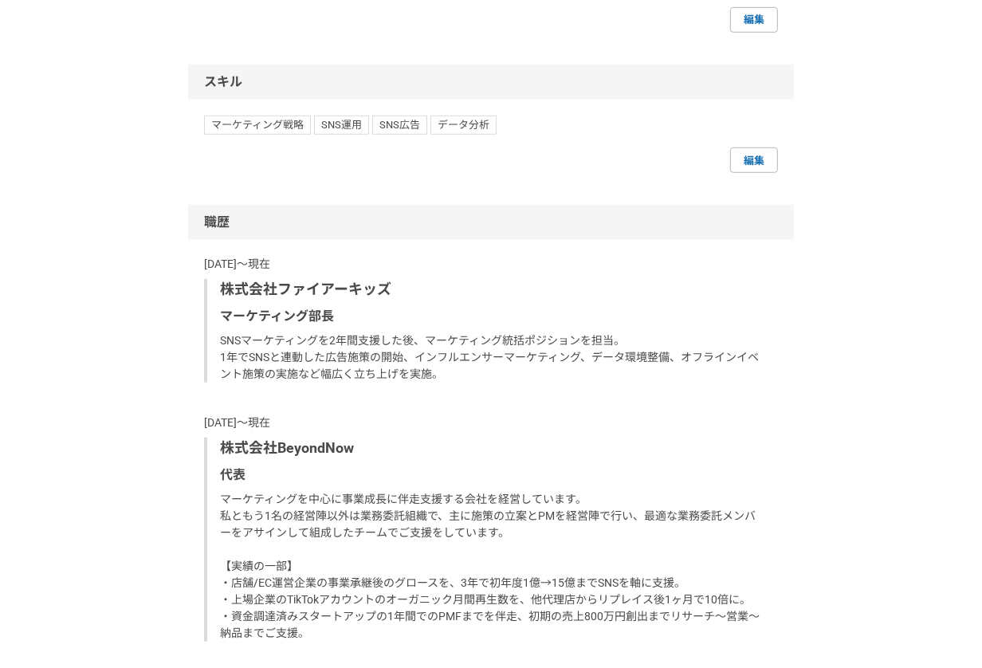
click at [280, 80] on div "スキル" at bounding box center [491, 82] width 606 height 35
drag, startPoint x: 208, startPoint y: 79, endPoint x: 323, endPoint y: 78, distance: 114.7
click at [323, 78] on div "スキル" at bounding box center [491, 82] width 606 height 35
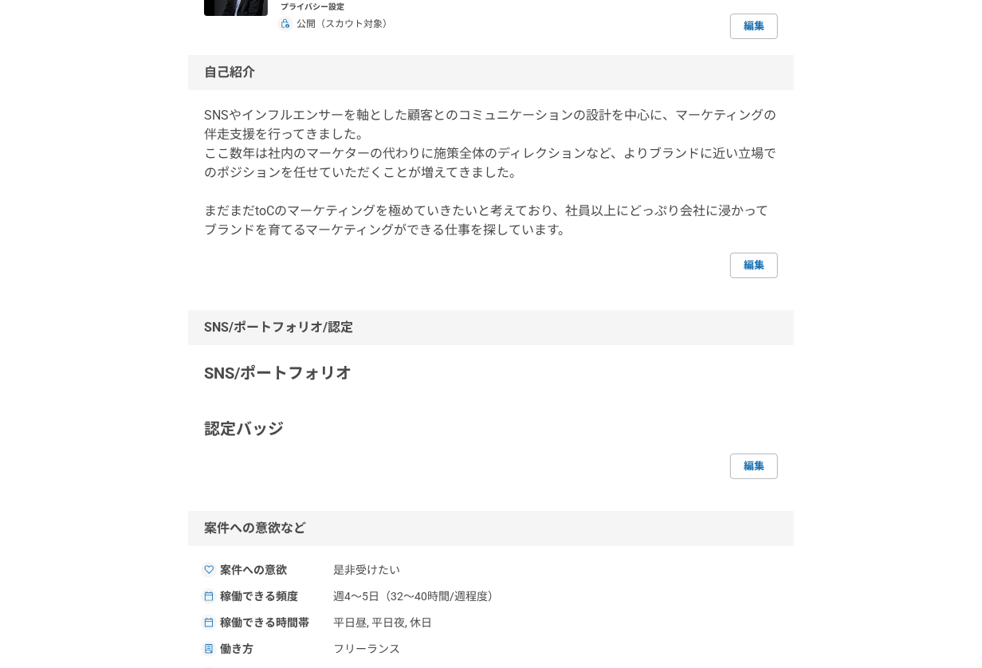
scroll to position [0, 0]
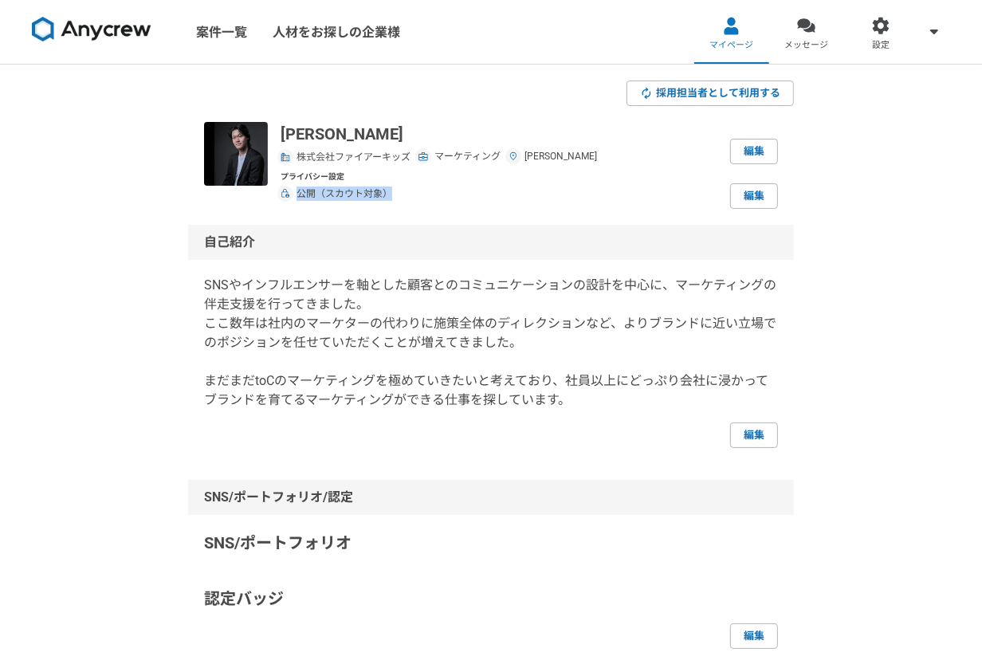
drag, startPoint x: 296, startPoint y: 192, endPoint x: 431, endPoint y: 192, distance: 135.4
click at [431, 192] on div "プライバシー設定 公開（スカウト対象） 編集" at bounding box center [528, 190] width 497 height 38
drag, startPoint x: 294, startPoint y: 155, endPoint x: 463, endPoint y: 209, distance: 177.1
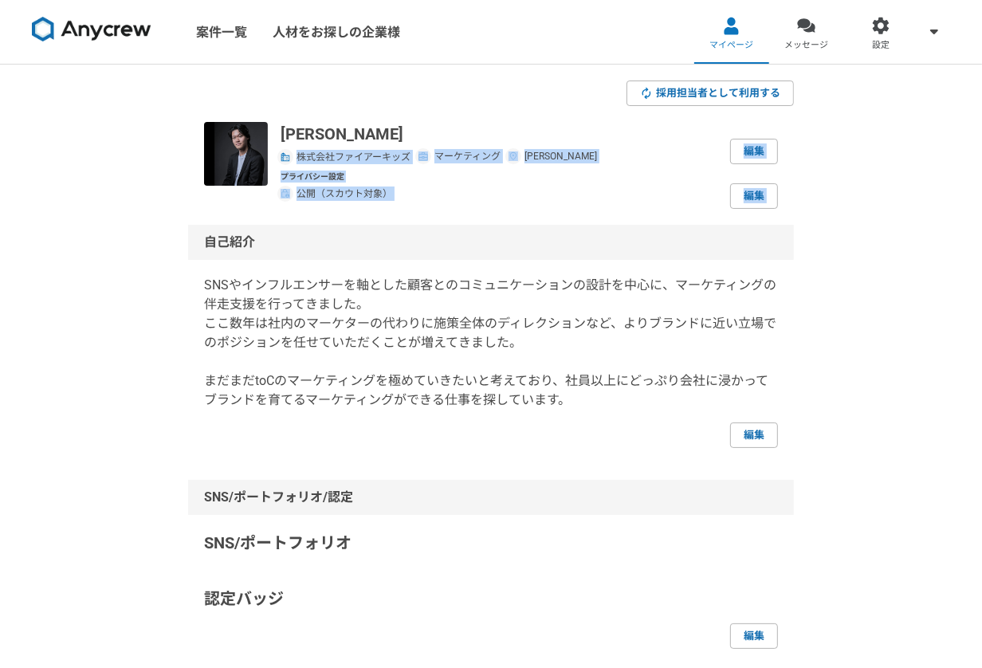
drag, startPoint x: 398, startPoint y: 194, endPoint x: 282, endPoint y: 131, distance: 131.6
click at [282, 131] on div "[PERSON_NAME] 株式会社ファイアーキッズ マーケティング [PERSON_NAME] 編集 プライバシー設定 公開（スカウト対象） 編集" at bounding box center [528, 165] width 497 height 87
click at [282, 131] on p "[PERSON_NAME]" at bounding box center [438, 134] width 316 height 24
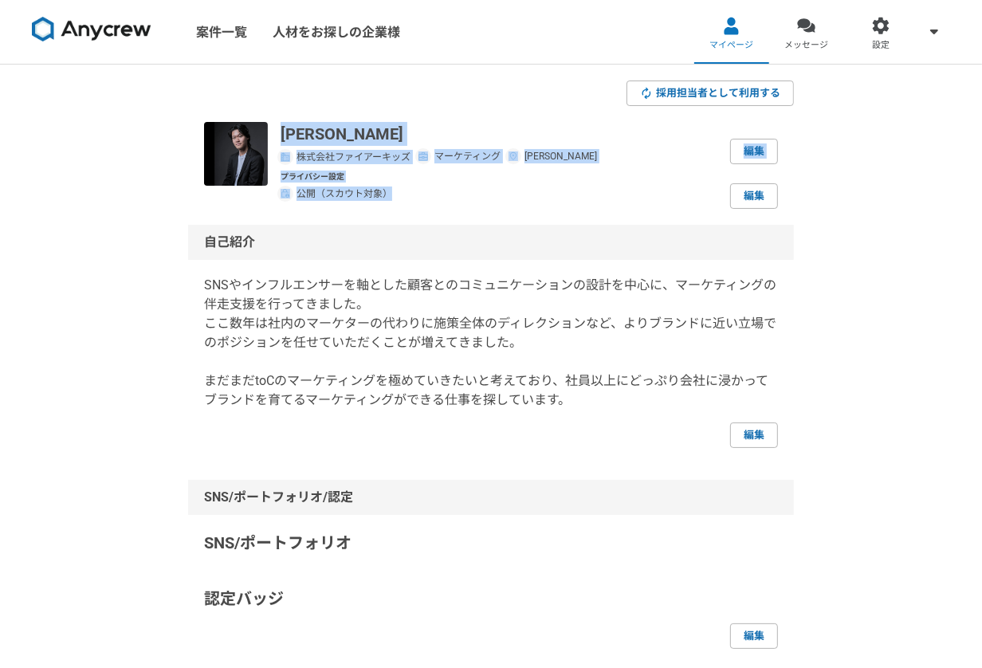
drag, startPoint x: 281, startPoint y: 130, endPoint x: 424, endPoint y: 202, distance: 160.0
click at [424, 203] on div "[PERSON_NAME] 株式会社ファイアーキッズ マーケティング [PERSON_NAME] 編集 プライバシー設定 公開（スカウト対象） 編集" at bounding box center [528, 165] width 497 height 87
click at [424, 202] on div "プライバシー設定 公開（スカウト対象） 編集" at bounding box center [528, 190] width 497 height 38
drag, startPoint x: 391, startPoint y: 194, endPoint x: 275, endPoint y: 132, distance: 131.5
click at [275, 132] on div "[PERSON_NAME] 株式会社ファイアーキッズ マーケティング [PERSON_NAME] 編集 プライバシー設定 公開（スカウト対象） 編集" at bounding box center [491, 165] width 574 height 87
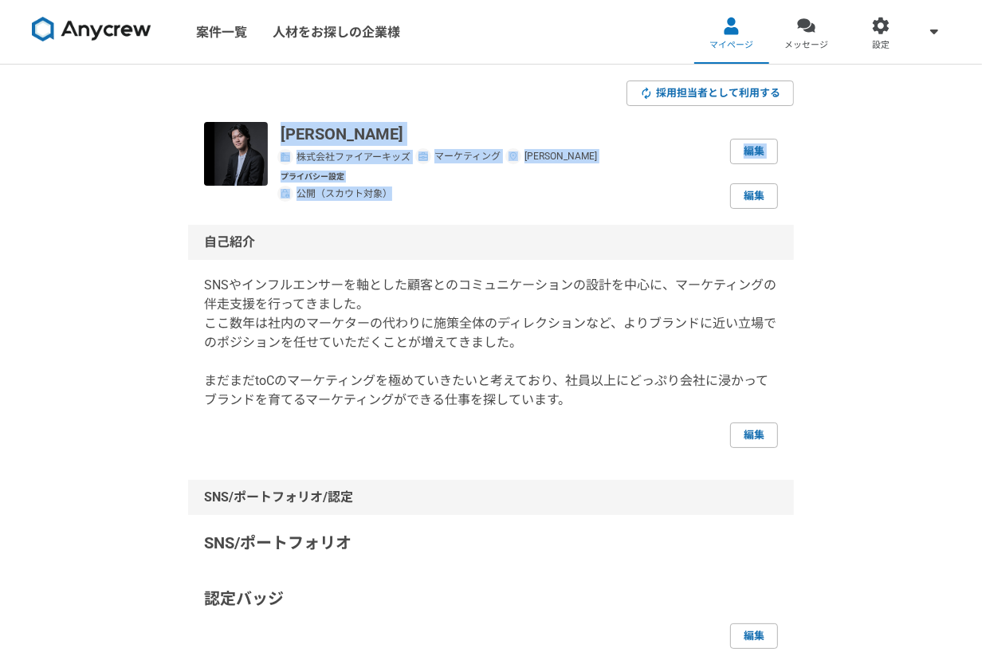
click at [275, 132] on div "[PERSON_NAME] 株式会社ファイアーキッズ マーケティング [PERSON_NAME] 編集 プライバシー設定 公開（スカウト対象） 編集" at bounding box center [491, 165] width 574 height 87
drag, startPoint x: 280, startPoint y: 132, endPoint x: 445, endPoint y: 208, distance: 180.7
drag, startPoint x: 280, startPoint y: 131, endPoint x: 484, endPoint y: 207, distance: 217.6
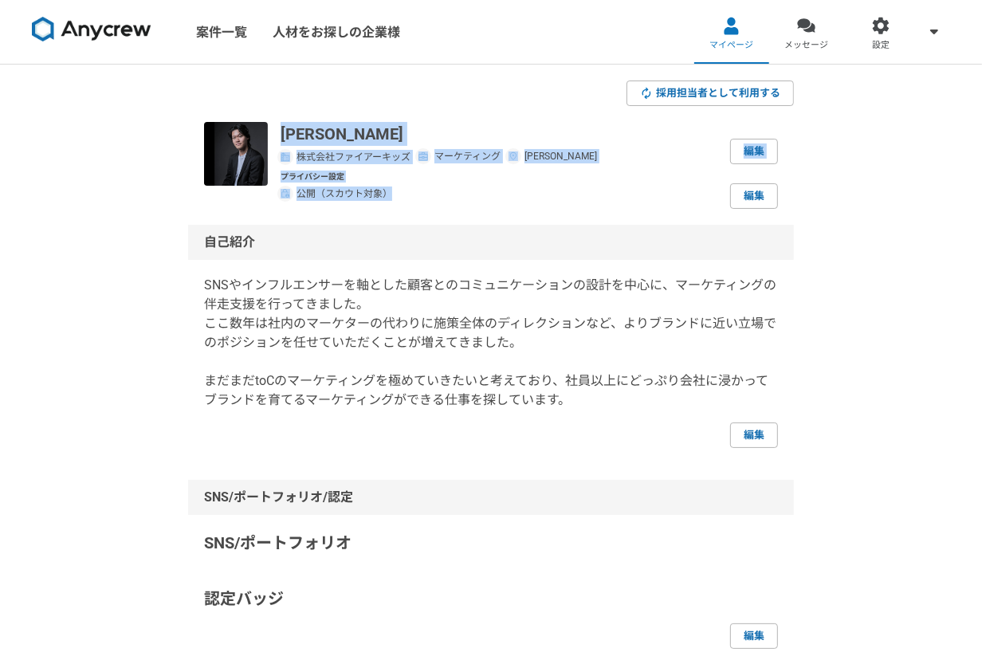
click at [484, 207] on div "[PERSON_NAME] 株式会社ファイアーキッズ マーケティング [PERSON_NAME] 編集 プライバシー設定 公開（スカウト対象） 編集" at bounding box center [528, 165] width 497 height 87
click at [484, 207] on div "プライバシー設定 公開（スカウト対象） 編集" at bounding box center [528, 190] width 497 height 38
drag, startPoint x: 280, startPoint y: 133, endPoint x: 447, endPoint y: 210, distance: 183.2
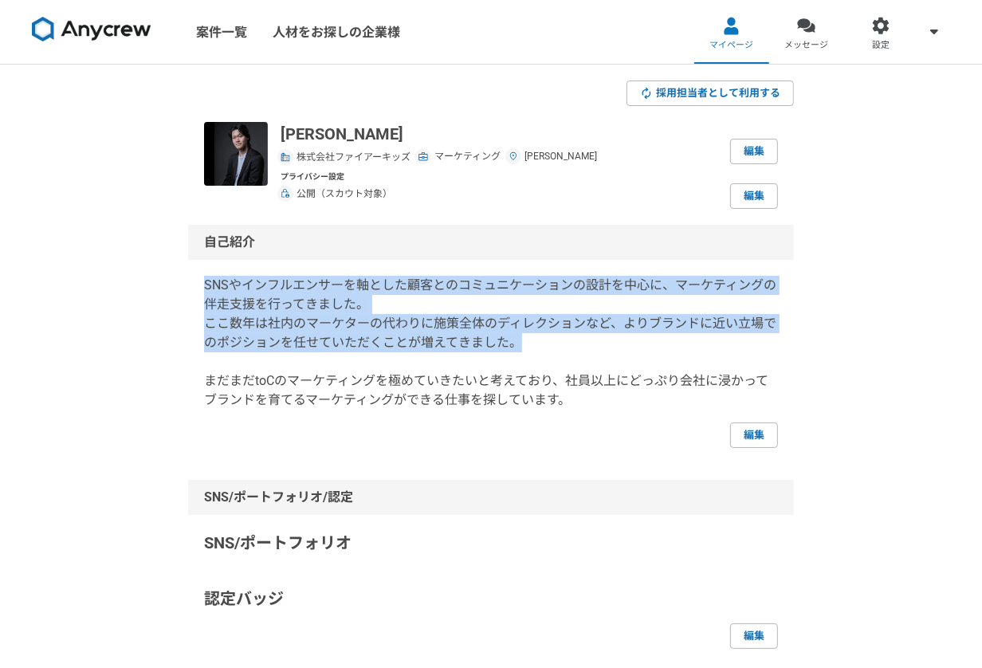
drag, startPoint x: 204, startPoint y: 280, endPoint x: 633, endPoint y: 339, distance: 433.4
click at [633, 339] on p "SNSやインフルエンサーを軸とした顧客とのコミュニケーションの設計を中心に、マーケティングの伴走支援を行ってきました。 ここ数年は社内のマーケターの代わりに施…" at bounding box center [491, 343] width 574 height 134
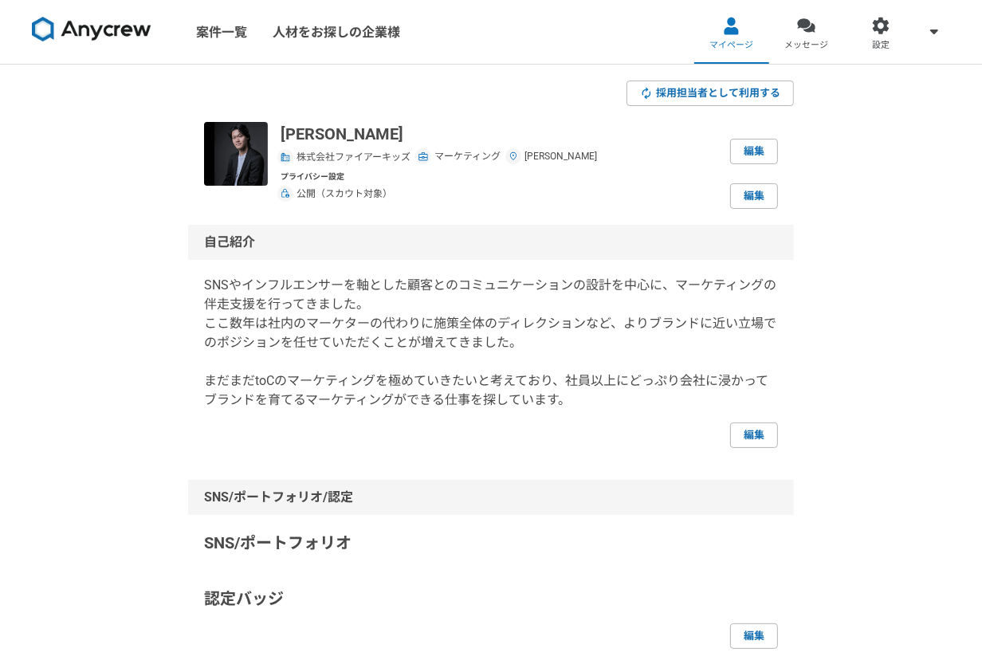
scroll to position [170, 0]
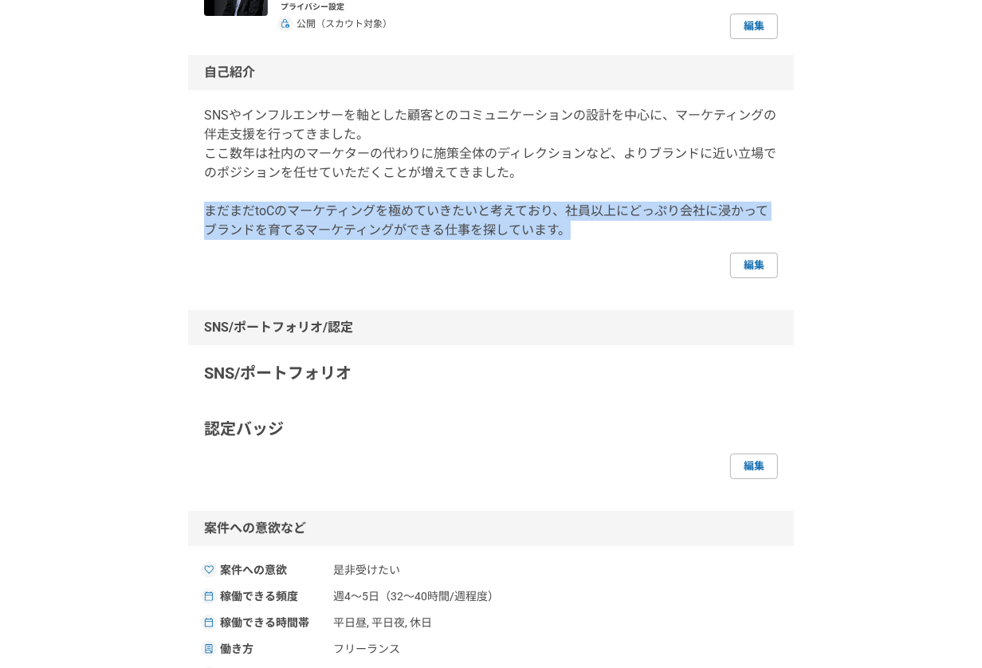
drag, startPoint x: 201, startPoint y: 205, endPoint x: 725, endPoint y: 226, distance: 524.7
click at [725, 226] on div "自己紹介 SNSやインフルエンサーを軸とした顧客とのコミュニケーションの設計を中心に、マーケティングの伴走支援を行ってきました。 ここ数年は社内のマーケターの…" at bounding box center [491, 166] width 606 height 223
click at [725, 226] on p "SNSやインフルエンサーを軸とした顧客とのコミュニケーションの設計を中心に、マーケティングの伴走支援を行ってきました。 ここ数年は社内のマーケターの代わりに施…" at bounding box center [491, 173] width 574 height 134
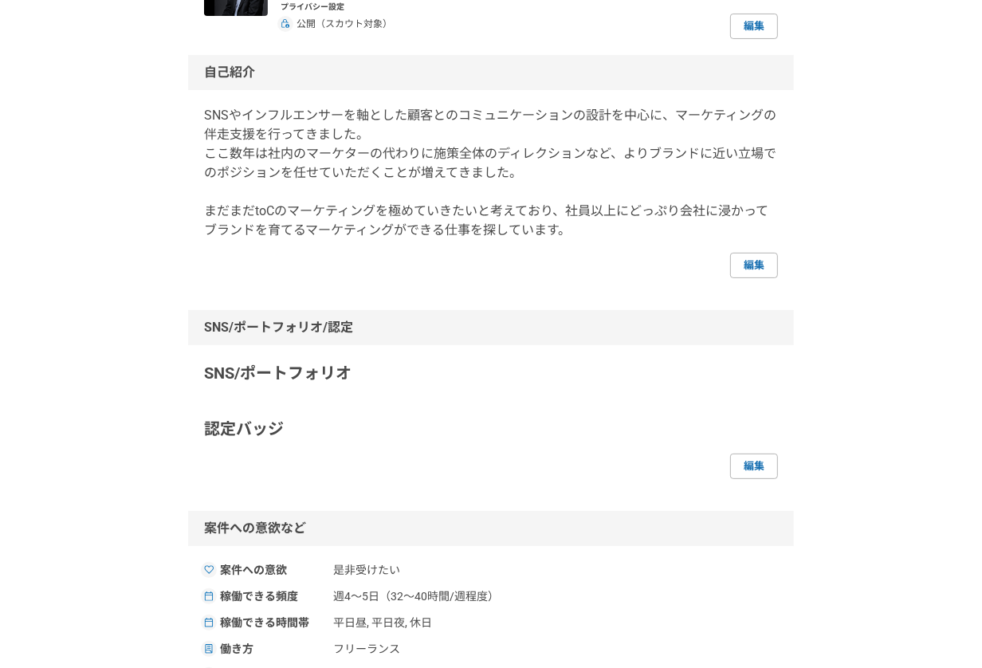
scroll to position [379, 0]
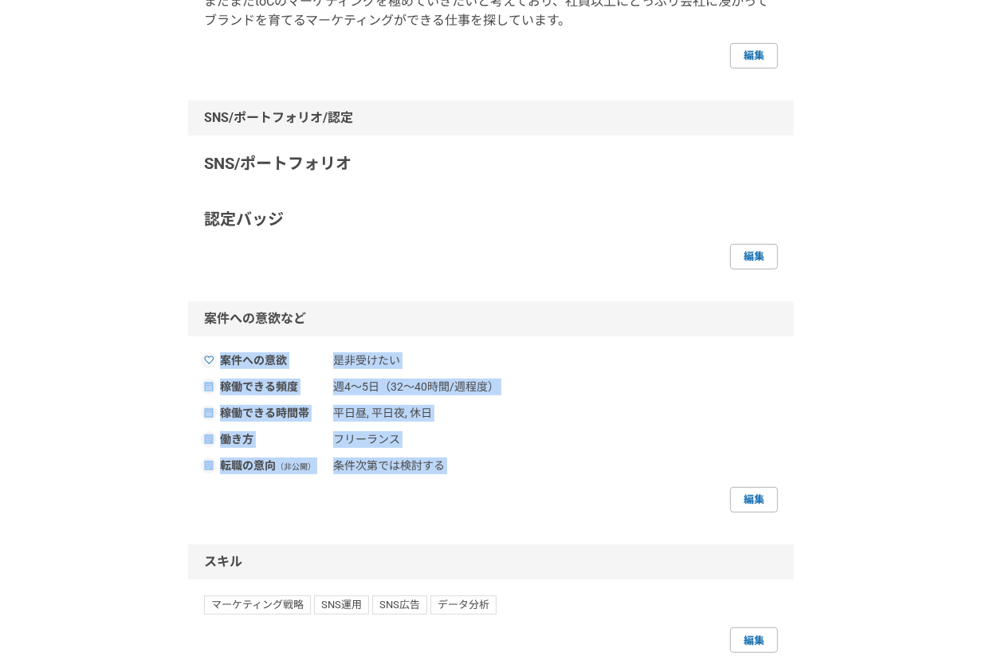
drag, startPoint x: 223, startPoint y: 357, endPoint x: 484, endPoint y: 487, distance: 291.8
click at [484, 487] on div "案件への意欲 是非受けたい 稼働できる頻度 週4〜5日（32〜40時間/週程度） 稼働できる時間帯 平日昼, 平日夜, 休日 働き方 フリーランス 転職の意向…" at bounding box center [491, 432] width 574 height 160
click at [484, 487] on div "編集" at bounding box center [491, 499] width 574 height 25
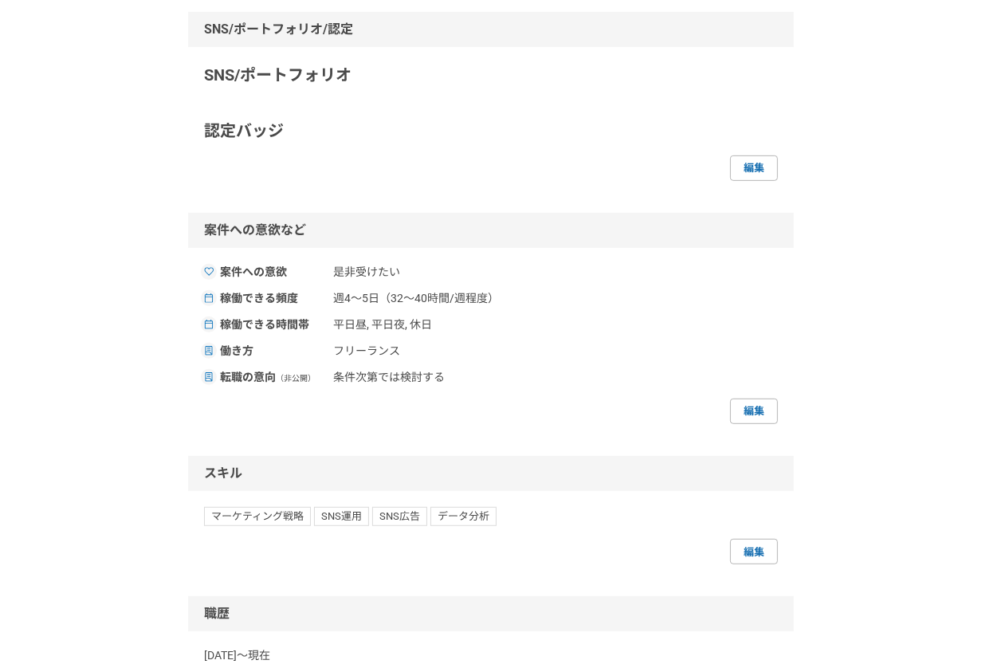
scroll to position [586, 0]
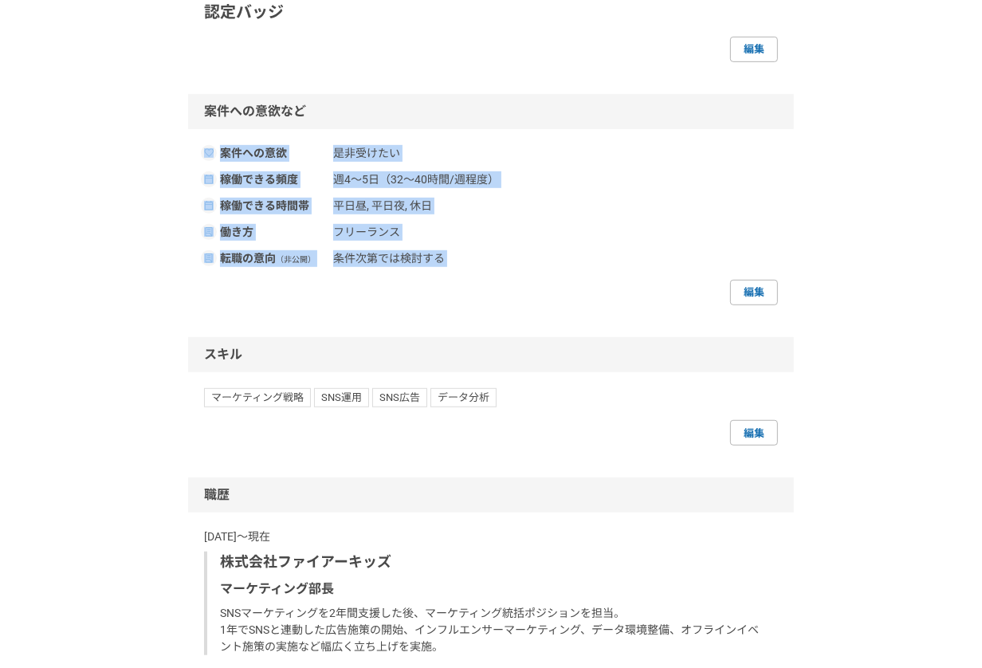
drag, startPoint x: 195, startPoint y: 148, endPoint x: 503, endPoint y: 268, distance: 329.9
click at [503, 268] on div "案件への意欲など 案件への意欲 是非受けたい 稼働できる頻度 週4〜5日（32〜40時間/週程度） 稼働できる時間帯 平日昼, 平日夜, 休日 働き方 フリー…" at bounding box center [491, 199] width 606 height 211
click at [503, 267] on div "案件への意欲 是非受けたい 稼働できる頻度 週4〜5日（32〜40時間/週程度） 稼働できる時間帯 平日昼, 平日夜, 休日 働き方 フリーランス 転職の意向…" at bounding box center [491, 225] width 574 height 160
drag, startPoint x: 447, startPoint y: 261, endPoint x: 185, endPoint y: 140, distance: 288.8
click at [185, 140] on div "採用担当者として利用する [PERSON_NAME] 株式会社ファイアーキッズ マーケティング [PERSON_NAME] 編集 プライバシー設定 公開（スカ…" at bounding box center [491, 384] width 982 height 1812
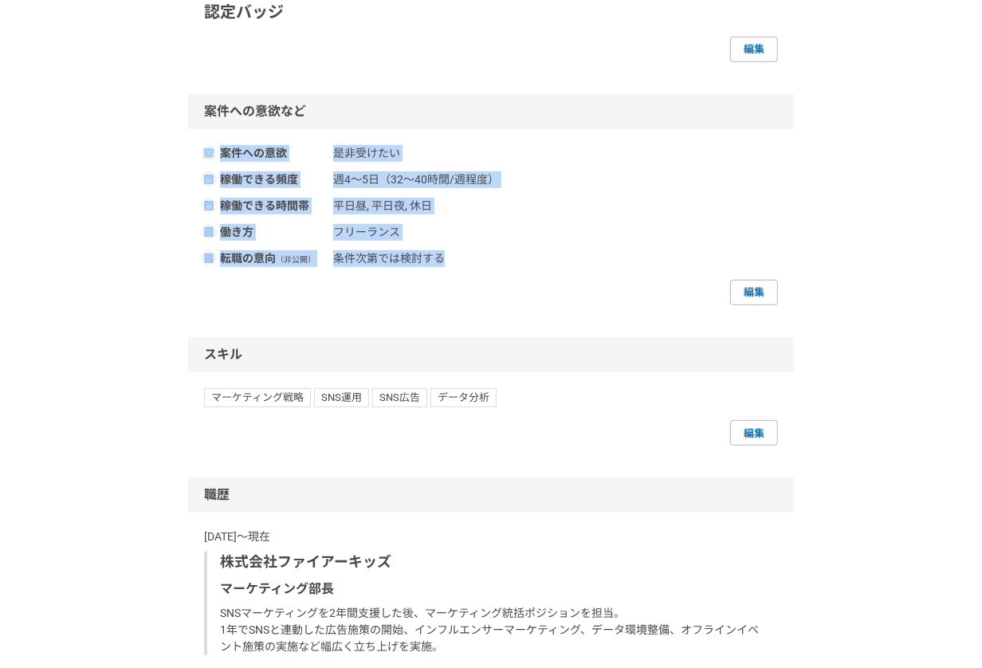
click at [185, 140] on div "採用担当者として利用する [PERSON_NAME] 株式会社ファイアーキッズ マーケティング [PERSON_NAME] 編集 プライバシー設定 公開（スカ…" at bounding box center [491, 384] width 982 height 1812
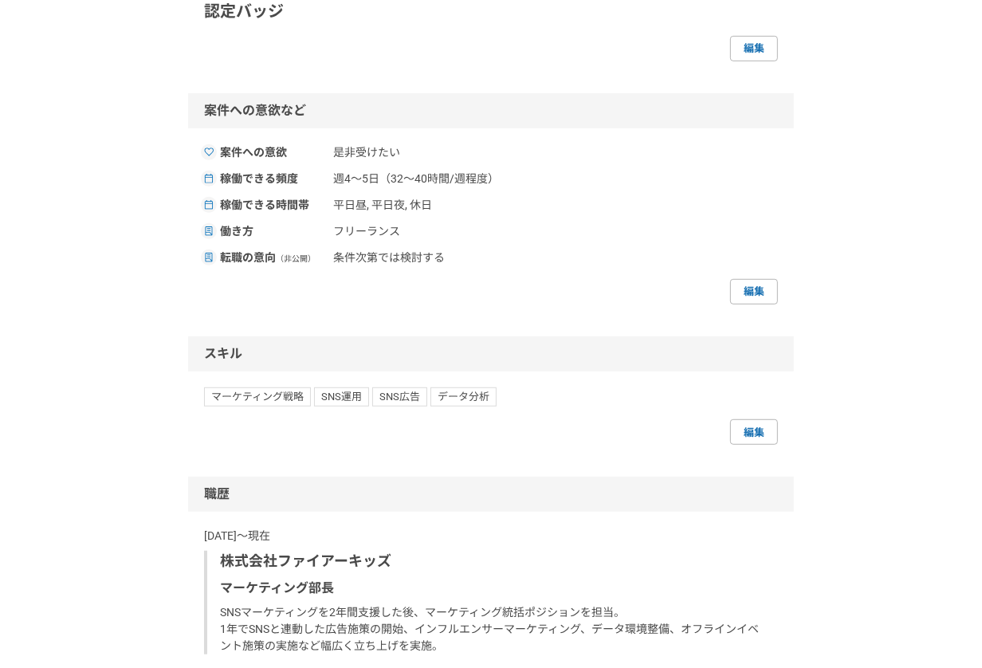
scroll to position [831, 0]
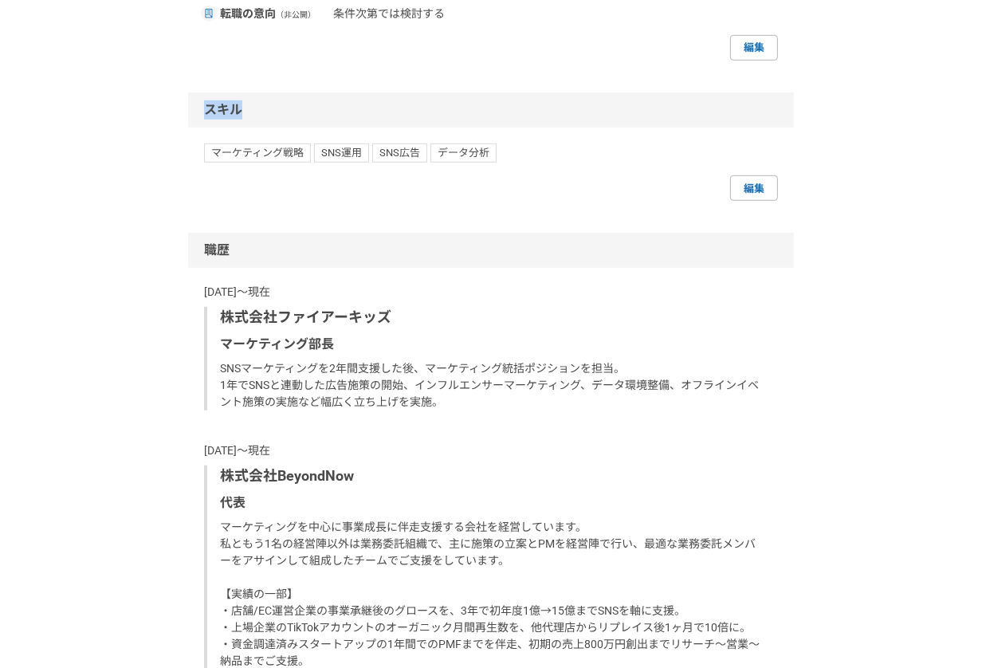
drag, startPoint x: 206, startPoint y: 106, endPoint x: 367, endPoint y: 105, distance: 160.9
click at [367, 105] on div "スキル" at bounding box center [491, 109] width 606 height 35
drag, startPoint x: 200, startPoint y: 249, endPoint x: 355, endPoint y: 249, distance: 155.4
click at [355, 249] on div "職歴" at bounding box center [491, 250] width 606 height 35
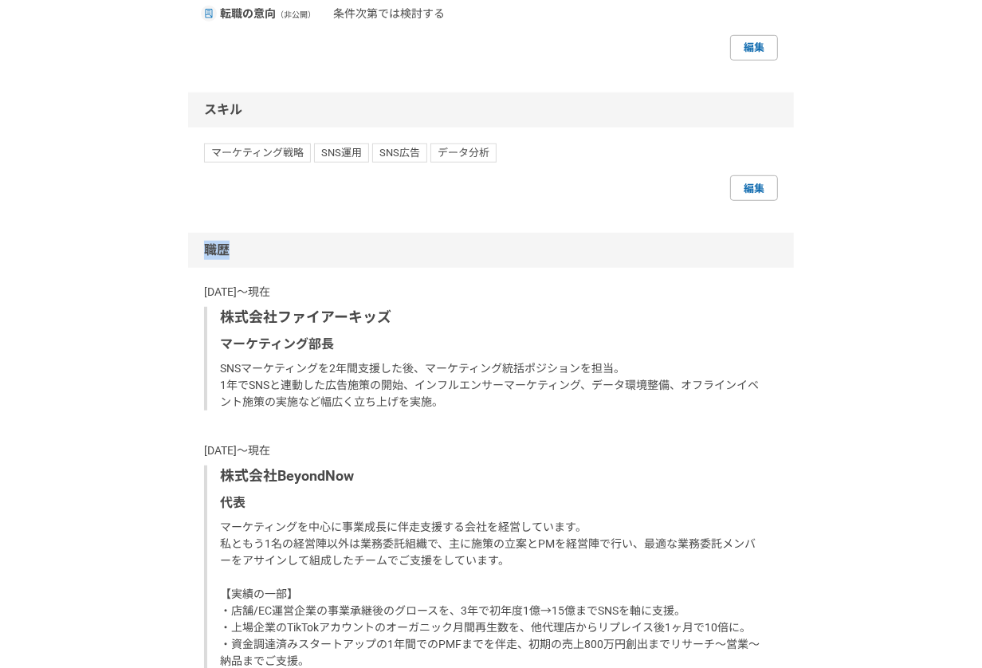
click at [355, 249] on div "職歴" at bounding box center [491, 250] width 606 height 35
drag, startPoint x: 205, startPoint y: 105, endPoint x: 323, endPoint y: 108, distance: 118.7
click at [323, 108] on div "スキル" at bounding box center [491, 109] width 606 height 35
drag, startPoint x: 212, startPoint y: 251, endPoint x: 314, endPoint y: 254, distance: 102.0
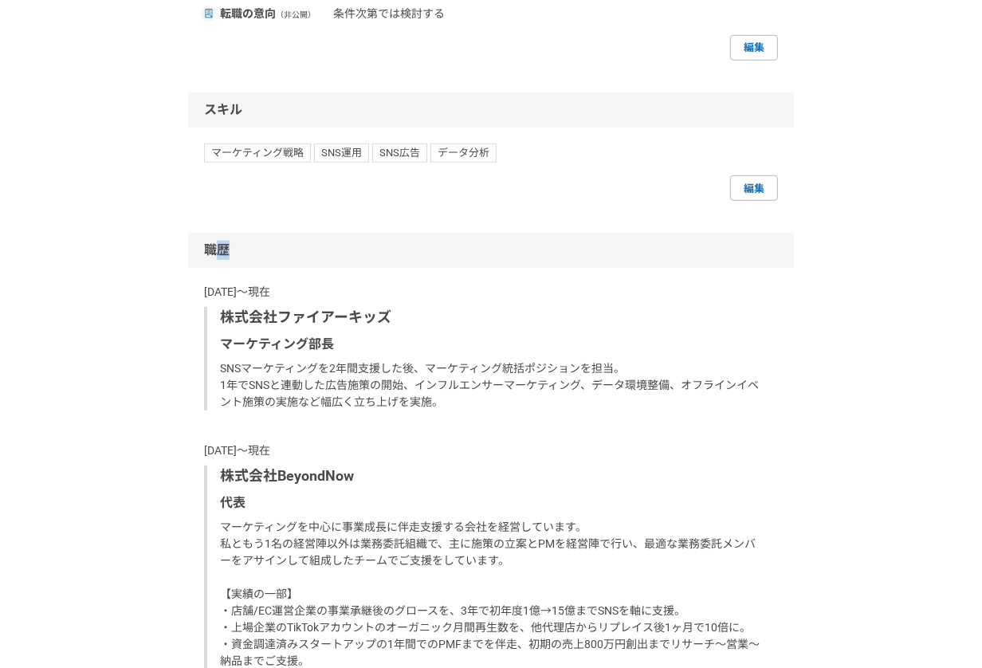
click at [314, 254] on div "職歴" at bounding box center [491, 250] width 606 height 35
drag, startPoint x: 183, startPoint y: 247, endPoint x: 304, endPoint y: 246, distance: 121.1
click at [304, 246] on div "採用担当者として利用する [PERSON_NAME] 株式会社ファイアーキッズ マーケティング [PERSON_NAME] 編集 プライバシー設定 公開（スカ…" at bounding box center [491, 140] width 982 height 1812
click at [304, 246] on div "職歴" at bounding box center [491, 250] width 606 height 35
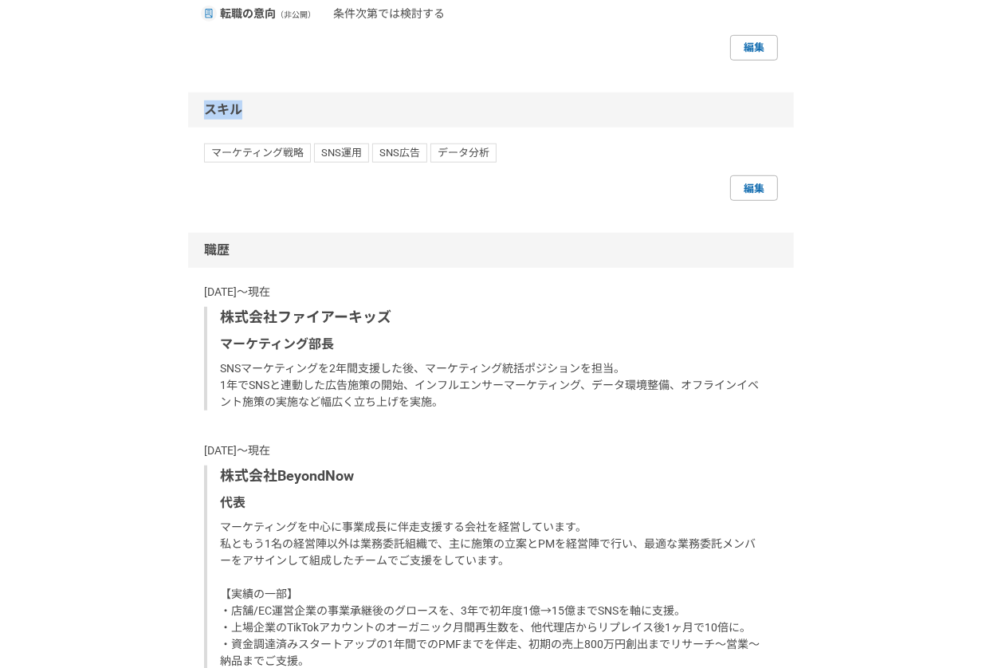
drag, startPoint x: 207, startPoint y: 107, endPoint x: 304, endPoint y: 107, distance: 96.4
click at [304, 107] on div "スキル" at bounding box center [491, 109] width 606 height 35
drag, startPoint x: 183, startPoint y: 105, endPoint x: 311, endPoint y: 108, distance: 127.5
click at [311, 108] on div "採用担当者として利用する [PERSON_NAME] 株式会社ファイアーキッズ マーケティング [PERSON_NAME] 編集 プライバシー設定 公開（スカ…" at bounding box center [491, 140] width 982 height 1812
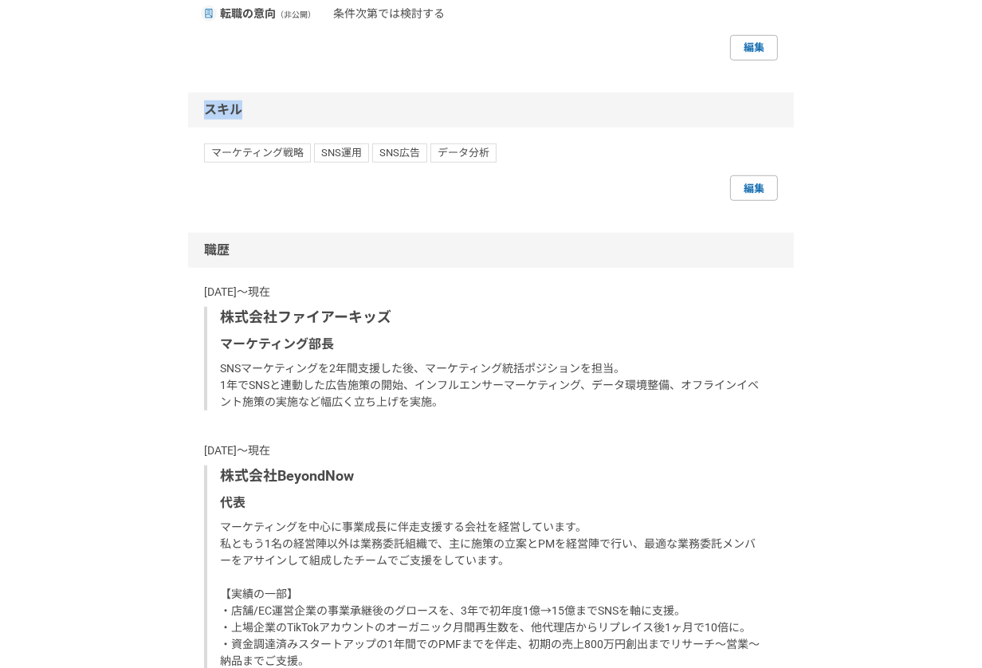
click at [311, 108] on div "スキル" at bounding box center [491, 109] width 606 height 35
drag, startPoint x: 199, startPoint y: 249, endPoint x: 274, endPoint y: 249, distance: 74.9
click at [274, 249] on div "職歴" at bounding box center [491, 250] width 606 height 35
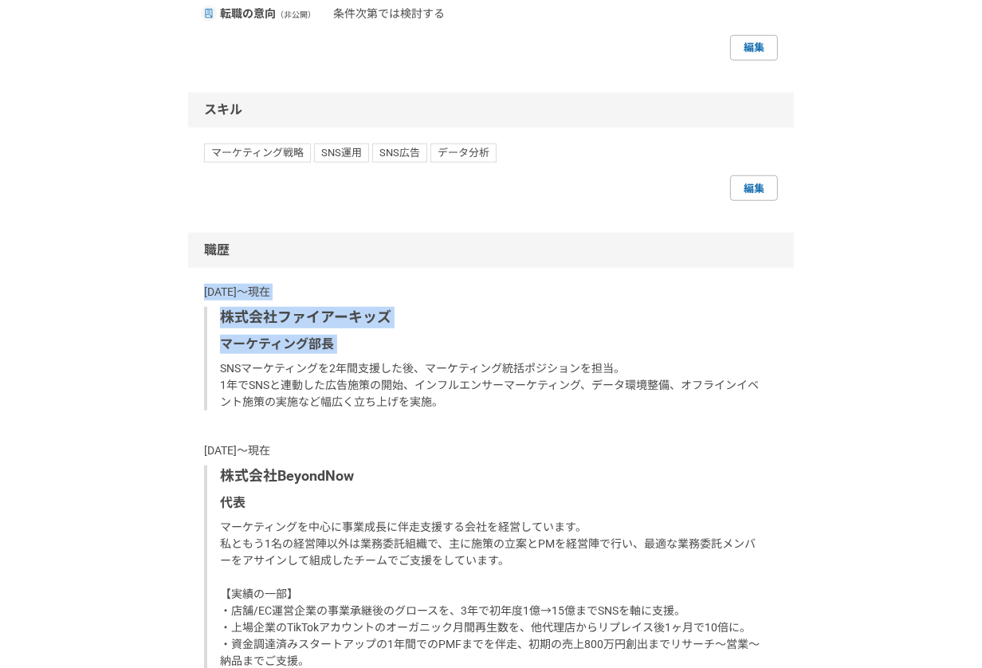
drag, startPoint x: 200, startPoint y: 290, endPoint x: 448, endPoint y: 358, distance: 256.9
click at [448, 358] on div "職歴 [DATE]〜現在 株式会社ファイアーキッズ マーケティング部長 SNSマーケティングを2年間支援した後、マーケティング統括ポジションを担当。 1年でS…" at bounding box center [491, 591] width 606 height 717
click at [448, 360] on p "SNSマーケティングを2年間支援した後、マーケティング統括ポジションを担当。 1年でSNSと連動した広告施策の開始、インフルエンサーマーケティング、データ環境…" at bounding box center [492, 385] width 545 height 50
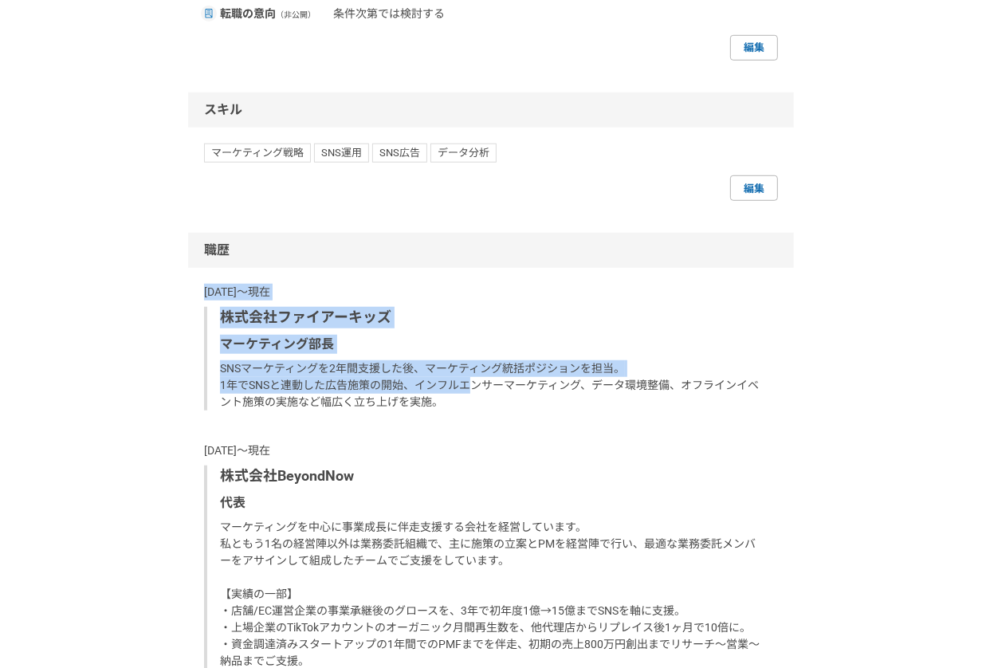
drag, startPoint x: 196, startPoint y: 293, endPoint x: 471, endPoint y: 386, distance: 290.0
click at [471, 386] on div "職歴 [DATE]〜現在 株式会社ファイアーキッズ マーケティング部長 SNSマーケティングを2年間支援した後、マーケティング統括ポジションを担当。 1年でS…" at bounding box center [491, 591] width 606 height 717
click at [471, 386] on p "SNSマーケティングを2年間支援した後、マーケティング統括ポジションを担当。 1年でSNSと連動した広告施策の開始、インフルエンサーマーケティング、データ環境…" at bounding box center [492, 385] width 545 height 50
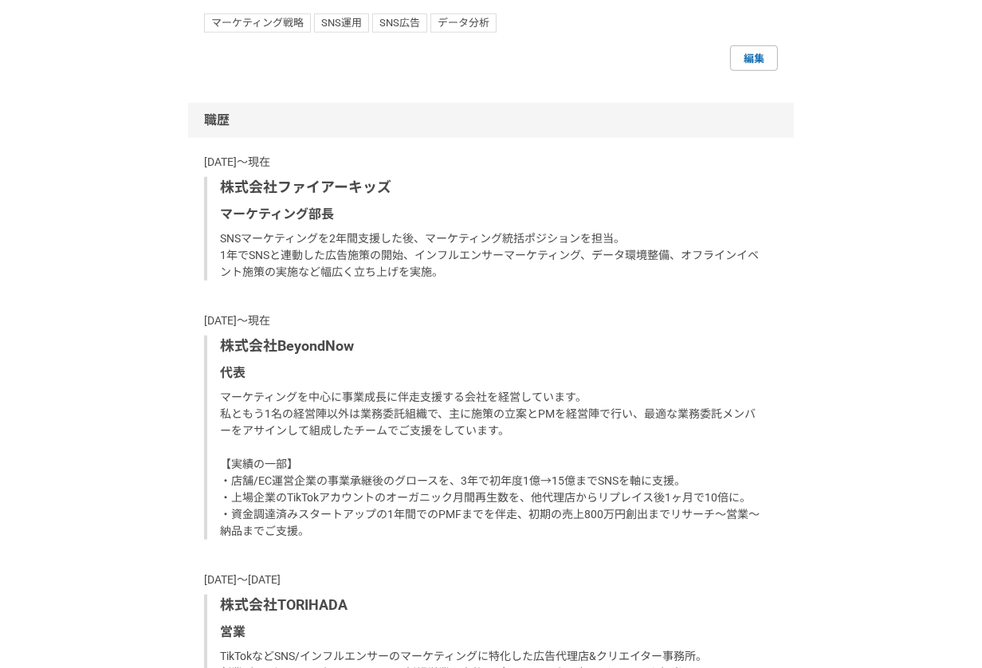
scroll to position [1057, 0]
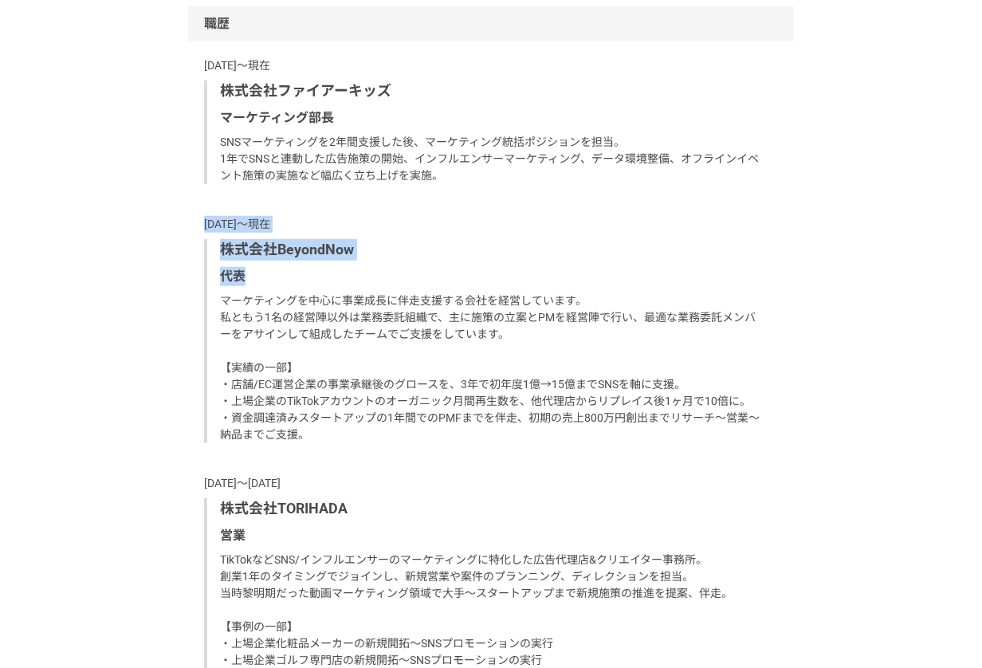
drag, startPoint x: 204, startPoint y: 217, endPoint x: 374, endPoint y: 291, distance: 185.9
click at [374, 291] on div "[DATE]〜現在 株式会社BeyondNow 代表 マーケティングを中心に事業成長に伴走支援する会社を経営しています。 私ともう1名の経営陣以外は業務委託組…" at bounding box center [491, 329] width 574 height 227
click at [374, 292] on p "マーケティングを中心に事業成長に伴走支援する会社を経営しています。 私ともう1名の経営陣以外は業務委託組織で、主に施策の立案とPMを経営陣で行い、最適な業務委…" at bounding box center [492, 367] width 545 height 151
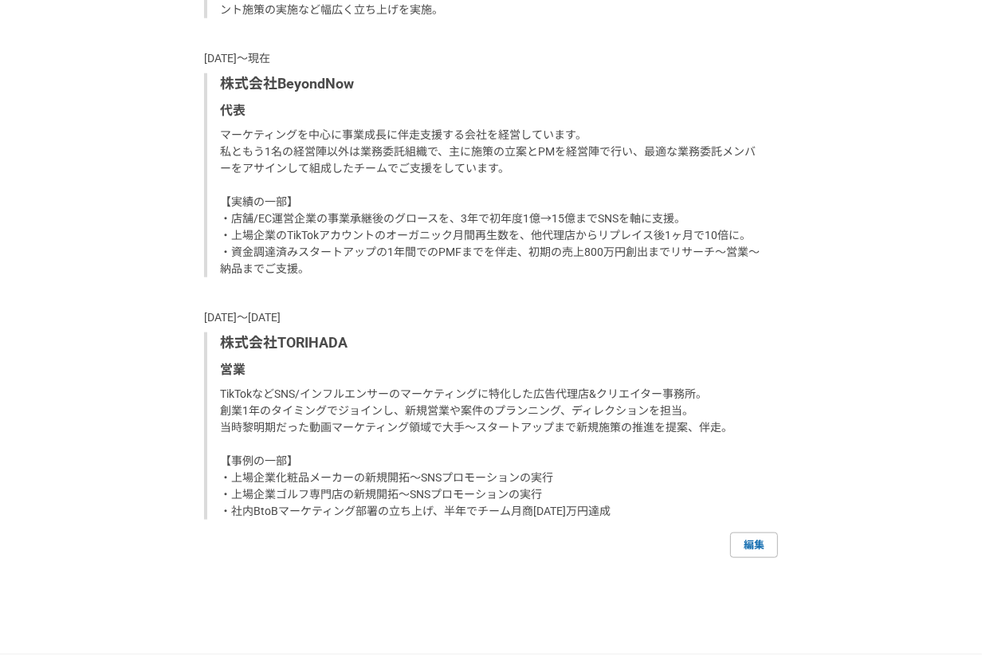
scroll to position [1344, 0]
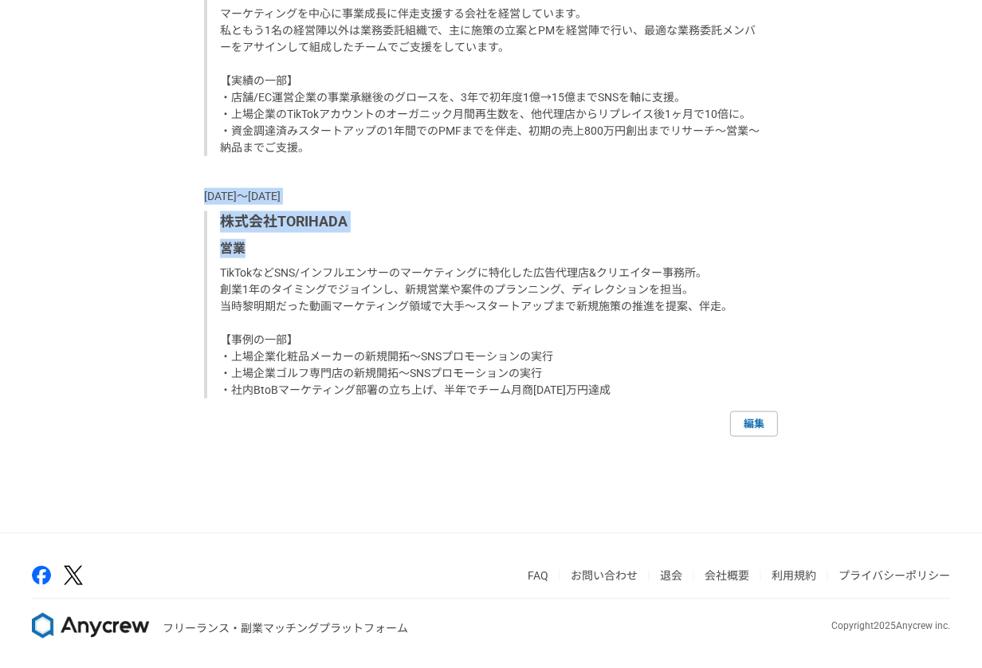
drag, startPoint x: 197, startPoint y: 186, endPoint x: 335, endPoint y: 255, distance: 153.9
click at [335, 255] on div "職歴 [DATE]〜現在 株式会社ファイアーキッズ マーケティング部長 SNSマーケティングを2年間支援した後、マーケティング統括ポジションを担当。 1年でS…" at bounding box center [491, 78] width 606 height 717
click at [335, 255] on p "営業" at bounding box center [492, 248] width 545 height 19
drag, startPoint x: 218, startPoint y: 198, endPoint x: 393, endPoint y: 223, distance: 177.1
click at [394, 223] on div "職歴 [DATE]〜現在 株式会社ファイアーキッズ マーケティング部長 SNSマーケティングを2年間支援した後、マーケティング統括ポジションを担当。 1年でS…" at bounding box center [491, 78] width 606 height 717
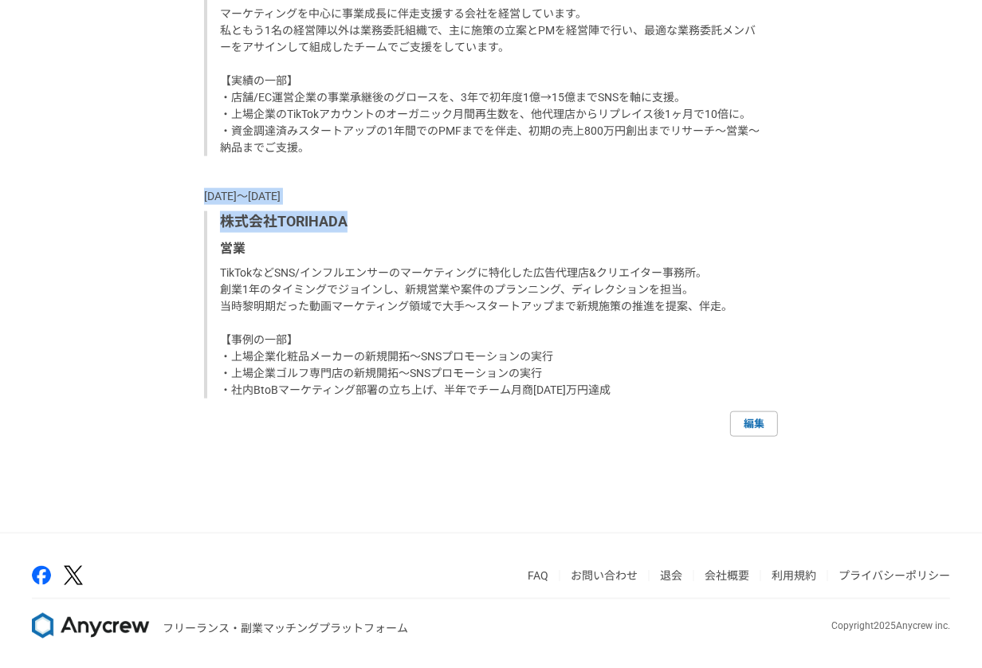
click at [393, 223] on p "株式会社TORIHADA" at bounding box center [492, 222] width 545 height 22
drag, startPoint x: 193, startPoint y: 197, endPoint x: 413, endPoint y: 202, distance: 220.0
click at [413, 202] on div "職歴 [DATE]〜現在 株式会社ファイアーキッズ マーケティング部長 SNSマーケティングを2年間支援した後、マーケティング統括ポジションを担当。 1年でS…" at bounding box center [491, 78] width 606 height 717
click at [413, 202] on p "[DATE]〜[DATE]" at bounding box center [491, 196] width 574 height 17
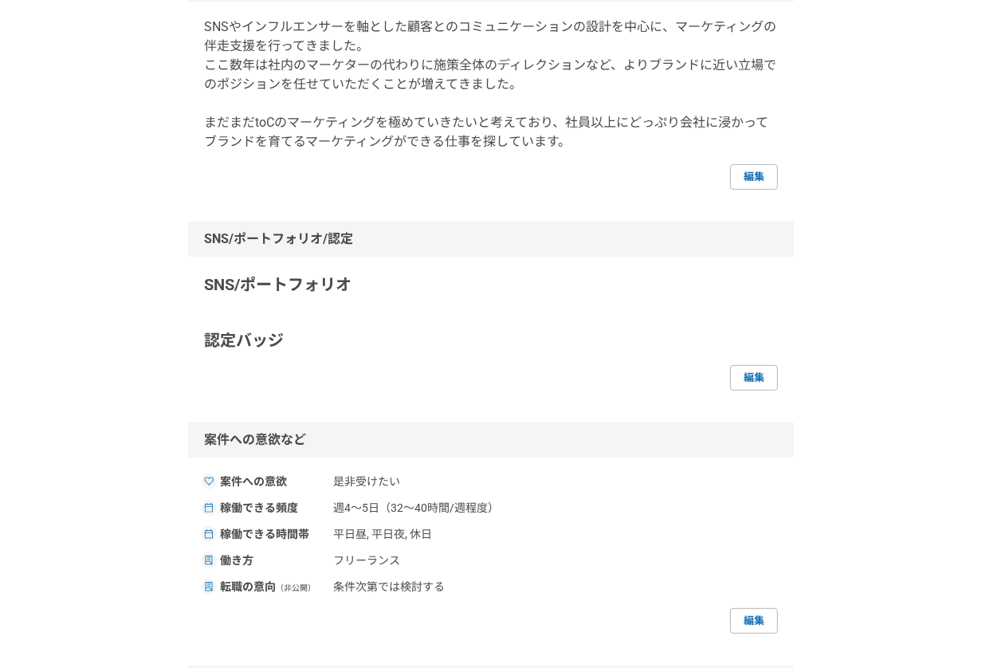
scroll to position [6, 0]
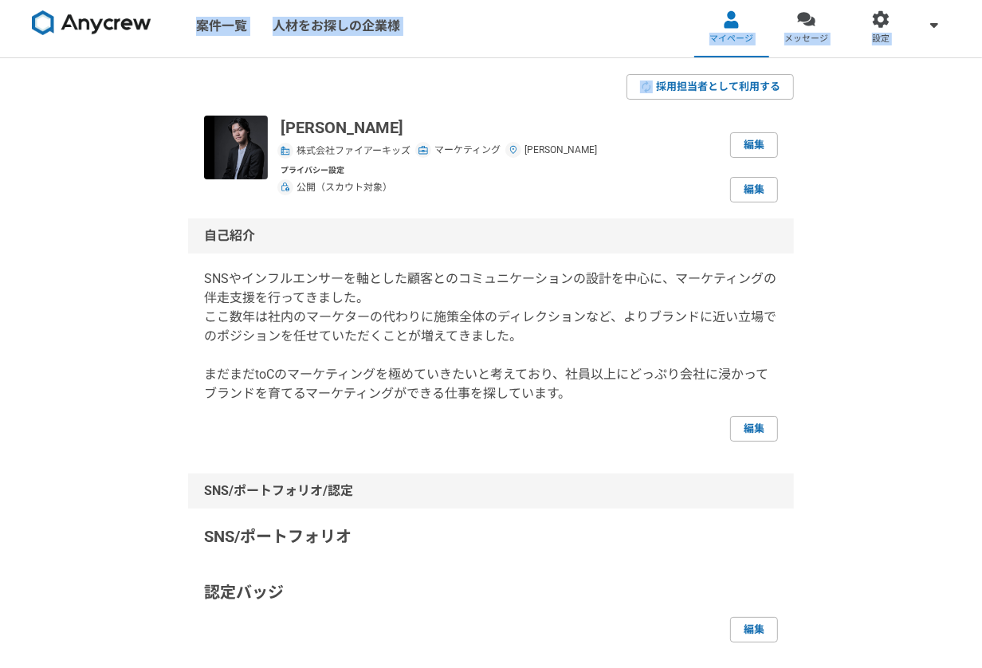
drag, startPoint x: 174, startPoint y: 16, endPoint x: 530, endPoint y: 59, distance: 358.7
click at [530, 59] on div "案件一覧 人材をお探しの企業様 マイページ メッセージ 設定 採用担当者として利用する [PERSON_NAME] 株式会社ファイアーキッズ マーケティング …" at bounding box center [491, 328] width 982 height 668
click at [527, 80] on div "採用担当者として利用する" at bounding box center [491, 86] width 606 height 25
drag, startPoint x: 433, startPoint y: 60, endPoint x: 182, endPoint y: 22, distance: 253.9
click at [182, 22] on div "案件一覧 人材をお探しの企業様 マイページ メッセージ 設定 採用担当者として利用する [PERSON_NAME] 株式会社ファイアーキッズ マーケティング …" at bounding box center [491, 328] width 982 height 668
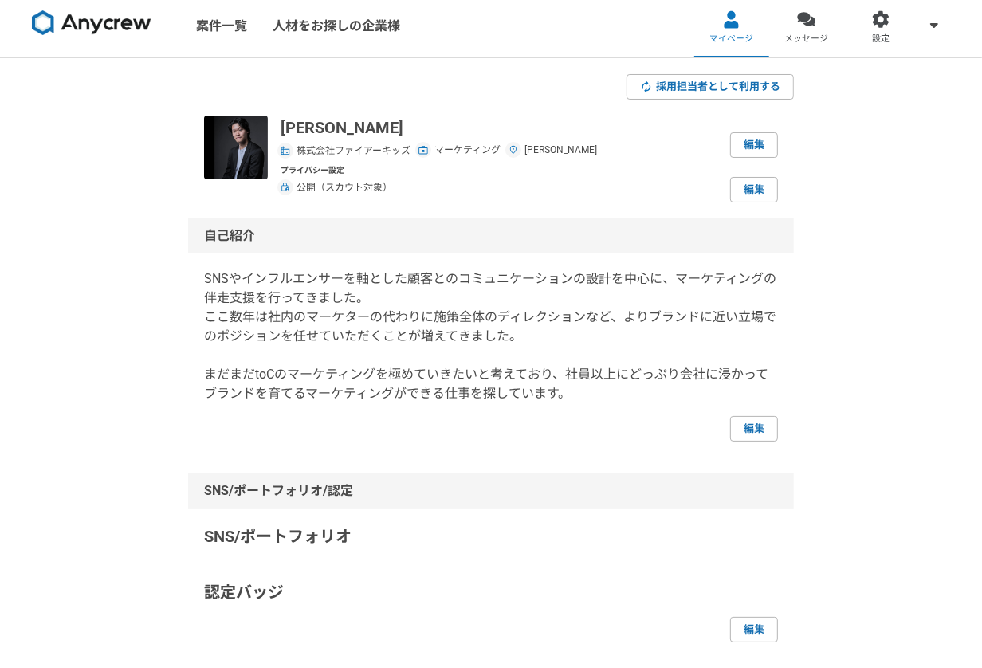
click at [461, 53] on nav "案件一覧 人材をお探しの企業様 マイページ メッセージ 設定" at bounding box center [491, 26] width 982 height 64
drag, startPoint x: 432, startPoint y: 48, endPoint x: 182, endPoint y: 22, distance: 251.6
click at [182, 22] on nav "案件一覧 人材をお探しの企業様 マイページ メッセージ 設定" at bounding box center [491, 26] width 982 height 64
click at [455, 33] on nav "案件一覧 人材をお探しの企業様 マイページ メッセージ 設定" at bounding box center [491, 26] width 982 height 64
drag, startPoint x: 437, startPoint y: 30, endPoint x: 179, endPoint y: 20, distance: 257.6
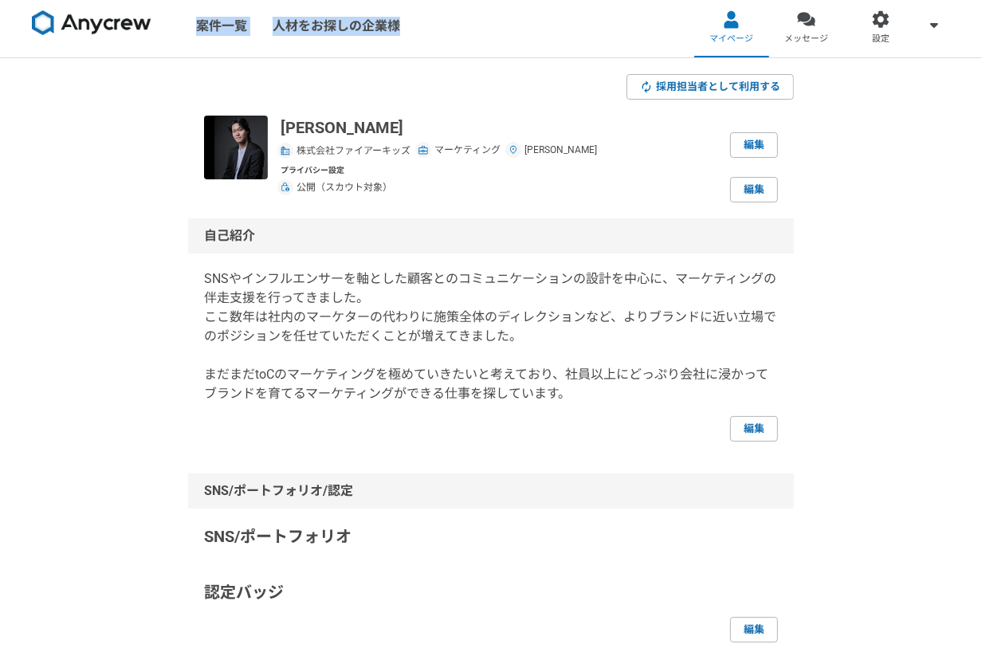
click at [179, 20] on nav "案件一覧 人材をお探しの企業様 マイページ メッセージ 設定" at bounding box center [491, 26] width 982 height 64
click at [457, 53] on nav "案件一覧 人材をお探しの企業様 マイページ メッセージ 設定" at bounding box center [491, 26] width 982 height 64
drag, startPoint x: 422, startPoint y: 23, endPoint x: 173, endPoint y: 18, distance: 249.4
click at [173, 18] on div "案件一覧 人材をお探しの企業様" at bounding box center [212, 26] width 425 height 64
click at [436, 22] on nav "案件一覧 人材をお探しの企業様 マイページ メッセージ 設定" at bounding box center [491, 26] width 982 height 64
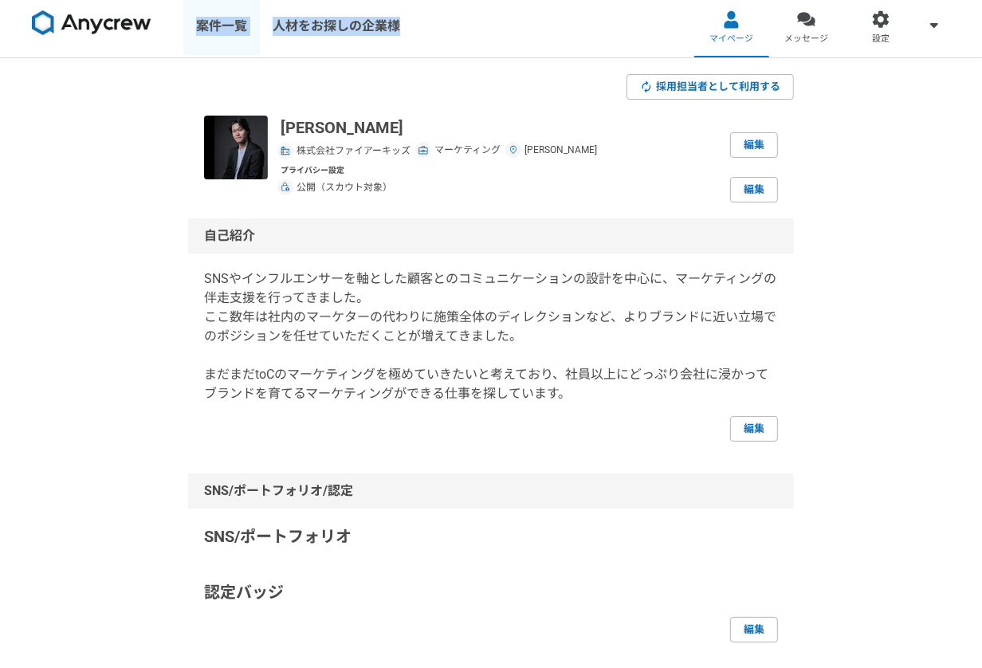
drag, startPoint x: 464, startPoint y: 25, endPoint x: 191, endPoint y: 23, distance: 272.5
click at [191, 23] on nav "案件一覧 人材をお探しの企業様 マイページ メッセージ 設定" at bounding box center [491, 26] width 982 height 64
click at [471, 33] on nav "案件一覧 人材をお探しの企業様 マイページ メッセージ 設定" at bounding box center [491, 26] width 982 height 64
drag, startPoint x: 416, startPoint y: 28, endPoint x: 152, endPoint y: 27, distance: 263.7
click at [152, 27] on div "案件一覧 人材をお探しの企業様" at bounding box center [212, 26] width 425 height 64
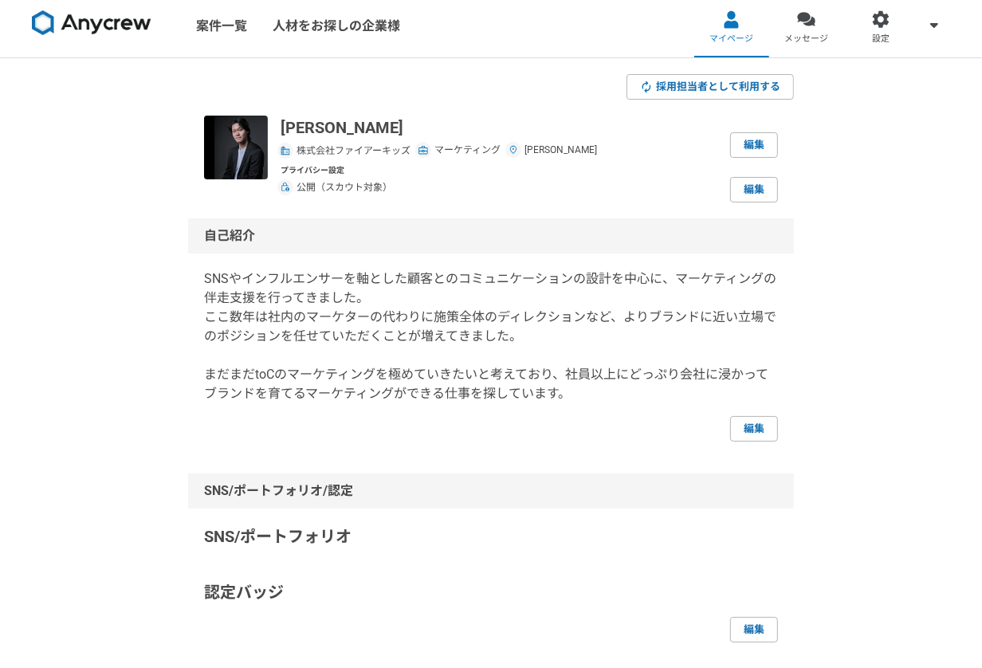
drag, startPoint x: 445, startPoint y: 9, endPoint x: 180, endPoint y: 24, distance: 265.7
click at [180, 24] on nav "案件一覧 人材をお探しの企業様 マイページ メッセージ 設定" at bounding box center [491, 26] width 982 height 64
click at [571, 25] on nav "案件一覧 人材をお探しの企業様 マイページ メッセージ 設定" at bounding box center [491, 26] width 982 height 64
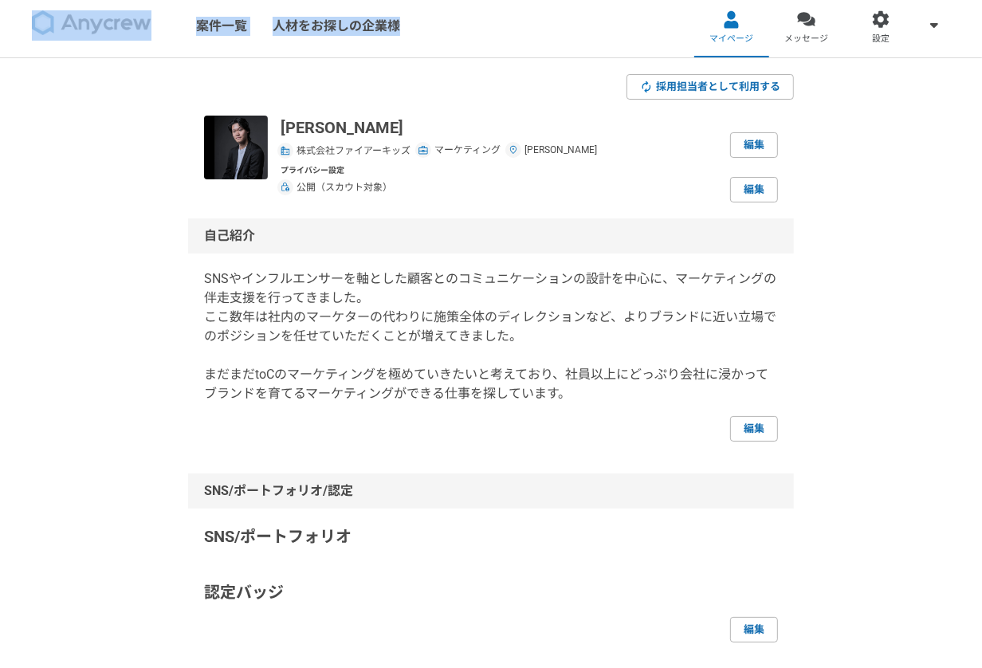
drag, startPoint x: 464, startPoint y: 25, endPoint x: 147, endPoint y: 19, distance: 318.0
click at [147, 19] on nav "案件一覧 人材をお探しの企業様 マイページ メッセージ 設定" at bounding box center [491, 26] width 982 height 64
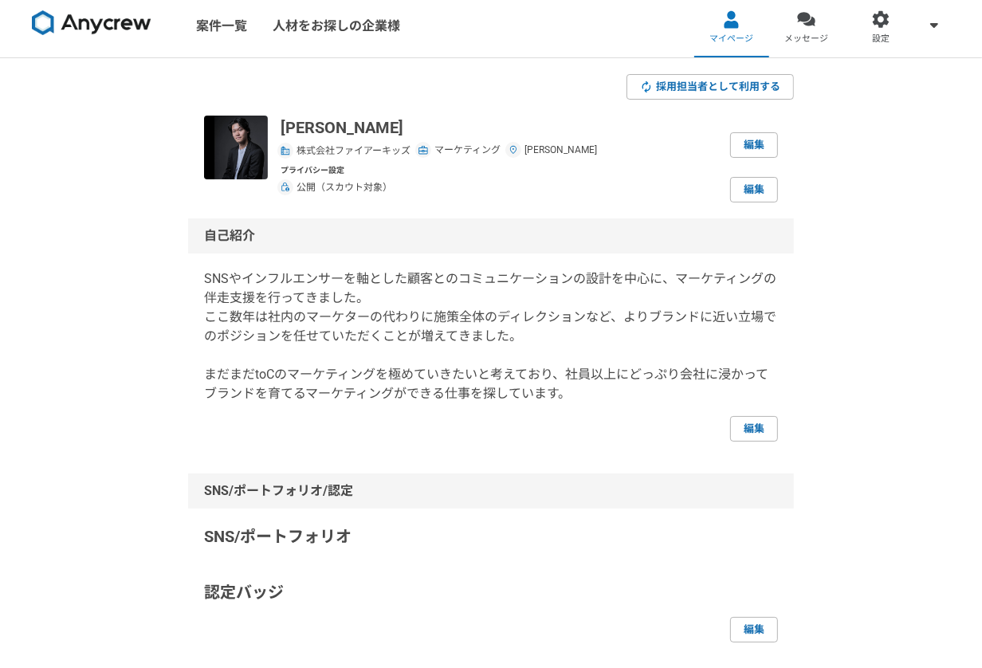
click at [475, 43] on nav "案件一覧 人材をお探しの企業様 マイページ メッセージ 設定" at bounding box center [491, 26] width 982 height 64
drag, startPoint x: 440, startPoint y: 29, endPoint x: 193, endPoint y: 22, distance: 247.1
click at [192, 22] on nav "案件一覧 人材をお探しの企業様 マイページ メッセージ 設定" at bounding box center [491, 26] width 982 height 64
click at [471, 24] on nav "案件一覧 人材をお探しの企業様 マイページ メッセージ 設定" at bounding box center [491, 26] width 982 height 64
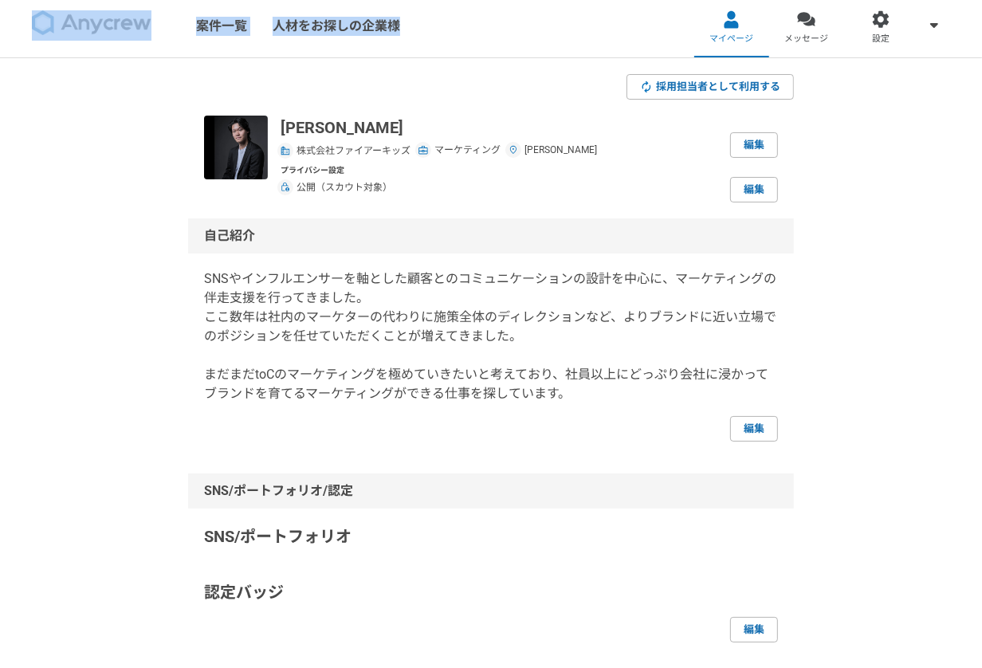
drag, startPoint x: 427, startPoint y: 30, endPoint x: 155, endPoint y: 23, distance: 271.8
click at [155, 23] on nav "案件一覧 人材をお探しの企業様 マイページ メッセージ 設定" at bounding box center [491, 26] width 982 height 64
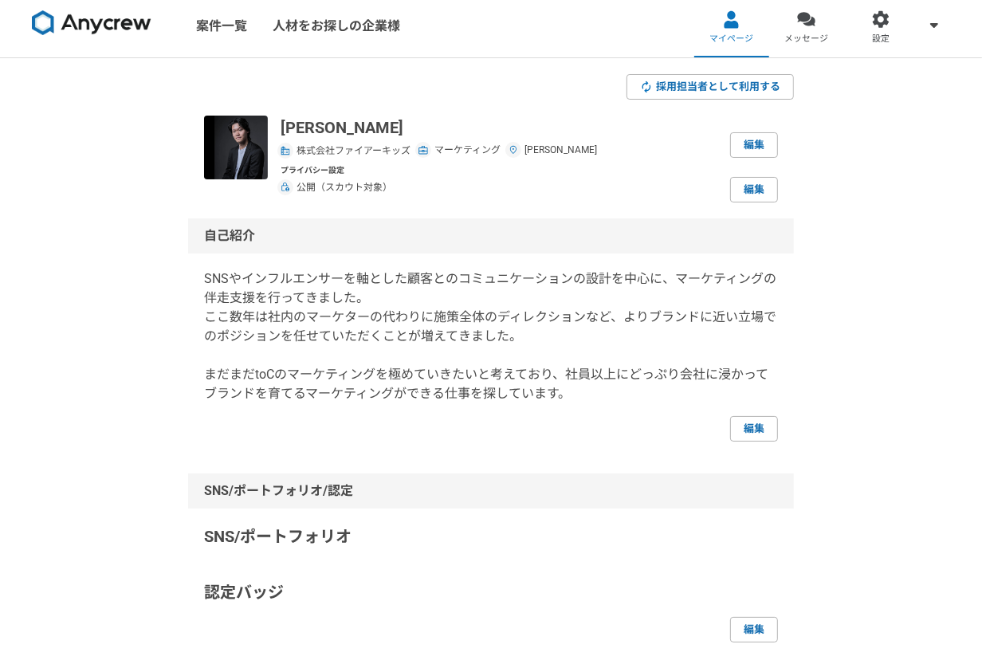
click at [428, 33] on nav "案件一覧 人材をお探しの企業様 マイページ メッセージ 設定" at bounding box center [491, 26] width 982 height 64
drag, startPoint x: 422, startPoint y: 26, endPoint x: 347, endPoint y: 12, distance: 76.3
click at [347, 12] on div "案件一覧 人材をお探しの企業様" at bounding box center [212, 26] width 425 height 64
click at [453, 49] on nav "案件一覧 人材をお探しの企業様 マイページ メッセージ 設定" at bounding box center [491, 26] width 982 height 64
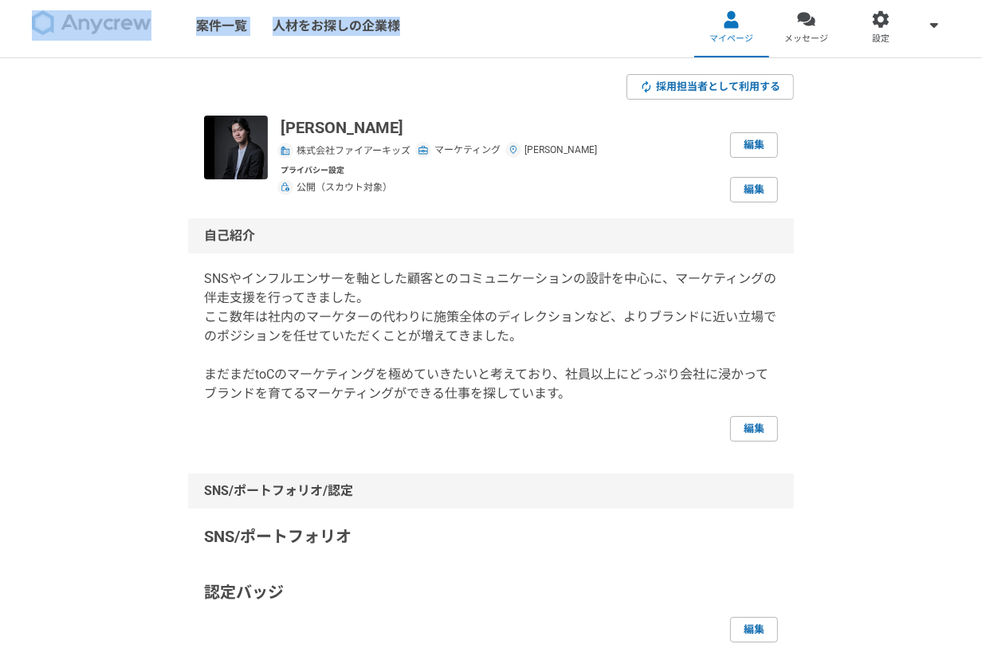
drag, startPoint x: 450, startPoint y: 30, endPoint x: 165, endPoint y: 25, distance: 285.3
click at [165, 25] on nav "案件一覧 人材をお探しの企業様 マイページ メッセージ 設定" at bounding box center [491, 26] width 982 height 64
click at [402, 24] on link "人材をお探しの企業様" at bounding box center [336, 26] width 153 height 64
click at [108, 29] on img at bounding box center [92, 22] width 120 height 25
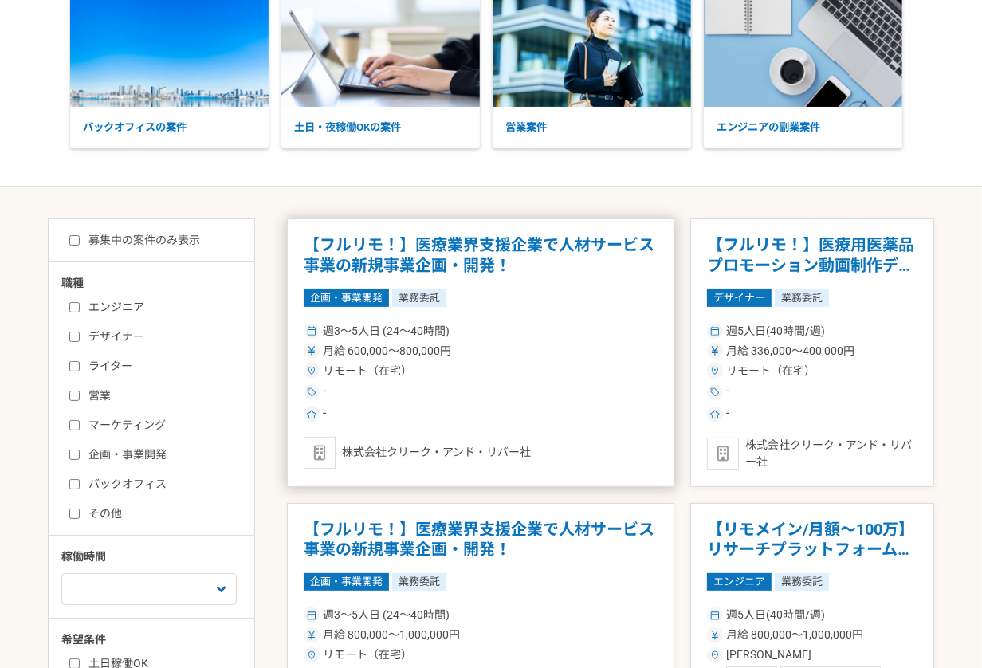
scroll to position [219, 0]
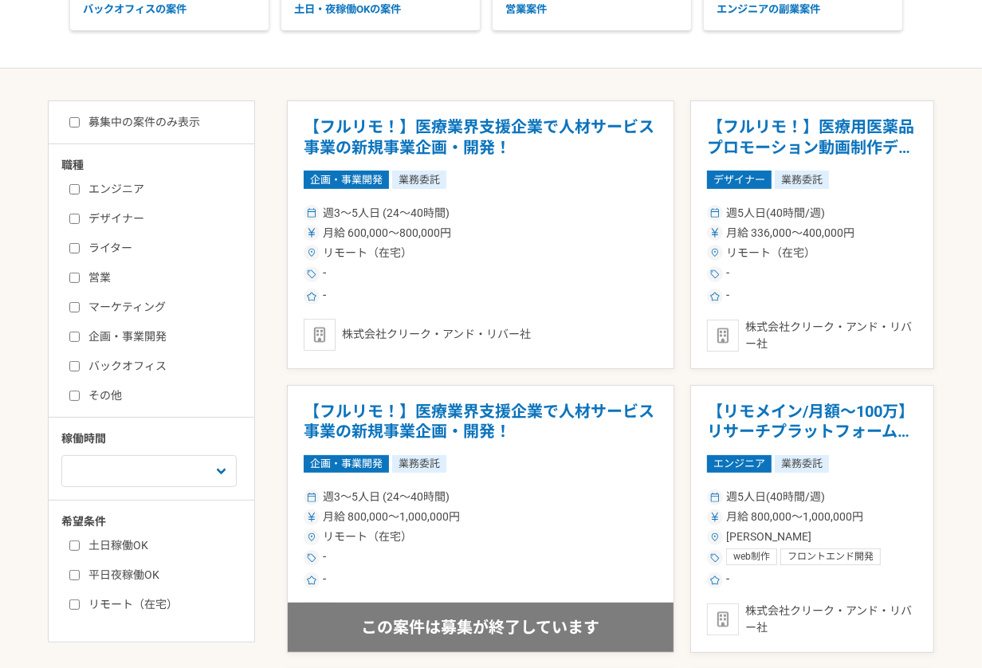
click at [108, 303] on label "マーケティング" at bounding box center [160, 307] width 183 height 17
click at [80, 303] on input "マーケティング" at bounding box center [74, 307] width 10 height 10
checkbox input "true"
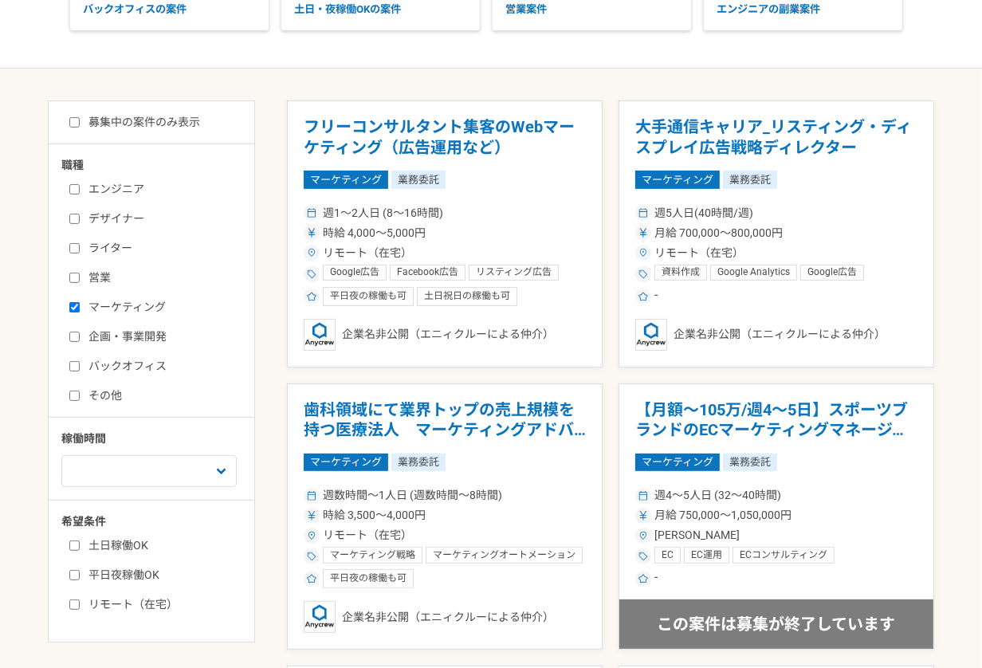
click at [114, 338] on label "企画・事業開発" at bounding box center [160, 336] width 183 height 17
click at [80, 338] on input "企画・事業開発" at bounding box center [74, 336] width 10 height 10
checkbox input "true"
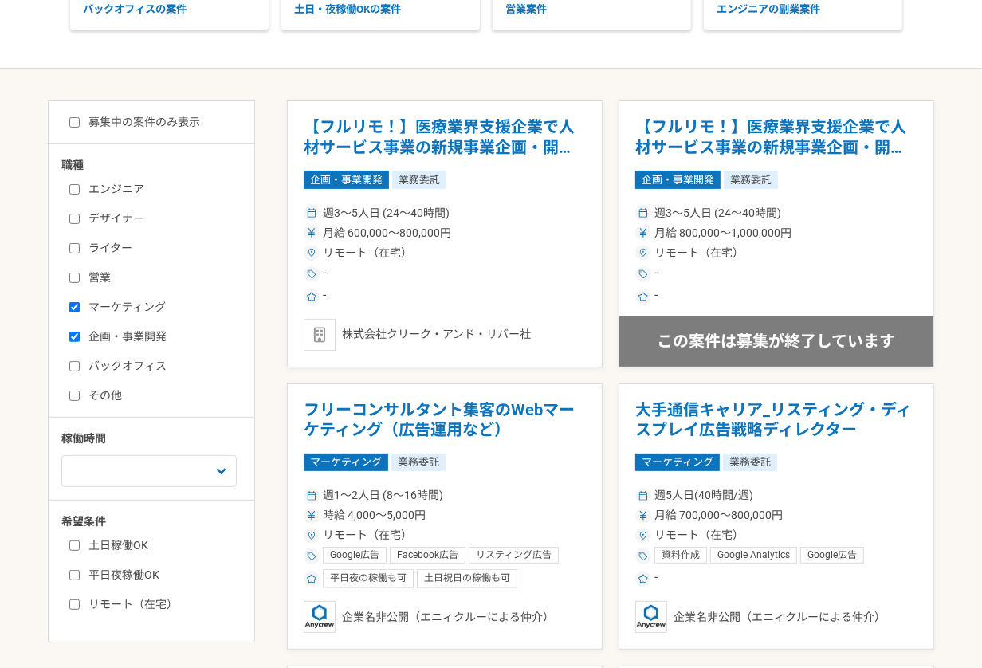
click at [105, 391] on label "その他" at bounding box center [160, 395] width 183 height 17
click at [80, 391] on input "その他" at bounding box center [74, 395] width 10 height 10
checkbox input "true"
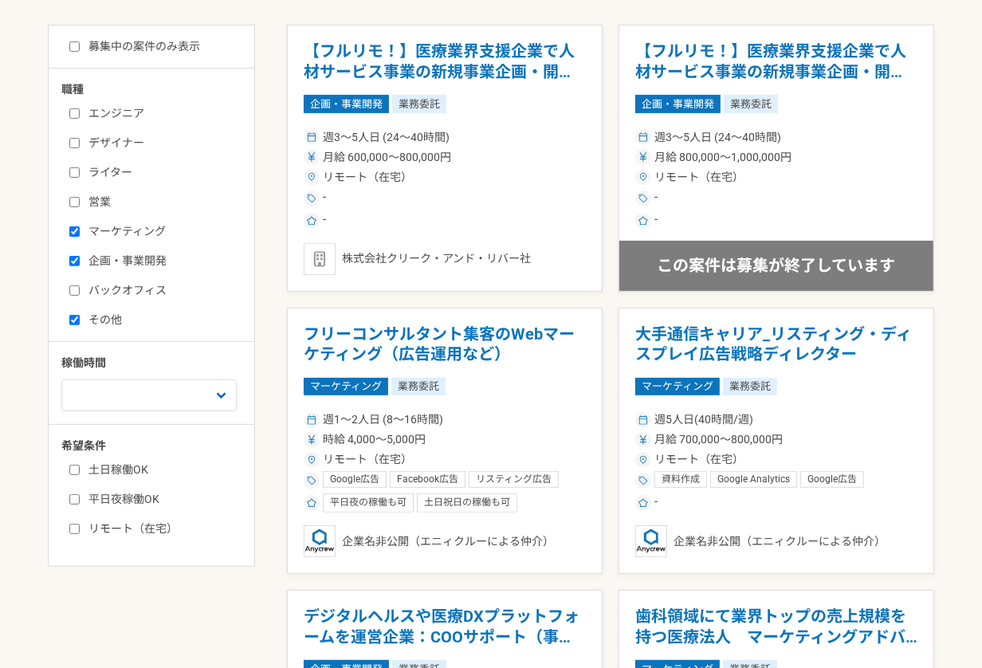
scroll to position [280, 0]
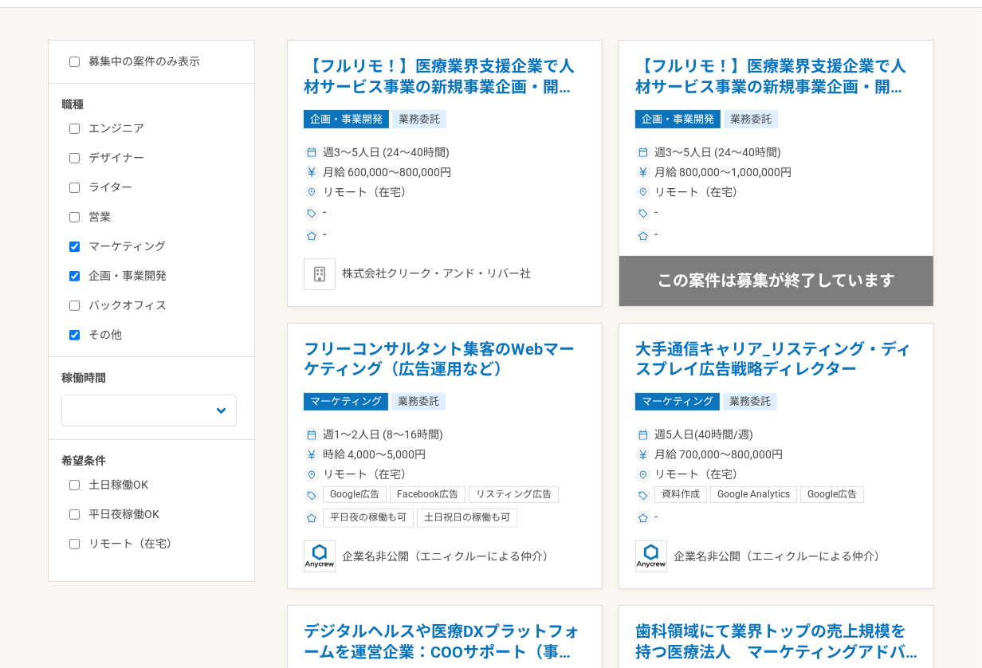
click at [186, 61] on label "募集中の案件のみ表示" at bounding box center [134, 61] width 131 height 17
click at [80, 61] on input "募集中の案件のみ表示" at bounding box center [74, 62] width 10 height 10
checkbox input "true"
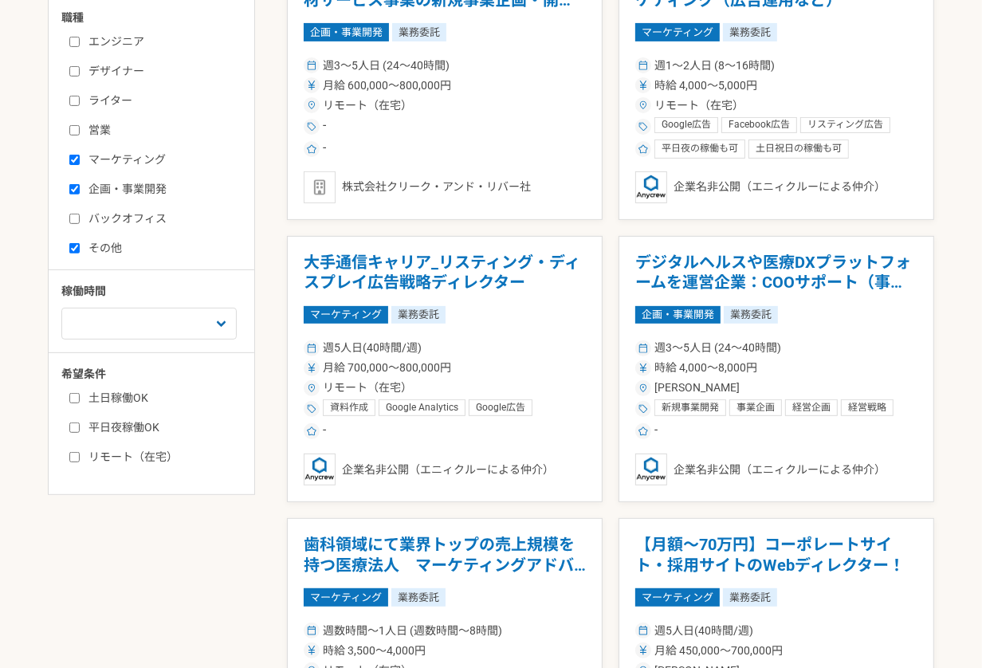
scroll to position [376, 0]
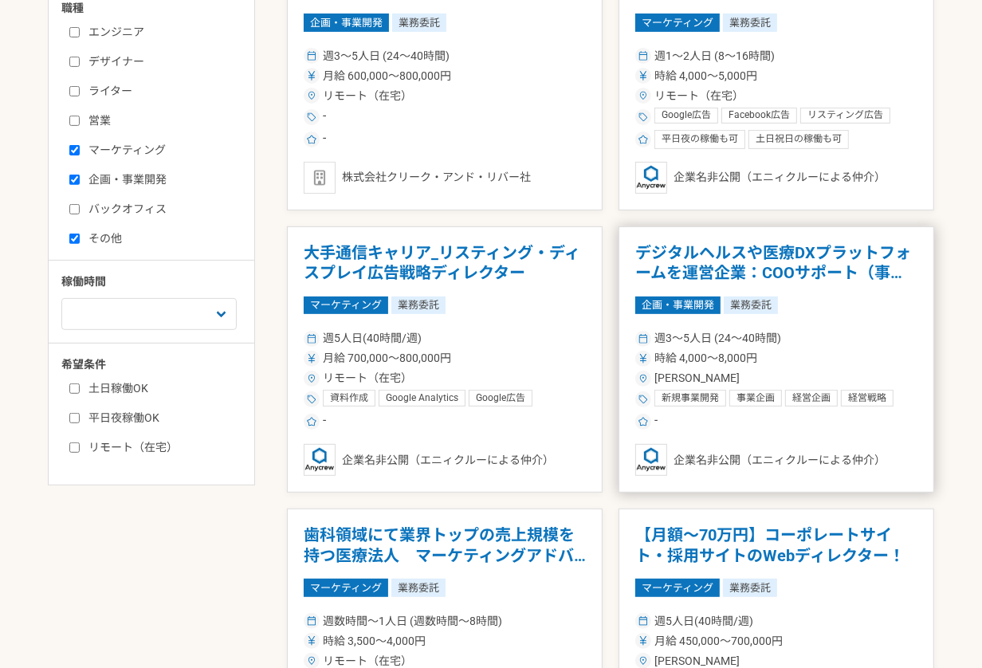
click at [676, 269] on h1 "デジタルヘルスや医療DXプラットフォームを運営企業：COOサポート（事業企画）" at bounding box center [776, 263] width 282 height 41
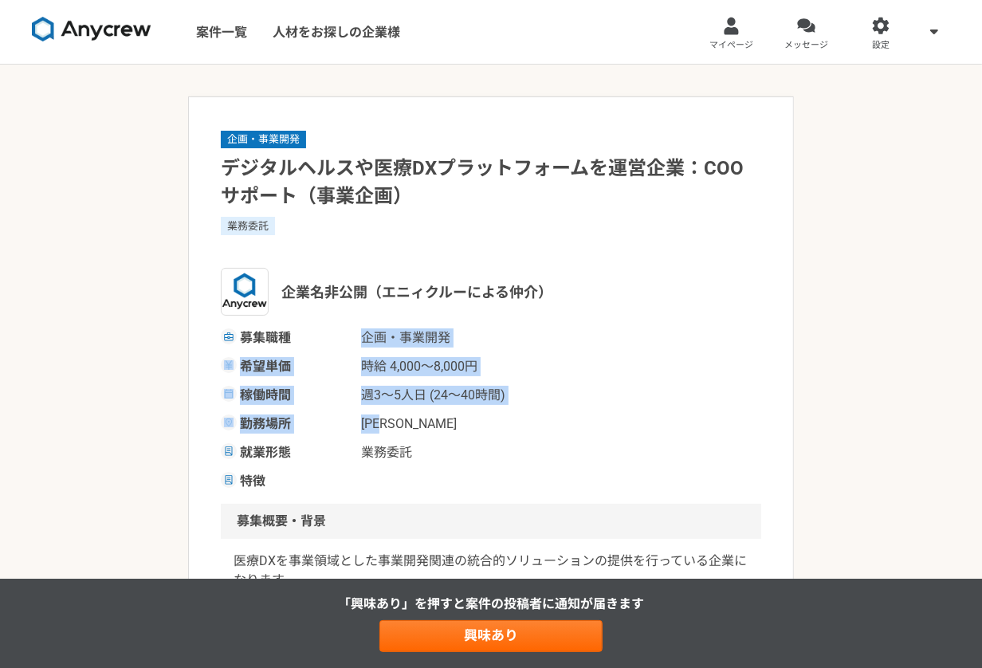
drag, startPoint x: 351, startPoint y: 331, endPoint x: 570, endPoint y: 426, distance: 239.8
click at [570, 426] on div "募集職種 企画・事業[PERSON_NAME]単価 時給 4,000〜8,000円 稼働時間 週3〜5人日 (24〜40時間) 勤務場所 [PERSON_NA…" at bounding box center [491, 409] width 540 height 163
click at [570, 426] on div "勤務場所 [PERSON_NAME]" at bounding box center [491, 423] width 540 height 19
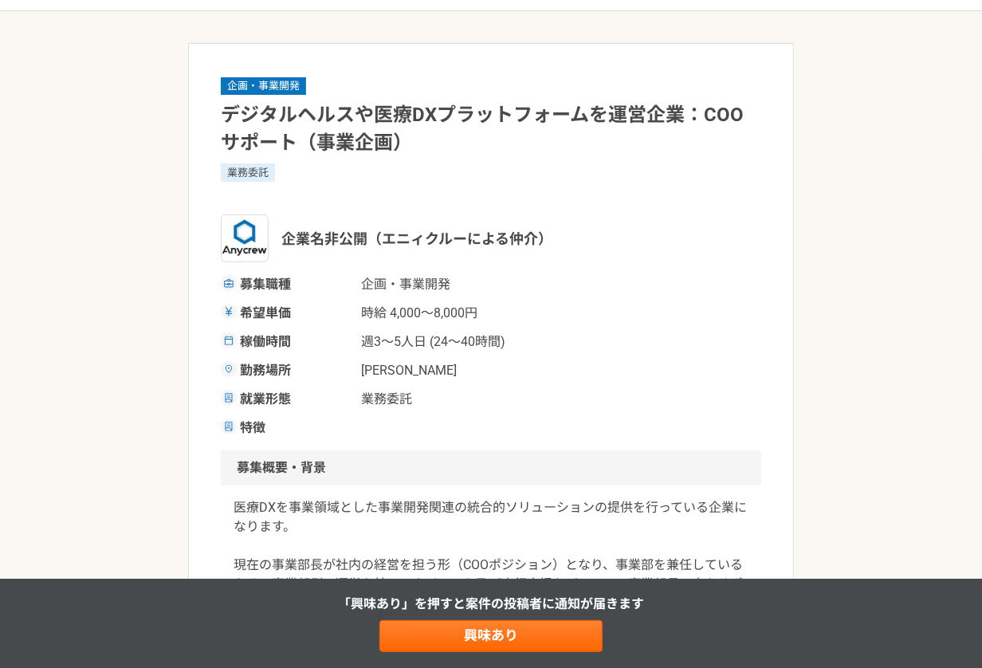
scroll to position [92, 0]
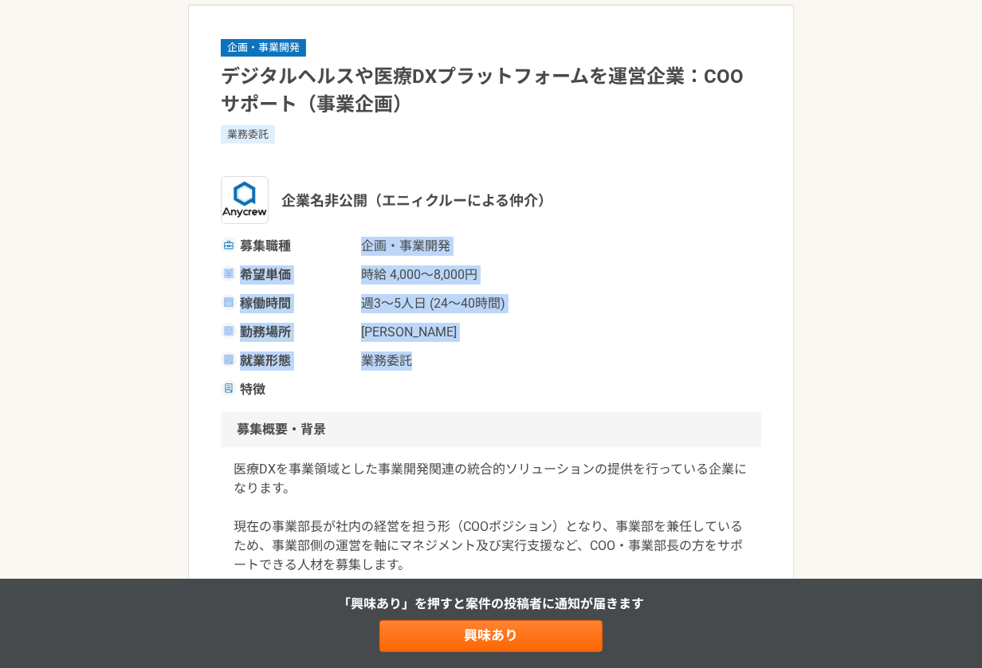
drag, startPoint x: 372, startPoint y: 229, endPoint x: 539, endPoint y: 359, distance: 211.7
click at [539, 359] on div "企画・事業開発 デジタルヘルスや医療DXプラットフォームを運営企業：COOサポート（事業企画） 業務委託 企業名非公開（エニィクルーによる仲介） 募集職種 企…" at bounding box center [491, 218] width 540 height 362
click at [539, 359] on div "就業形態 業務委託" at bounding box center [491, 360] width 540 height 19
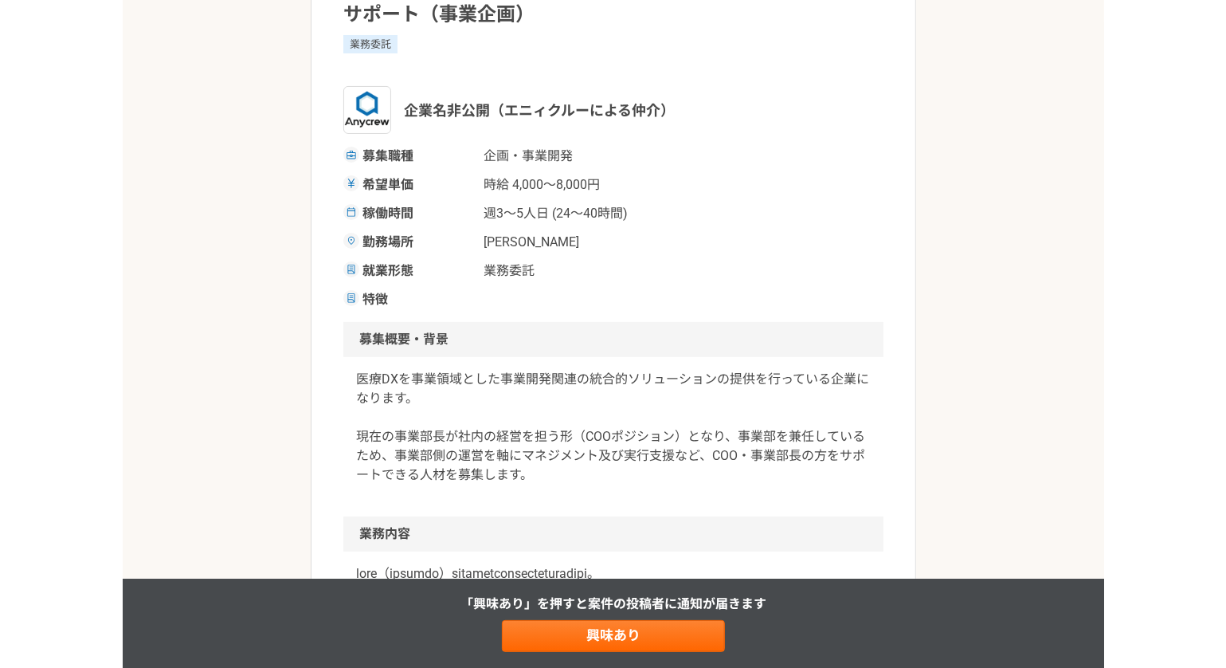
scroll to position [291, 0]
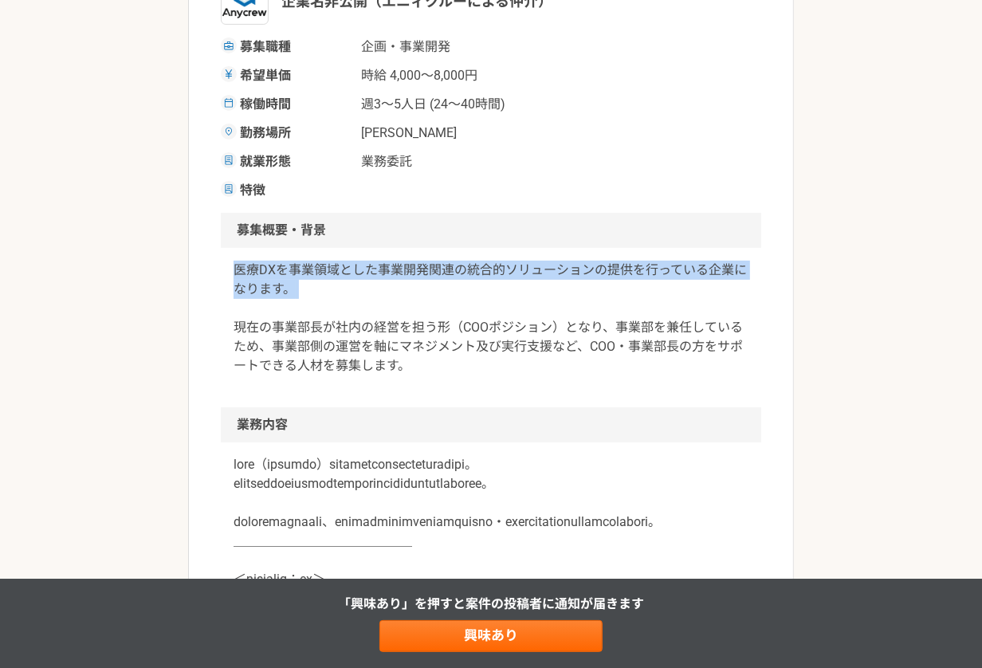
drag, startPoint x: 205, startPoint y: 262, endPoint x: 484, endPoint y: 312, distance: 283.3
click at [484, 312] on p "医療DXを事業領域とした事業開発関連の統合的ソリューションの提供を行っている企業になります。 現在の事業部長が社内の経営を担う形（COOポジション）となり、事…" at bounding box center [490, 318] width 515 height 115
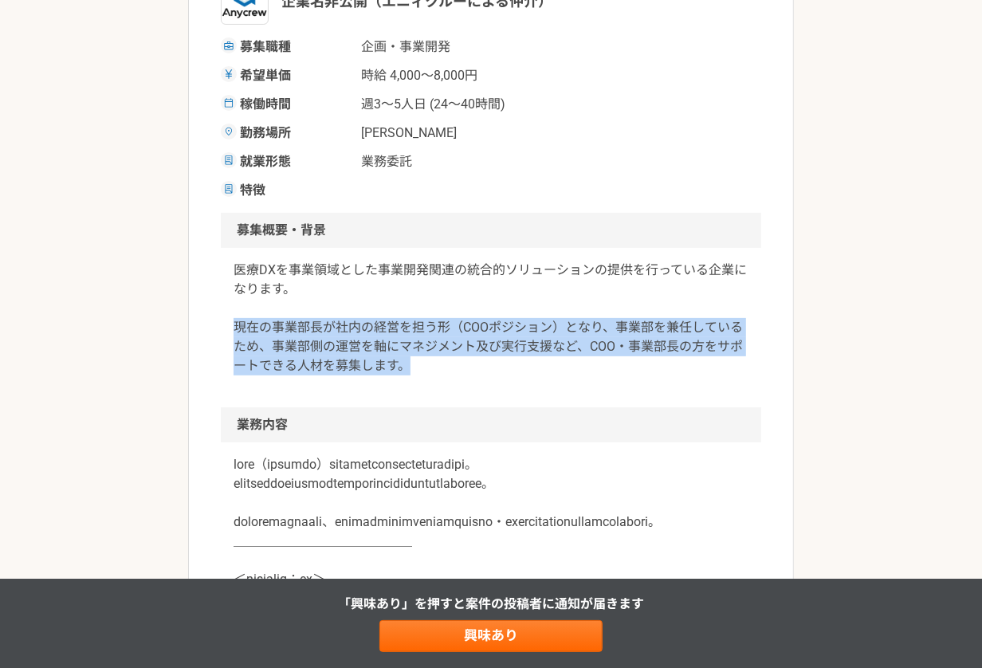
drag, startPoint x: 244, startPoint y: 327, endPoint x: 476, endPoint y: 369, distance: 235.5
click at [476, 369] on div "医療DXを事業領域とした事業開発関連の統合的ソリューションの提供を行っている企業になります。 現在の事業部長が社内の経営を担う形（COOポジション）となり、事…" at bounding box center [491, 327] width 540 height 159
click at [476, 369] on p "医療DXを事業領域とした事業開発関連の統合的ソリューションの提供を行っている企業になります。 現在の事業部長が社内の経営を担う形（COOポジション）となり、事…" at bounding box center [490, 318] width 515 height 115
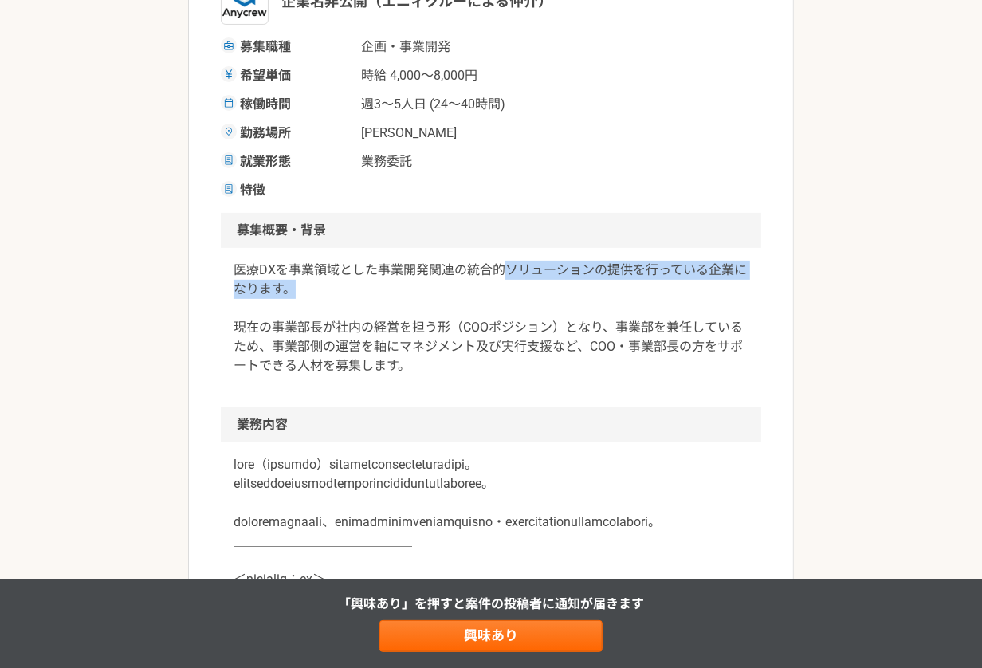
drag, startPoint x: 500, startPoint y: 274, endPoint x: 640, endPoint y: 295, distance: 141.7
click at [640, 295] on p "医療DXを事業領域とした事業開発関連の統合的ソリューションの提供を行っている企業になります。 現在の事業部長が社内の経営を担う形（COOポジション）となり、事…" at bounding box center [490, 318] width 515 height 115
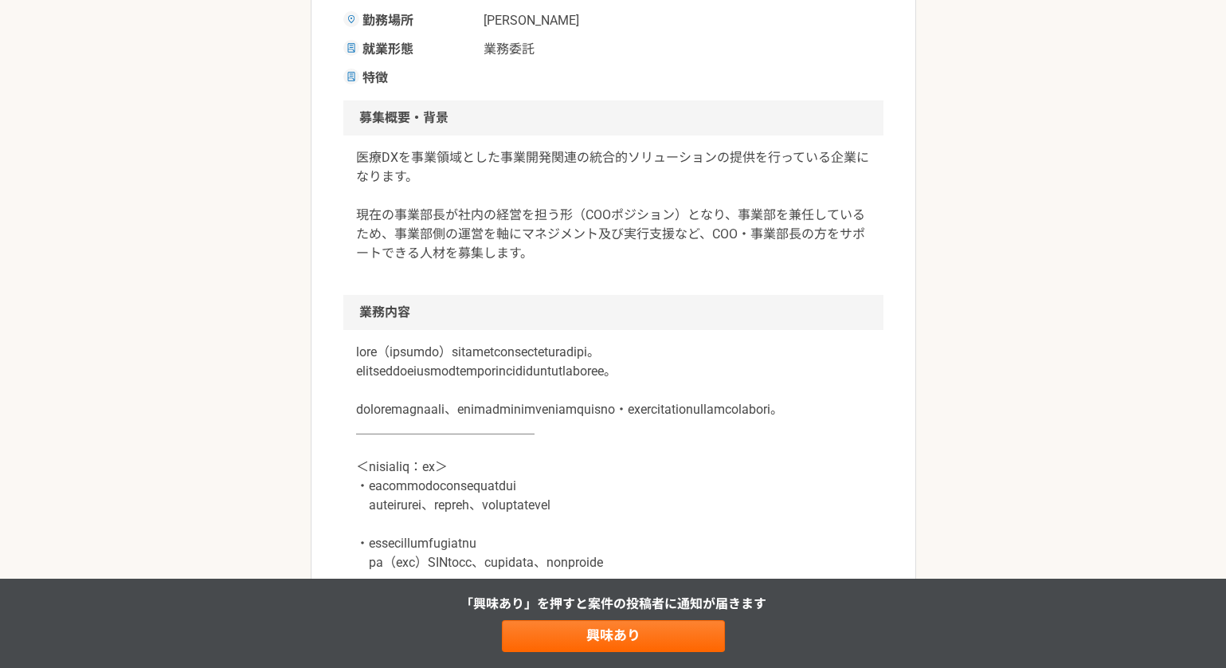
scroll to position [540, 0]
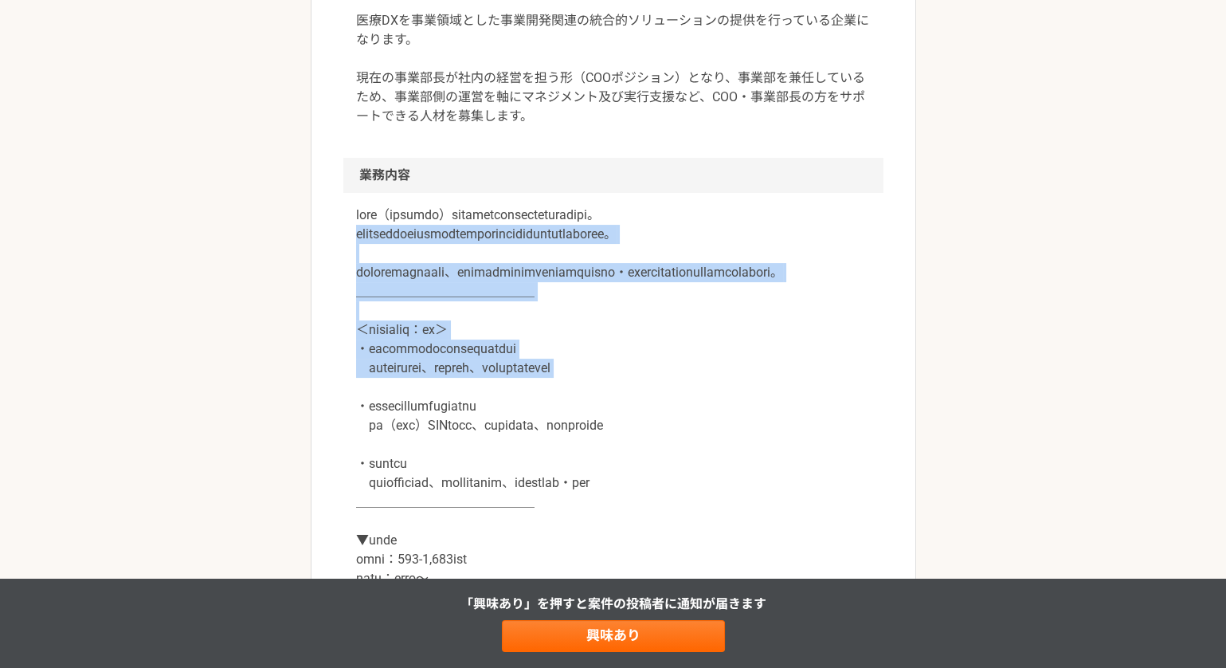
drag, startPoint x: 349, startPoint y: 237, endPoint x: 680, endPoint y: 425, distance: 380.0
click at [680, 425] on article "企画・事業開発 デジタルヘルスや医療DXプラットフォームを運営企業：COOサポート（事業企画） 業務委託 企業名非公開（エニィクルーによる仲介） 募集職種 企…" at bounding box center [614, 617] width 606 height 2123
click at [680, 425] on p at bounding box center [613, 445] width 515 height 478
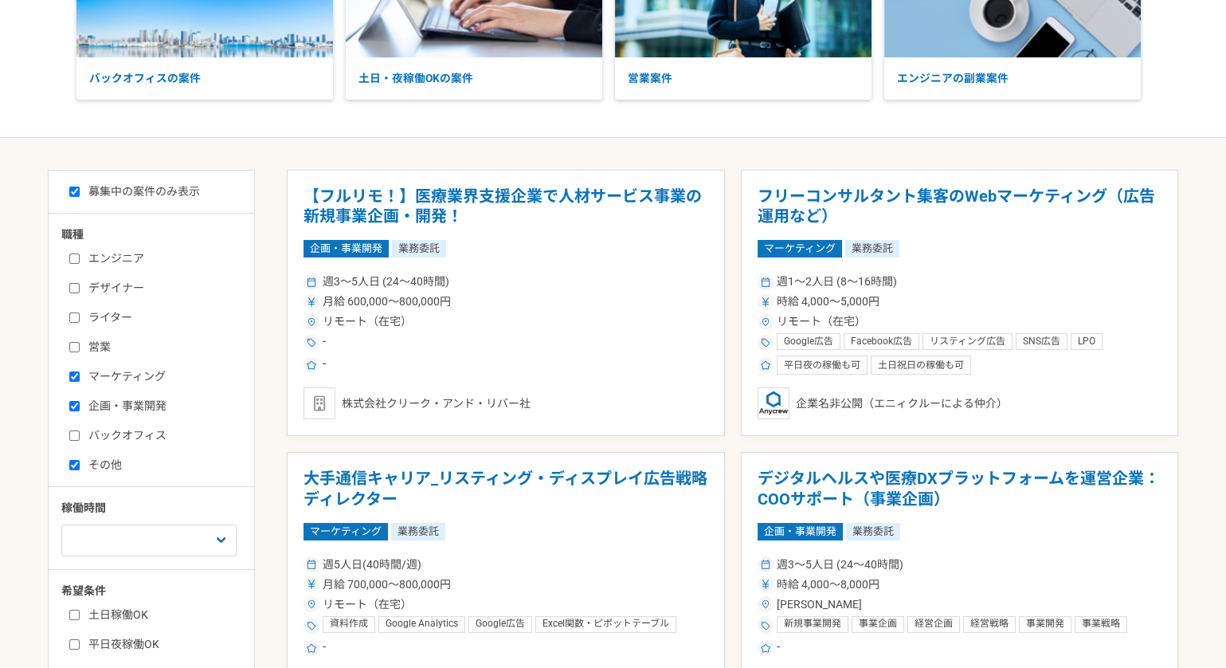
scroll to position [235, 0]
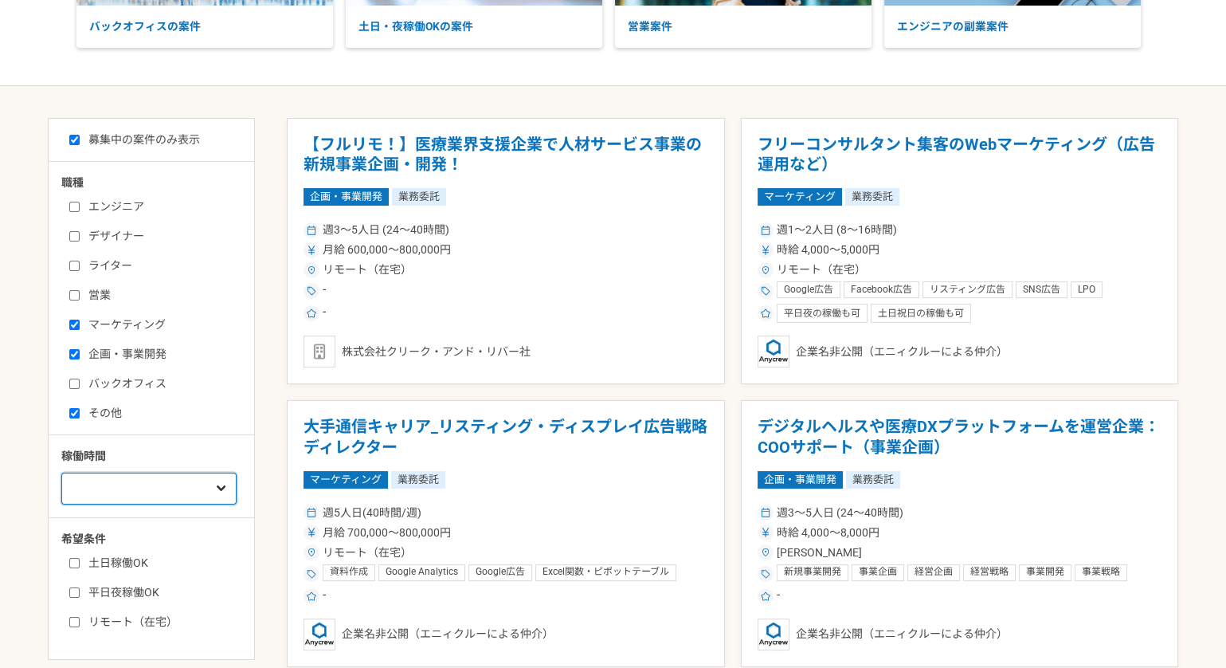
click at [158, 486] on select "週1人日（8時間）以下 週2人日（16時間）以下 週3人日（24時間）以下 週4人日（32時間）以下 週5人日（40時間）以下" at bounding box center [148, 488] width 175 height 32
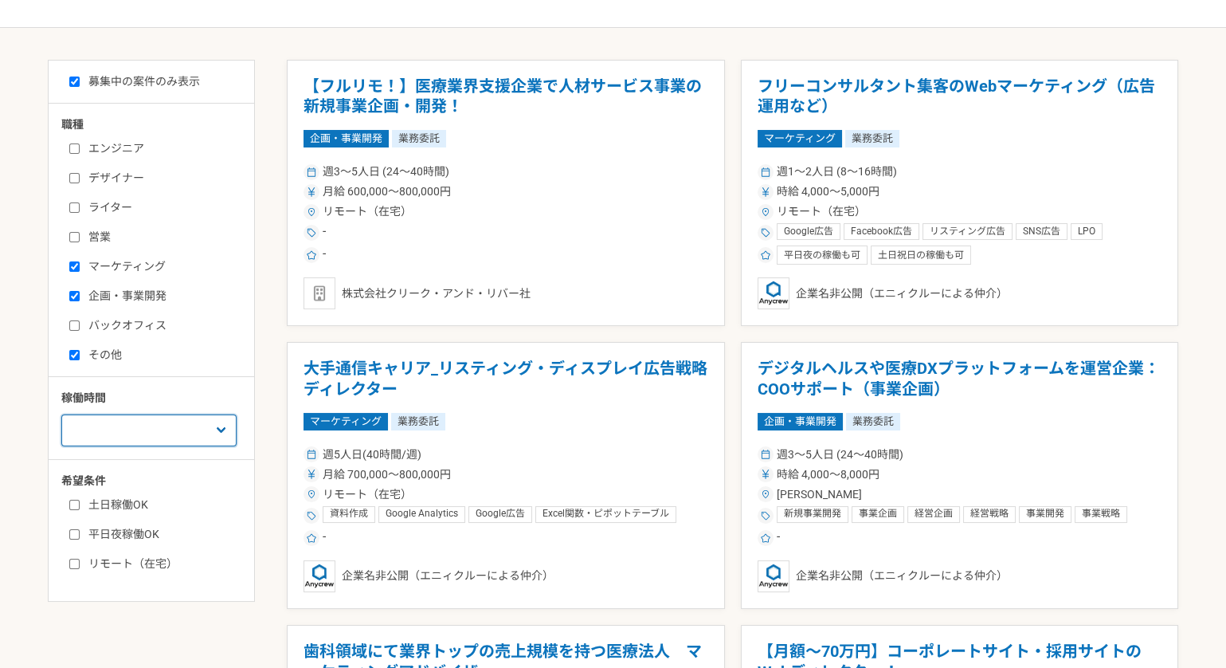
scroll to position [231, 0]
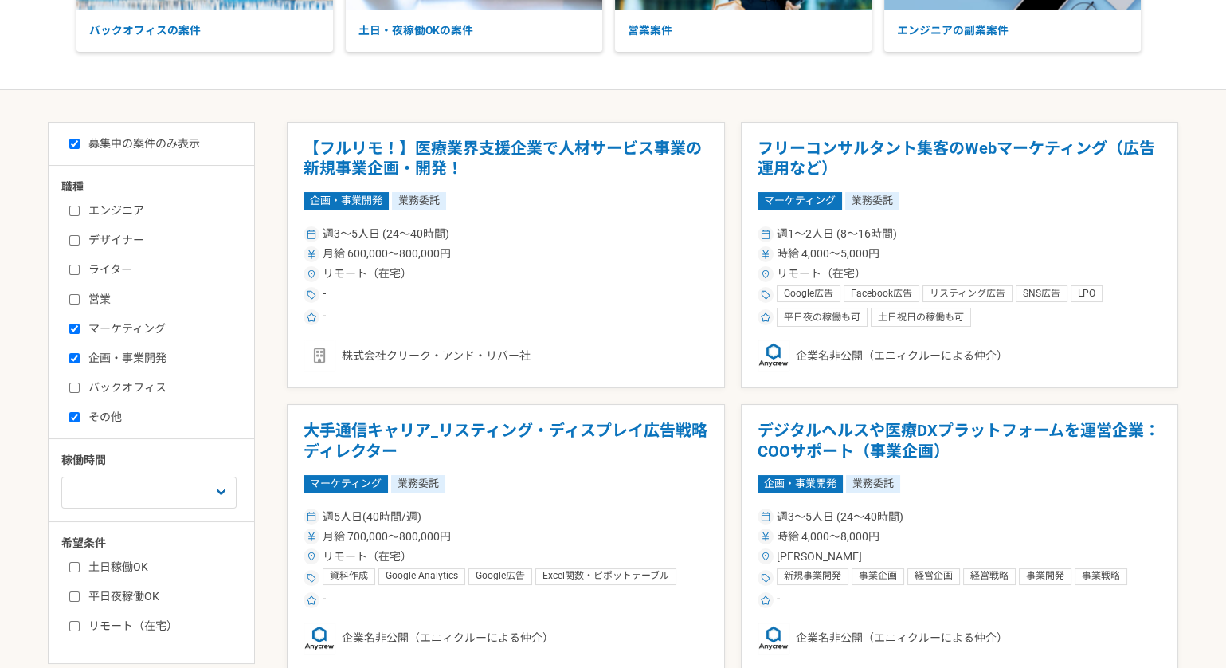
click at [106, 414] on label "その他" at bounding box center [160, 417] width 183 height 17
click at [80, 414] on input "その他" at bounding box center [74, 417] width 10 height 10
checkbox input "false"
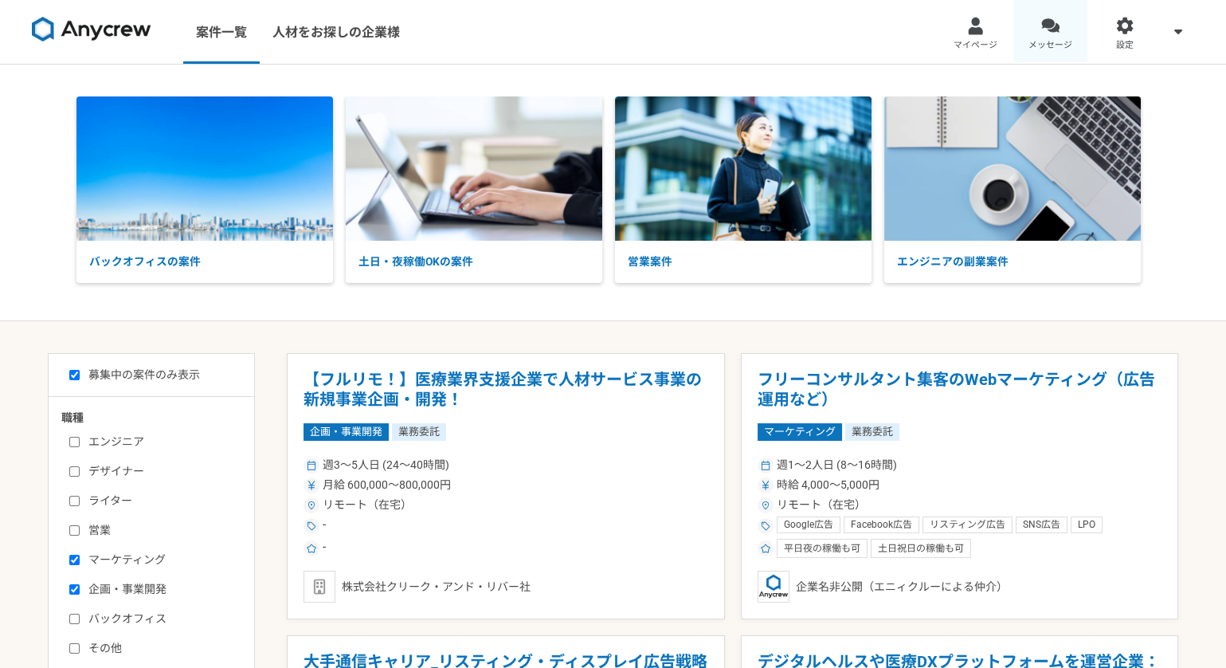
click at [1065, 22] on link "メッセージ" at bounding box center [1050, 32] width 75 height 64
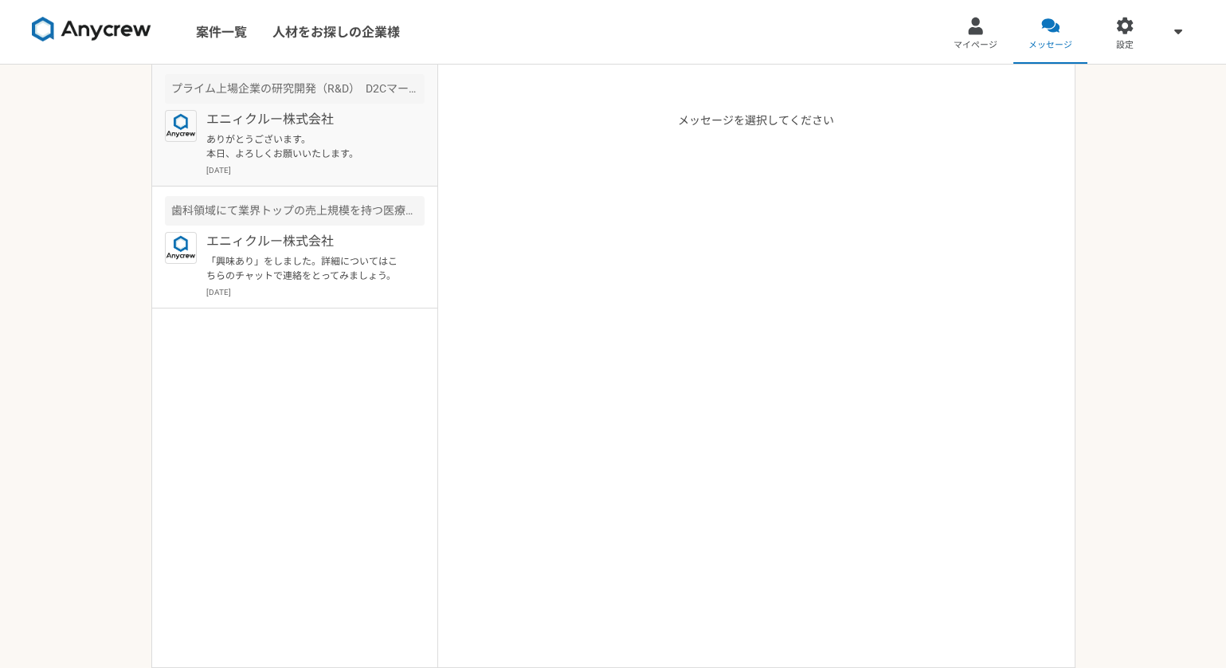
click at [311, 144] on p "ありがとうございます。 本日、よろしくお願いいたします。" at bounding box center [304, 146] width 197 height 29
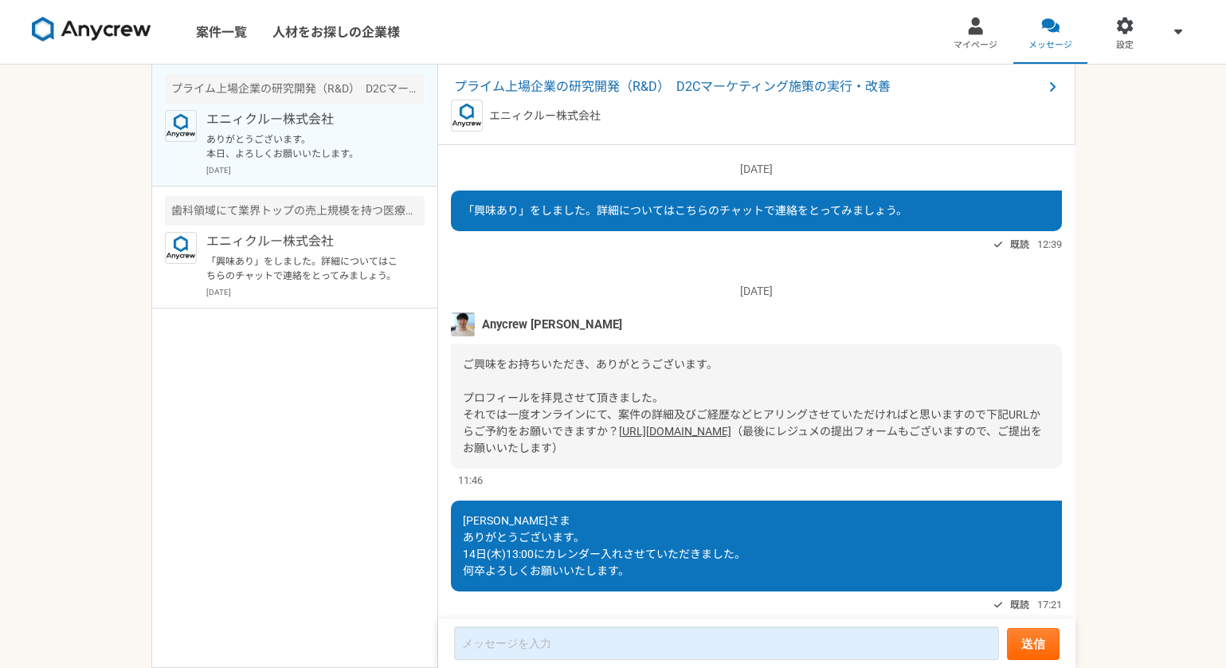
scroll to position [225, 0]
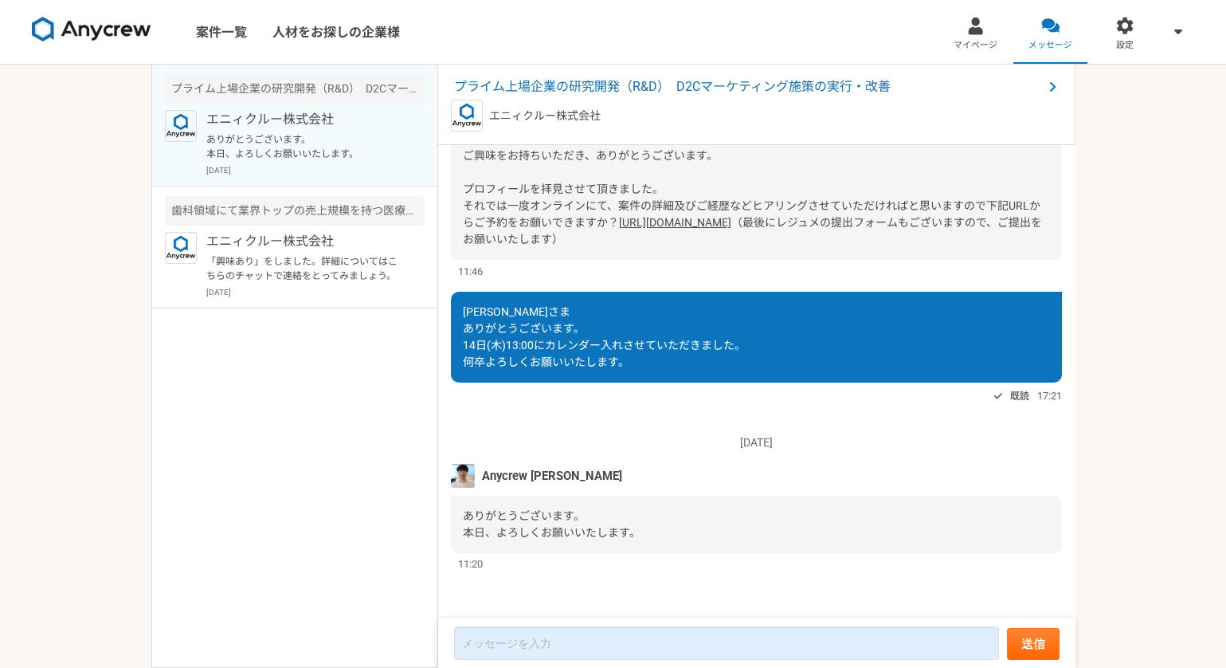
click at [80, 31] on img at bounding box center [92, 29] width 120 height 25
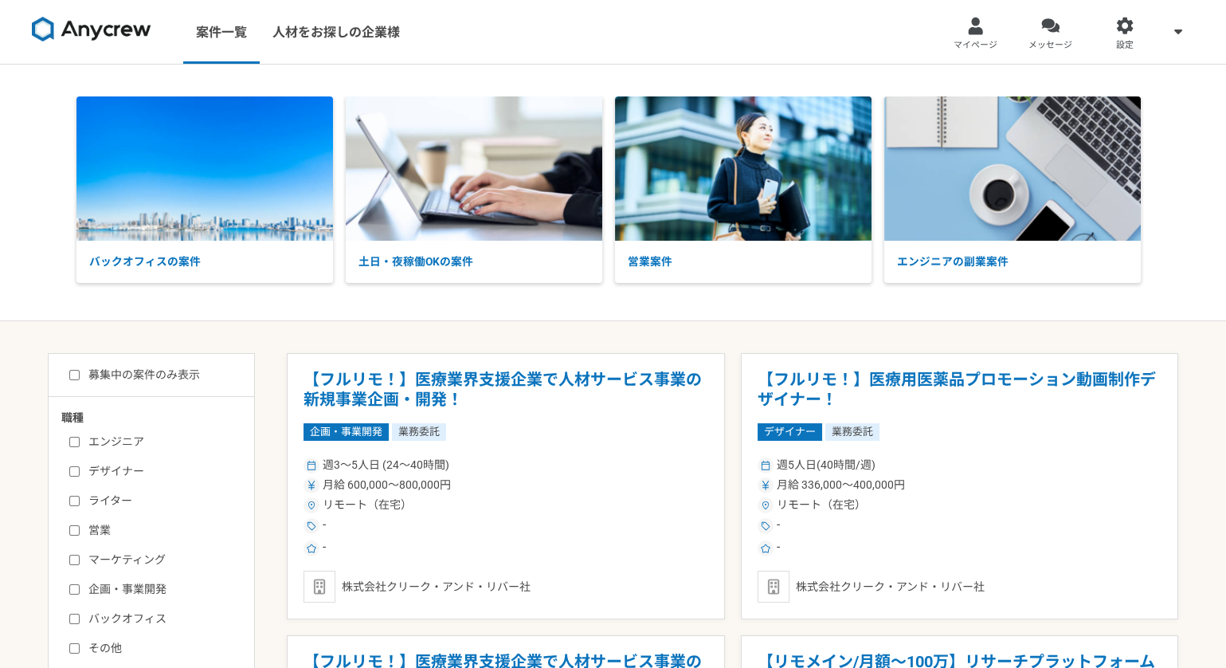
click at [528, 304] on div "バックオフィスの案件 土日・夜稼働OKの案件 営業案件 エンジニアの副業案件" at bounding box center [613, 193] width 1226 height 257
click at [985, 33] on link "マイページ" at bounding box center [976, 32] width 75 height 64
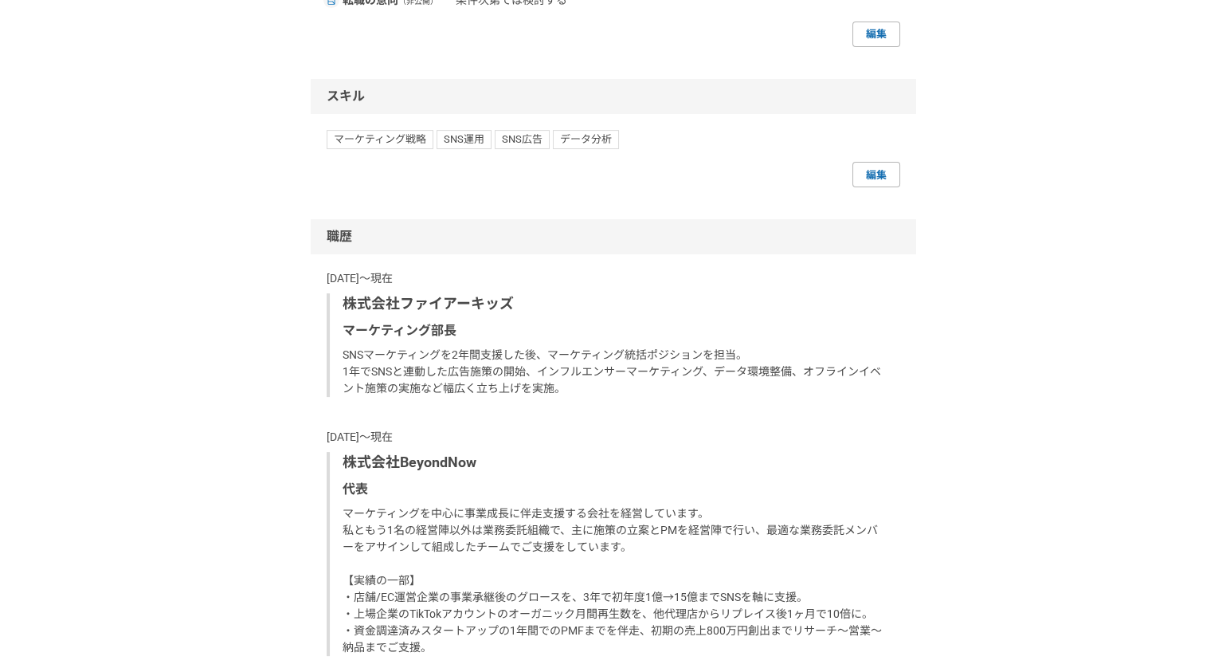
scroll to position [889, 0]
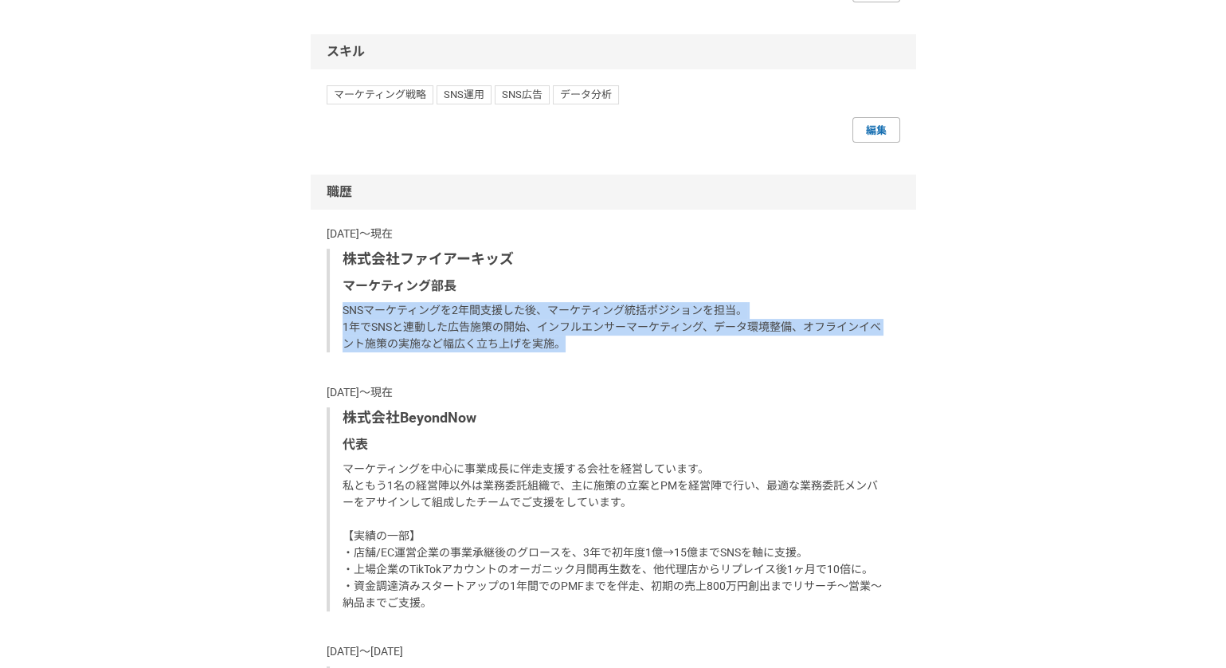
drag, startPoint x: 341, startPoint y: 305, endPoint x: 663, endPoint y: 344, distance: 324.2
click at [663, 344] on div "株式会社ファイアーキッズ マーケティング部長 SNSマーケティングを2年間支援した後、マーケティング統括ポジションを担当。 1年でSNSと連動した広告施策の開…" at bounding box center [614, 301] width 574 height 104
copy p "SNSマーケティングを2年間支援した後、マーケティング統括ポジションを担当。 1年でSNSと連動した広告施策の開始、インフルエンサーマーケティング、データ環境…"
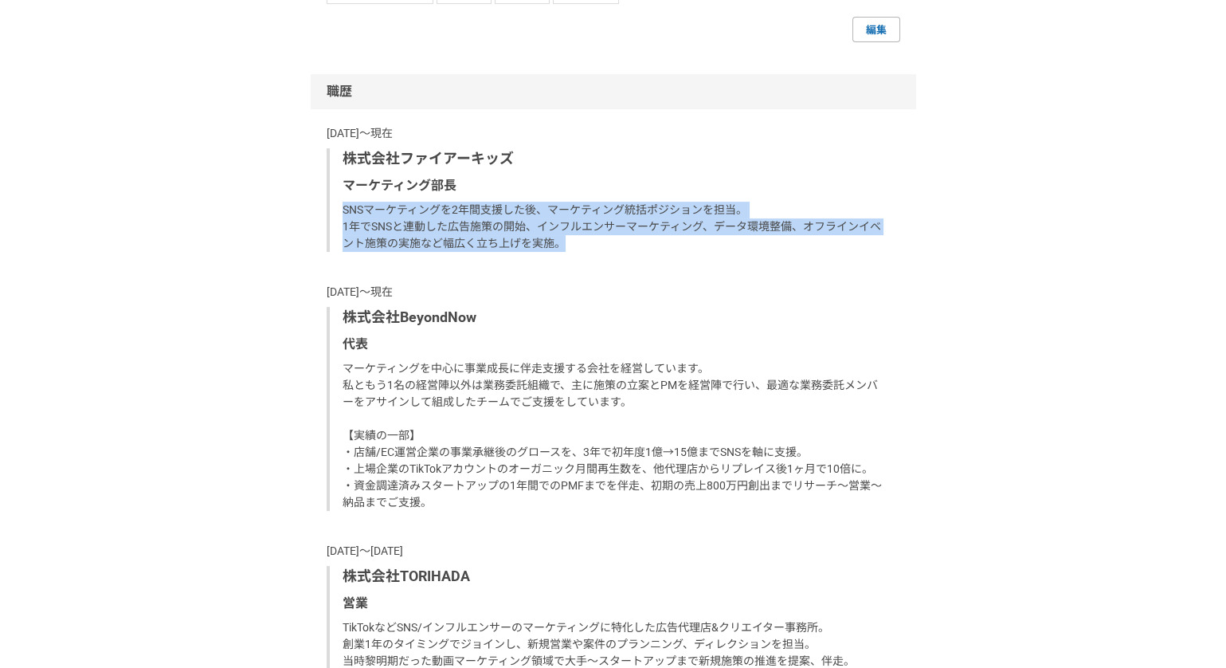
scroll to position [1106, 0]
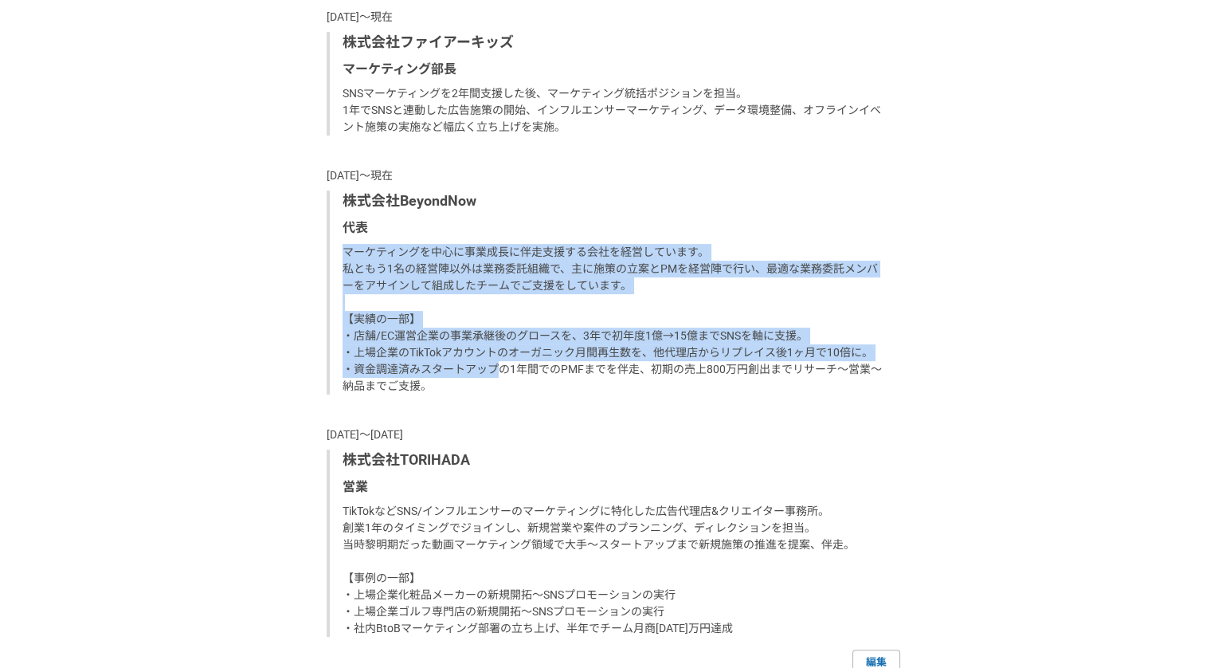
drag, startPoint x: 343, startPoint y: 247, endPoint x: 500, endPoint y: 373, distance: 201.2
click at [500, 373] on p "マーケティングを中心に事業成長に伴走支援する会社を経営しています。 私ともう1名の経営陣以外は業務委託組織で、主に施策の立案とPMを経営陣で行い、最適な業務委…" at bounding box center [615, 319] width 545 height 151
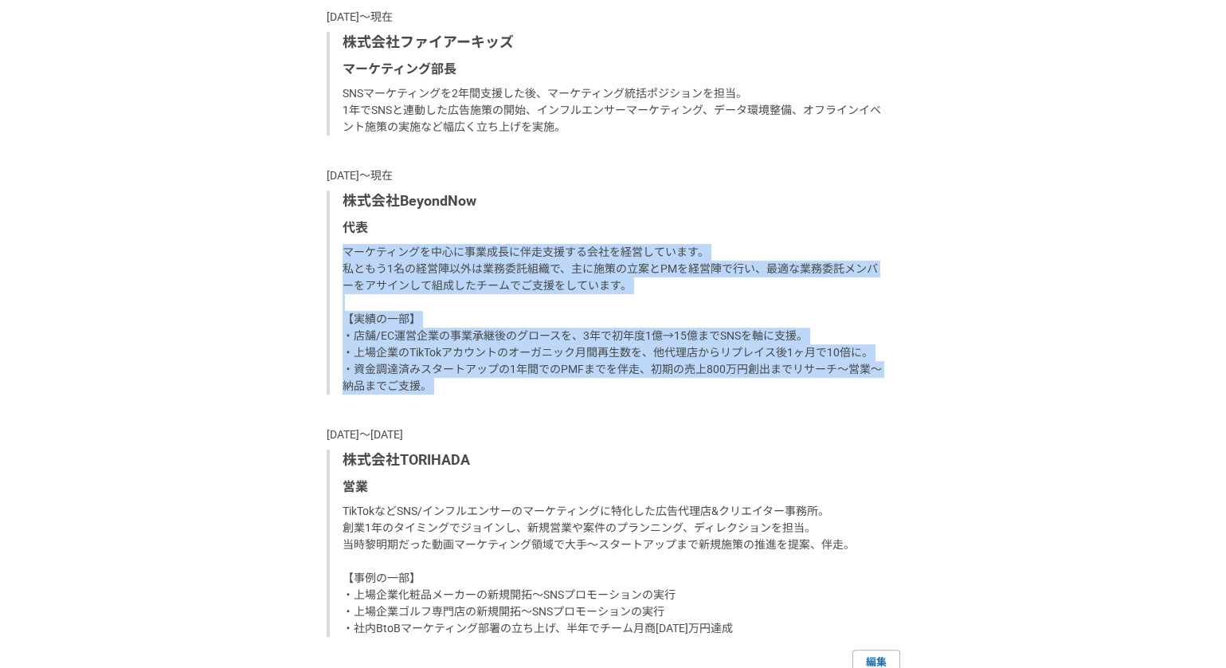
drag, startPoint x: 463, startPoint y: 394, endPoint x: 339, endPoint y: 249, distance: 190.4
click at [339, 249] on div "[DATE]〜現在 株式会社ファイアーキッズ マーケティング部長 SNSマーケティングを2年間支援した後、マーケティング統括ポジションを担当。 1年でSNSと…" at bounding box center [614, 323] width 574 height 628
copy p "マーケティングを中心に事業成長に伴走支援する会社を経営しています。 私ともう1名の経営陣以外は業務委託組織で、主に施策の立案とPMを経営陣で行い、最適な業務委…"
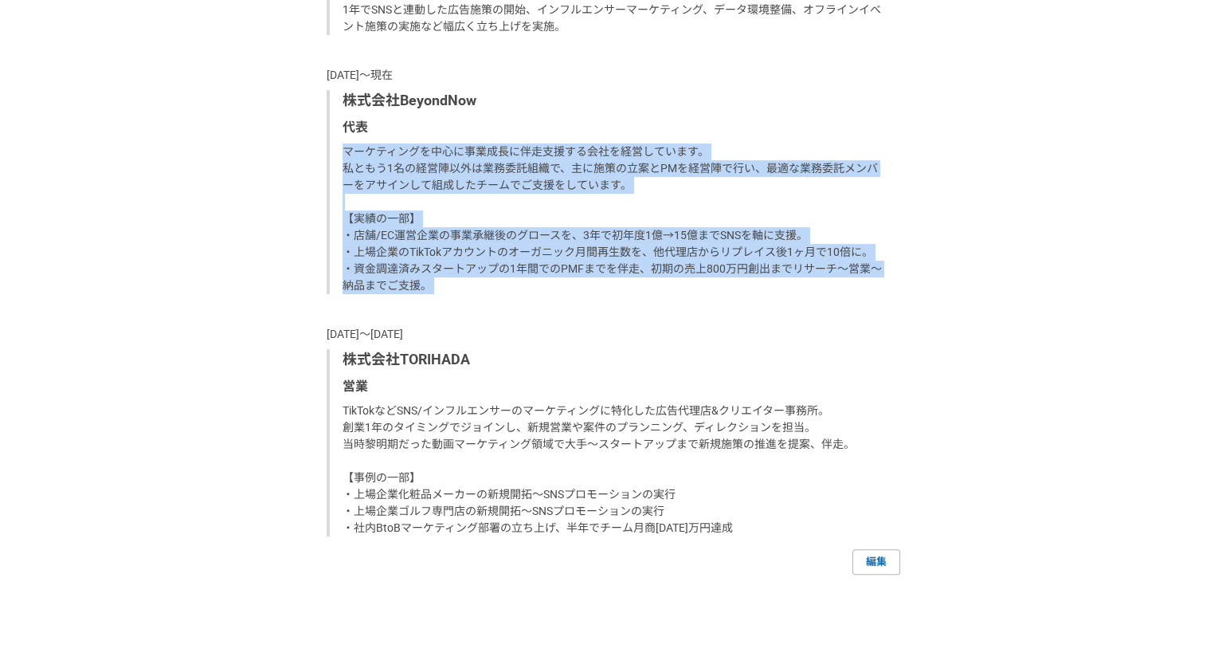
scroll to position [1333, 0]
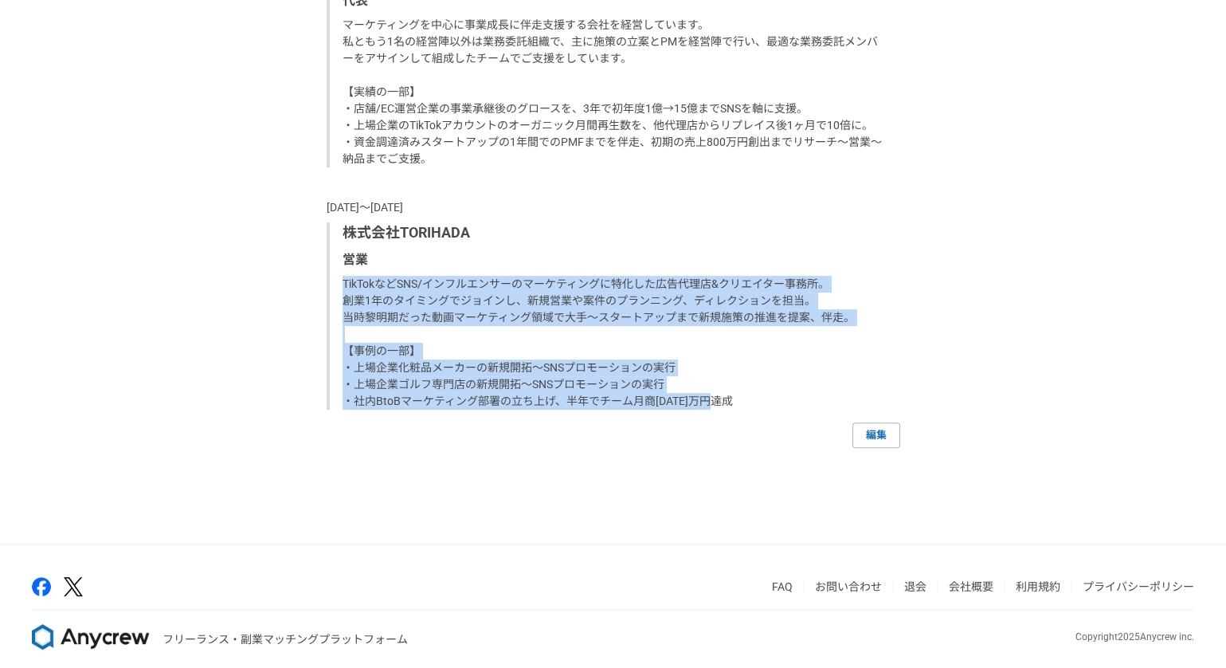
drag, startPoint x: 343, startPoint y: 273, endPoint x: 747, endPoint y: 406, distance: 425.3
click at [747, 406] on div "株式会社TORIHADA 営業 TikTokなどSNS/インフルエンサーのマーケティングに特化した広告代理店&クリエイター事務所。 創業1年のタイミングでジョ…" at bounding box center [614, 315] width 574 height 187
copy p "TikTokなどSNS/インフルエンサーのマーケティングに特化した広告代理店&クリエイター事務所。 創業1年のタイミングでジョインし、新規営業や案件のプランニ…"
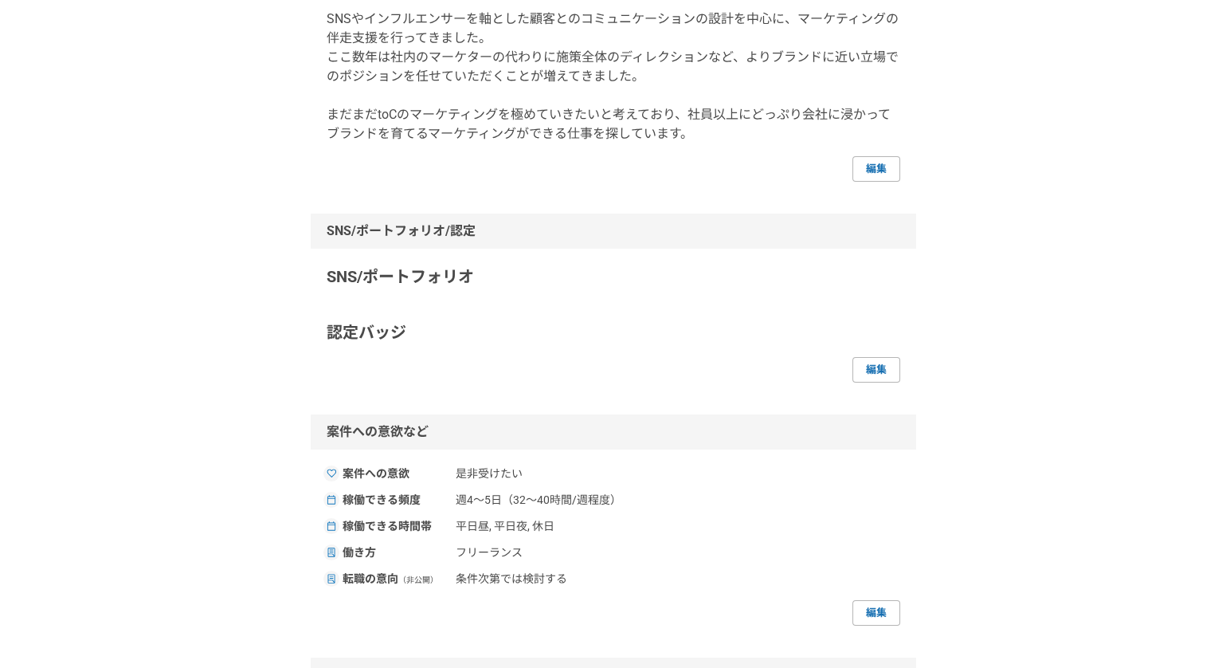
scroll to position [0, 0]
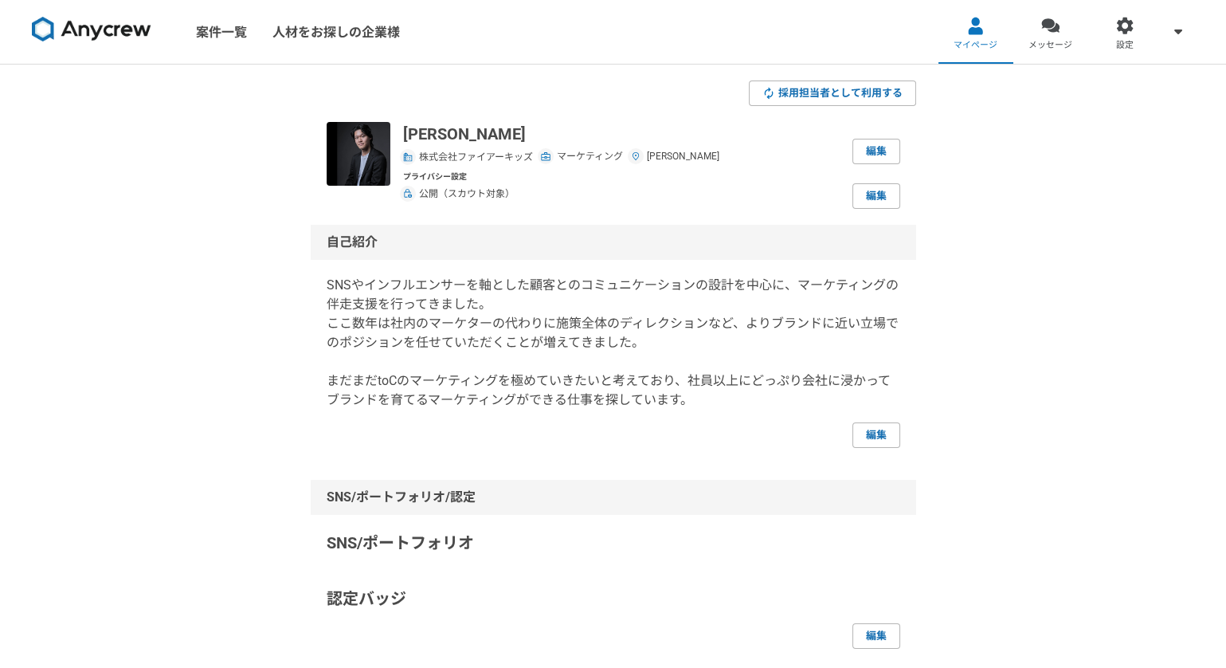
click at [111, 12] on link at bounding box center [91, 32] width 132 height 44
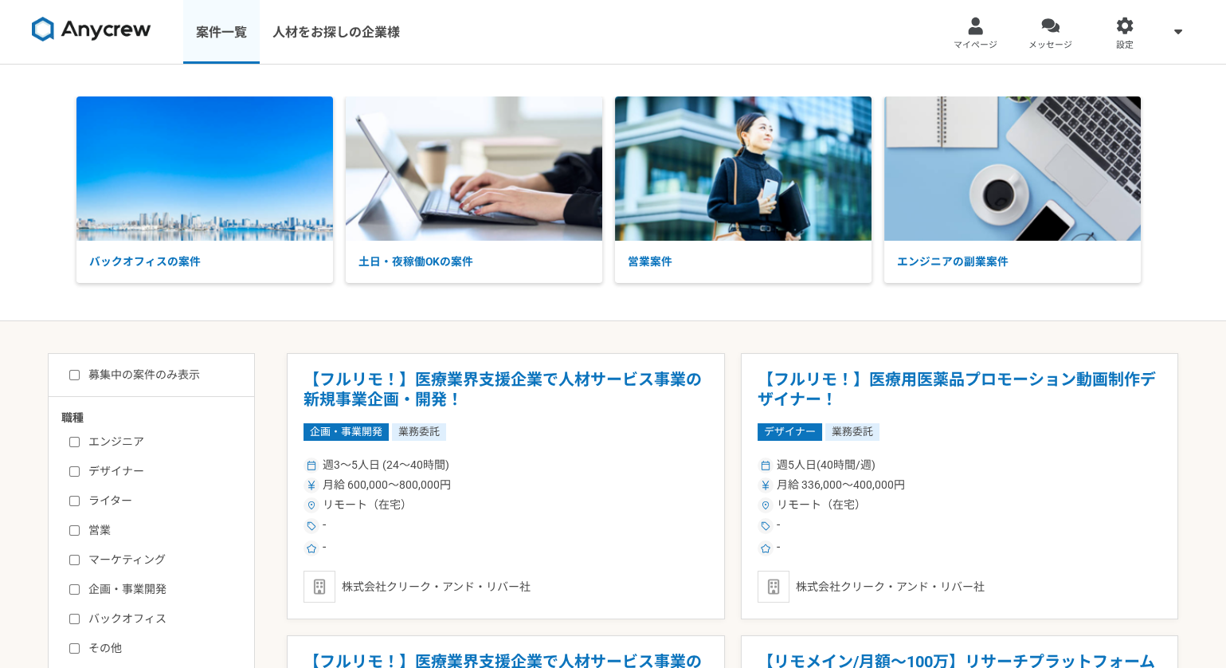
click at [237, 27] on link "案件一覧" at bounding box center [221, 32] width 76 height 64
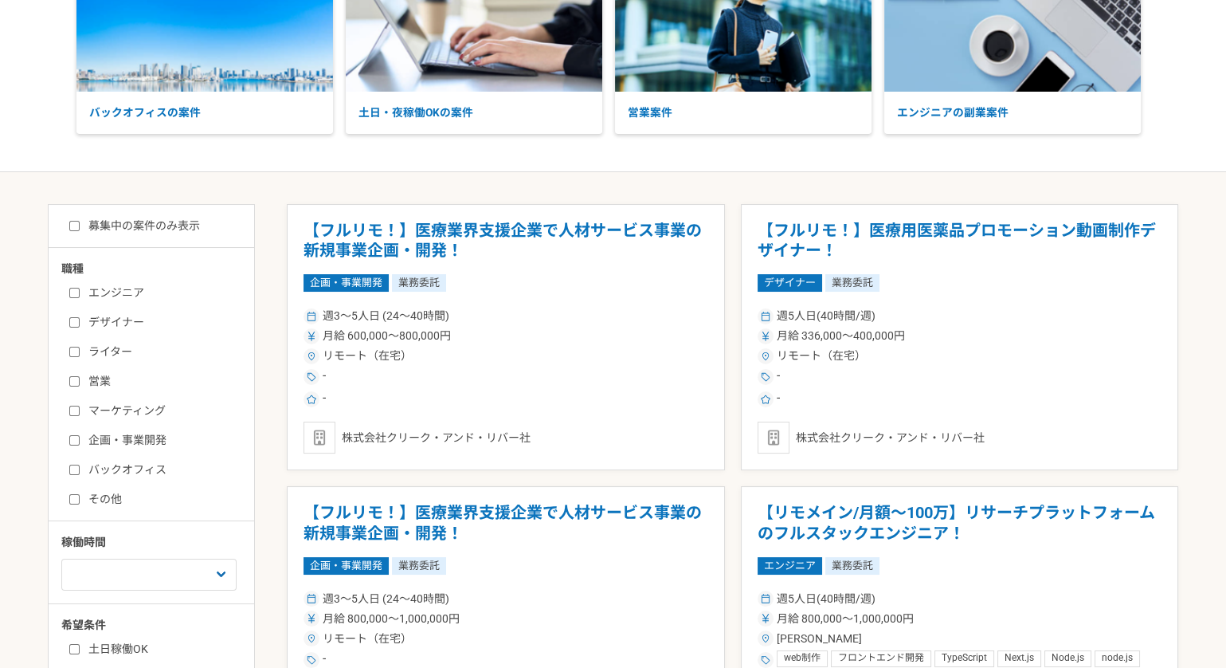
click at [151, 228] on label "募集中の案件のみ表示" at bounding box center [134, 226] width 131 height 17
click at [80, 228] on input "募集中の案件のみ表示" at bounding box center [74, 226] width 10 height 10
checkbox input "true"
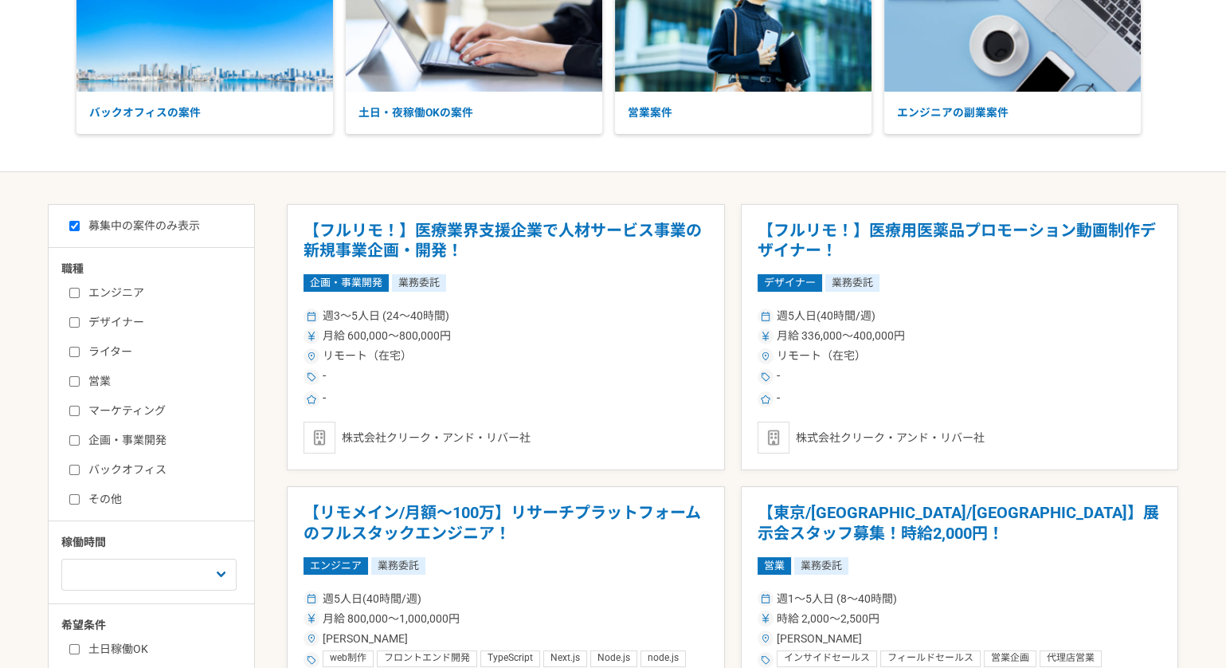
click at [118, 407] on label "マーケティング" at bounding box center [160, 410] width 183 height 17
click at [80, 407] on input "マーケティング" at bounding box center [74, 411] width 10 height 10
checkbox input "true"
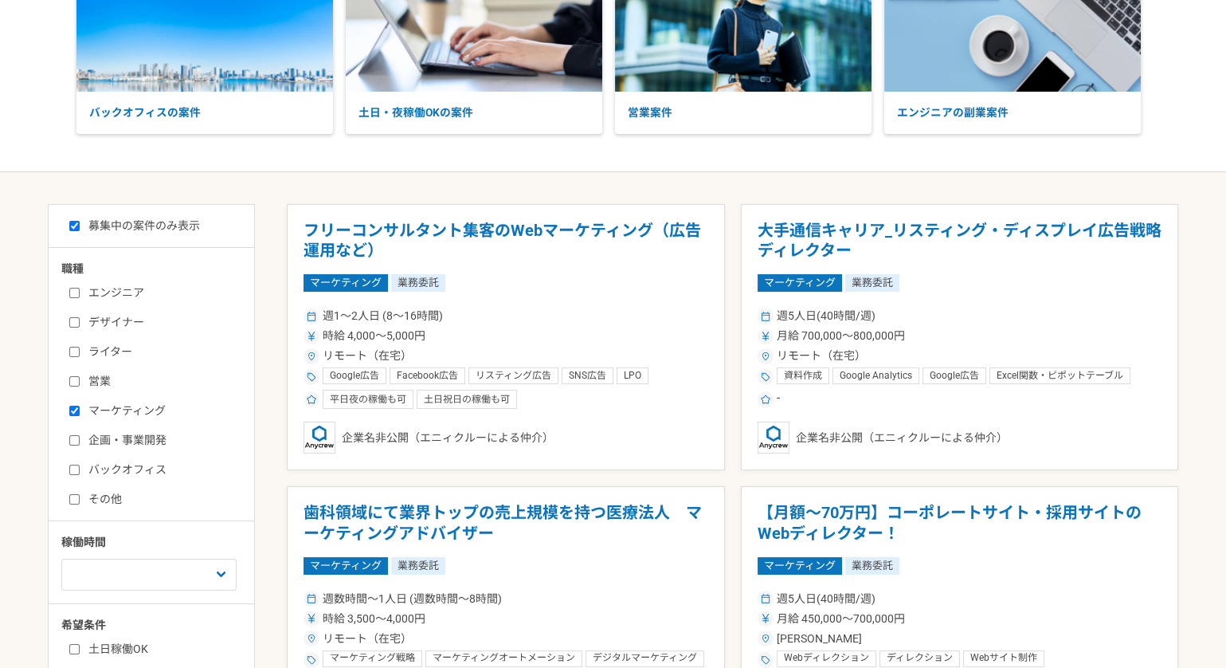
click at [133, 451] on div "エンジニア デザイナー ライター 営業 マーケティング 企画・事業開発 バックオフィス その他" at bounding box center [156, 394] width 191 height 228
click at [134, 445] on label "企画・事業開発" at bounding box center [160, 440] width 183 height 17
click at [80, 445] on input "企画・事業開発" at bounding box center [74, 440] width 10 height 10
checkbox input "true"
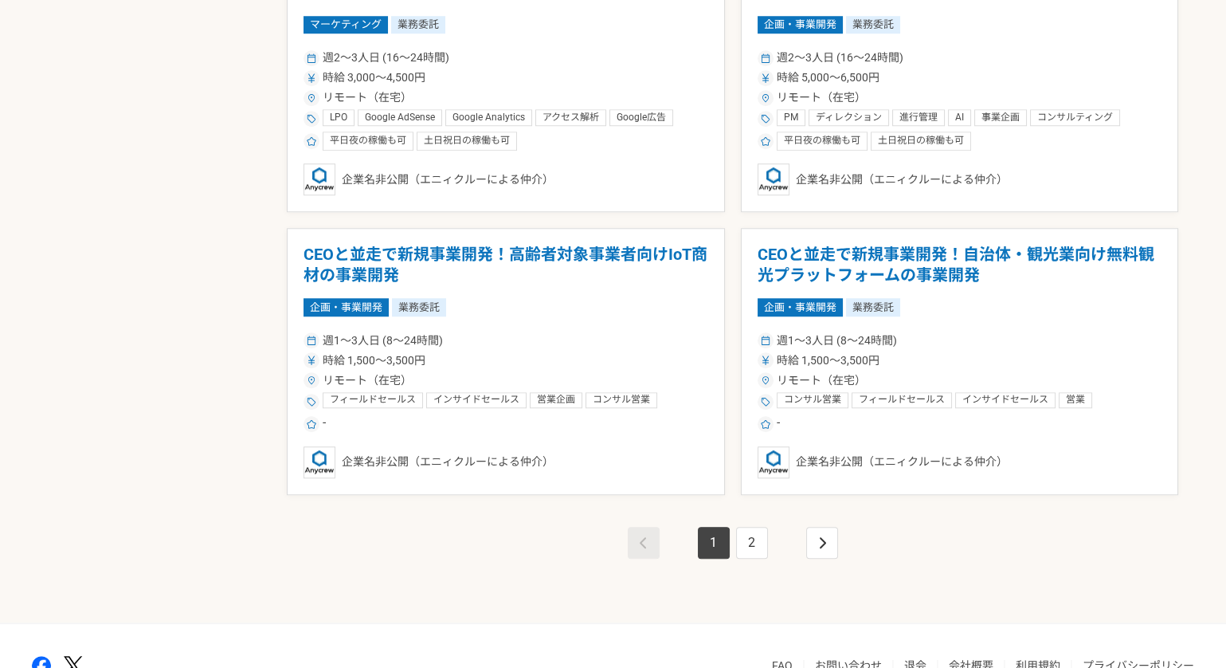
scroll to position [2750, 0]
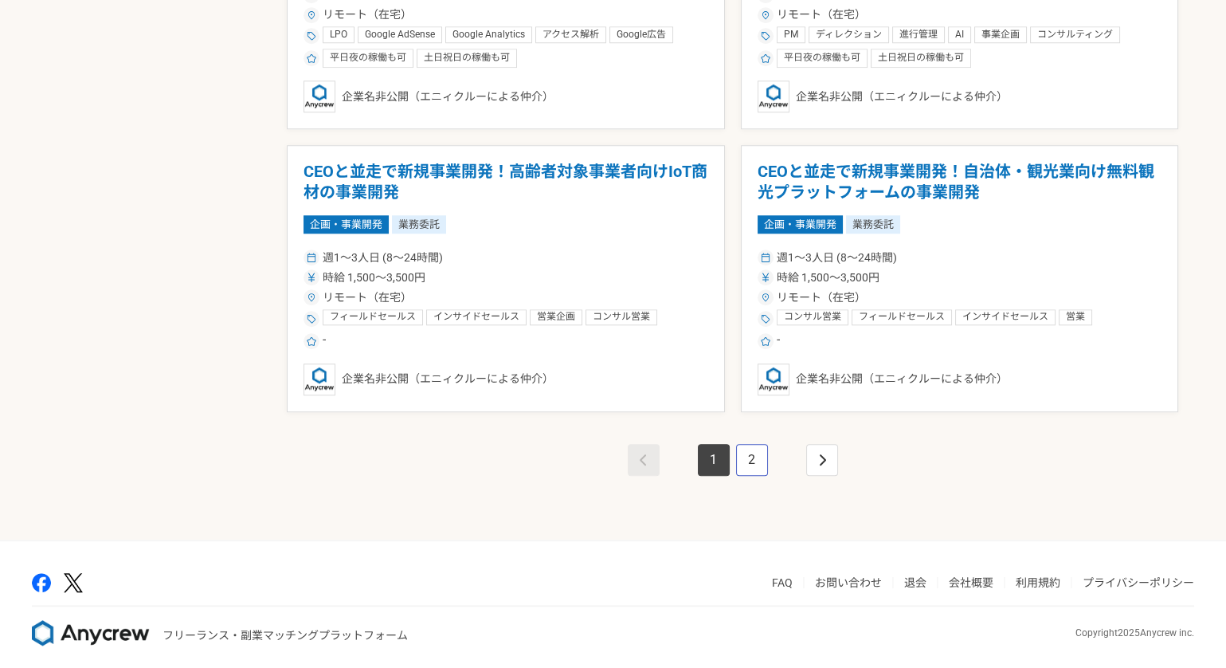
click at [747, 447] on link "2" at bounding box center [752, 460] width 32 height 32
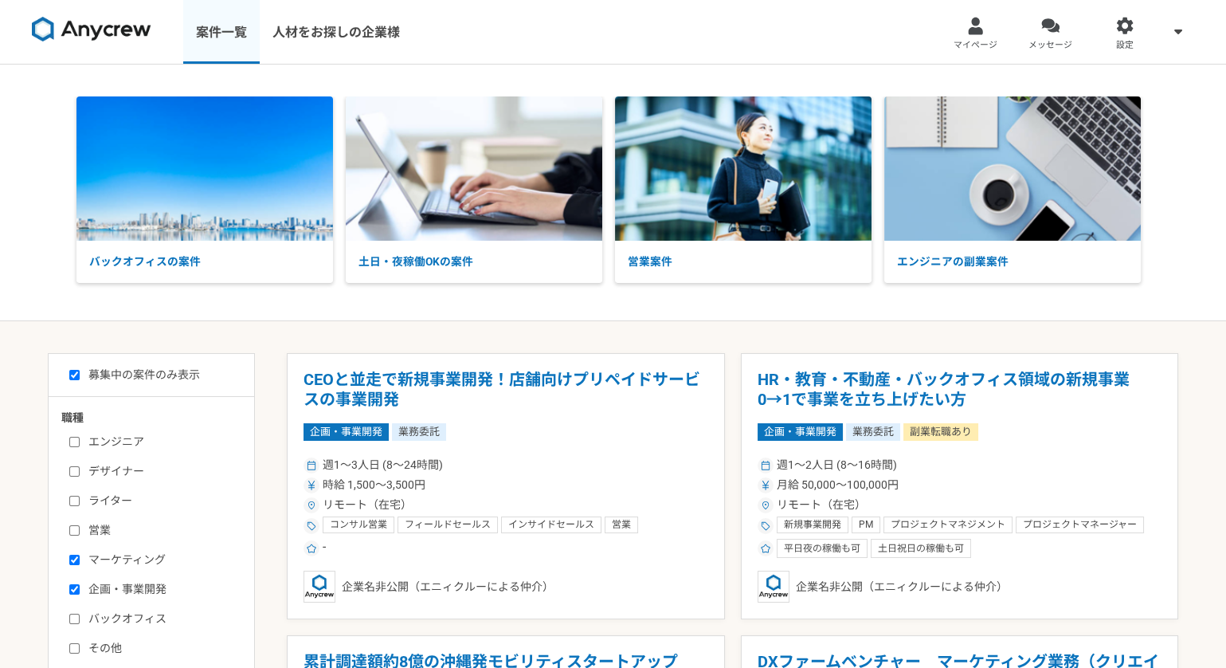
click at [225, 49] on link "案件一覧" at bounding box center [221, 32] width 76 height 64
checkbox input "false"
